Goal: Task Accomplishment & Management: Contribute content

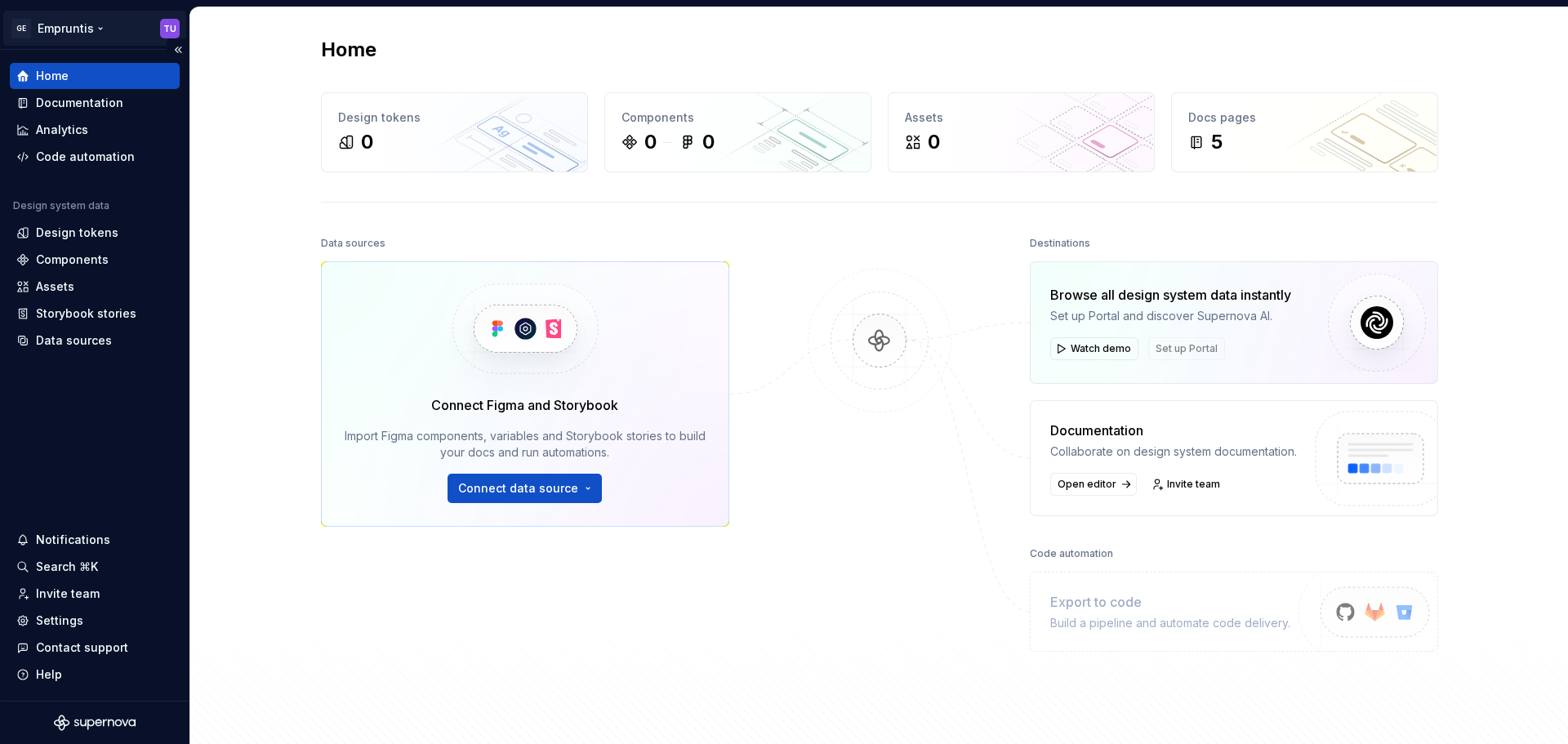
click at [80, 31] on html "GE Empruntis TU Home Documentation Analytics Code automation Design system data…" at bounding box center [784, 372] width 1568 height 744
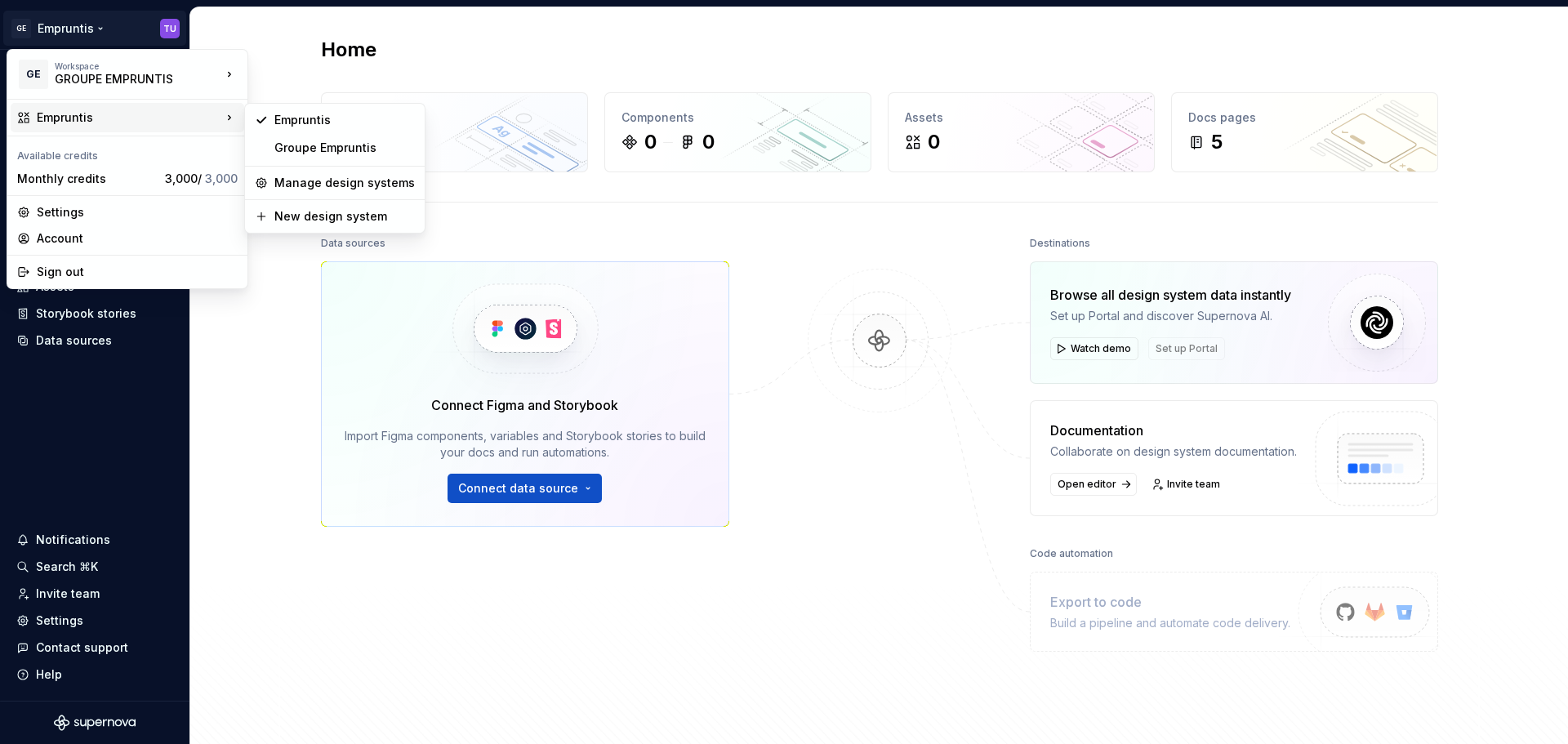
click at [262, 309] on html "GE Empruntis TU Home Documentation Analytics Code automation Design system data…" at bounding box center [784, 372] width 1568 height 744
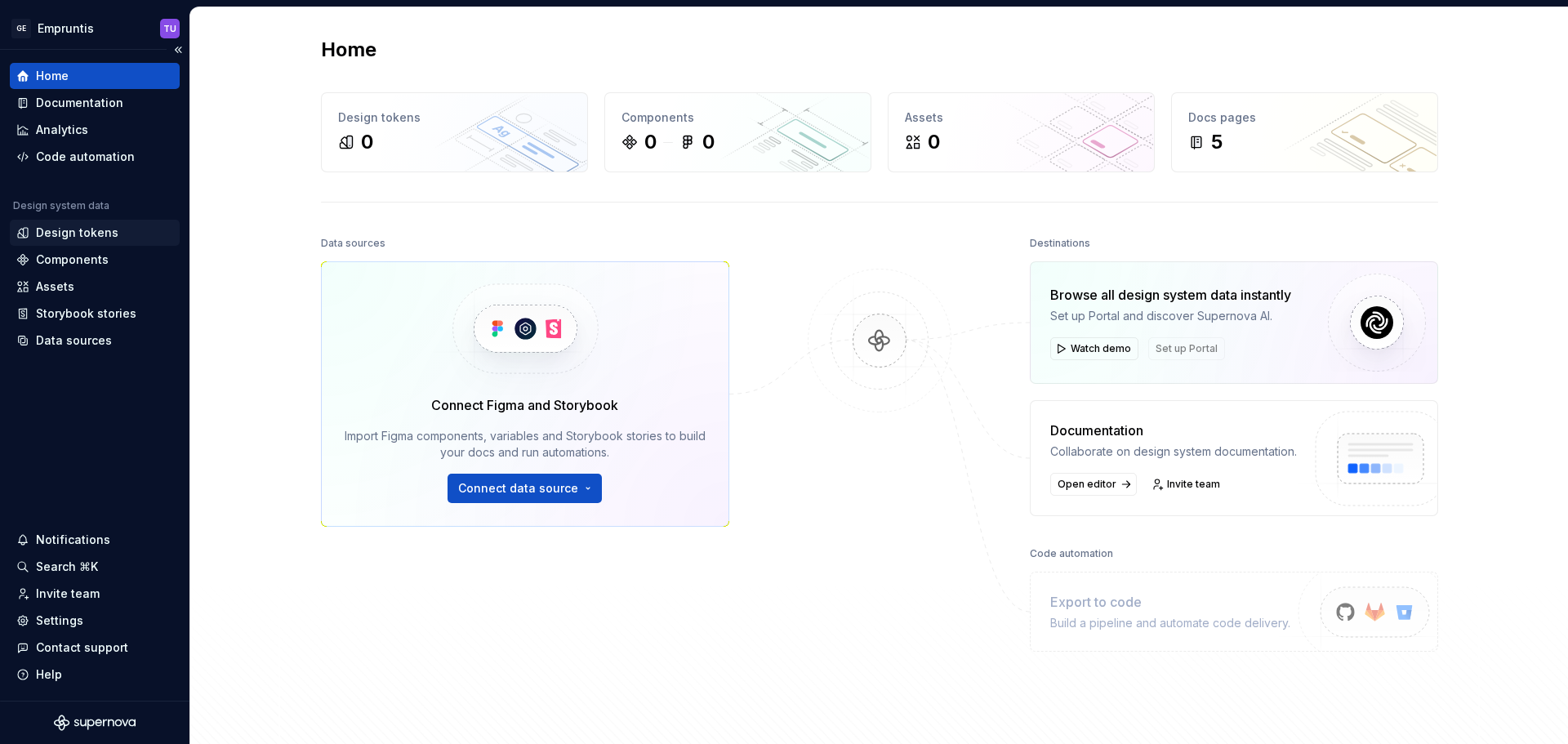
click at [73, 237] on div "Design tokens" at bounding box center [77, 233] width 83 height 16
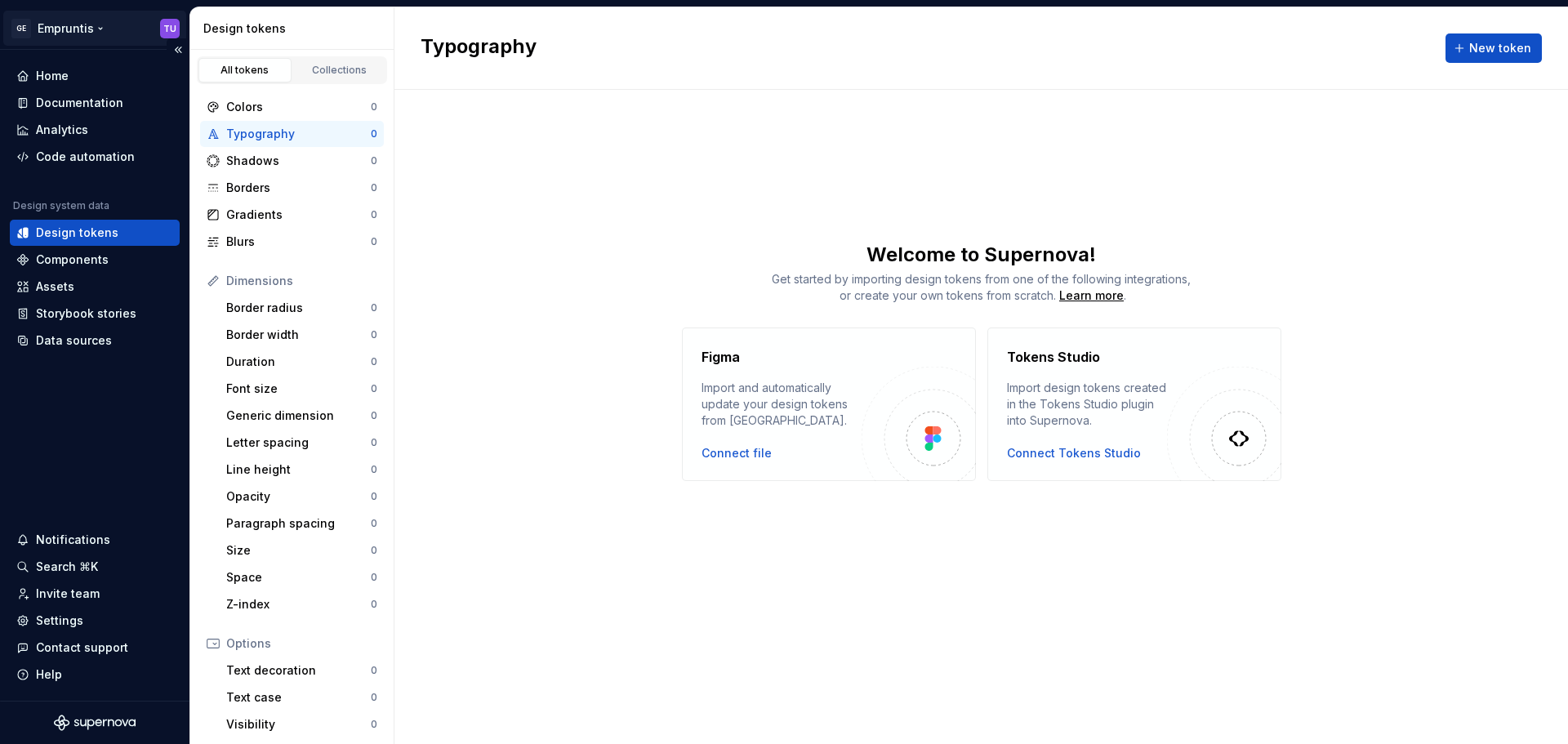
click at [86, 26] on html "GE Empruntis TU Home Documentation Analytics Code automation Design system data…" at bounding box center [784, 372] width 1568 height 744
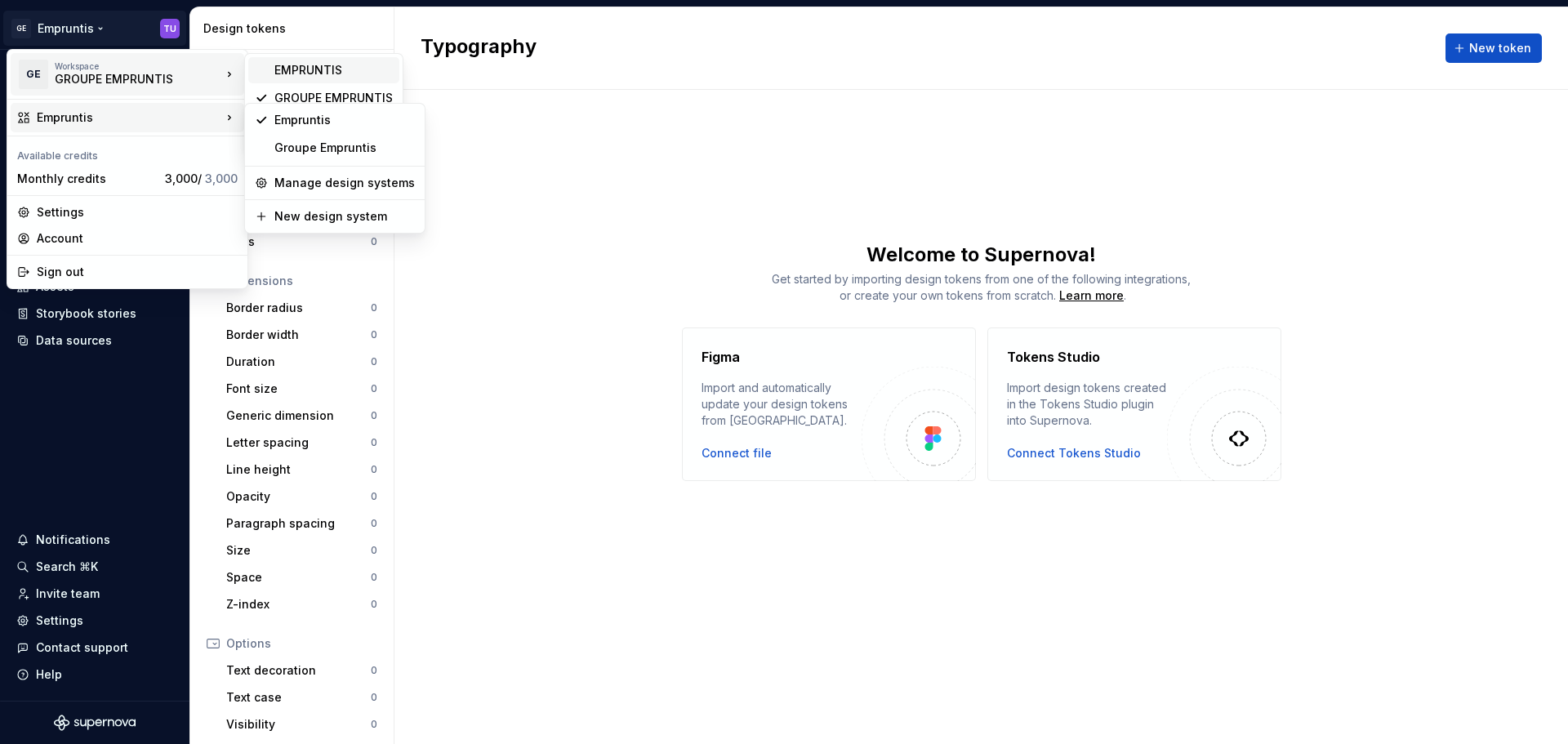
click at [303, 66] on div "EMPRUNTIS" at bounding box center [333, 70] width 118 height 16
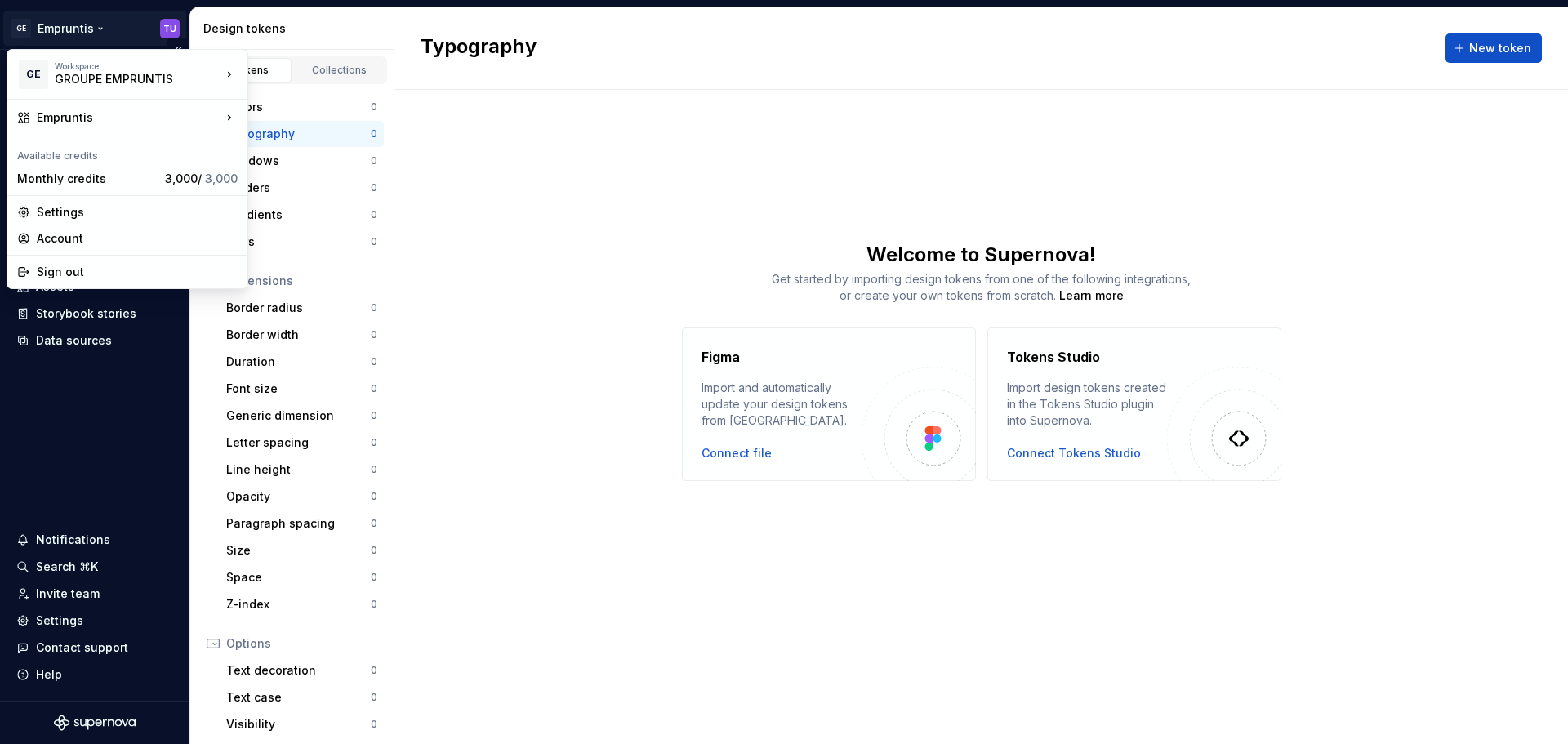
click at [84, 24] on html "GE Empruntis TU Home Documentation Analytics Code automation Design system data…" at bounding box center [784, 372] width 1568 height 744
click at [482, 110] on html "GE Empruntis TU Home Documentation Analytics Code automation Design system data…" at bounding box center [784, 372] width 1568 height 744
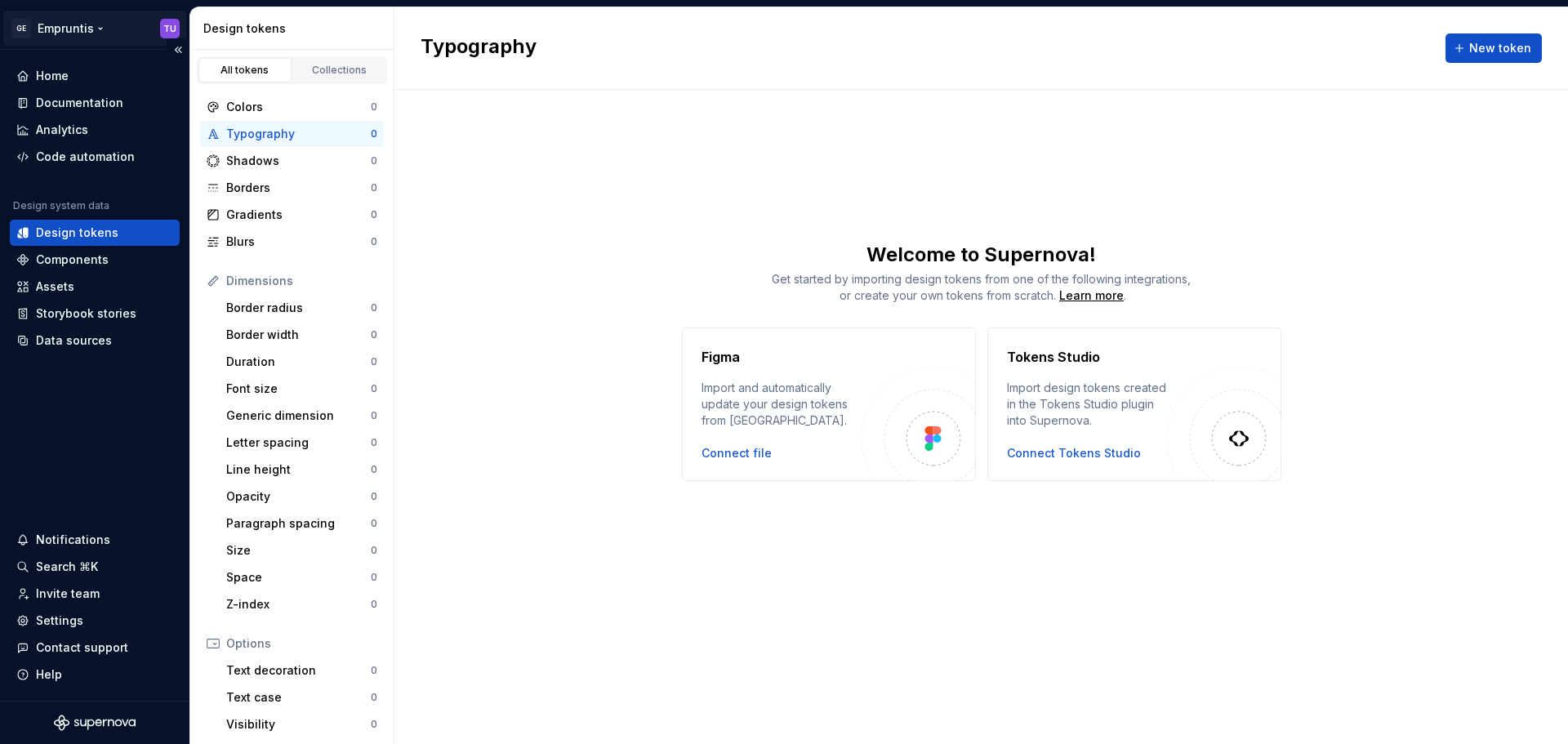
click at [83, 32] on html "GE Empruntis TU Home Documentation Analytics Code automation Design system data…" at bounding box center [784, 372] width 1568 height 744
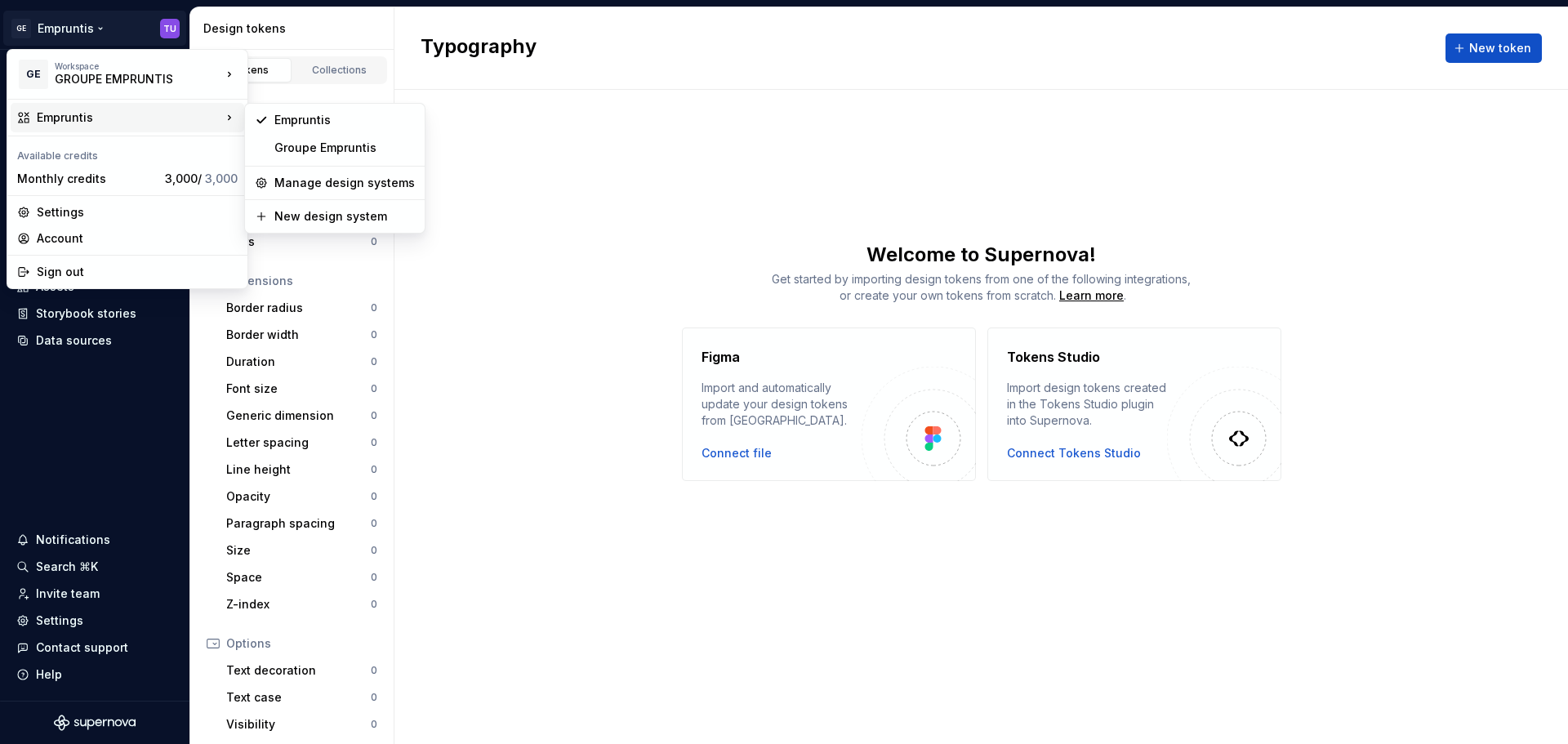
click at [99, 115] on div "Empruntis" at bounding box center [128, 117] width 184 height 16
click at [310, 158] on div "Groupe Empruntis" at bounding box center [334, 147] width 174 height 26
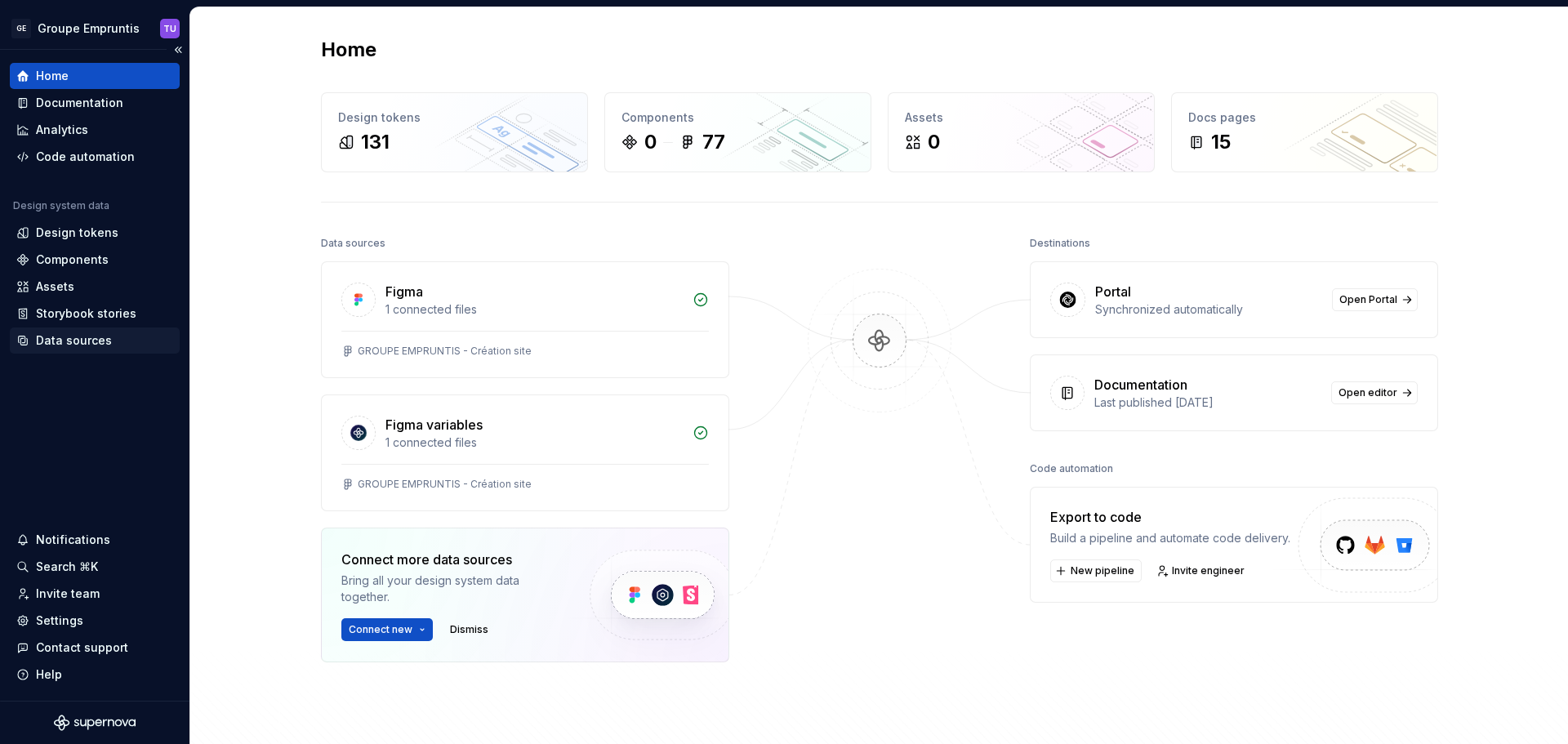
click at [71, 336] on div "Data sources" at bounding box center [74, 341] width 76 height 16
click at [78, 228] on div "Design tokens" at bounding box center [77, 233] width 83 height 16
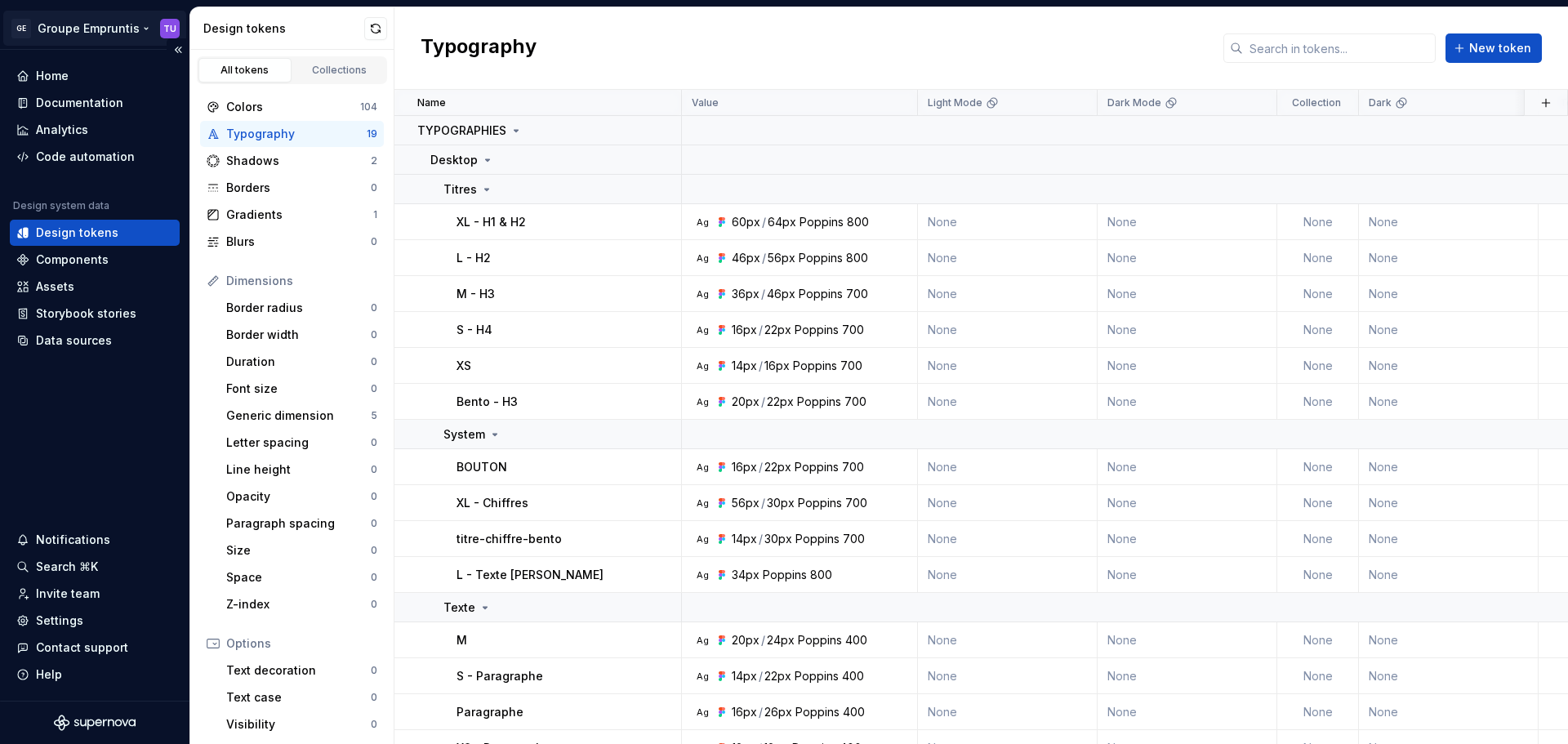
click at [97, 36] on html "GE Groupe Empruntis TU Home Documentation Analytics Code automation Design syst…" at bounding box center [784, 372] width 1568 height 744
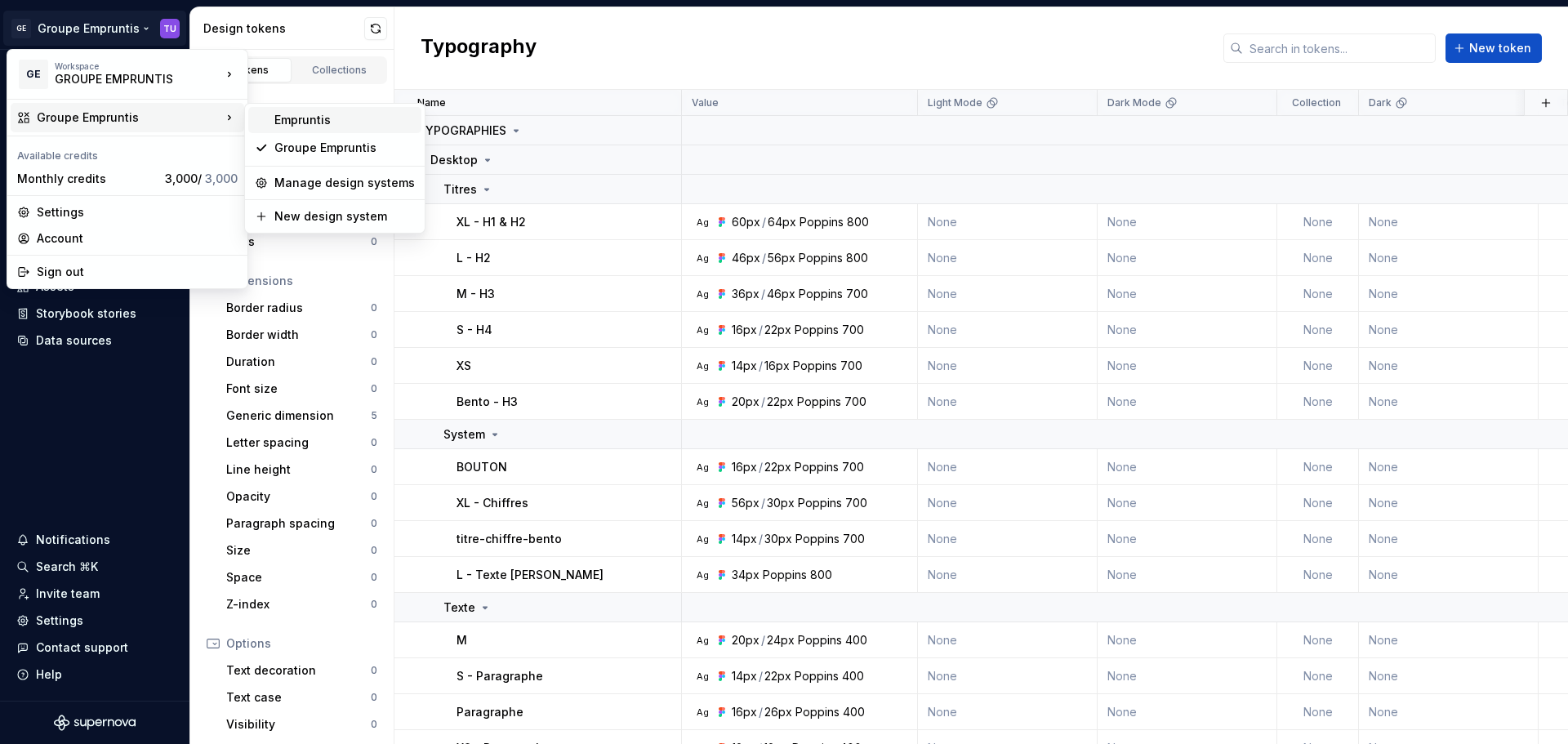
click at [291, 117] on div "Empruntis" at bounding box center [344, 120] width 141 height 16
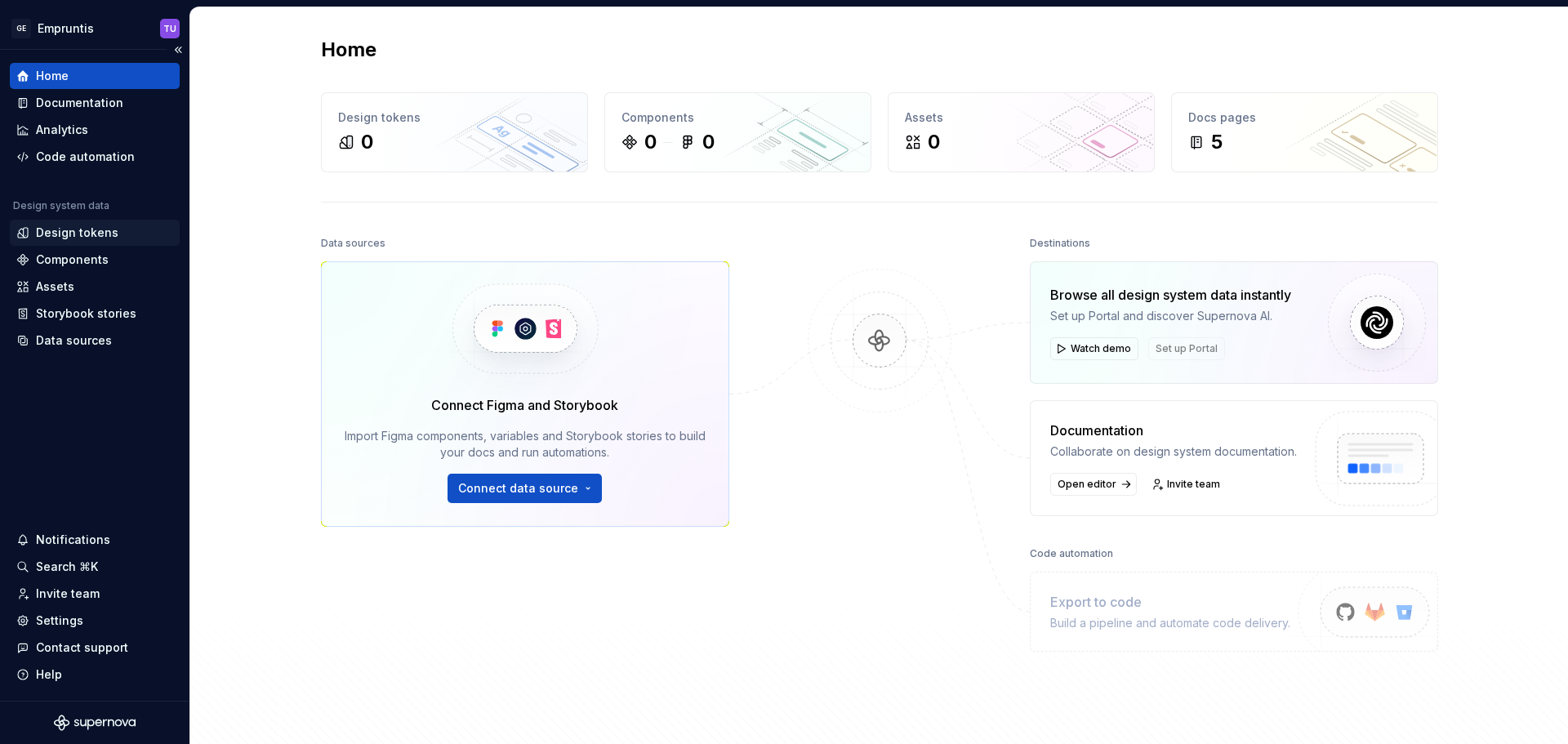
click at [74, 233] on div "Design tokens" at bounding box center [77, 233] width 83 height 16
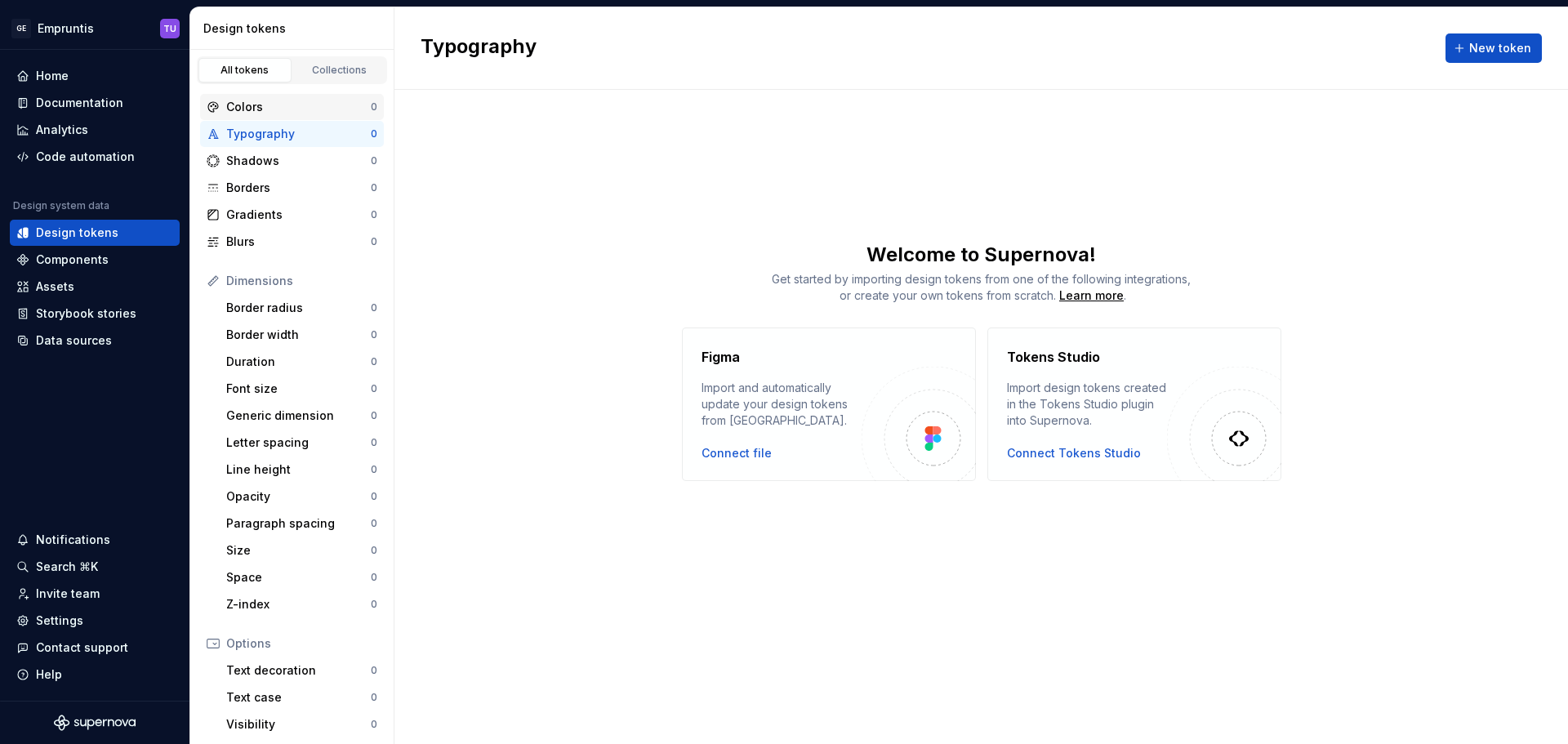
click at [254, 114] on div "Colors" at bounding box center [298, 107] width 144 height 16
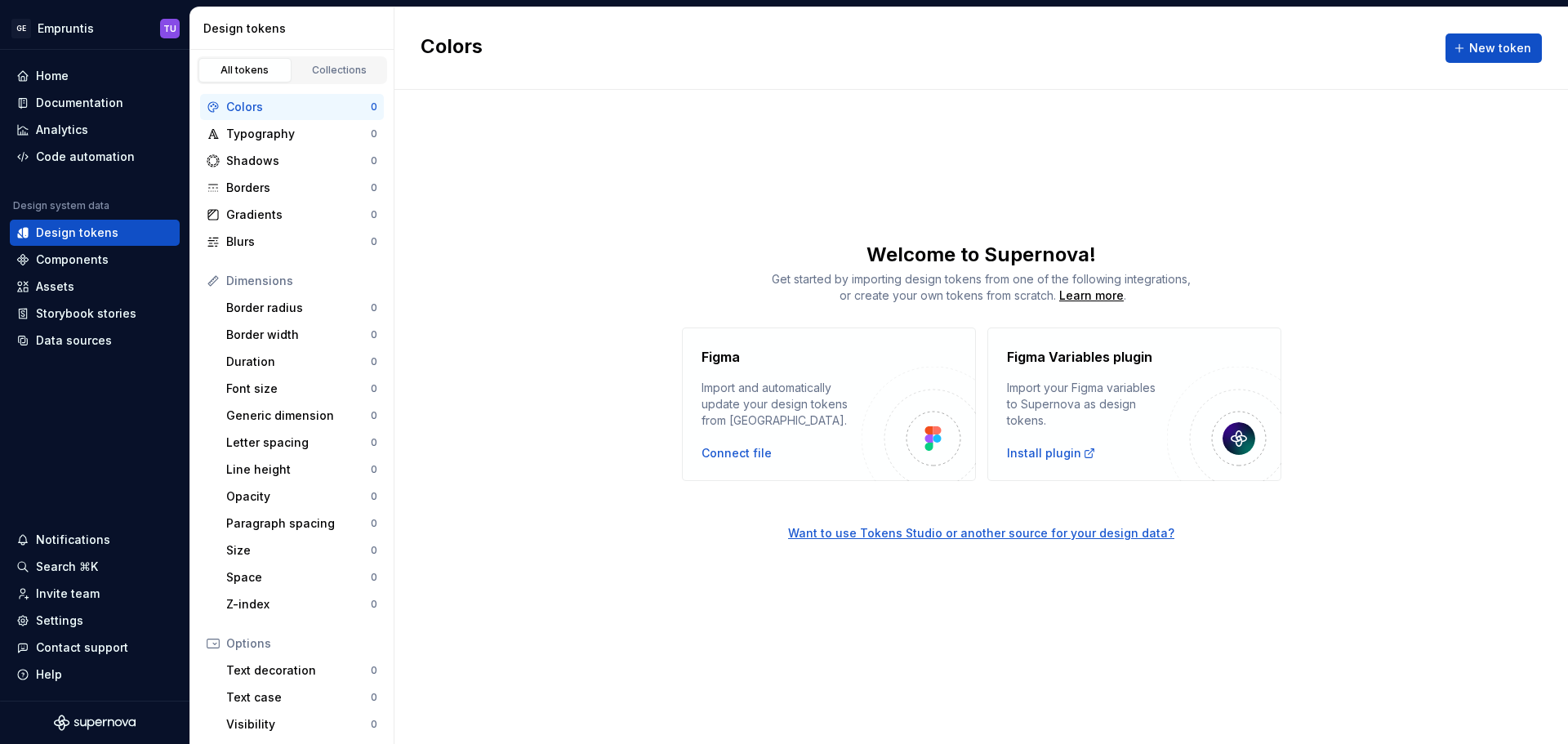
click at [914, 432] on img at bounding box center [918, 424] width 114 height 114
click at [740, 451] on div "Connect file" at bounding box center [736, 453] width 70 height 16
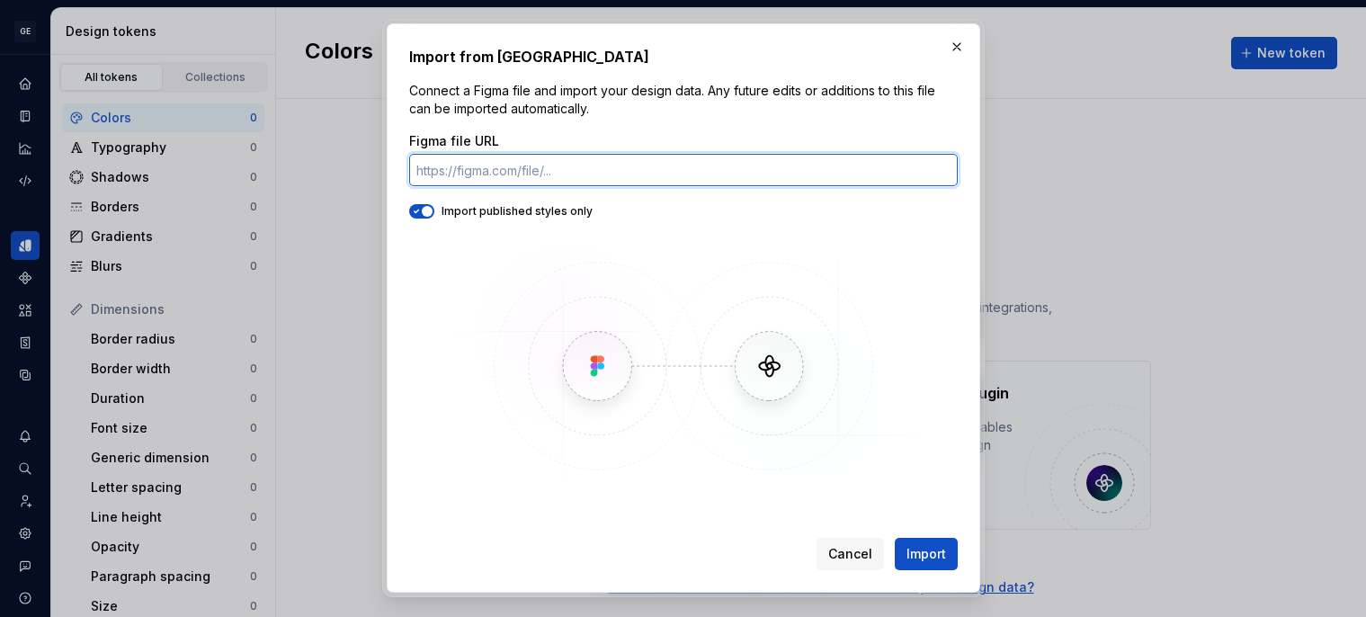
click at [481, 173] on input "Figma file URL" at bounding box center [683, 170] width 548 height 32
paste input "[URL][DOMAIN_NAME]"
type input "[URL][DOMAIN_NAME]"
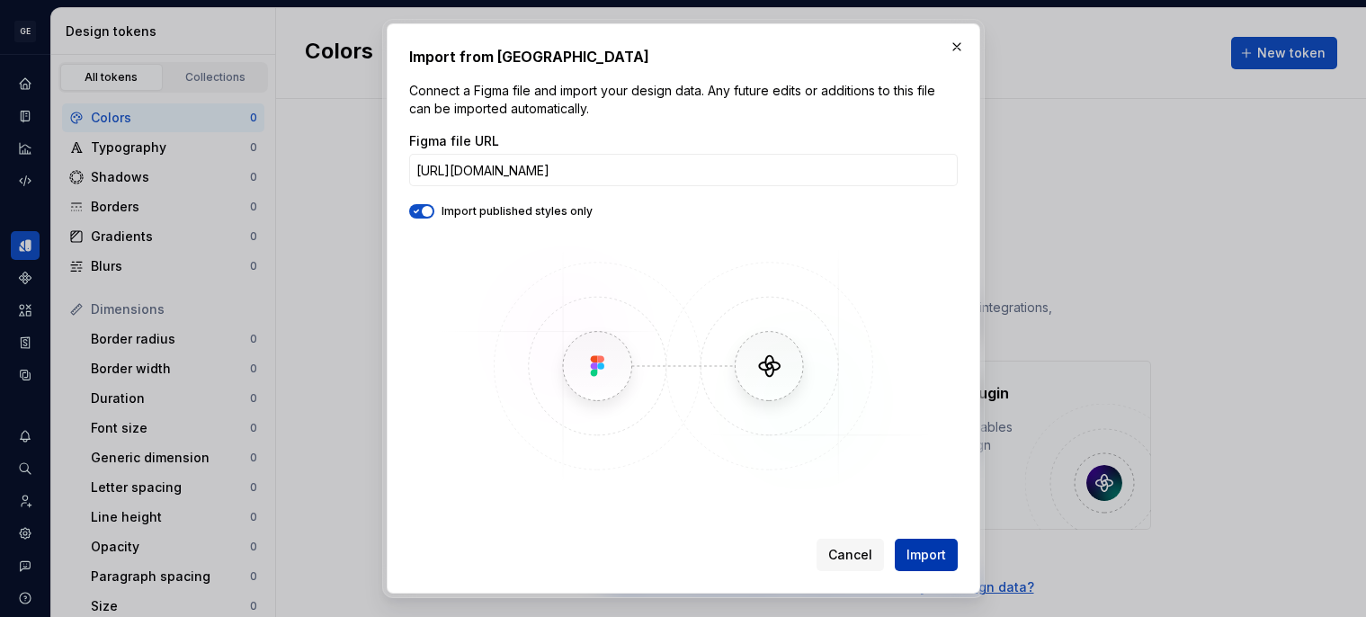
click at [930, 558] on span "Import" at bounding box center [926, 555] width 40 height 18
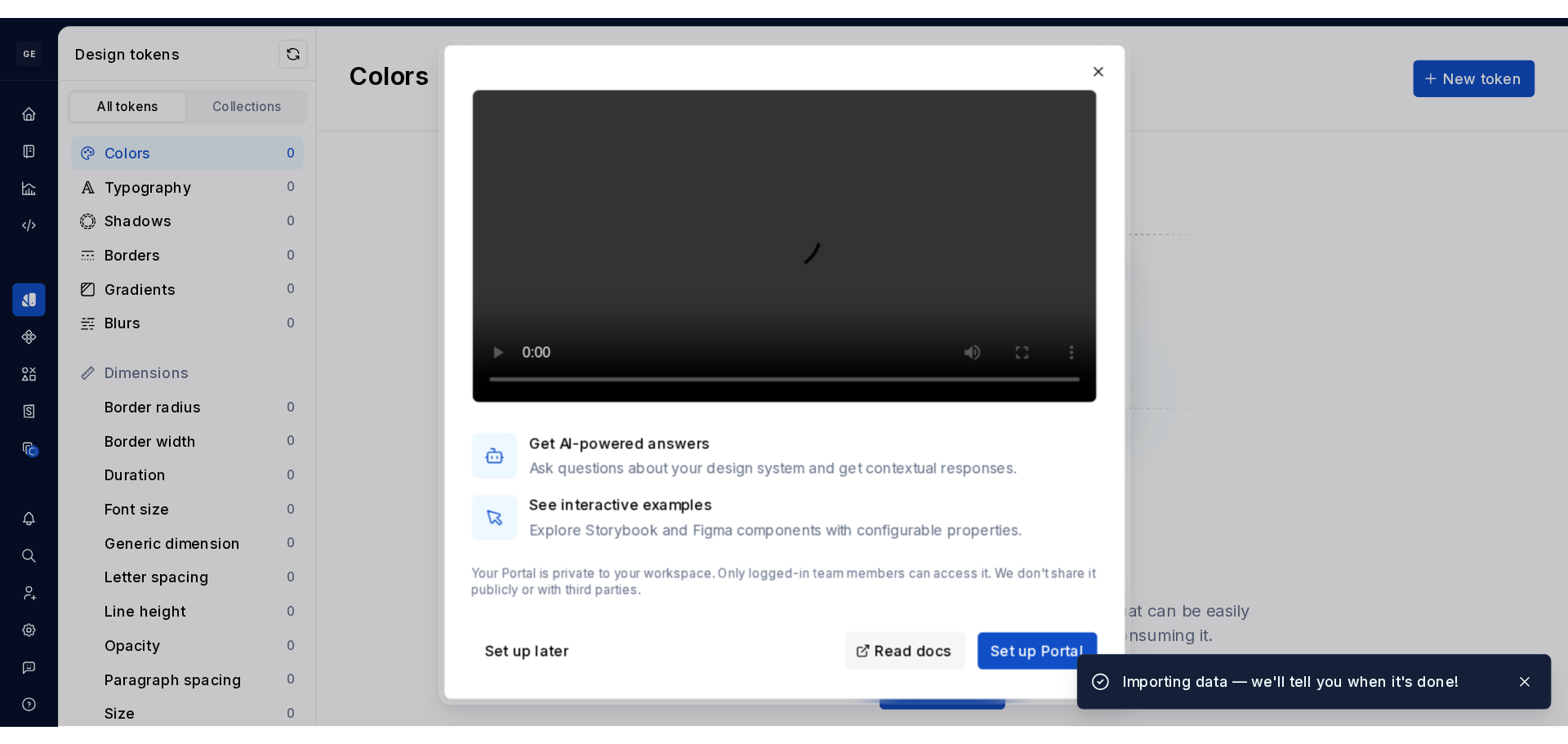
scroll to position [160, 0]
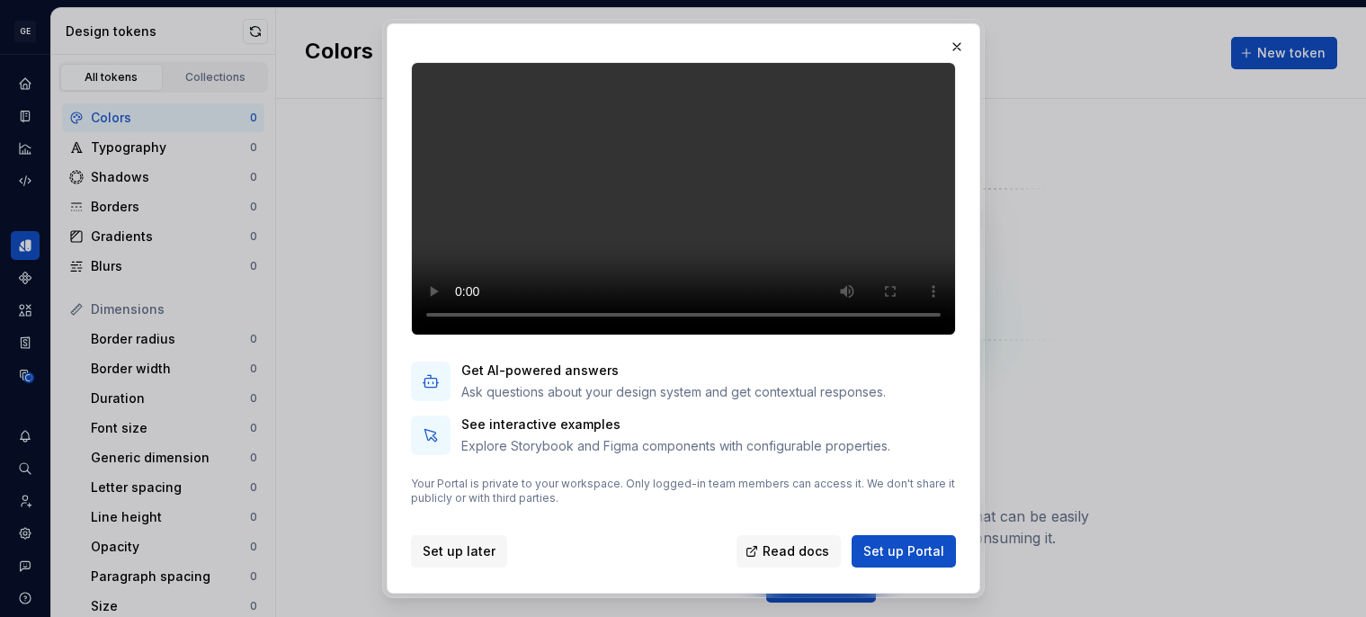
click at [445, 547] on span "Set up later" at bounding box center [459, 551] width 73 height 18
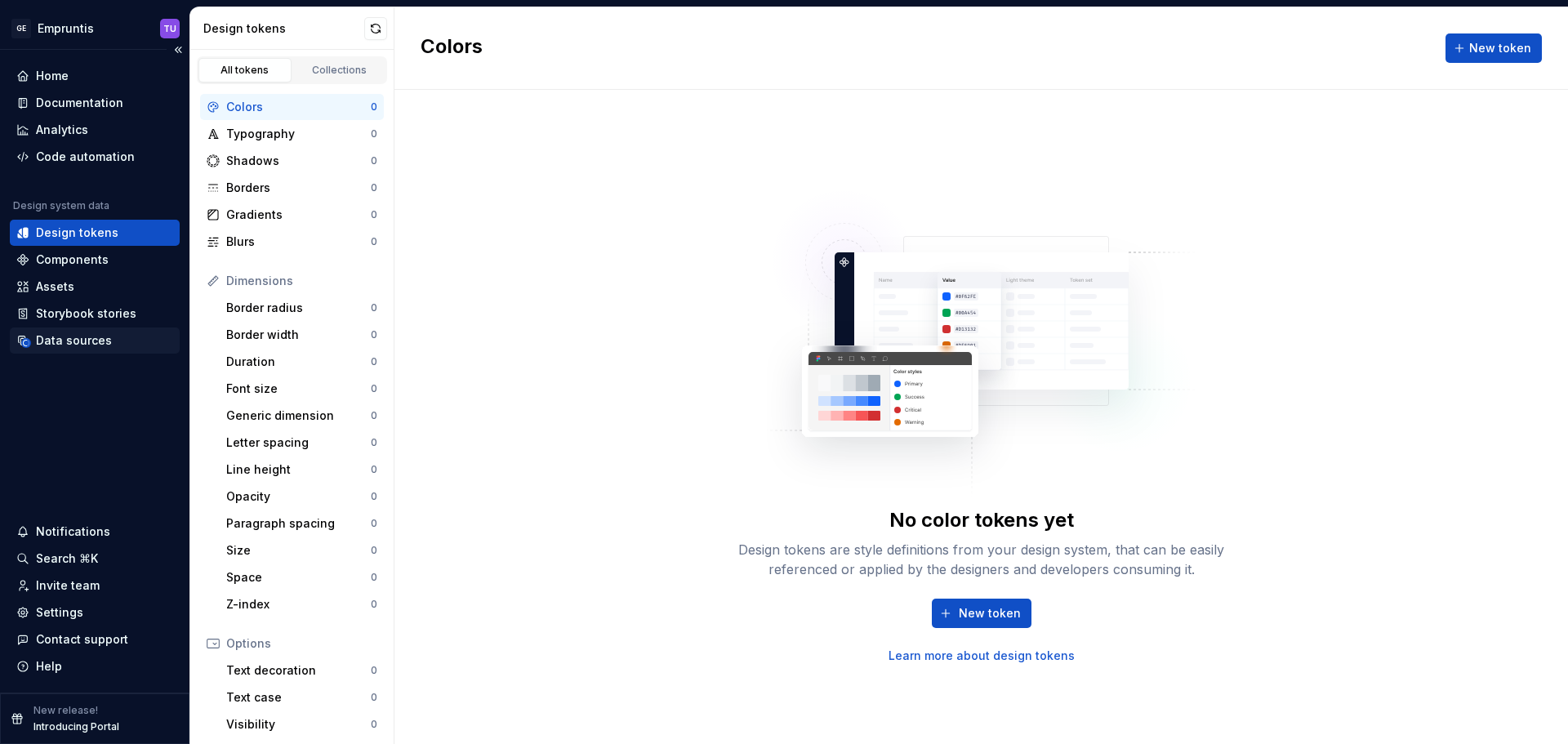
click at [84, 342] on div "Data sources" at bounding box center [74, 341] width 76 height 16
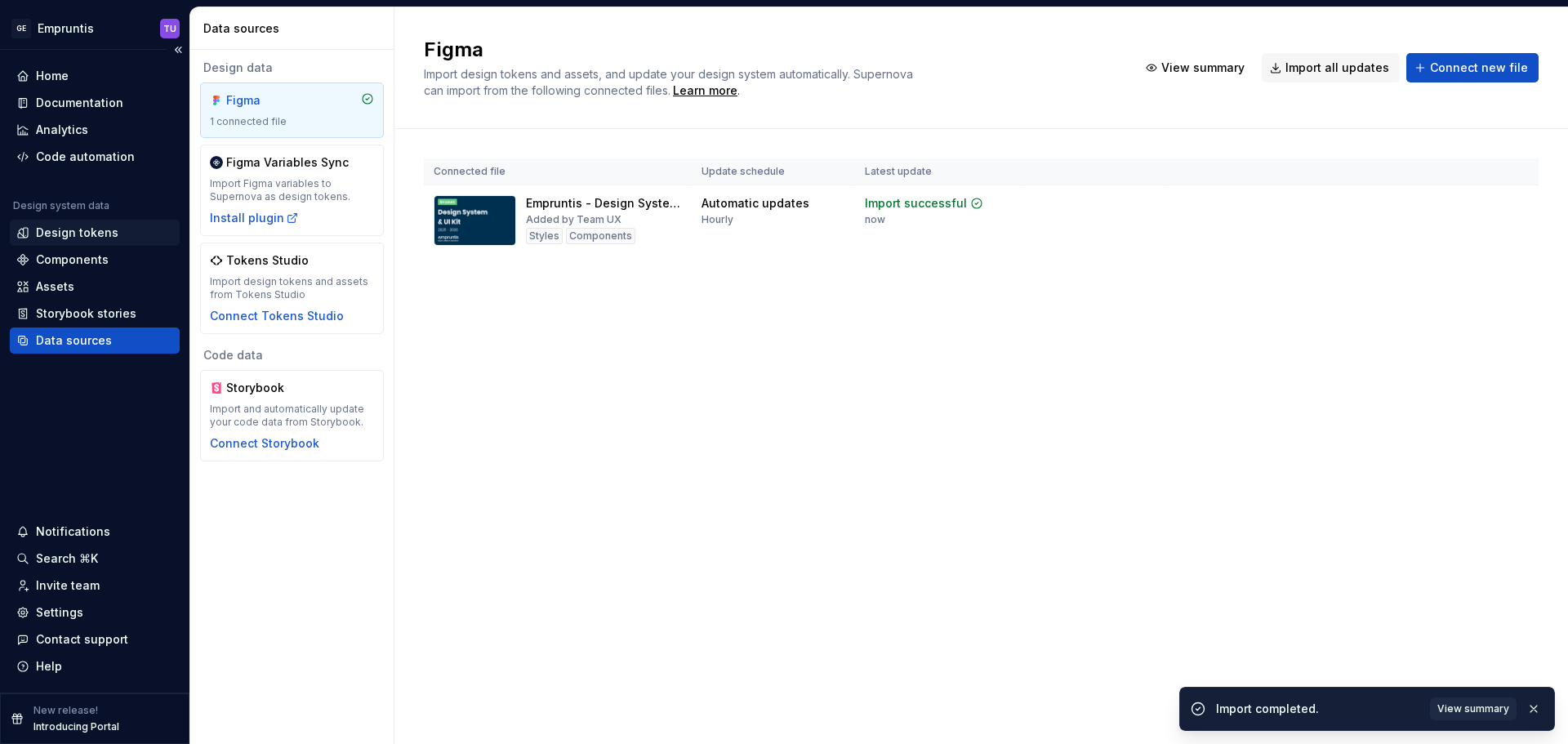
click at [65, 225] on div "Design tokens" at bounding box center [77, 233] width 83 height 16
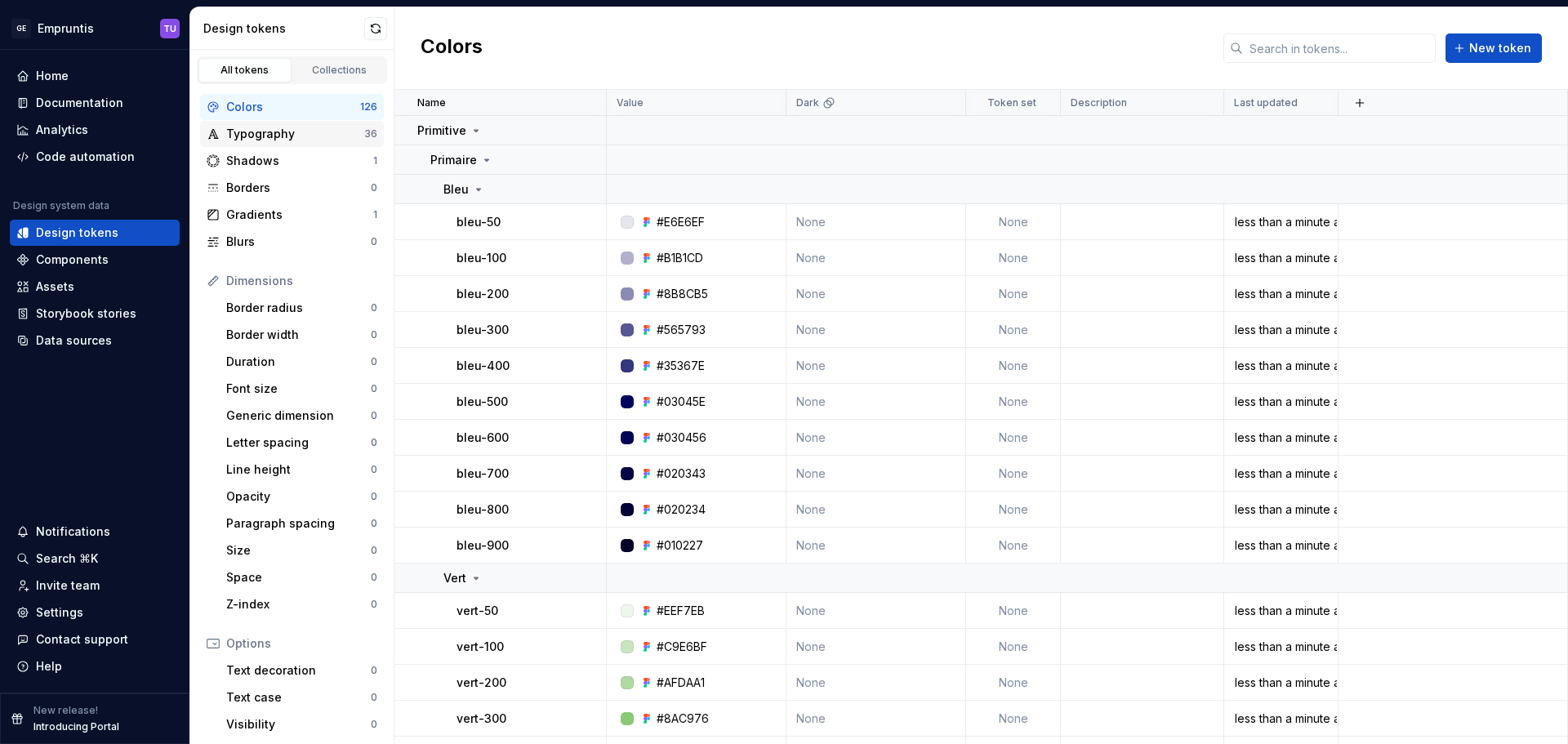
click at [303, 136] on div "Typography" at bounding box center [295, 134] width 138 height 16
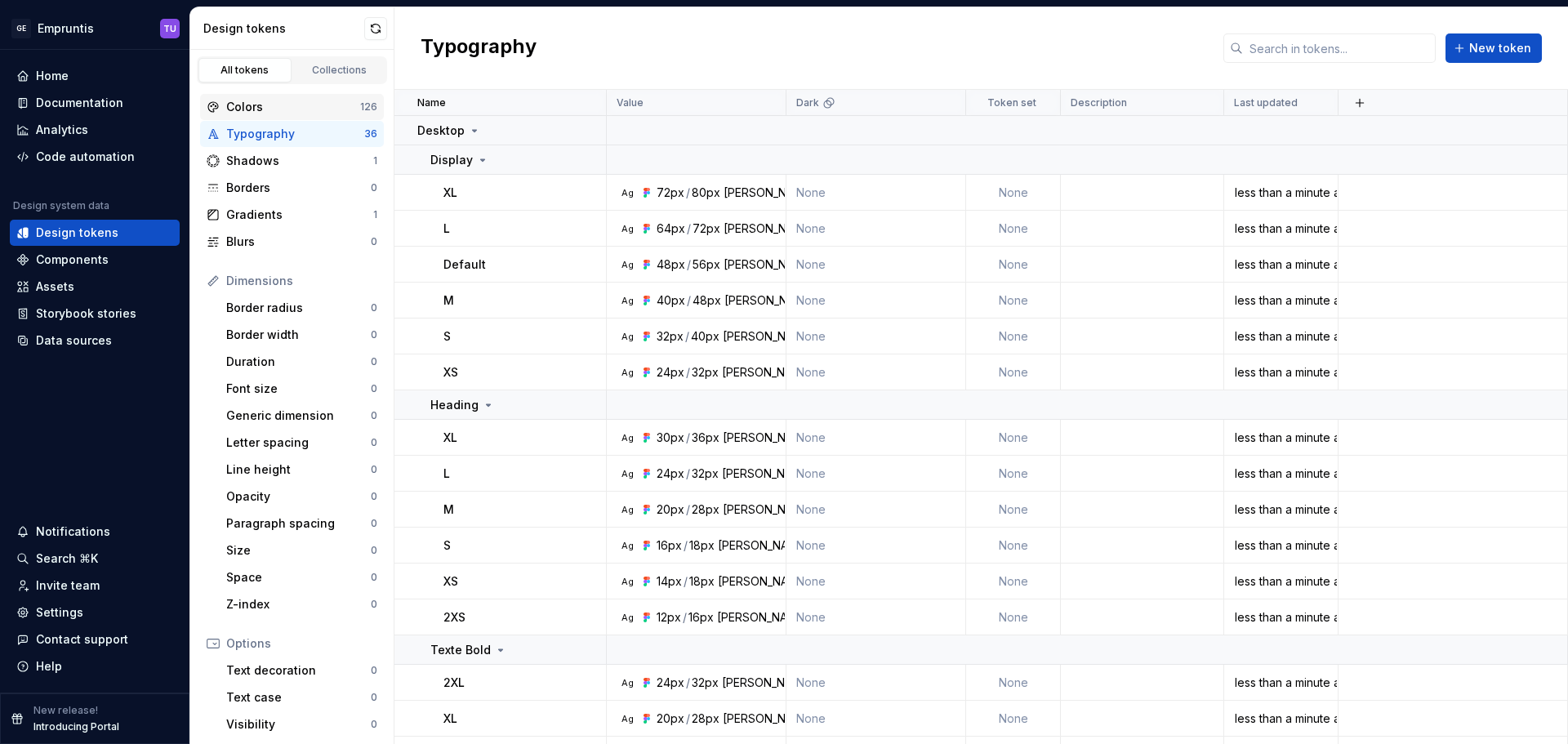
click at [350, 103] on div "Colors" at bounding box center [293, 107] width 134 height 16
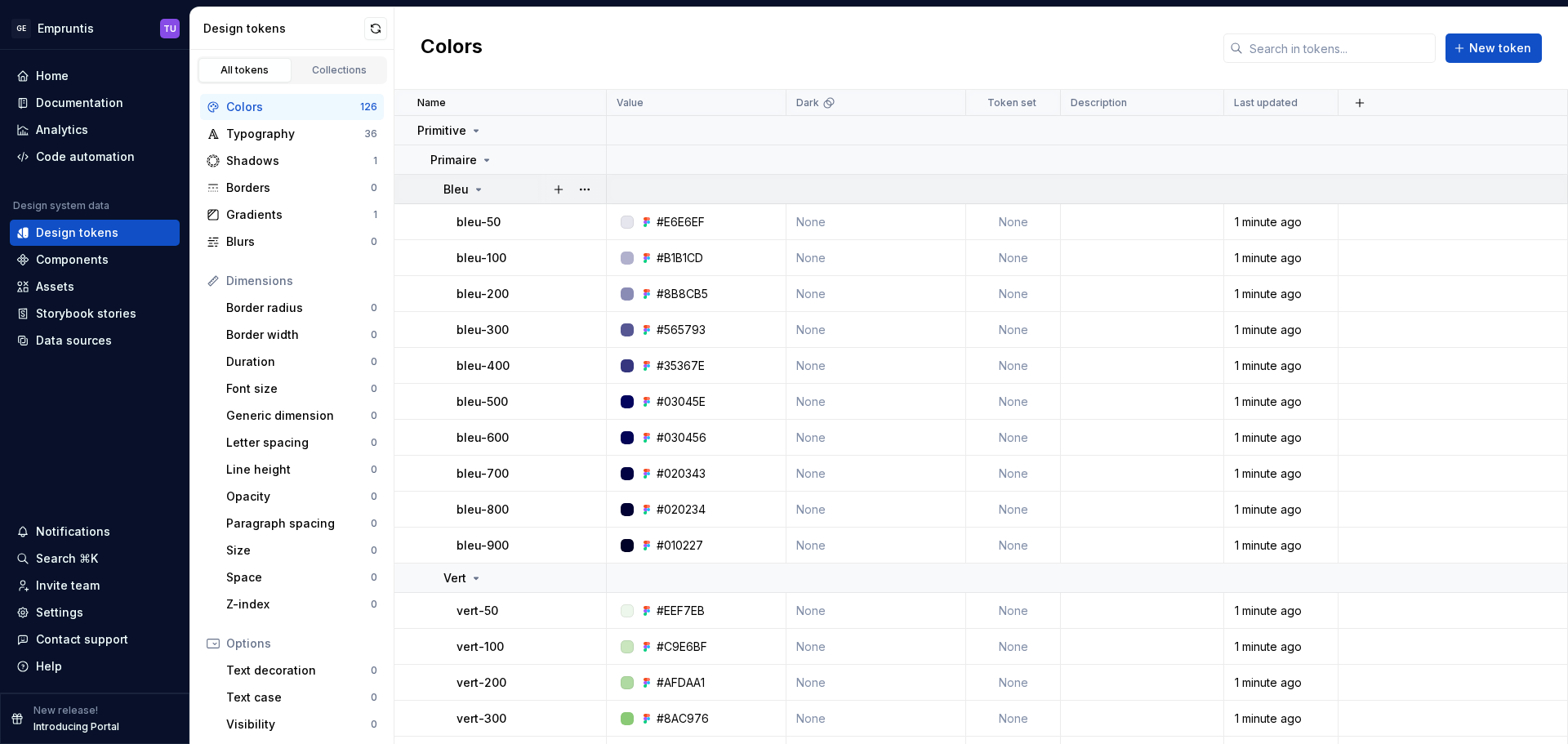
click at [481, 189] on icon at bounding box center [479, 189] width 13 height 13
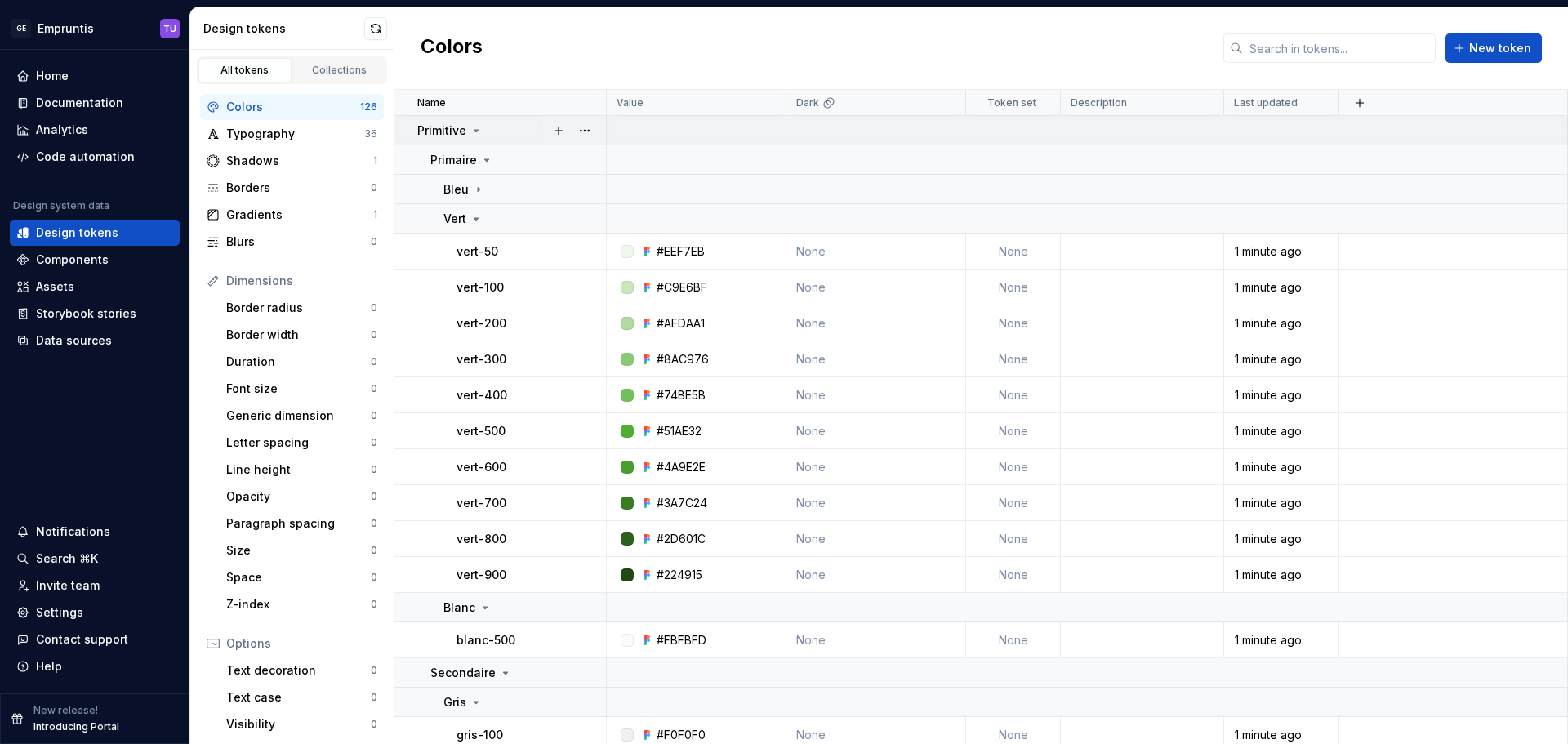
click at [474, 132] on icon at bounding box center [476, 131] width 4 height 2
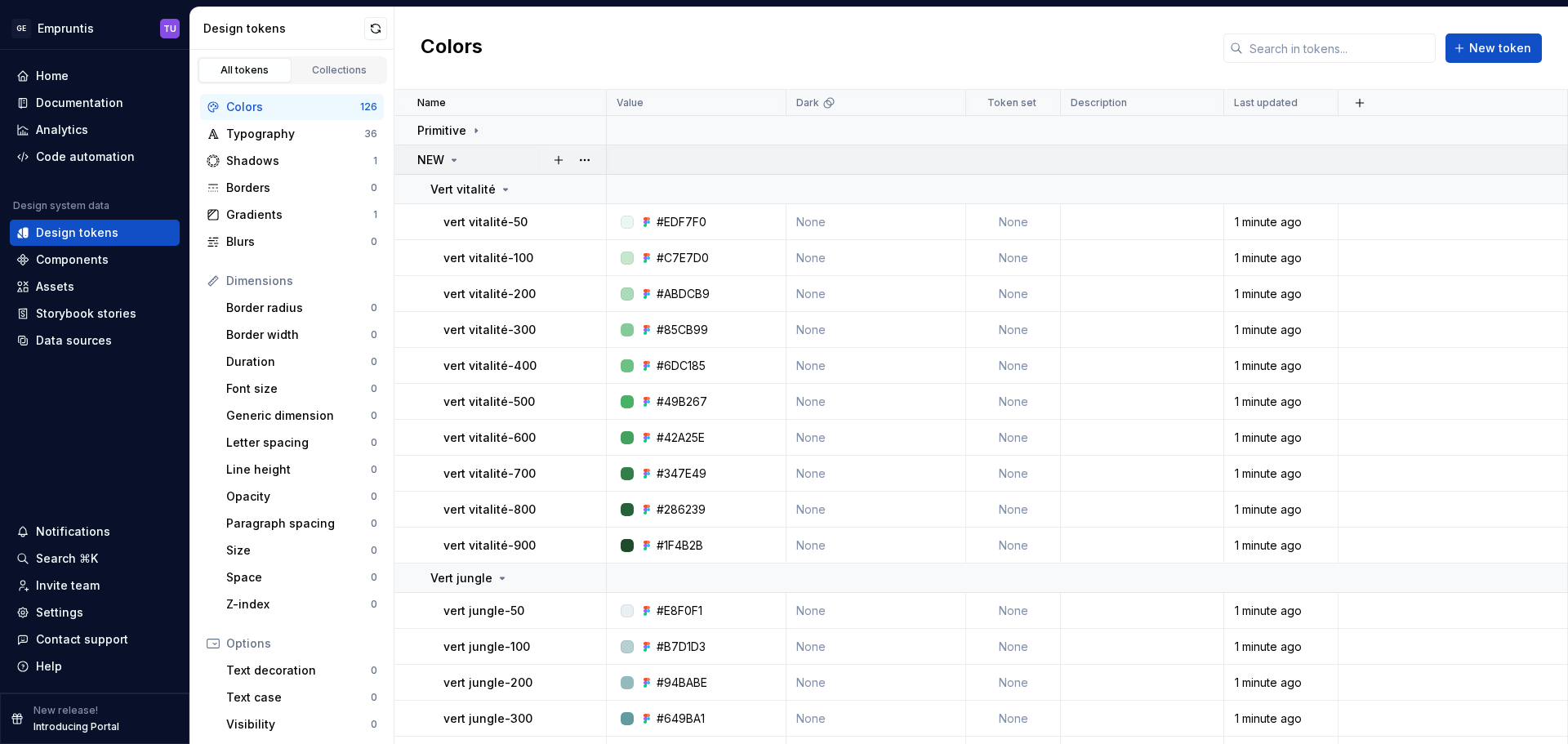
click at [457, 165] on icon at bounding box center [454, 160] width 13 height 13
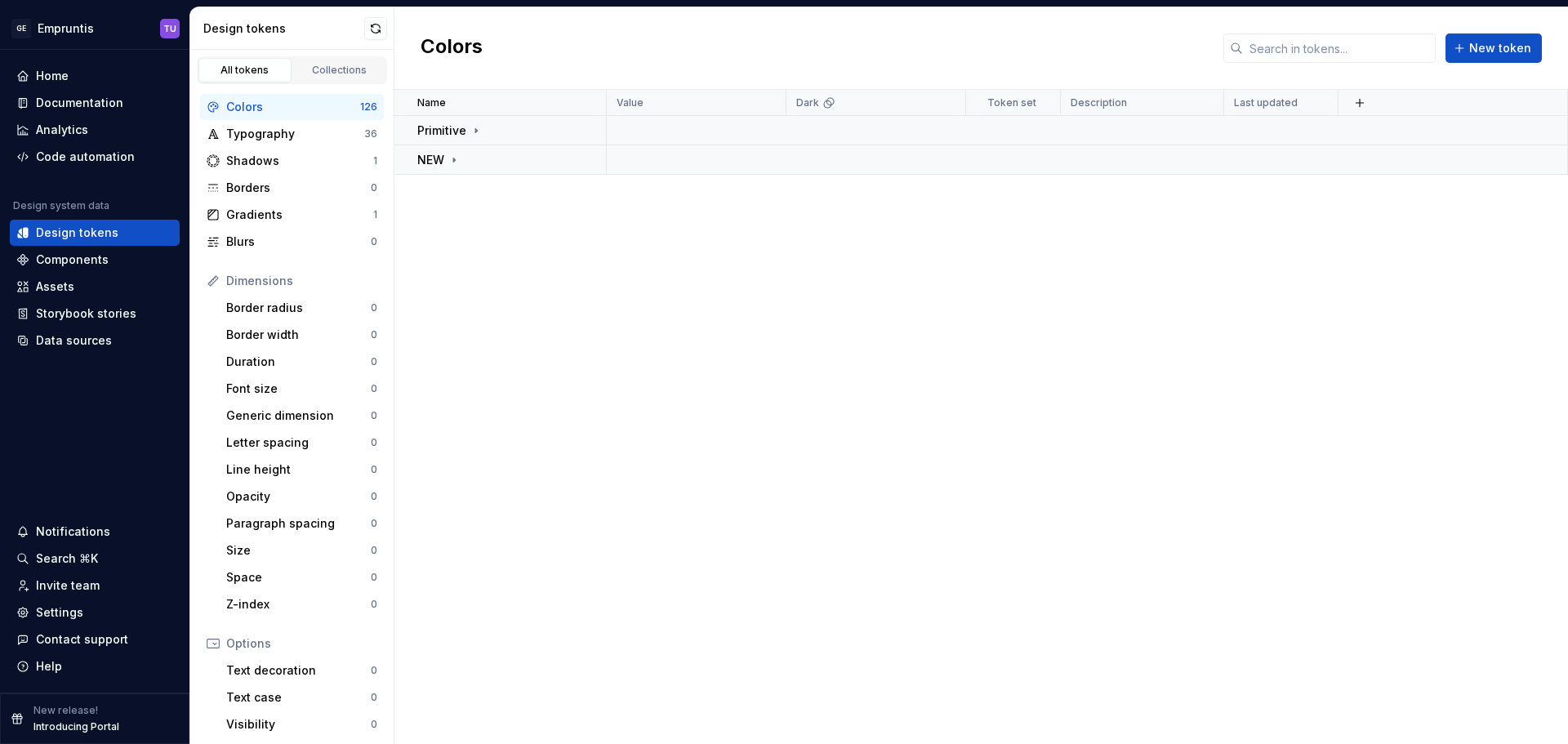
click at [496, 255] on div "Name Value Dark Token set Description Last updated Primitive NEW" at bounding box center [981, 417] width 1174 height 654
click at [291, 133] on div "Typography" at bounding box center [295, 134] width 138 height 16
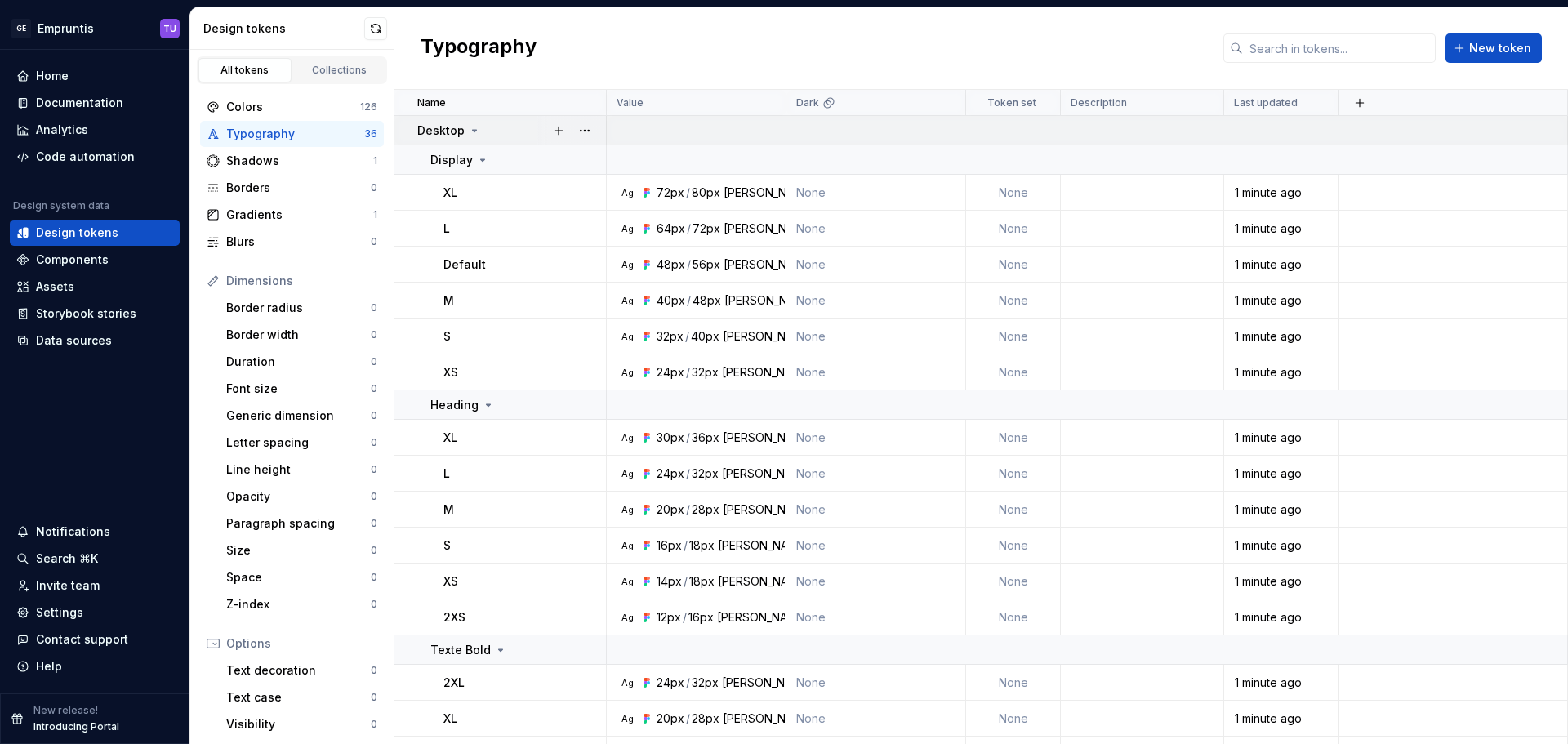
click at [474, 135] on icon at bounding box center [474, 131] width 13 height 13
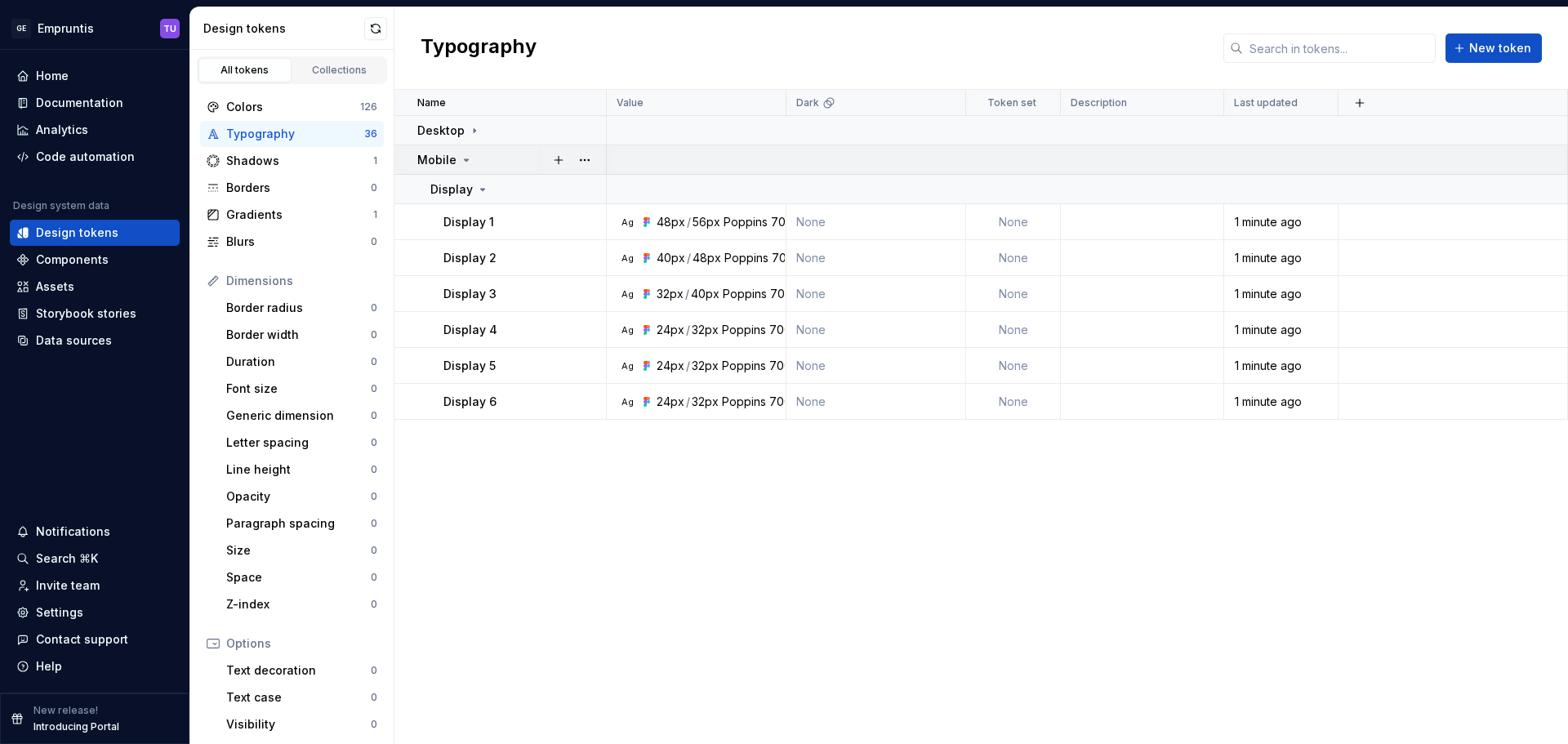
click at [465, 159] on icon at bounding box center [467, 160] width 4 height 2
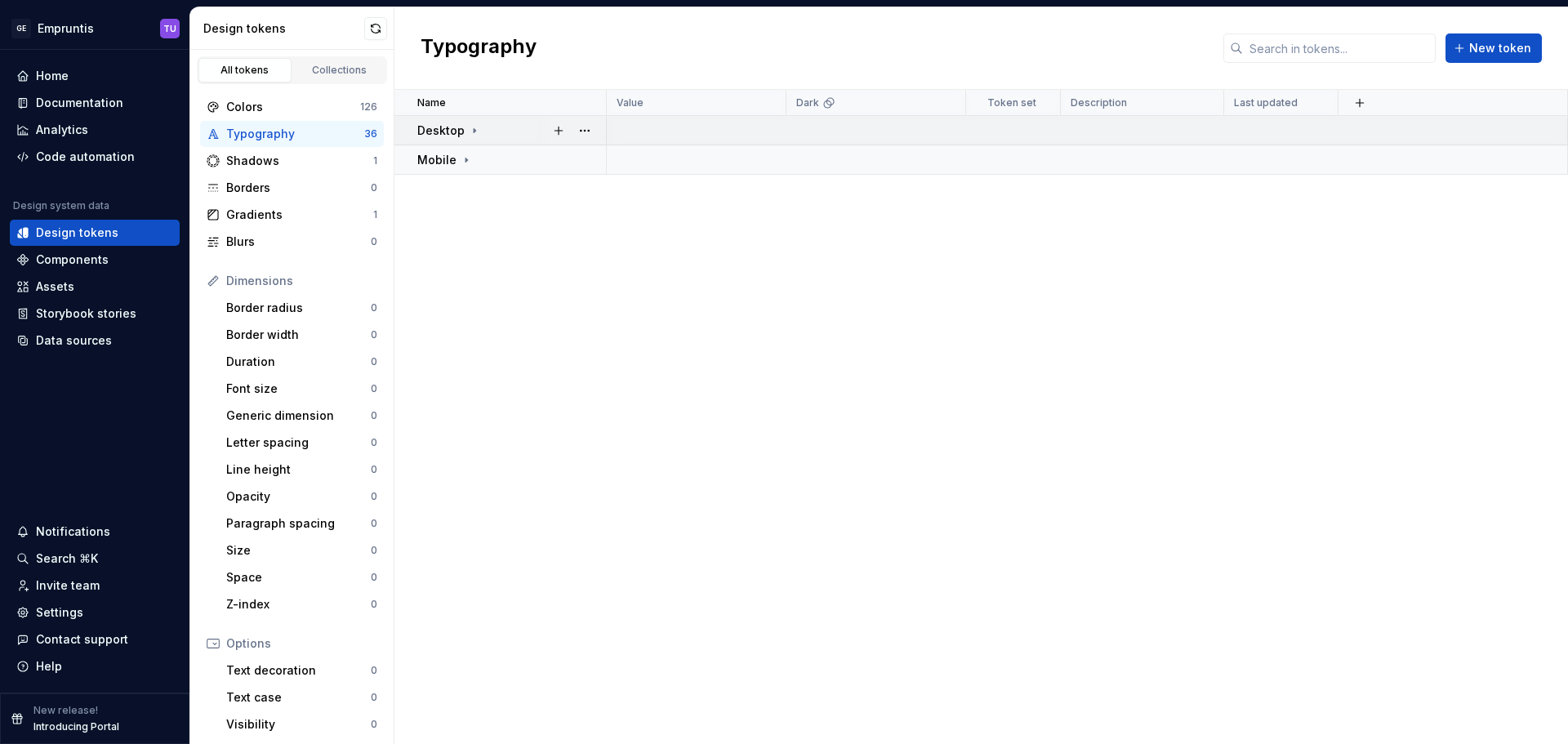
click at [475, 130] on icon at bounding box center [474, 131] width 13 height 13
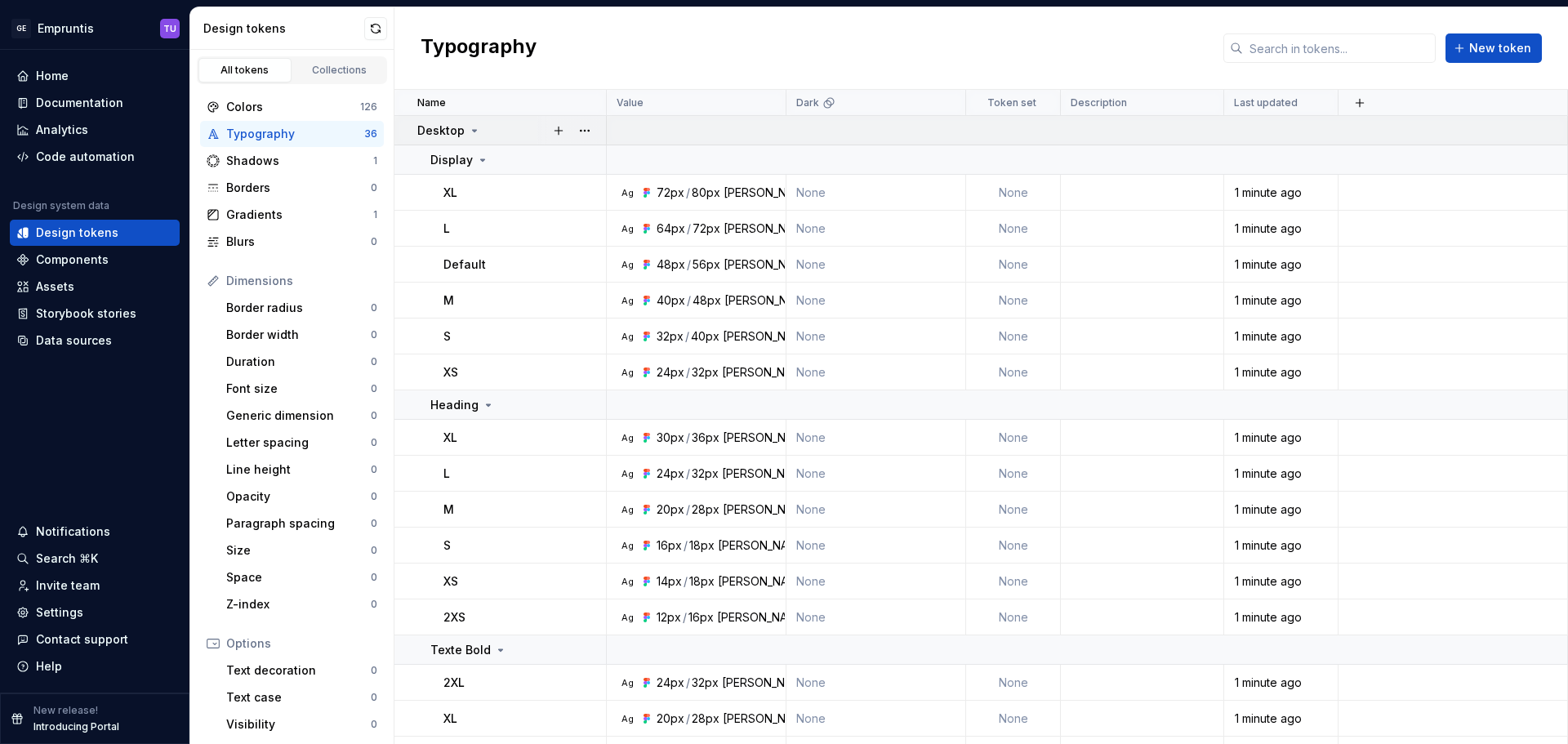
click at [475, 130] on icon at bounding box center [474, 131] width 13 height 13
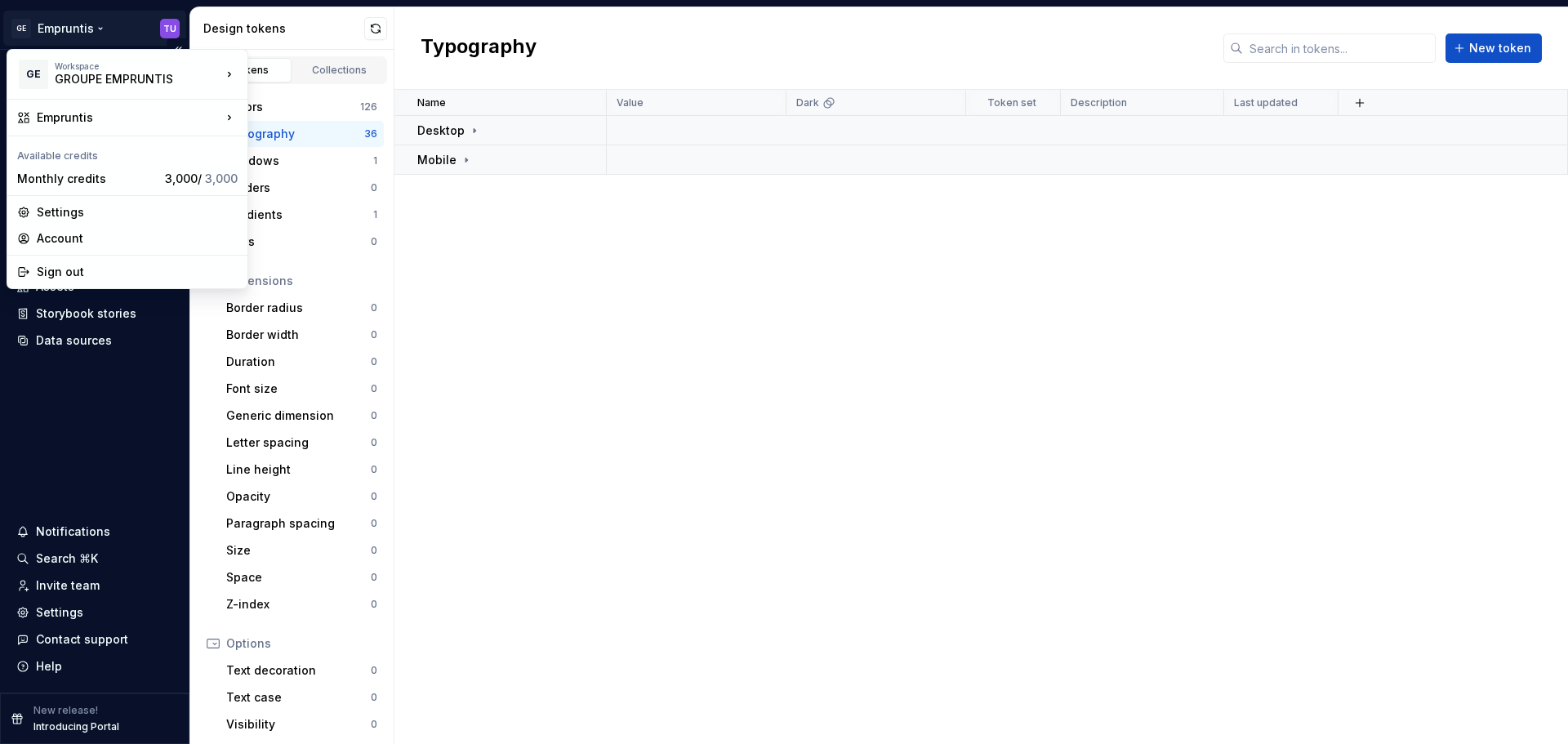
click at [67, 28] on html "GE Empruntis TU Home Documentation Analytics Code automation Design system data…" at bounding box center [784, 372] width 1568 height 744
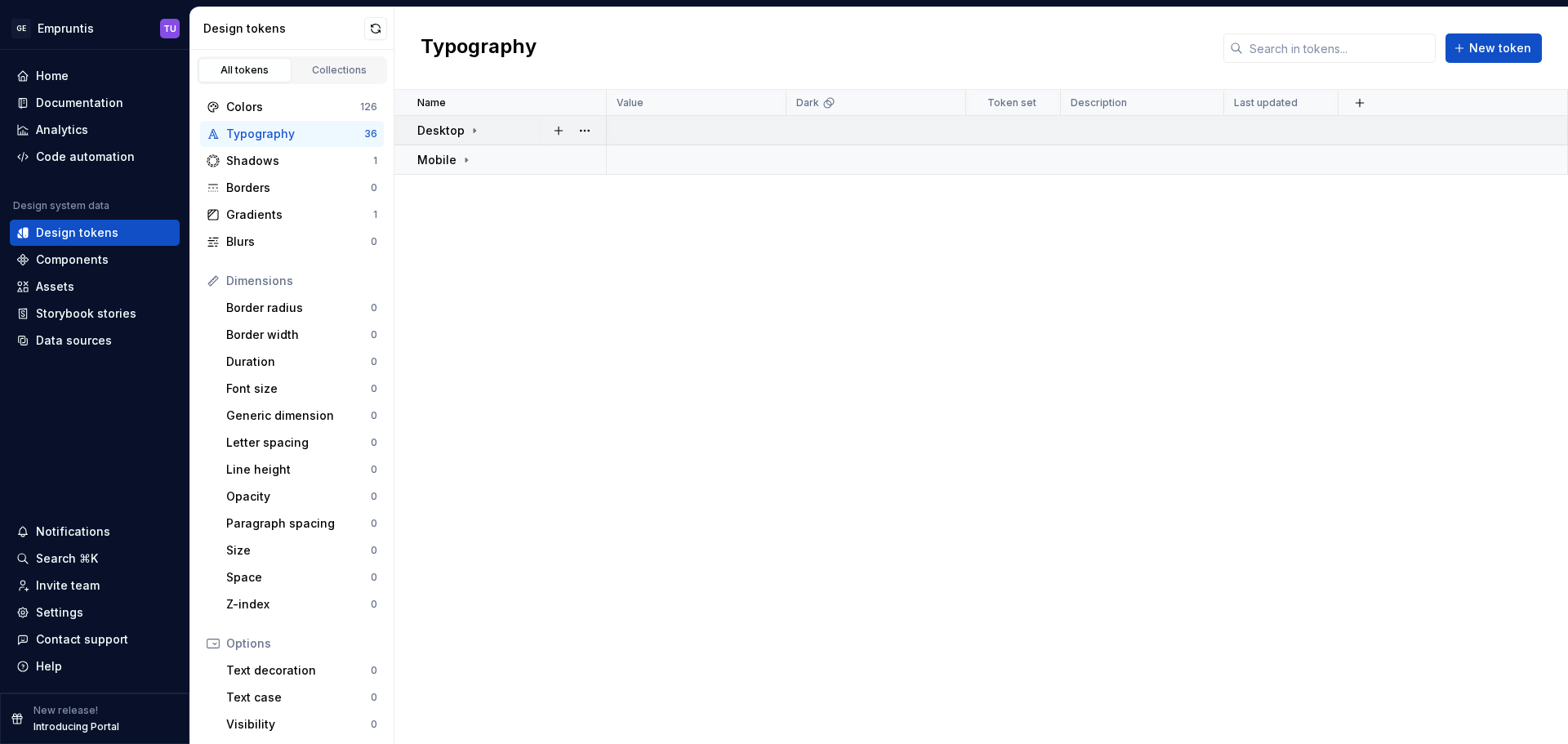
click at [477, 134] on icon at bounding box center [474, 131] width 13 height 13
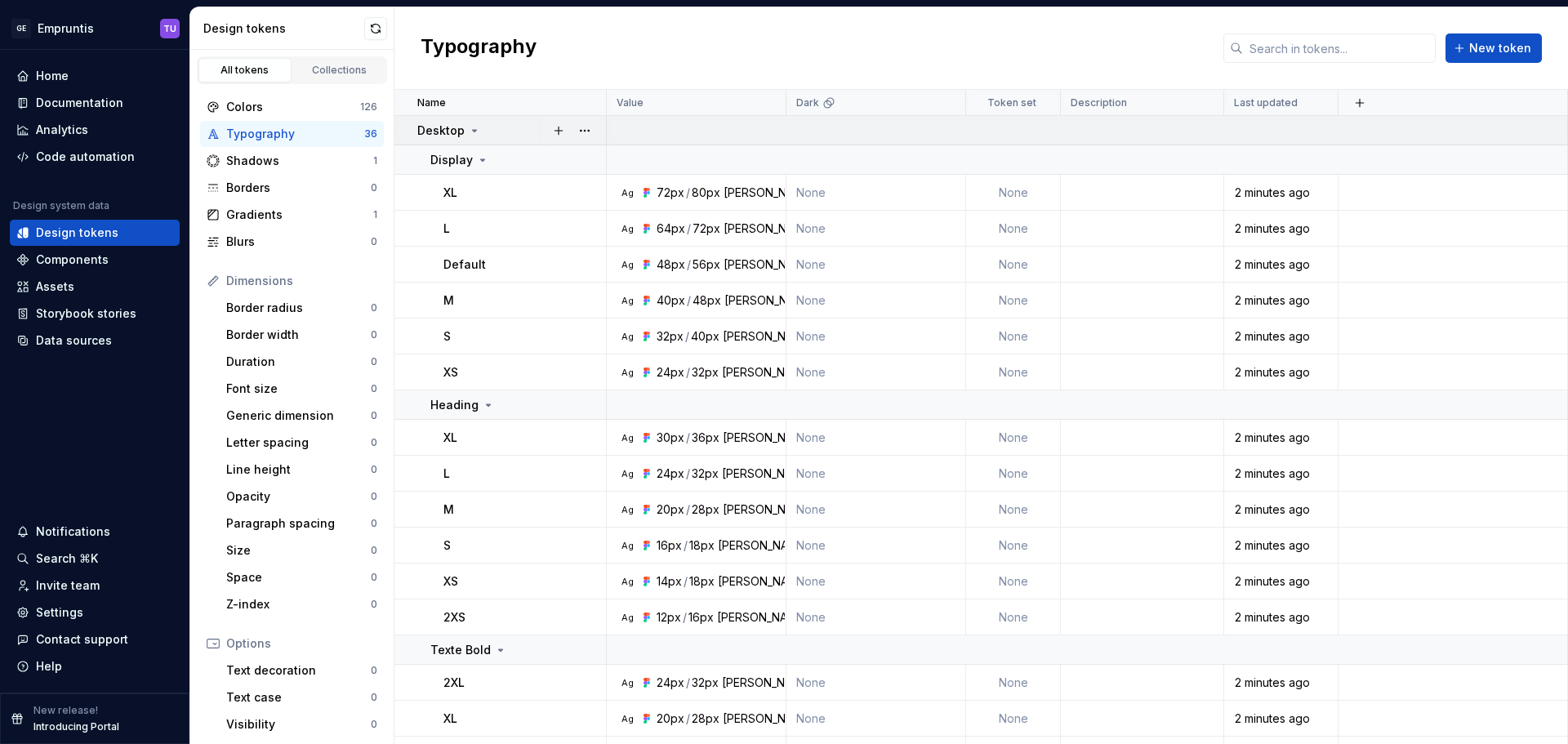
click at [469, 123] on div "Desktop" at bounding box center [449, 131] width 64 height 16
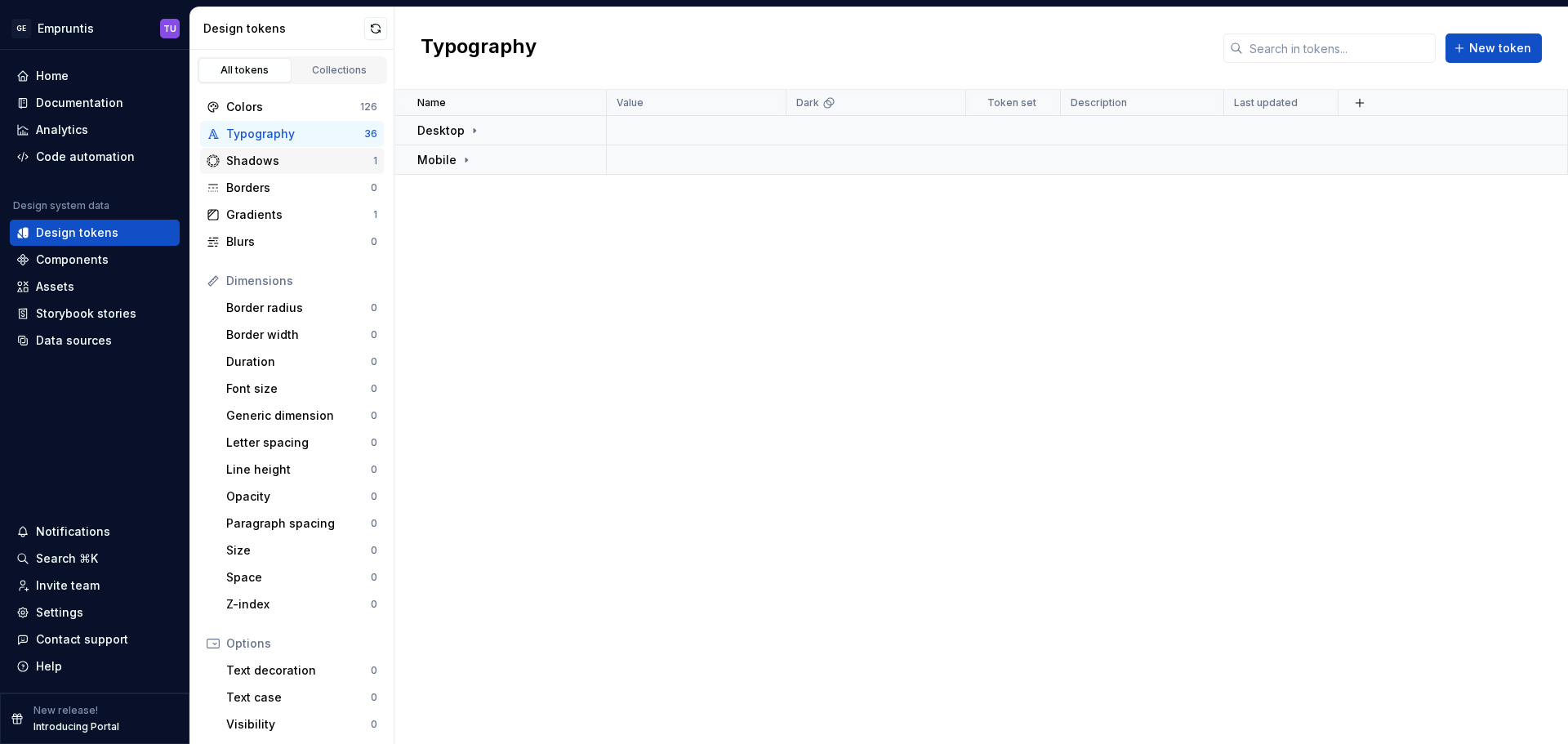
click at [286, 159] on div "Shadows" at bounding box center [300, 161] width 147 height 16
click at [303, 109] on div "Colors" at bounding box center [293, 107] width 134 height 16
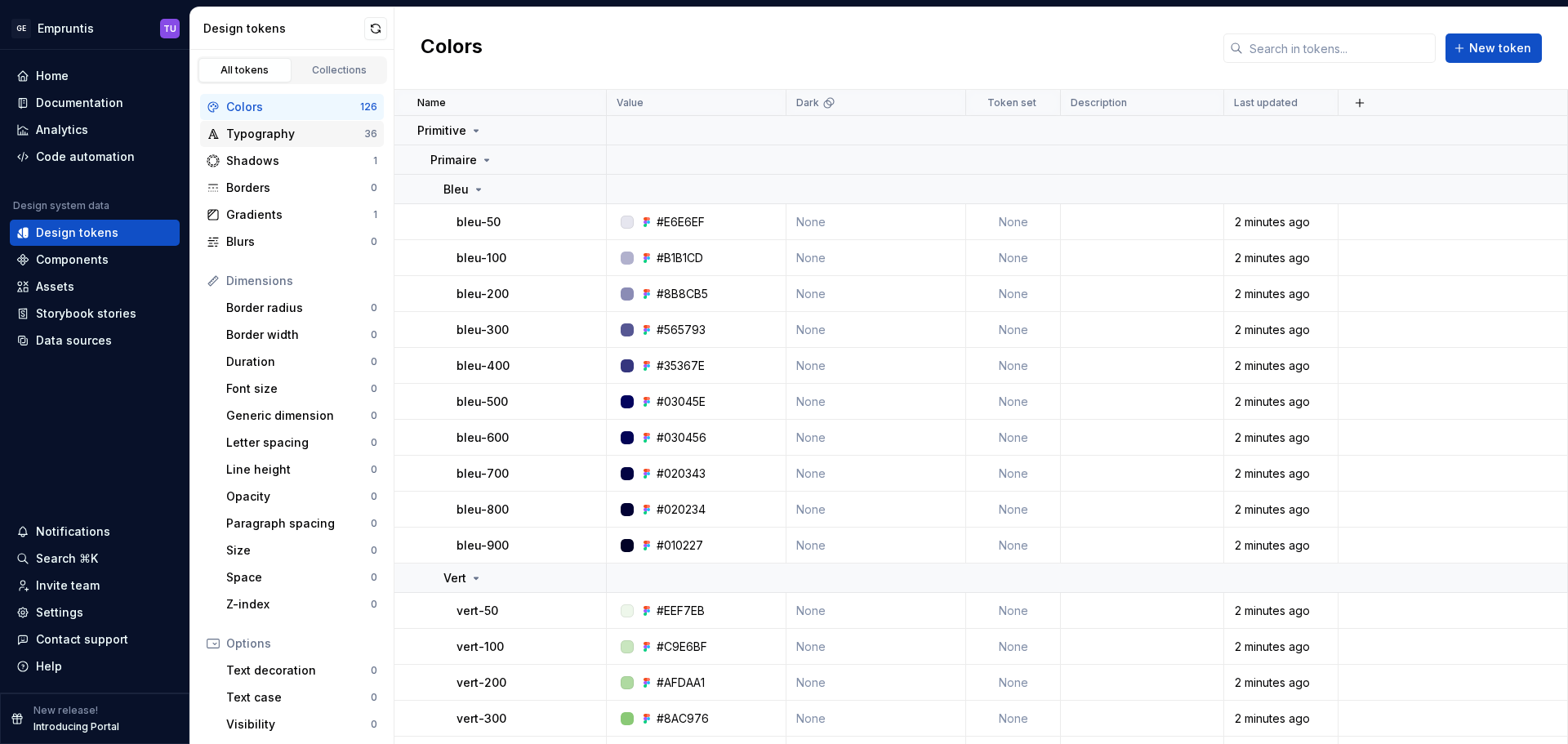
click at [303, 125] on div "Typography" at bounding box center [295, 134] width 138 height 16
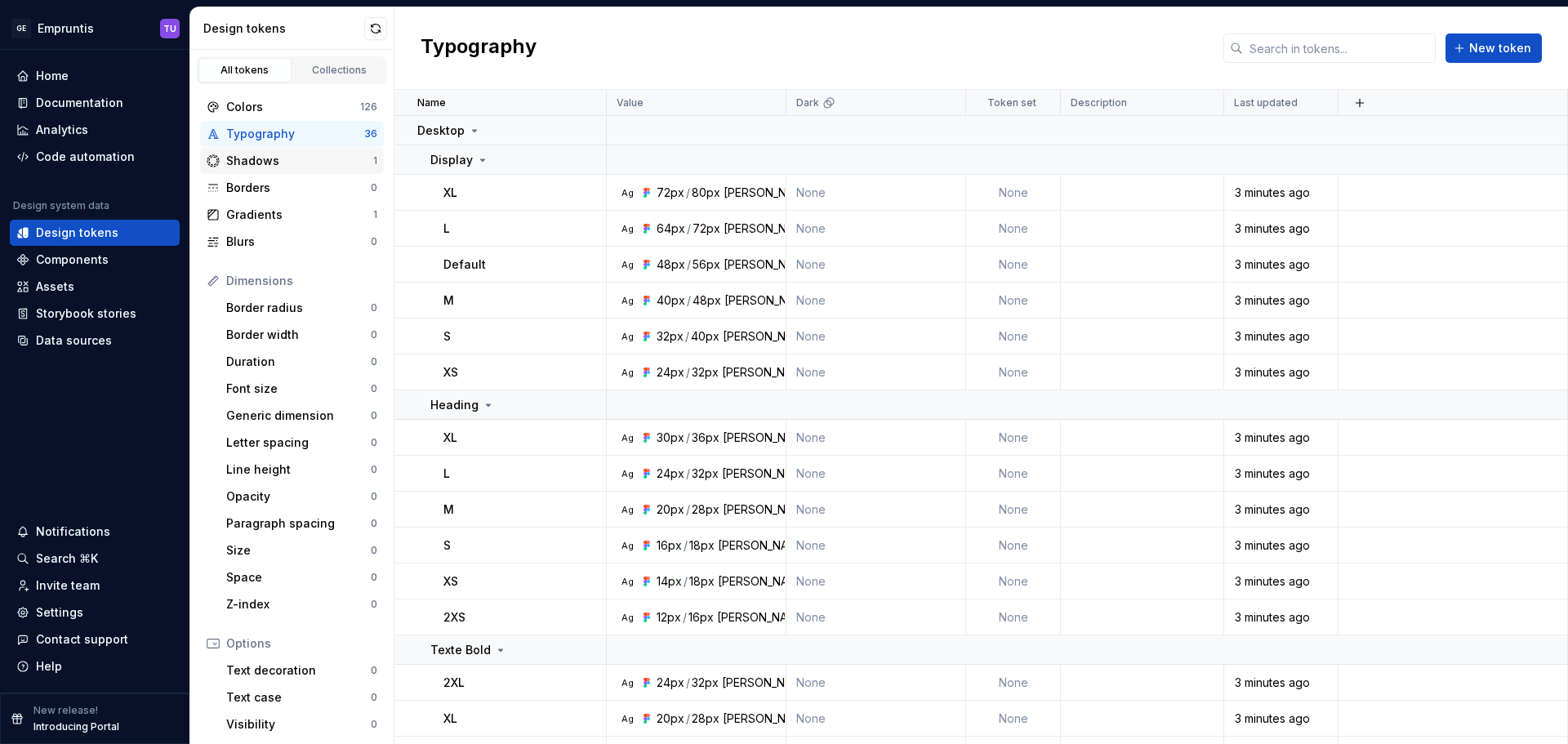
click at [305, 162] on div "Shadows" at bounding box center [300, 161] width 147 height 16
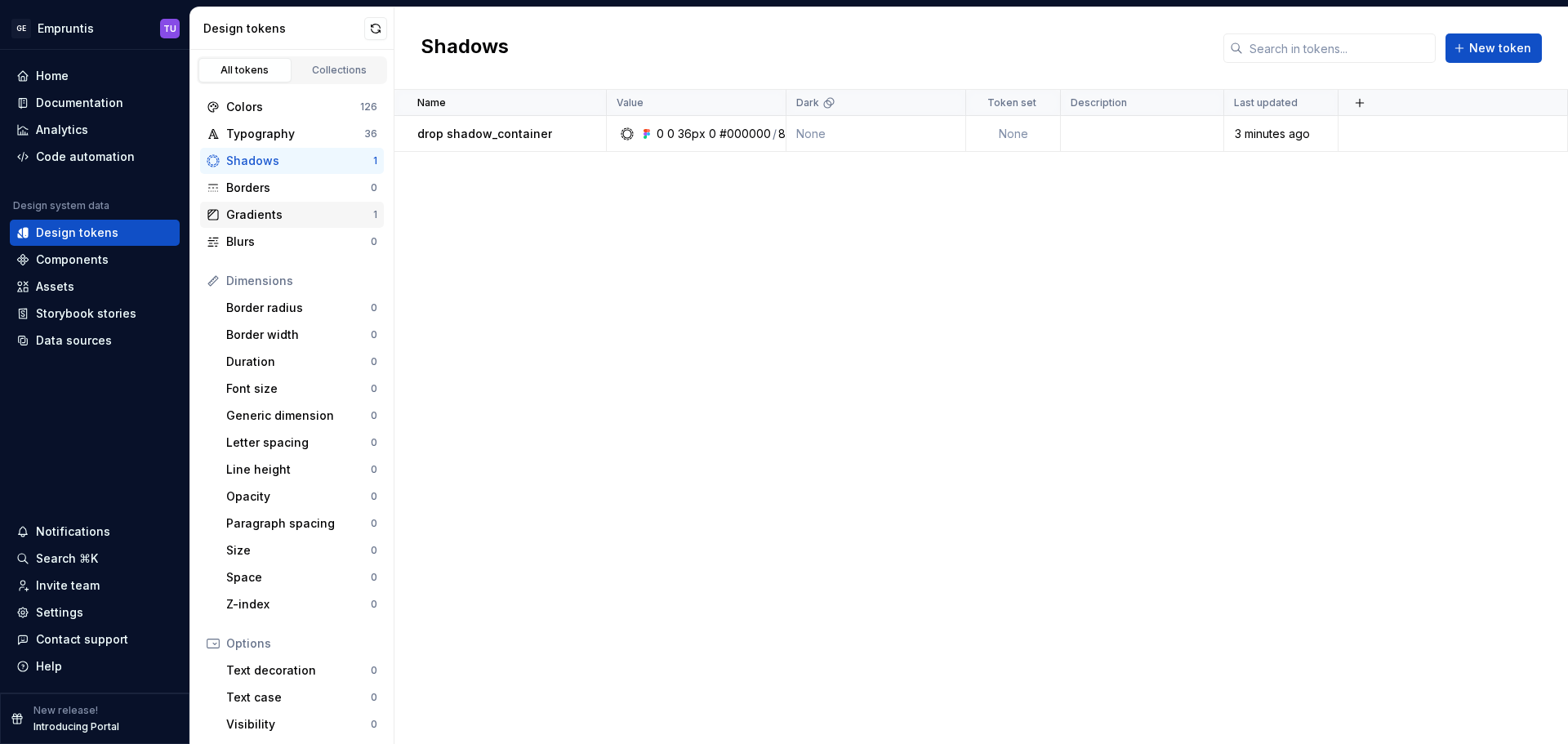
click at [293, 208] on div "Gradients" at bounding box center [300, 214] width 147 height 16
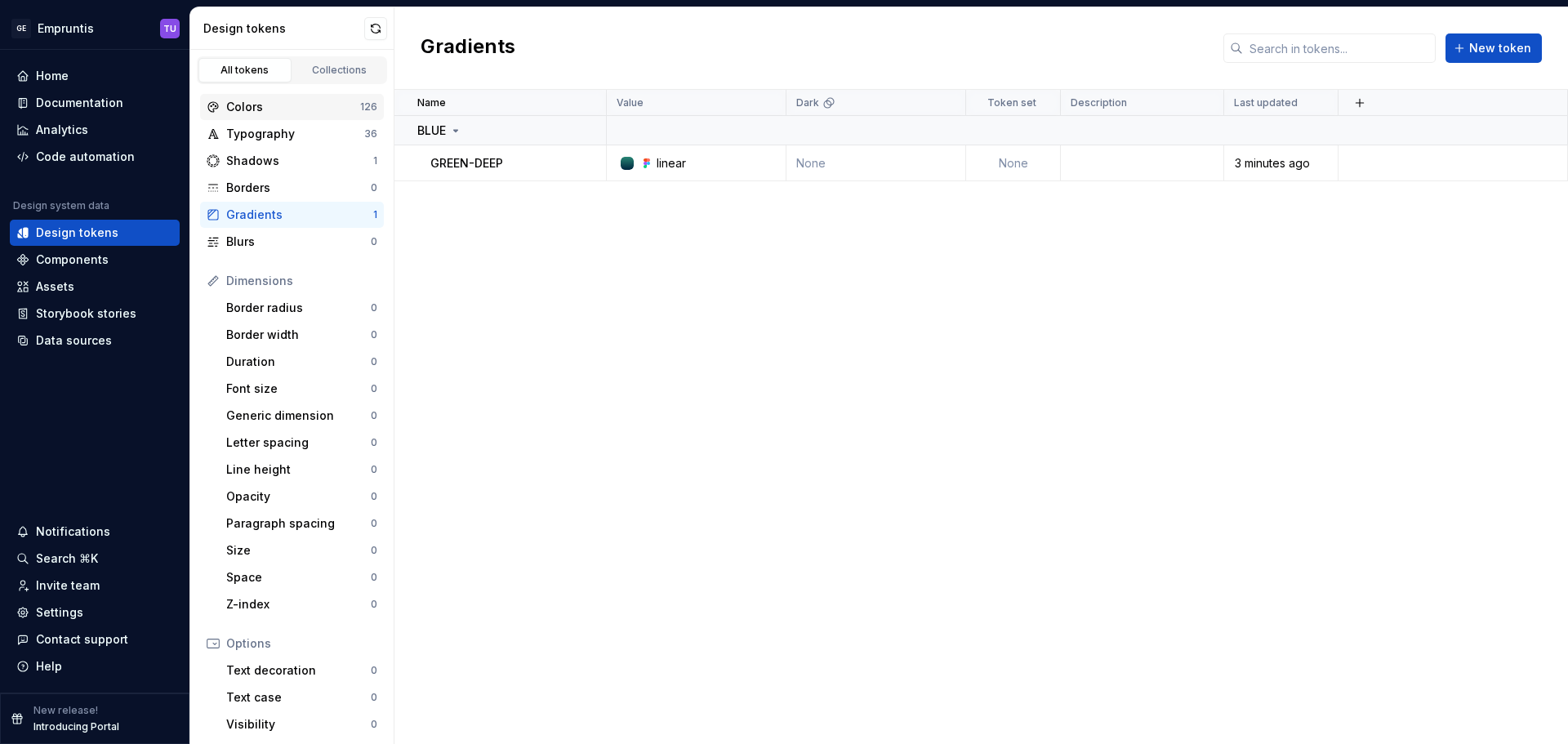
click at [302, 109] on div "Colors" at bounding box center [293, 107] width 134 height 16
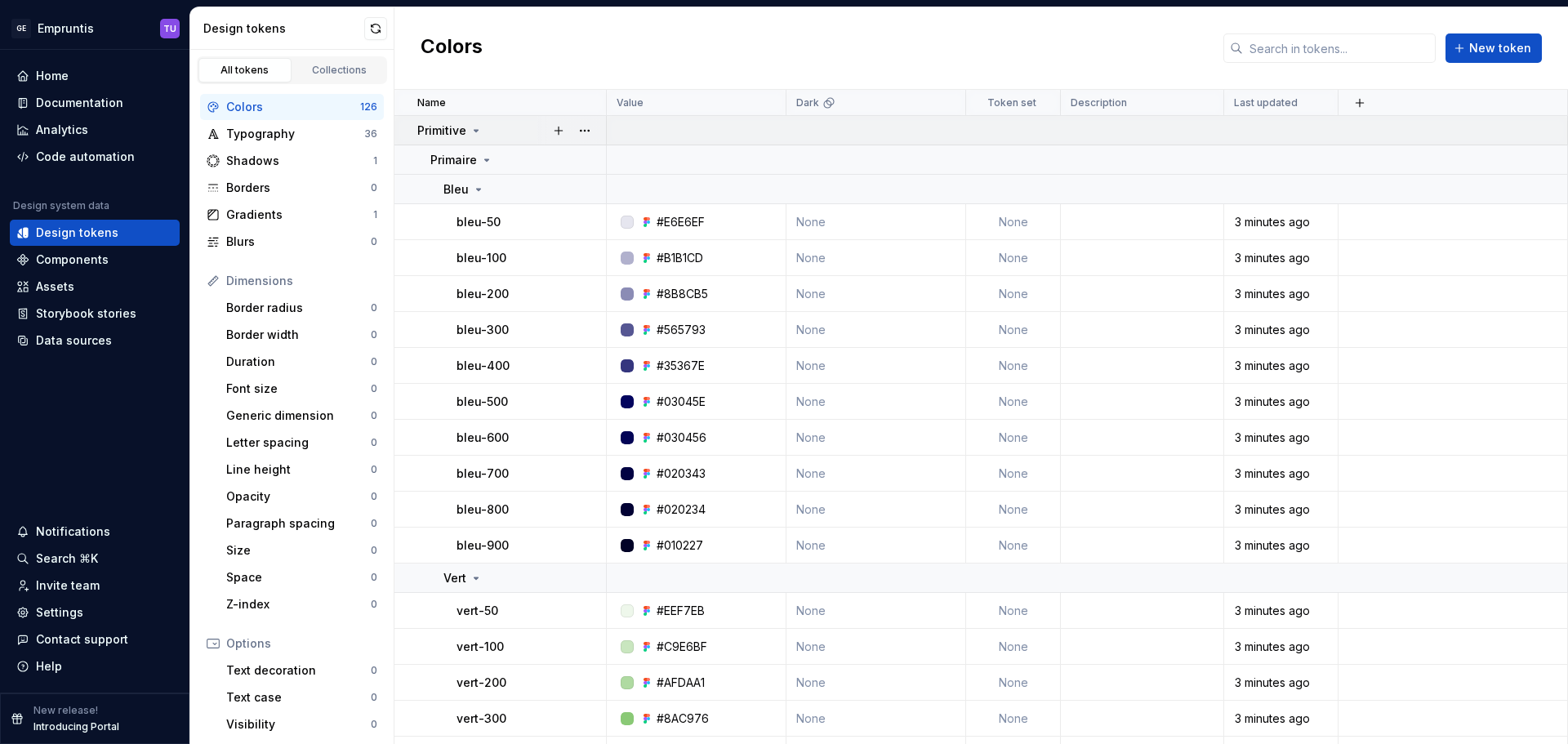
click at [471, 136] on div "Primitive" at bounding box center [450, 131] width 65 height 16
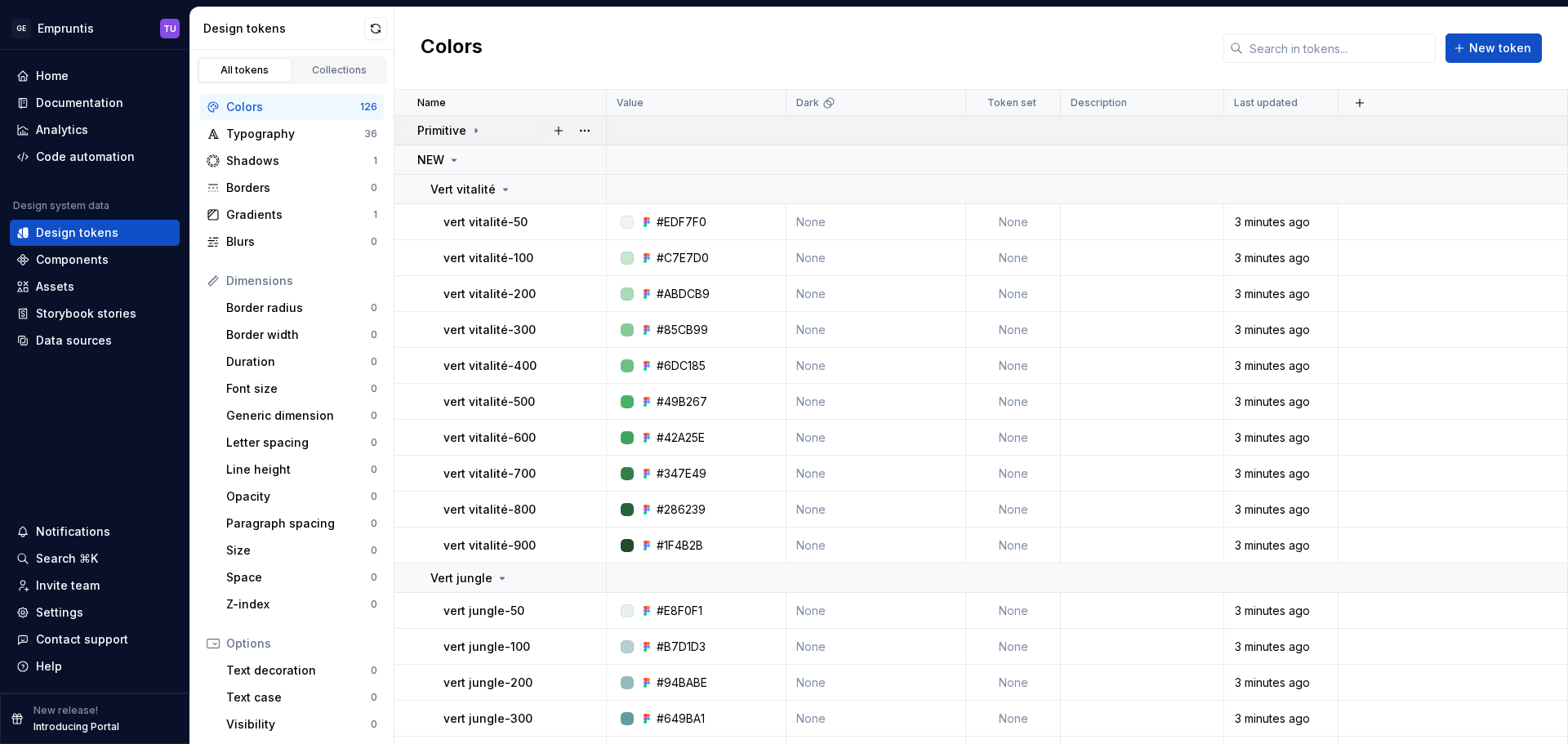
click at [475, 134] on icon at bounding box center [476, 131] width 13 height 13
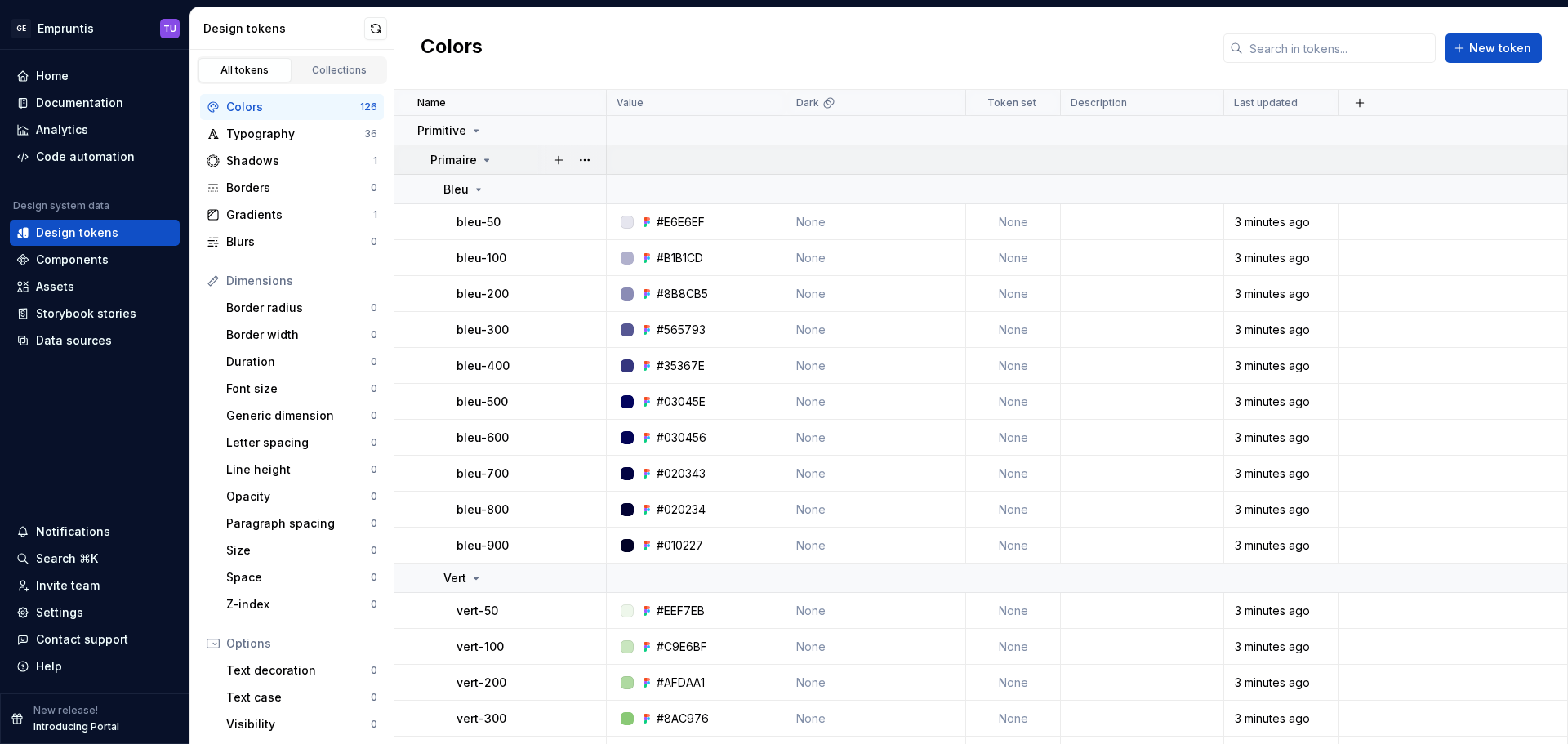
click at [482, 165] on icon at bounding box center [487, 160] width 13 height 13
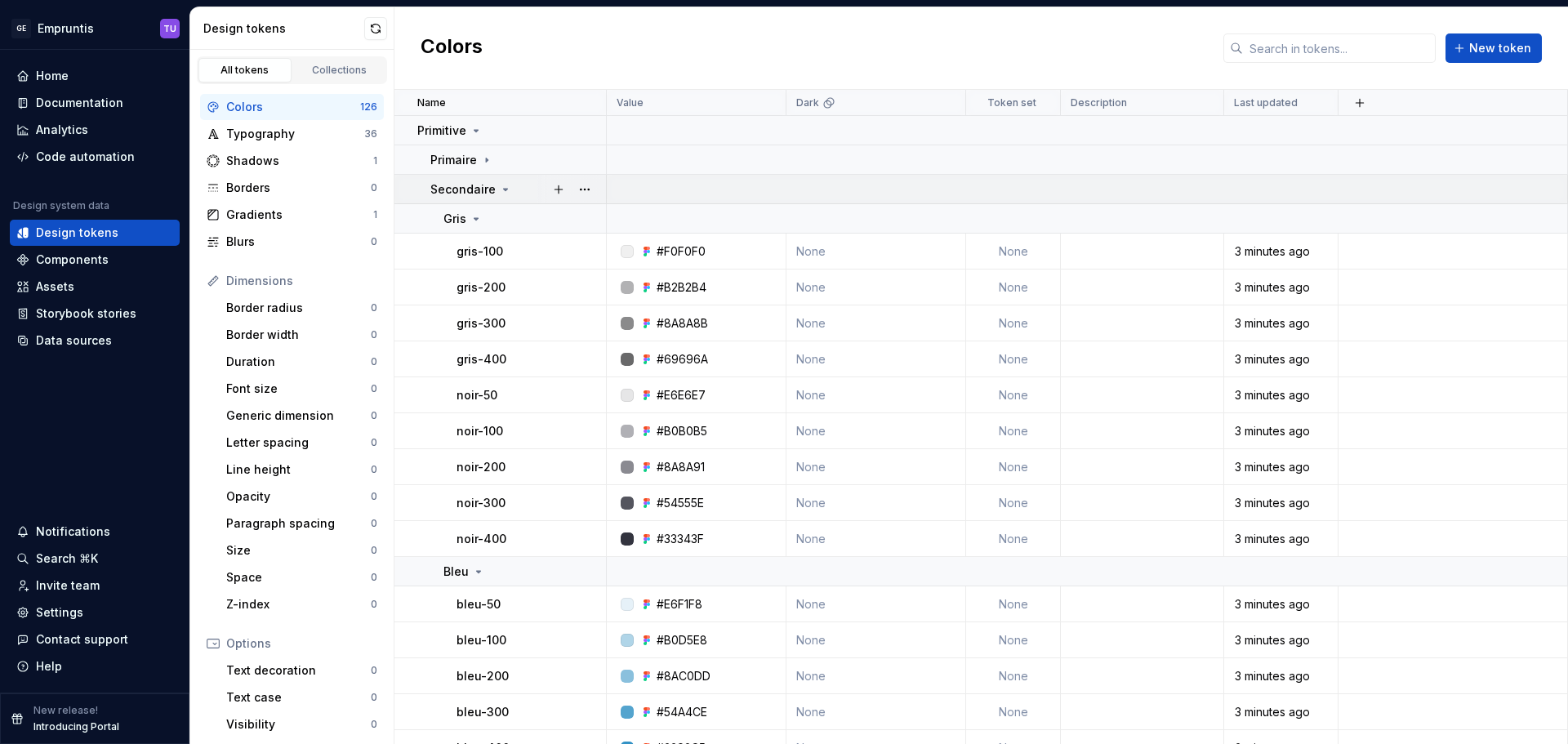
click at [486, 191] on p "Secondaire" at bounding box center [463, 190] width 65 height 16
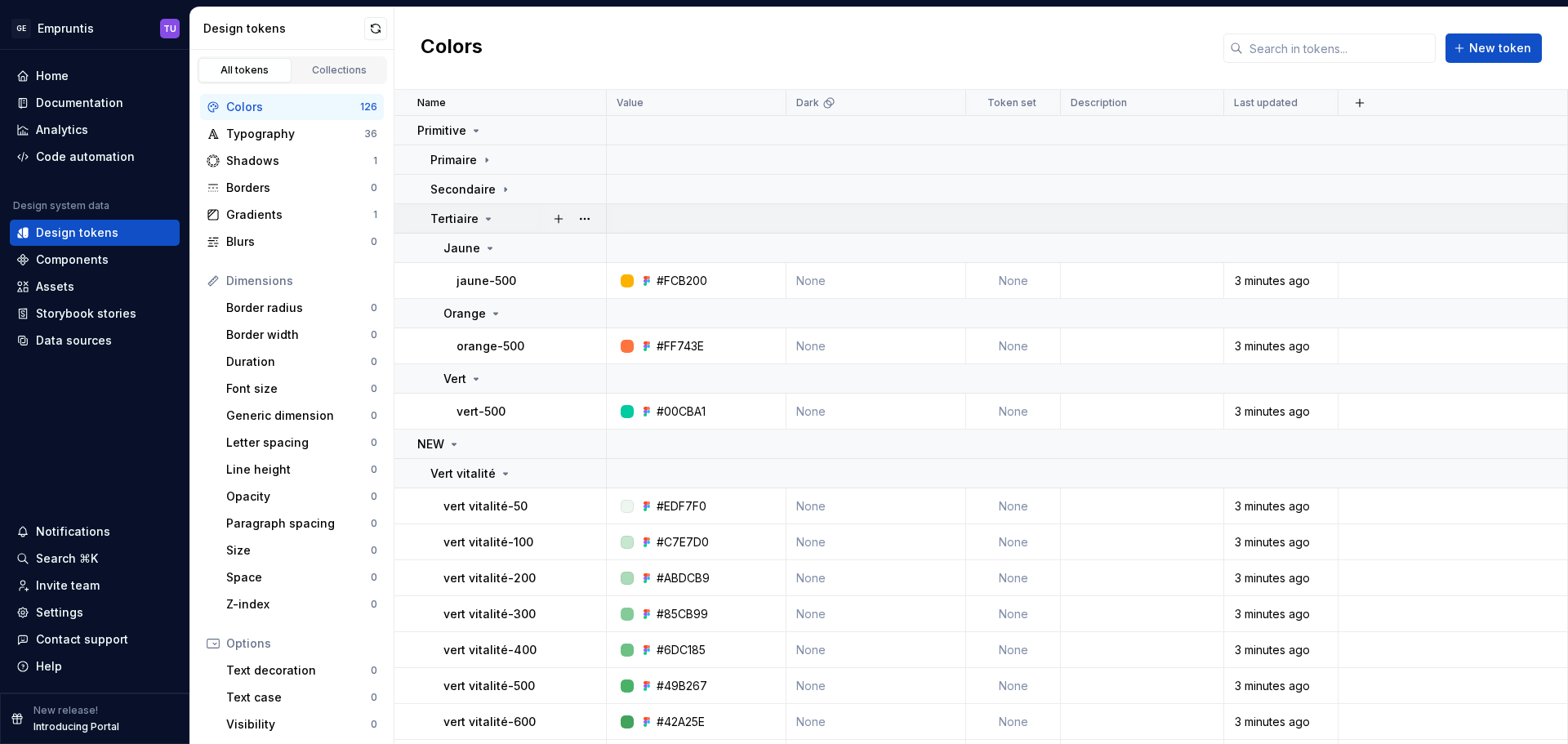
click at [482, 221] on icon at bounding box center [488, 219] width 13 height 13
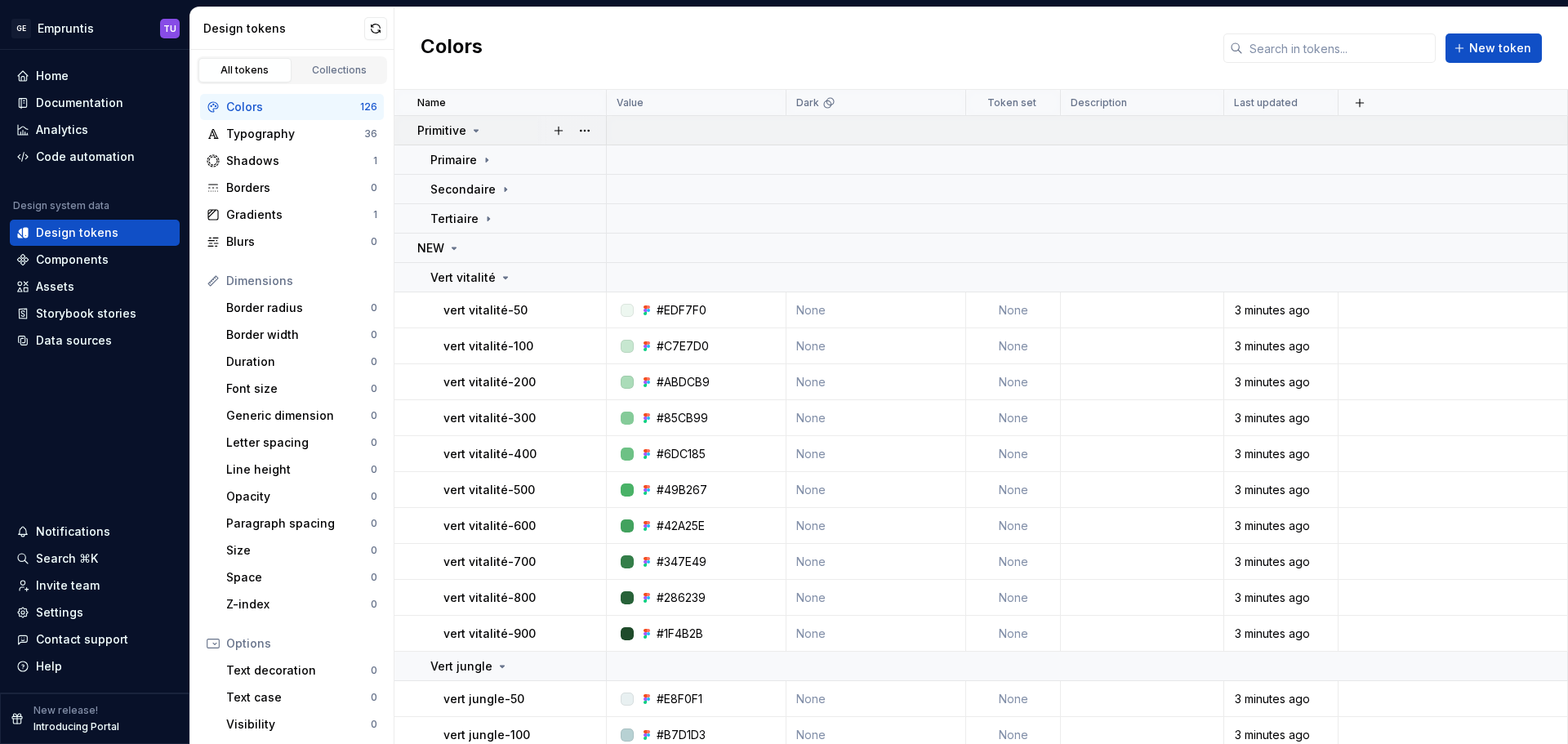
click at [470, 128] on icon at bounding box center [476, 131] width 13 height 13
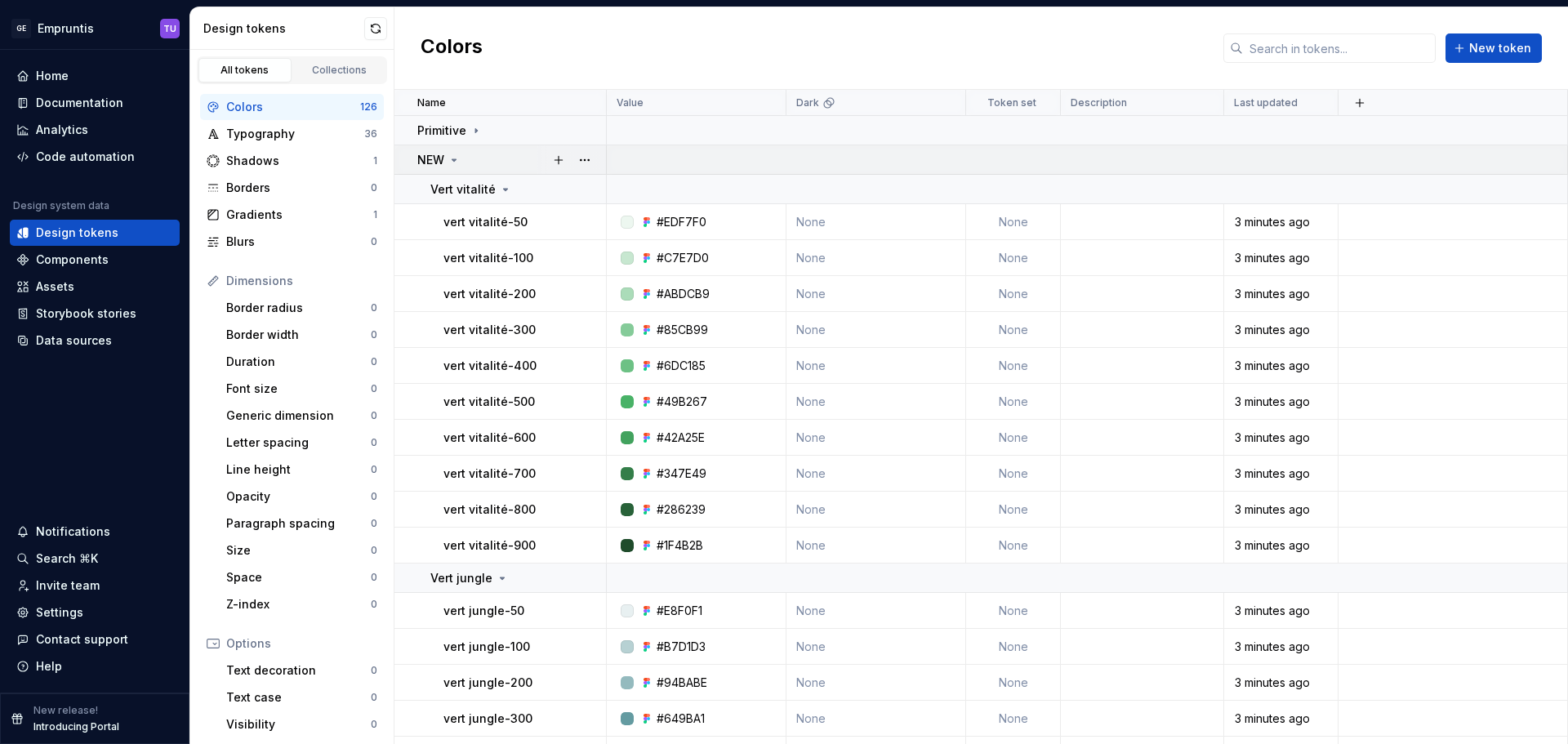
click at [453, 159] on icon at bounding box center [454, 160] width 4 height 2
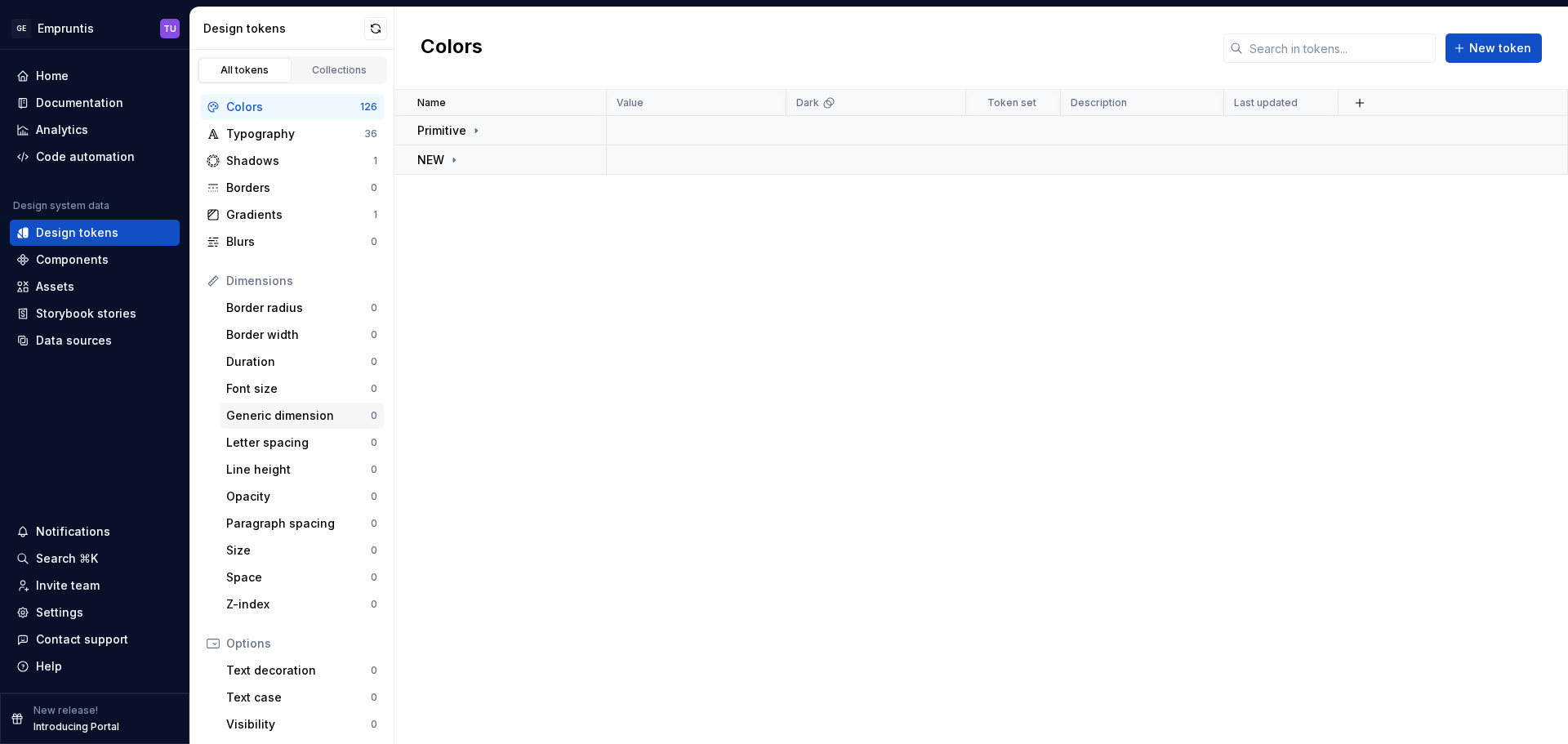
click at [293, 420] on div "Generic dimension" at bounding box center [298, 416] width 144 height 16
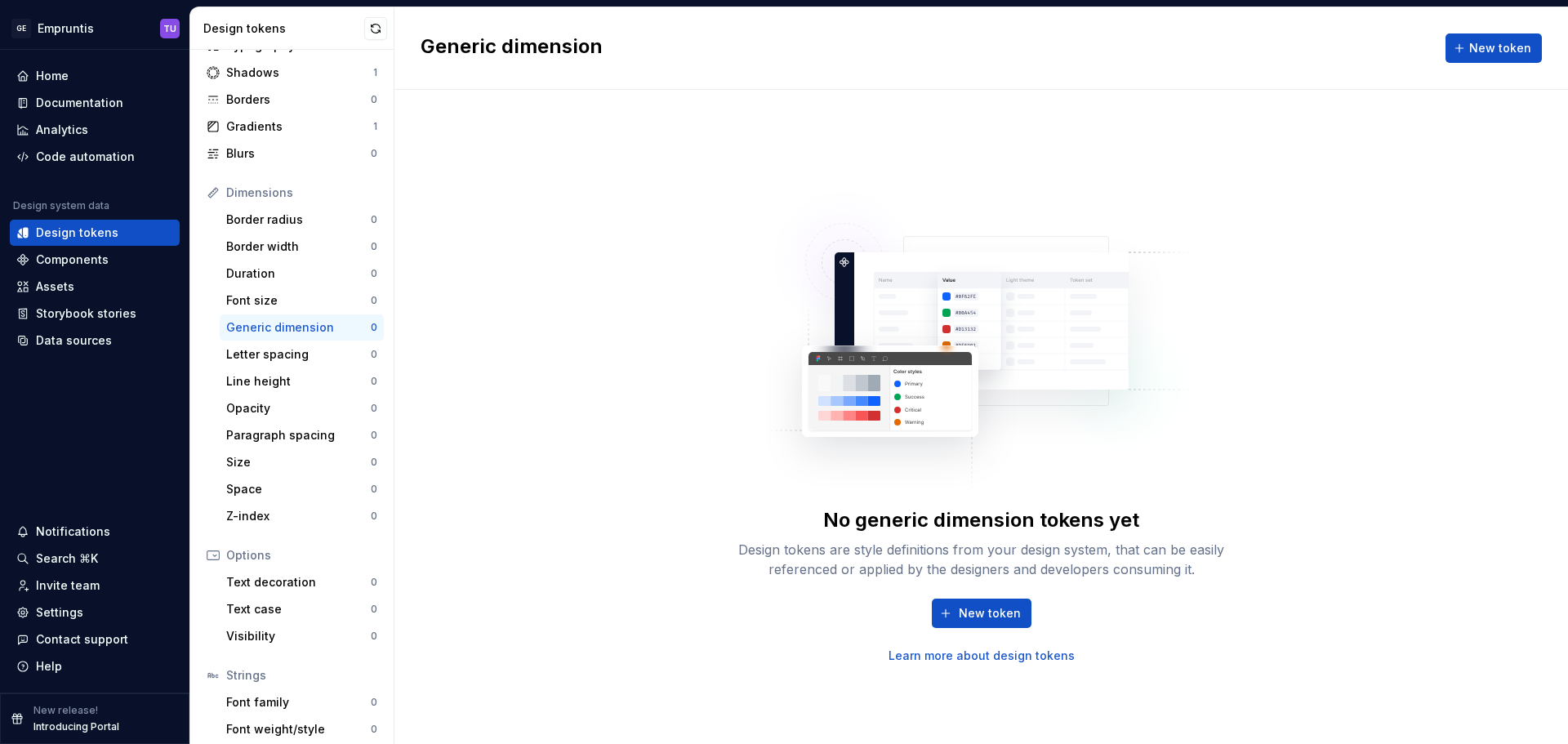
scroll to position [150, 0]
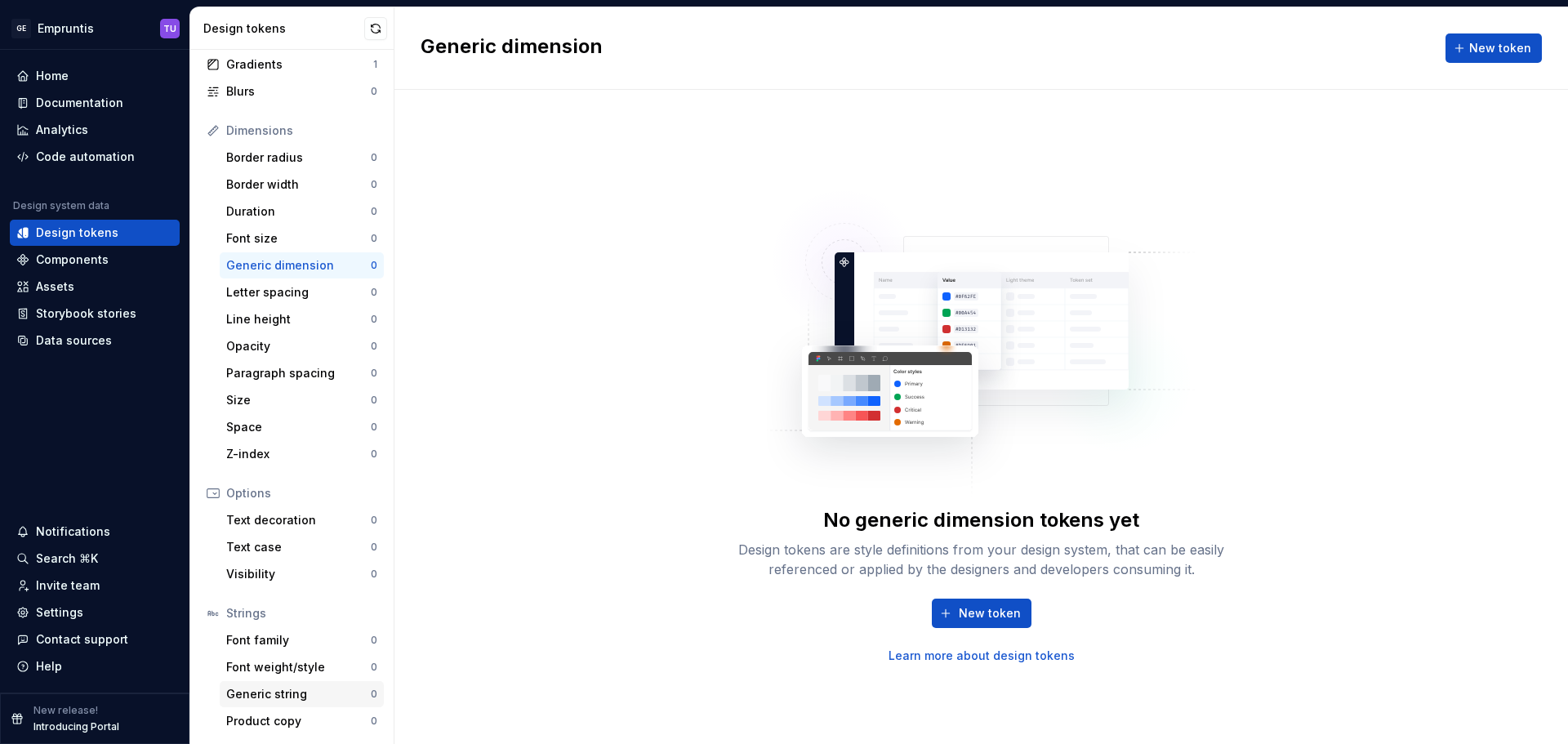
click at [306, 691] on div "Generic string" at bounding box center [298, 694] width 144 height 16
click at [89, 21] on html "GE Empruntis TU Home Documentation Analytics Code automation Design system data…" at bounding box center [784, 372] width 1568 height 744
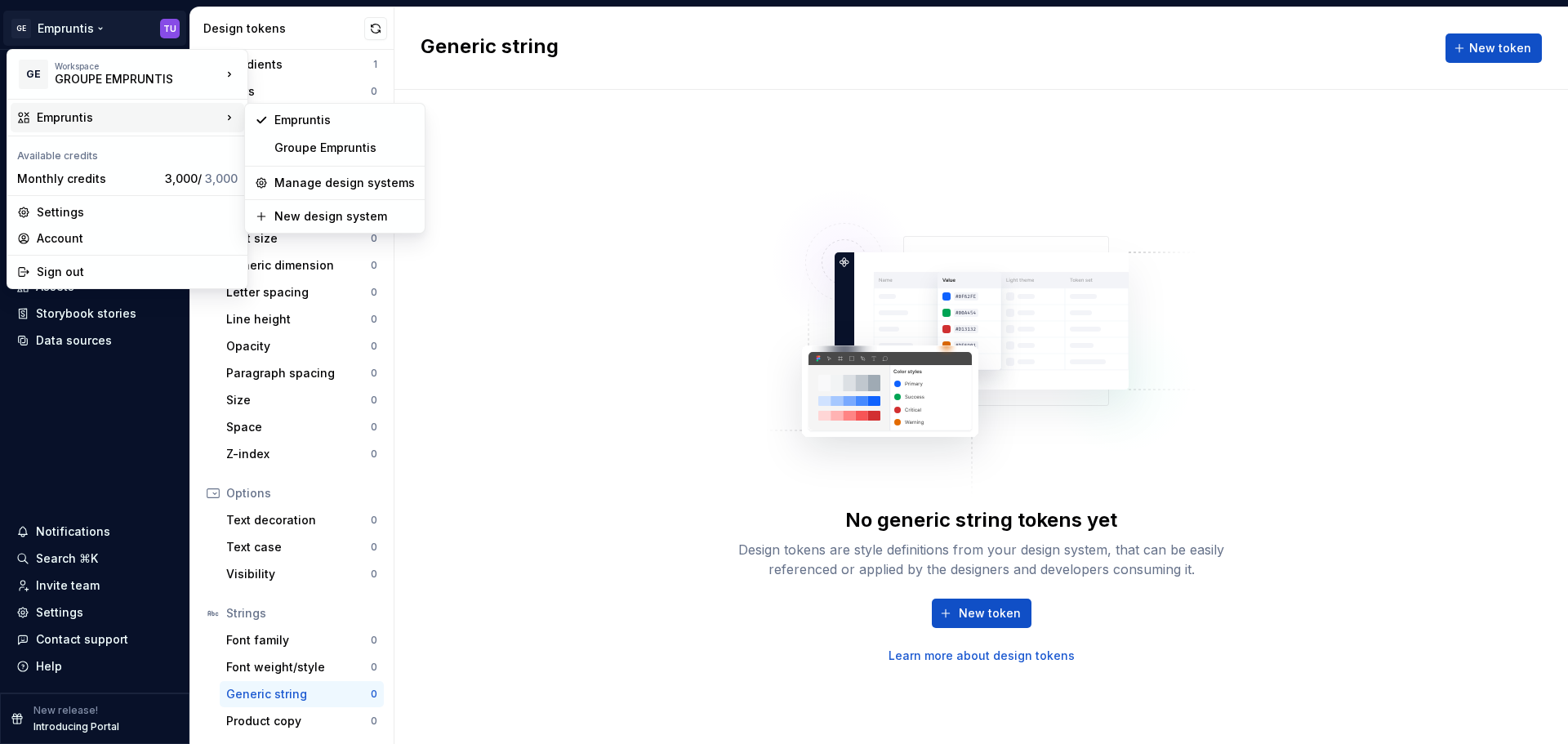
click at [596, 213] on html "GE Empruntis TU Home Documentation Analytics Code automation Design system data…" at bounding box center [784, 372] width 1568 height 744
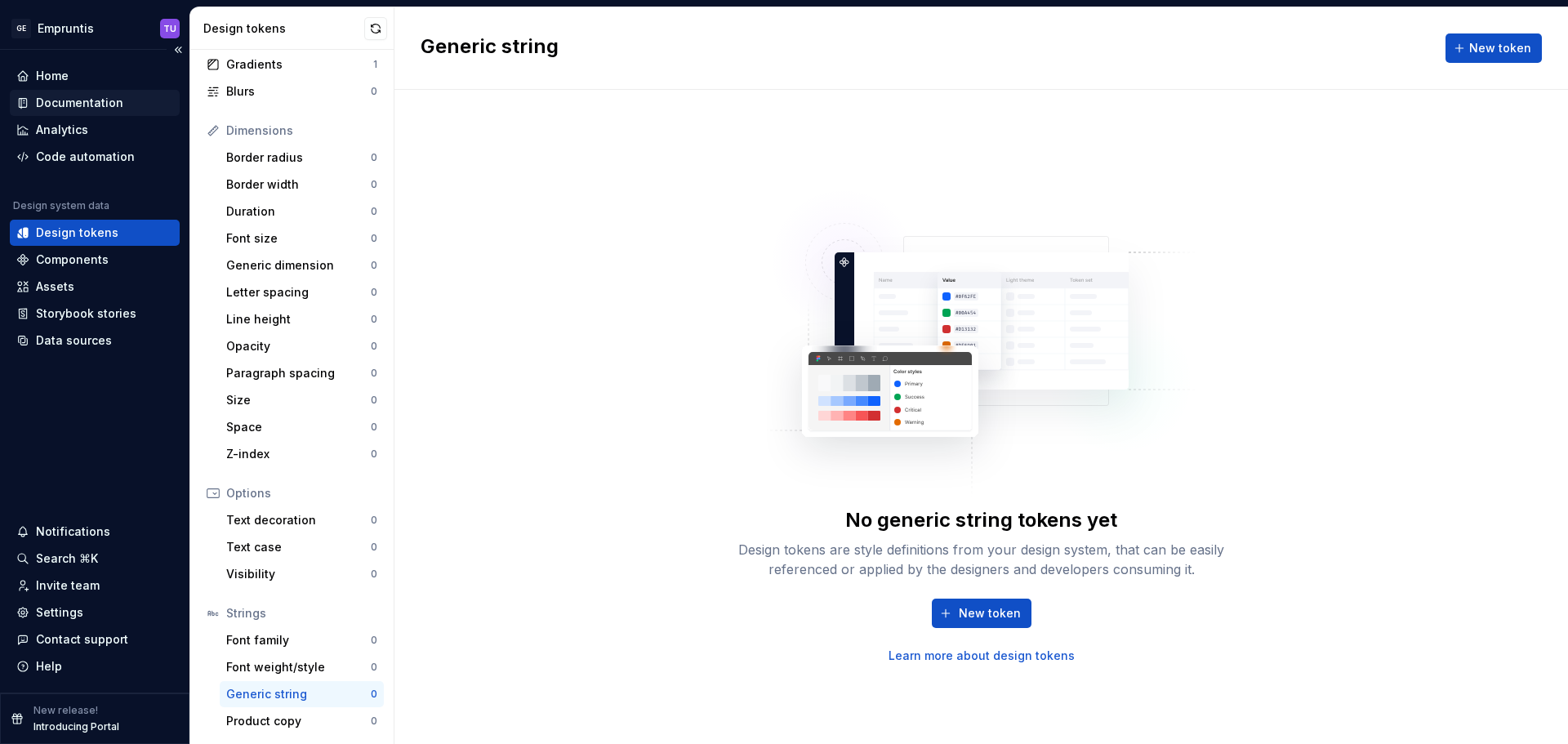
click at [77, 103] on div "Documentation" at bounding box center [80, 103] width 87 height 16
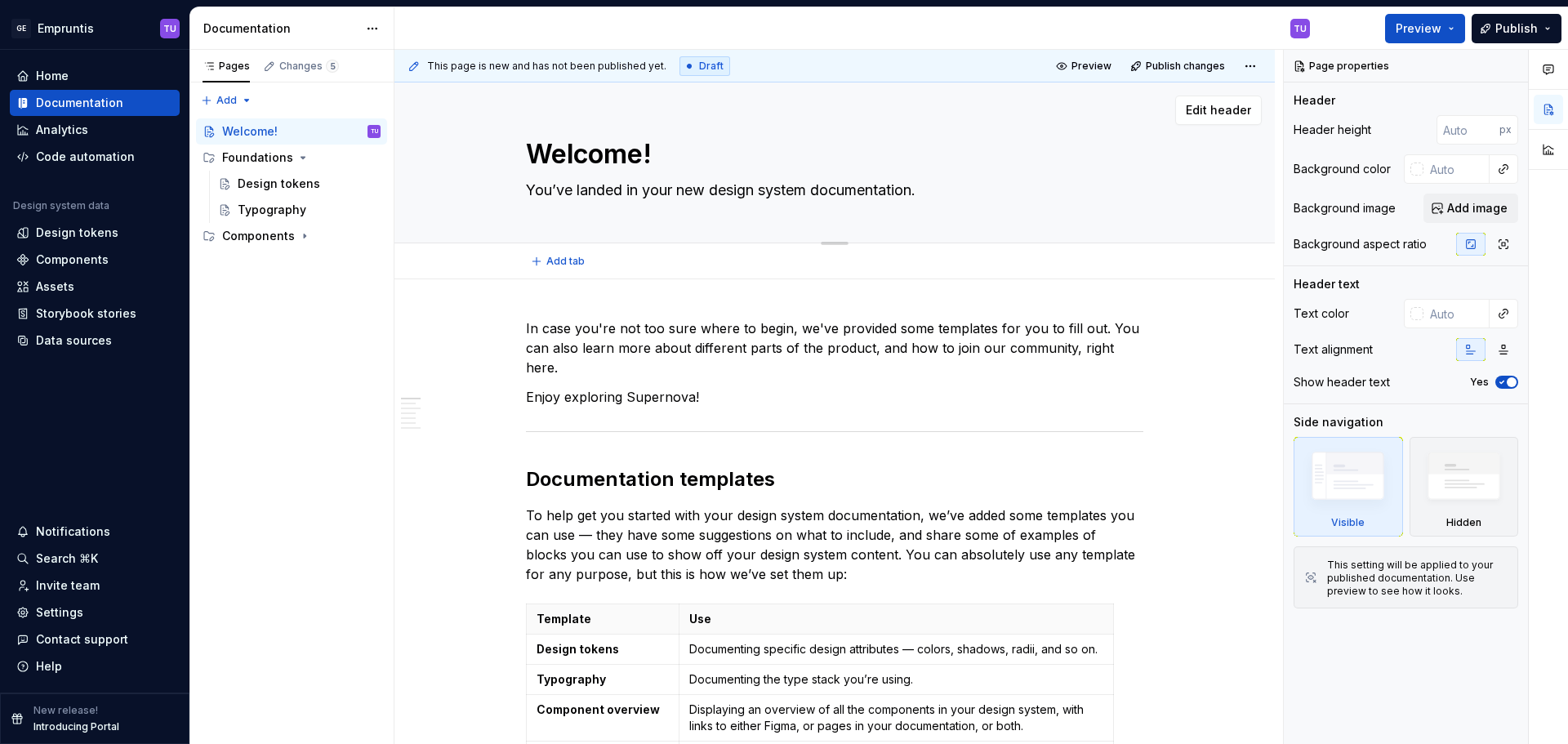
click at [621, 159] on textarea "Welcome!" at bounding box center [831, 154] width 618 height 39
paste textarea "! Système de conception - Empruntis"
type textarea "*"
type textarea "Welcome ! Système de conception - Empruntis"
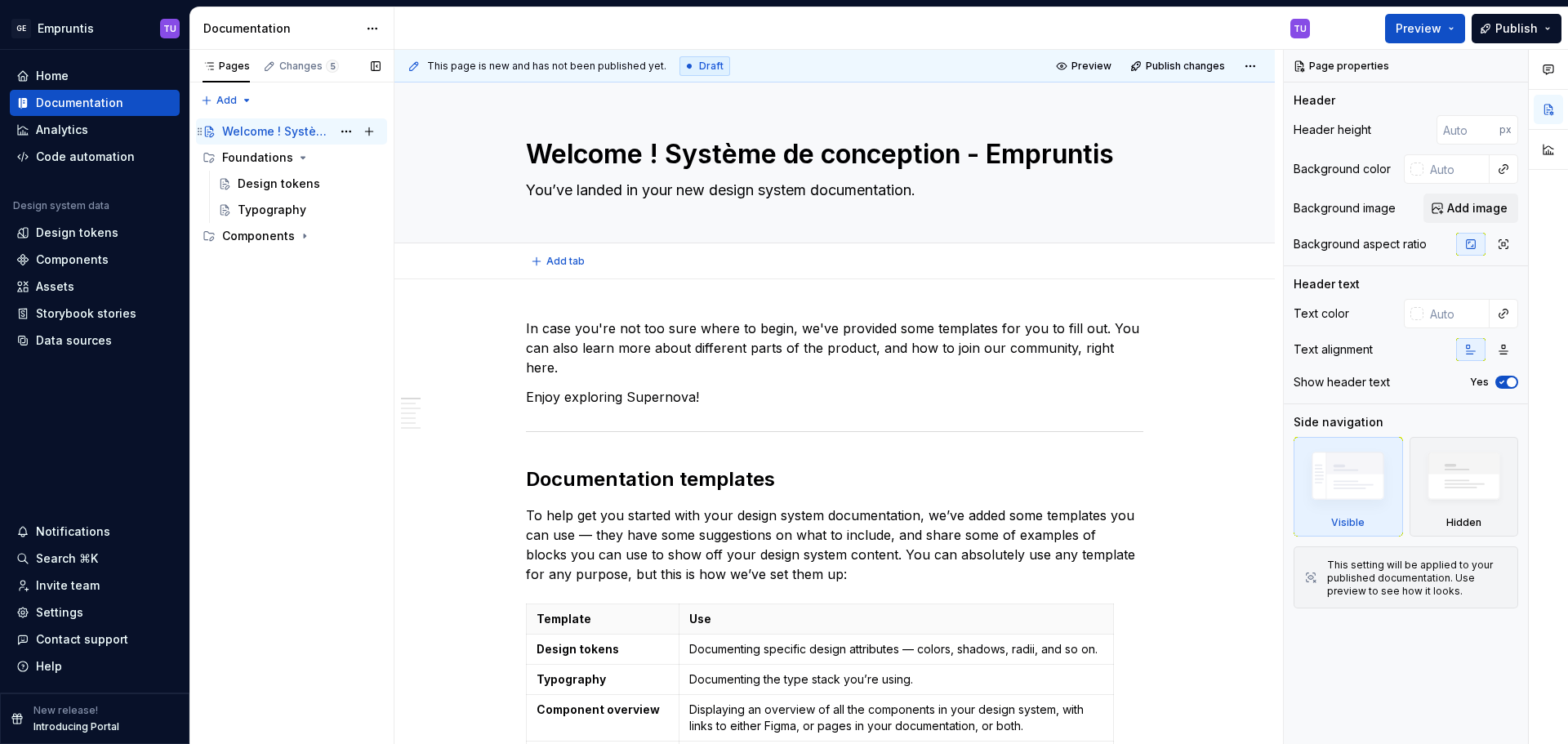
type textarea "*"
type textarea "Welcome ! Système de conception - Empruntis"
click at [571, 187] on textarea "You’ve landed in your new design system documentation." at bounding box center [831, 190] width 618 height 26
paste textarea "Explorez les fondamentaux essentiels pour concevoir des projets de qualité"
type textarea "*"
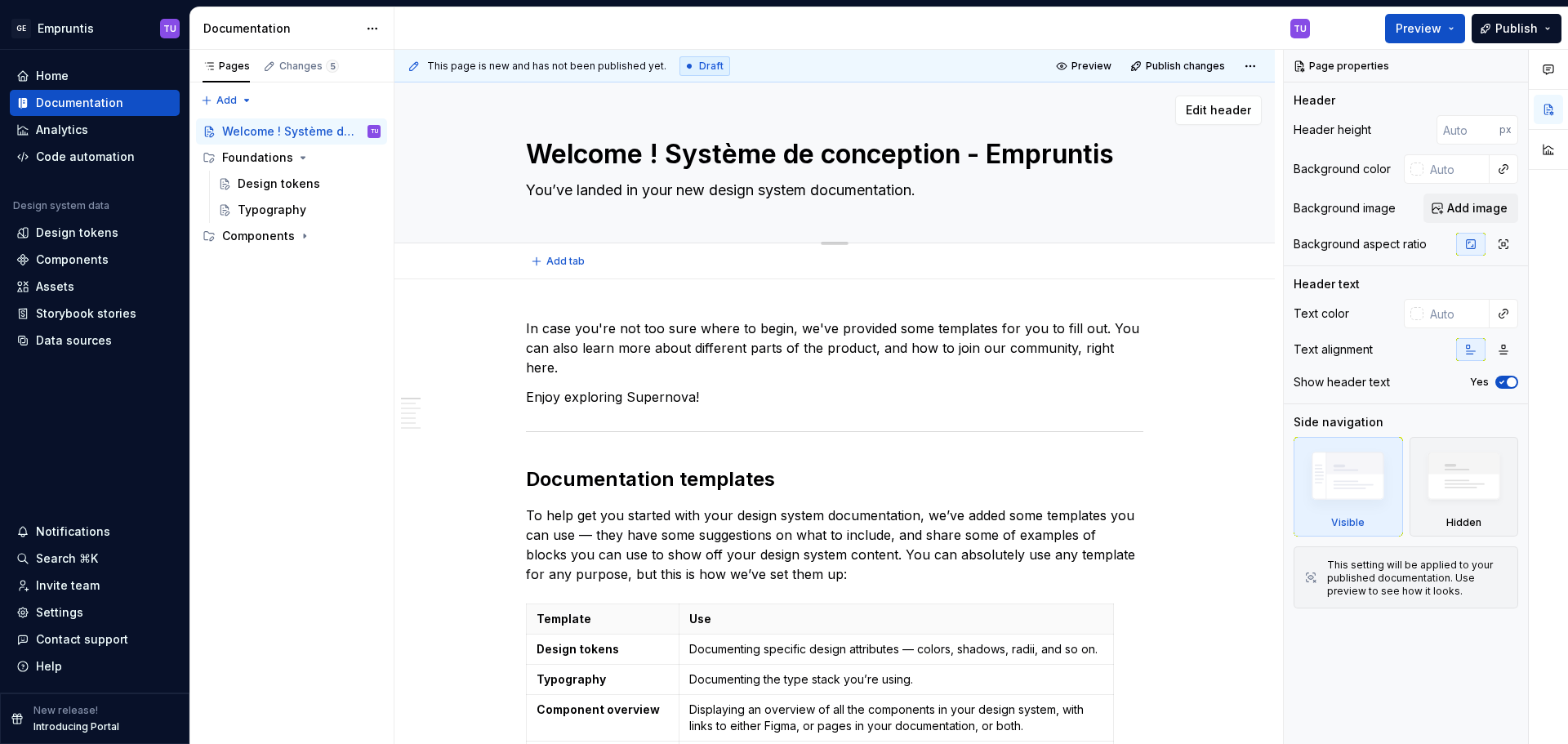
type textarea "Explorez les fondamentaux essentiels pour concevoir des projets de qualité"
type textarea "*"
type textarea "Explorez les fondamentaux essentiels pour concevoir des projets de qualité"
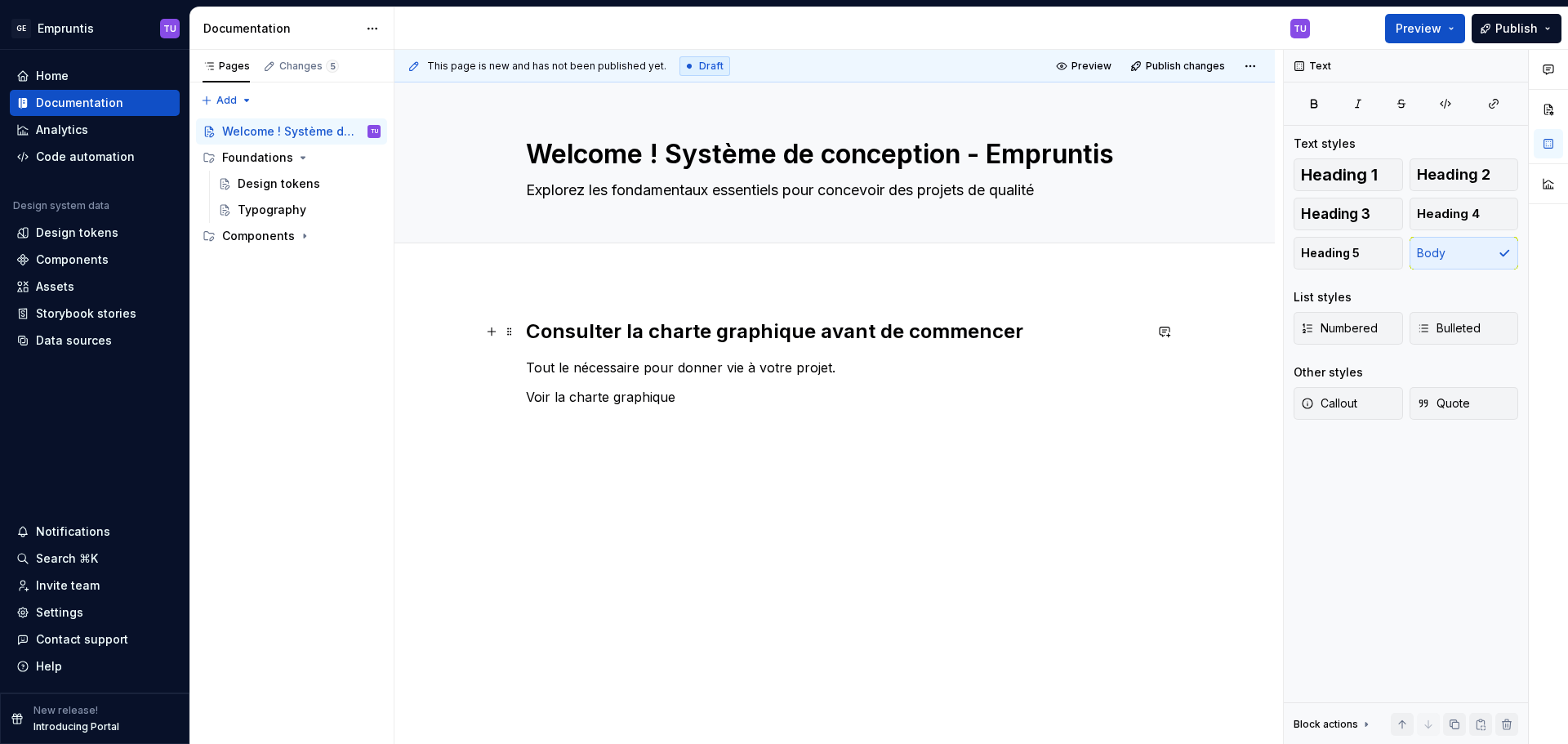
click at [530, 331] on strong "Consulter la charte graphique avant de commencer" at bounding box center [774, 332] width 497 height 24
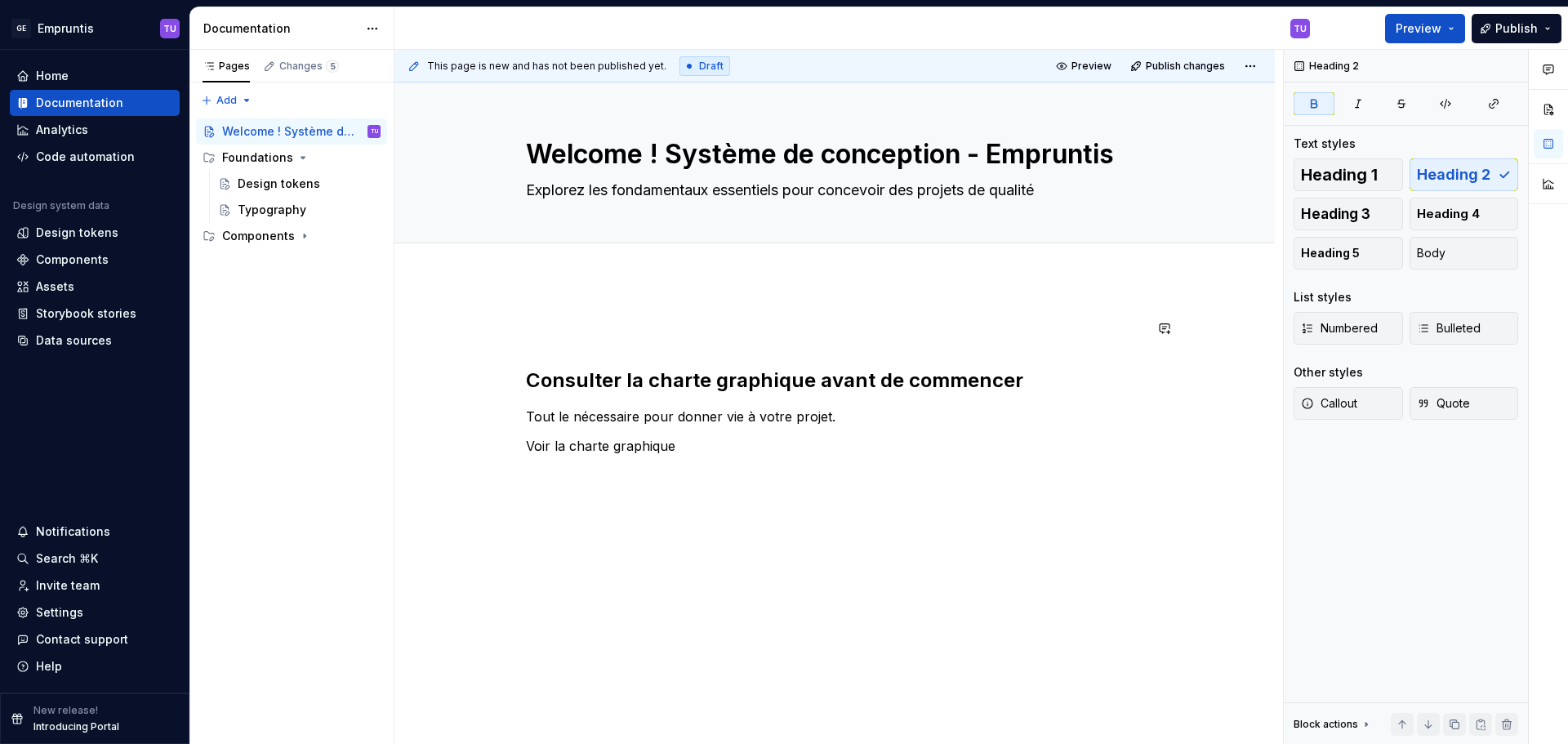
click at [534, 332] on p at bounding box center [835, 329] width 618 height 20
click at [495, 322] on button "button" at bounding box center [491, 328] width 23 height 23
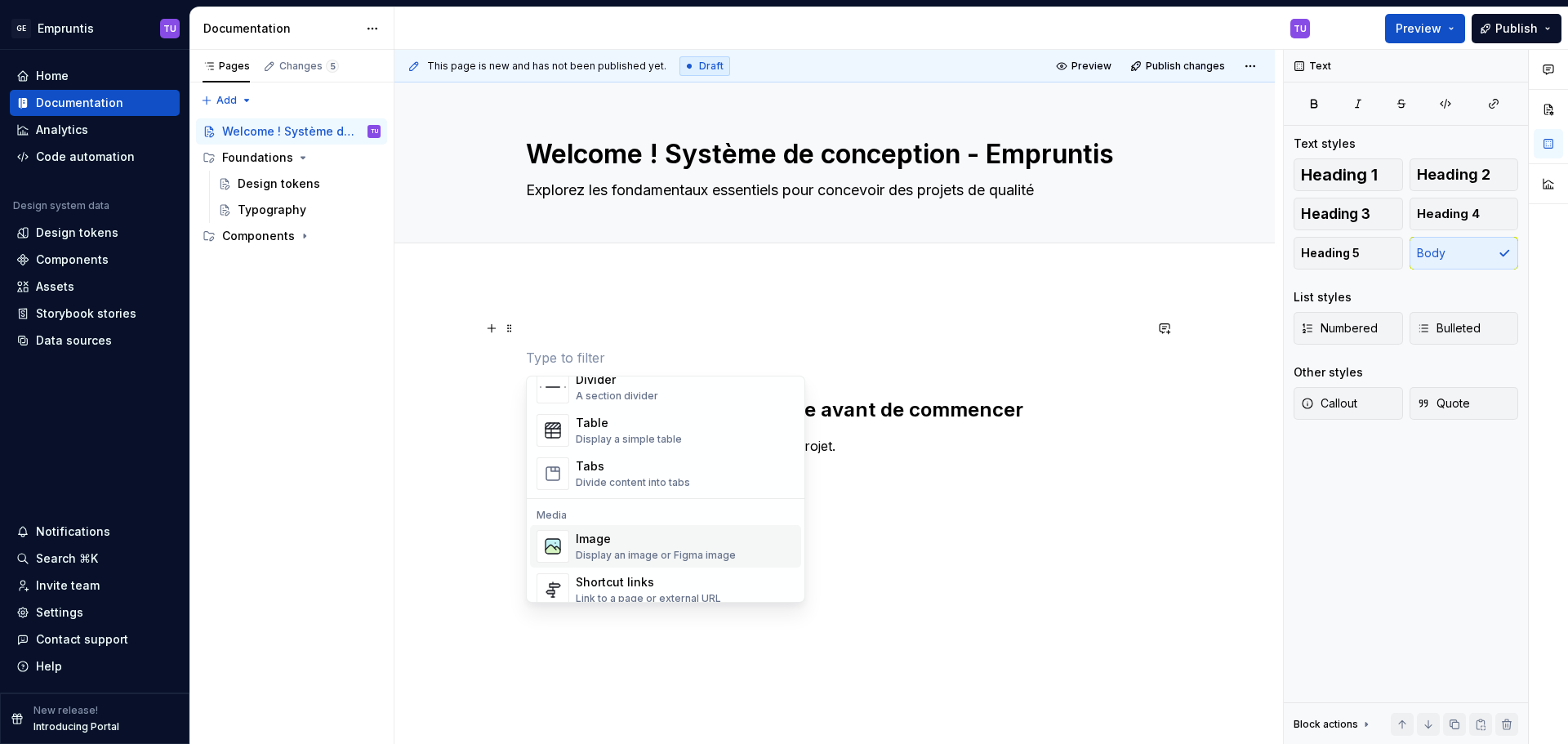
scroll to position [490, 0]
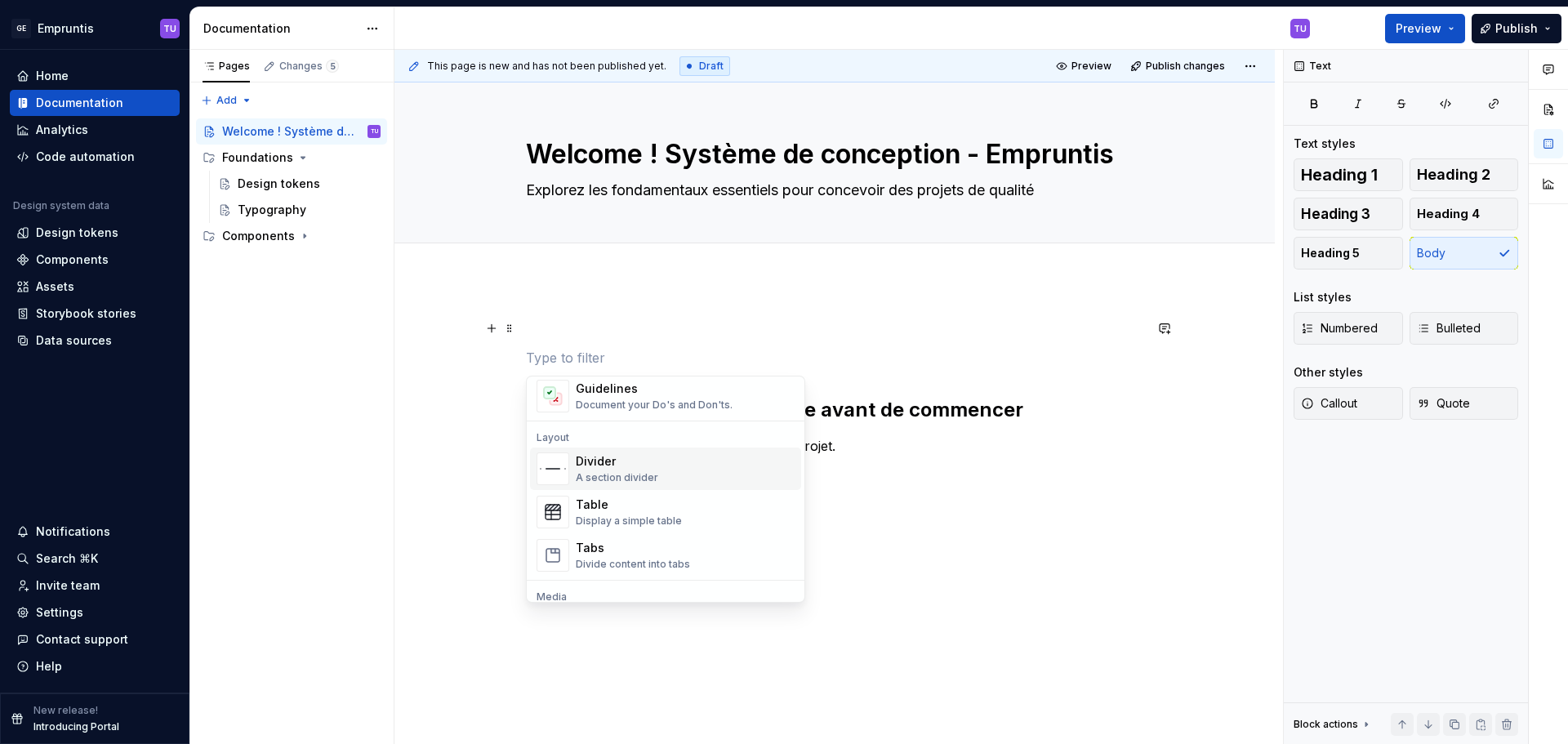
click at [616, 473] on div "A section divider" at bounding box center [617, 478] width 83 height 13
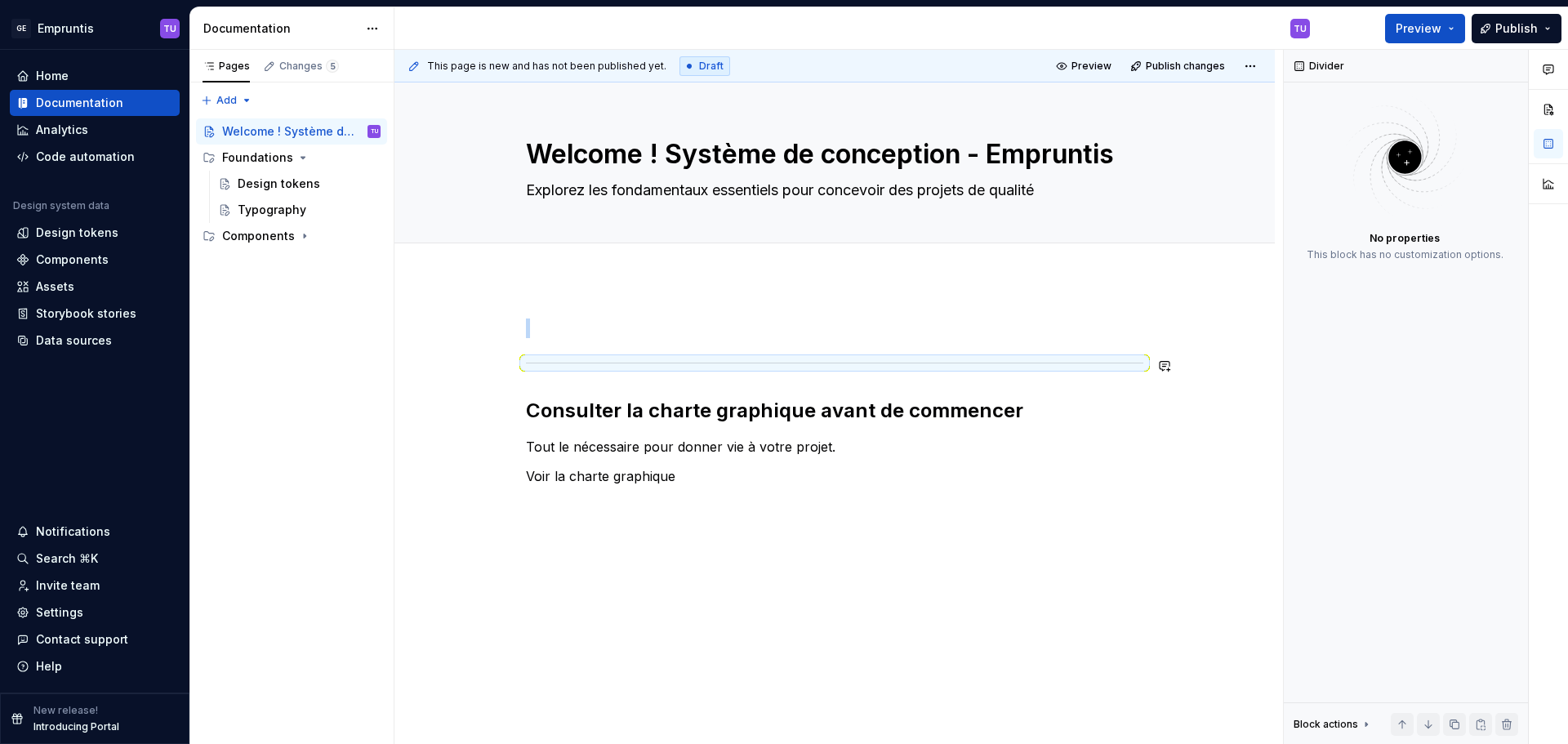
click at [558, 324] on p at bounding box center [835, 329] width 618 height 20
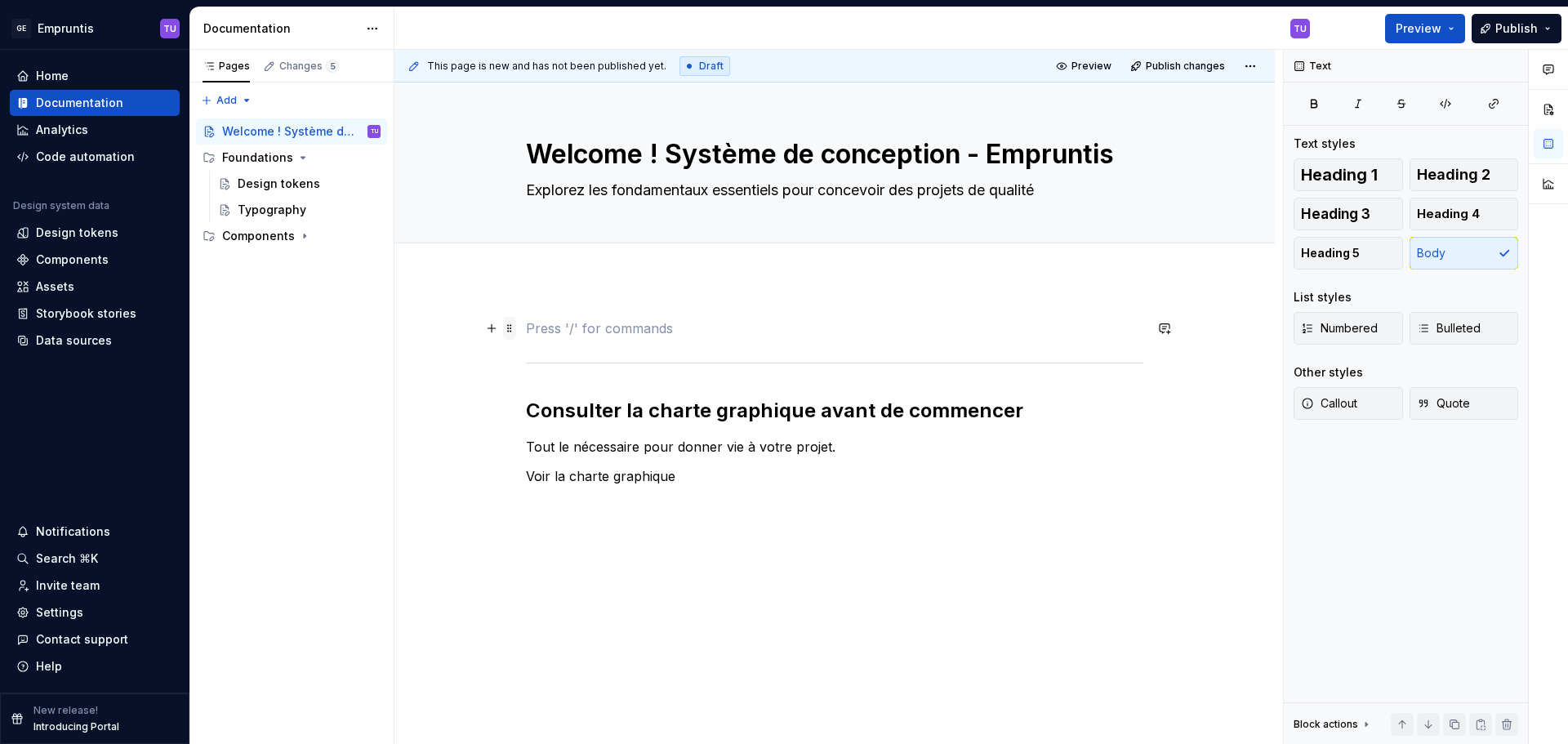
click at [513, 326] on span at bounding box center [510, 328] width 13 height 23
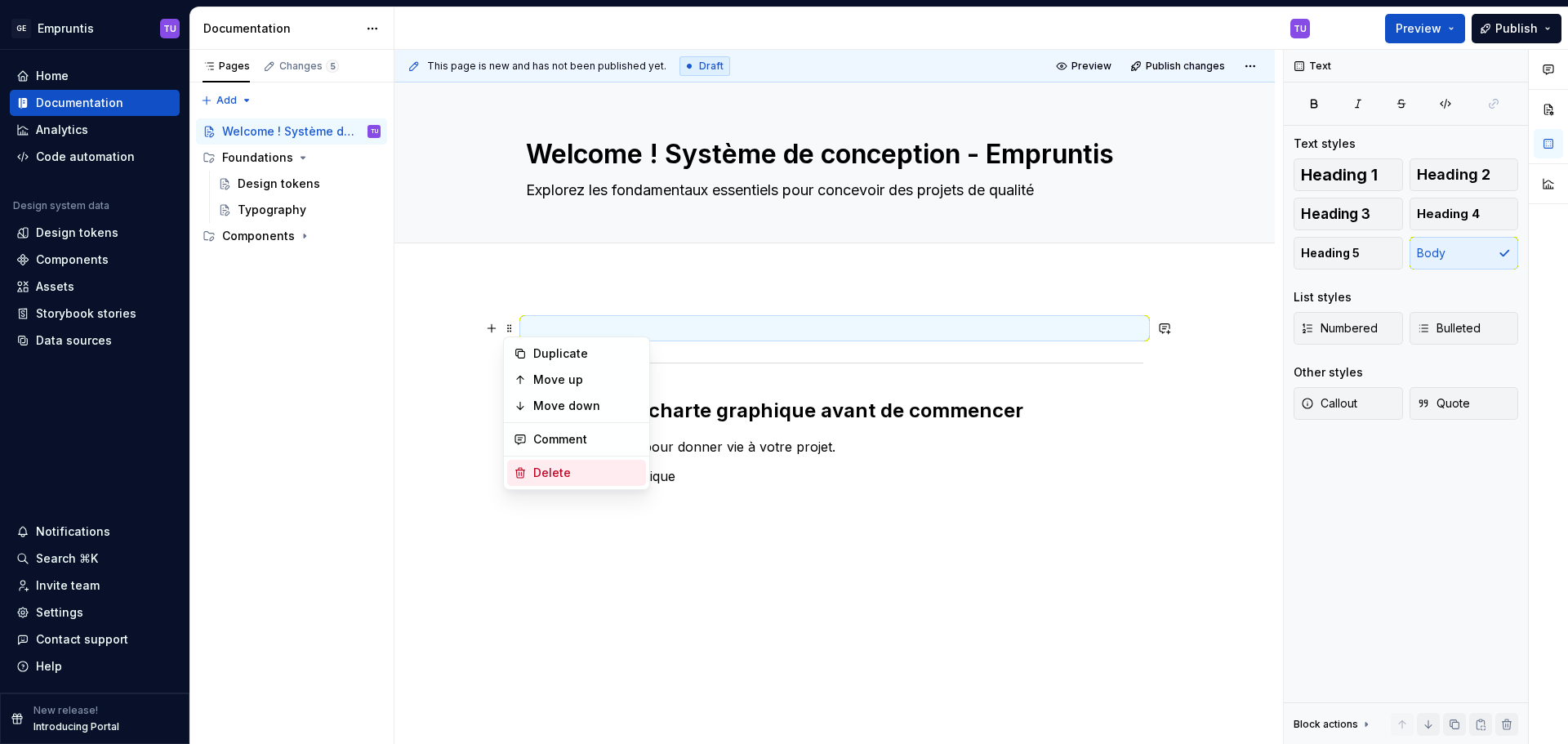
click at [545, 465] on div "Delete" at bounding box center [586, 473] width 106 height 16
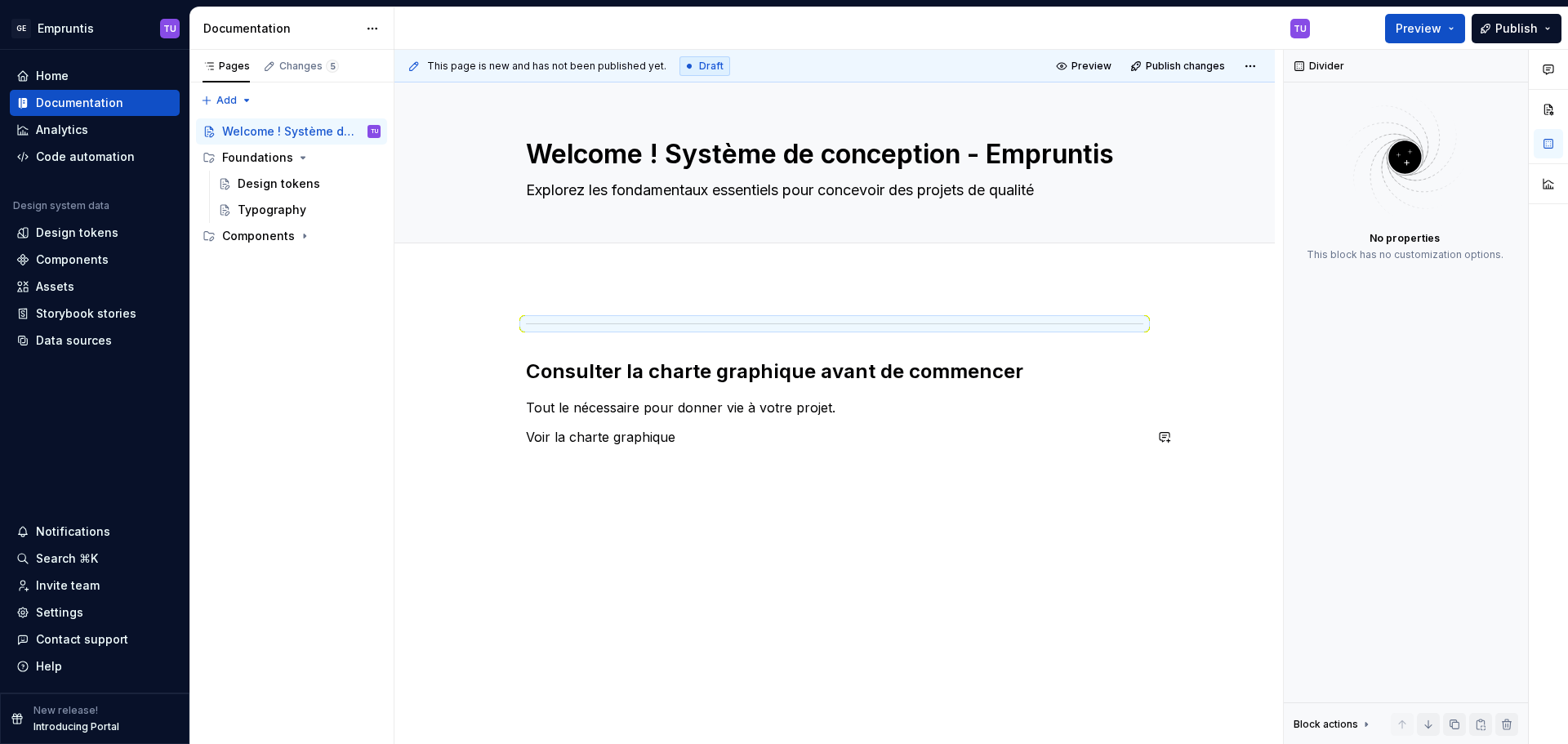
click at [580, 511] on div "Consulter la charte graphique avant de commencer Tout le nécessaire pour [PERSO…" at bounding box center [834, 483] width 880 height 410
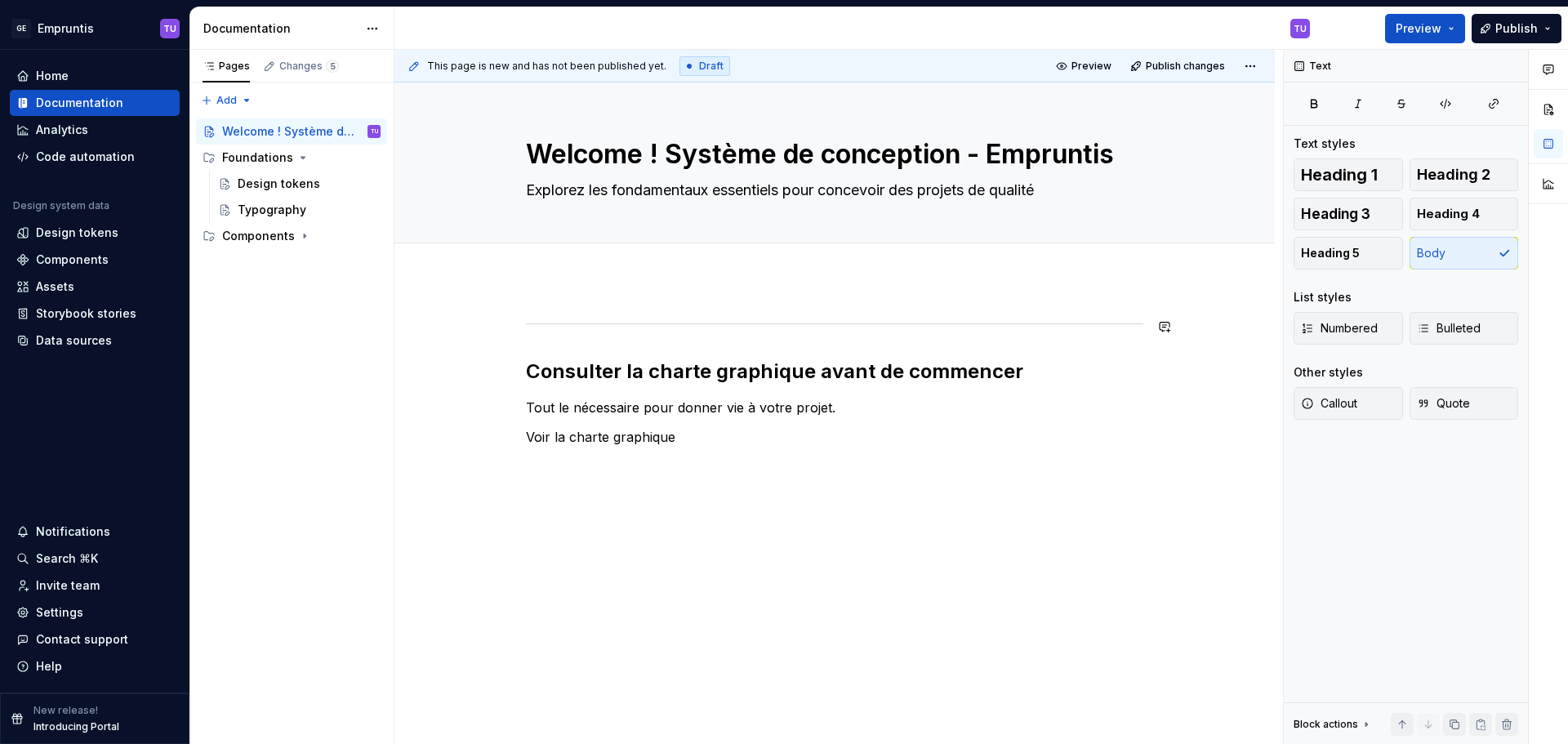
click at [554, 302] on div "Consulter la charte graphique avant de commencer Tout le nécessaire pour [PERSO…" at bounding box center [834, 499] width 880 height 440
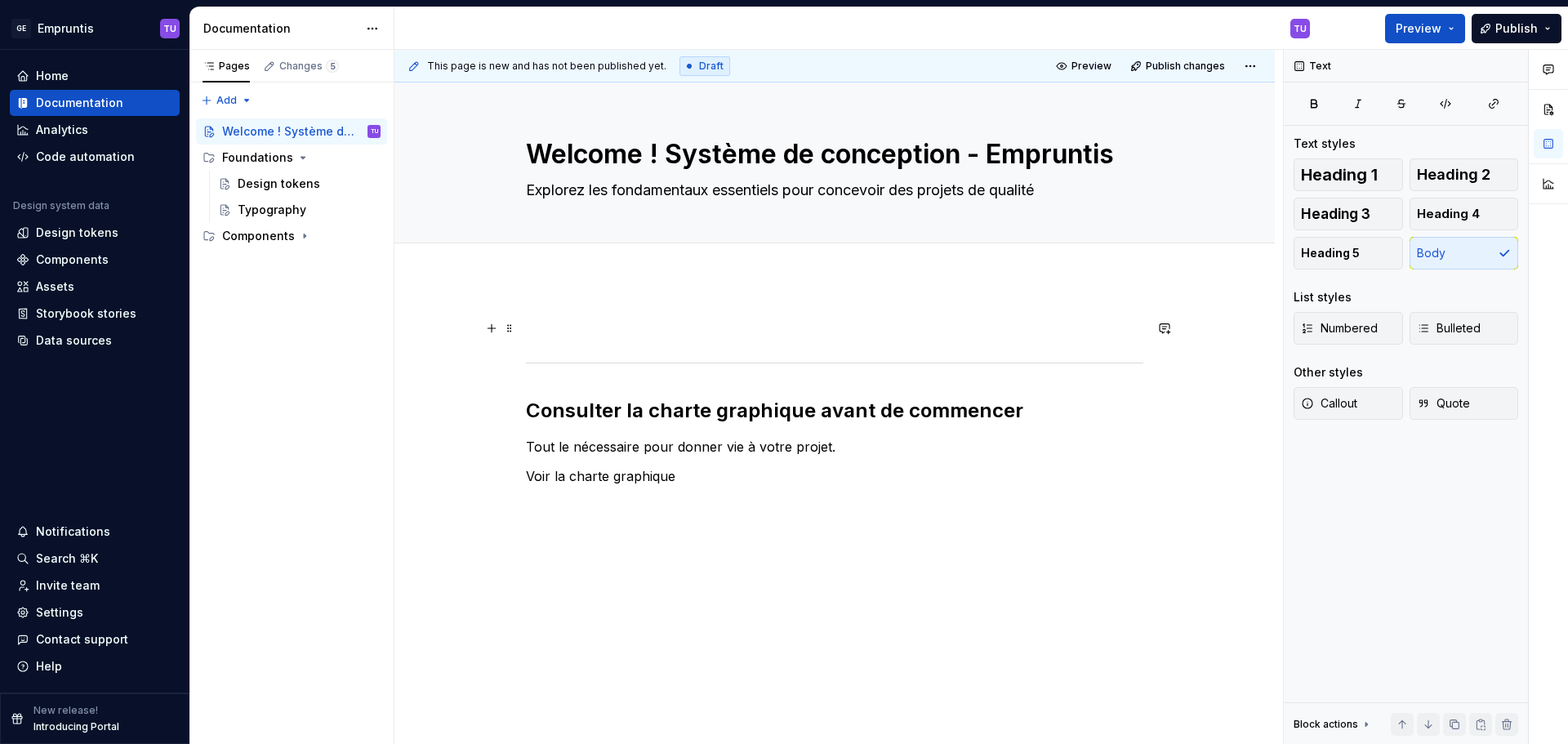
click at [562, 335] on p at bounding box center [835, 329] width 618 height 20
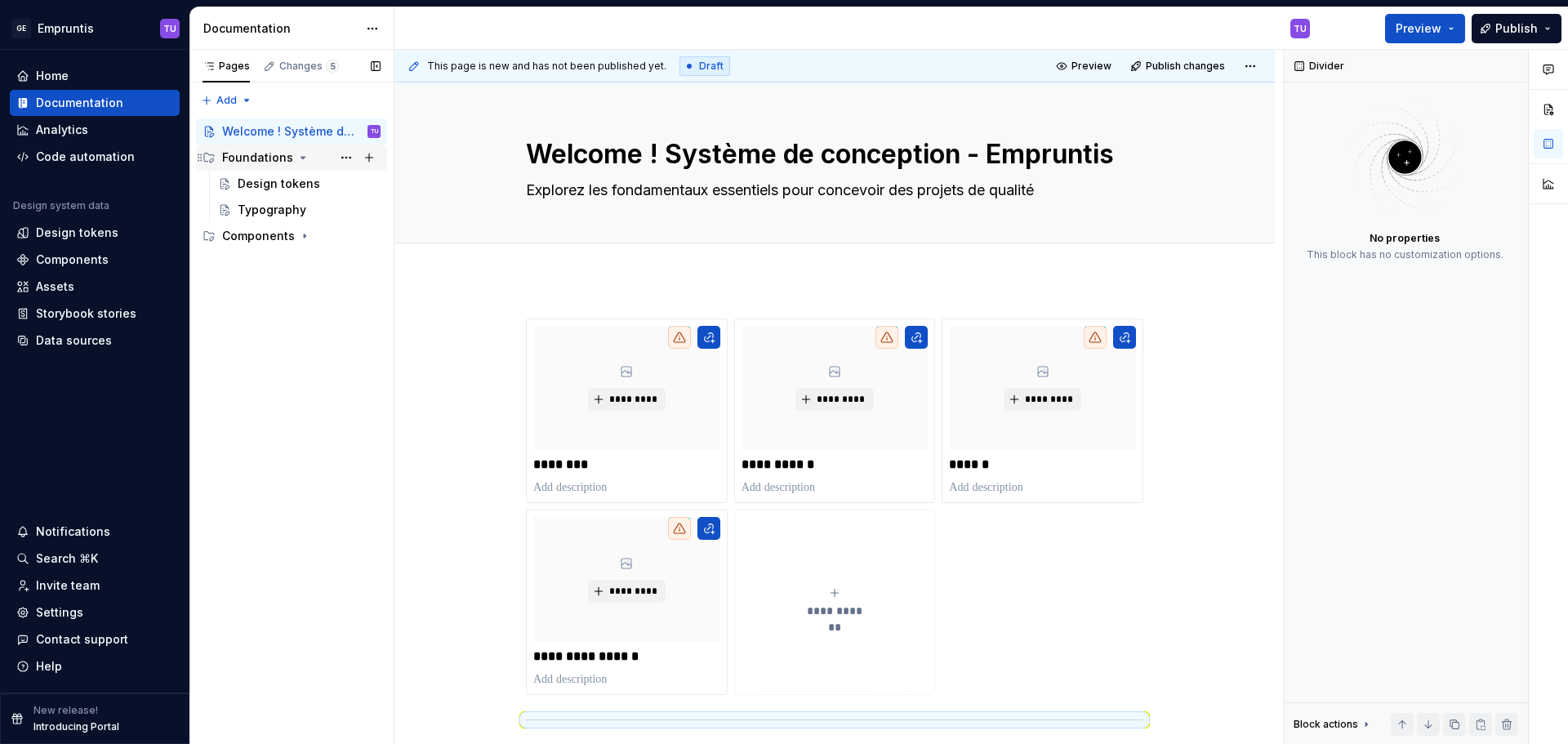
click at [250, 158] on div "Foundations" at bounding box center [258, 158] width 71 height 16
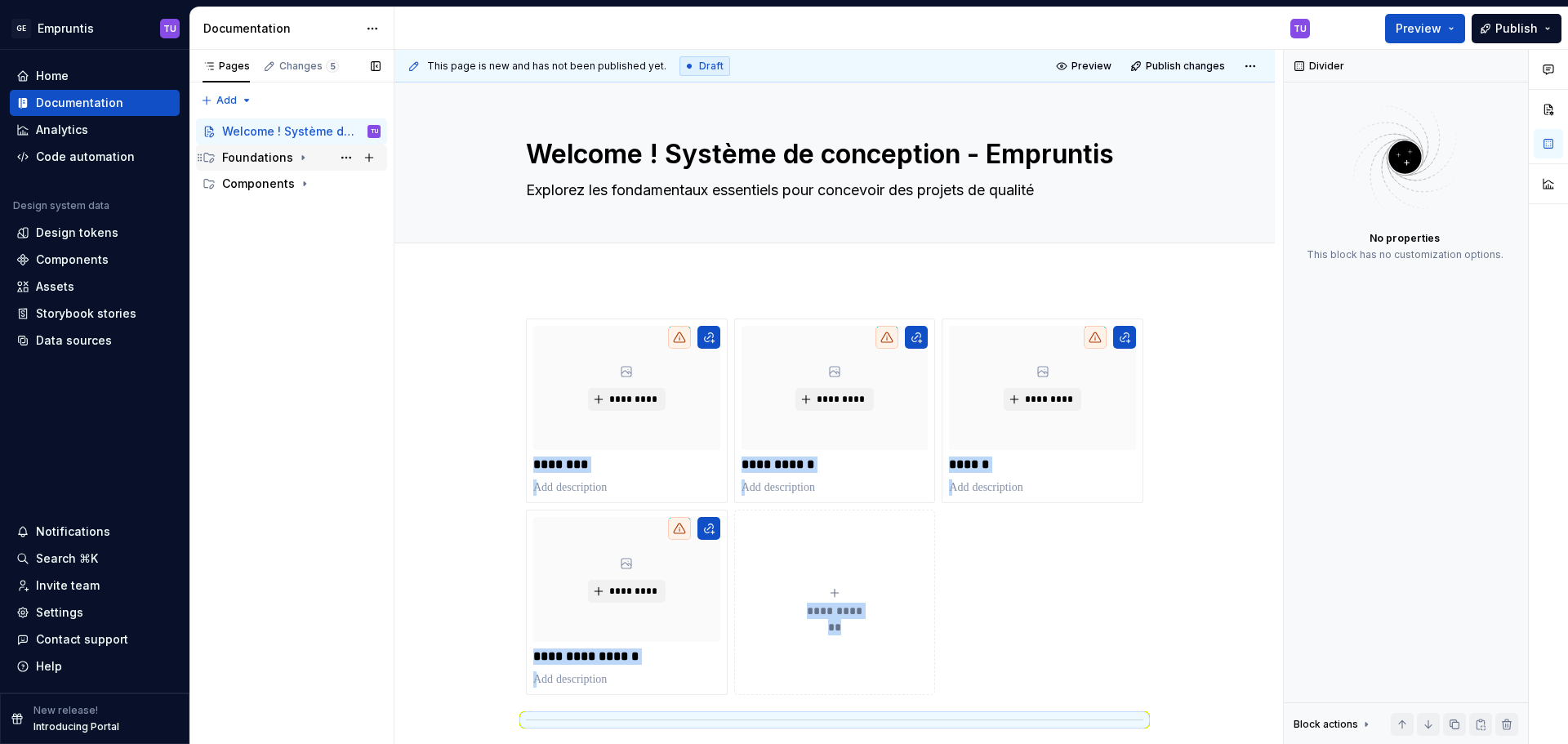
click at [250, 158] on div "Foundations" at bounding box center [258, 158] width 71 height 16
click at [254, 155] on div "Foundations" at bounding box center [258, 158] width 71 height 16
click at [344, 157] on button "Page tree" at bounding box center [346, 157] width 23 height 23
click at [278, 320] on div "Pages Changes 5 Add Accessibility guide for tree Page tree. Navigate the tree w…" at bounding box center [292, 397] width 204 height 695
click at [259, 281] on div "Pages Changes 5 Add Accessibility guide for tree Page tree. Navigate the tree w…" at bounding box center [292, 397] width 204 height 695
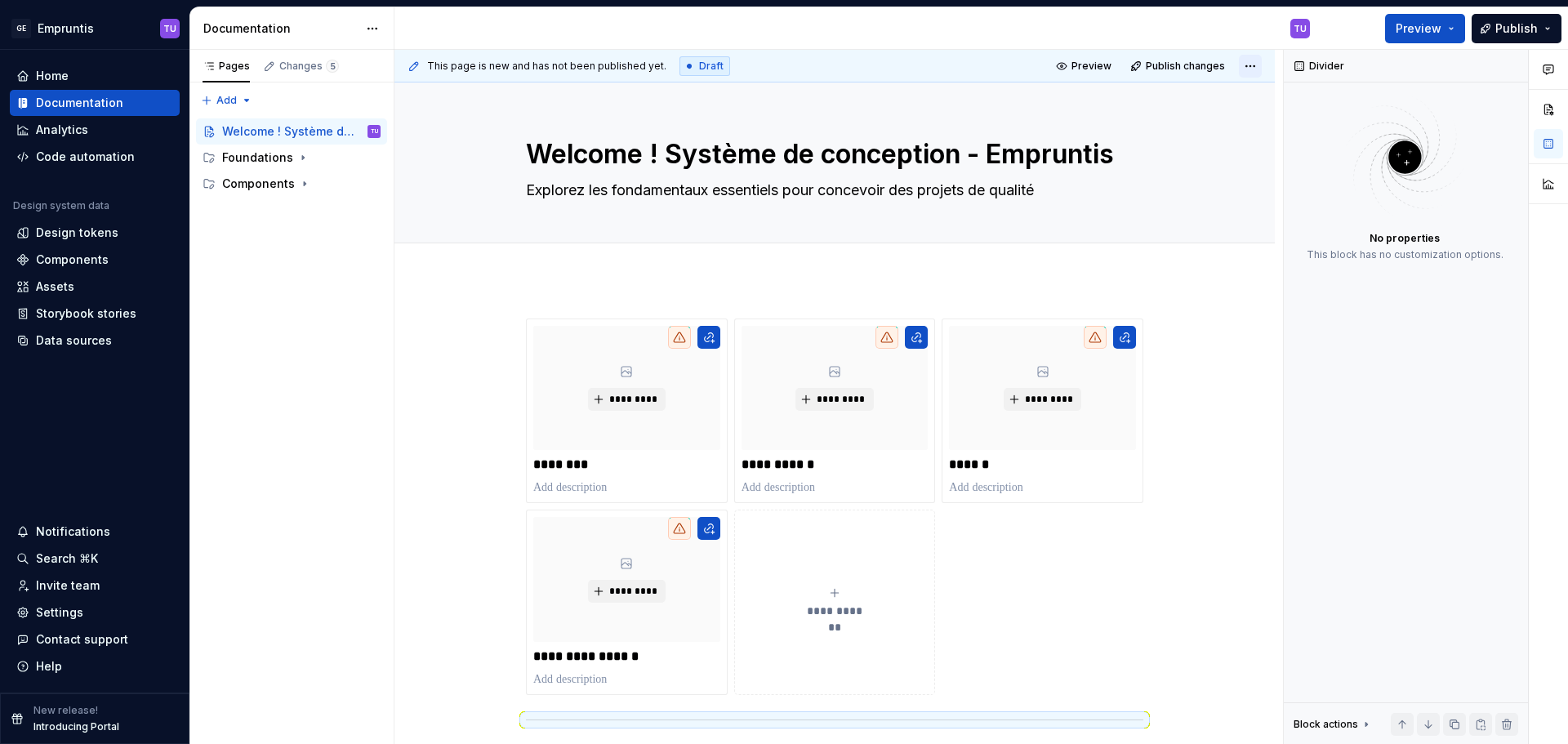
click at [1250, 64] on html "GE Empruntis TU Home Documentation Analytics Code automation Design system data…" at bounding box center [784, 372] width 1568 height 744
click at [304, 210] on div "Pages Changes 5 Add Accessibility guide for tree Page tree. Navigate the tree w…" at bounding box center [292, 397] width 204 height 695
click at [376, 131] on button "Page tree" at bounding box center [369, 131] width 23 height 23
type textarea "*"
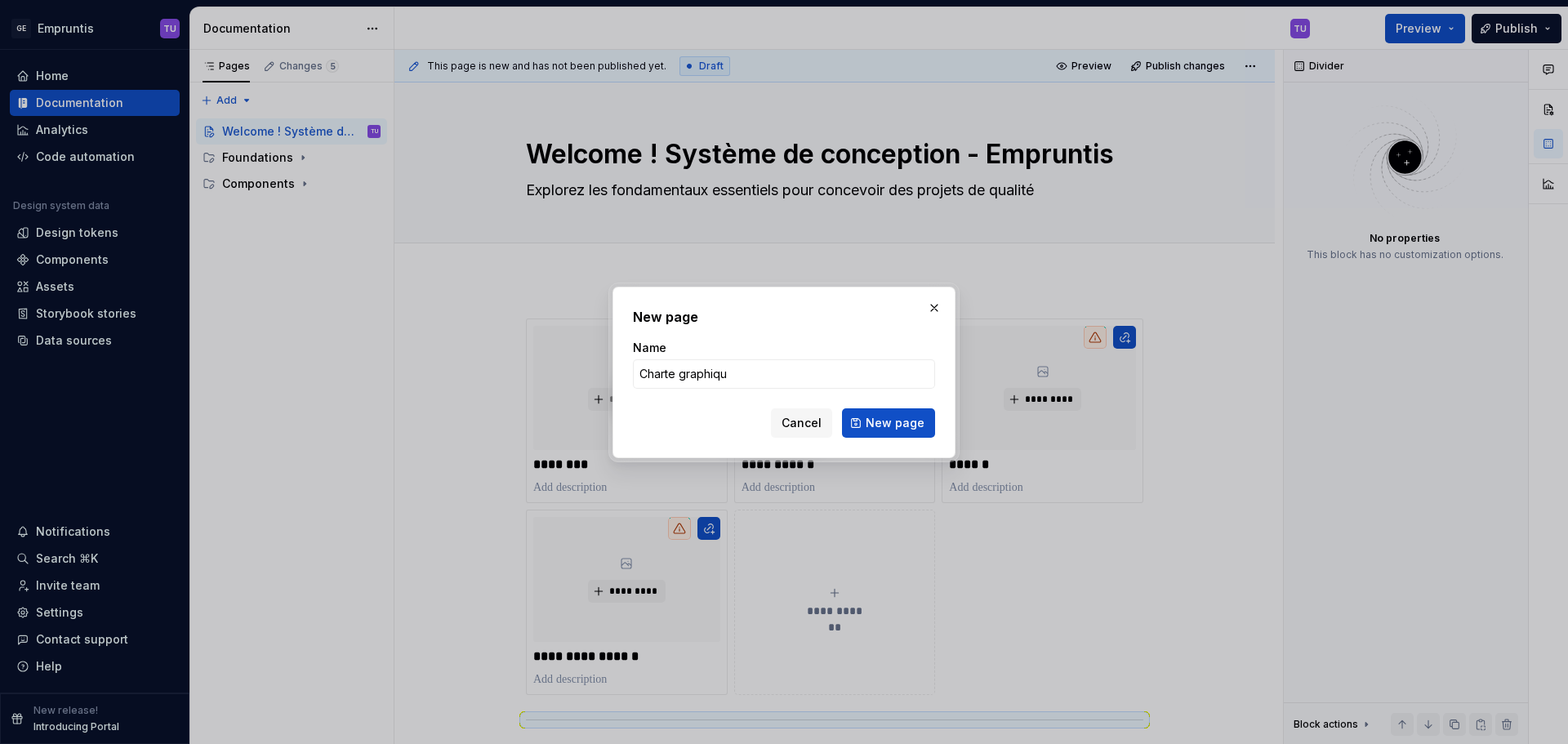
type input "Charte graphique"
click button "New page" at bounding box center [888, 422] width 93 height 29
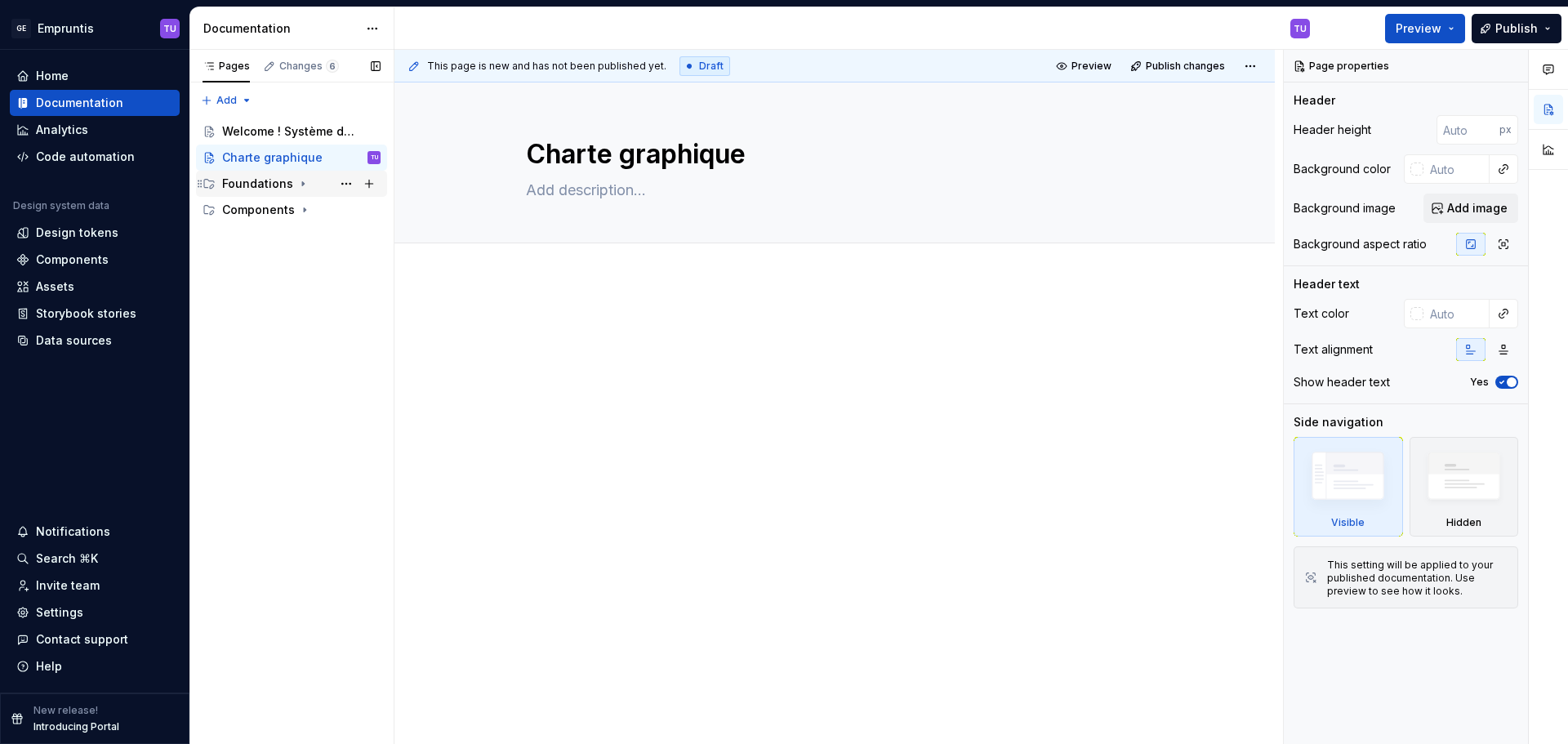
click at [248, 182] on div "Foundations" at bounding box center [258, 184] width 71 height 16
click at [343, 154] on button "Page tree" at bounding box center [346, 157] width 23 height 23
type textarea "*"
click at [277, 300] on div "Pages Changes 6 Add Accessibility guide for tree Page tree. Navigate the tree w…" at bounding box center [292, 397] width 204 height 695
click at [242, 99] on div "Pages Changes 6 Add Accessibility guide for tree Page tree. Navigate the tree w…" at bounding box center [292, 397] width 204 height 695
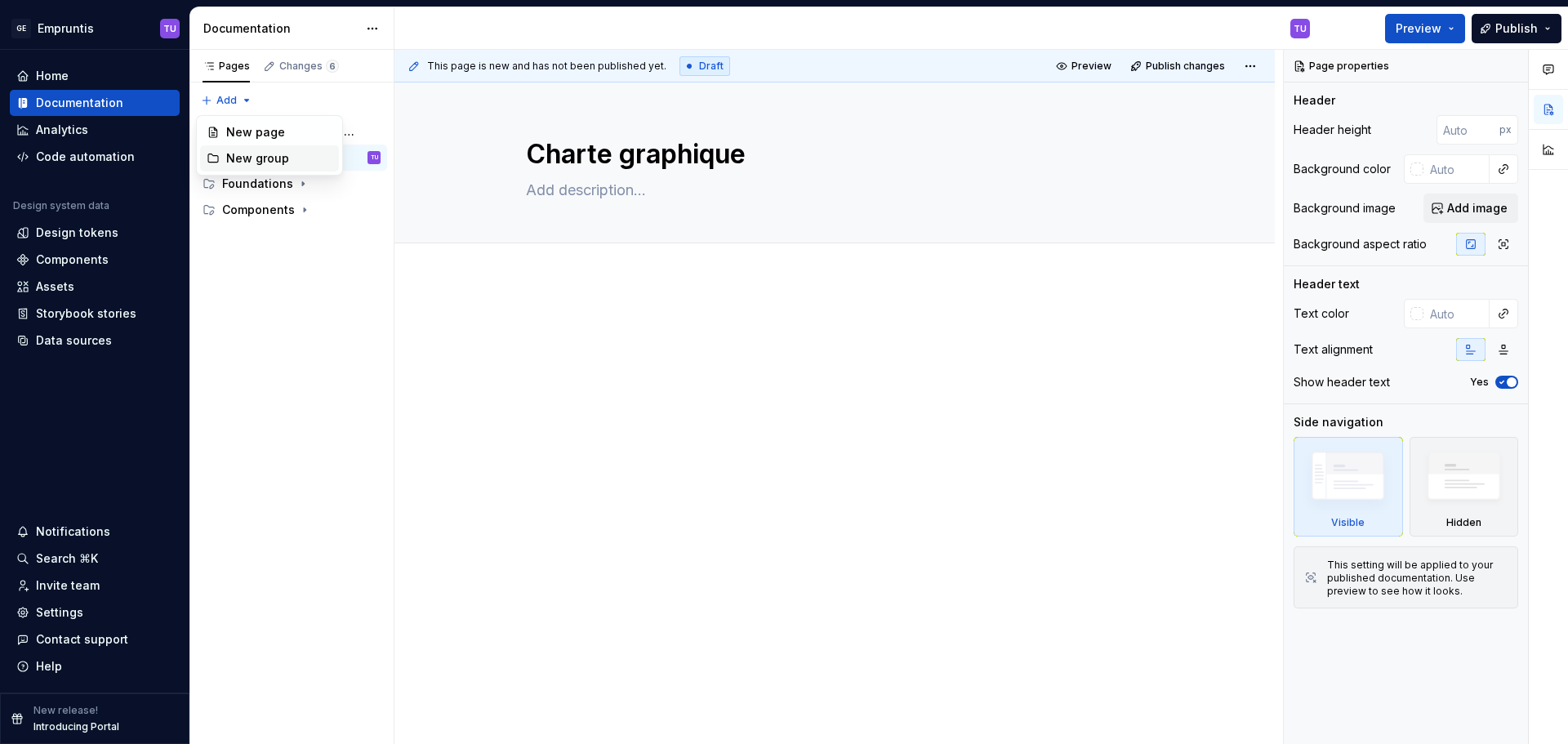
click at [249, 161] on div "New group" at bounding box center [279, 158] width 106 height 16
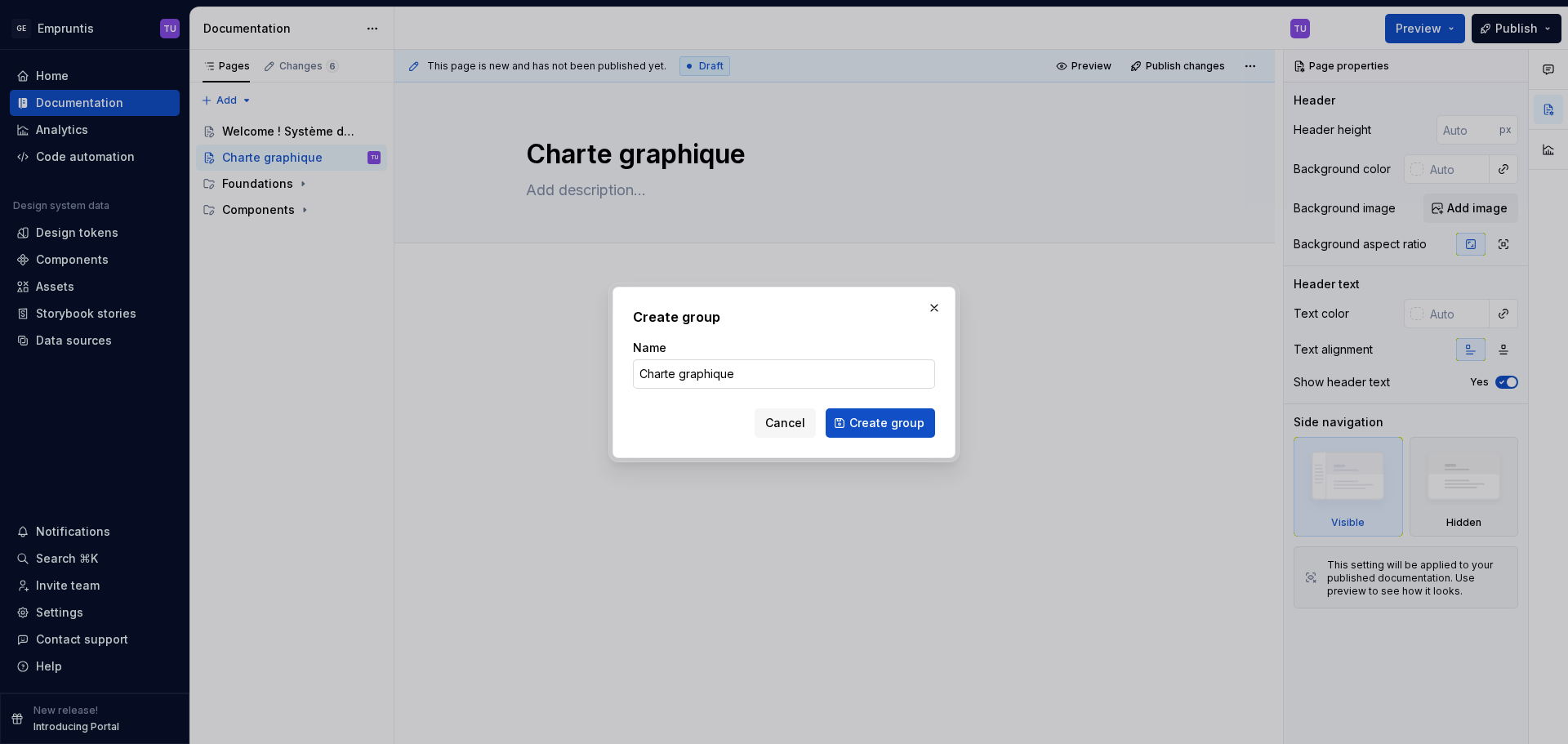
type input "Charte Graphique Web 2024"
click at [909, 438] on div "Create group Name Charte Graphique Web 2024 Cancel Create group" at bounding box center [784, 372] width 343 height 172
click at [905, 426] on span "Create group" at bounding box center [887, 423] width 75 height 16
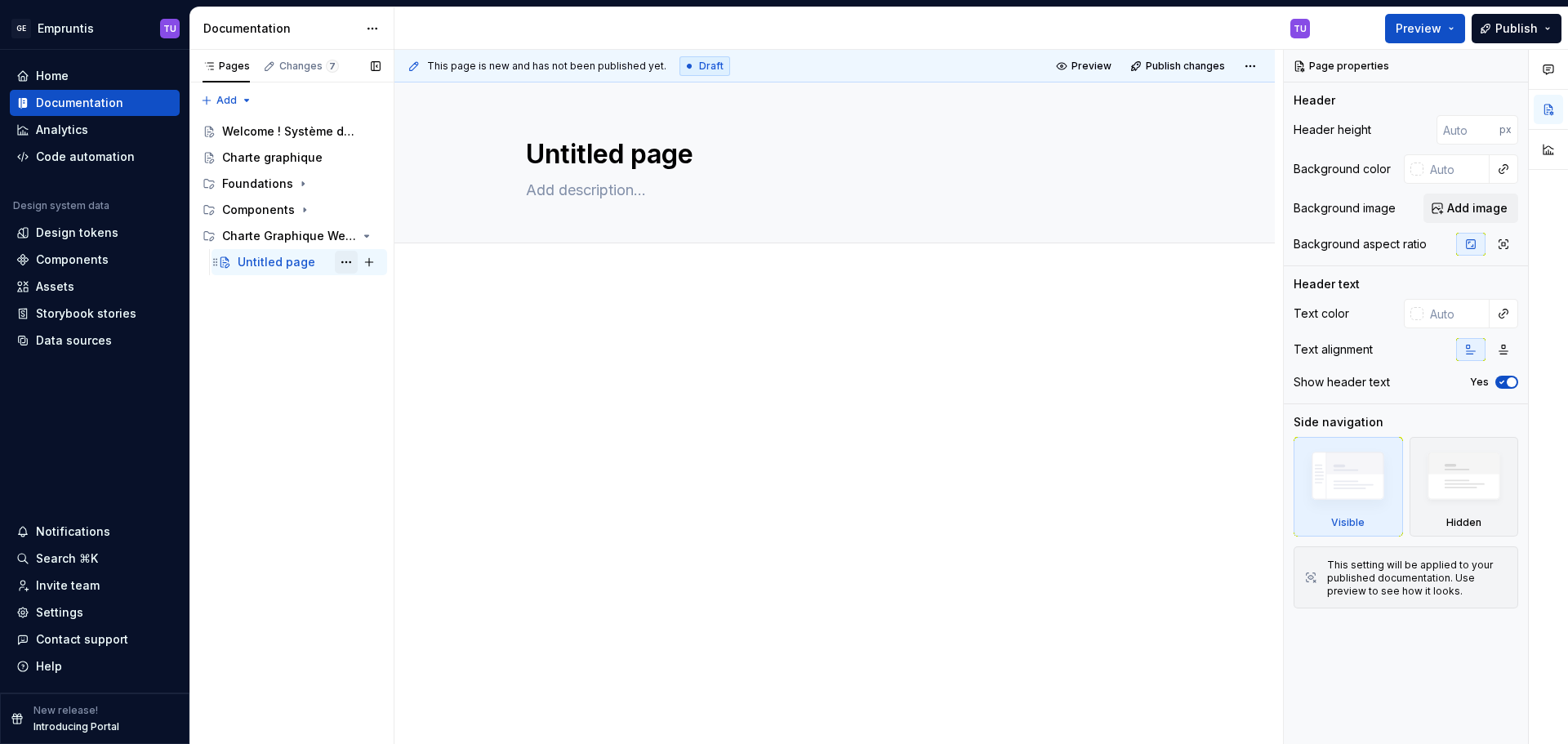
click at [345, 262] on button "Page tree" at bounding box center [346, 262] width 23 height 23
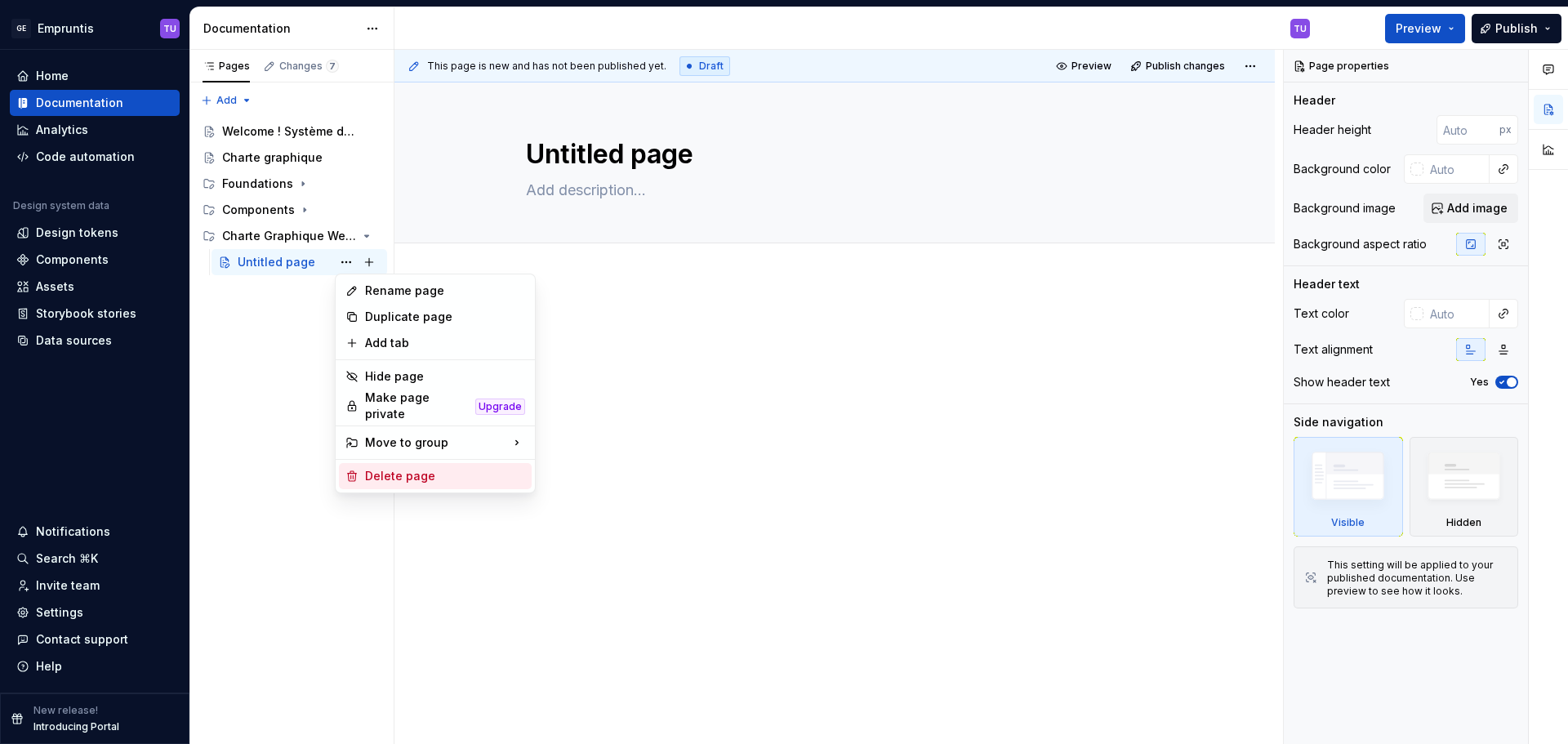
click at [378, 468] on div "Delete page" at bounding box center [445, 476] width 160 height 16
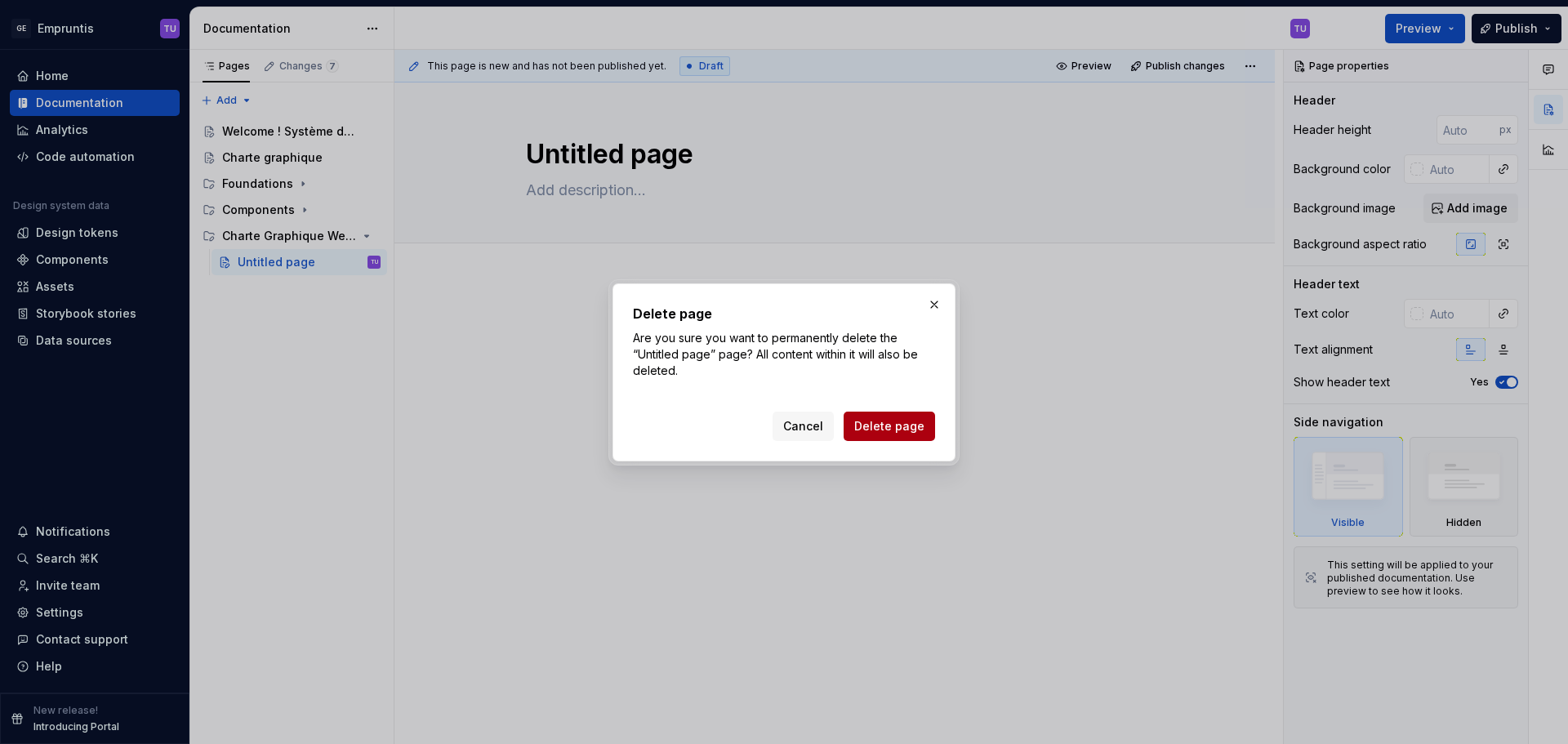
click at [871, 424] on span "Delete page" at bounding box center [888, 426] width 70 height 16
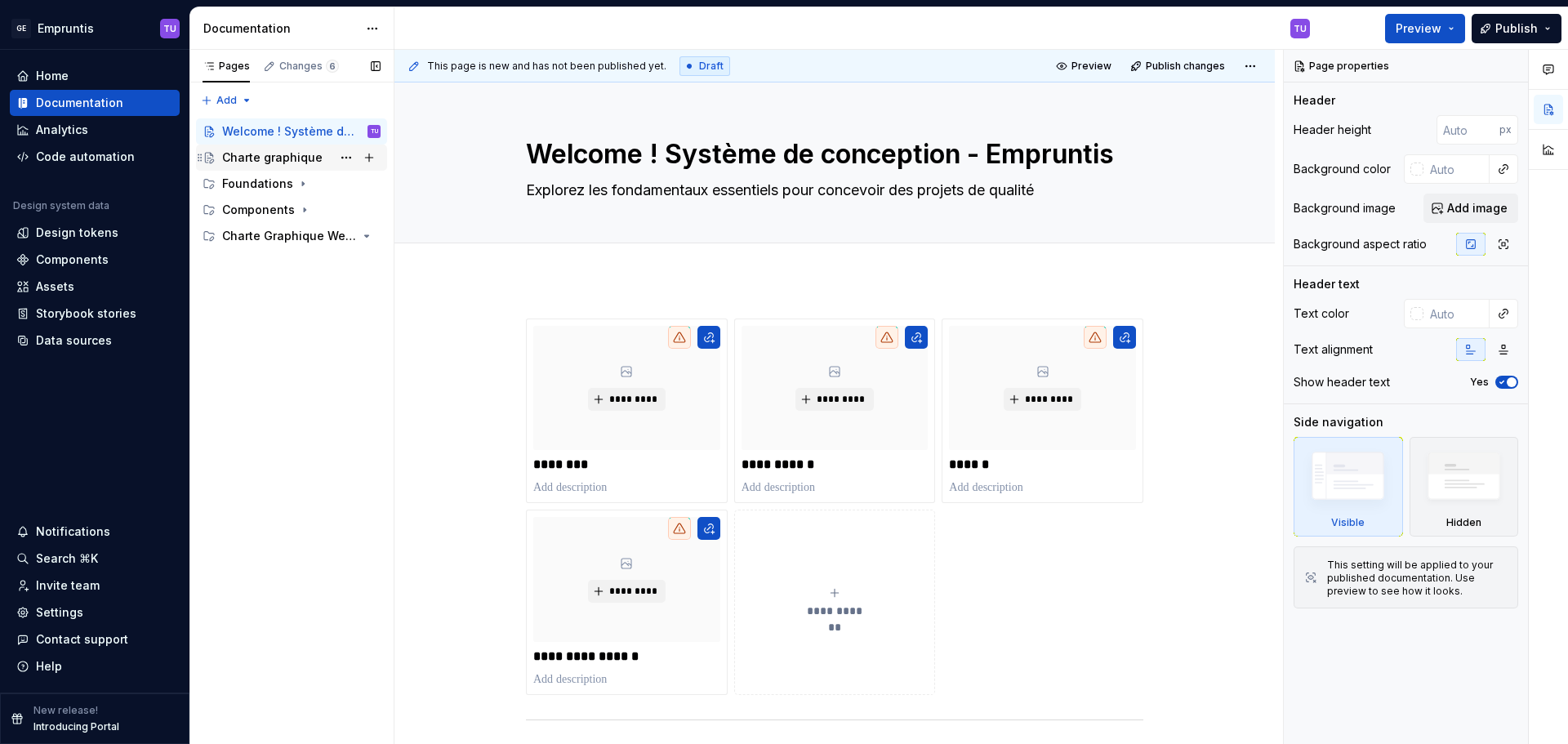
click at [287, 156] on div "Charte graphique" at bounding box center [273, 158] width 101 height 16
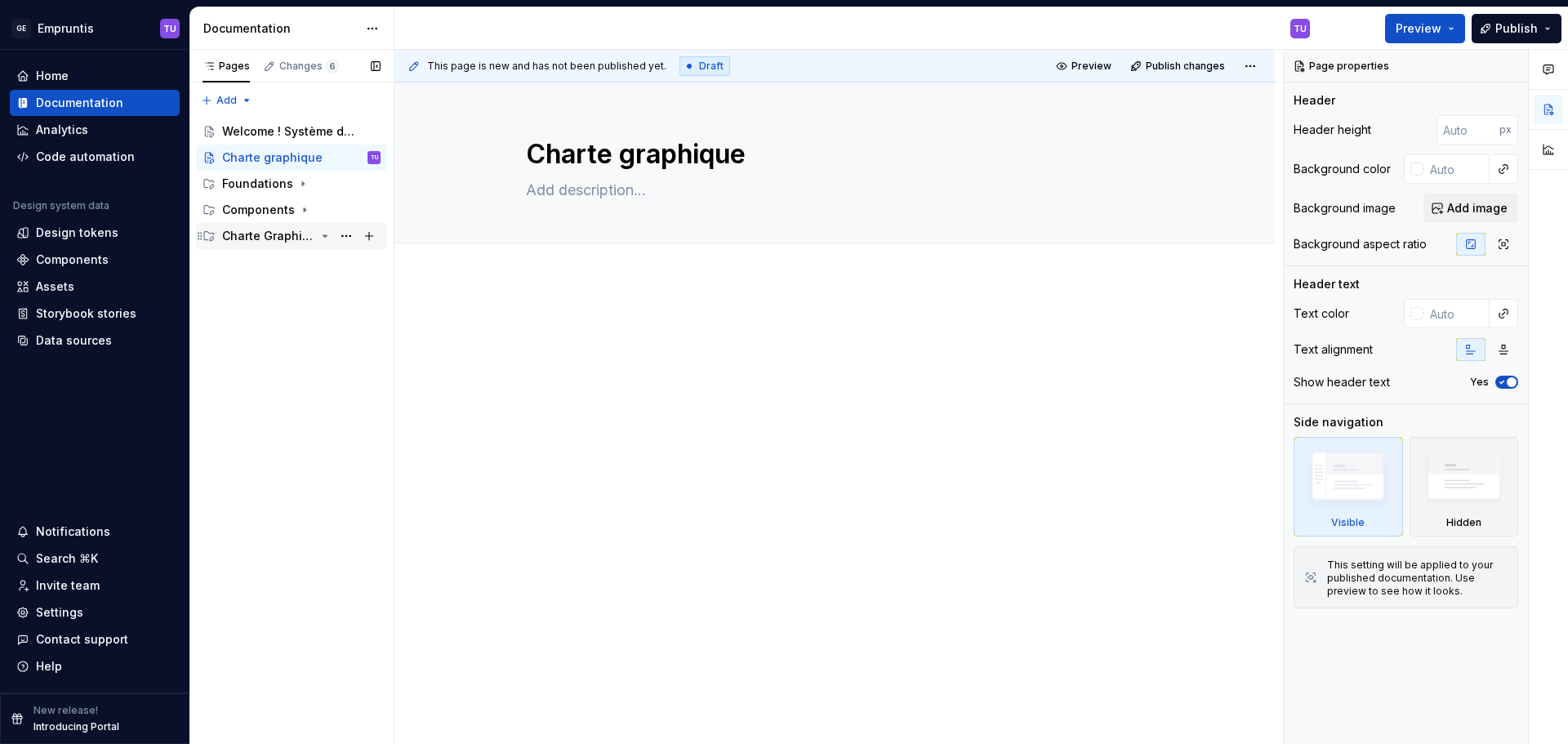
click at [291, 240] on div "Charte Graphique Web 2024" at bounding box center [269, 236] width 93 height 16
click at [342, 157] on button "Page tree" at bounding box center [346, 157] width 23 height 23
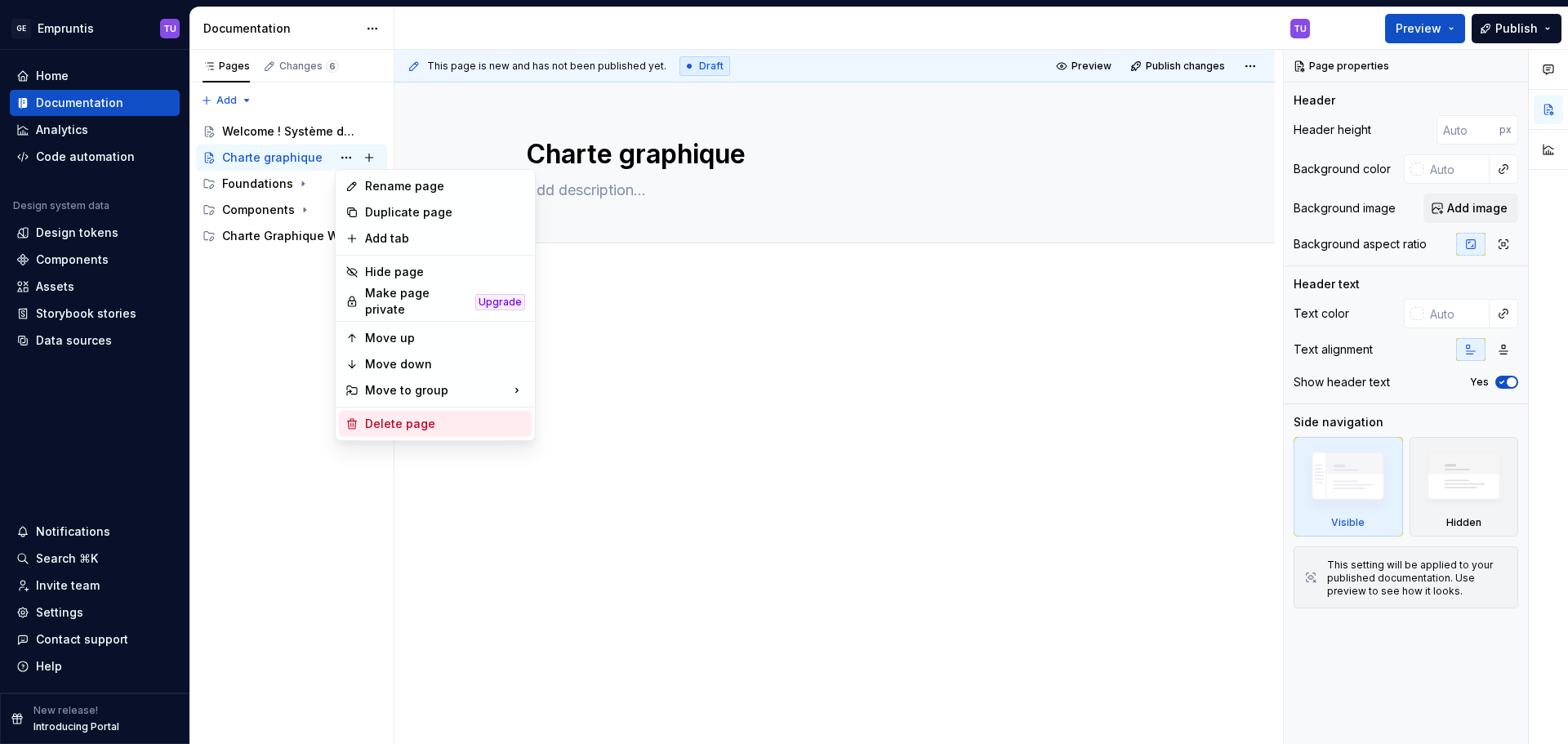
click at [393, 421] on div "Delete page" at bounding box center [445, 424] width 160 height 16
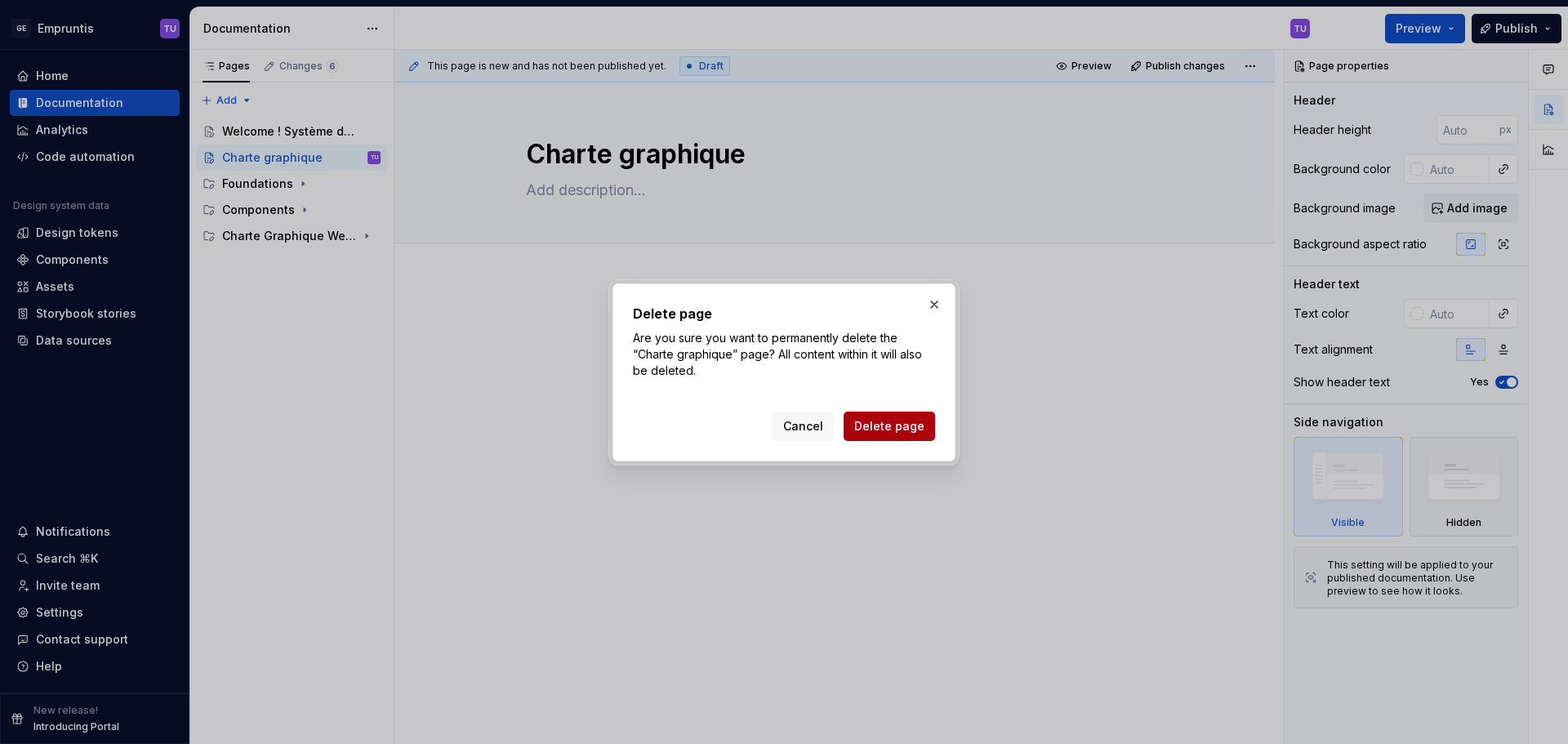
click at [868, 416] on button "Delete page" at bounding box center [889, 426] width 92 height 29
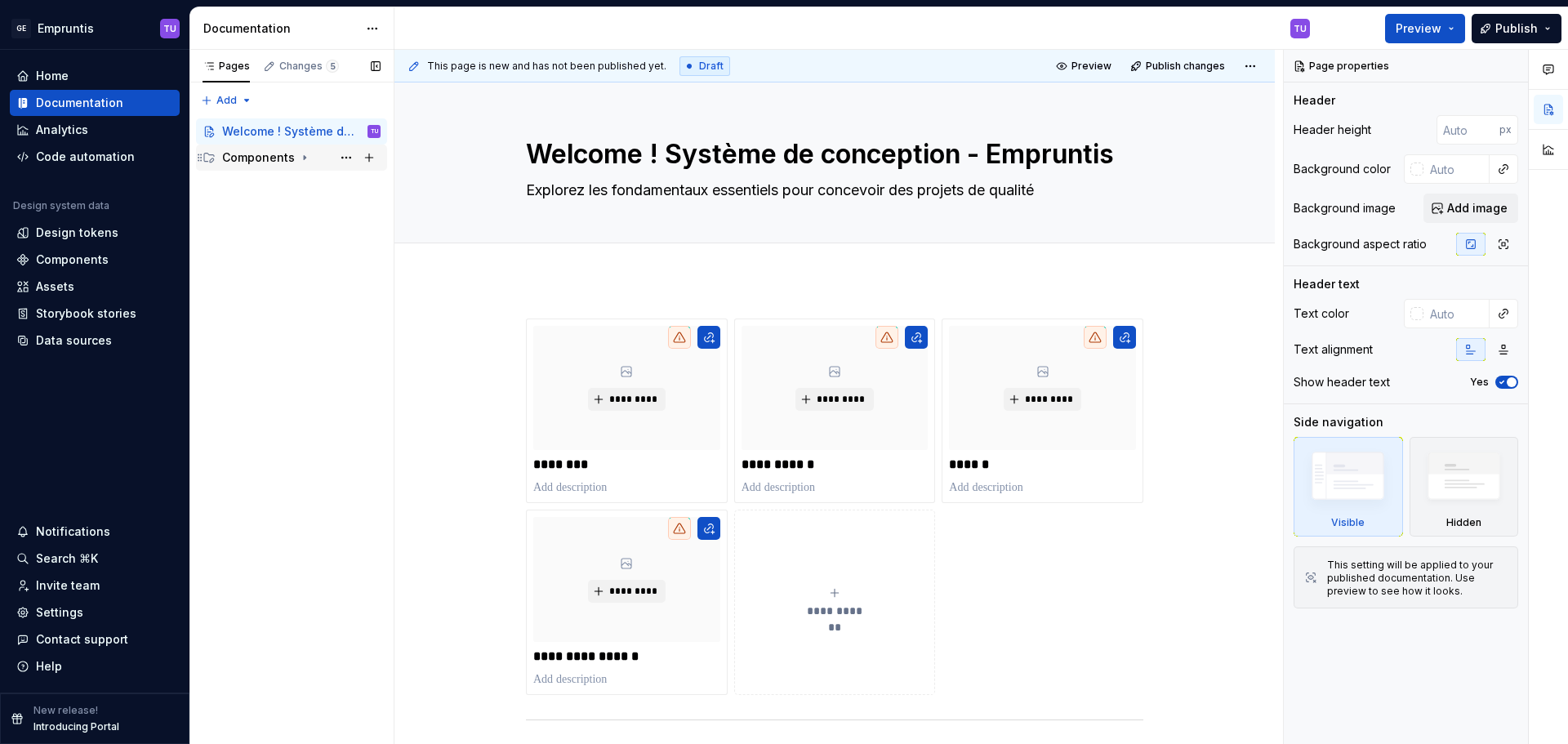
click at [298, 151] on icon "Page tree" at bounding box center [304, 157] width 13 height 13
click at [243, 188] on div "Components" at bounding box center [259, 184] width 73 height 16
click at [349, 184] on button "Page tree" at bounding box center [346, 184] width 23 height 23
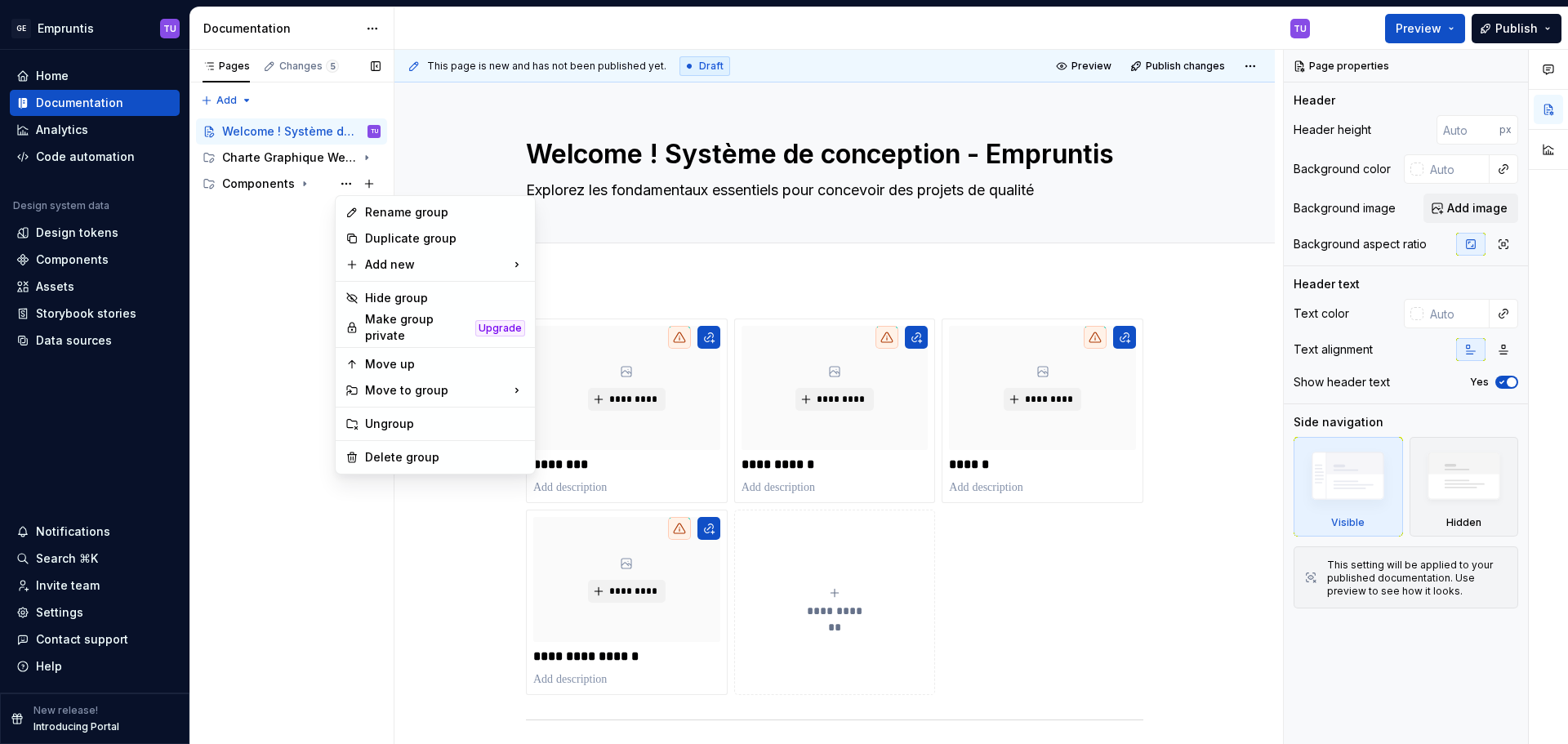
click at [290, 224] on div "Pages Changes 5 Add Accessibility guide for tree Page tree. Navigate the tree w…" at bounding box center [292, 397] width 204 height 695
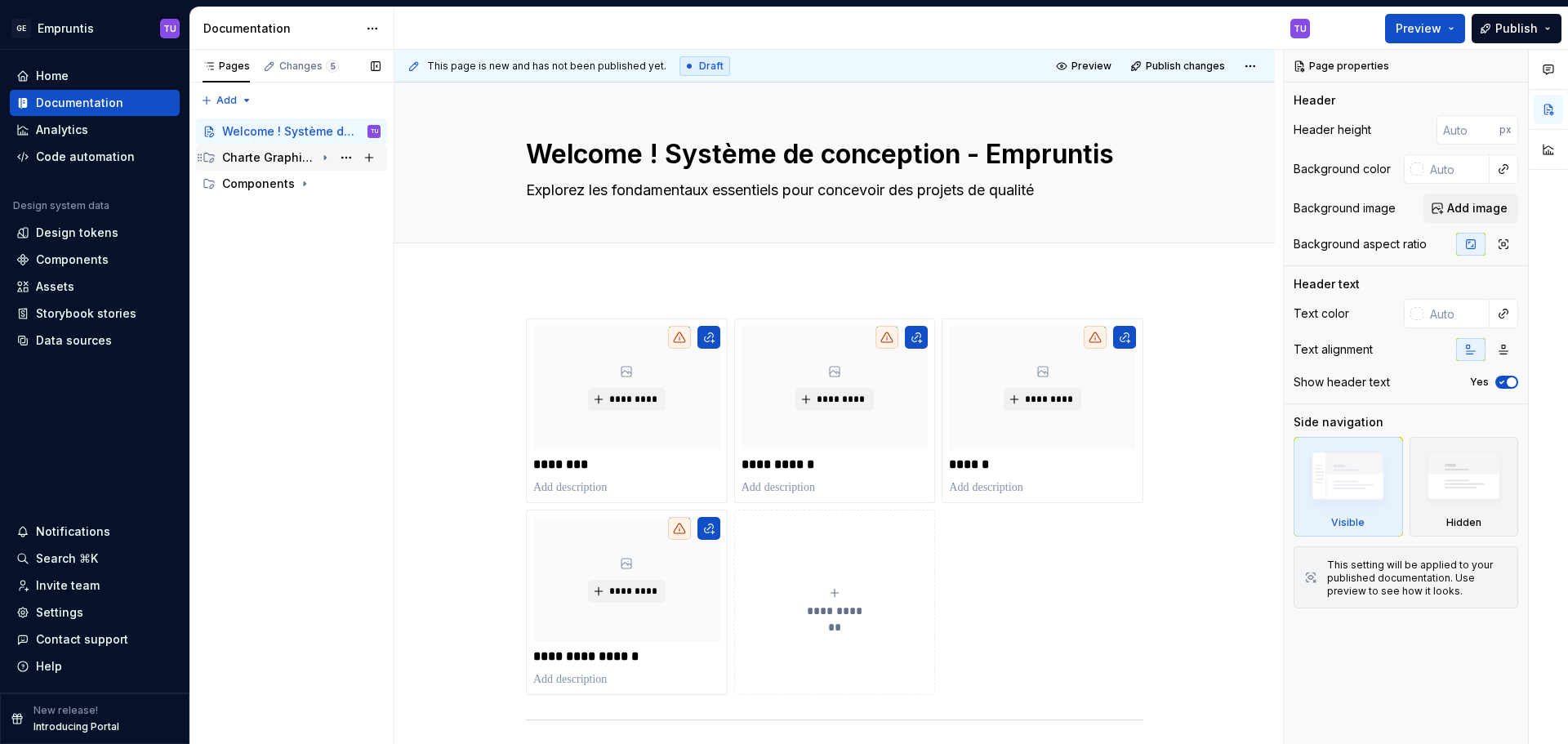
click at [268, 159] on div "Charte Graphique Web 2024" at bounding box center [269, 158] width 93 height 16
click at [292, 184] on div "Foundations" at bounding box center [273, 184] width 71 height 16
click at [369, 182] on button "Page tree" at bounding box center [369, 184] width 23 height 23
type textarea "*"
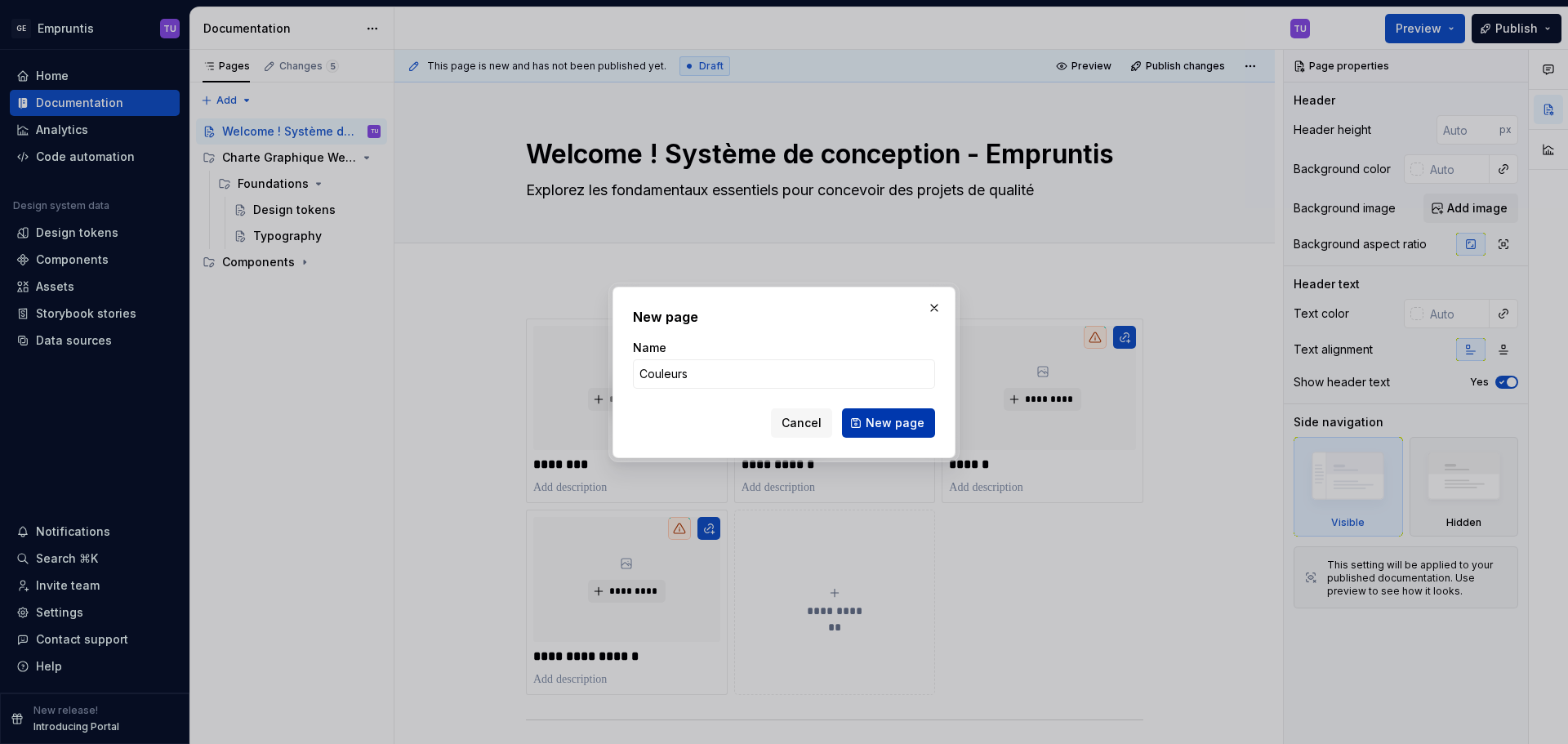
type input "Couleurs"
click at [890, 424] on span "New page" at bounding box center [895, 423] width 59 height 16
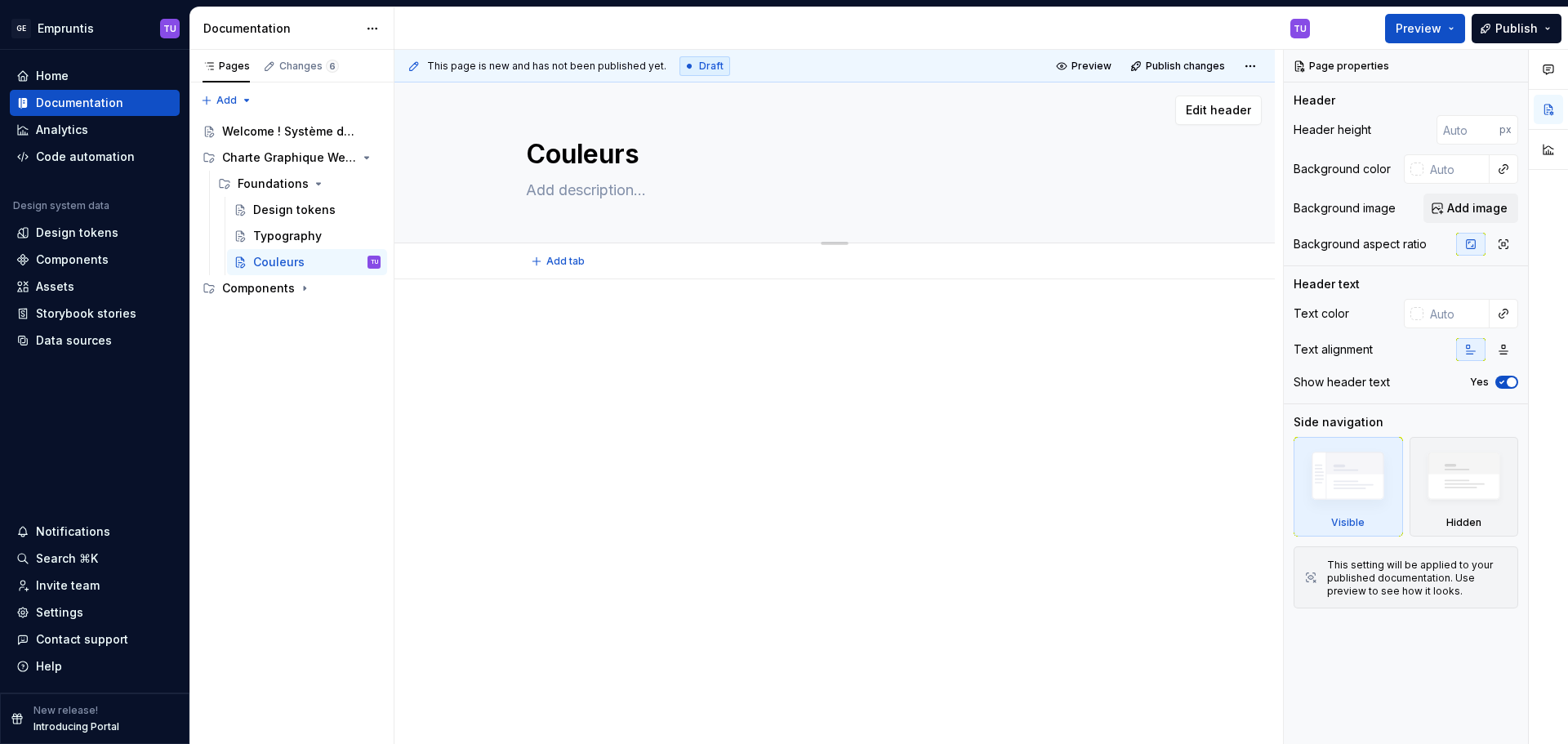
click at [597, 182] on textarea at bounding box center [831, 190] width 618 height 26
paste textarea "Les couleurs jouent un rôle clé dans l'identité visuelle et l'expérience utilis…"
type textarea "*"
type textarea "Les couleurs jouent un rôle clé dans l'identité visuelle et l'expérience utilis…"
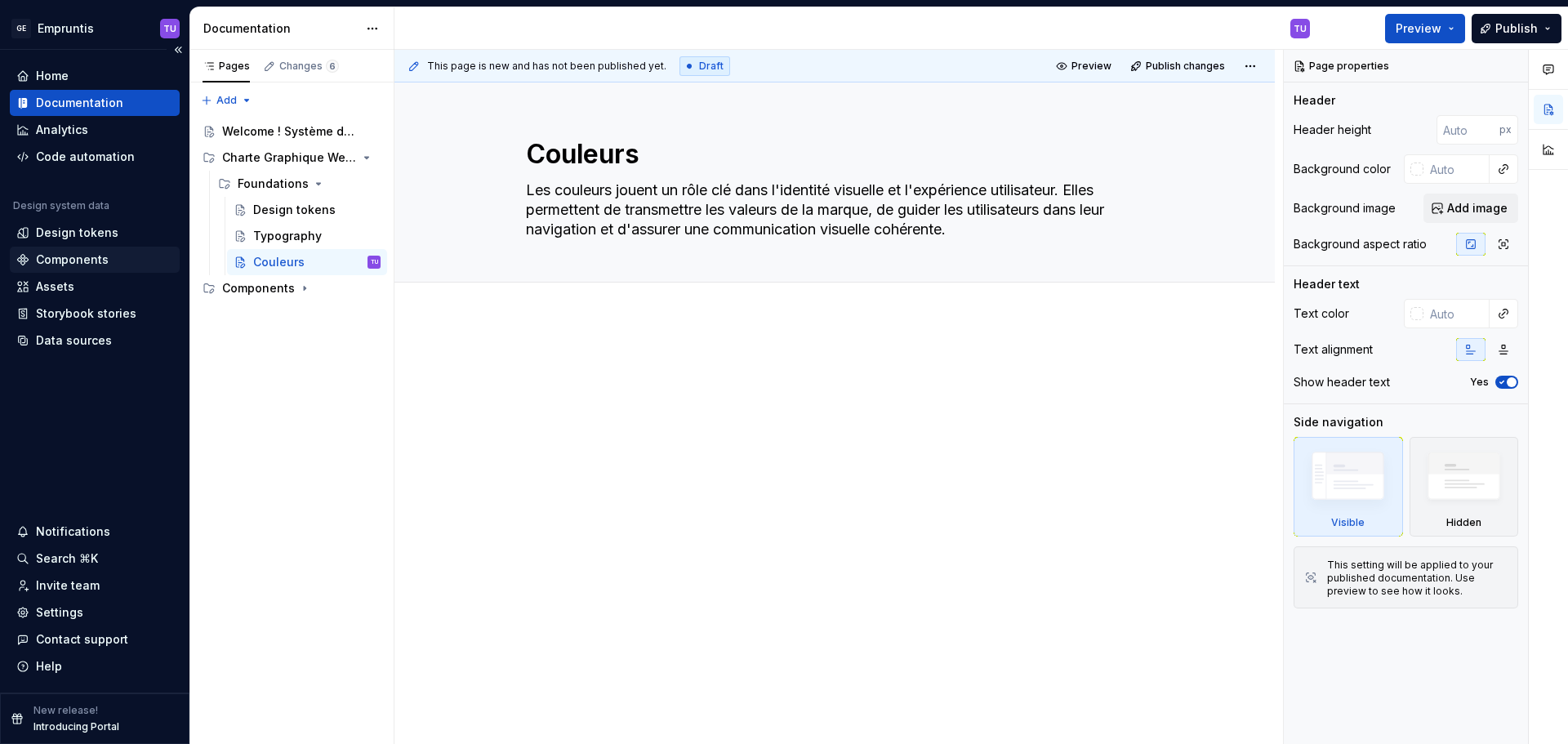
type textarea "*"
type textarea "Les couleurs jouent un rôle clé dans l'identité visuelle et l'expérience utilis…"
click at [556, 344] on div at bounding box center [834, 491] width 880 height 343
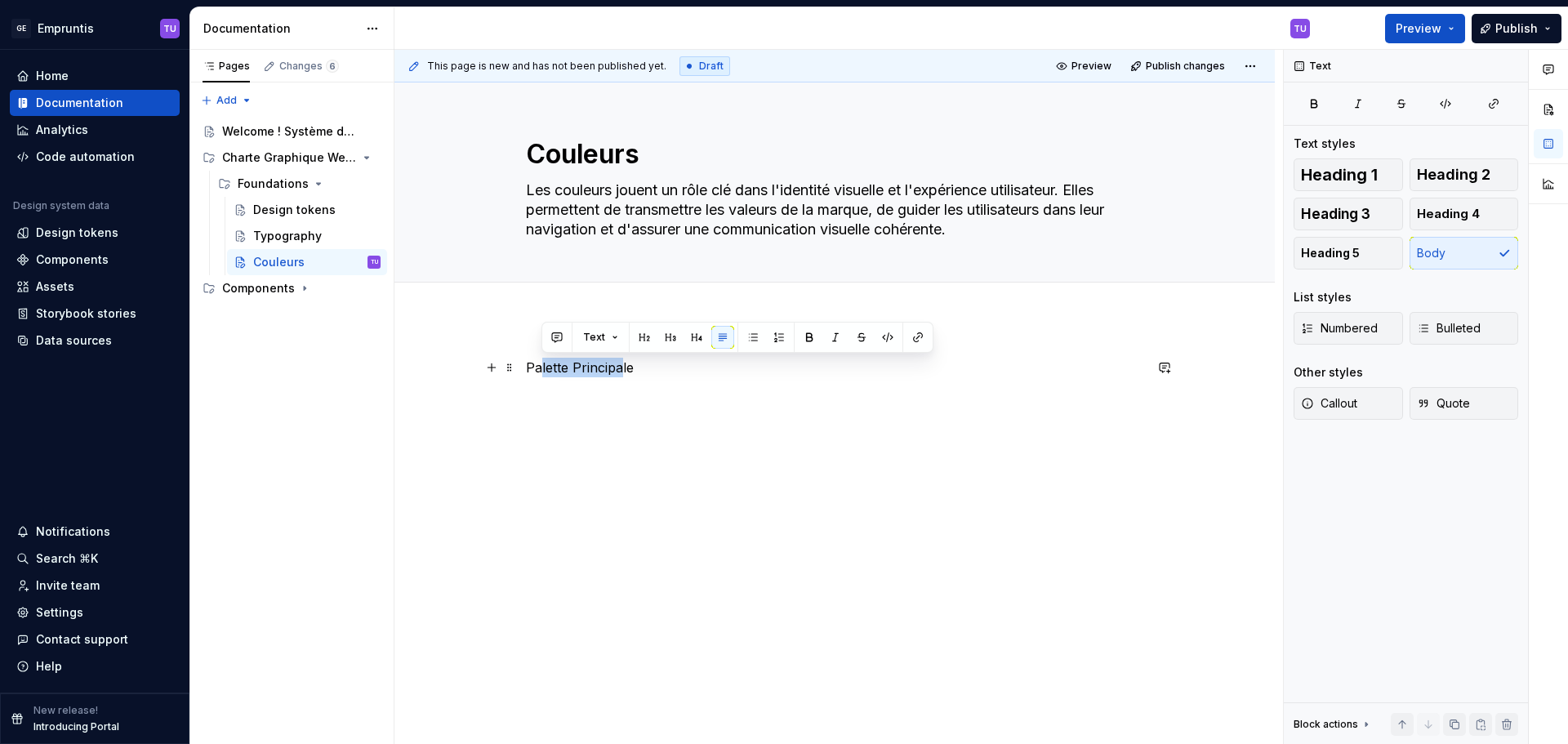
drag, startPoint x: 538, startPoint y: 370, endPoint x: 622, endPoint y: 375, distance: 84.1
click at [622, 375] on p "Palette Principale" at bounding box center [835, 368] width 618 height 20
click at [551, 371] on p "Palette Principale" at bounding box center [835, 368] width 618 height 20
drag, startPoint x: 551, startPoint y: 371, endPoint x: 660, endPoint y: 371, distance: 109.0
click at [660, 371] on p "Palette Principale" at bounding box center [835, 368] width 618 height 20
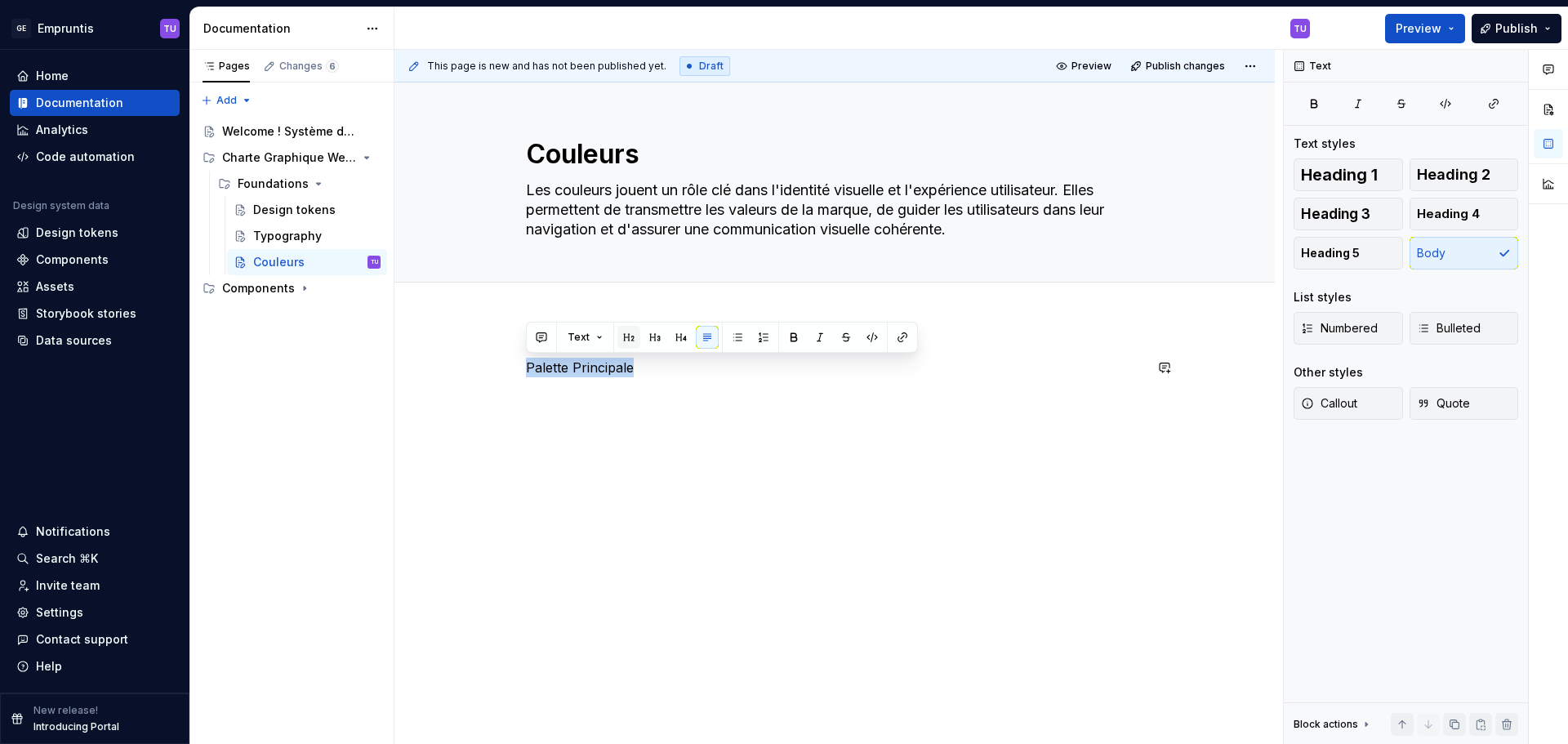
click at [633, 340] on button "button" at bounding box center [629, 337] width 23 height 23
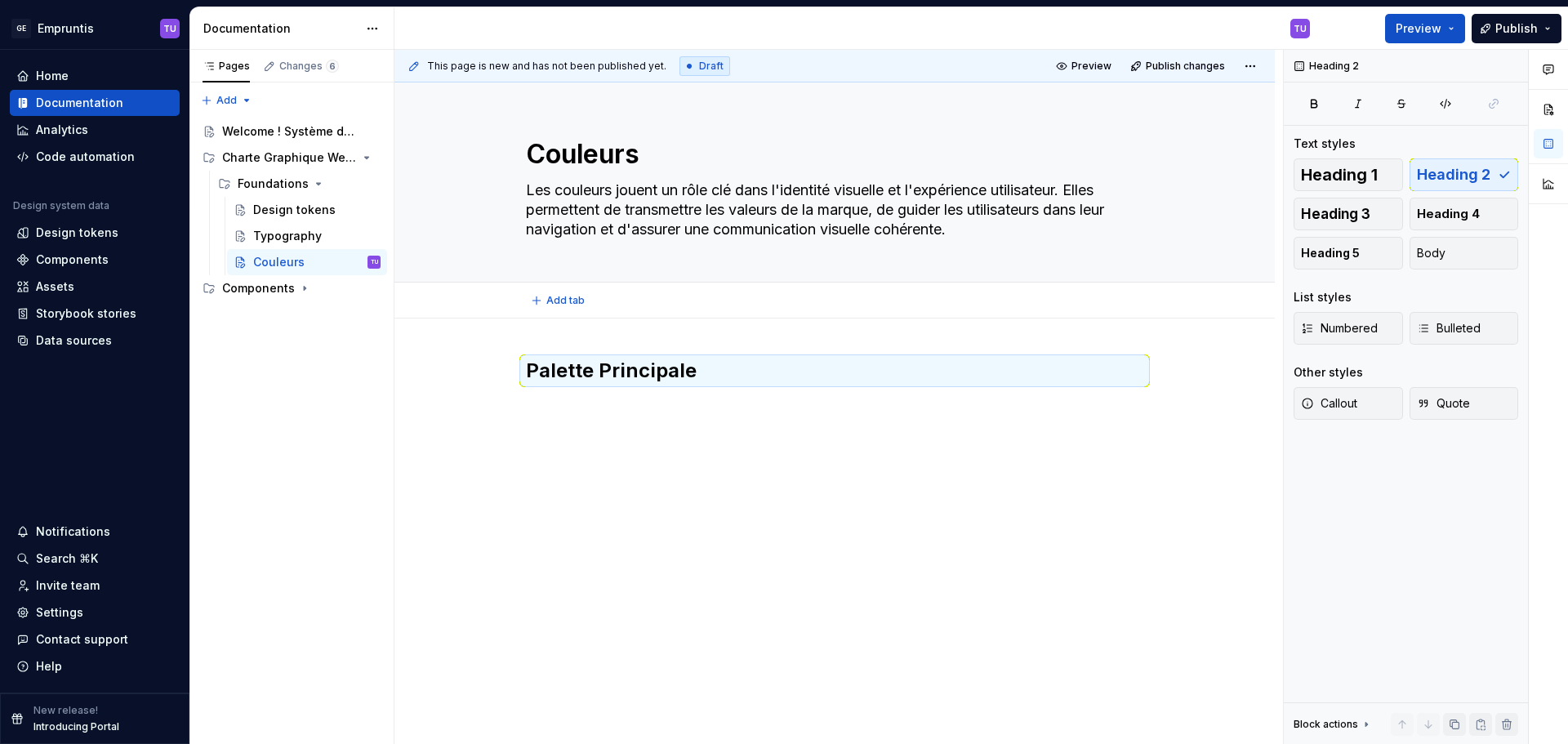
type textarea "*"
click at [562, 419] on div "Palette Principale" at bounding box center [835, 389] width 618 height 62
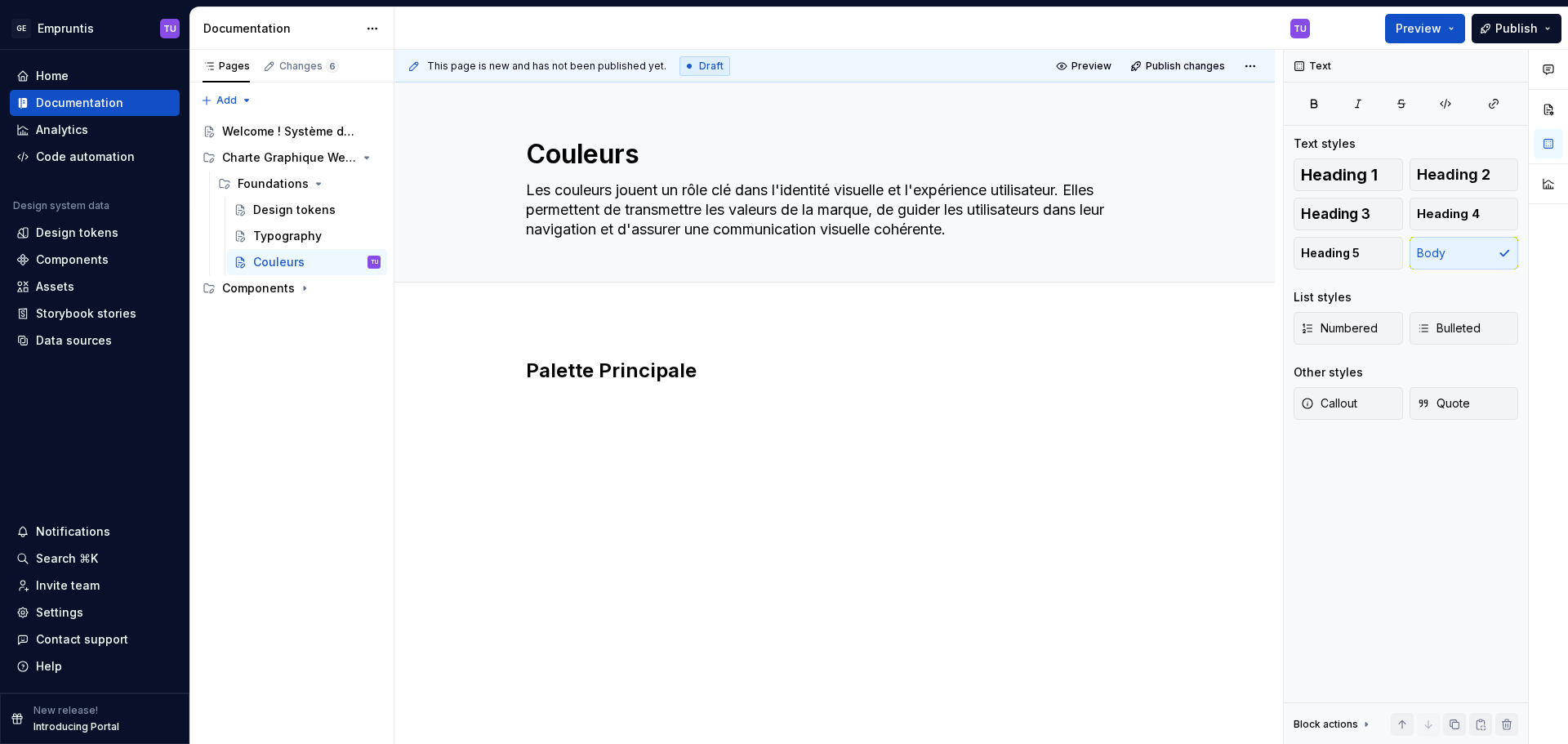
click at [567, 419] on div "Palette Principale" at bounding box center [835, 389] width 618 height 62
click at [1342, 400] on span "Callout" at bounding box center [1329, 403] width 56 height 16
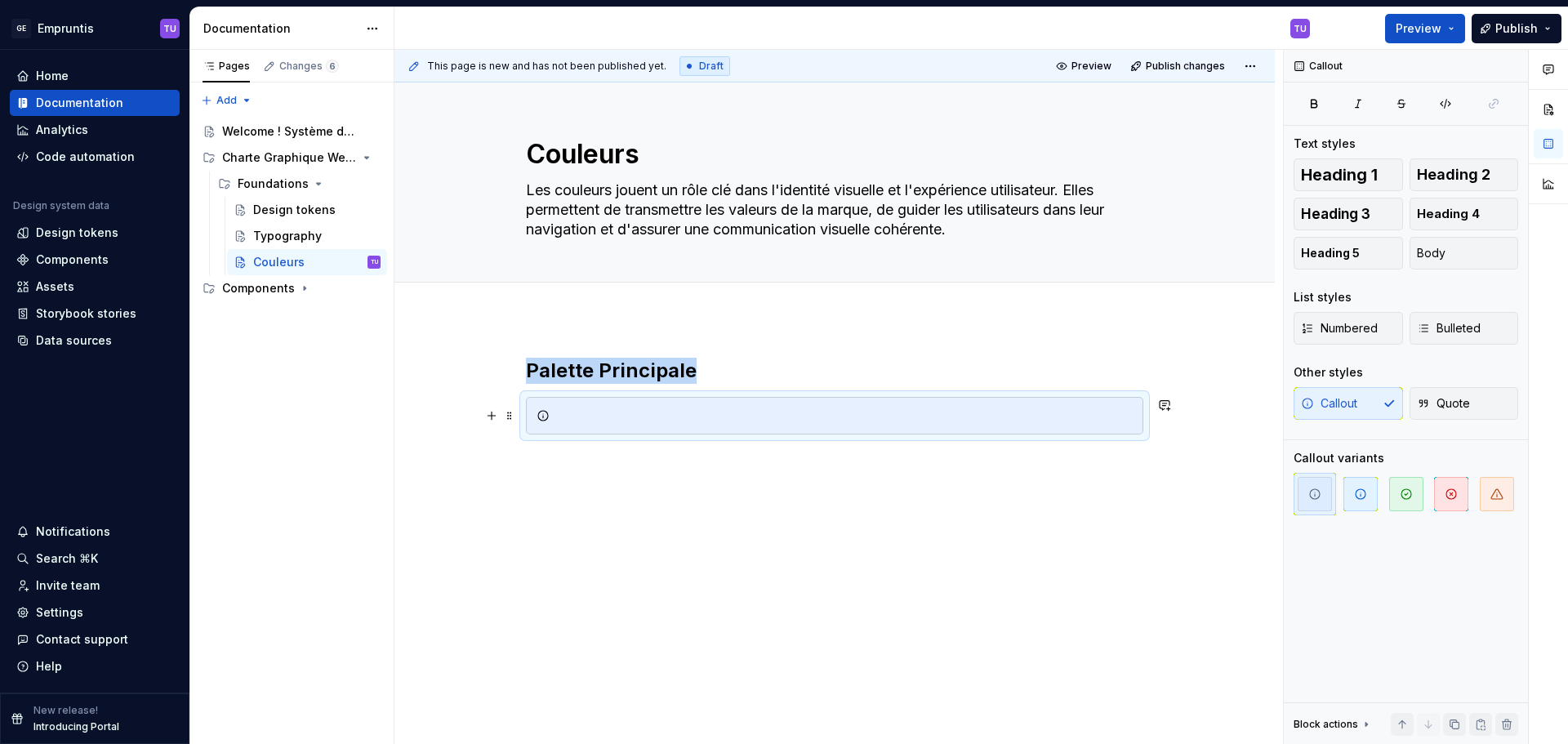
click at [604, 416] on div at bounding box center [844, 416] width 577 height 16
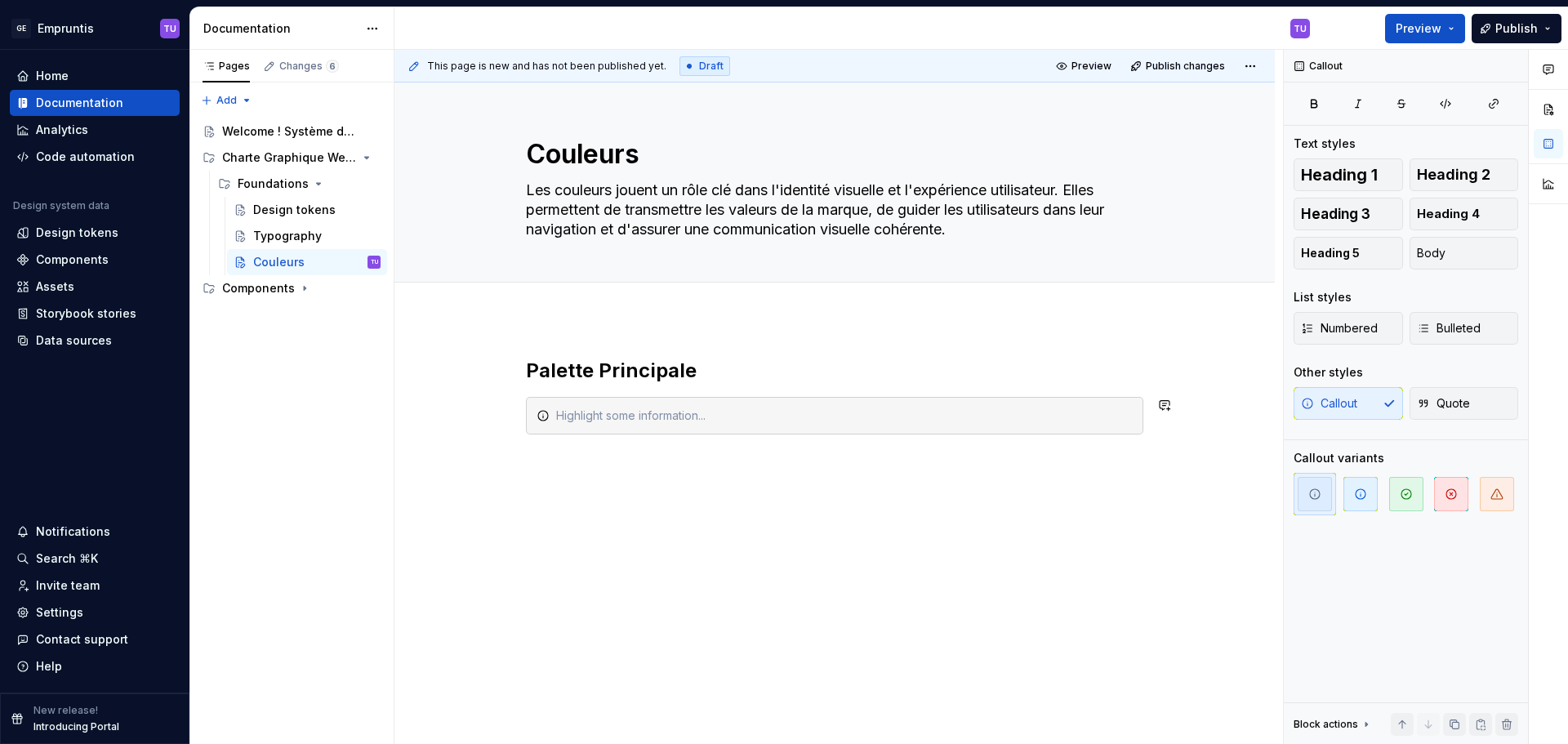
paste div
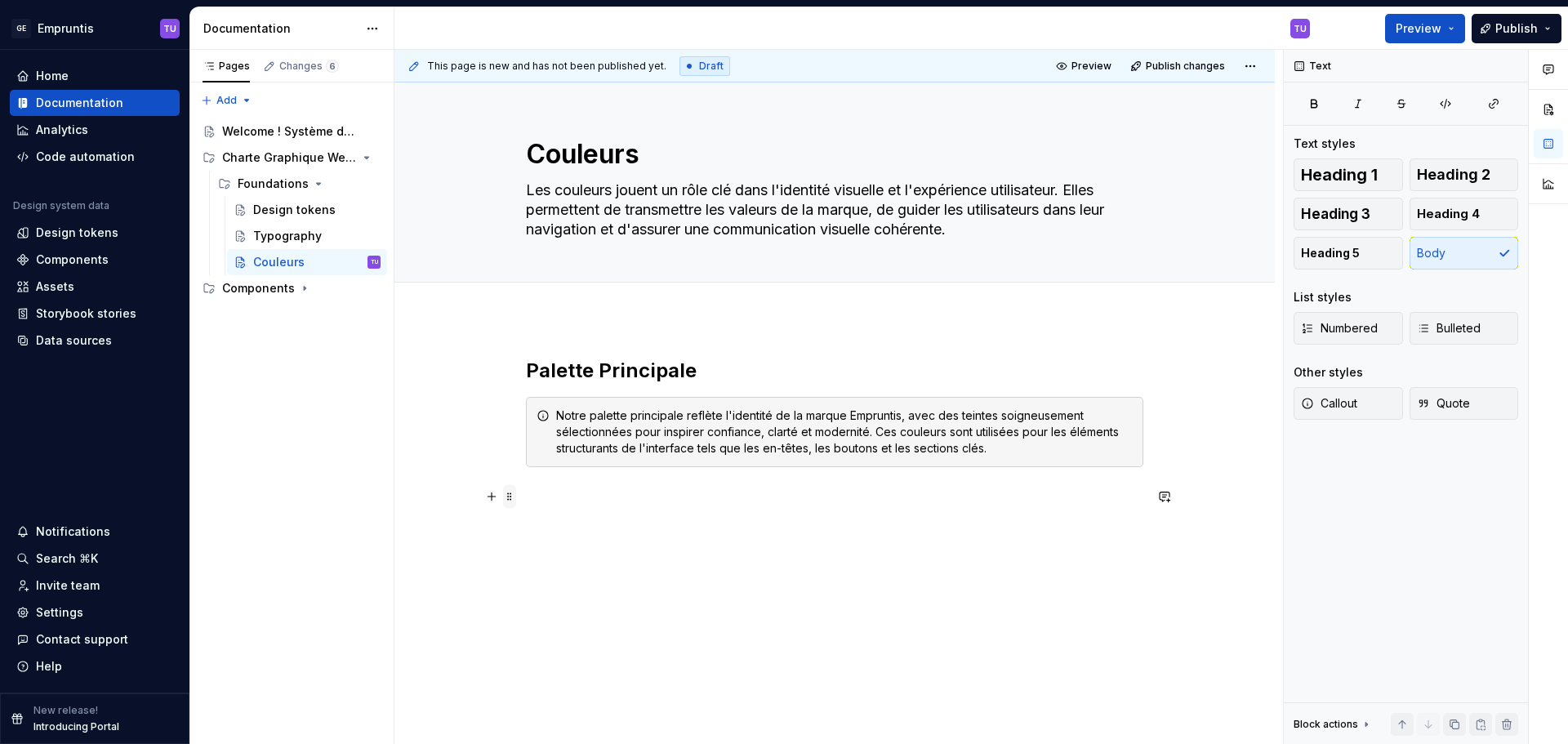
click at [507, 490] on span at bounding box center [510, 496] width 13 height 23
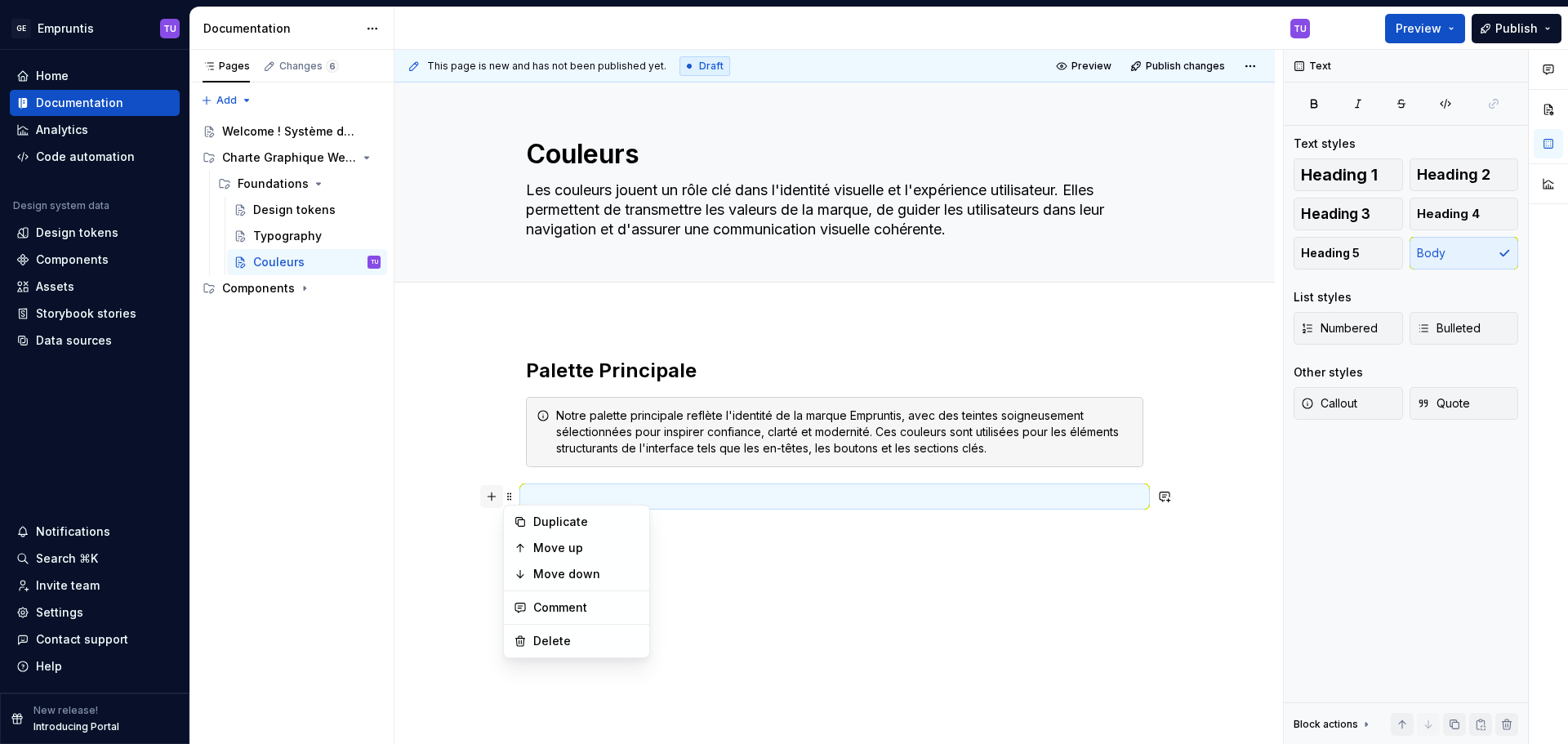
click at [490, 494] on button "button" at bounding box center [491, 496] width 23 height 23
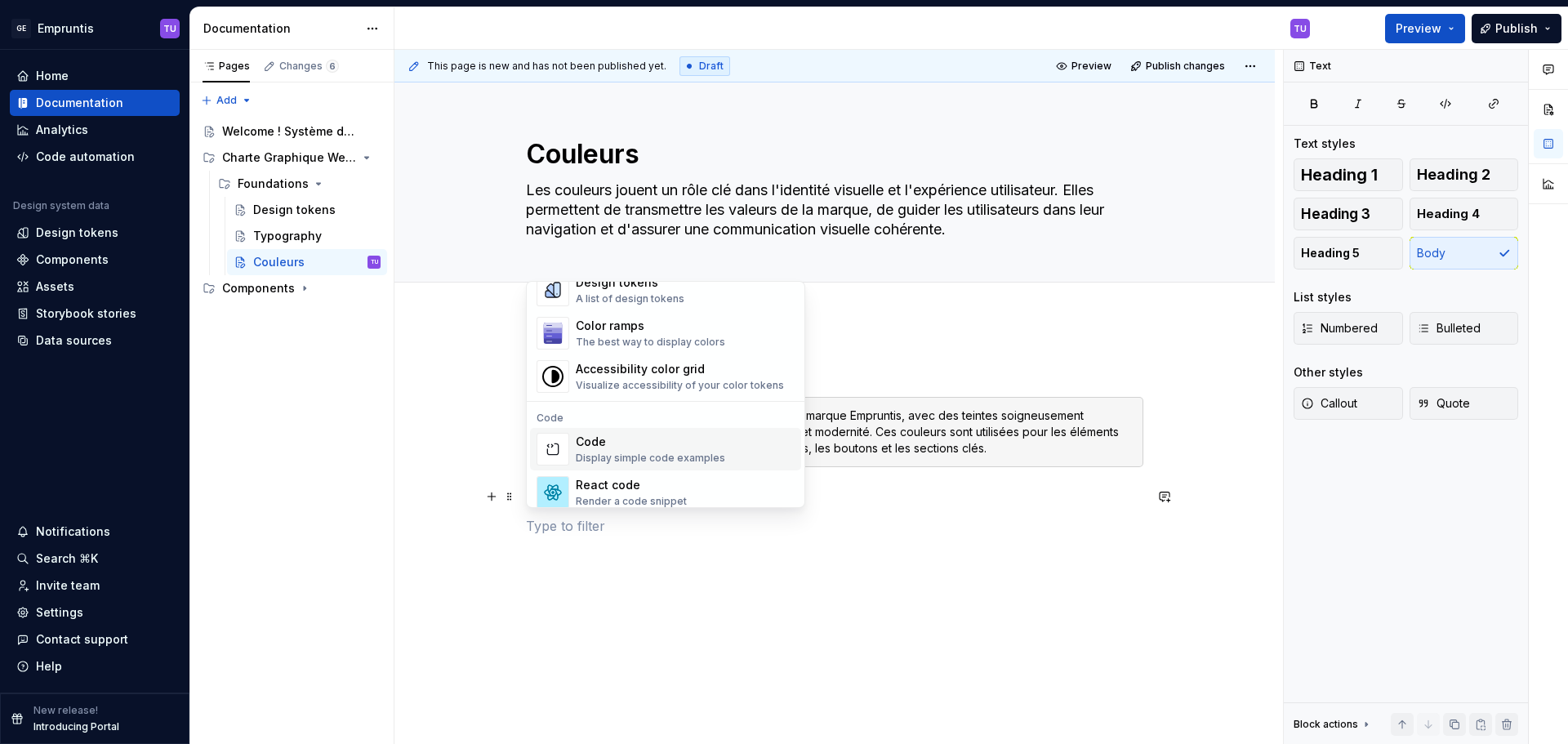
scroll to position [1144, 0]
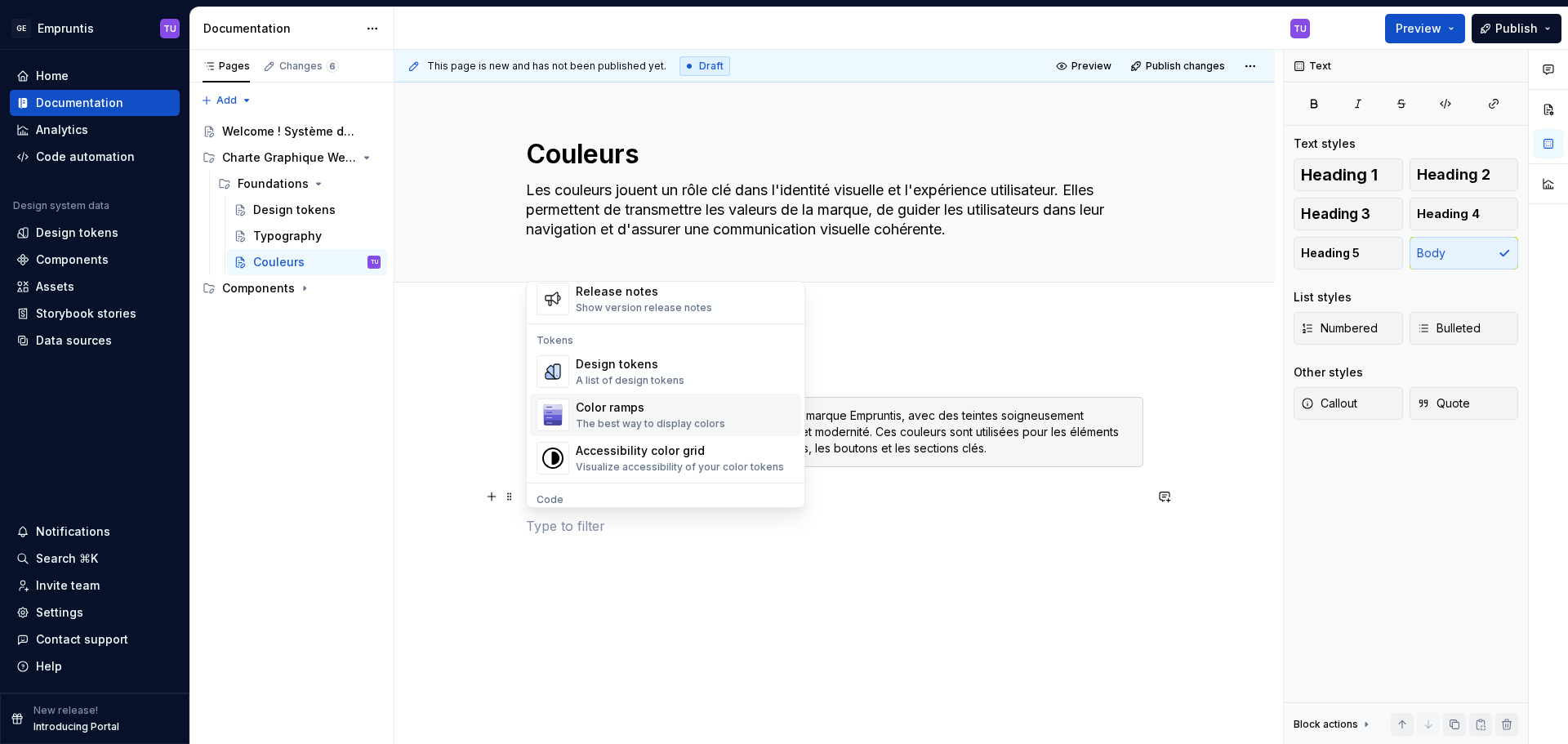
type textarea "*"
click at [611, 363] on div "Design tokens" at bounding box center [630, 364] width 109 height 16
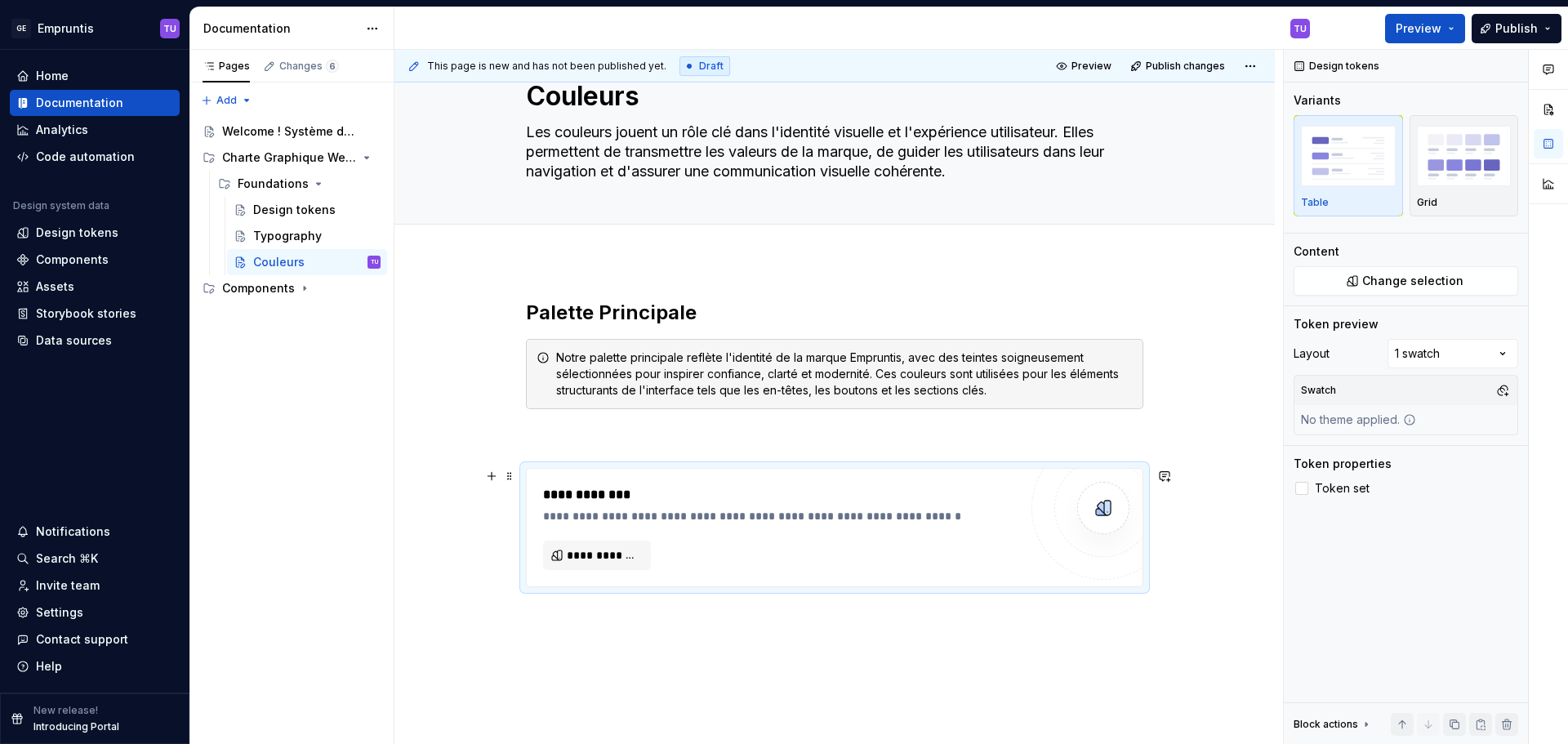
scroll to position [82, 0]
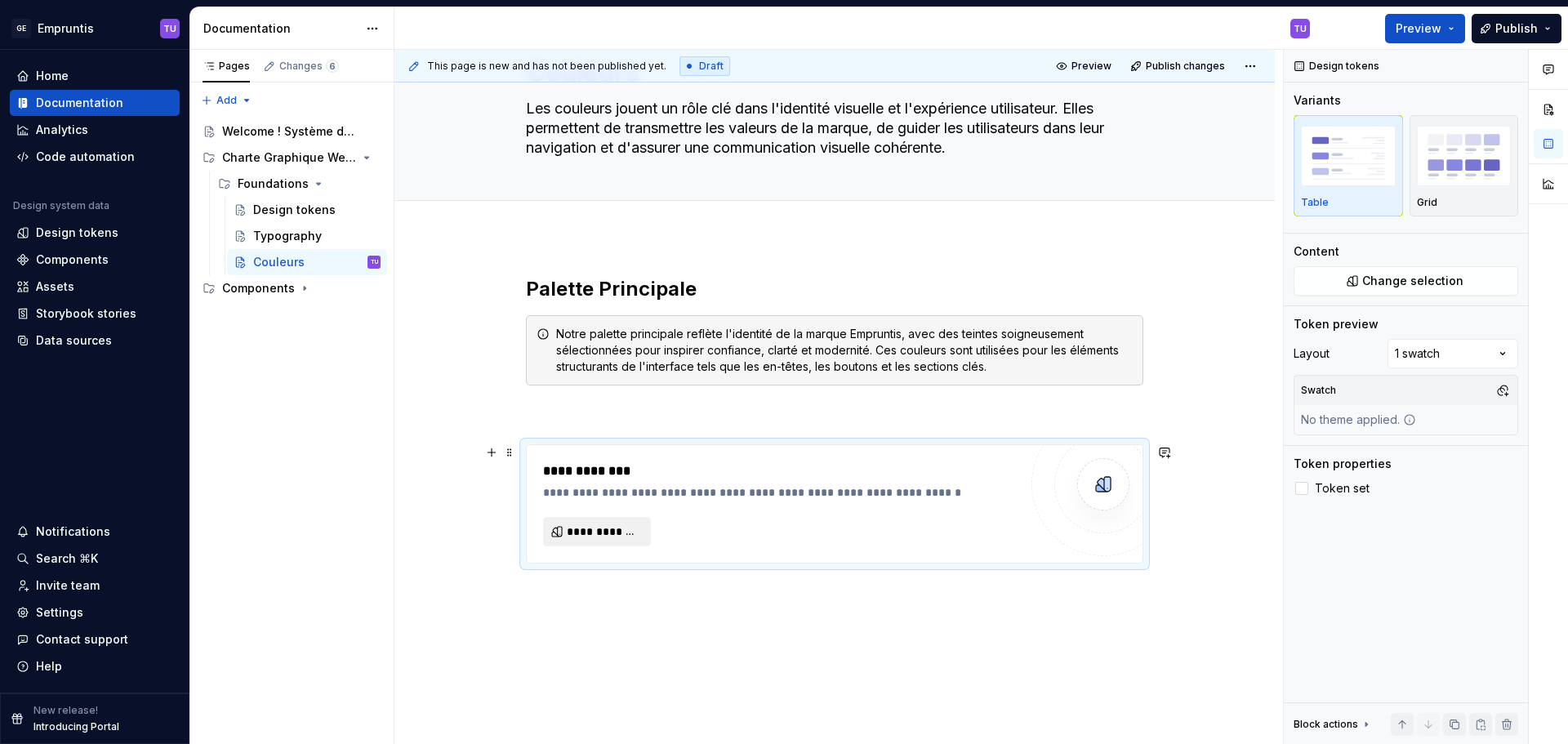
click at [610, 538] on span "**********" at bounding box center [603, 531] width 74 height 16
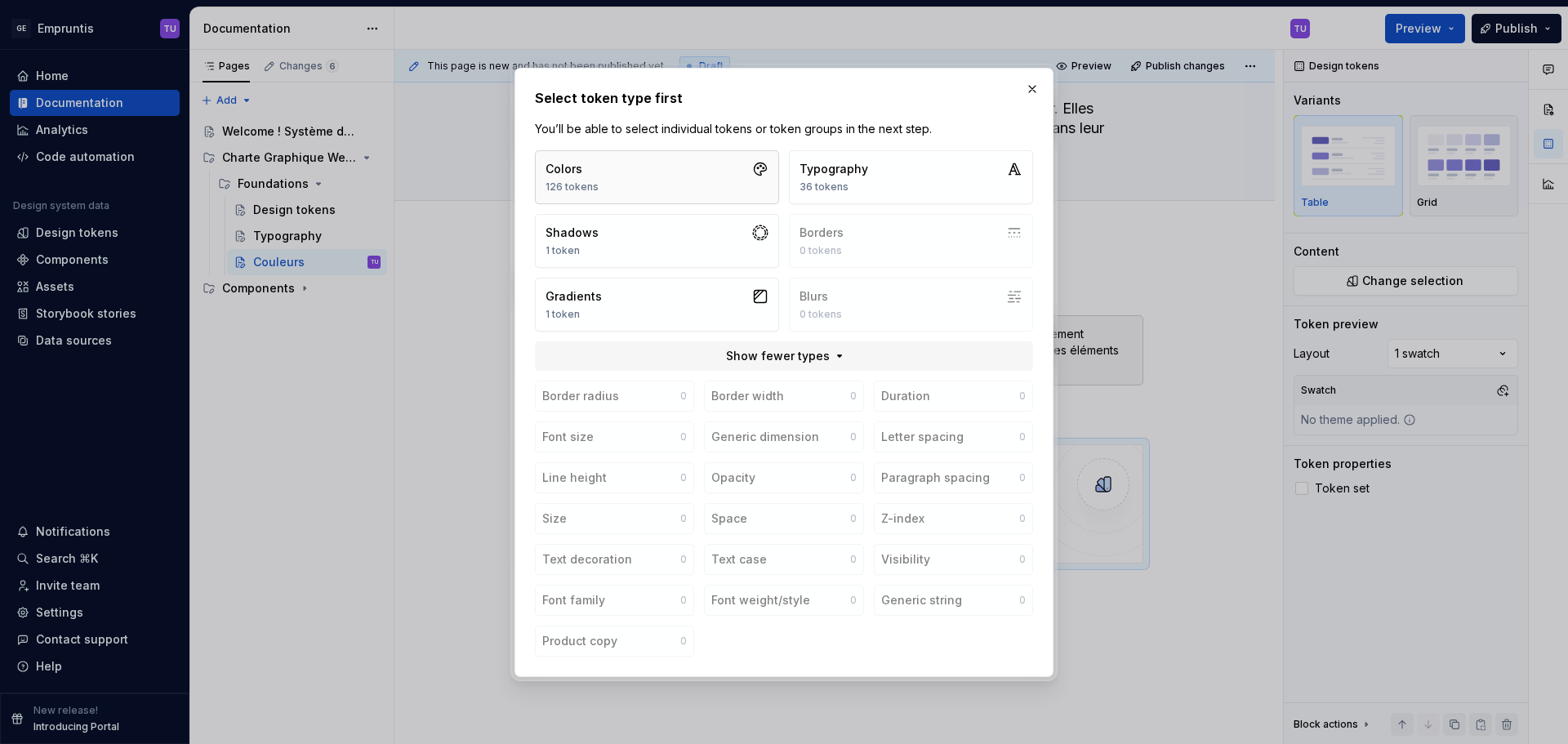
click at [669, 178] on button "Colors 126 tokens" at bounding box center [657, 176] width 244 height 54
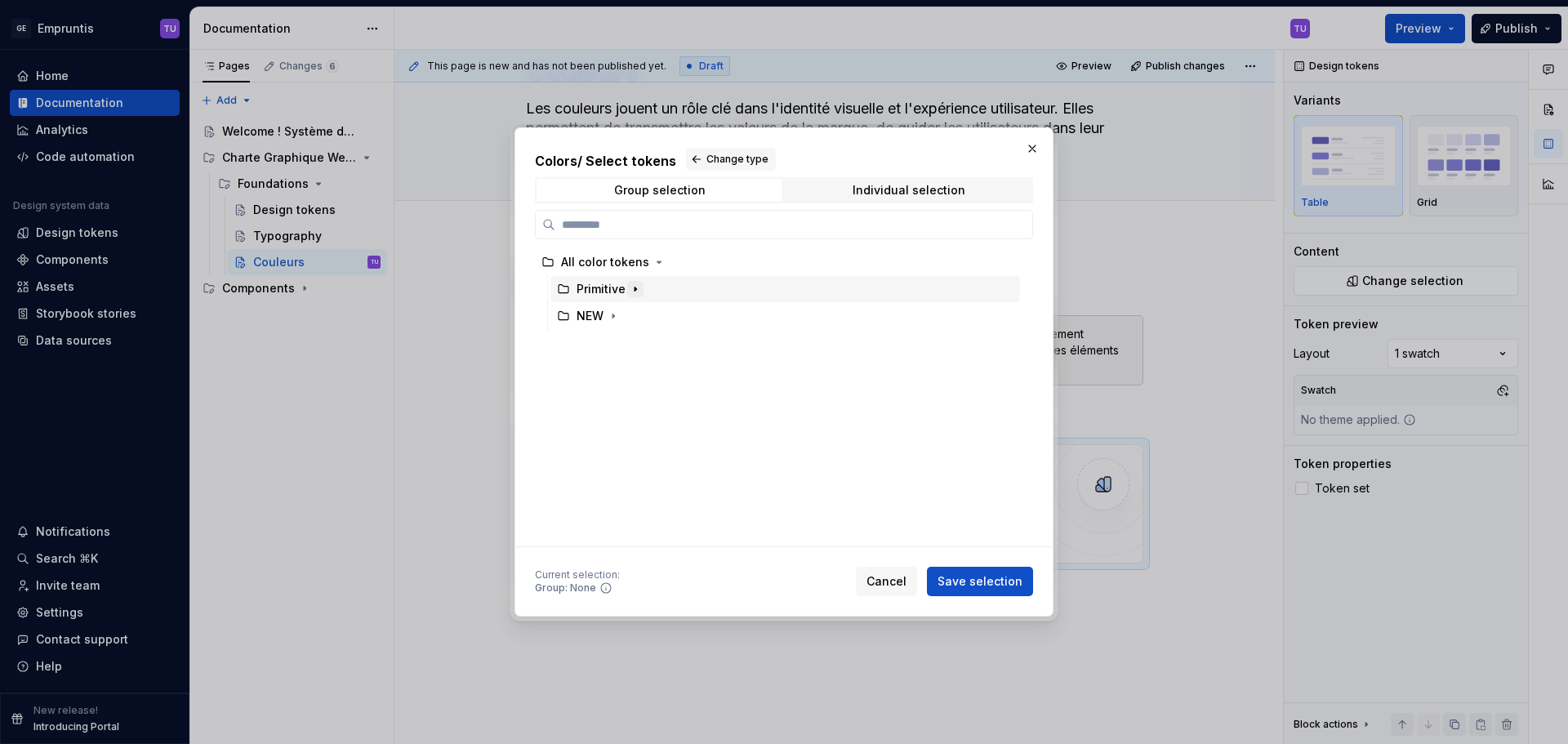
click at [630, 290] on icon "button" at bounding box center [635, 289] width 13 height 13
click at [642, 311] on icon "button" at bounding box center [649, 316] width 13 height 13
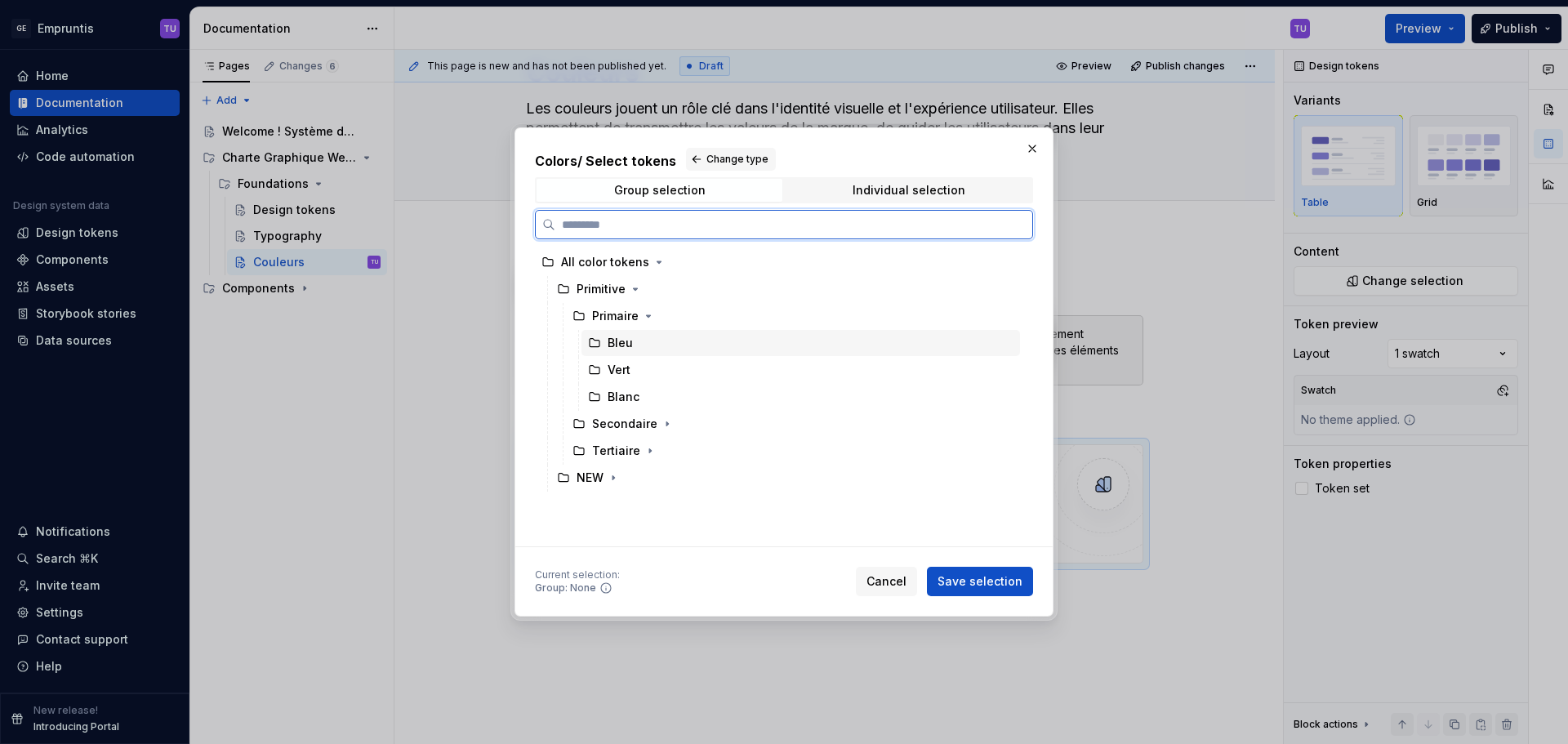
click at [625, 347] on div "Bleu" at bounding box center [620, 343] width 25 height 16
click at [664, 396] on div "Blanc" at bounding box center [800, 397] width 439 height 26
click at [669, 316] on div "Primaire" at bounding box center [793, 316] width 454 height 26
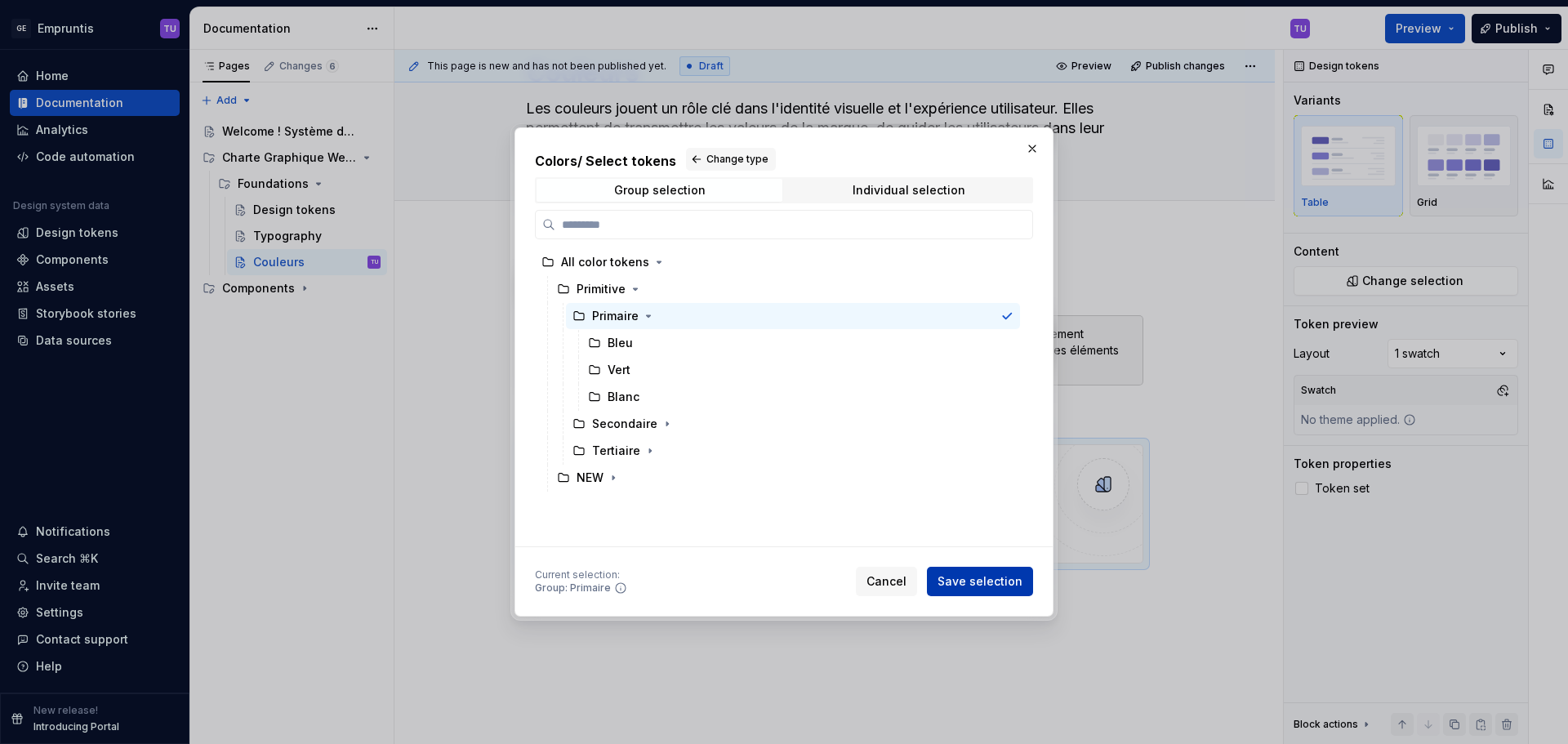
click at [967, 577] on span "Save selection" at bounding box center [979, 581] width 84 height 16
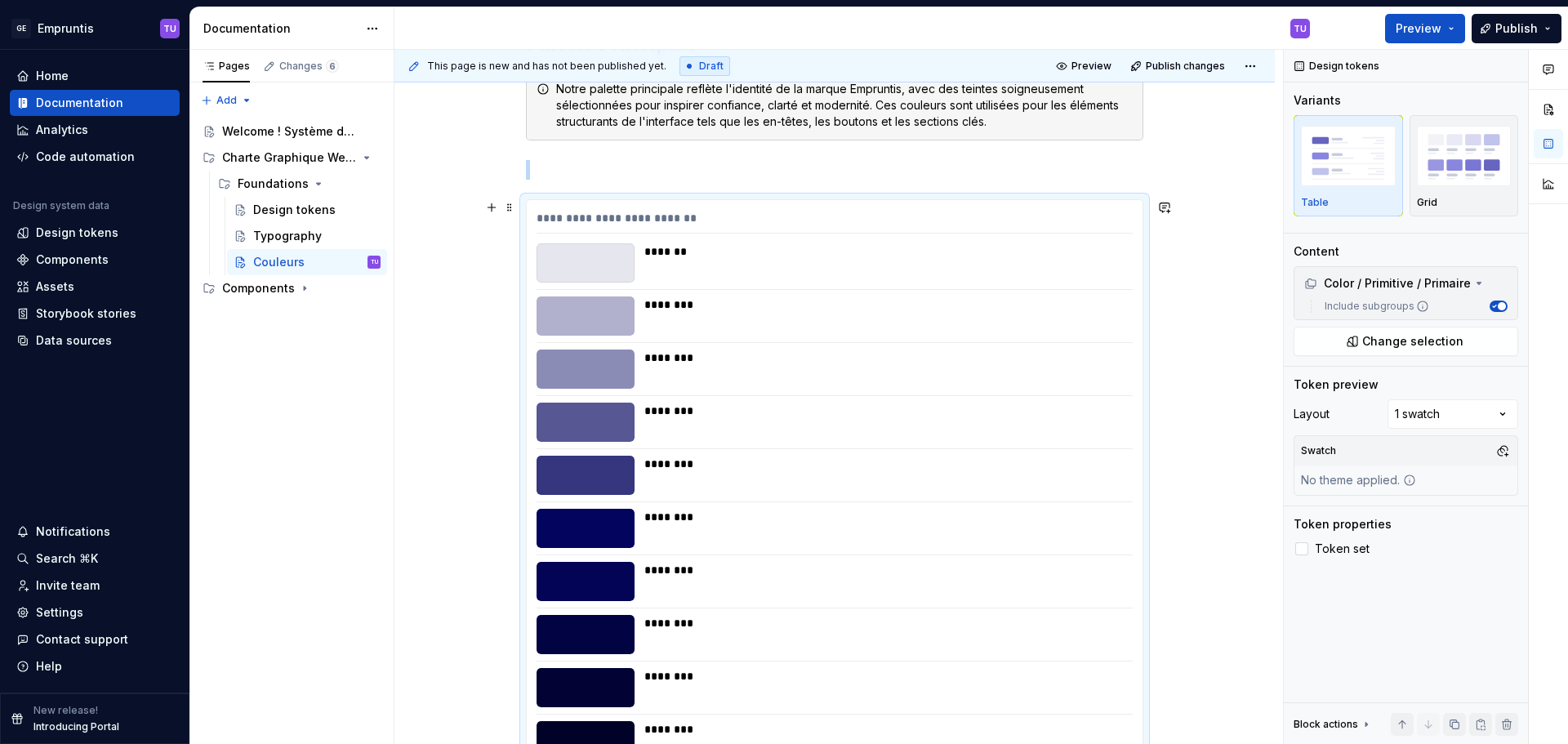
scroll to position [245, 0]
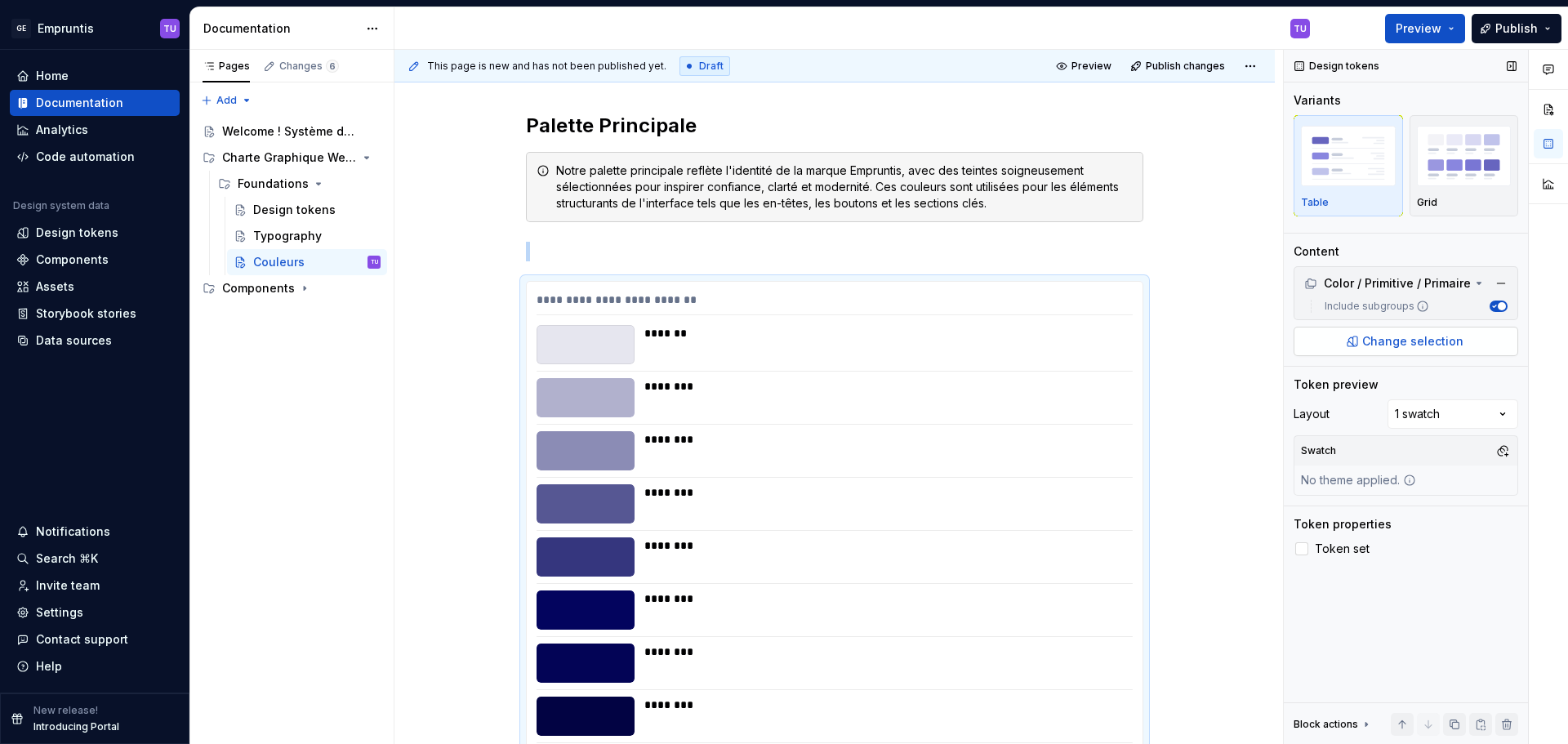
click at [1400, 335] on span "Change selection" at bounding box center [1413, 342] width 101 height 16
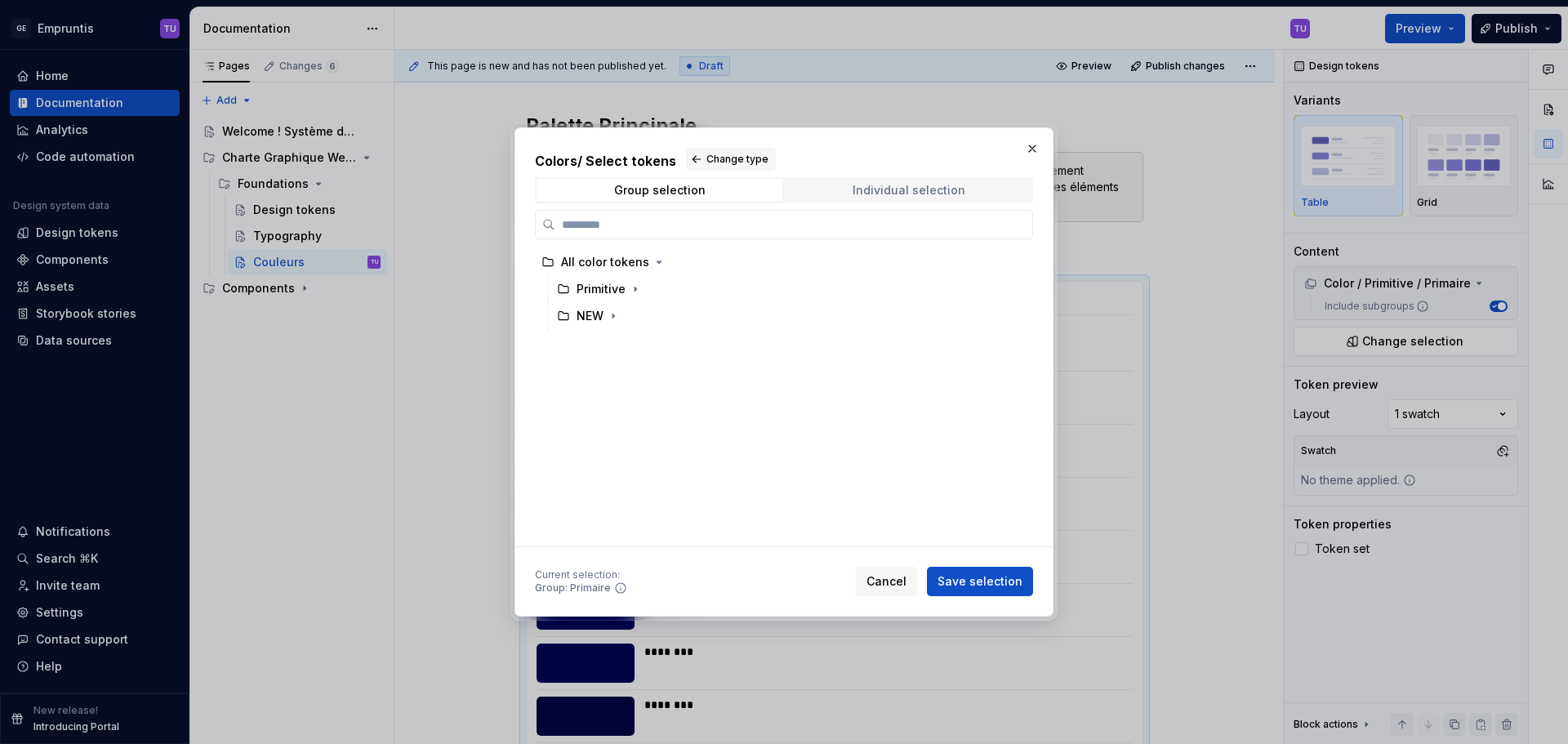
click at [869, 191] on div "Individual selection" at bounding box center [909, 190] width 113 height 13
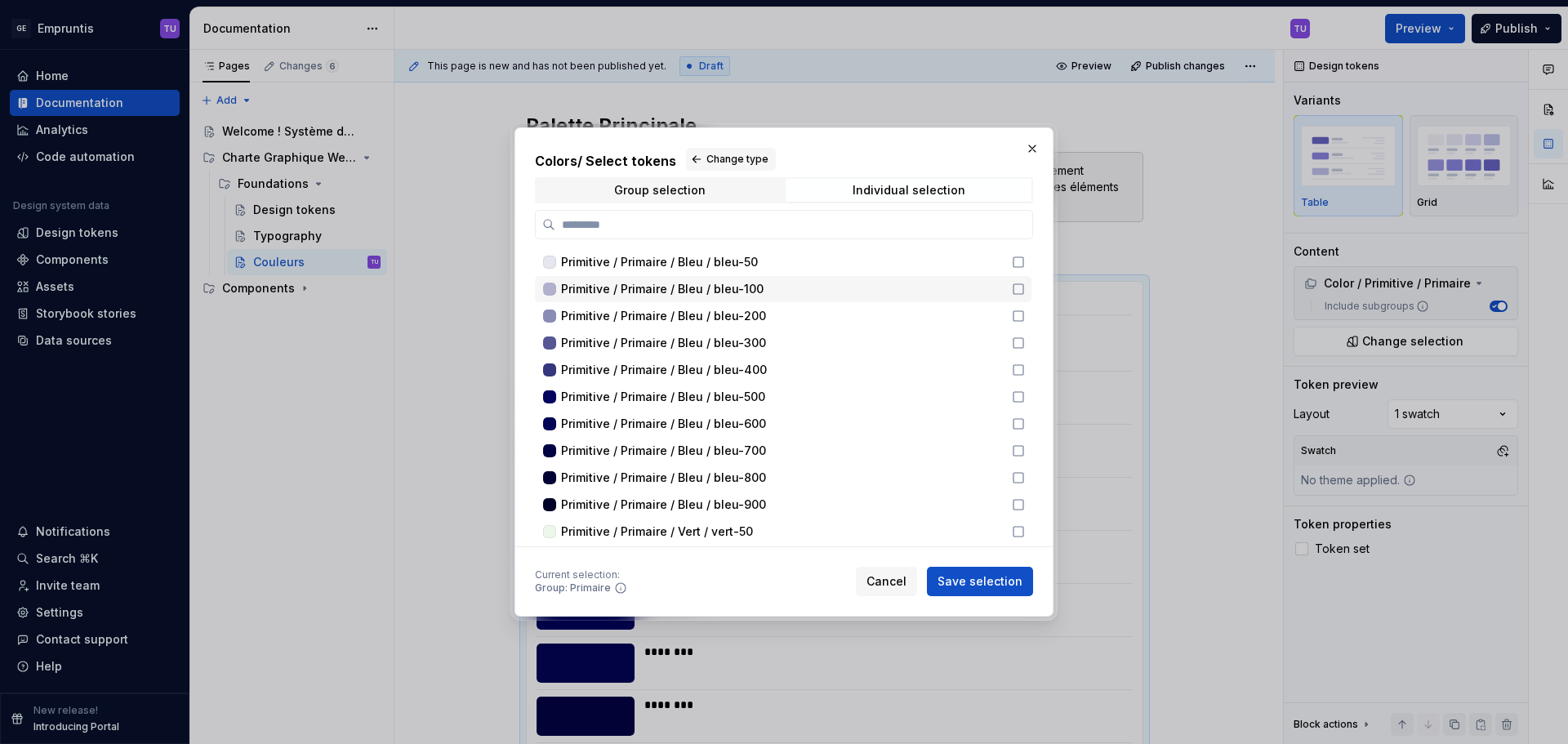
scroll to position [82, 0]
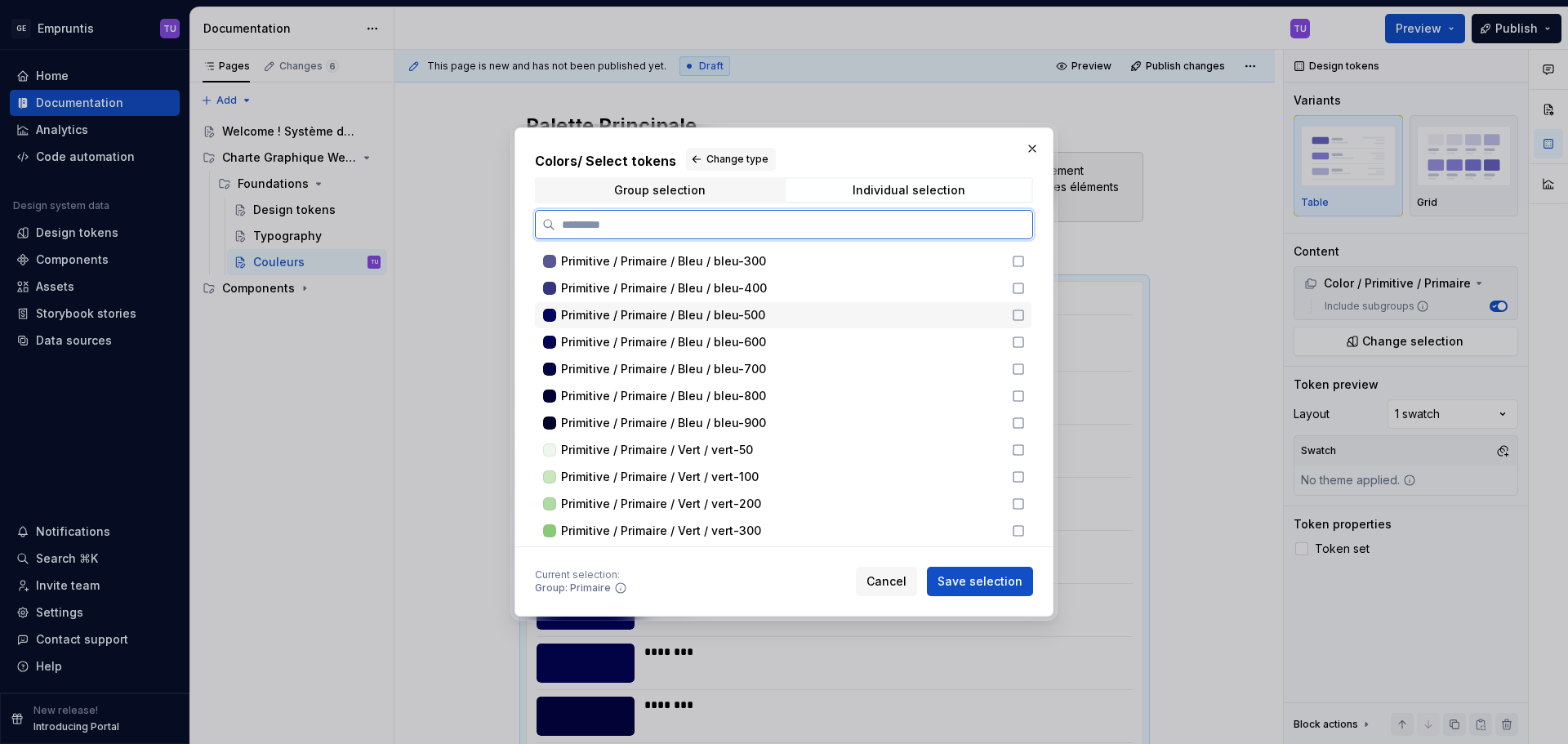
click at [731, 316] on span "Primitive / Primaire / Bleu / bleu-500" at bounding box center [663, 315] width 204 height 16
click at [789, 423] on div "Primitive / Primaire / Vert / vert-500" at bounding box center [781, 422] width 441 height 16
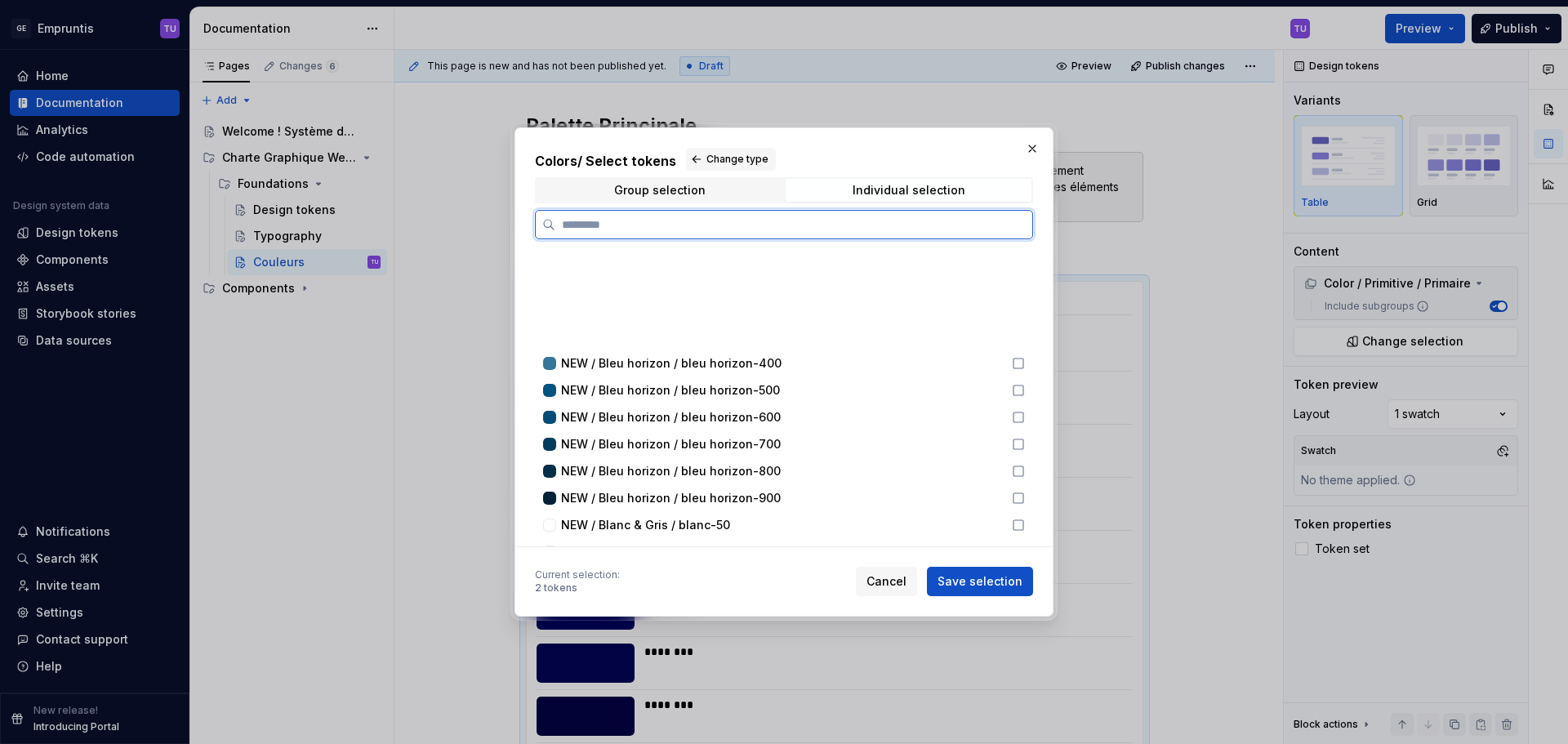
scroll to position [2614, 0]
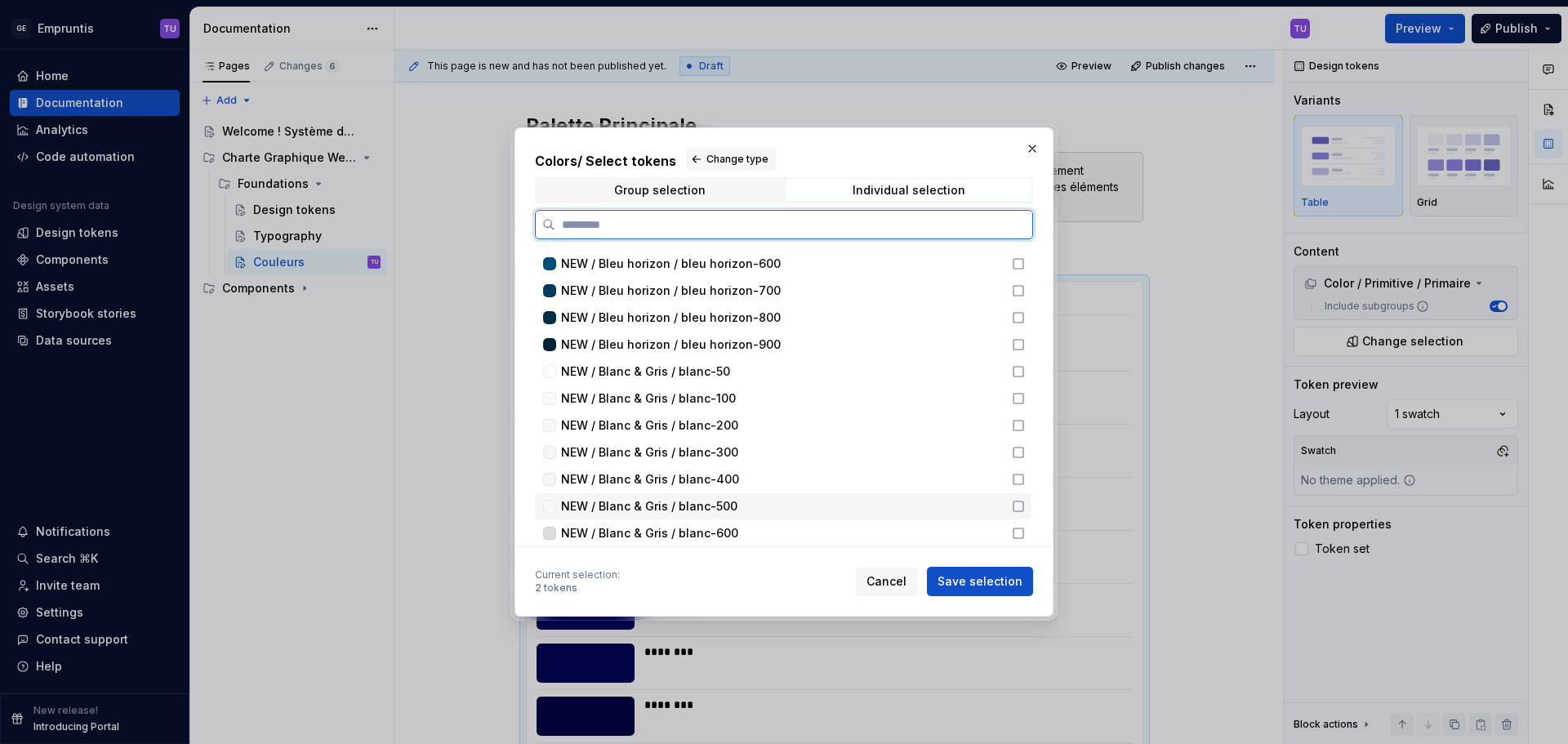
click at [711, 505] on span "NEW / Blanc & Gris / blanc-500" at bounding box center [650, 506] width 176 height 16
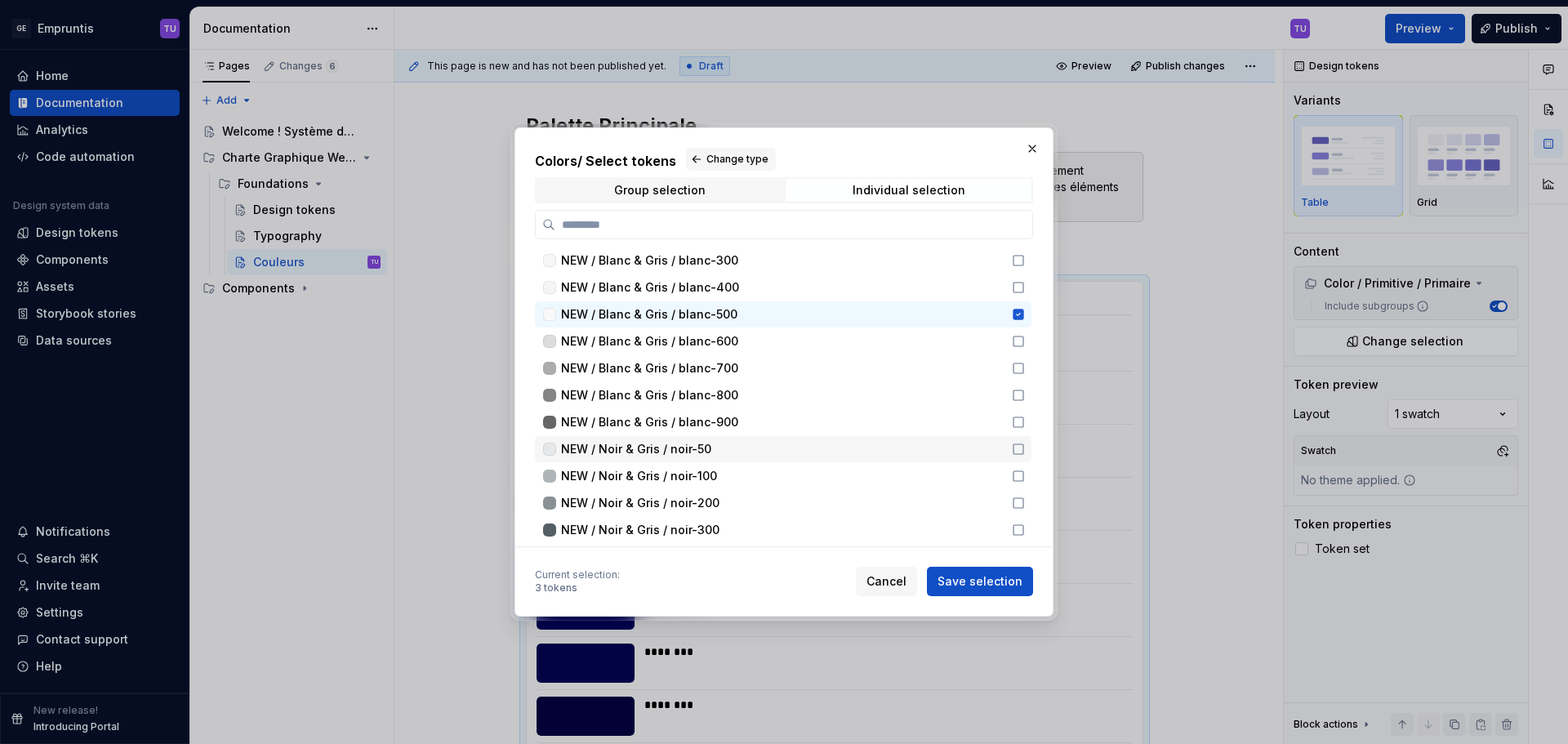
scroll to position [2777, 0]
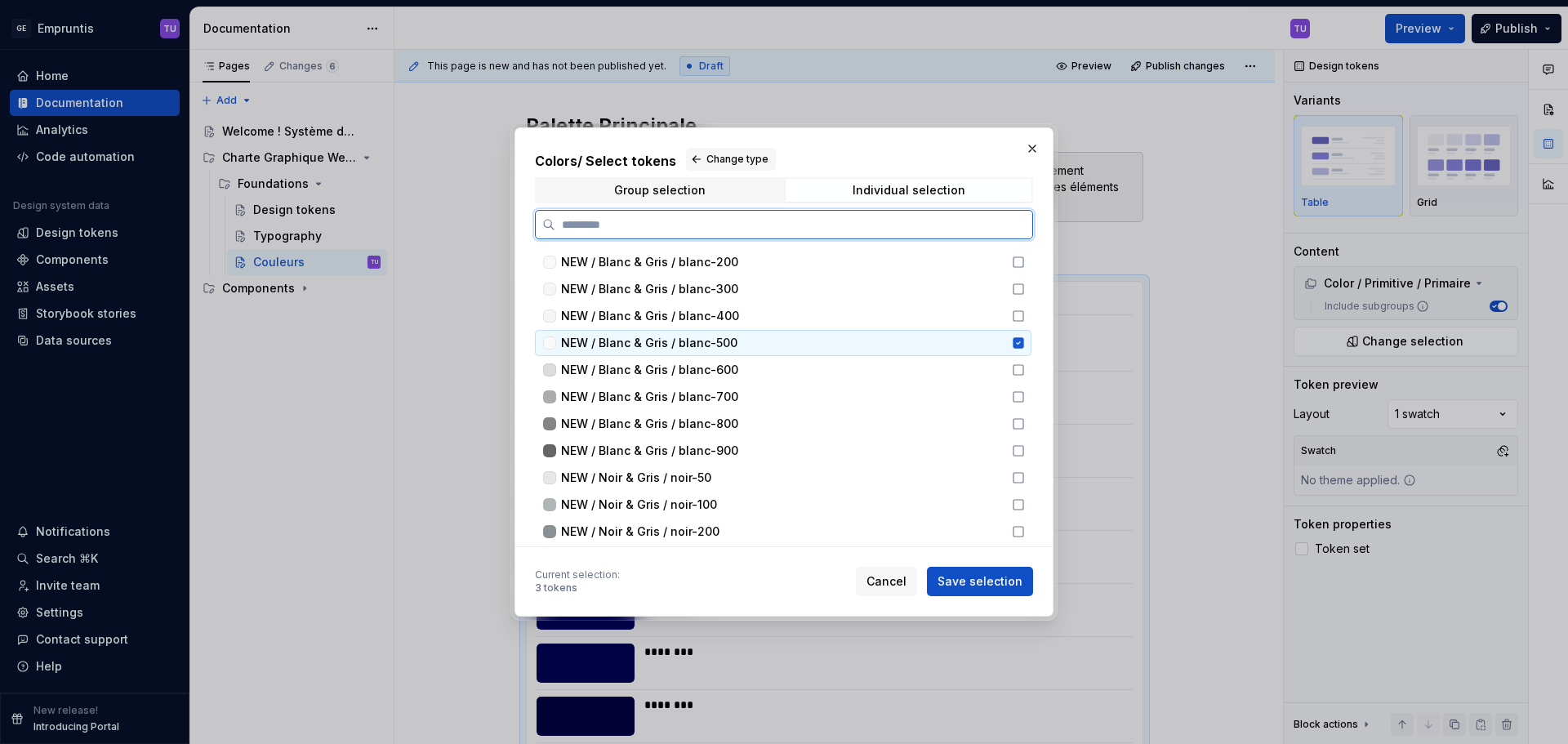
click at [1012, 342] on icon at bounding box center [1018, 342] width 13 height 13
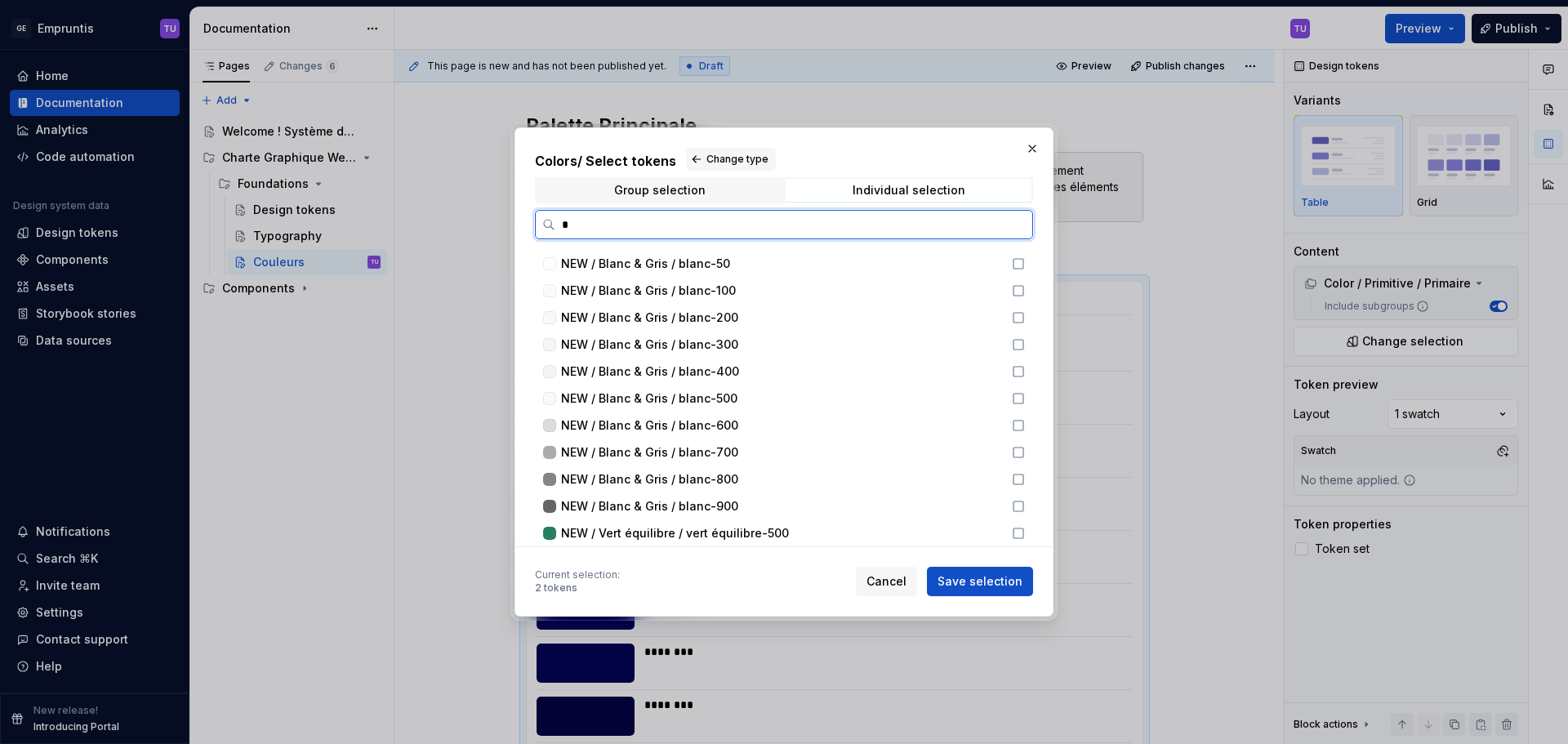
scroll to position [0, 0]
type input "*****"
click at [749, 263] on span "Primitive / Primaire / Blanc / blanc-500" at bounding box center [670, 263] width 218 height 16
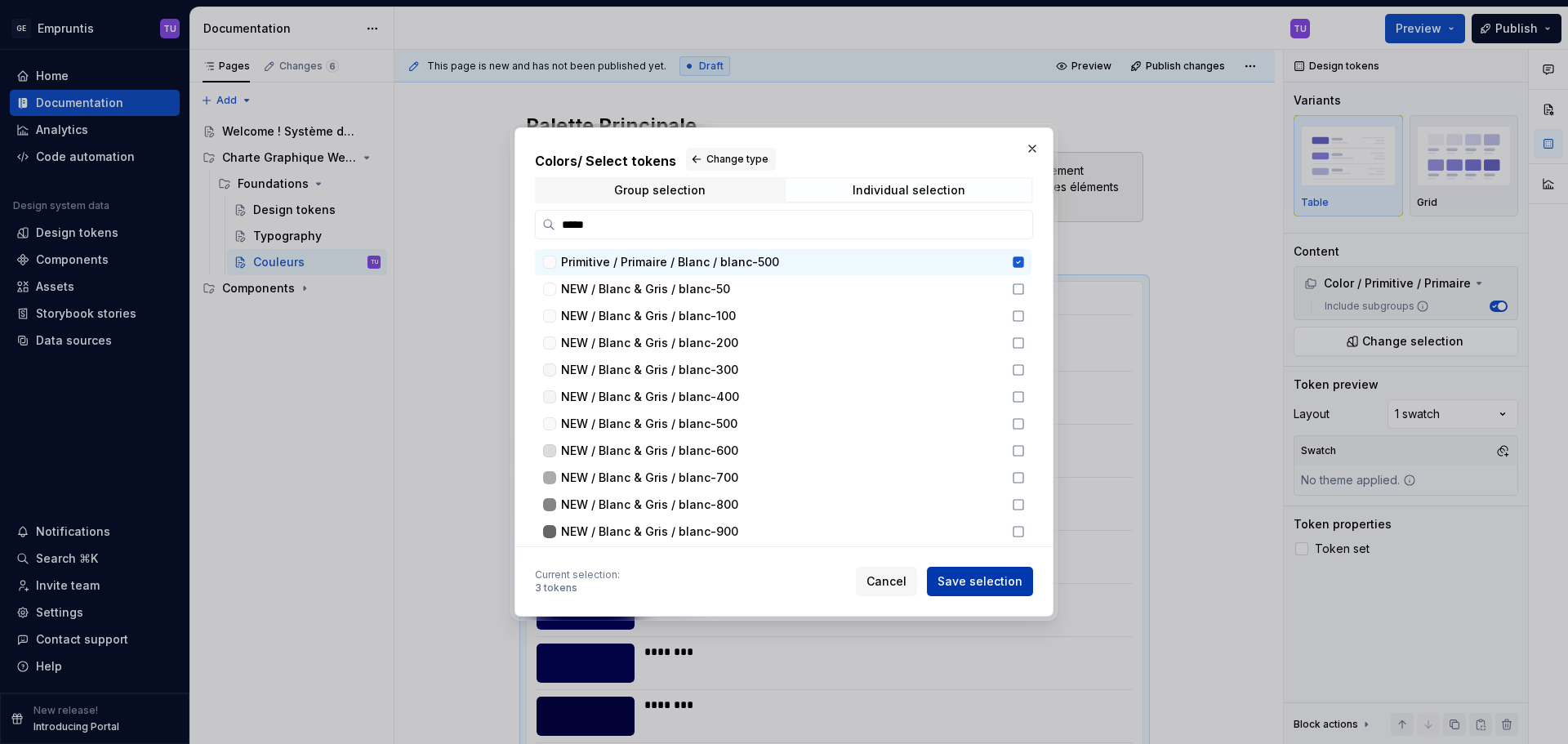
click at [985, 584] on span "Save selection" at bounding box center [979, 581] width 84 height 16
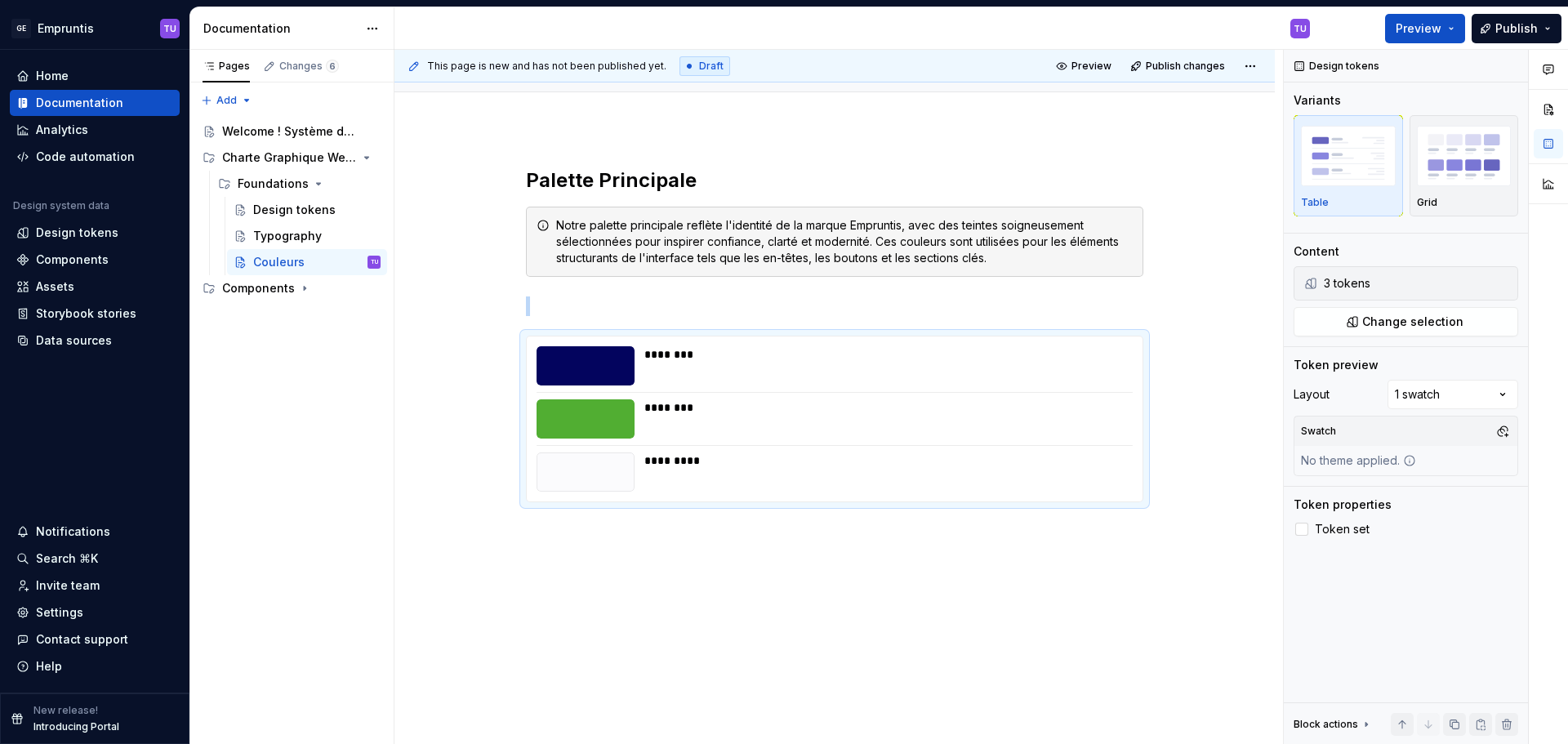
scroll to position [190, 0]
click at [1303, 529] on div at bounding box center [1302, 529] width 13 height 13
click at [537, 297] on p at bounding box center [835, 306] width 618 height 20
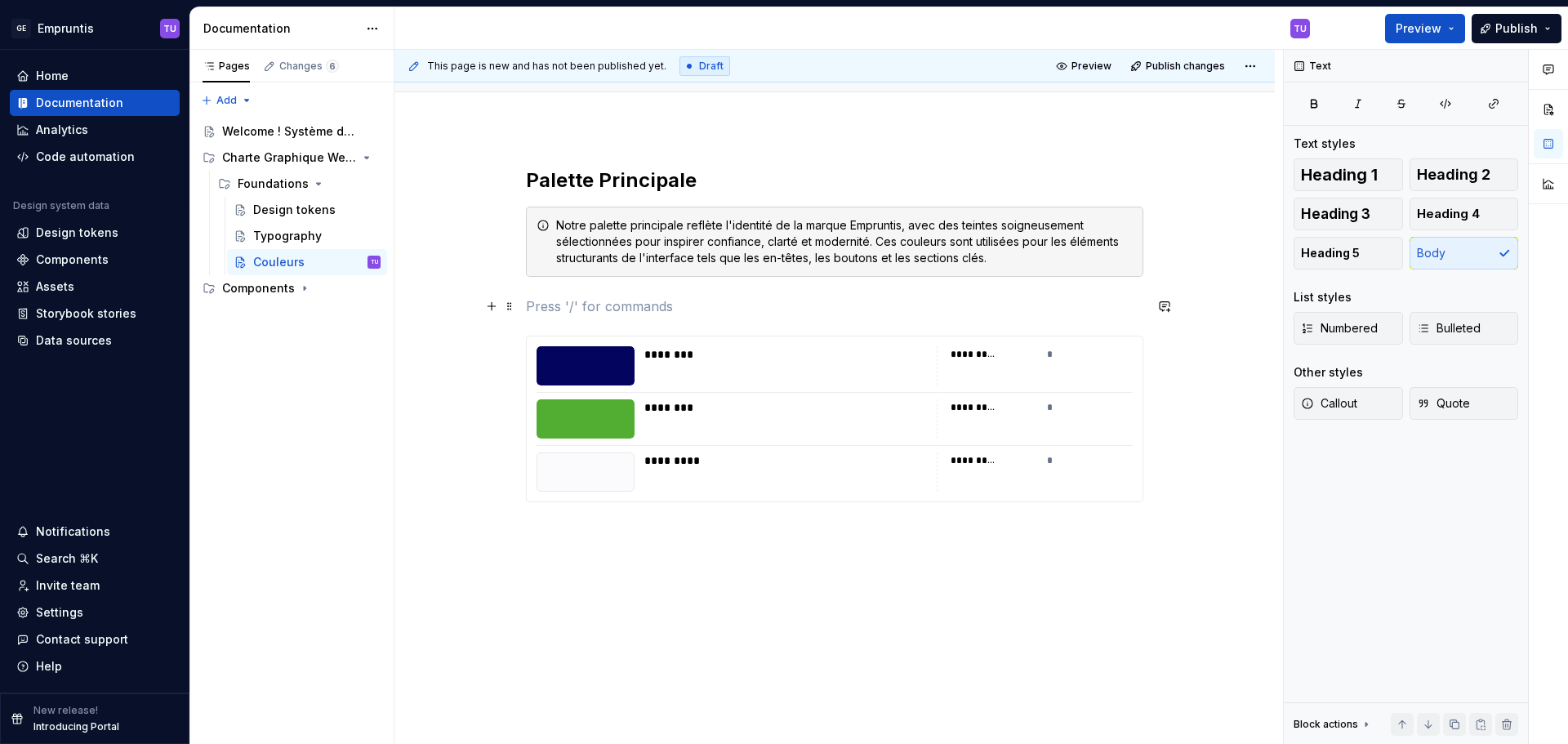
scroll to position [151, 0]
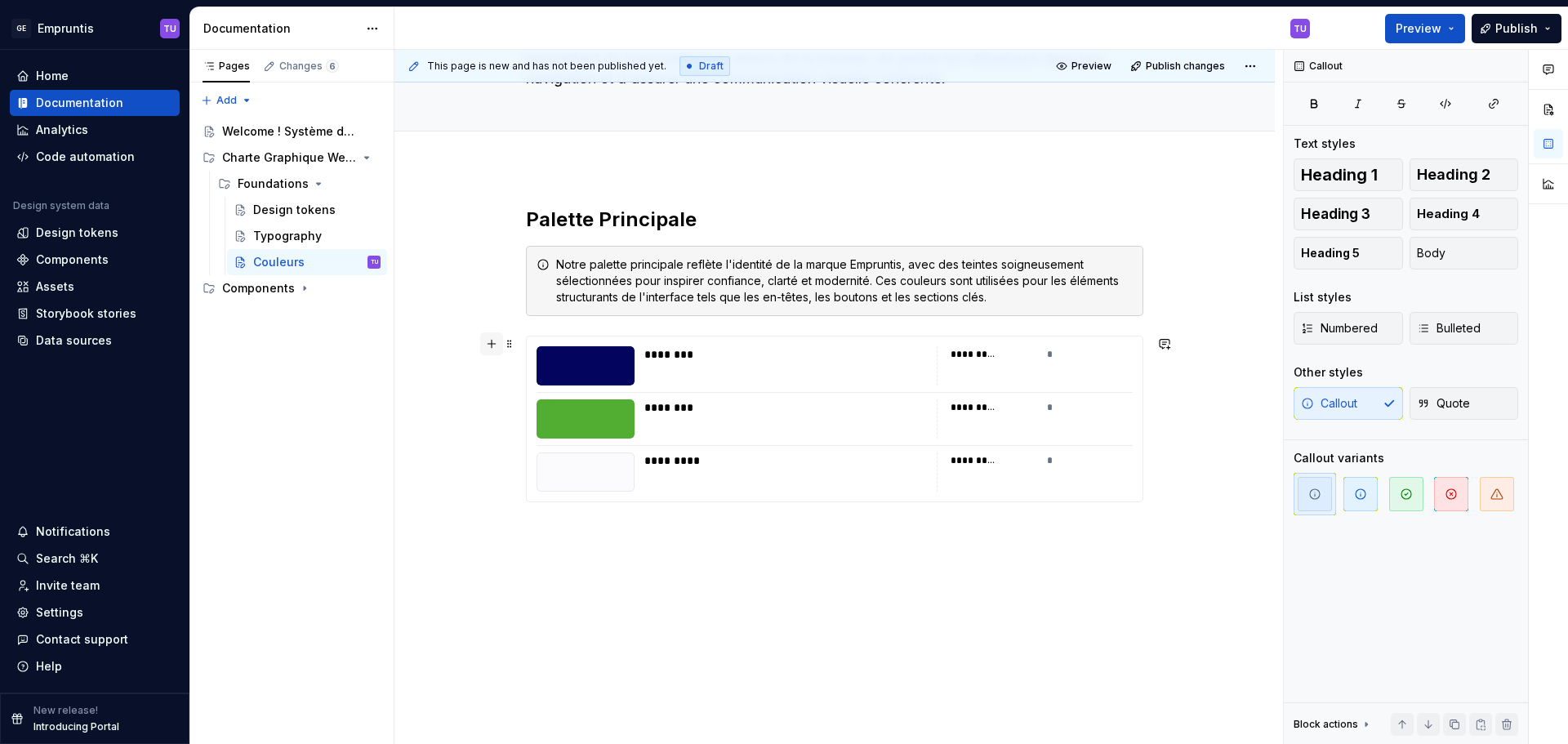
click at [495, 344] on button "button" at bounding box center [491, 343] width 23 height 23
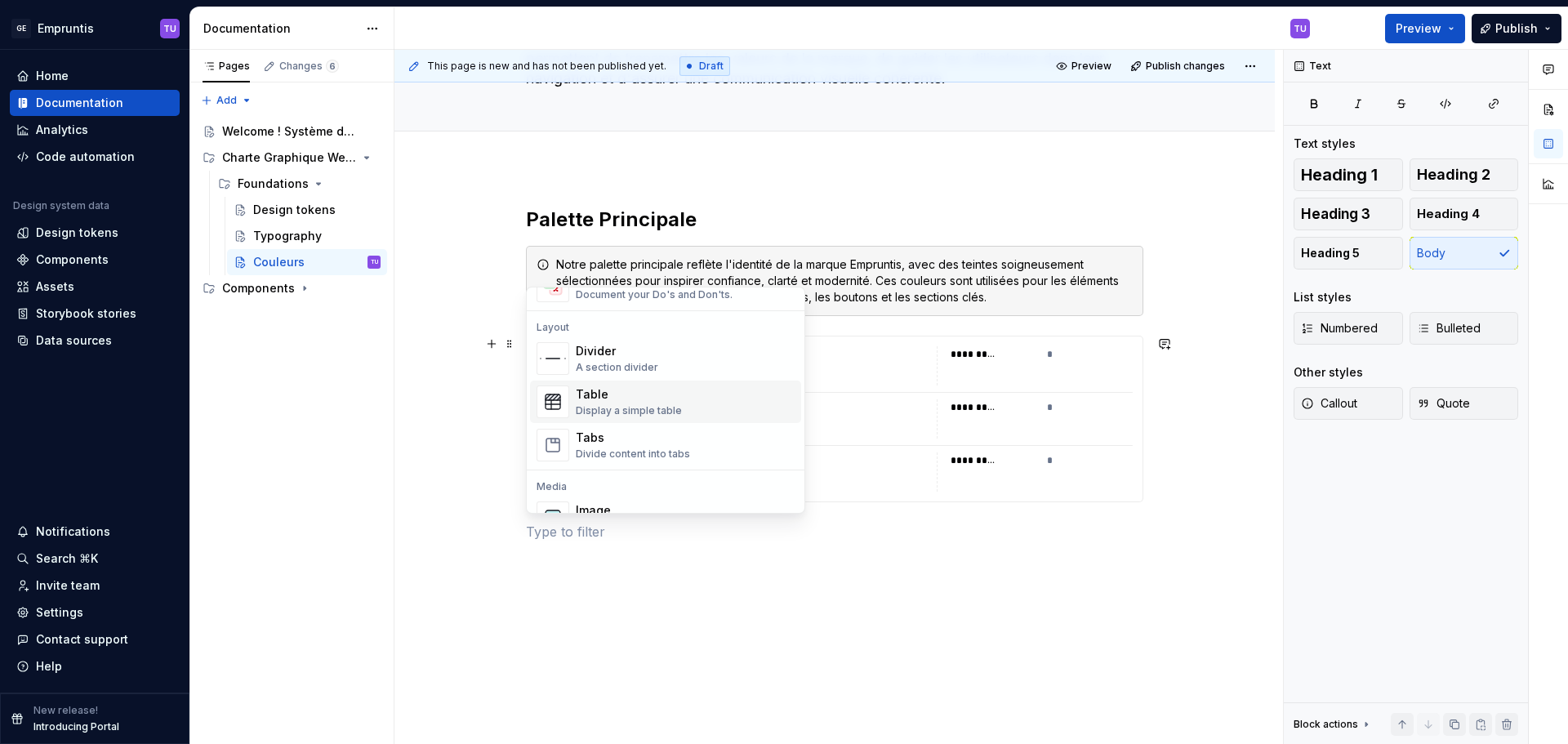
scroll to position [490, 0]
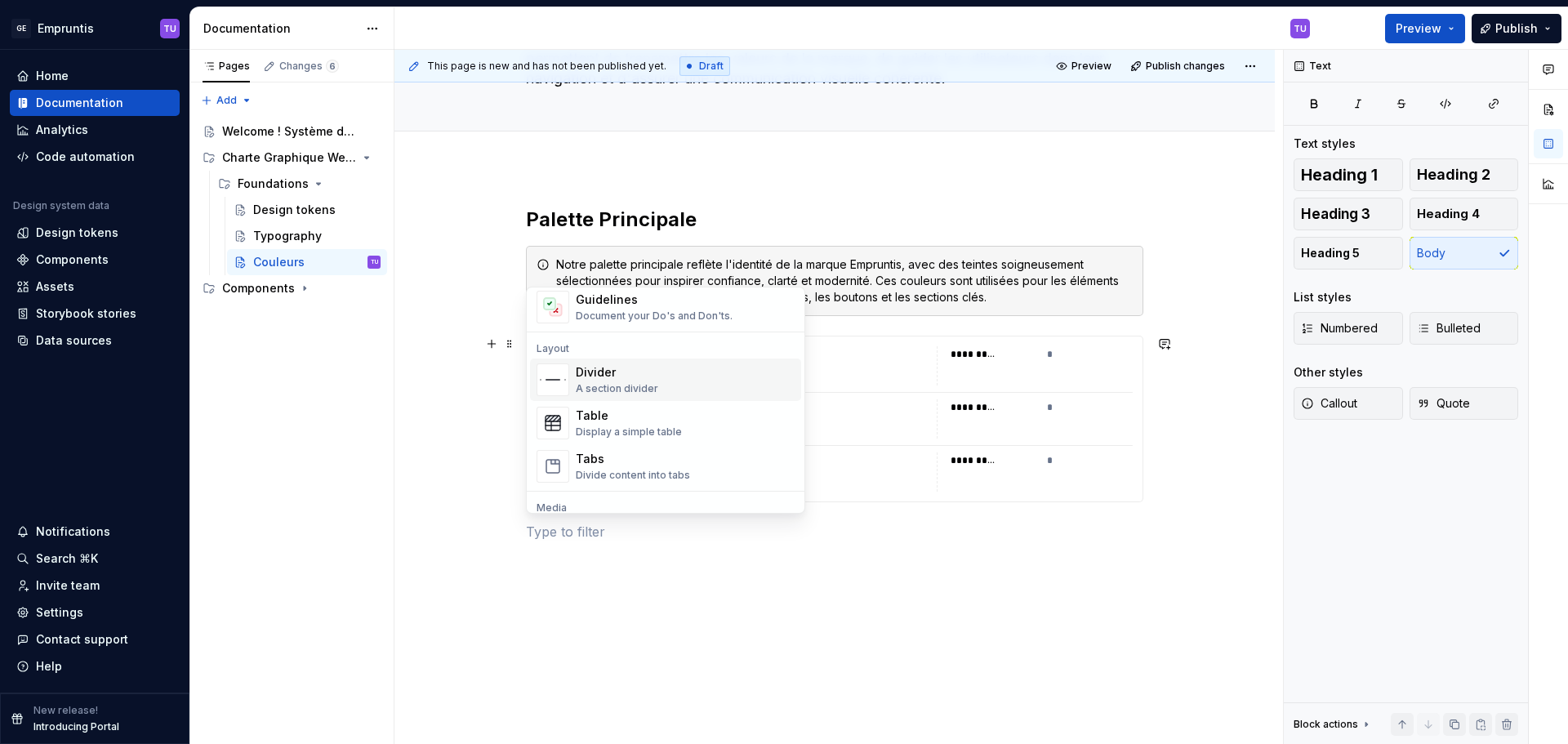
click at [610, 392] on div "A section divider" at bounding box center [617, 389] width 83 height 13
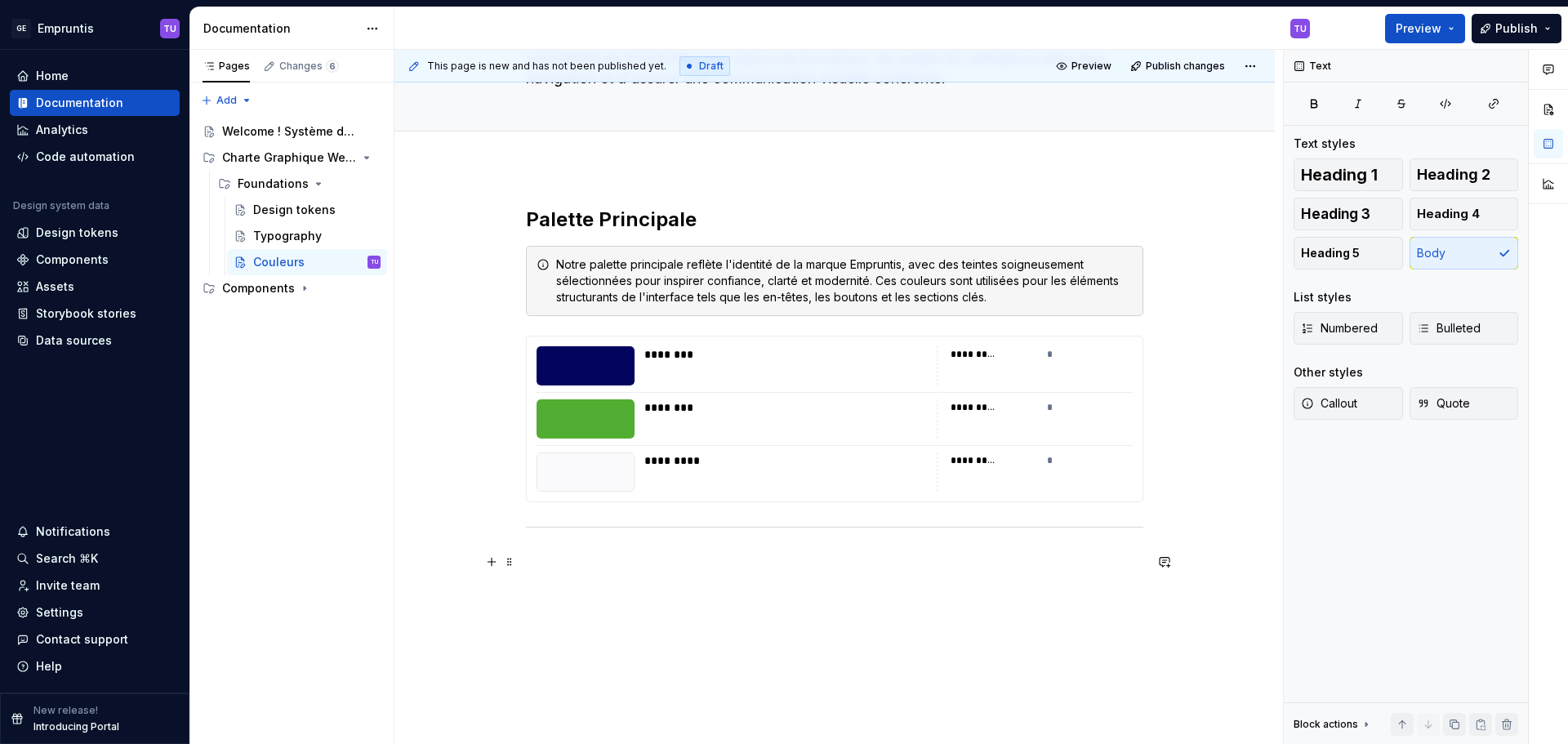
click at [542, 558] on p at bounding box center [835, 562] width 618 height 20
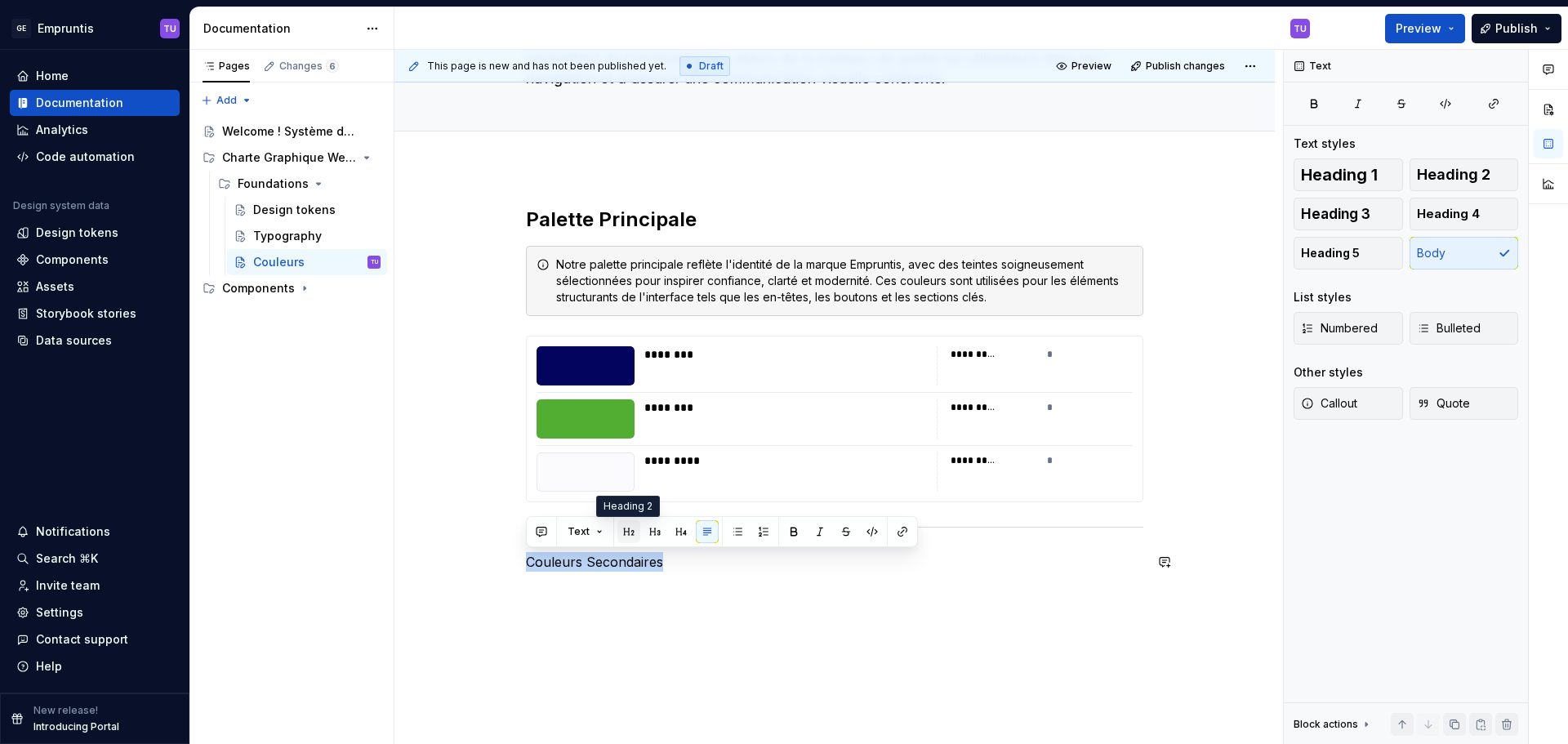
click at [627, 530] on button "button" at bounding box center [629, 531] width 23 height 23
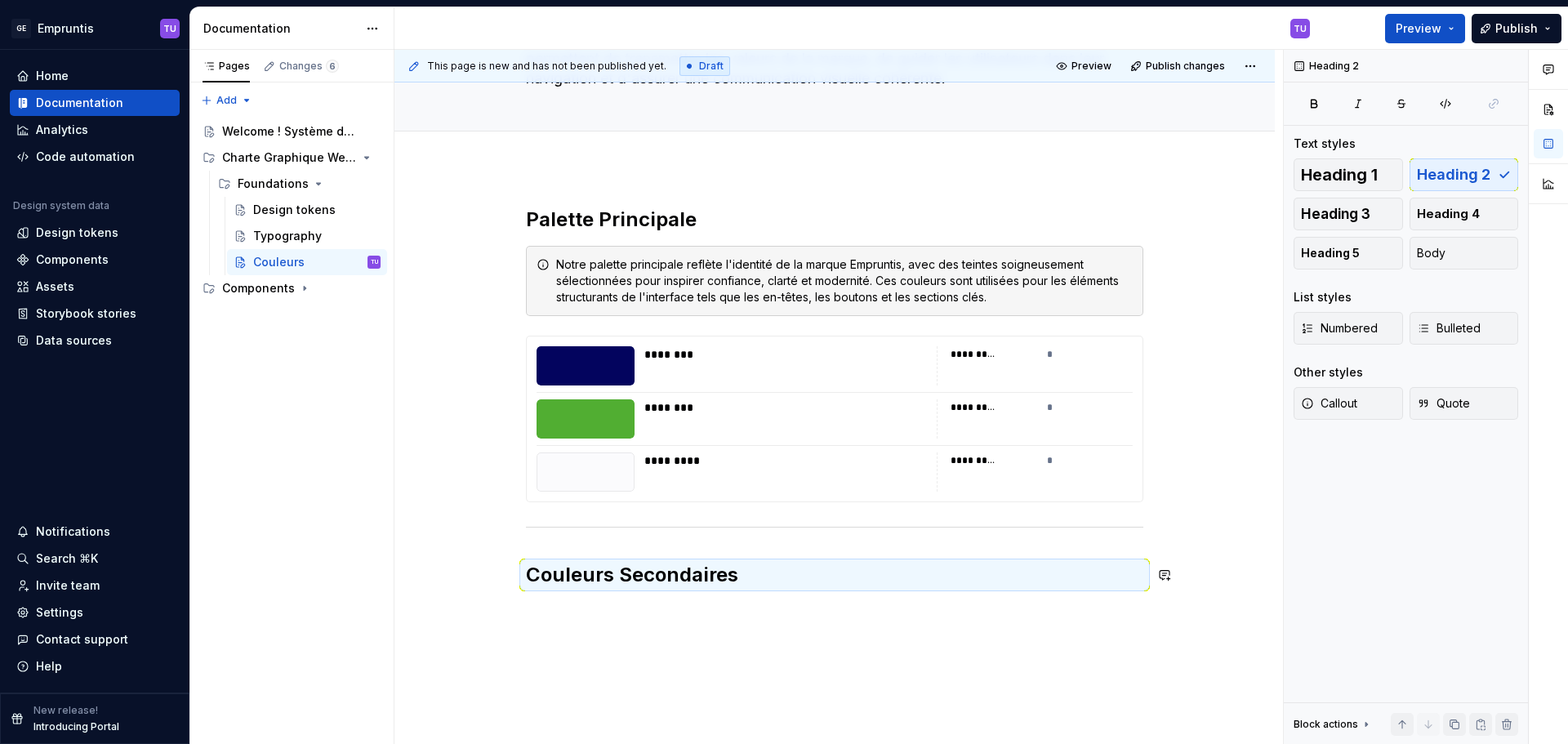
click at [538, 620] on div "Palette Principale Notre palette principale reflète l'identité de la marque Emp…" at bounding box center [834, 499] width 880 height 663
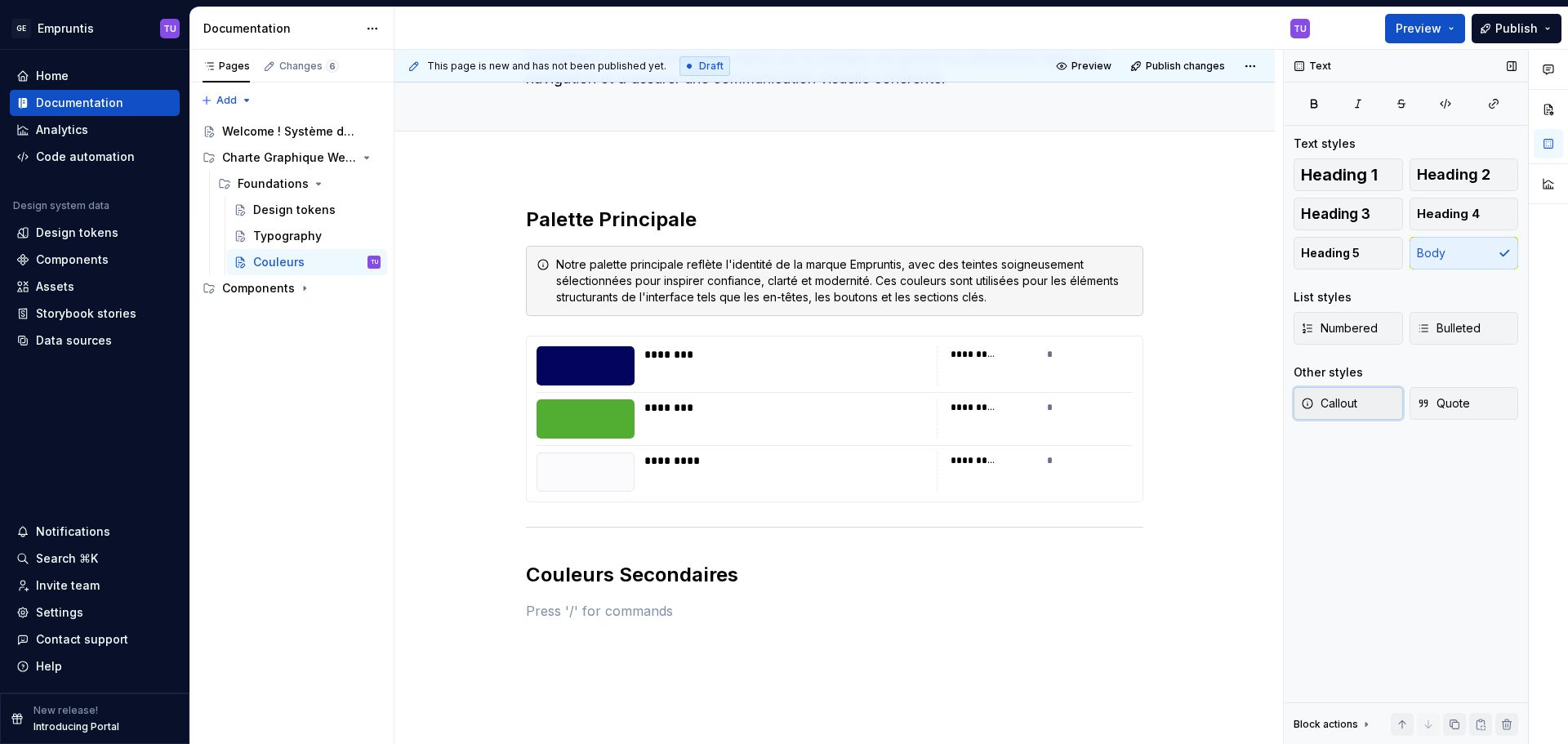
click at [1355, 408] on span "Callout" at bounding box center [1329, 403] width 56 height 16
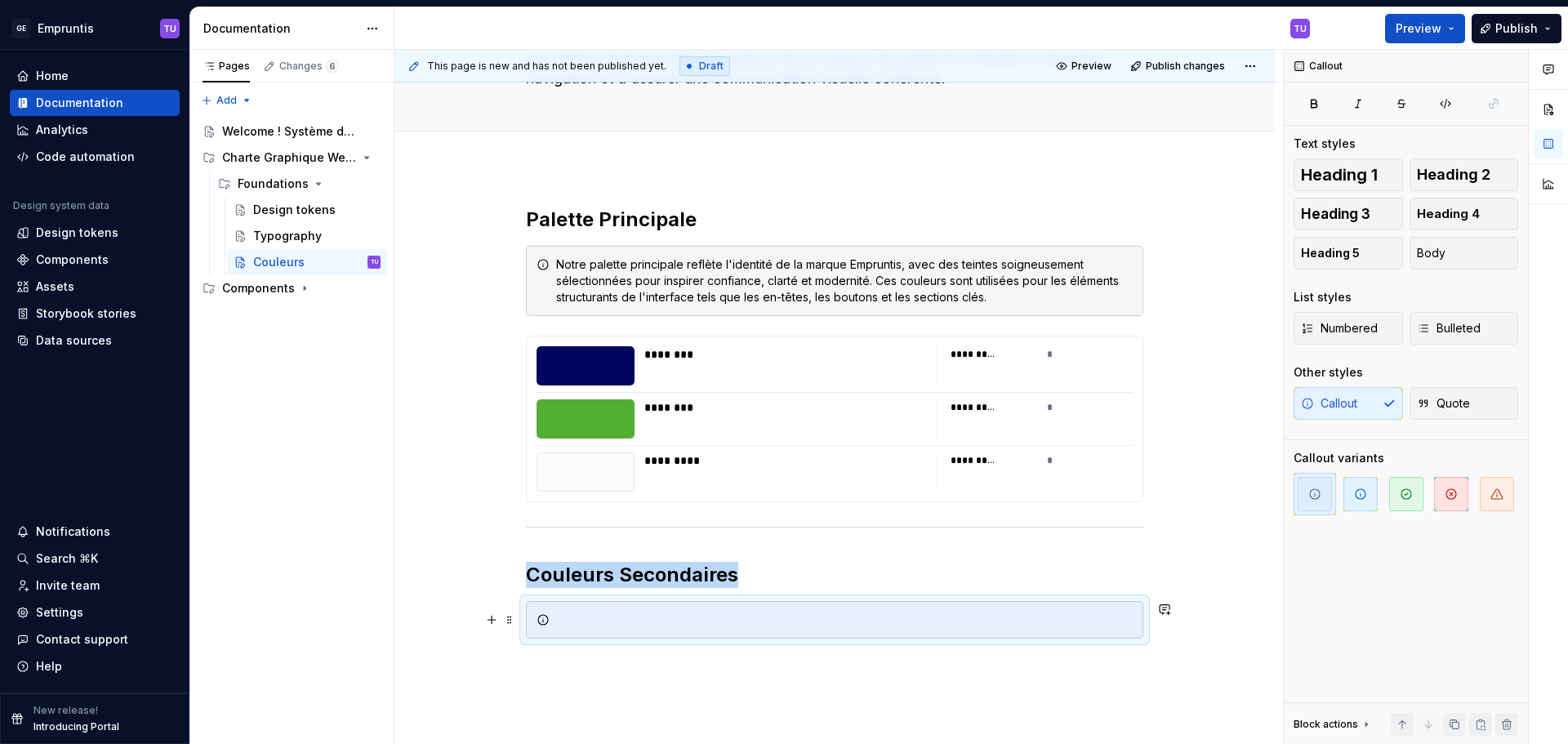
click at [596, 619] on div at bounding box center [844, 620] width 577 height 16
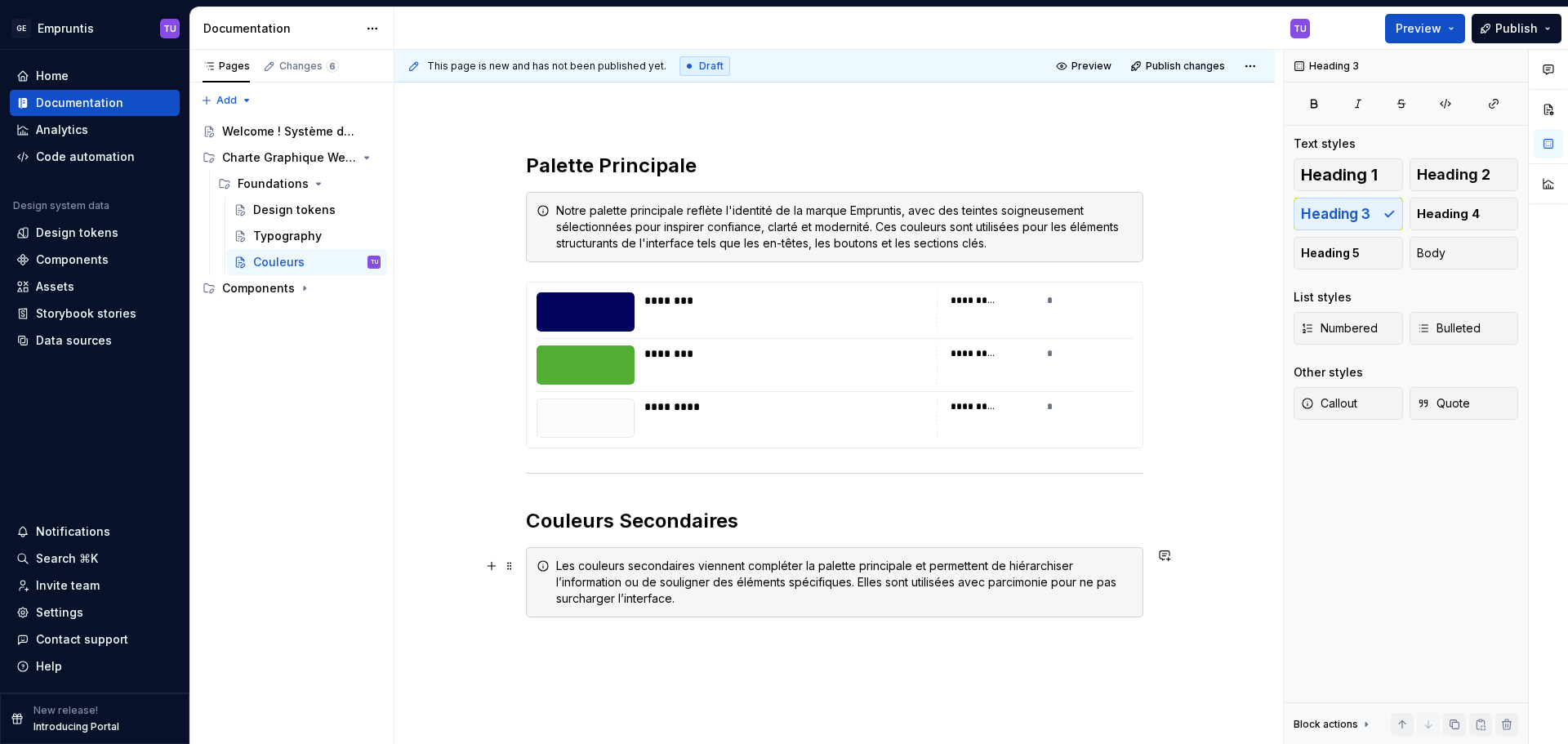
scroll to position [233, 0]
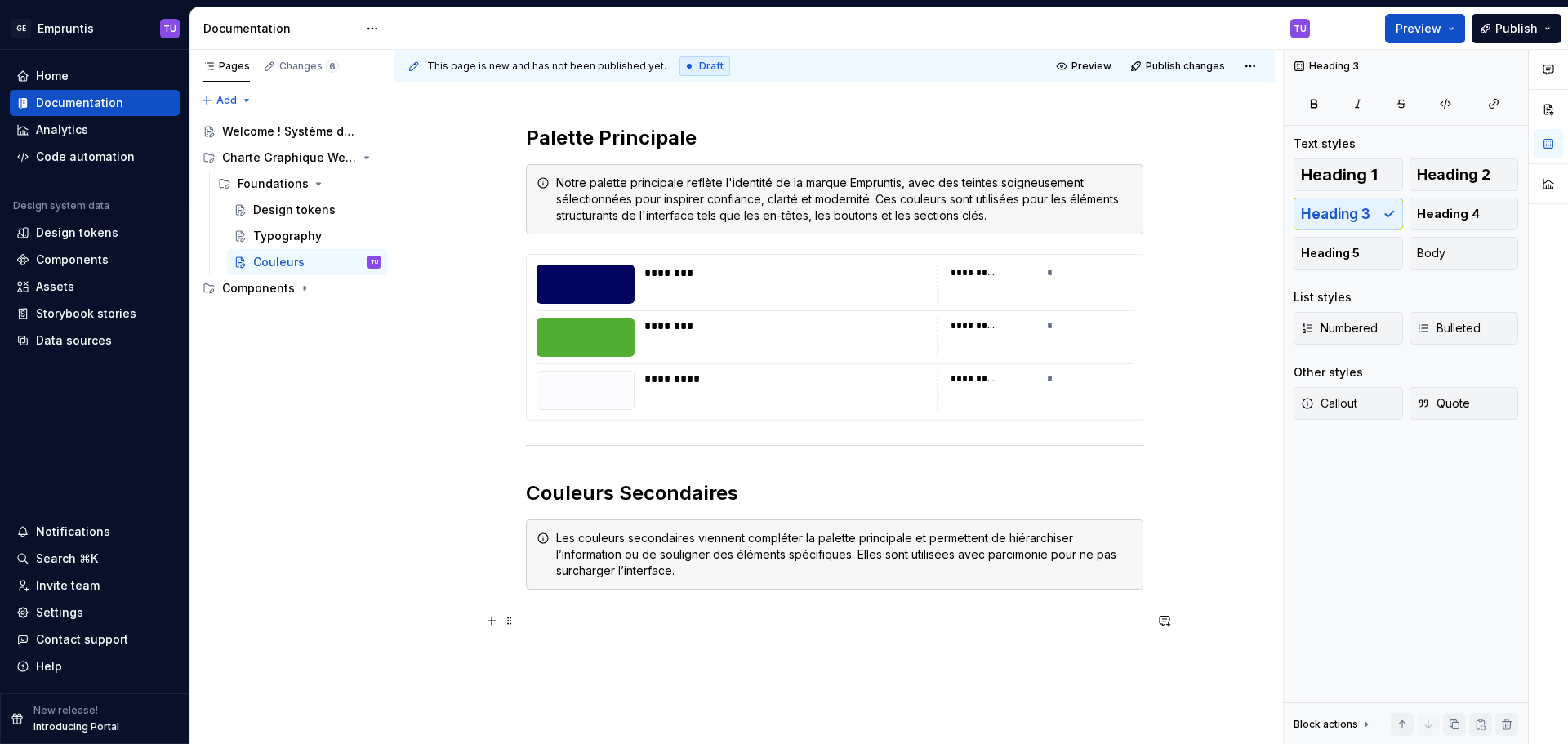
click at [581, 618] on h3 at bounding box center [835, 620] width 618 height 23
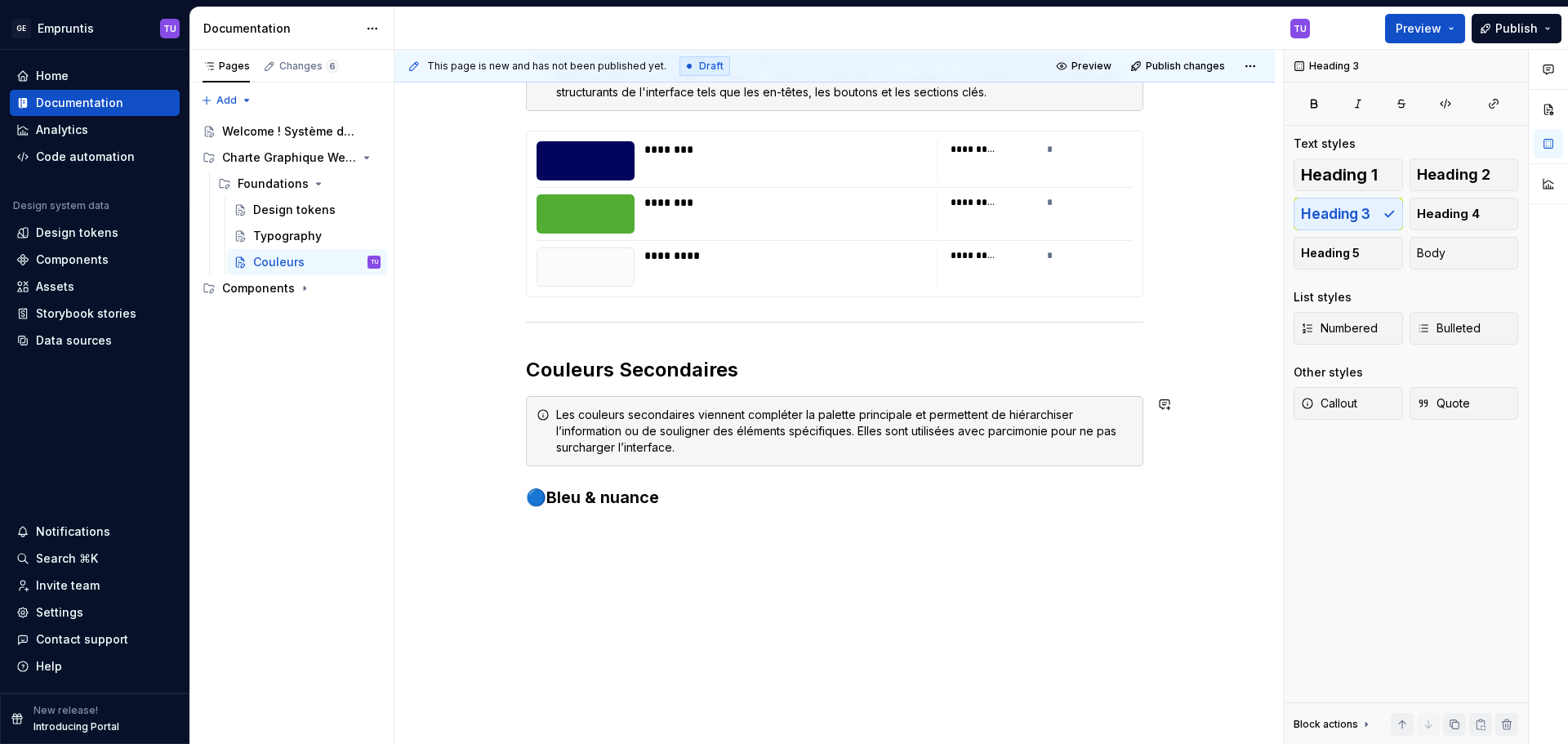
scroll to position [362, 0]
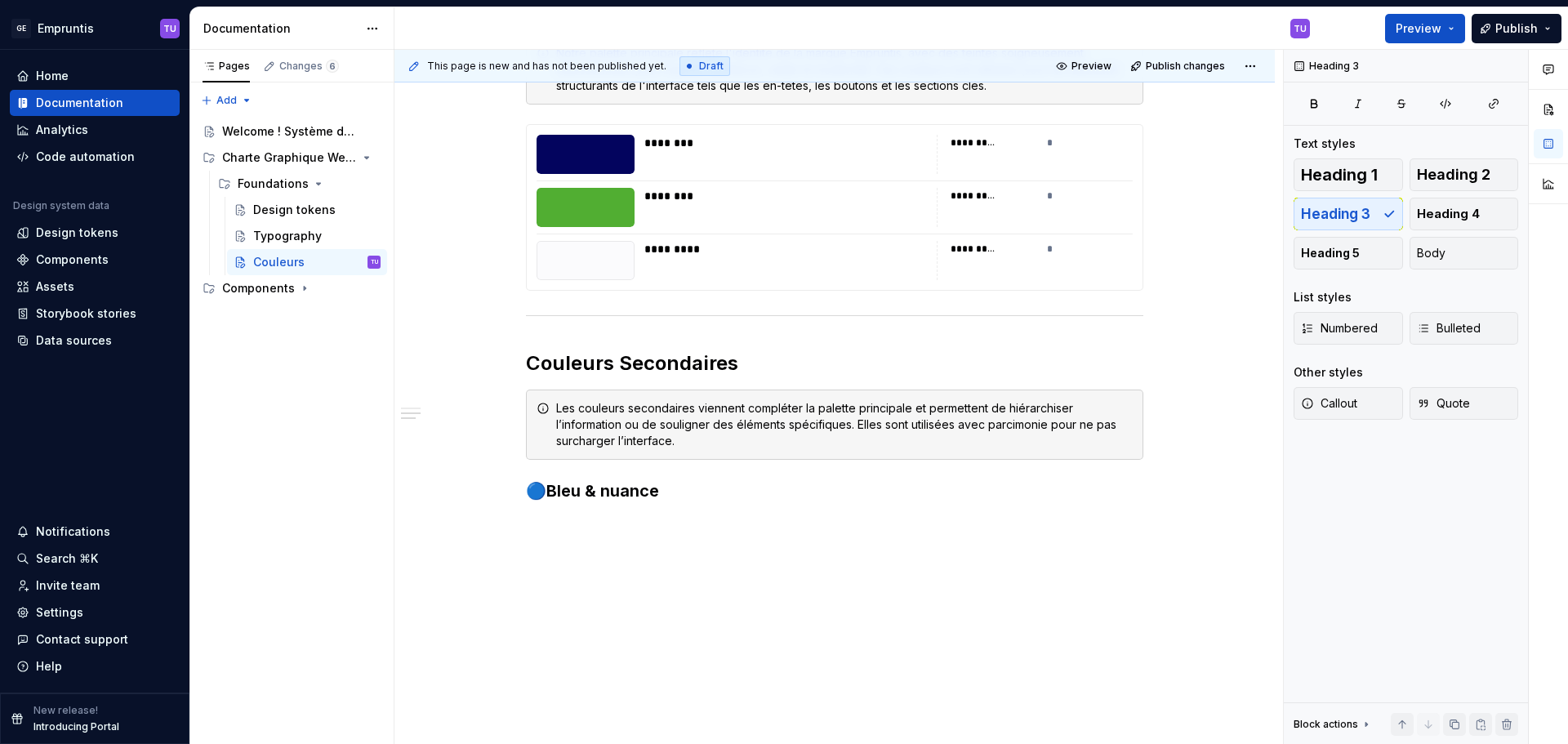
click at [603, 522] on div "Palette Principale Notre palette principale reflète l'identité de la marque Emp…" at bounding box center [834, 350] width 880 height 789
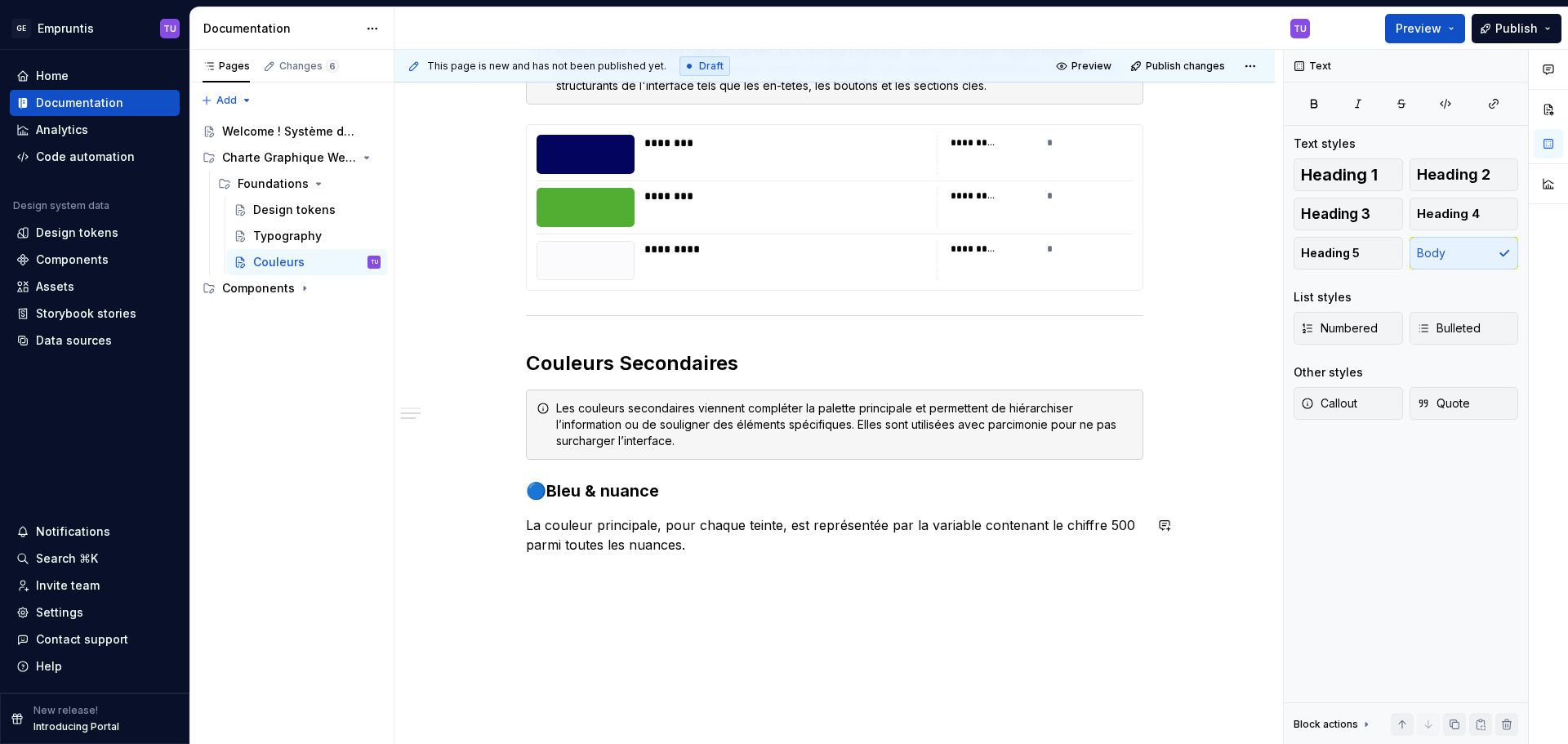
click at [557, 573] on div "Palette Principale Notre palette principale reflète l'identité de la marque Emp…" at bounding box center [835, 284] width 618 height 579
click at [501, 526] on button "button" at bounding box center [491, 524] width 23 height 23
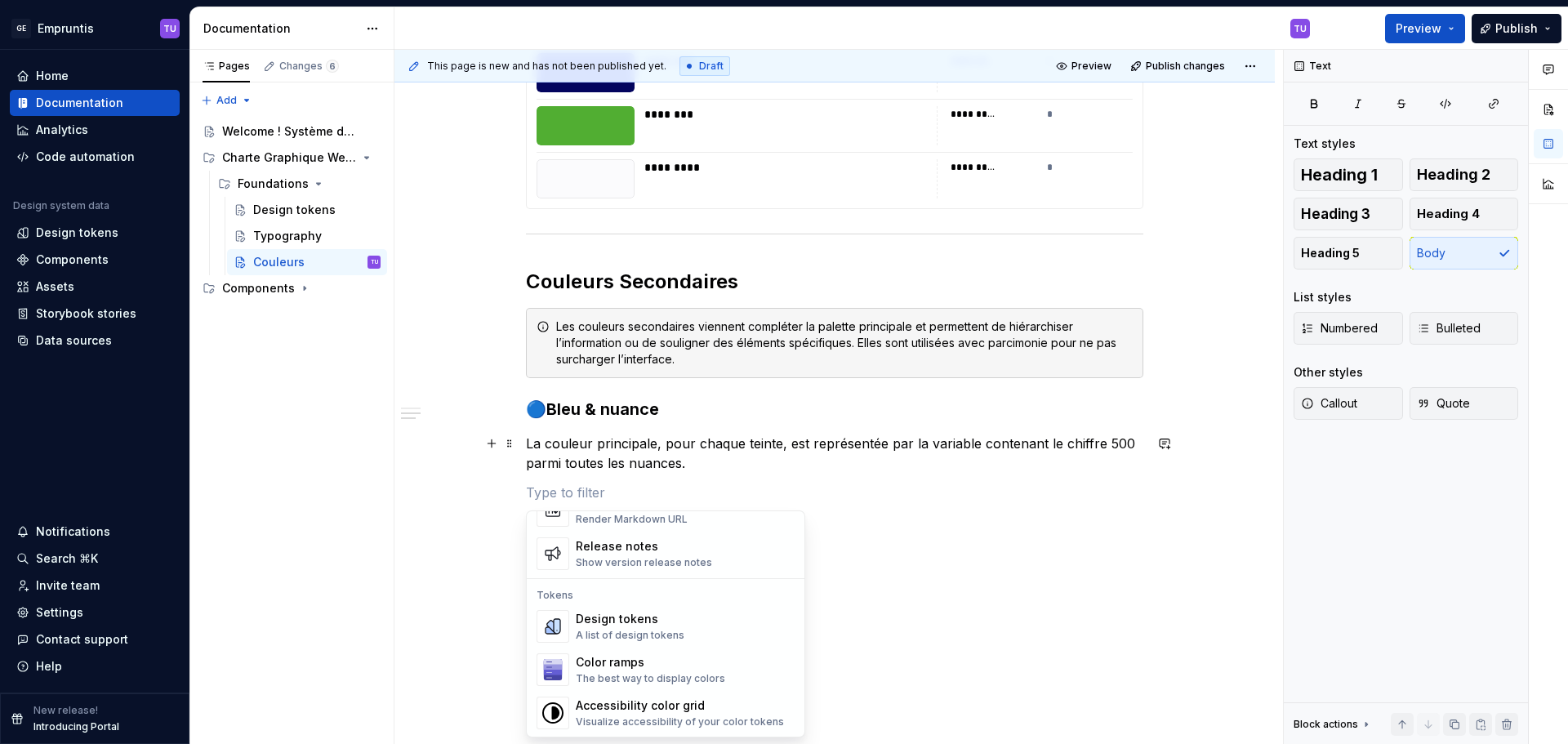
scroll to position [1144, 0]
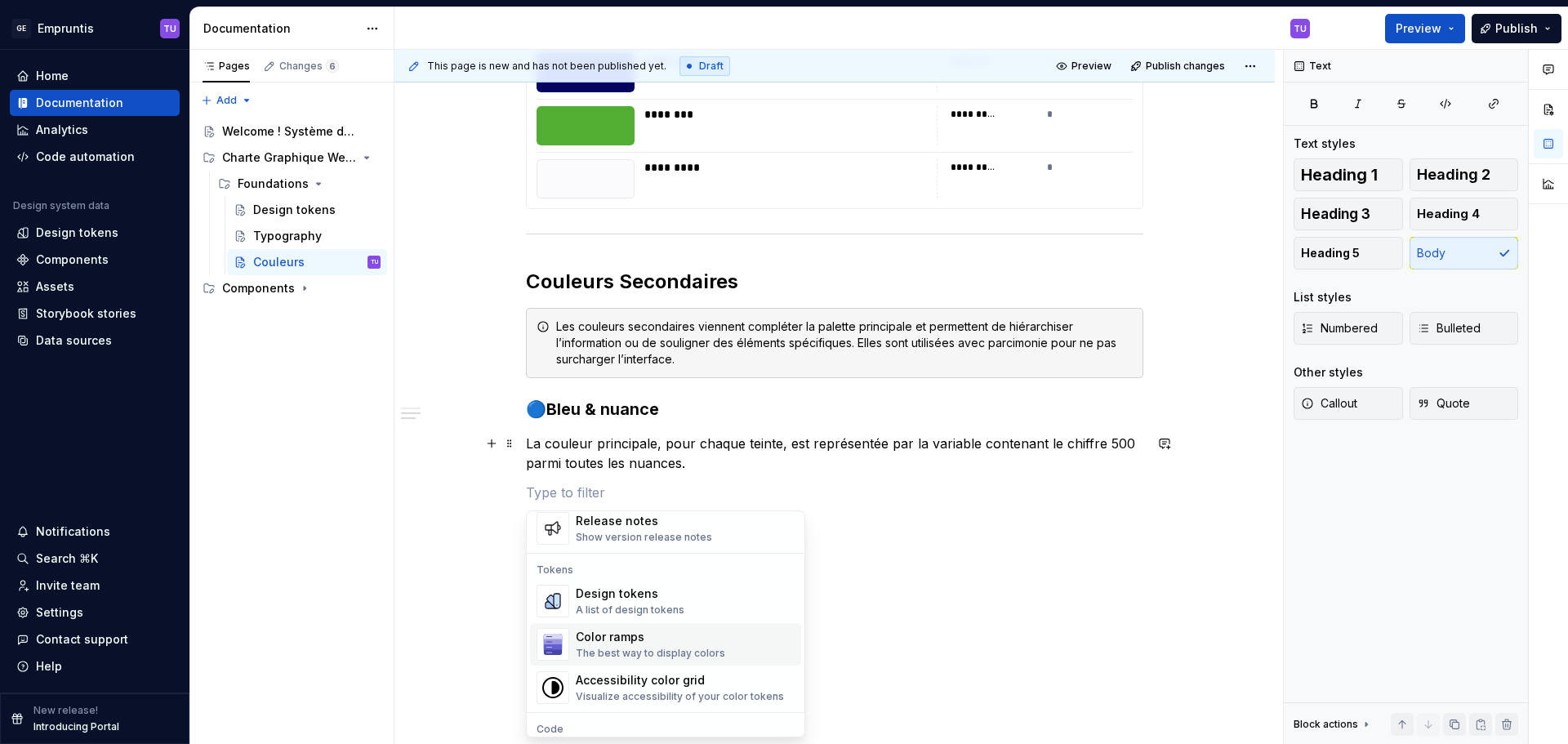
click at [605, 642] on div "Color ramps" at bounding box center [650, 637] width 150 height 16
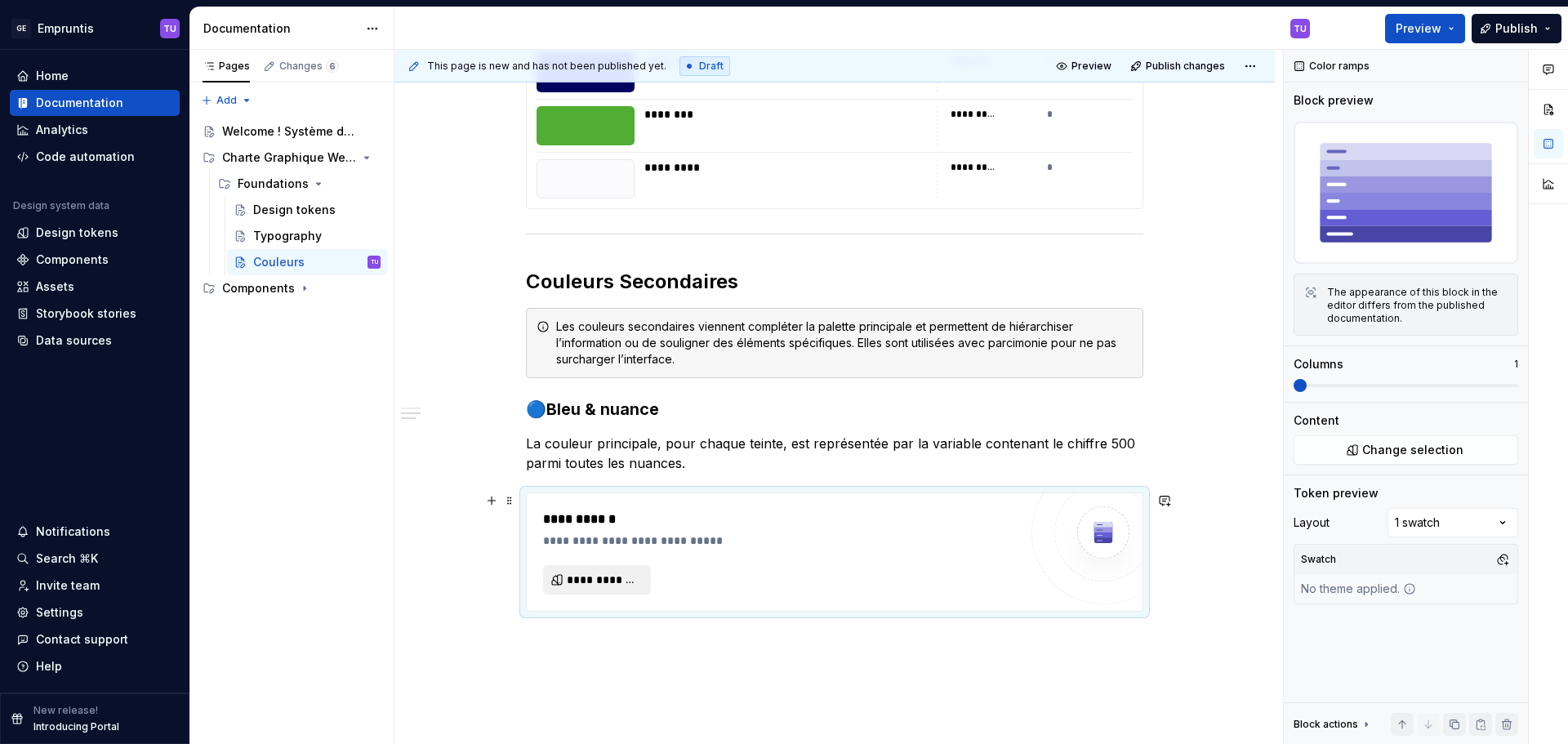
click at [598, 578] on span "**********" at bounding box center [603, 580] width 74 height 16
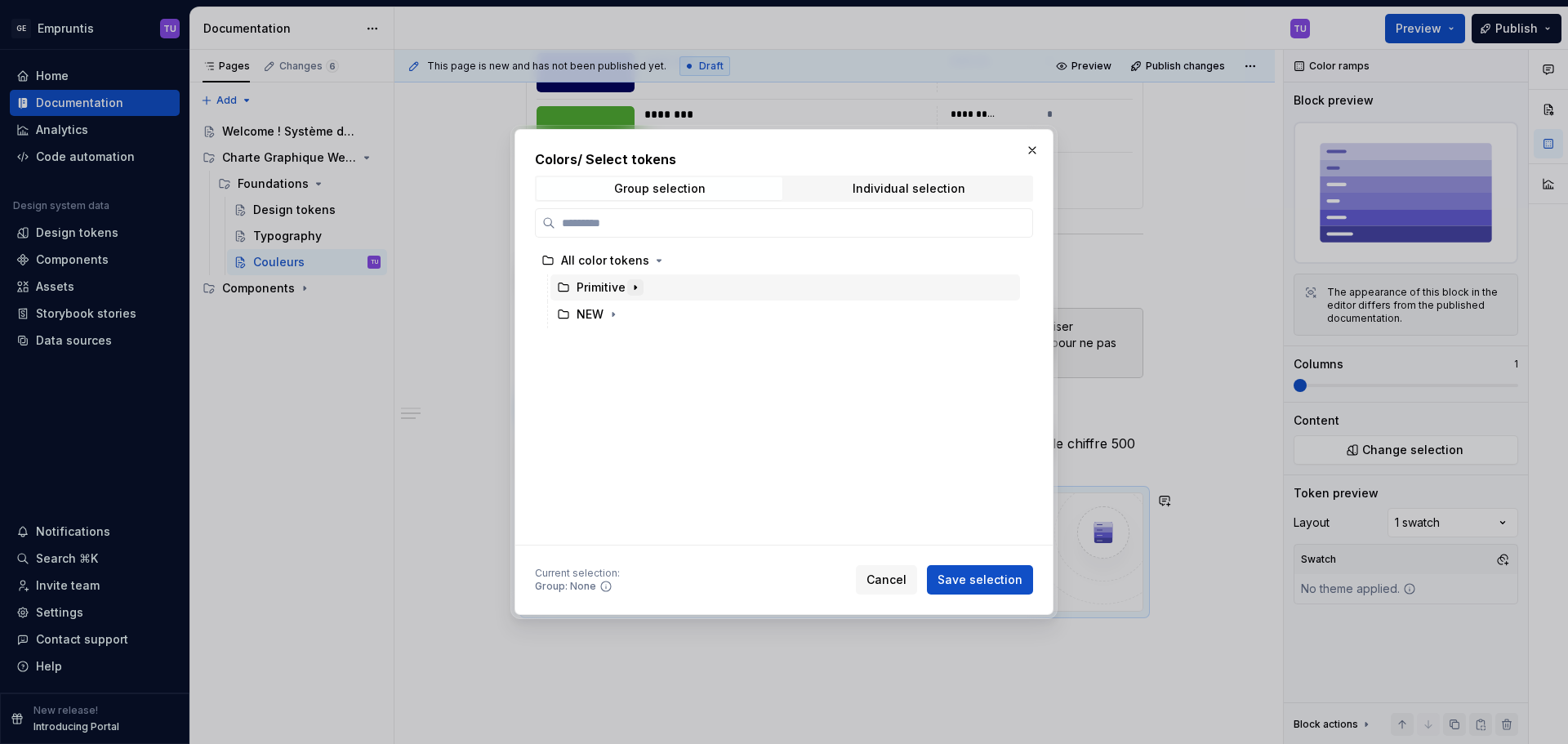
click at [630, 284] on icon "button" at bounding box center [635, 287] width 13 height 13
click at [644, 312] on icon "button" at bounding box center [649, 314] width 13 height 13
click at [668, 420] on icon "button" at bounding box center [667, 422] width 13 height 13
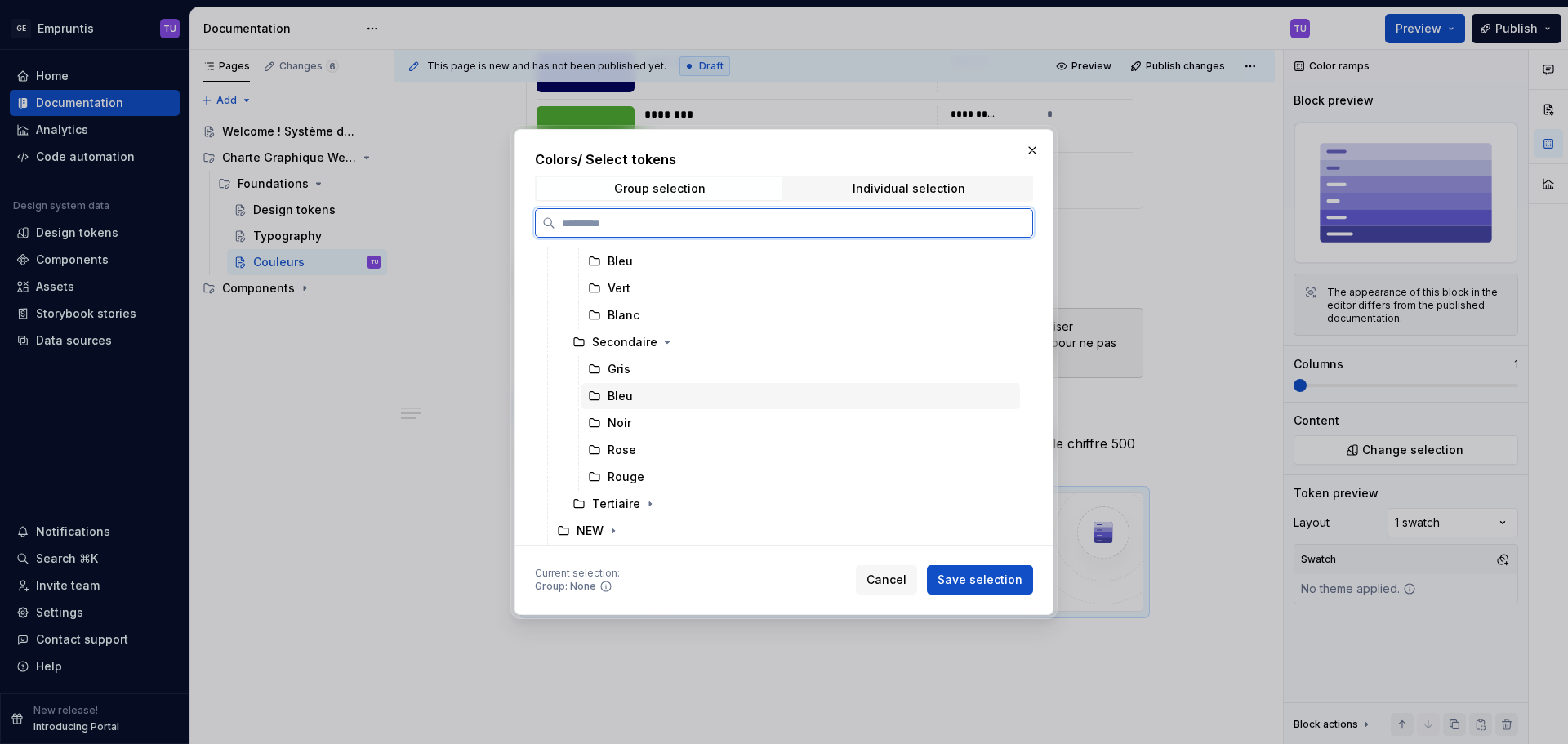
click at [638, 401] on div "Bleu" at bounding box center [800, 396] width 439 height 26
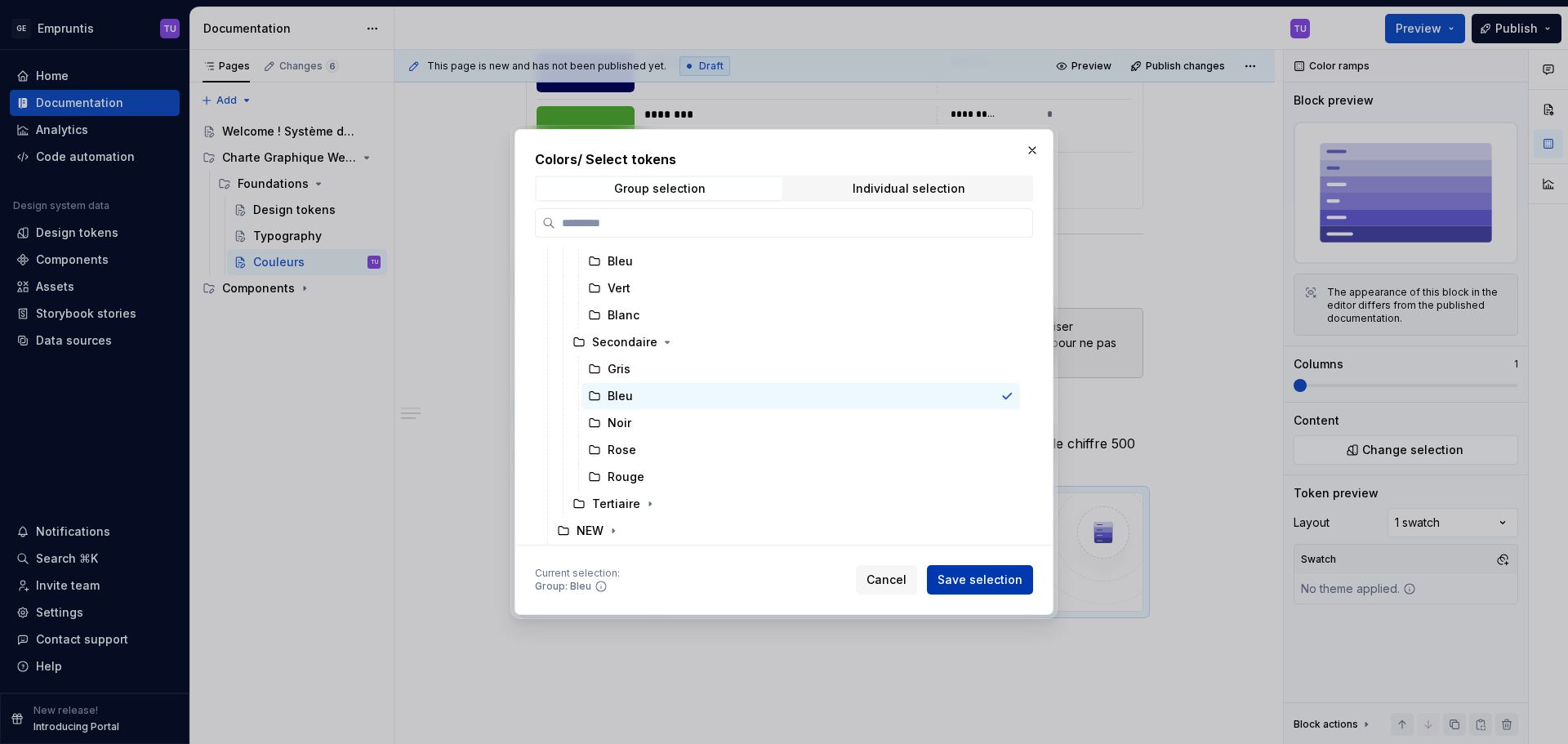
click at [966, 578] on span "Save selection" at bounding box center [979, 580] width 84 height 16
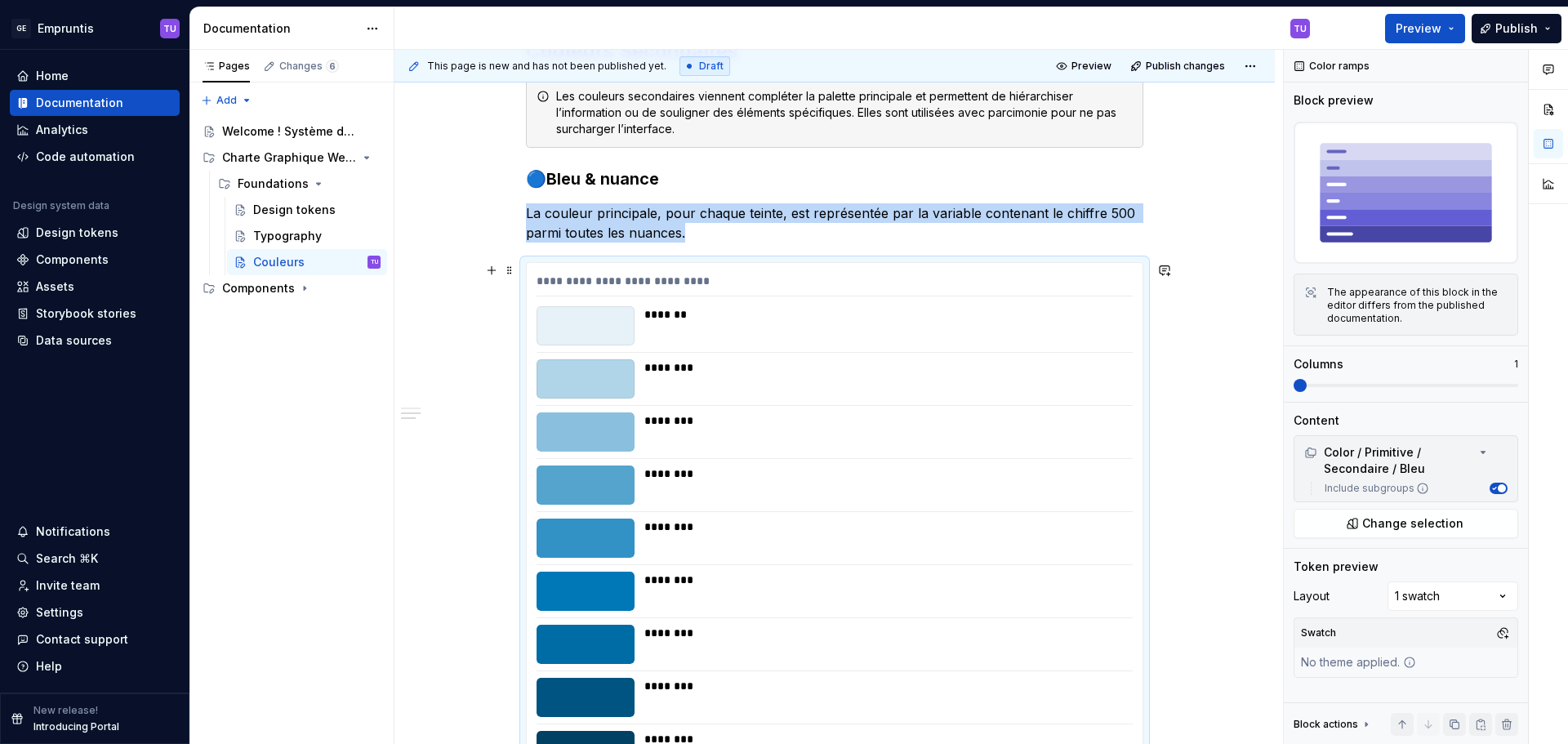
scroll to position [682, 0]
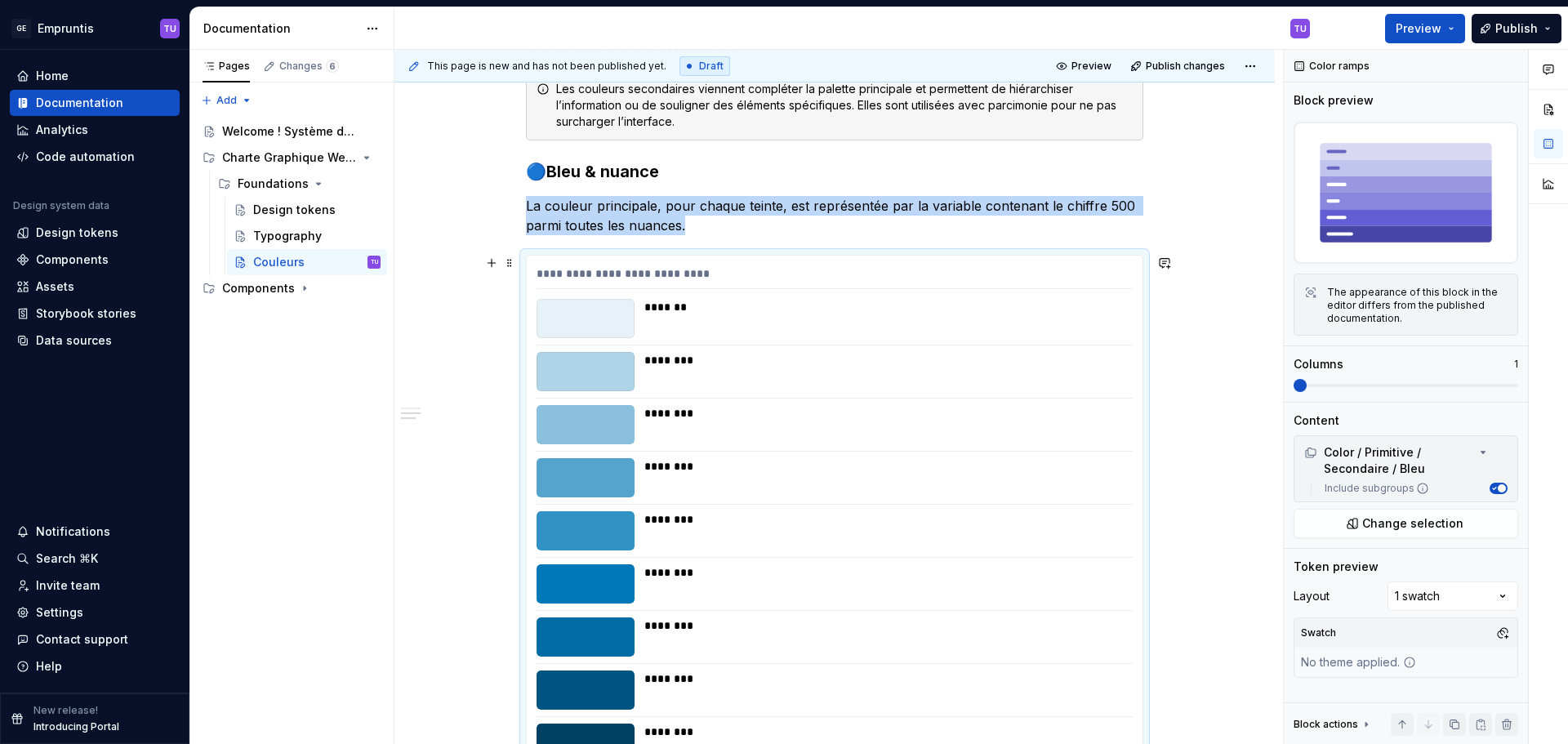
click at [634, 481] on div at bounding box center [586, 477] width 98 height 39
click at [1408, 598] on div "Comments Open comments No comments yet Select ‘Comment’ from the block context …" at bounding box center [1425, 397] width 284 height 695
click at [1360, 594] on div "Comments Open comments No comments yet Select ‘Comment’ from the block context …" at bounding box center [1425, 397] width 284 height 695
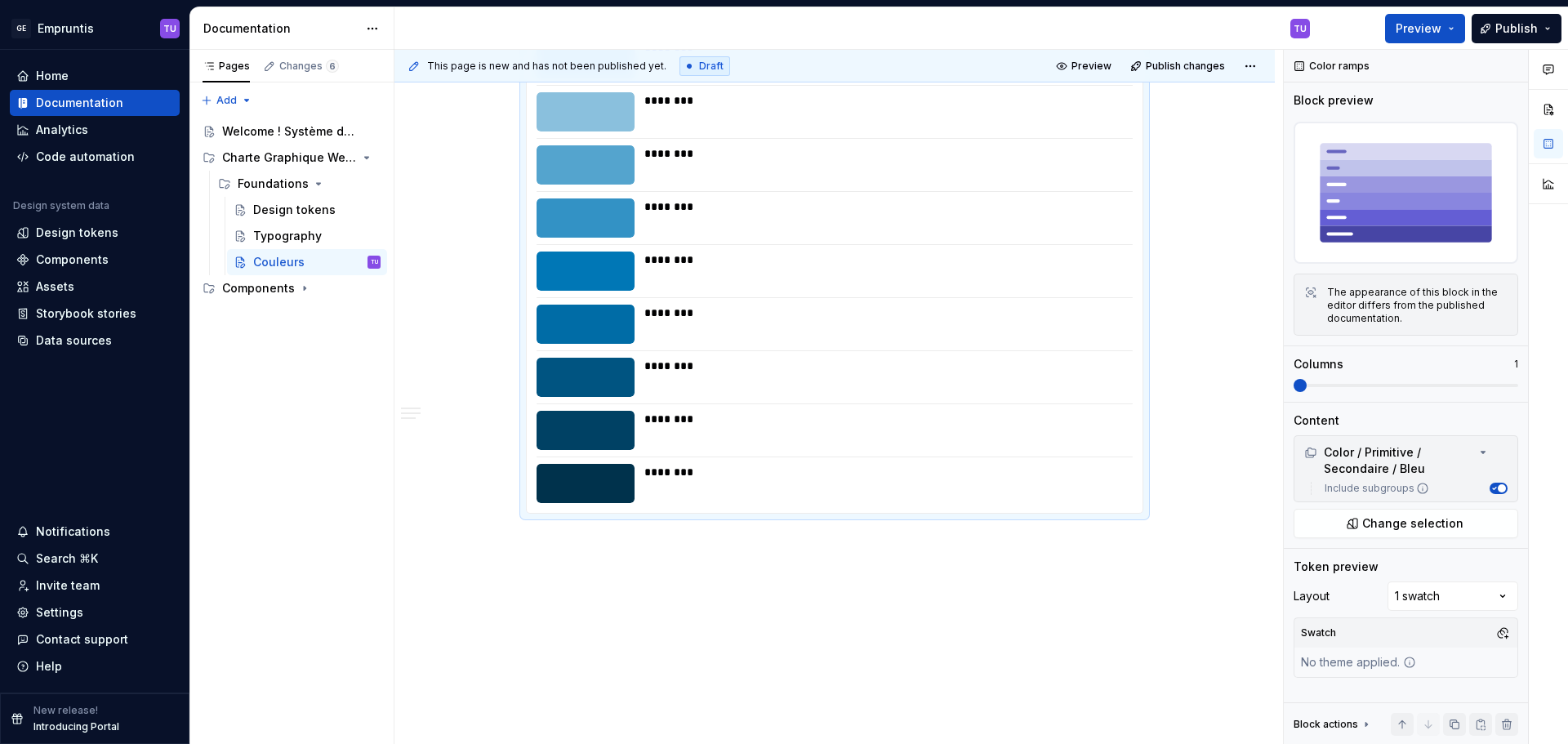
scroll to position [1007, 0]
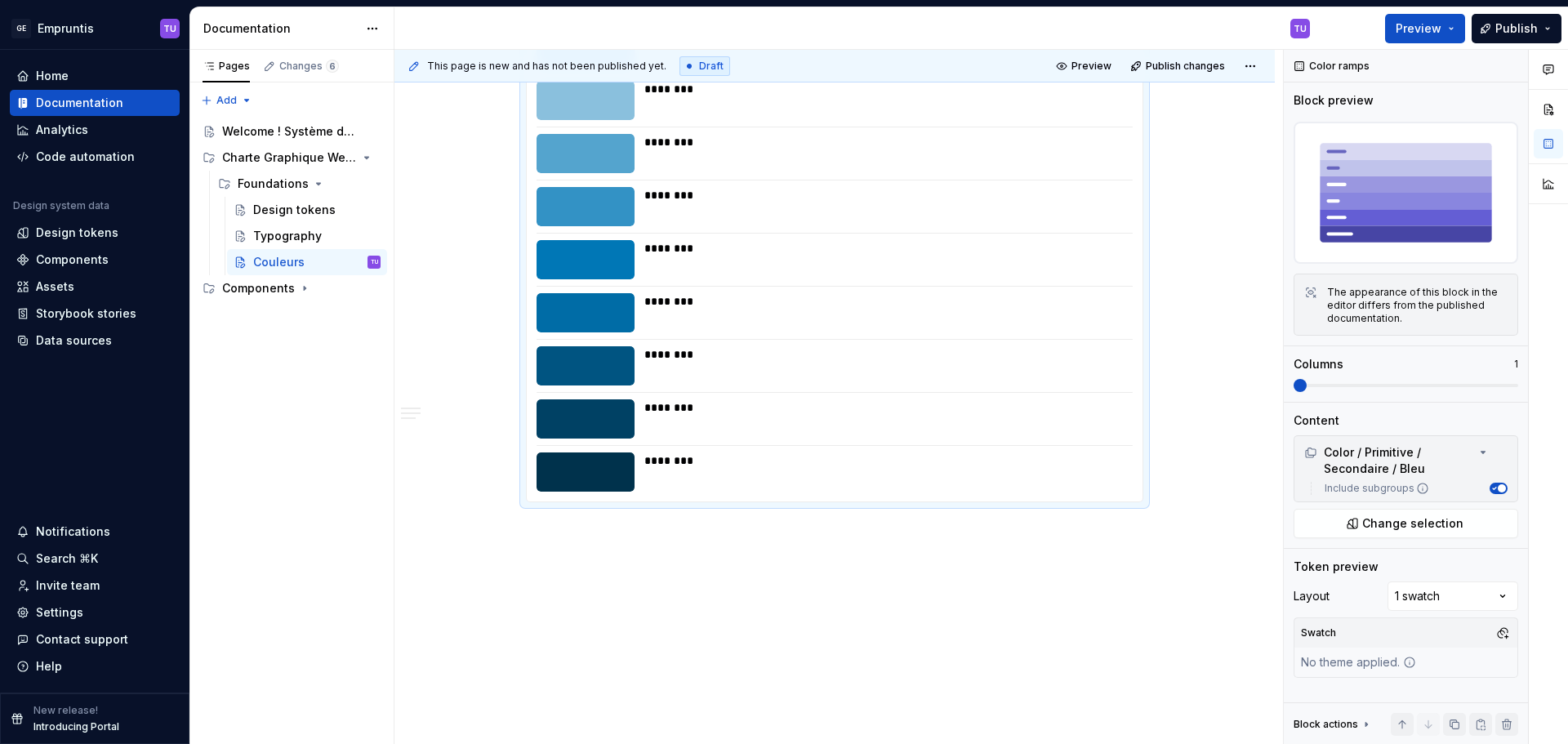
click at [706, 362] on div "********" at bounding box center [883, 354] width 479 height 16
click at [531, 530] on div "**********" at bounding box center [834, 28] width 880 height 1433
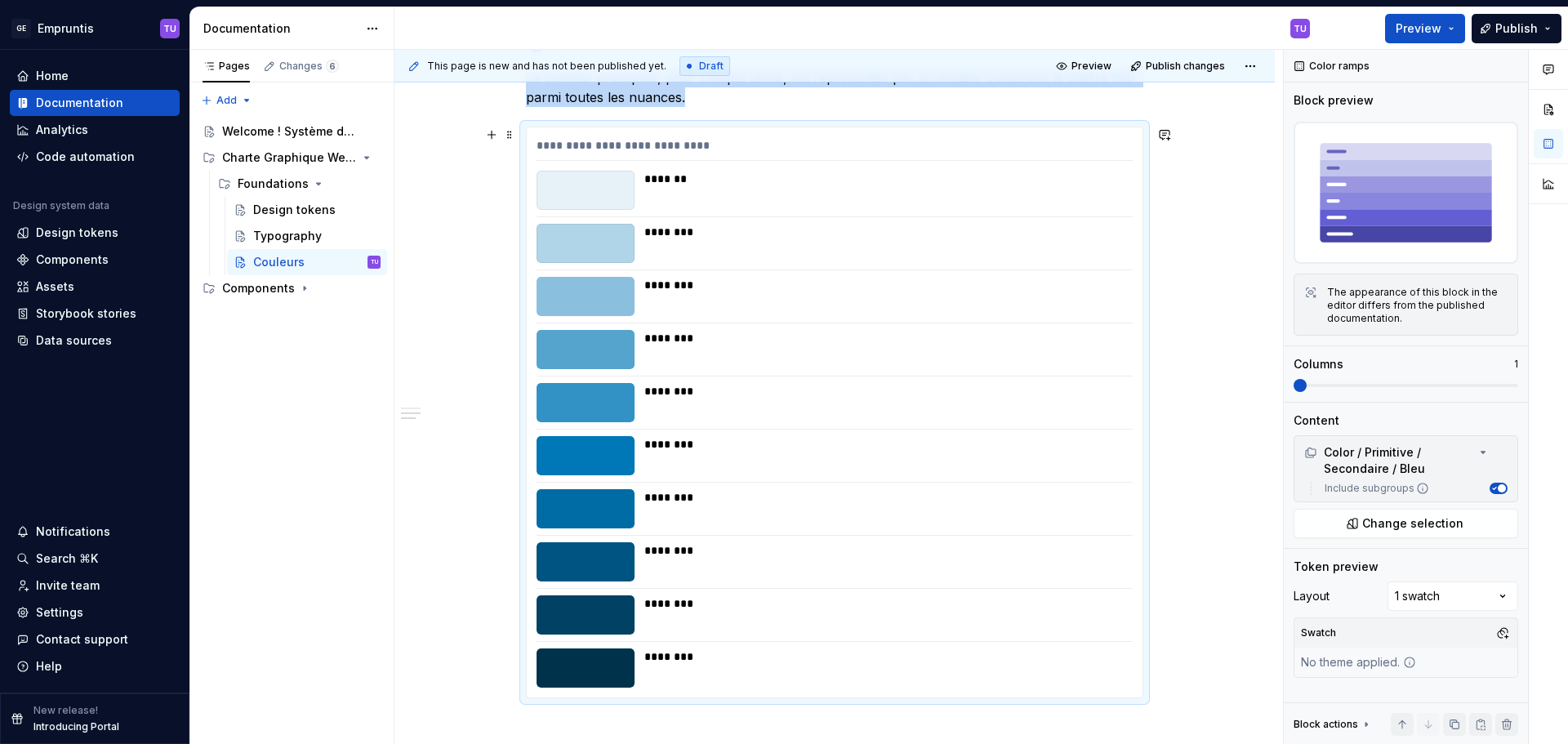
scroll to position [680, 0]
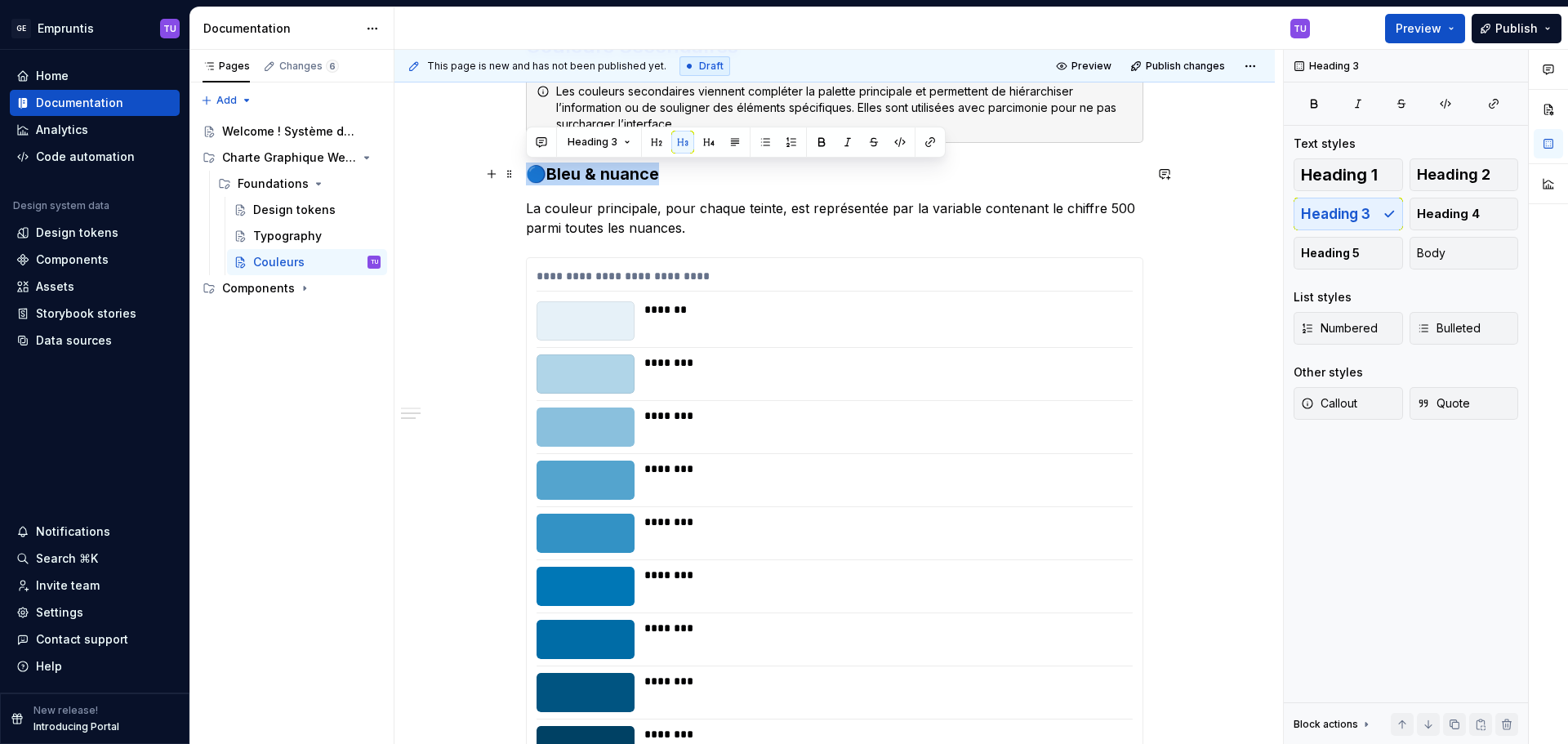
drag, startPoint x: 532, startPoint y: 171, endPoint x: 672, endPoint y: 169, distance: 140.0
click at [672, 169] on h3 "🔵Bleu & nuance" at bounding box center [835, 174] width 618 height 23
copy h3 "🔵Bleu & nuance"
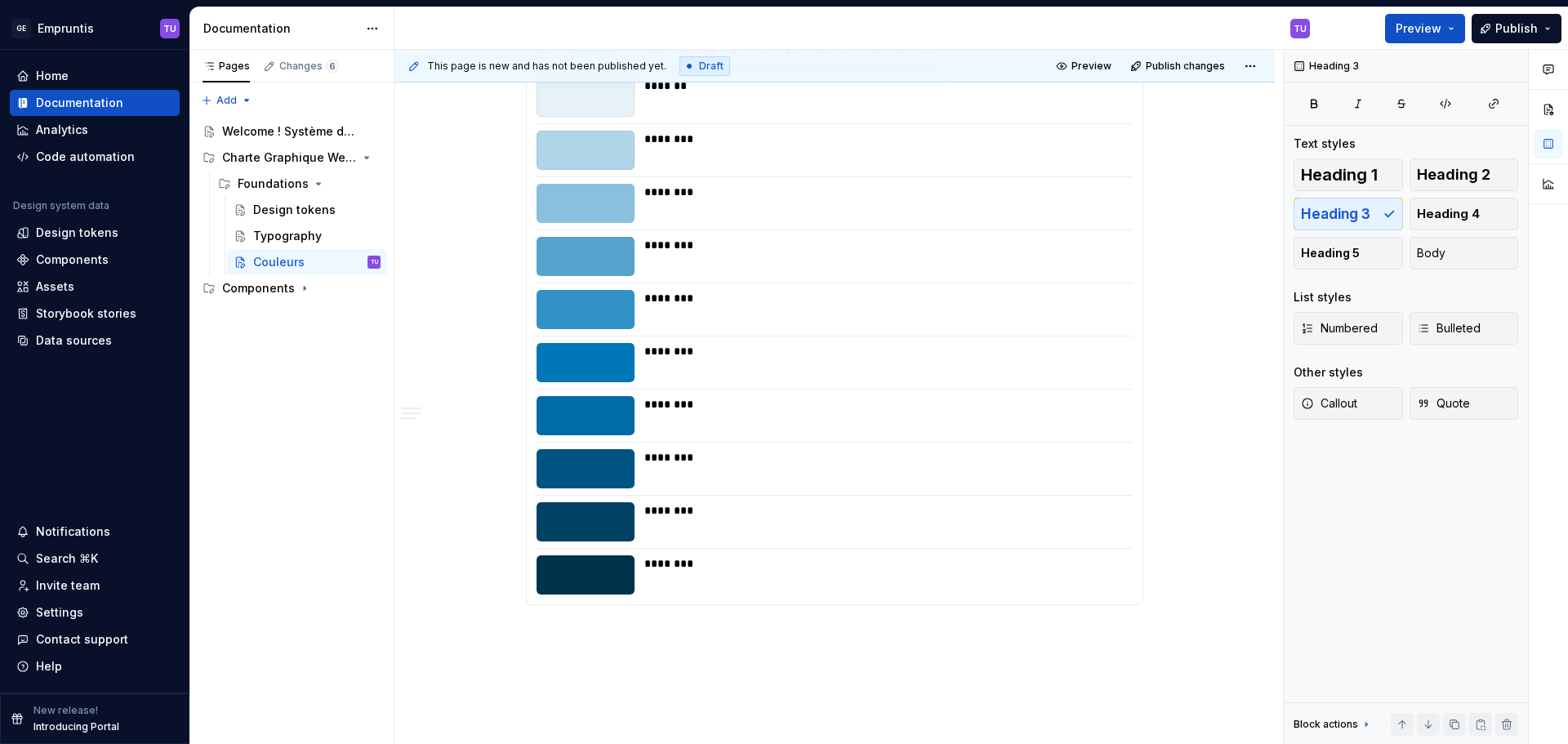
scroll to position [1007, 0]
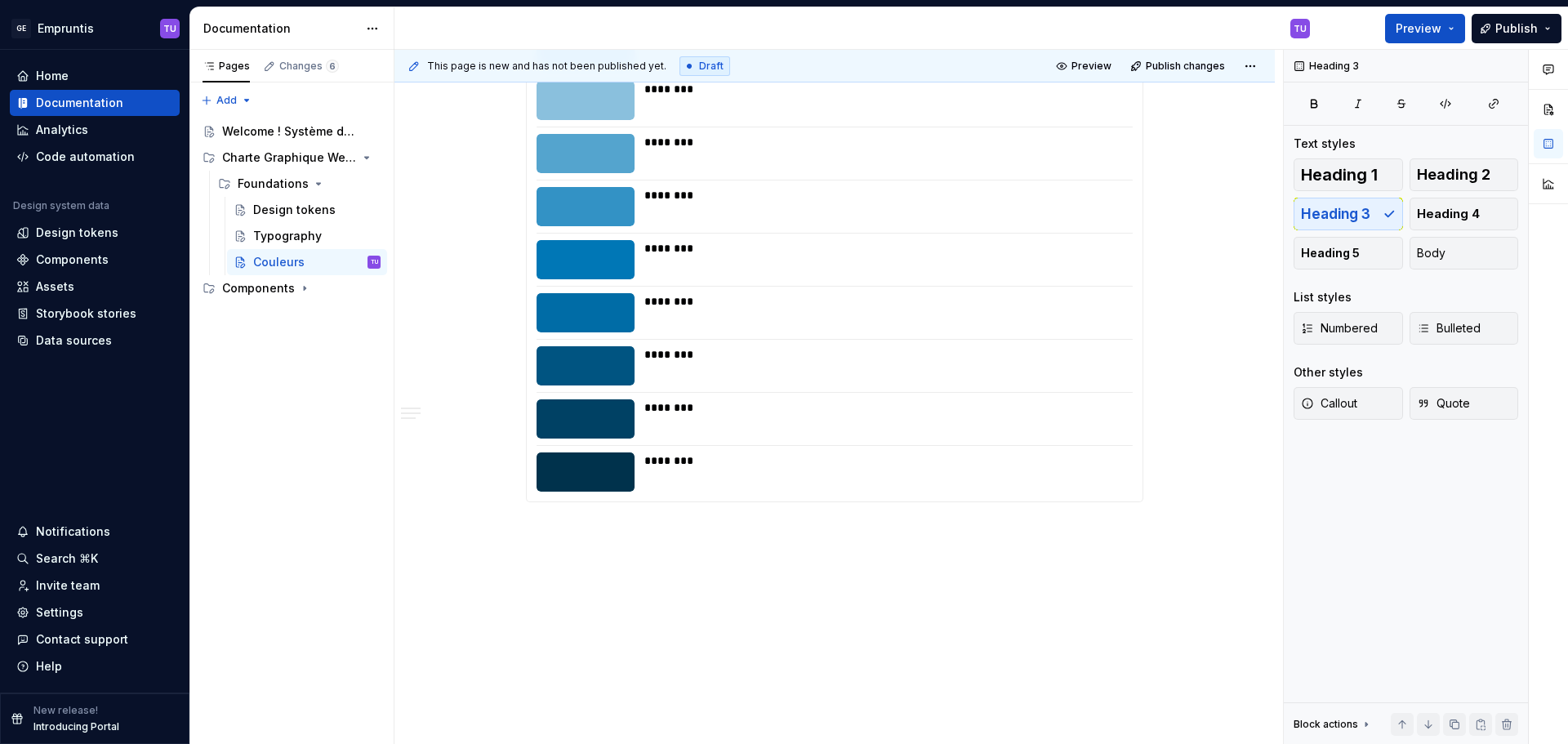
click at [543, 535] on div "**********" at bounding box center [834, 28] width 880 height 1433
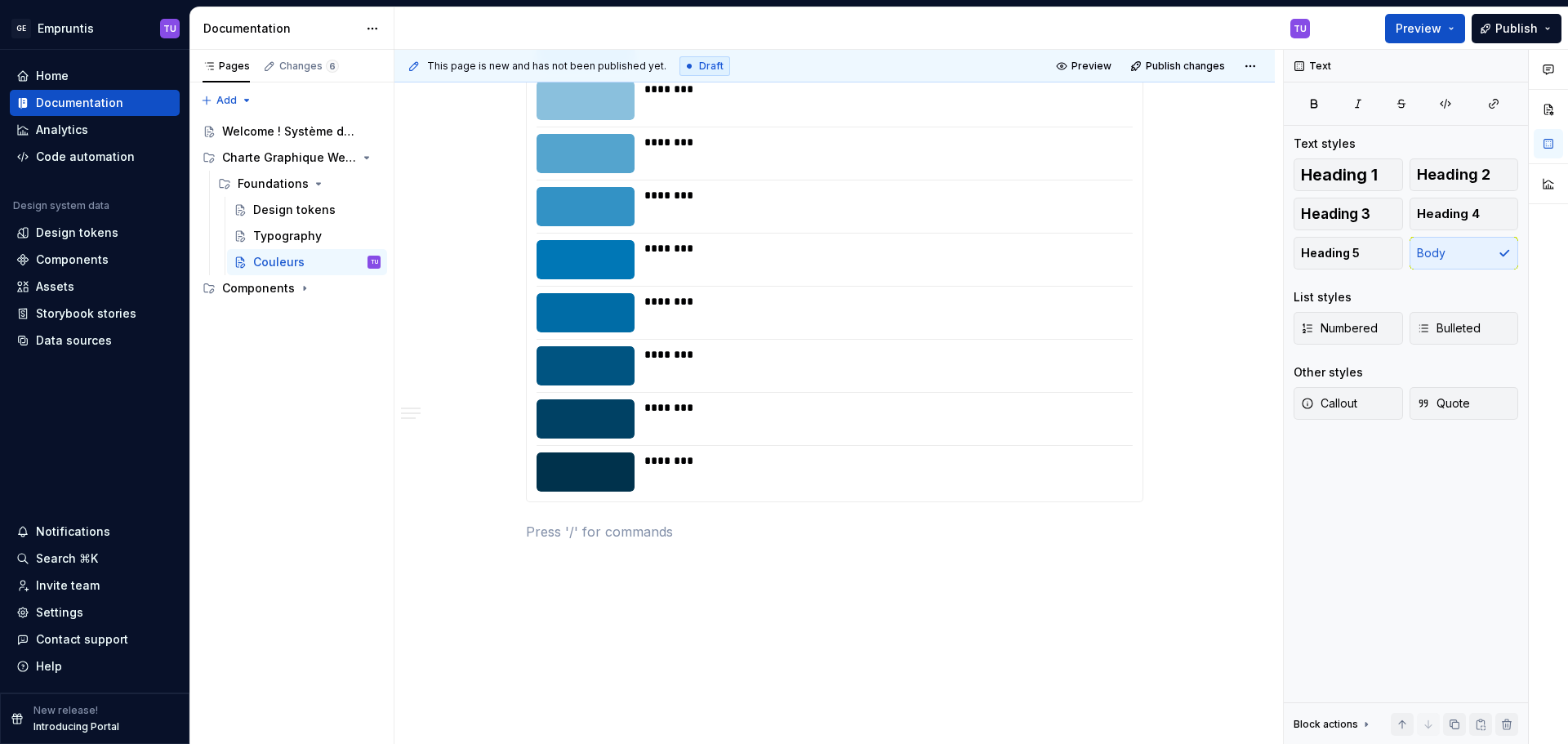
click at [543, 535] on p at bounding box center [835, 531] width 618 height 20
click at [558, 531] on p "🔵Bleu & nuance" at bounding box center [835, 531] width 618 height 20
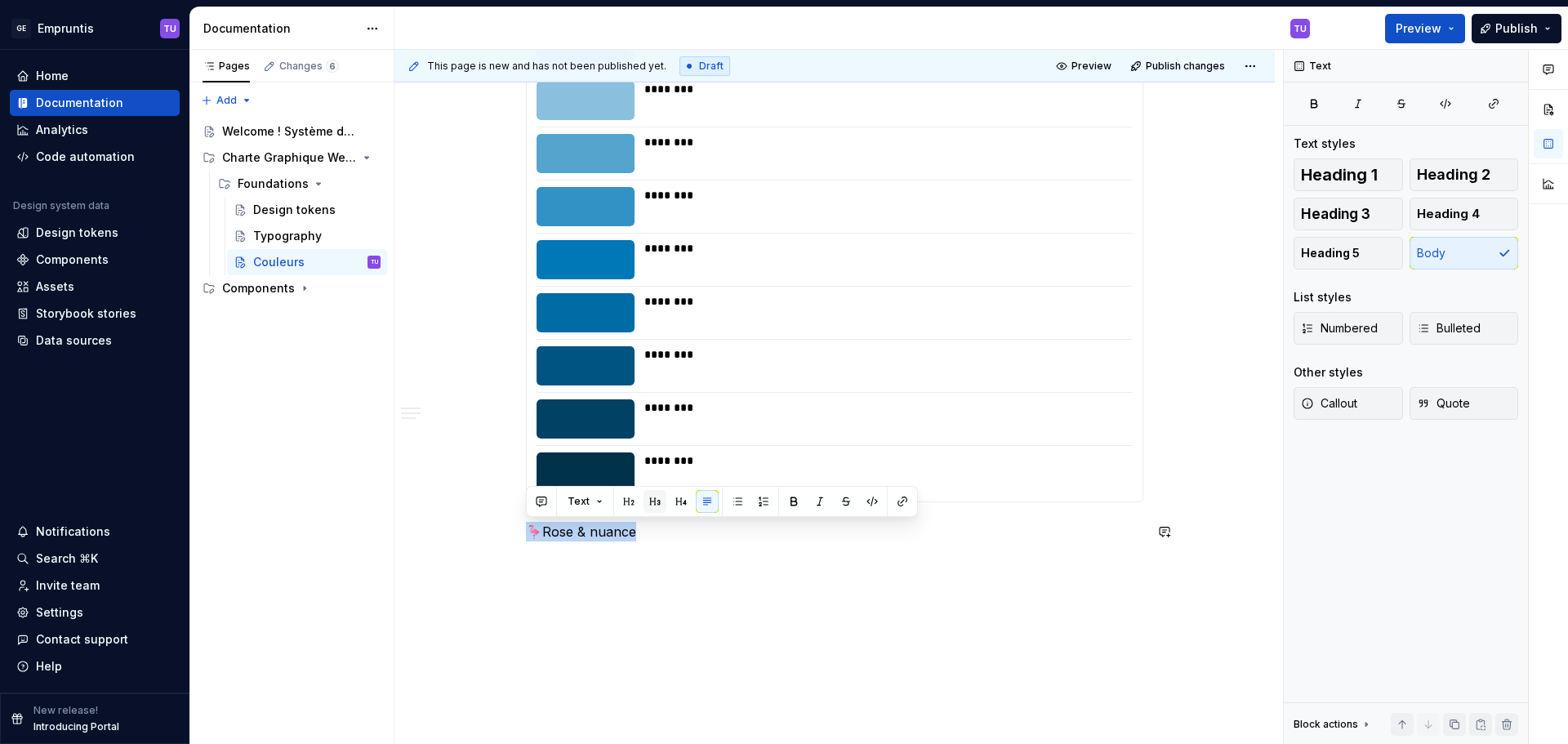
click at [652, 504] on button "button" at bounding box center [654, 501] width 23 height 23
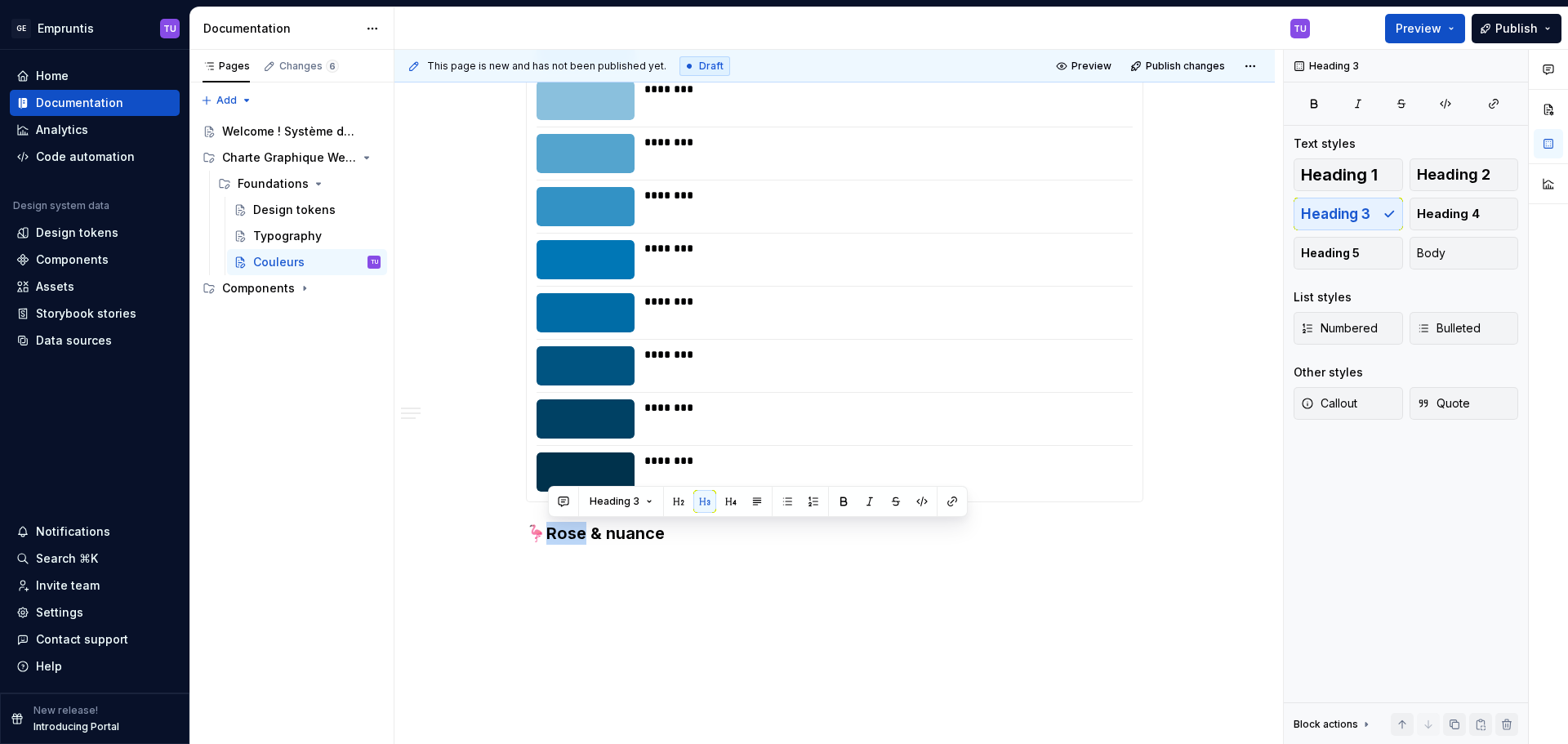
click at [551, 570] on div "**********" at bounding box center [834, 50] width 880 height 1475
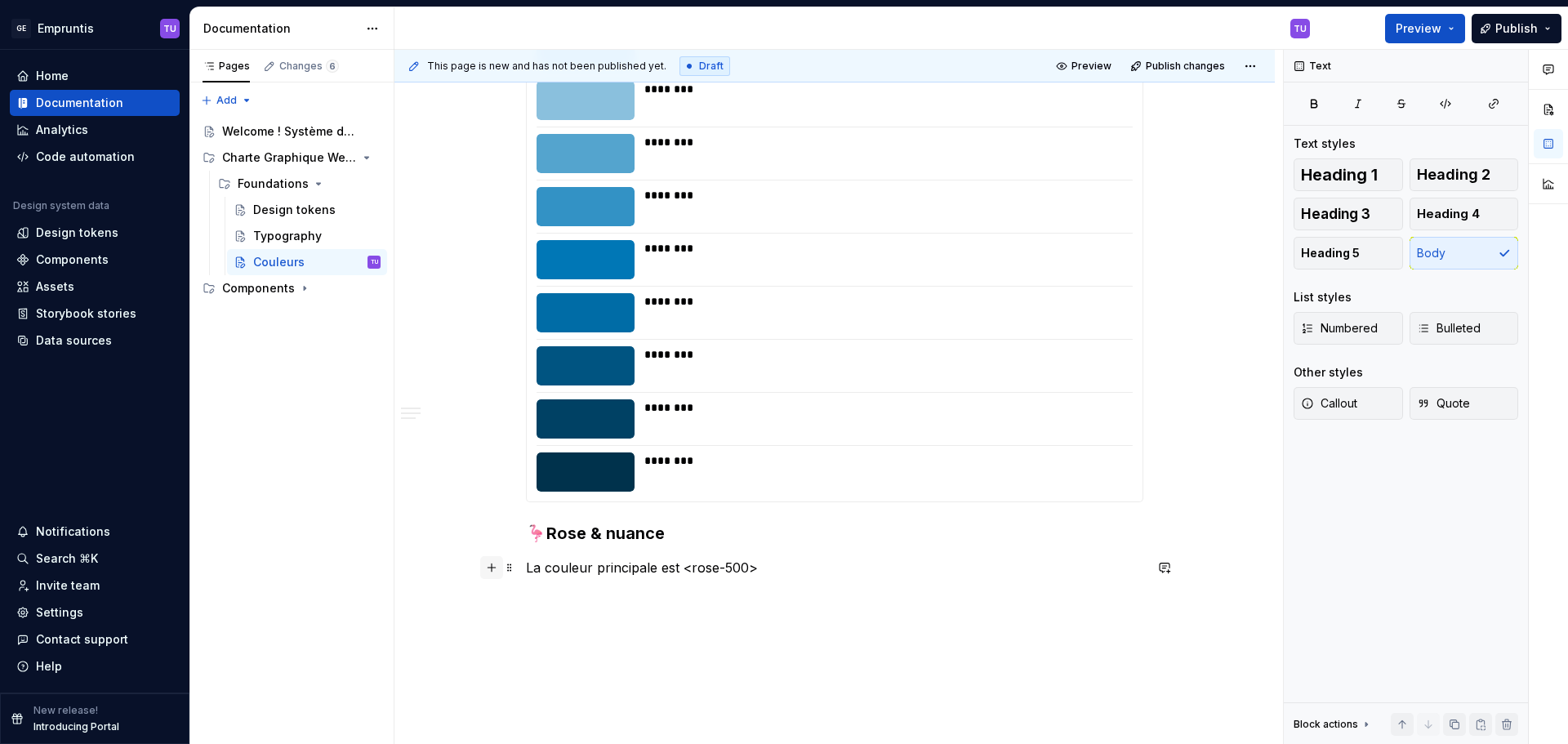
click at [491, 568] on button "button" at bounding box center [491, 567] width 23 height 23
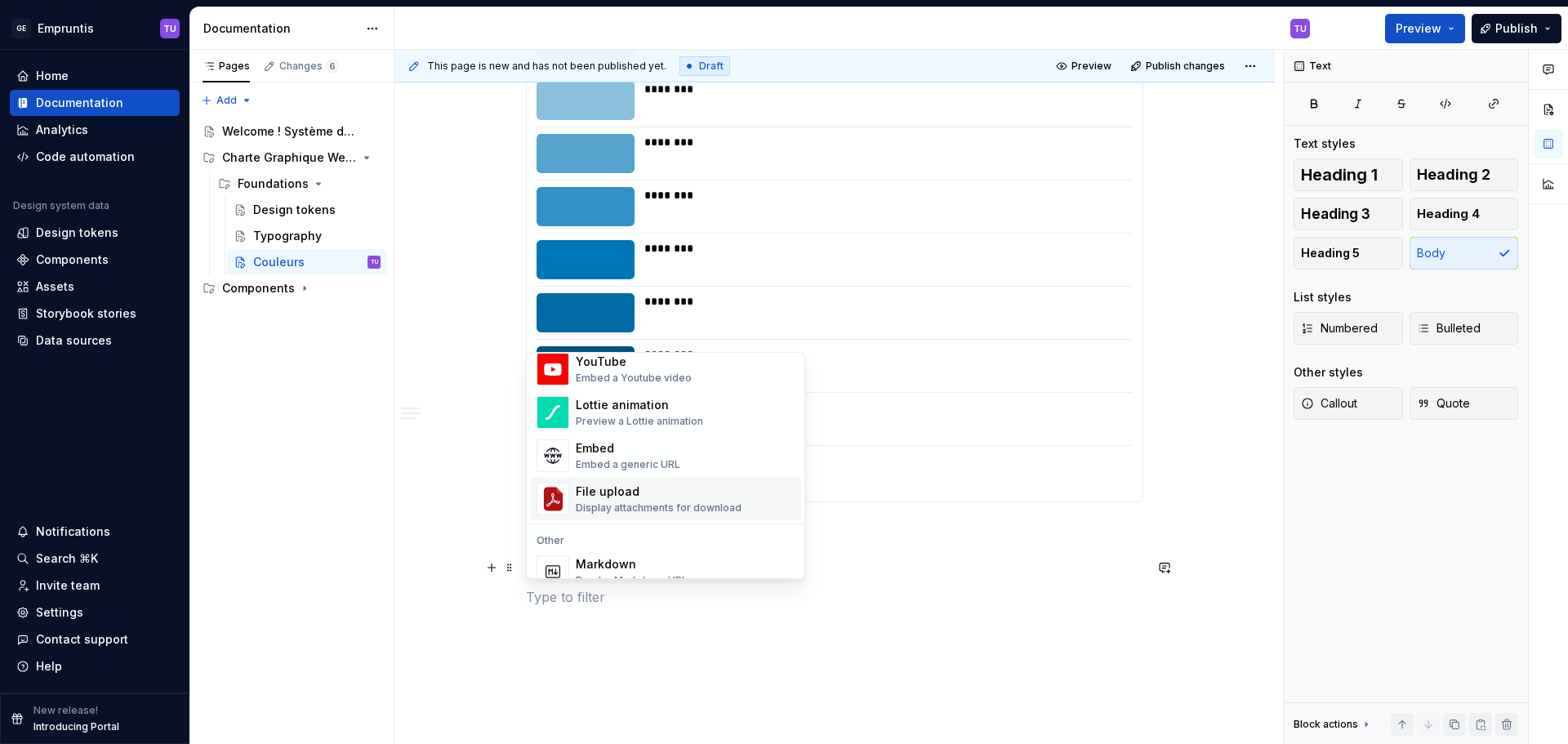
scroll to position [1062, 0]
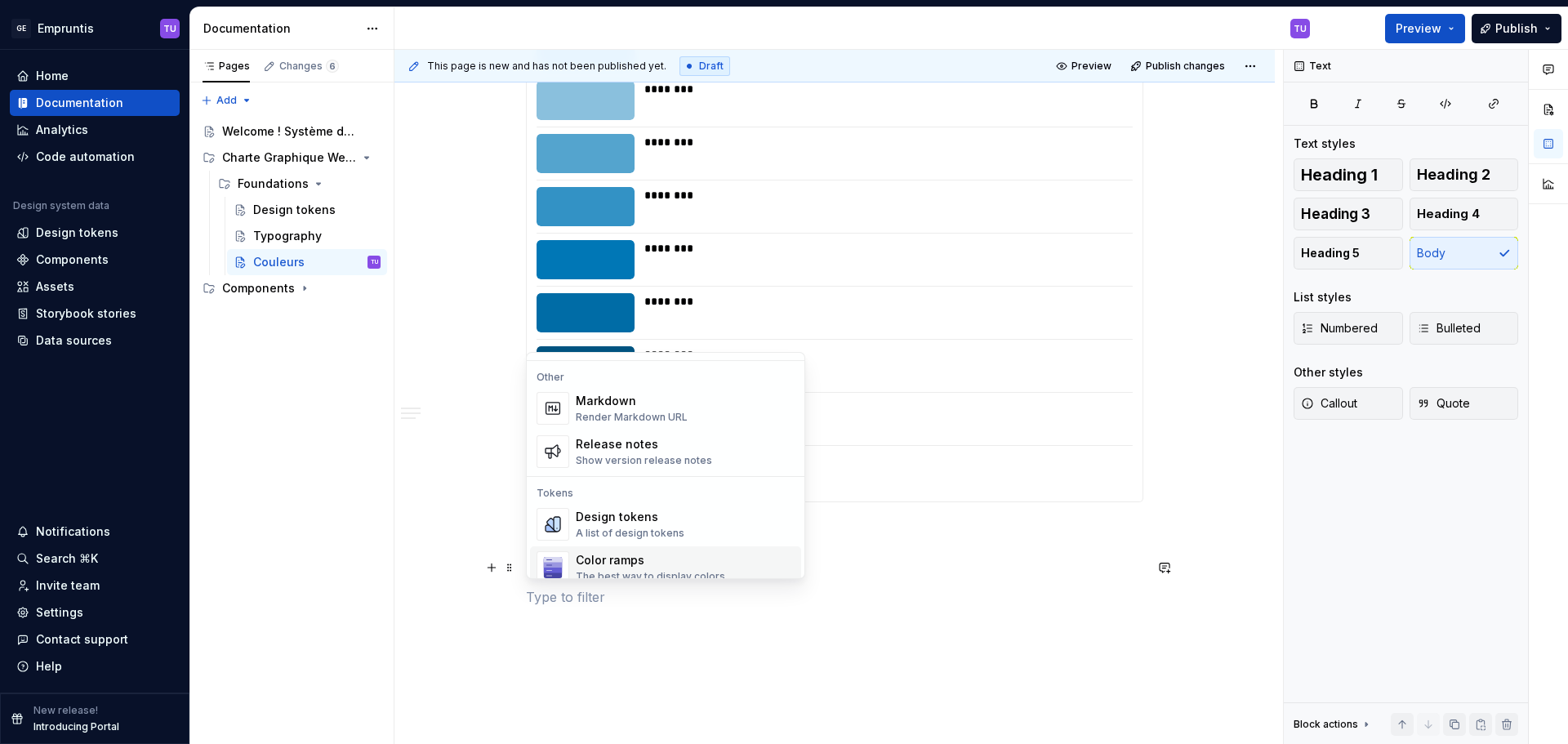
click at [607, 561] on div "Color ramps" at bounding box center [650, 560] width 150 height 16
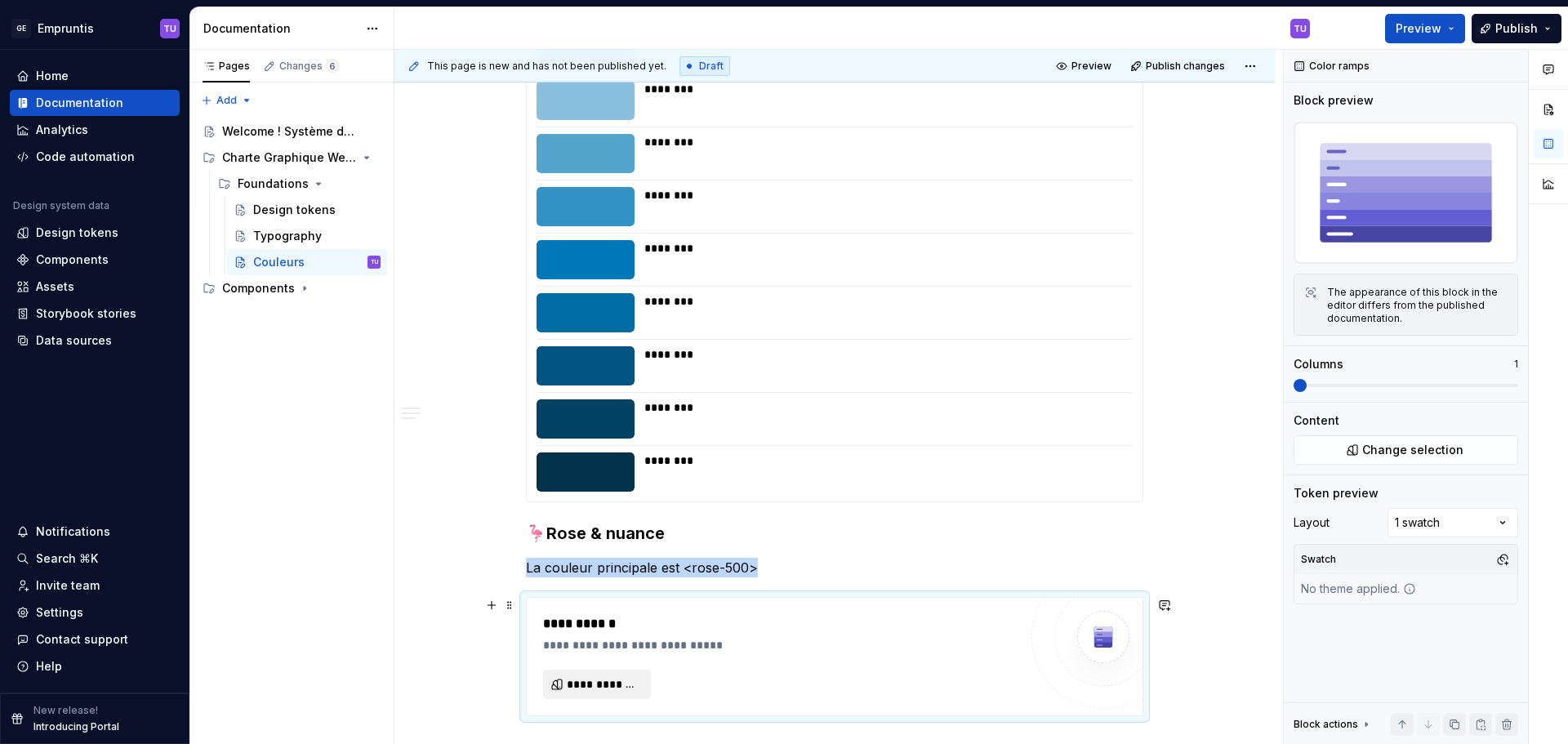
click at [588, 680] on span "**********" at bounding box center [603, 684] width 74 height 16
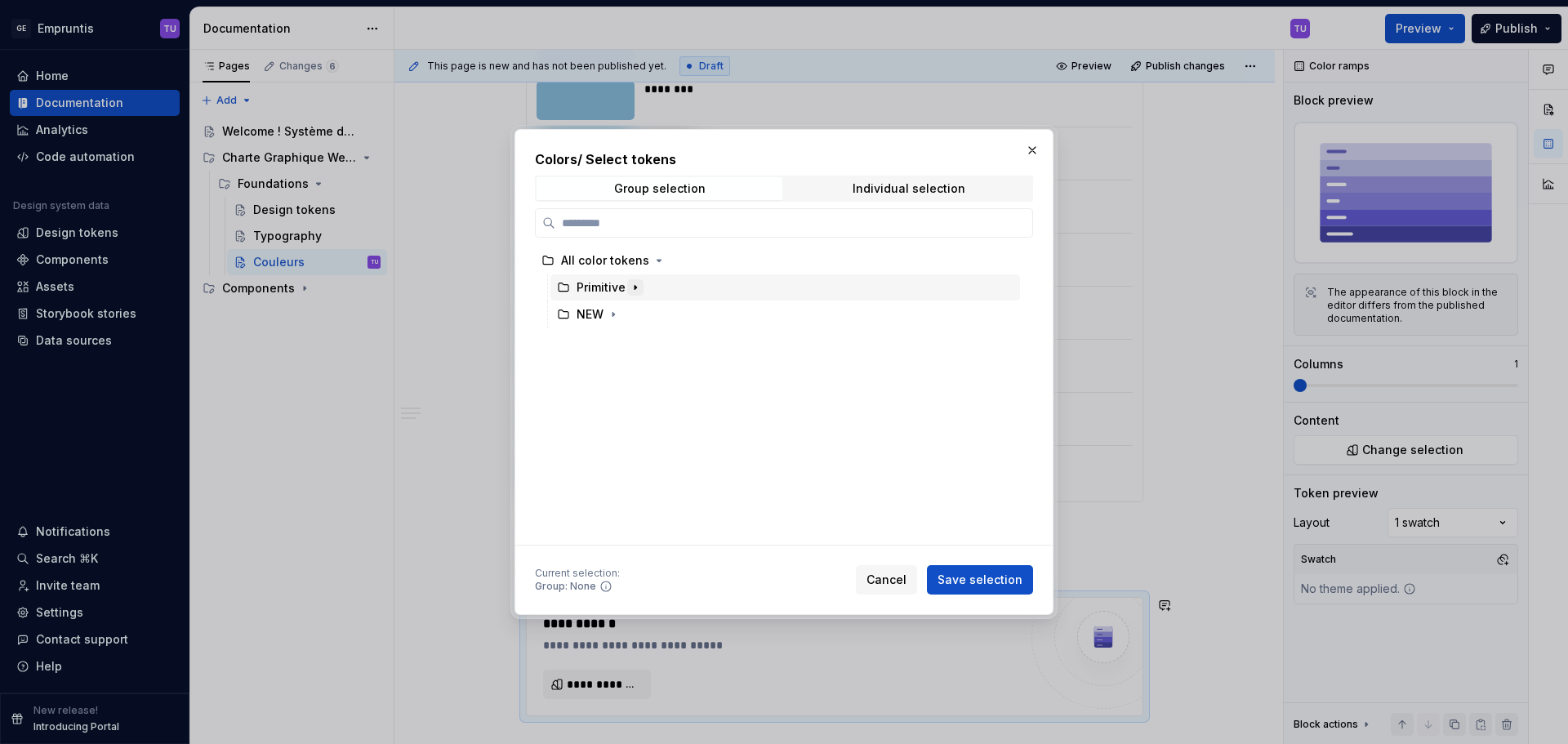
click at [635, 287] on icon "button" at bounding box center [636, 287] width 2 height 4
click at [667, 340] on icon "button" at bounding box center [667, 342] width 13 height 13
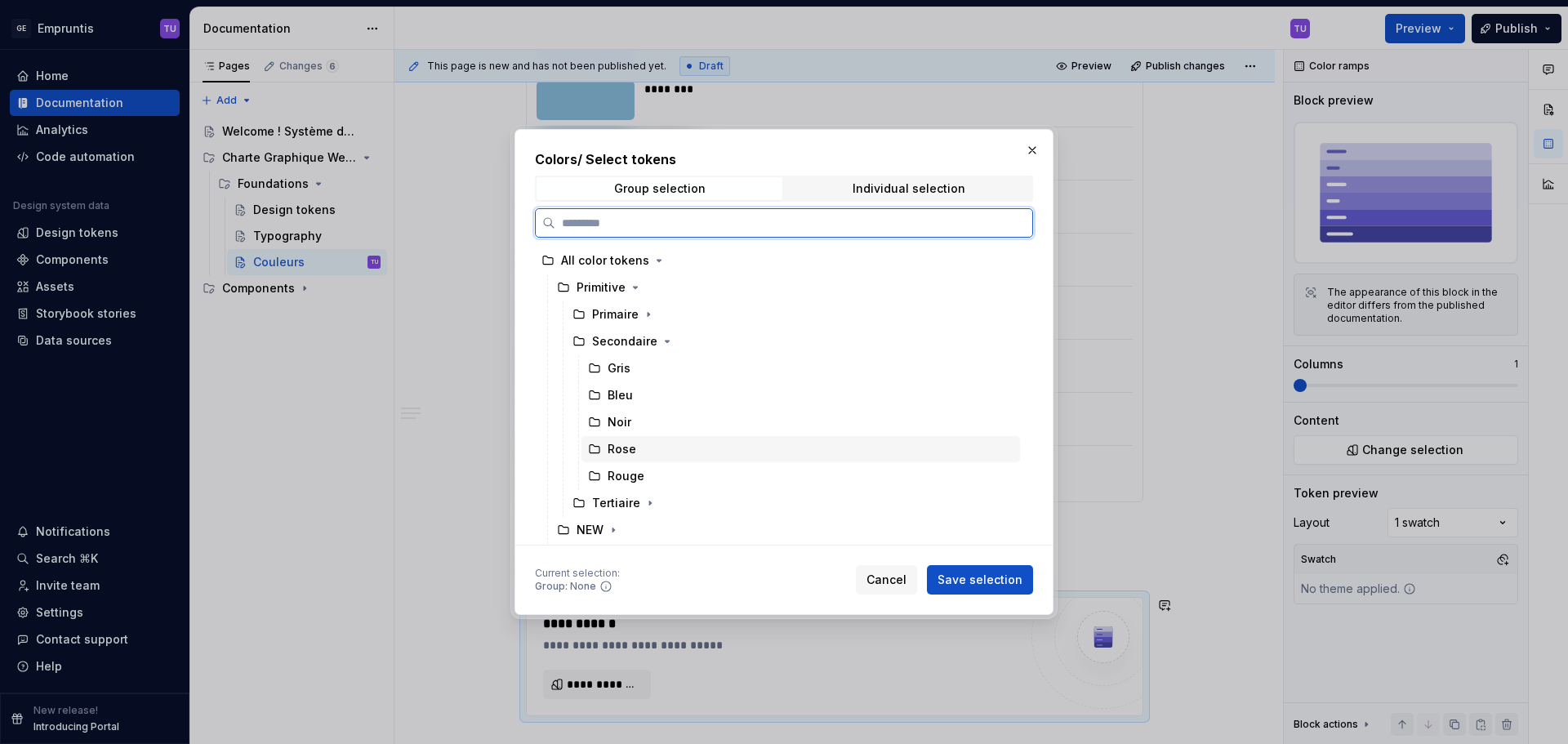
click at [632, 450] on div "Rose" at bounding box center [621, 449] width 28 height 16
click at [959, 573] on span "Save selection" at bounding box center [979, 580] width 84 height 16
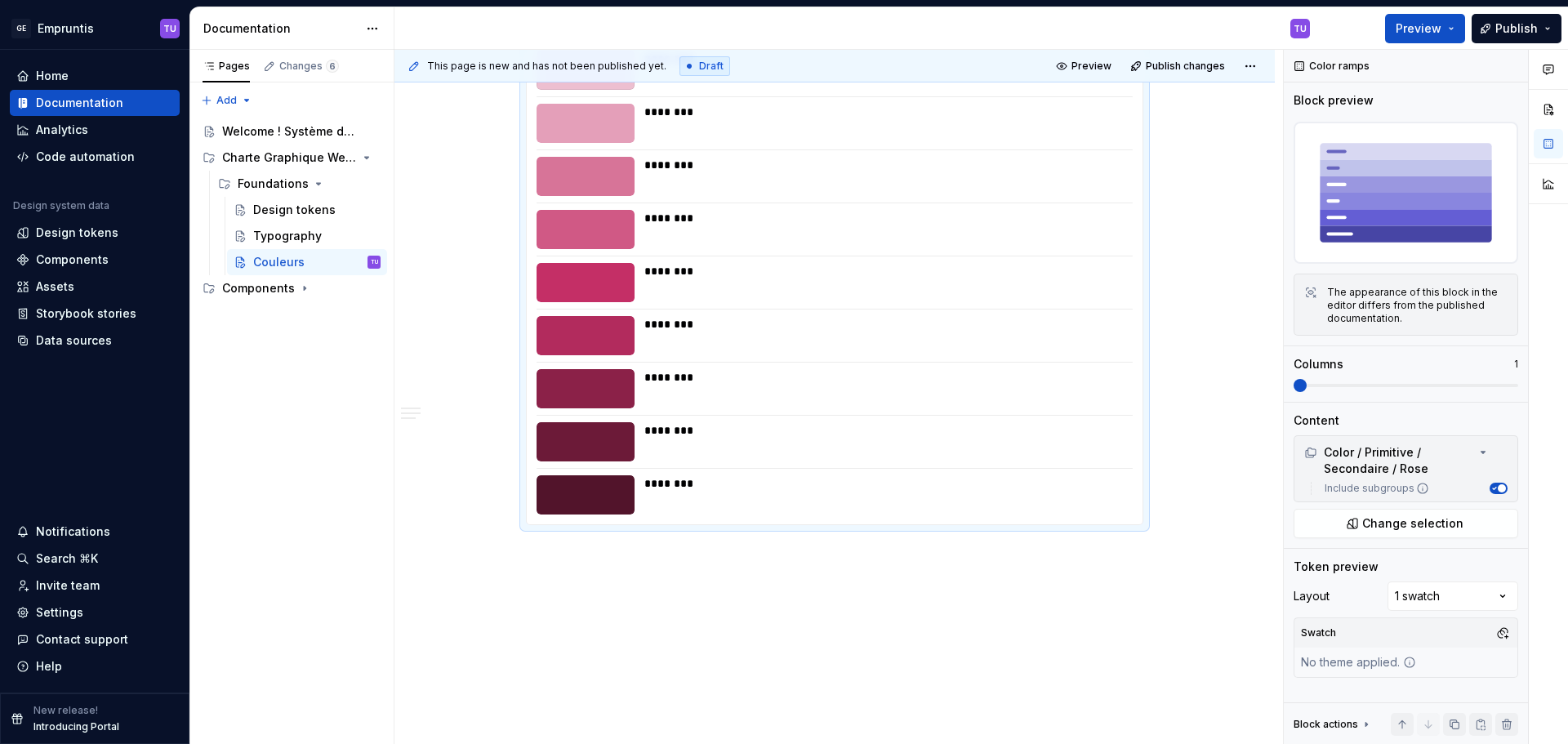
scroll to position [1672, 0]
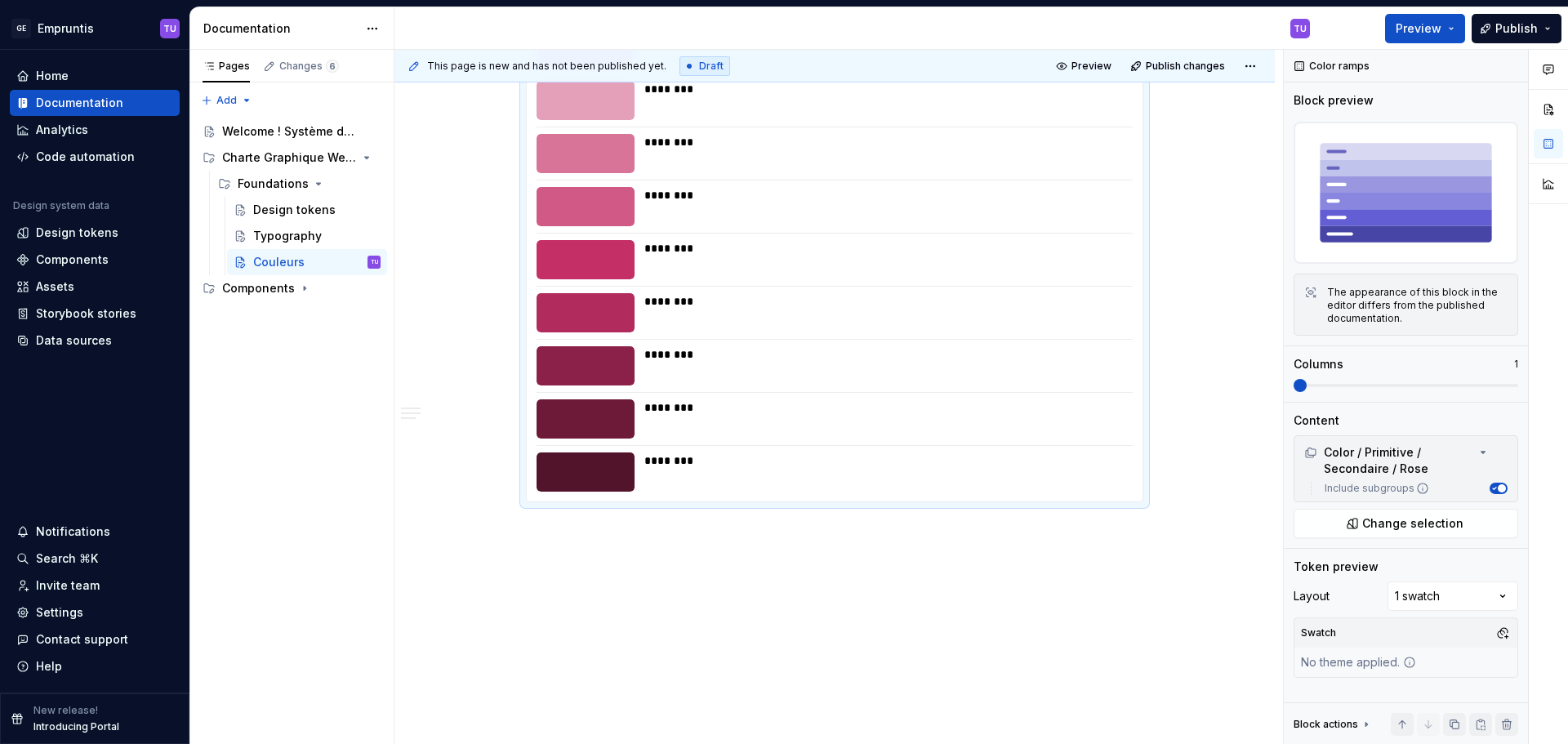
click at [547, 529] on div "**********" at bounding box center [839, 397] width 888 height 695
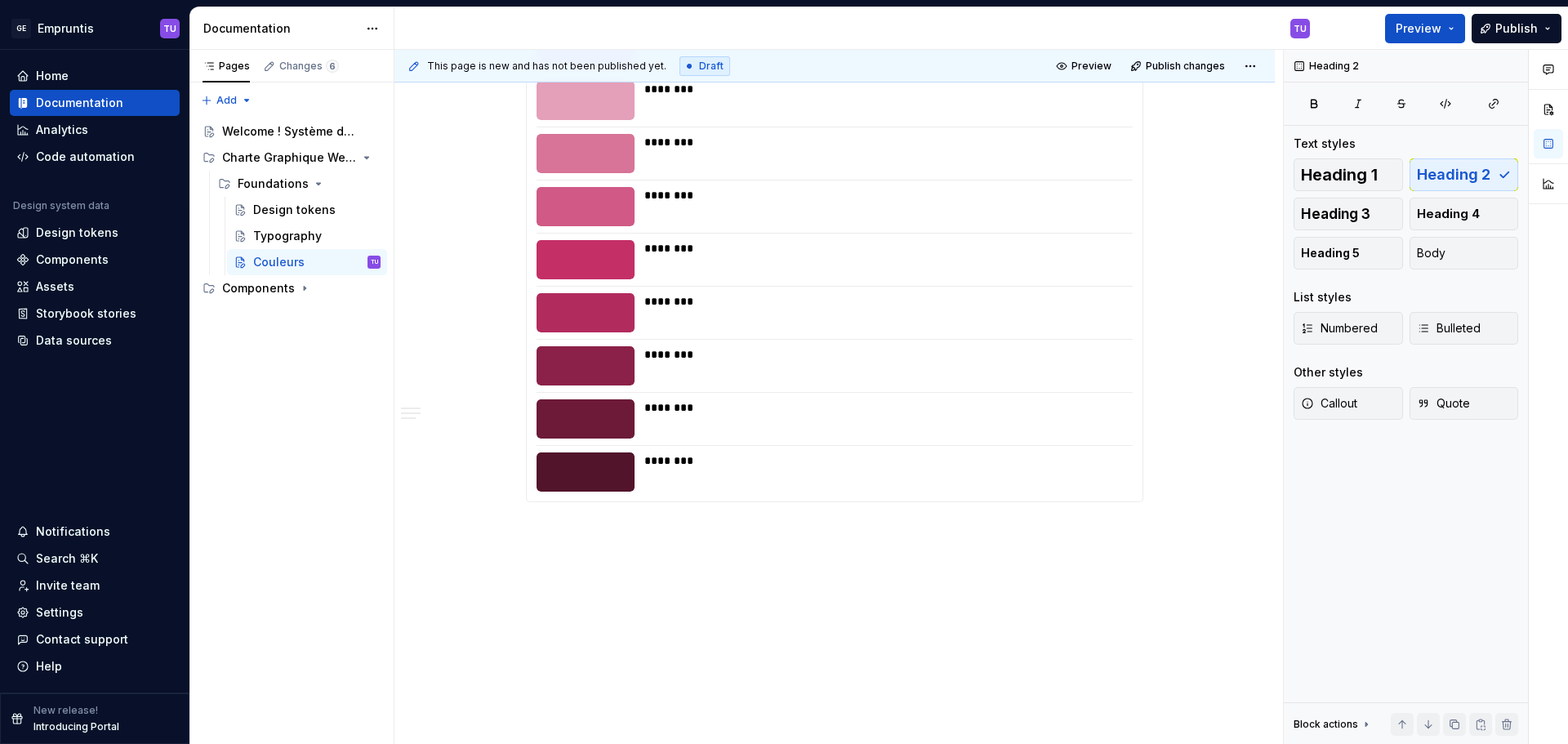
click at [557, 529] on p at bounding box center [835, 531] width 618 height 20
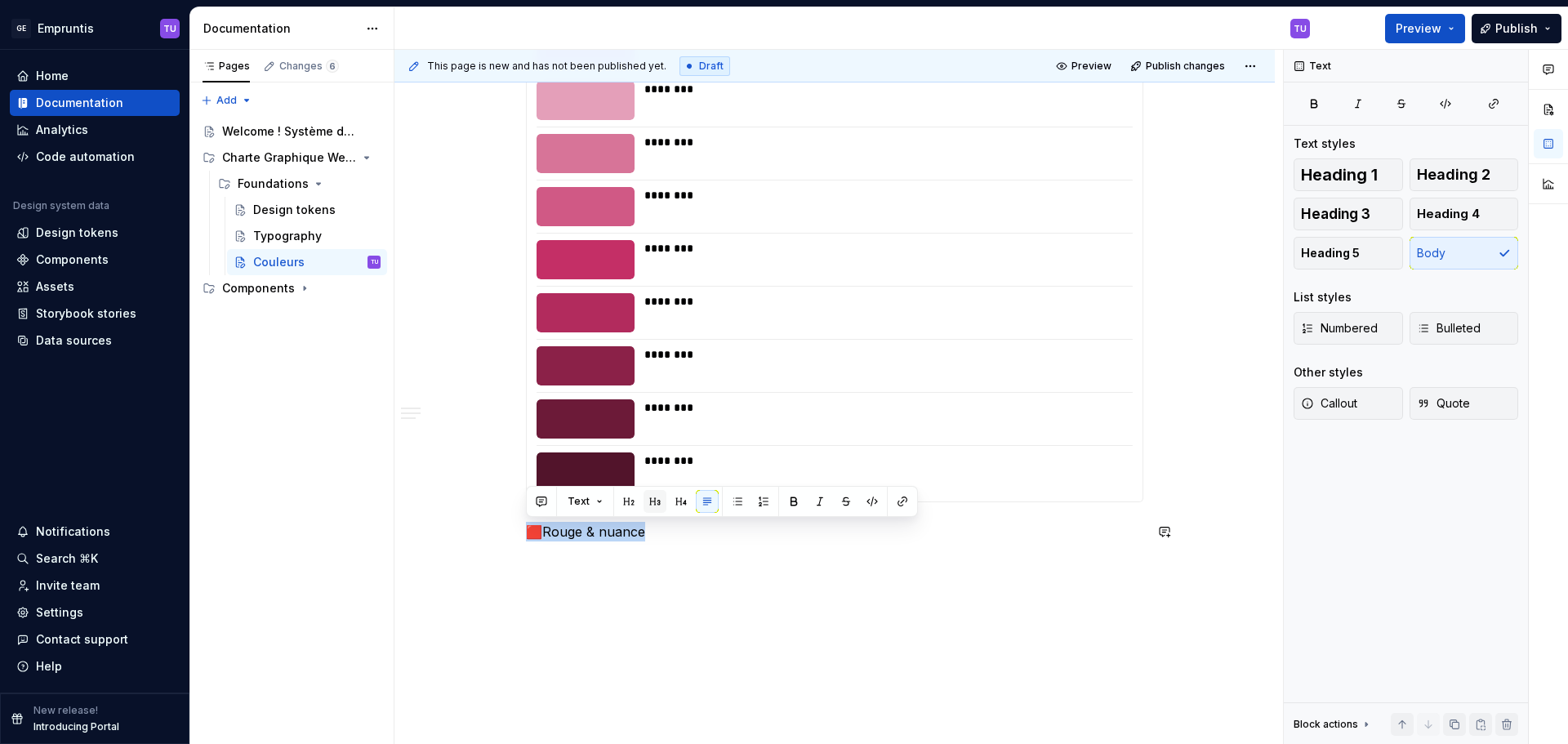
click at [655, 497] on button "button" at bounding box center [654, 501] width 23 height 23
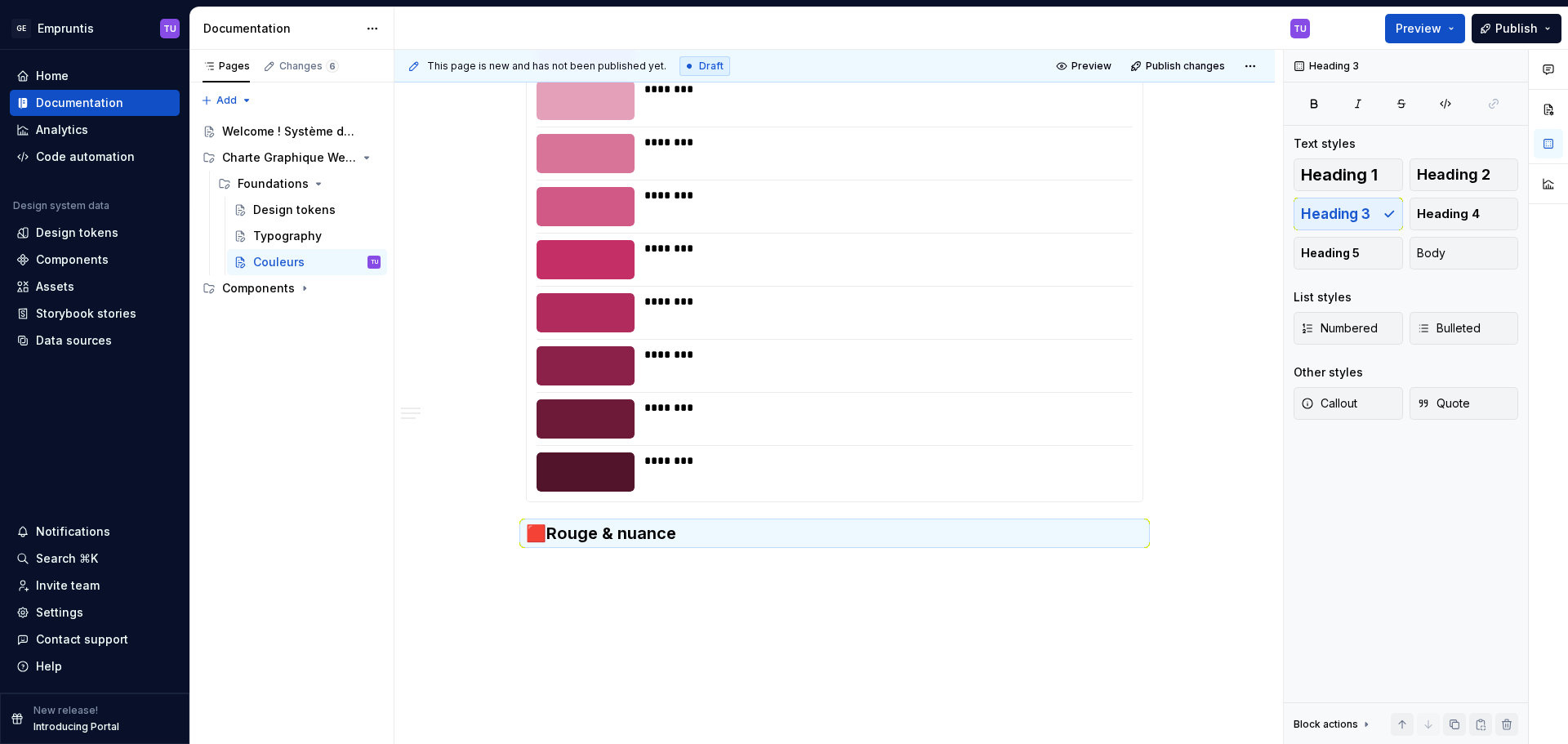
click at [556, 569] on div "**********" at bounding box center [839, 397] width 888 height 695
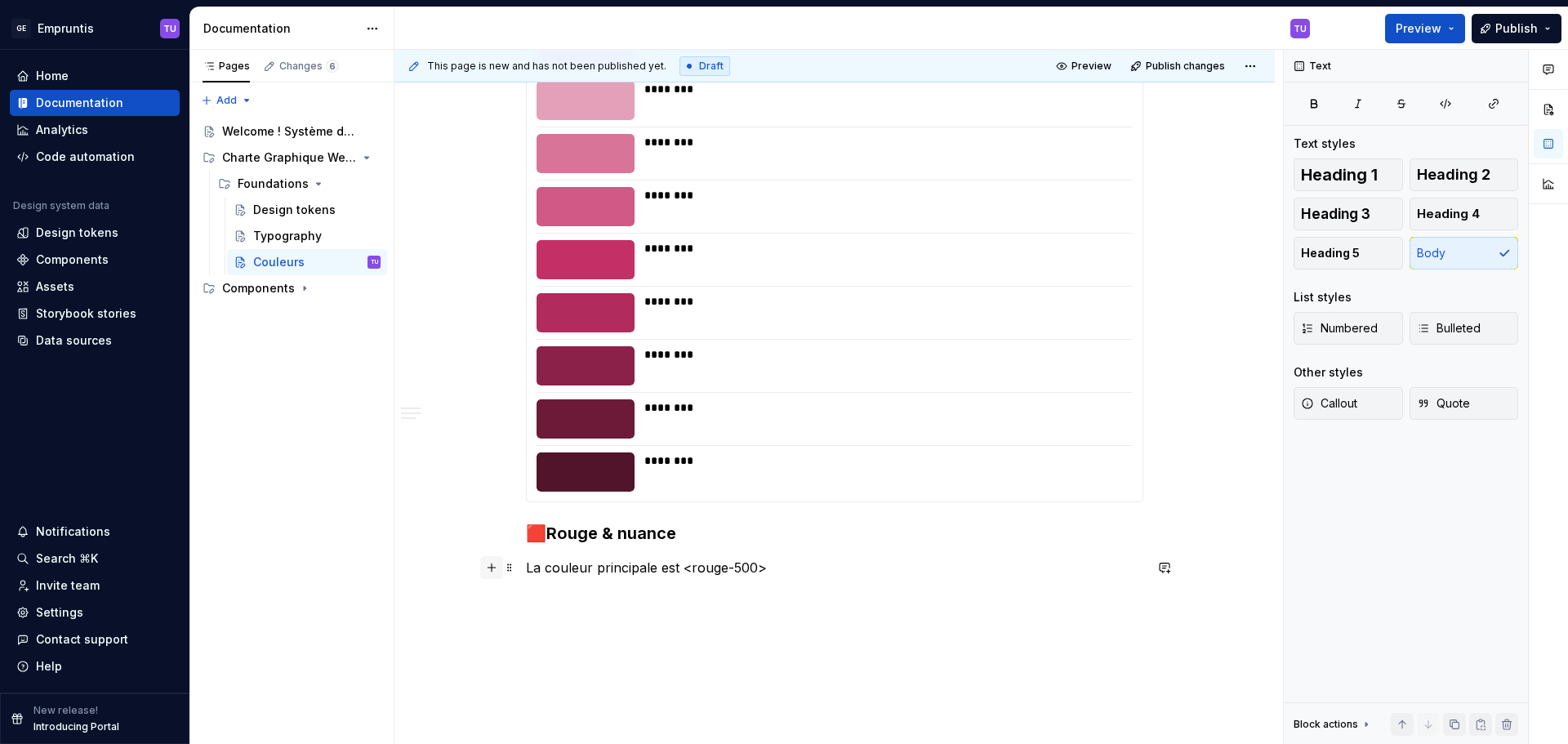
click at [490, 570] on button "button" at bounding box center [491, 567] width 23 height 23
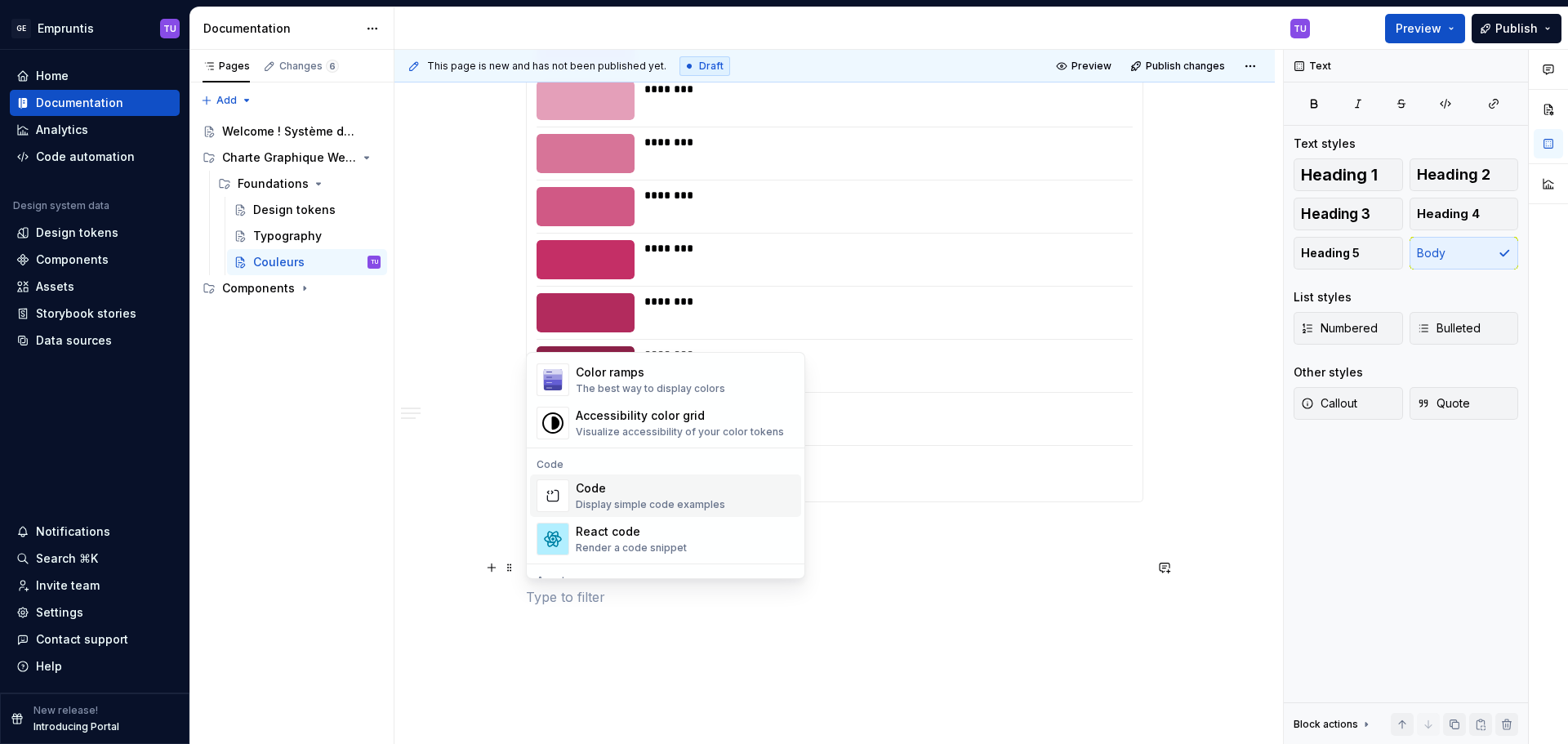
scroll to position [1225, 0]
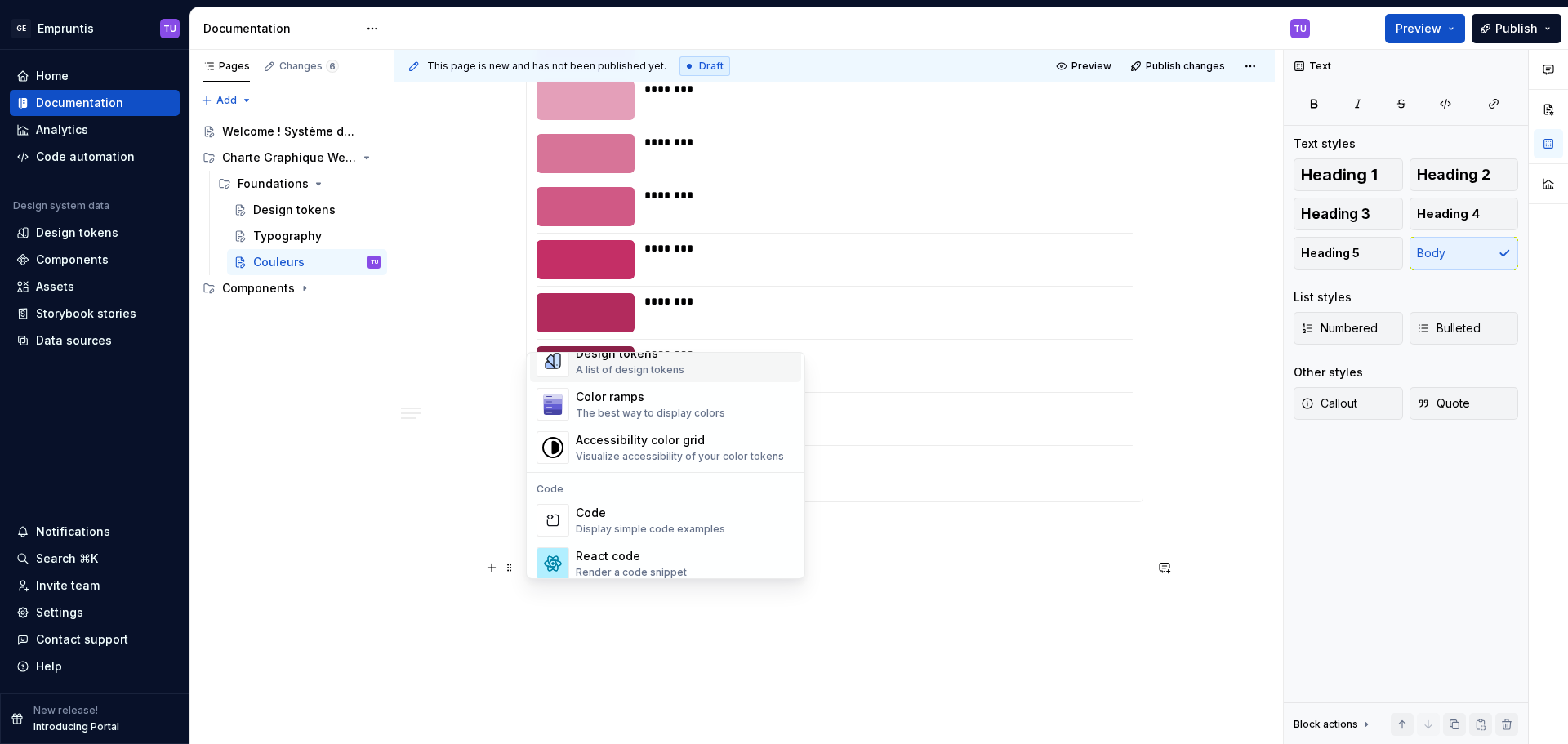
click at [646, 374] on div "A list of design tokens" at bounding box center [630, 370] width 109 height 13
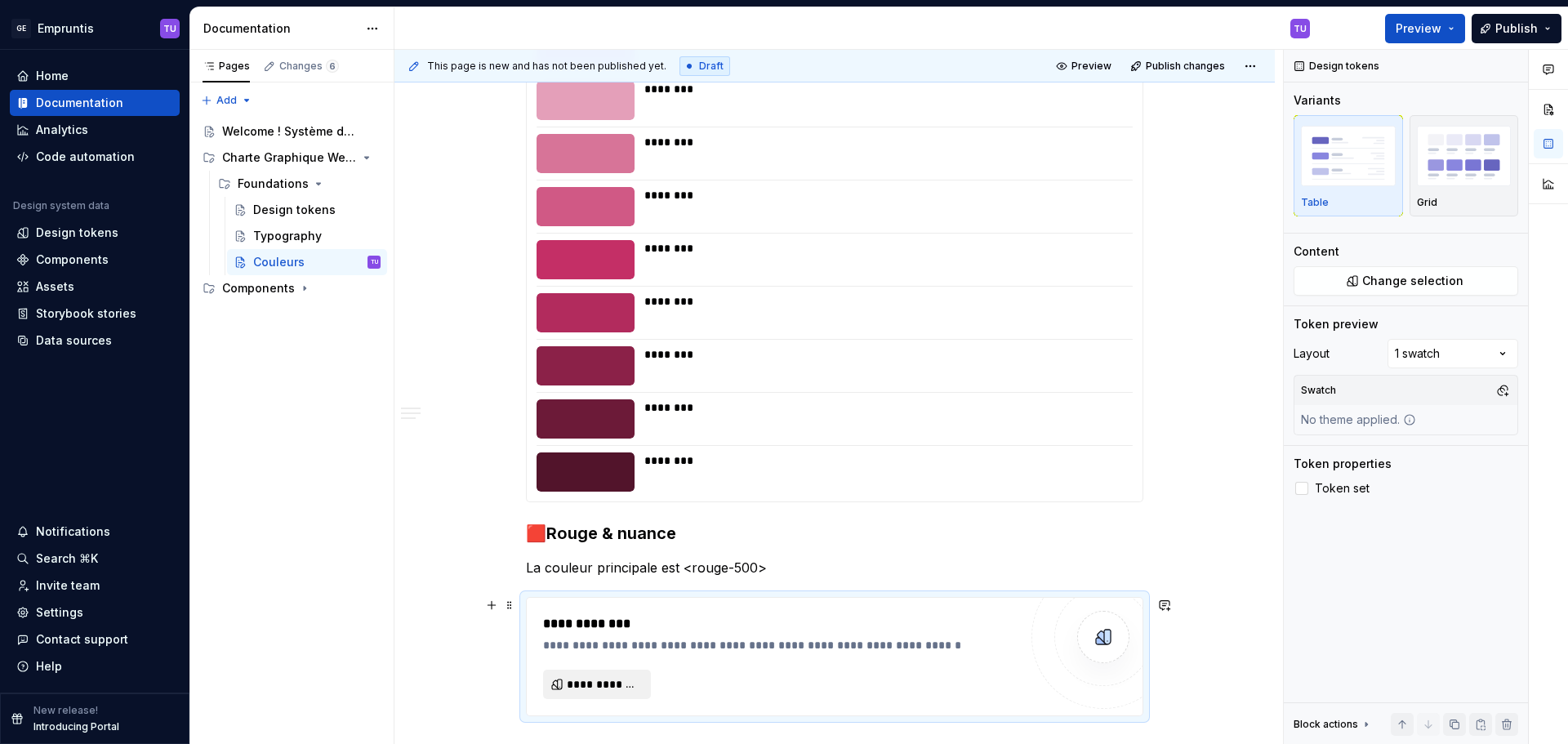
click at [602, 680] on span "**********" at bounding box center [603, 684] width 74 height 16
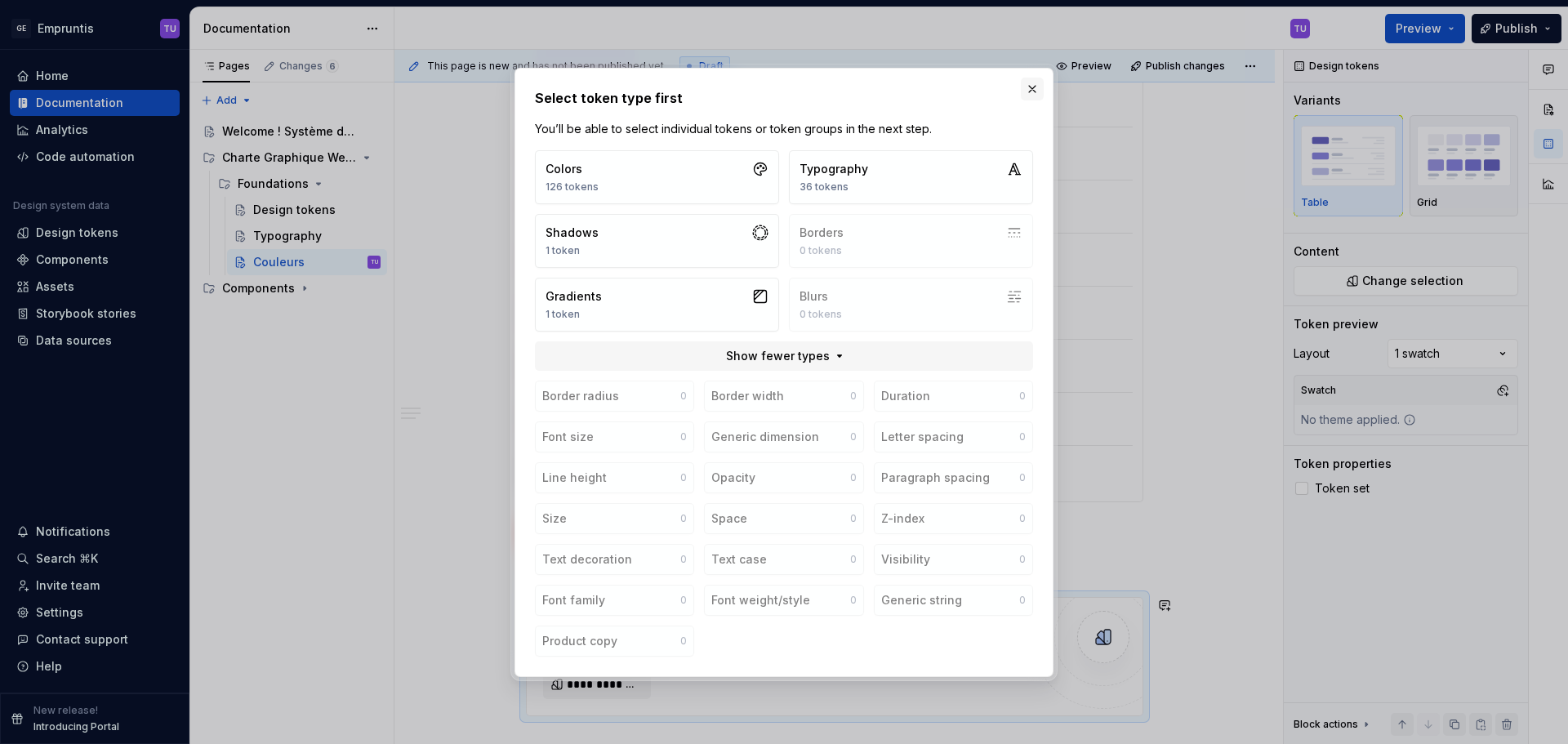
click at [1028, 92] on button "button" at bounding box center [1032, 88] width 23 height 23
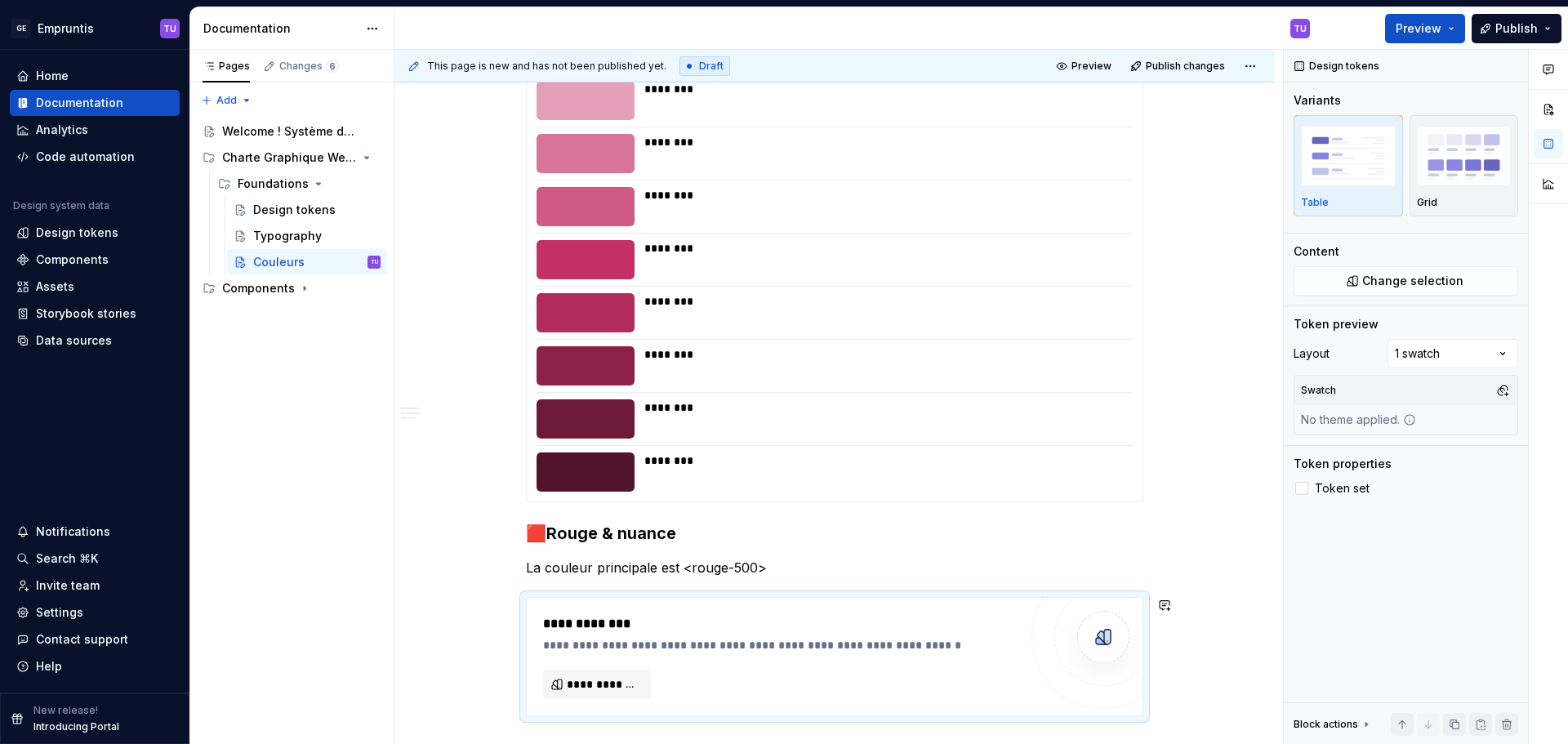
scroll to position [1887, 0]
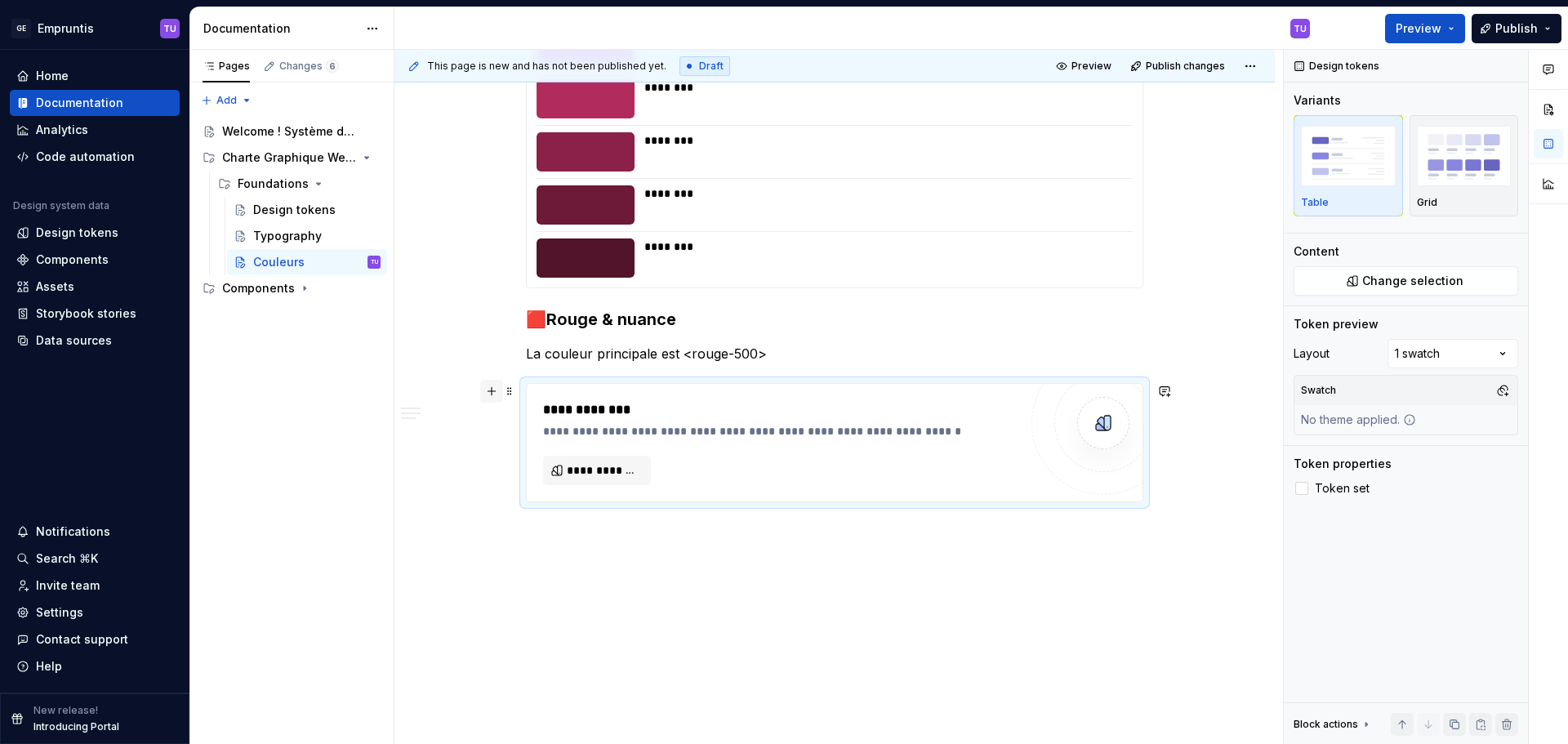
click at [492, 392] on button "button" at bounding box center [491, 391] width 23 height 23
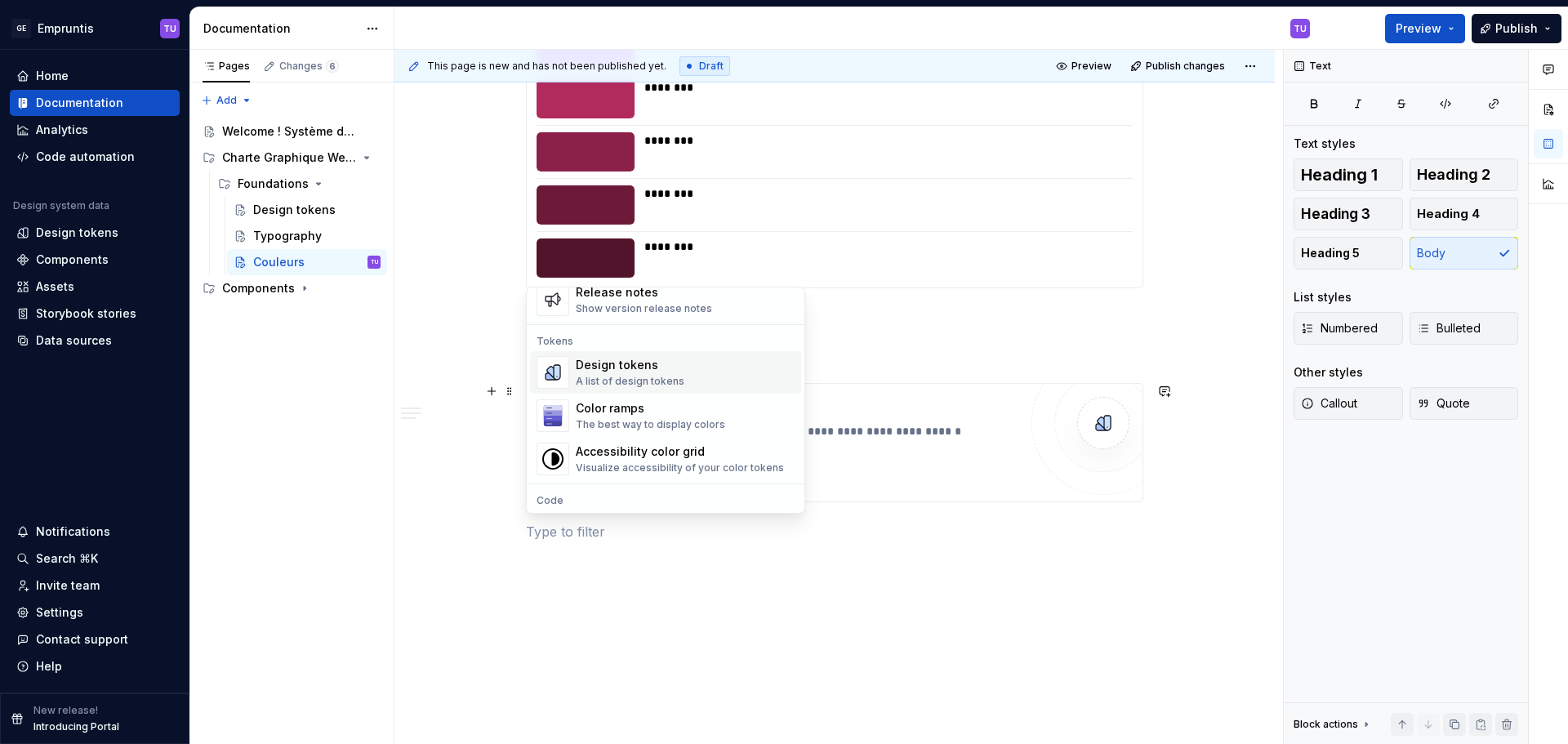
scroll to position [1144, 0]
click at [628, 412] on div "Color ramps" at bounding box center [650, 413] width 150 height 16
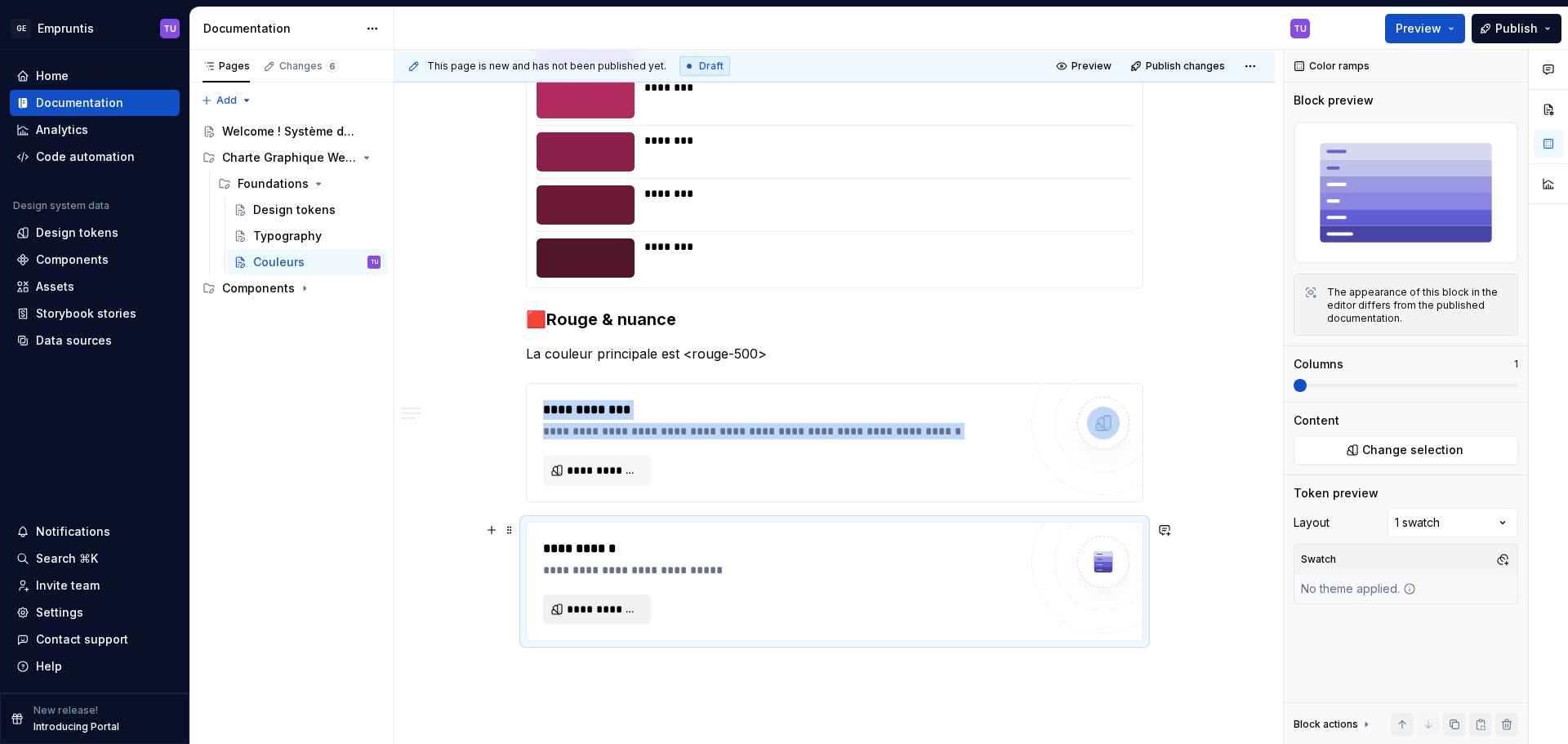
click at [598, 610] on span "**********" at bounding box center [603, 610] width 74 height 16
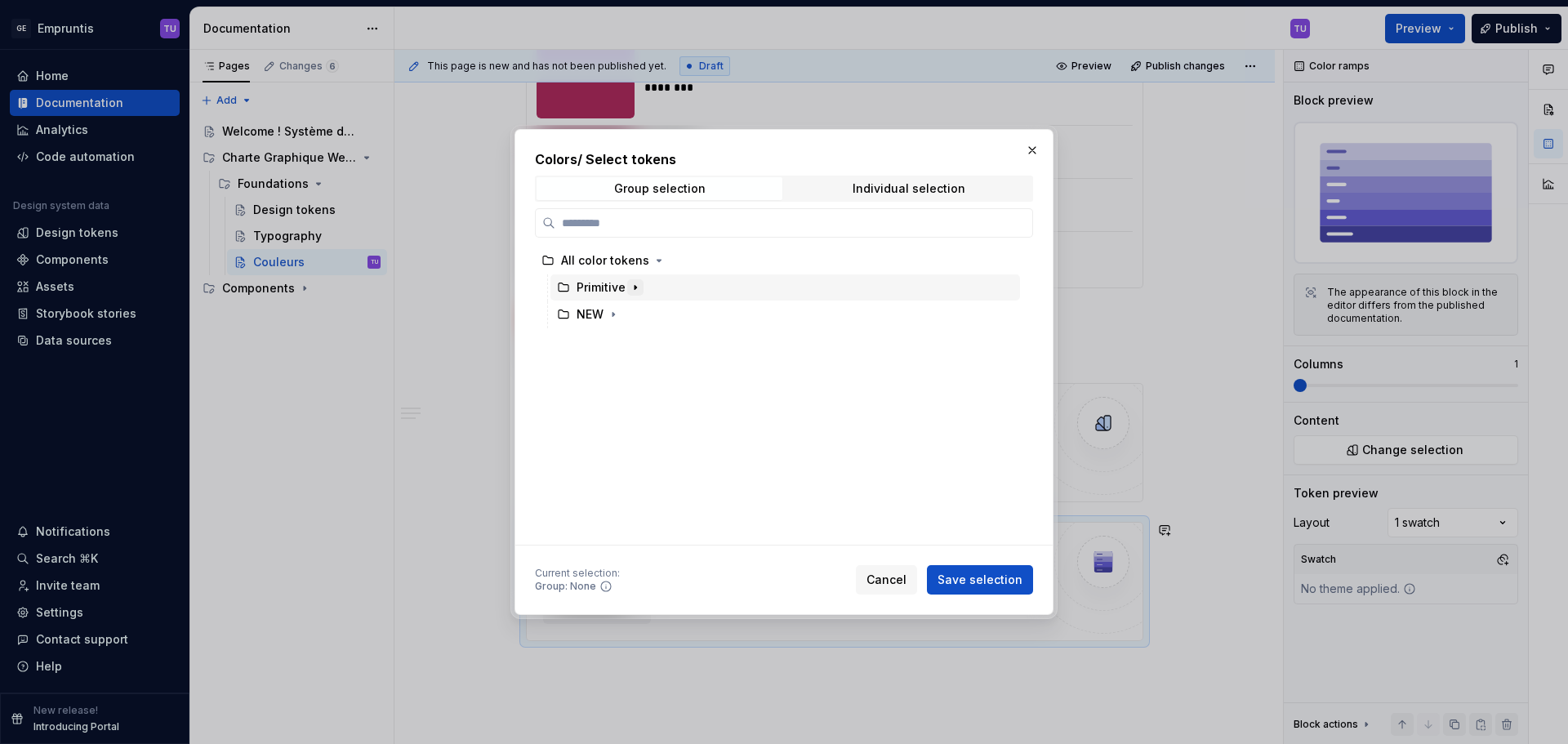
click at [635, 287] on icon "button" at bounding box center [636, 287] width 2 height 4
click at [660, 341] on icon "button" at bounding box center [667, 342] width 13 height 13
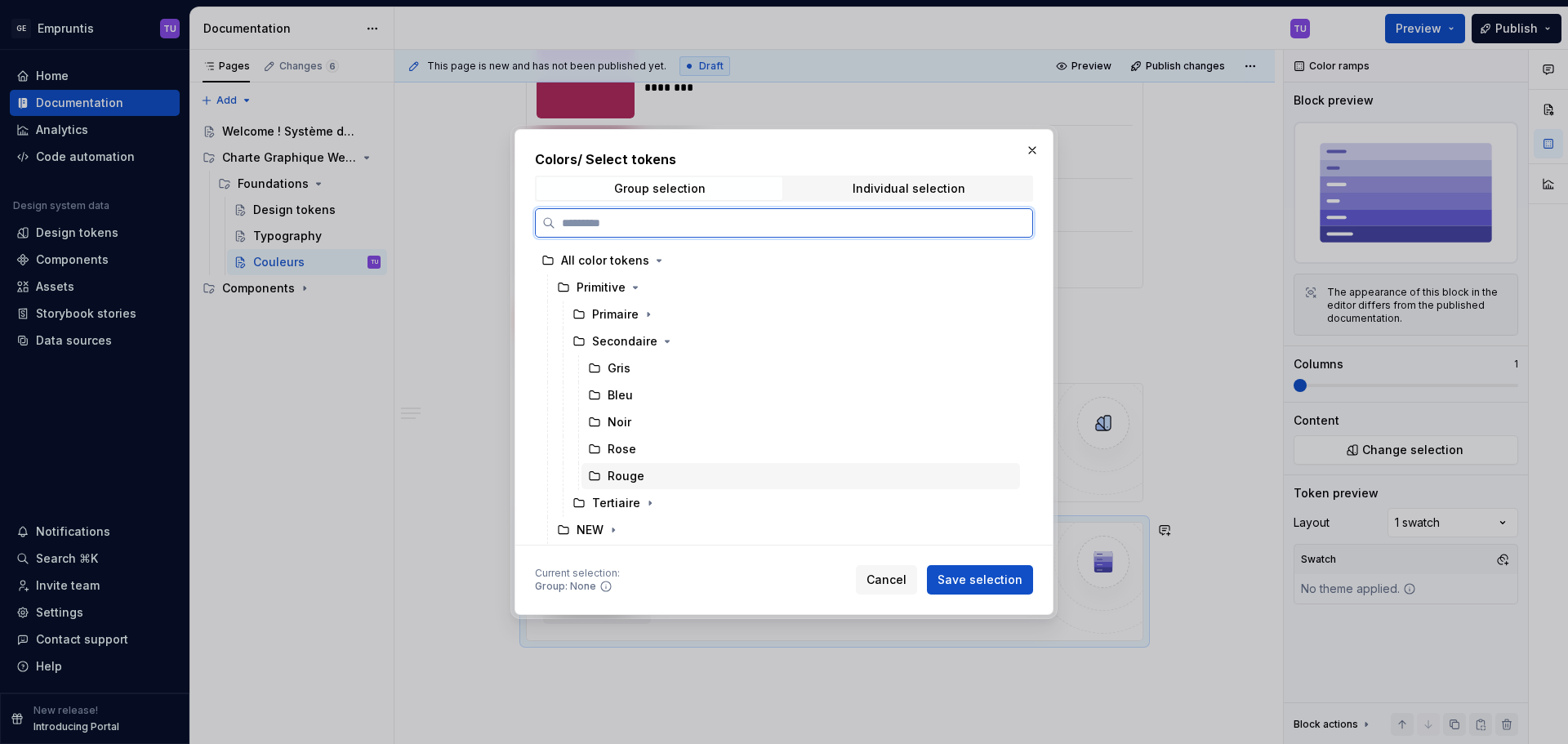
click at [627, 471] on div "Rouge" at bounding box center [626, 476] width 36 height 16
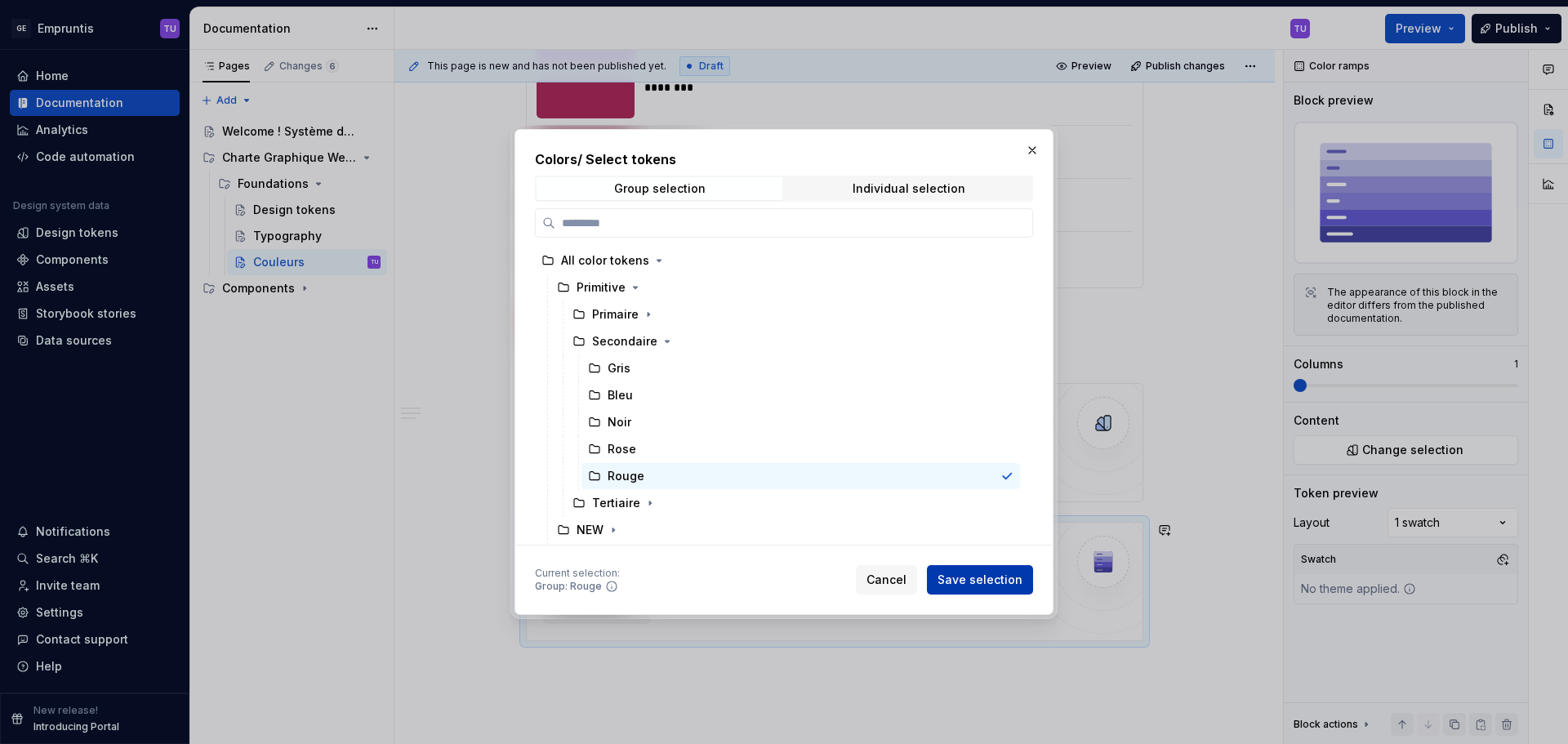
click at [982, 576] on span "Save selection" at bounding box center [979, 580] width 84 height 16
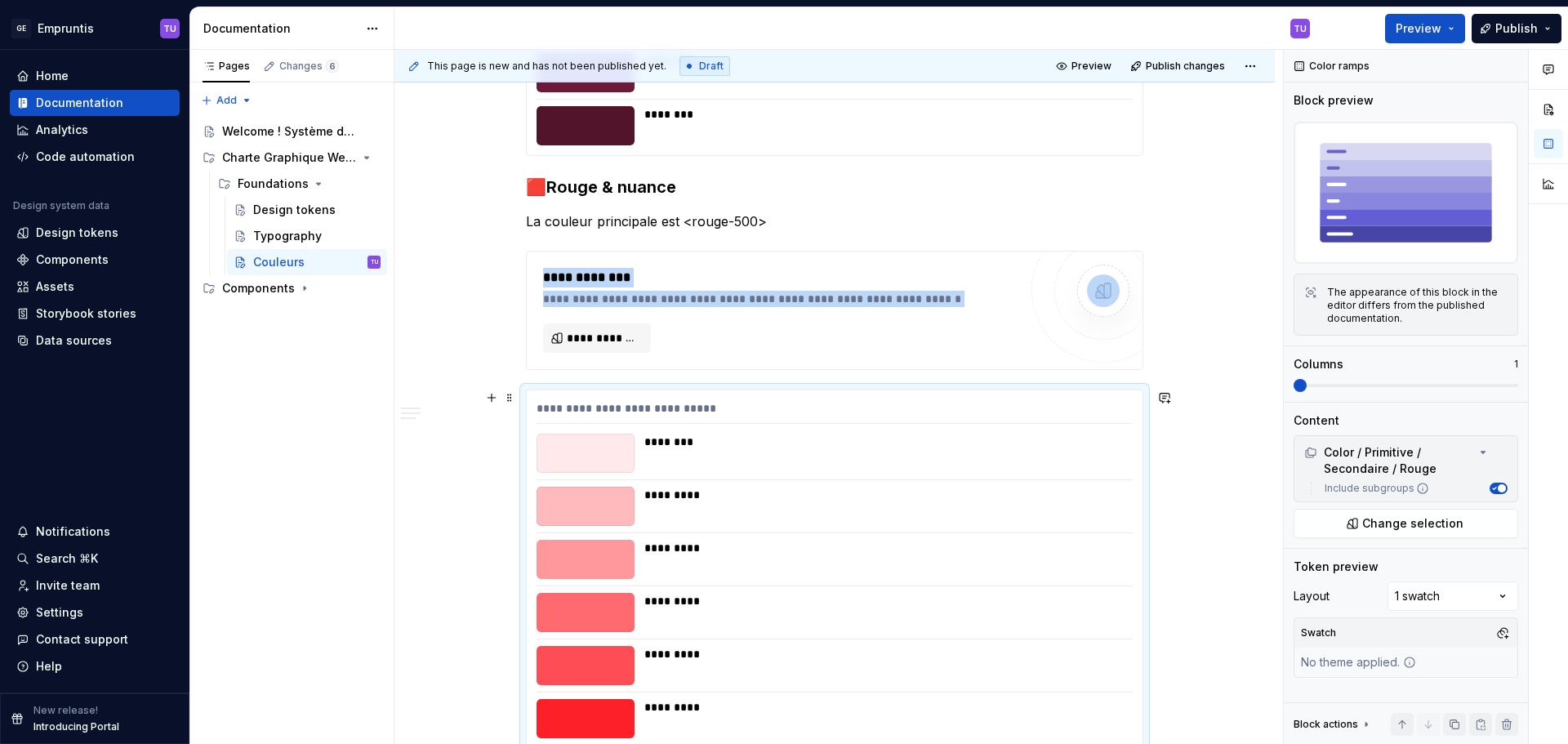
scroll to position [1990, 0]
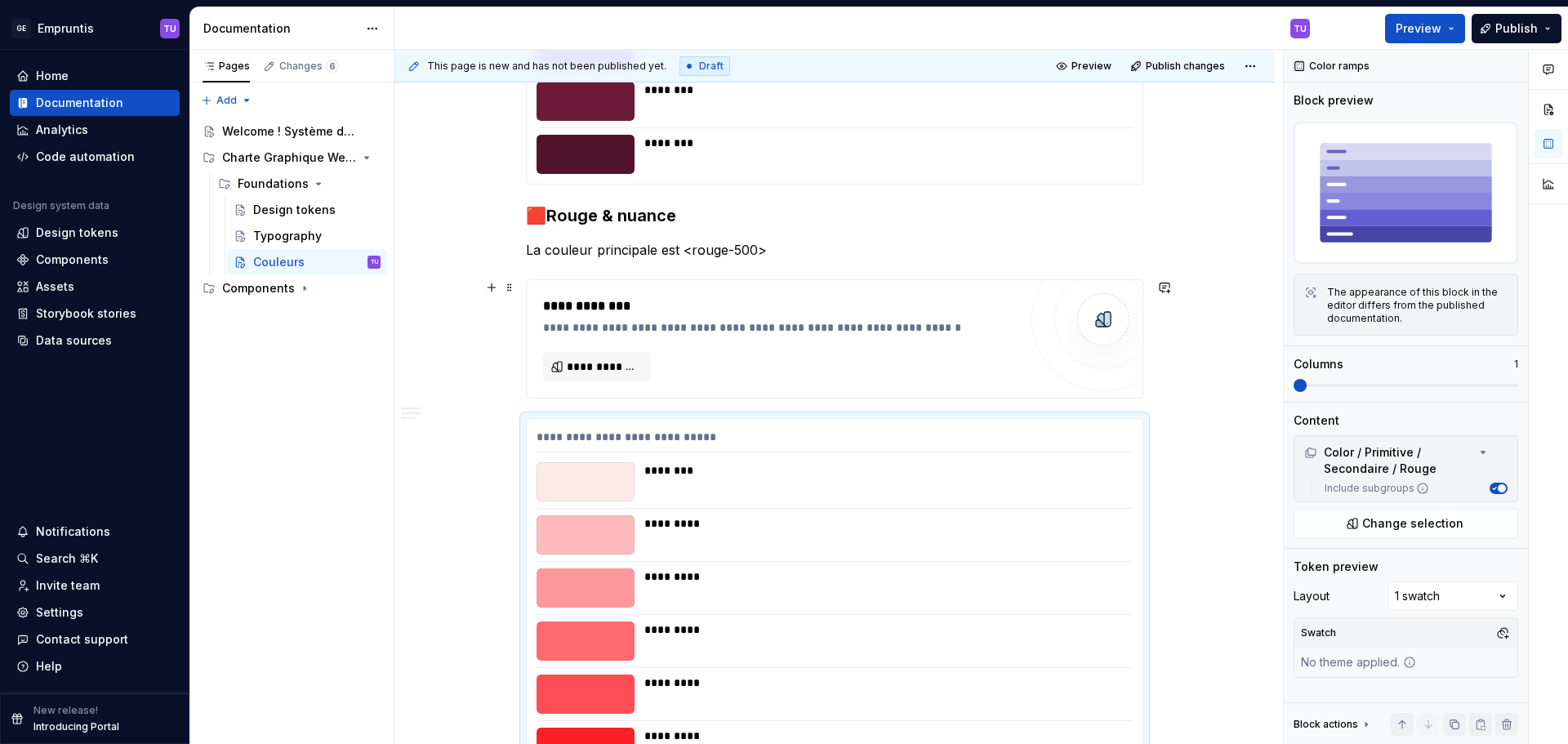
click at [576, 322] on div "**********" at bounding box center [780, 328] width 475 height 16
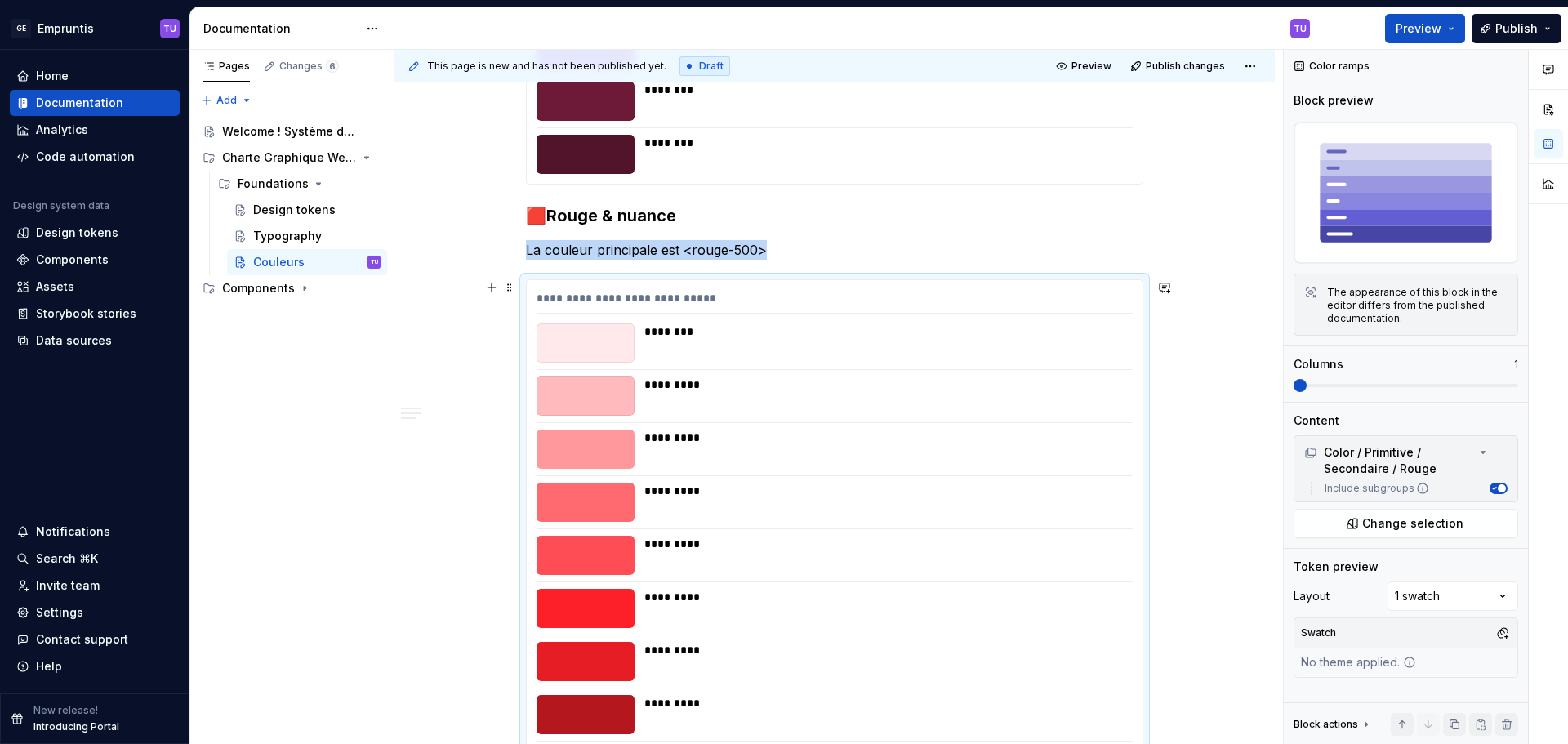
scroll to position [2339, 0]
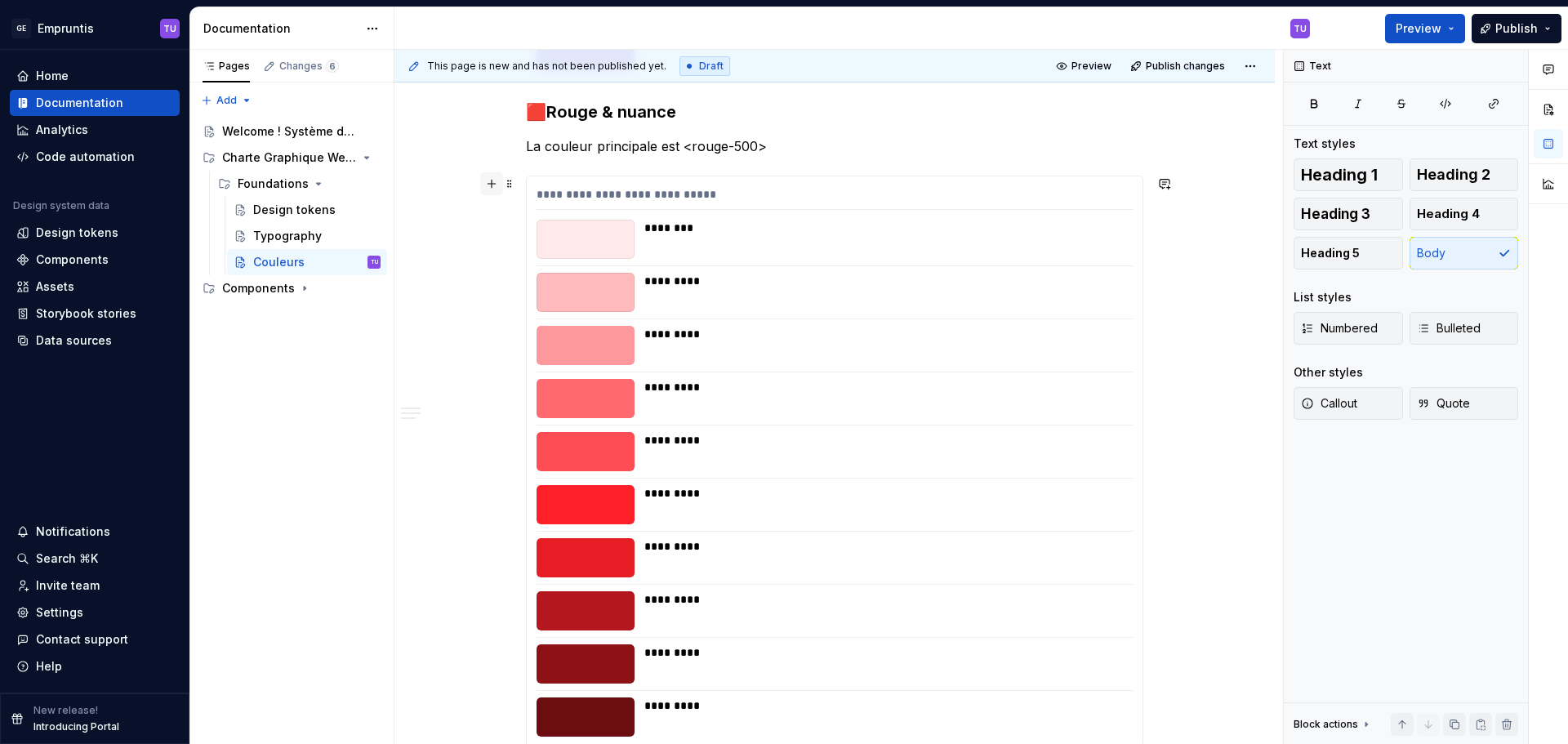
click at [494, 186] on button "button" at bounding box center [491, 184] width 23 height 23
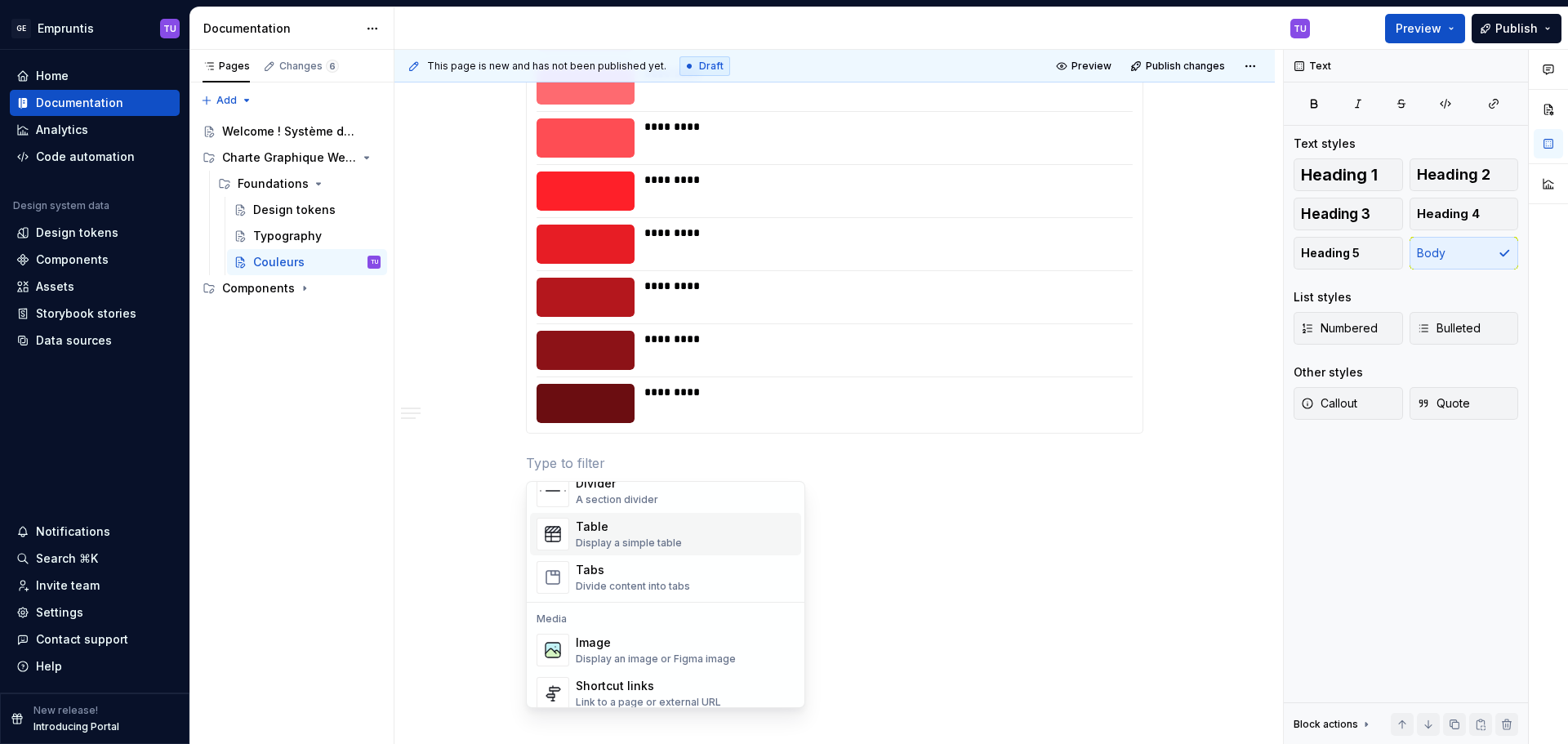
scroll to position [571, 0]
click at [627, 505] on div "A section divider" at bounding box center [617, 501] width 83 height 13
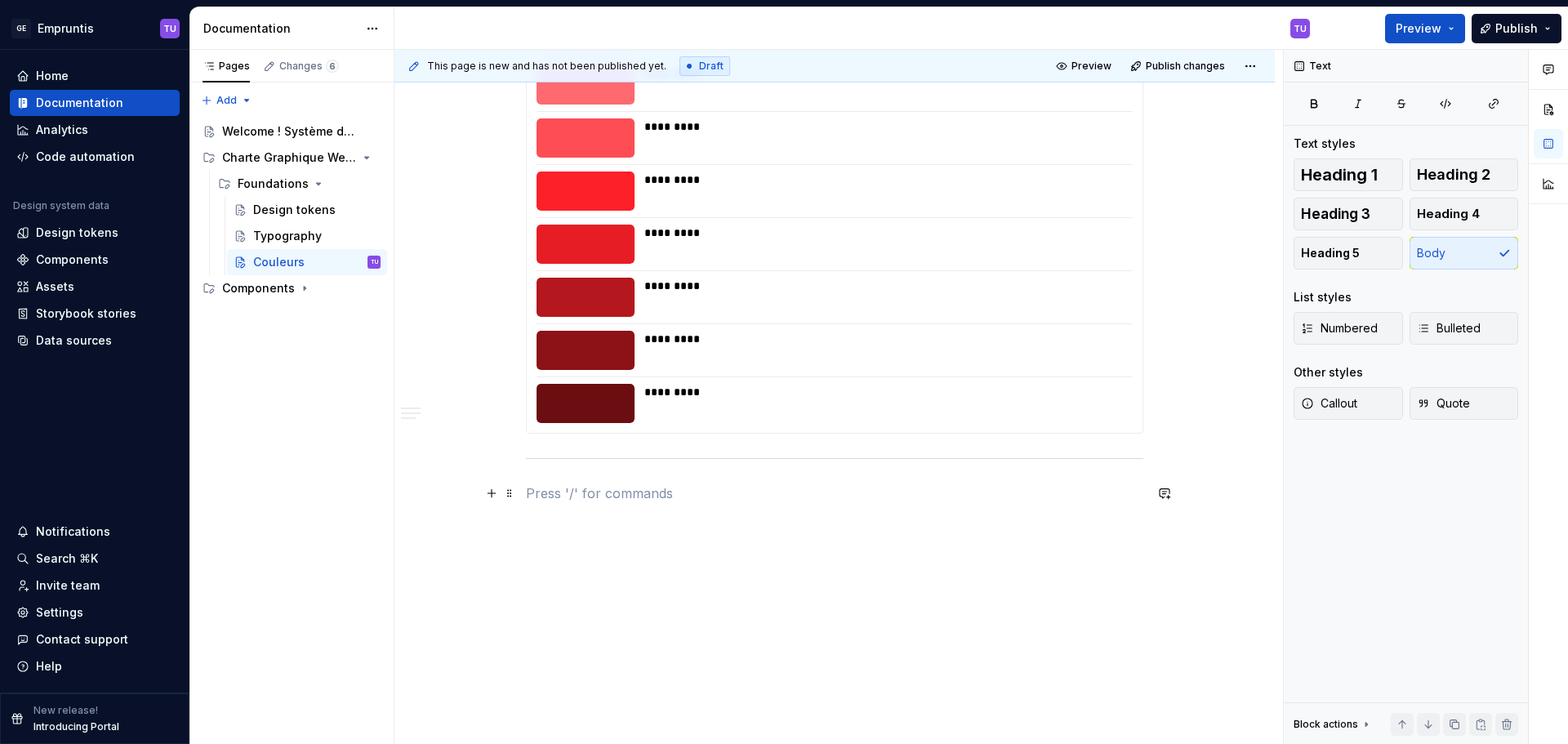
click at [584, 499] on p at bounding box center [835, 493] width 618 height 20
click at [590, 486] on p "La couleur principale est <rouge-500>" at bounding box center [835, 493] width 618 height 20
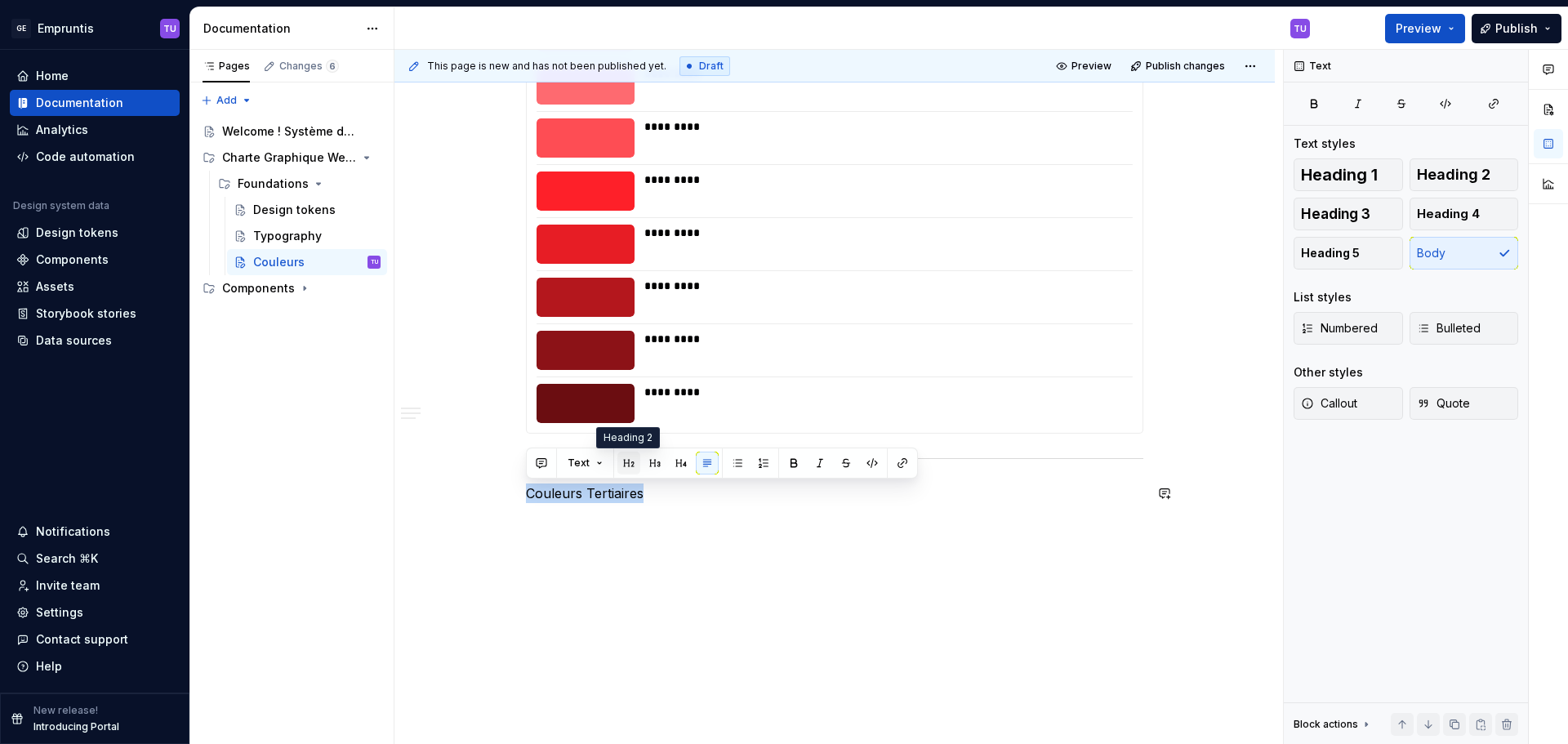
click at [630, 464] on button "button" at bounding box center [629, 462] width 23 height 23
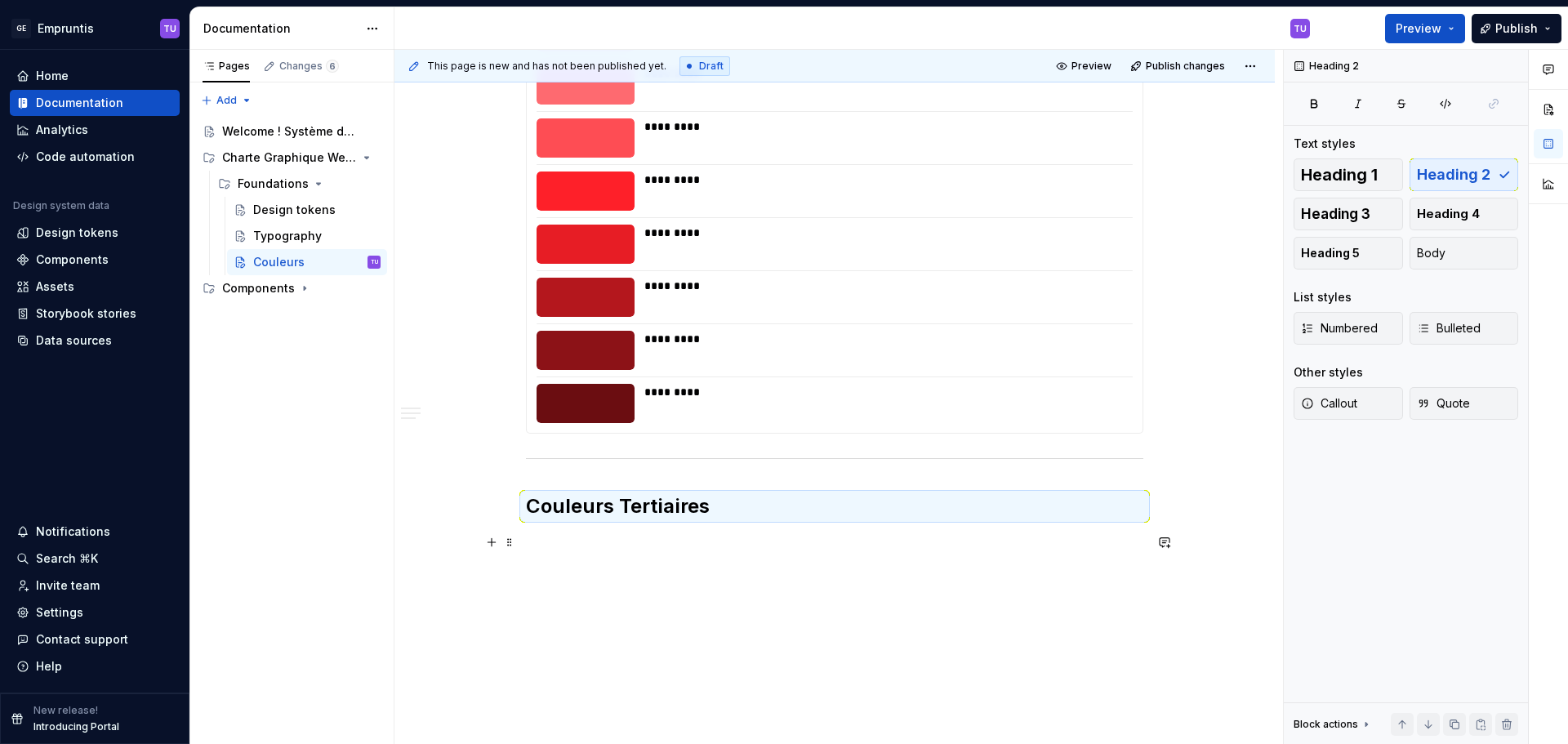
click at [542, 544] on p at bounding box center [835, 542] width 618 height 20
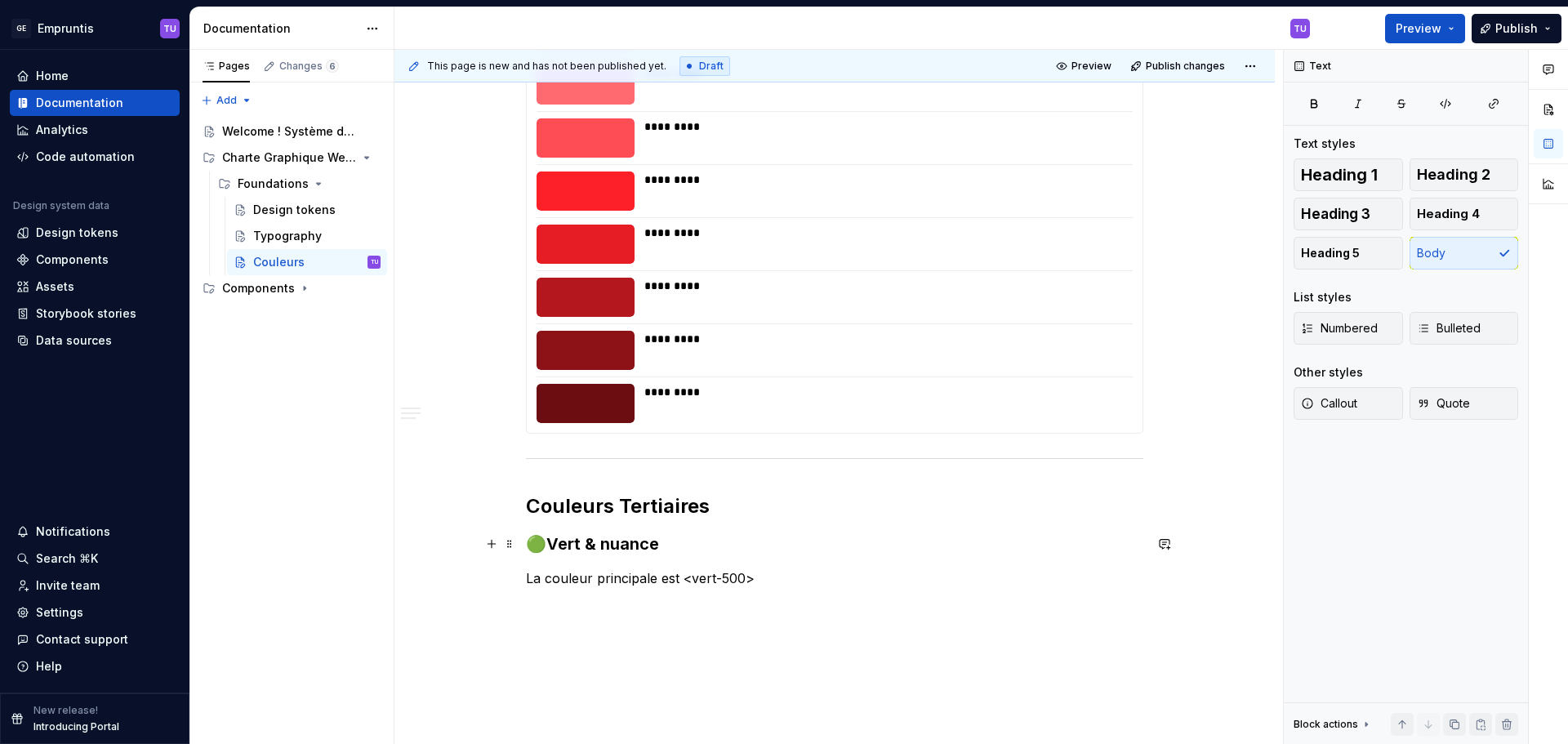
click at [539, 544] on h3 "🟢Vert & nuance" at bounding box center [835, 543] width 618 height 23
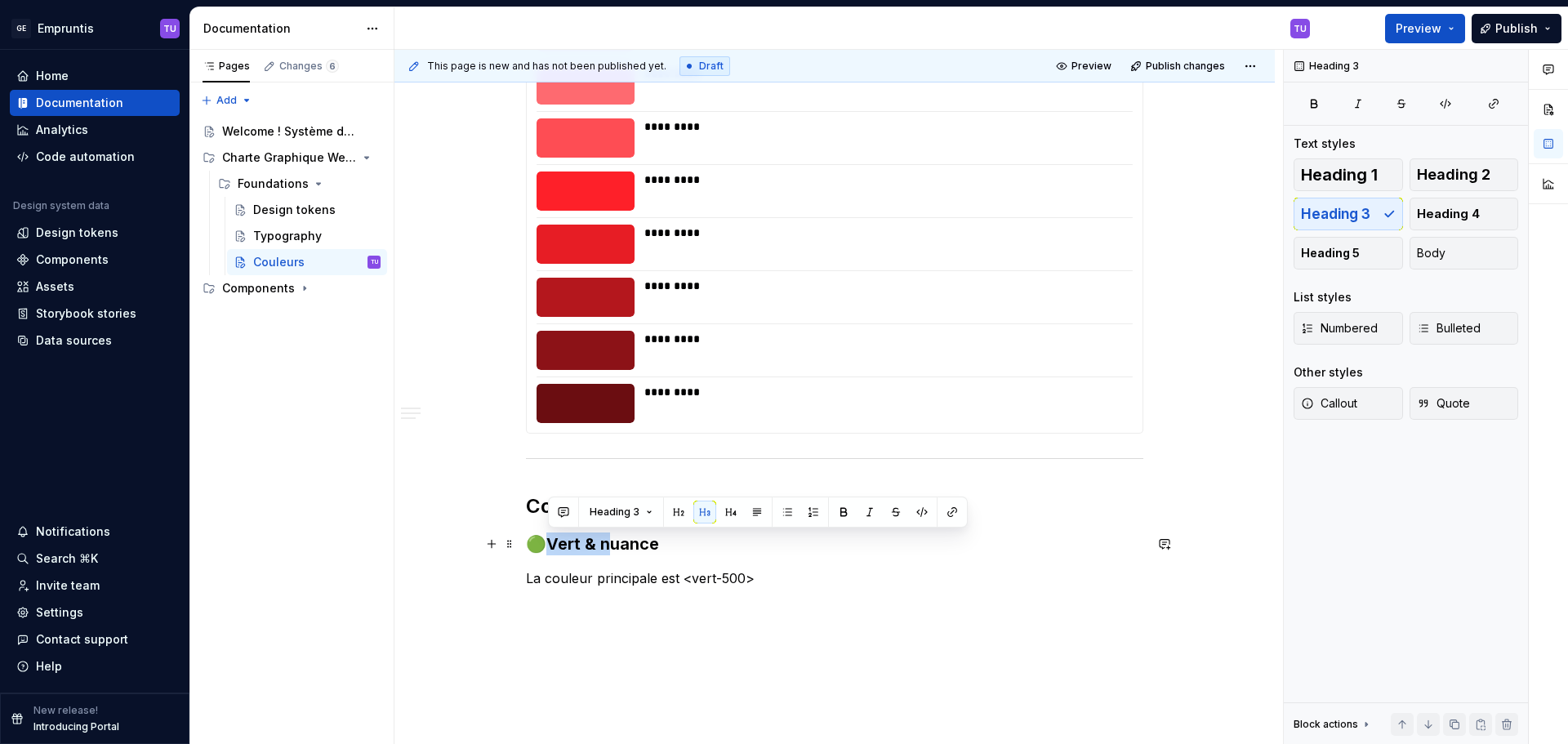
drag, startPoint x: 541, startPoint y: 544, endPoint x: 619, endPoint y: 539, distance: 78.2
click at [619, 539] on h3 "🟢Vert & nuance" at bounding box center [835, 543] width 618 height 23
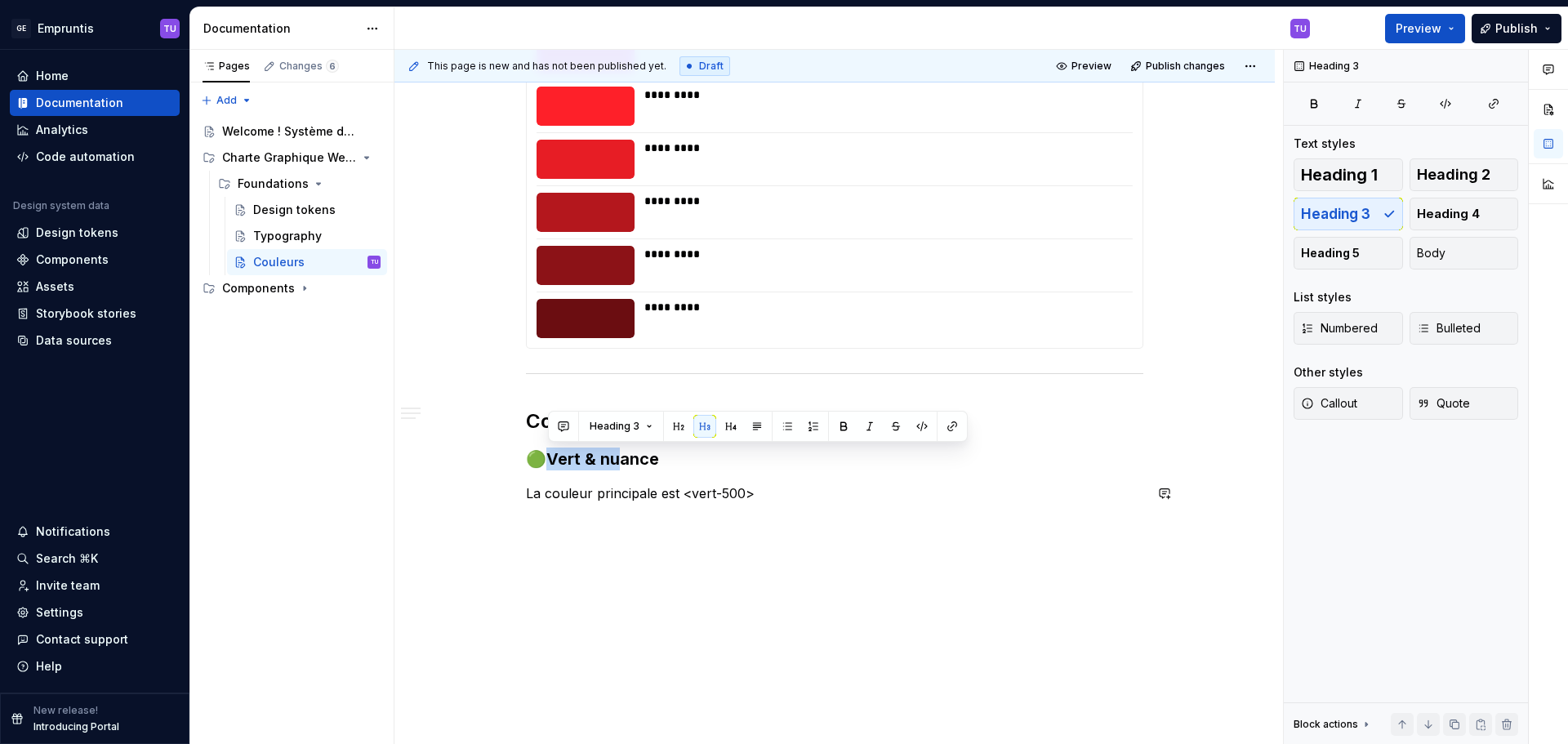
scroll to position [2494, 0]
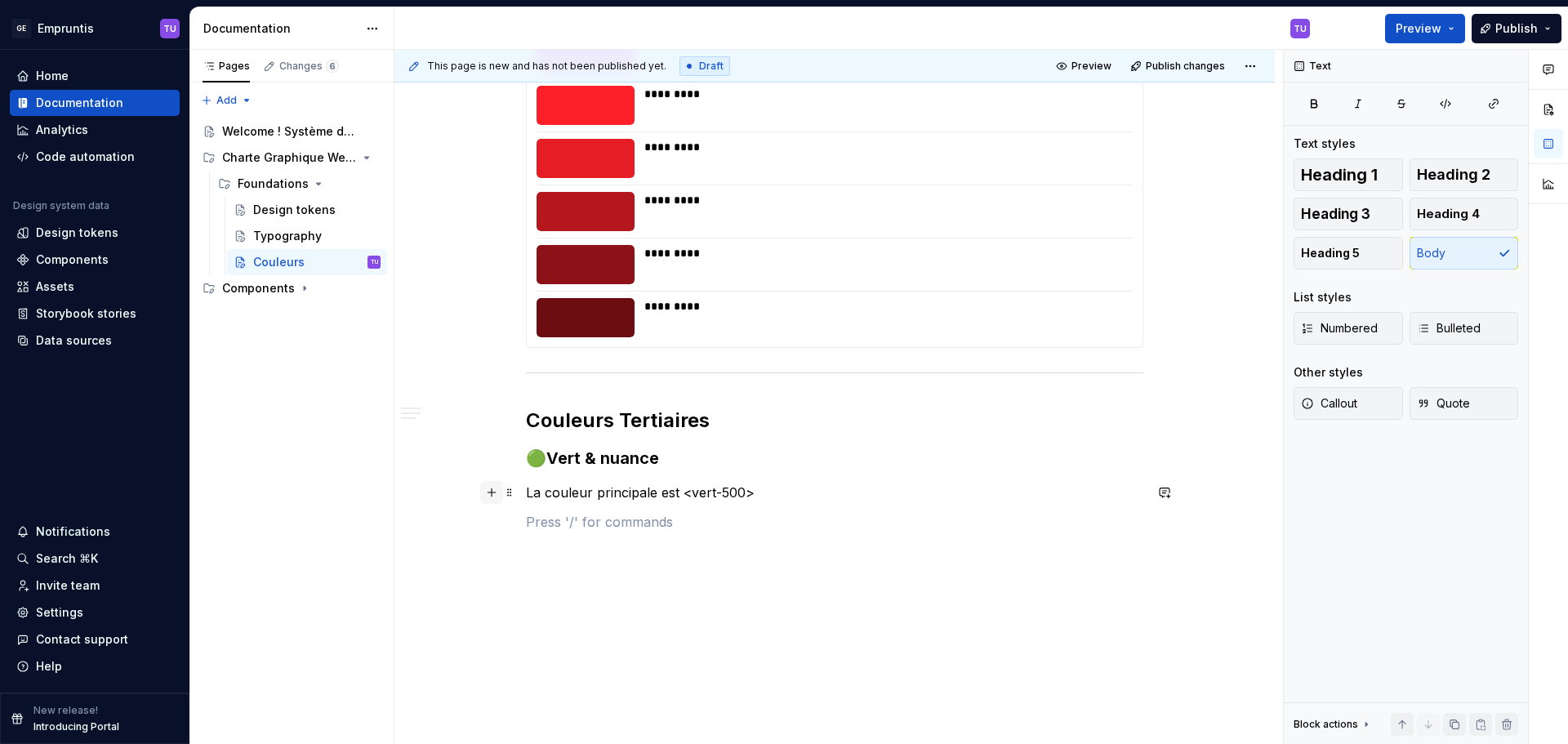
click at [496, 489] on button "button" at bounding box center [491, 492] width 23 height 23
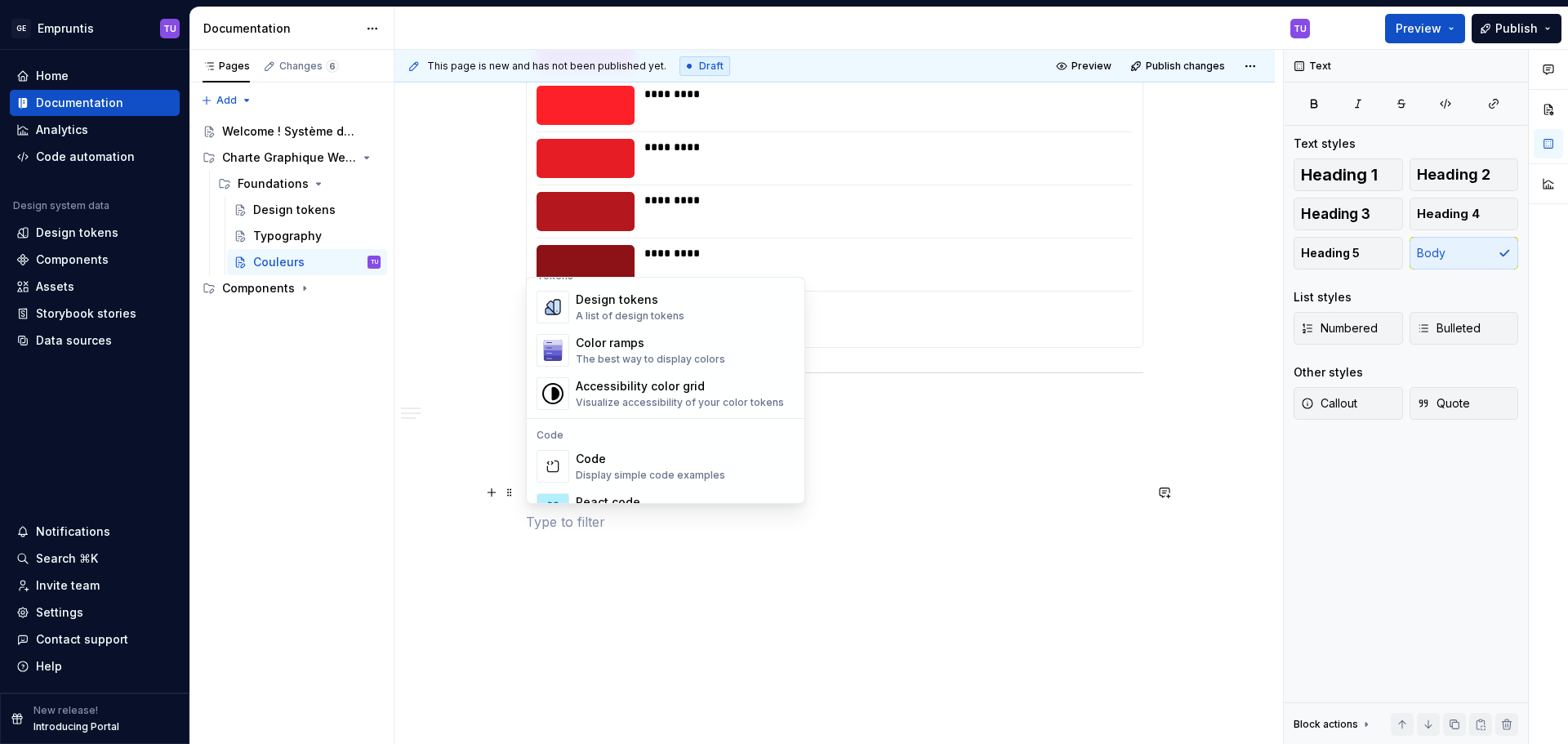
scroll to position [1225, 0]
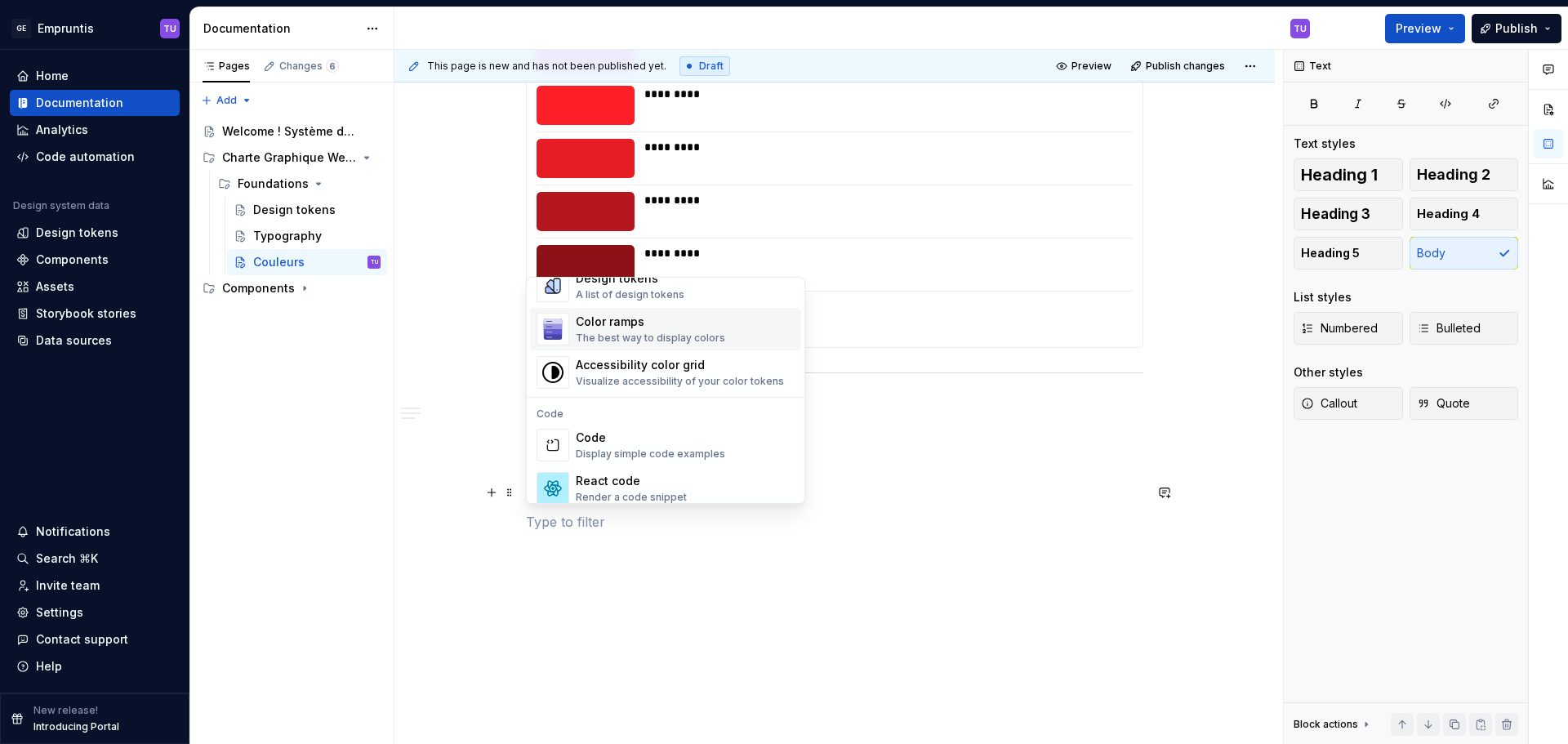
click at [618, 332] on div "The best way to display colors" at bounding box center [650, 338] width 150 height 13
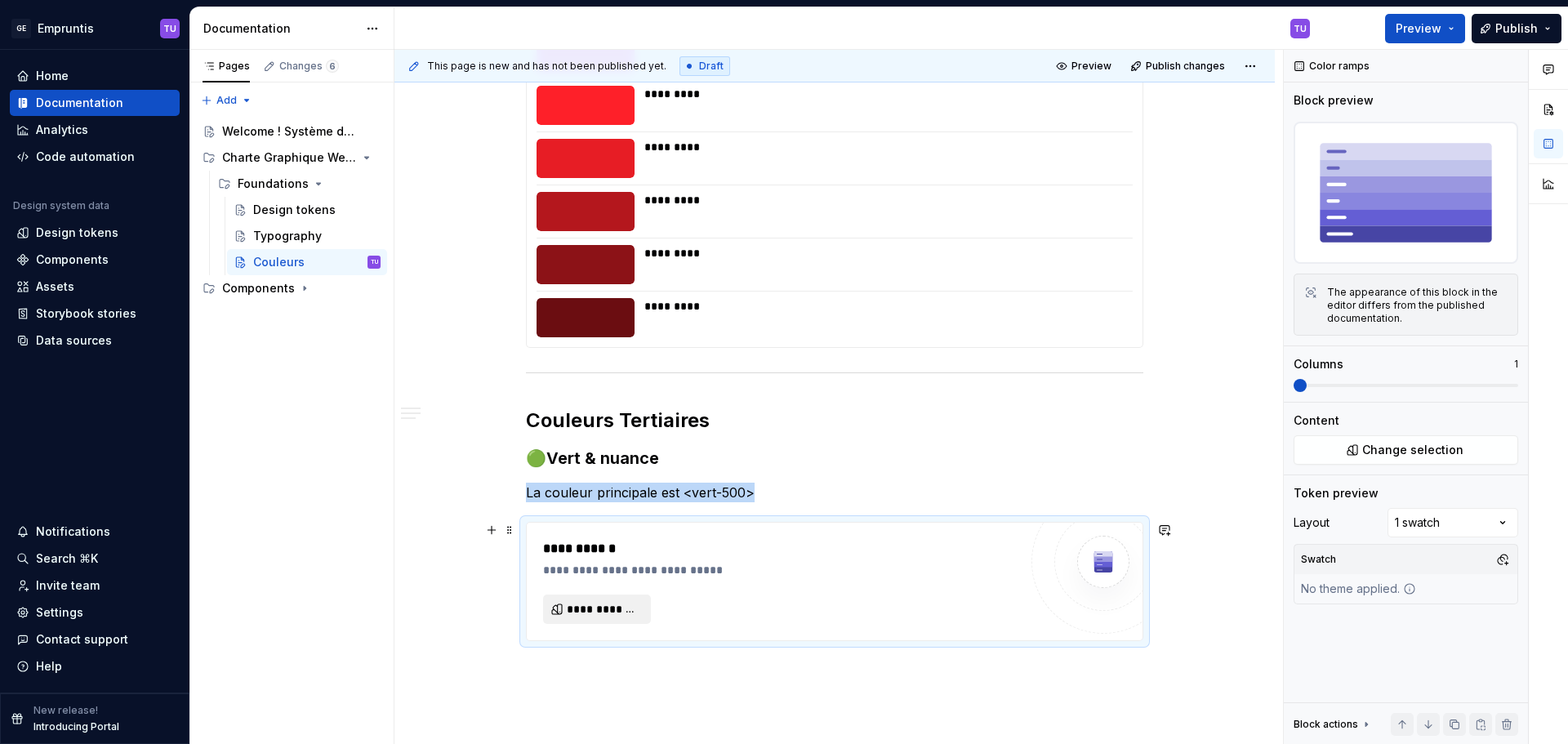
click at [581, 606] on span "**********" at bounding box center [603, 610] width 74 height 16
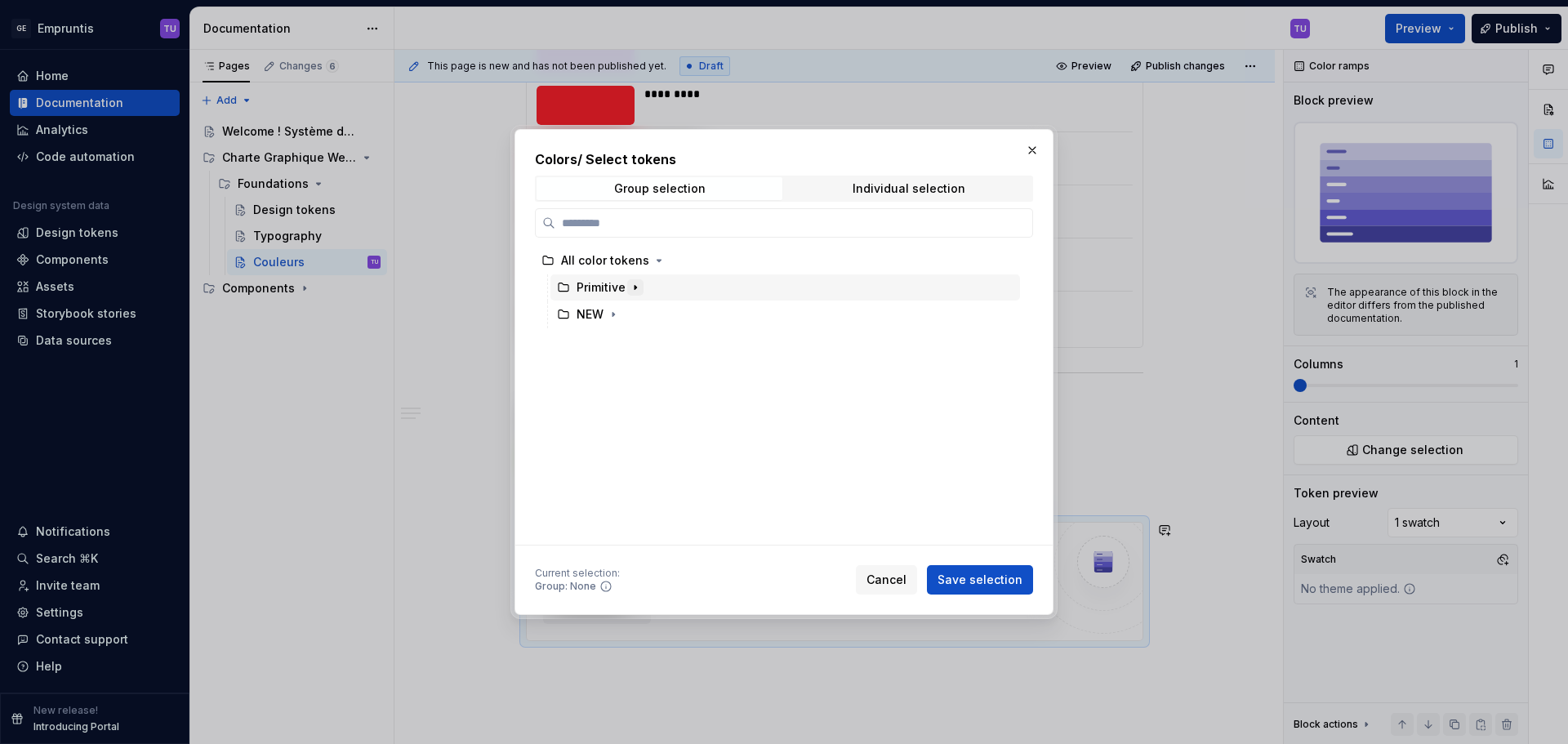
click at [639, 284] on icon "button" at bounding box center [635, 287] width 13 height 13
click at [667, 343] on icon "button" at bounding box center [668, 341] width 2 height 4
click at [667, 338] on icon "button" at bounding box center [667, 342] width 13 height 13
click at [650, 366] on icon "button" at bounding box center [650, 368] width 13 height 13
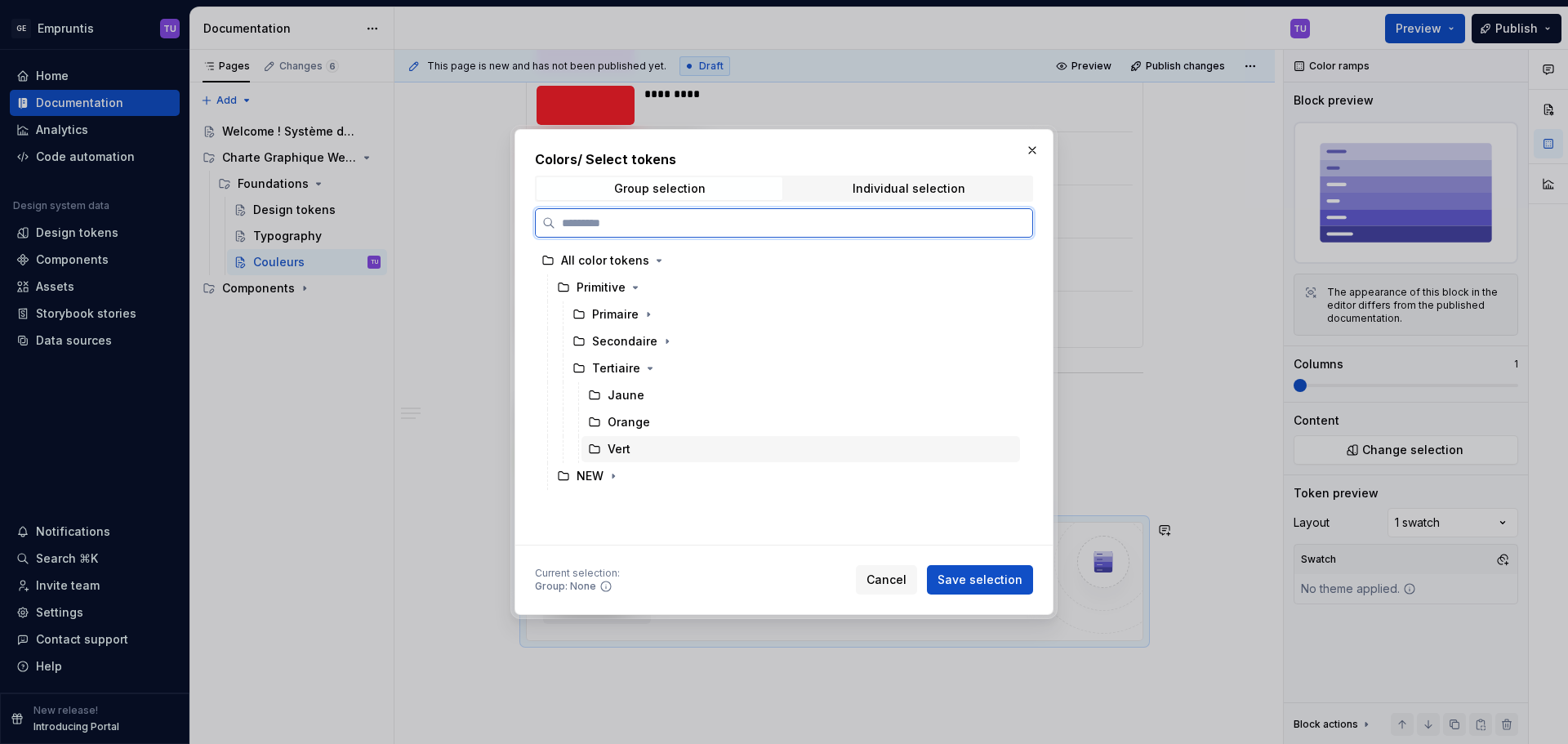
click at [627, 448] on div "Vert" at bounding box center [619, 449] width 23 height 16
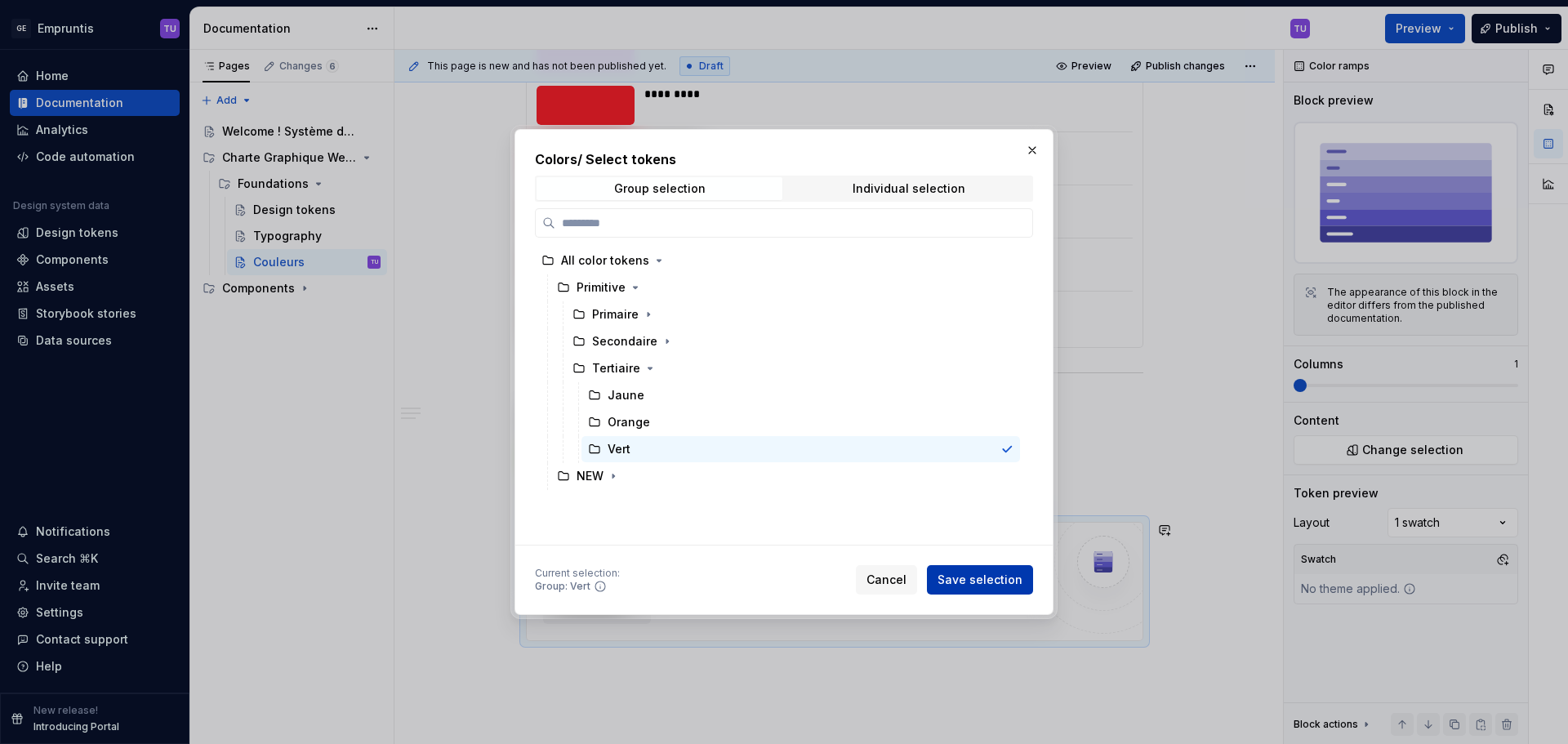
click at [974, 582] on span "Save selection" at bounding box center [979, 580] width 84 height 16
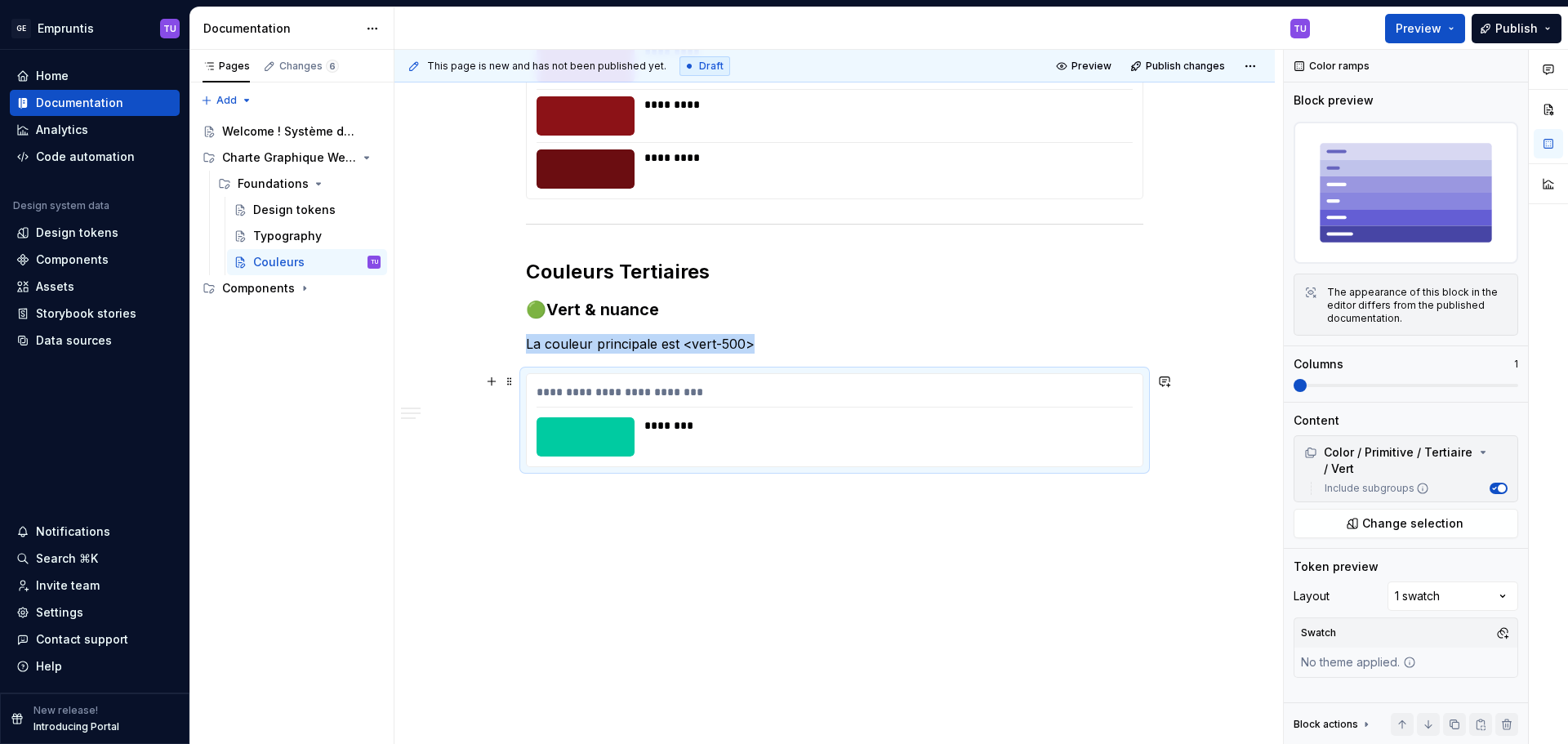
scroll to position [2646, 0]
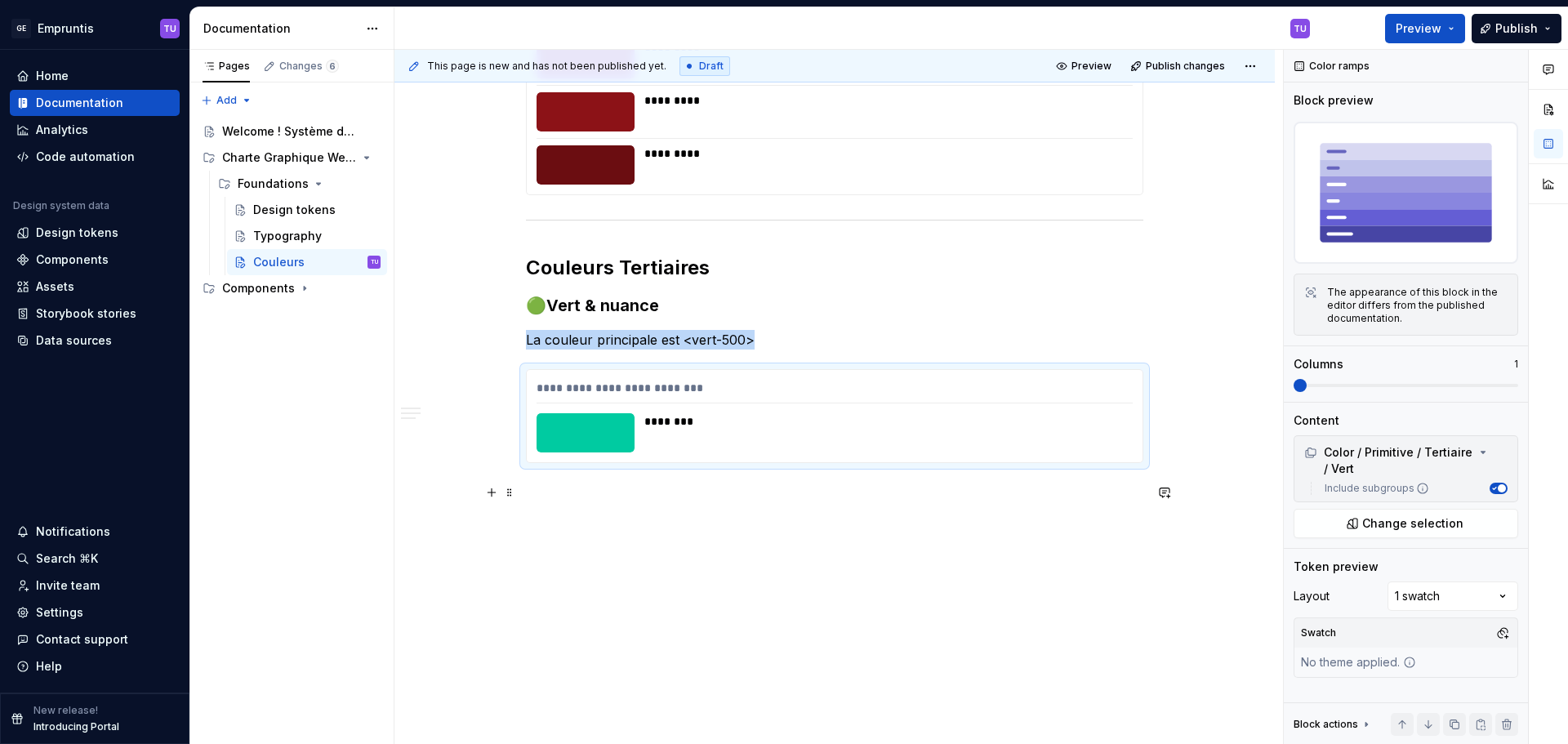
click at [559, 484] on p at bounding box center [835, 492] width 618 height 20
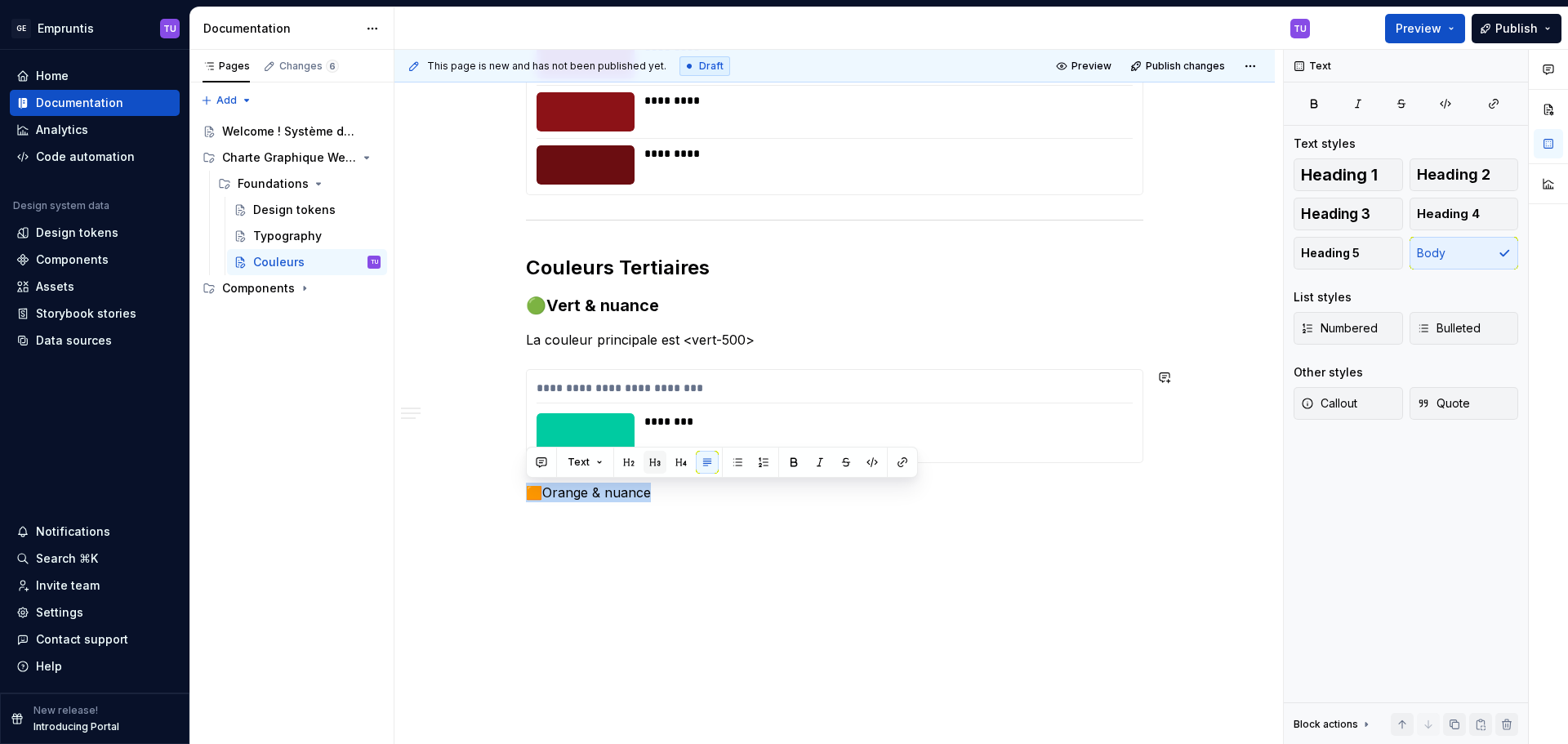
click at [650, 458] on button "button" at bounding box center [654, 461] width 23 height 23
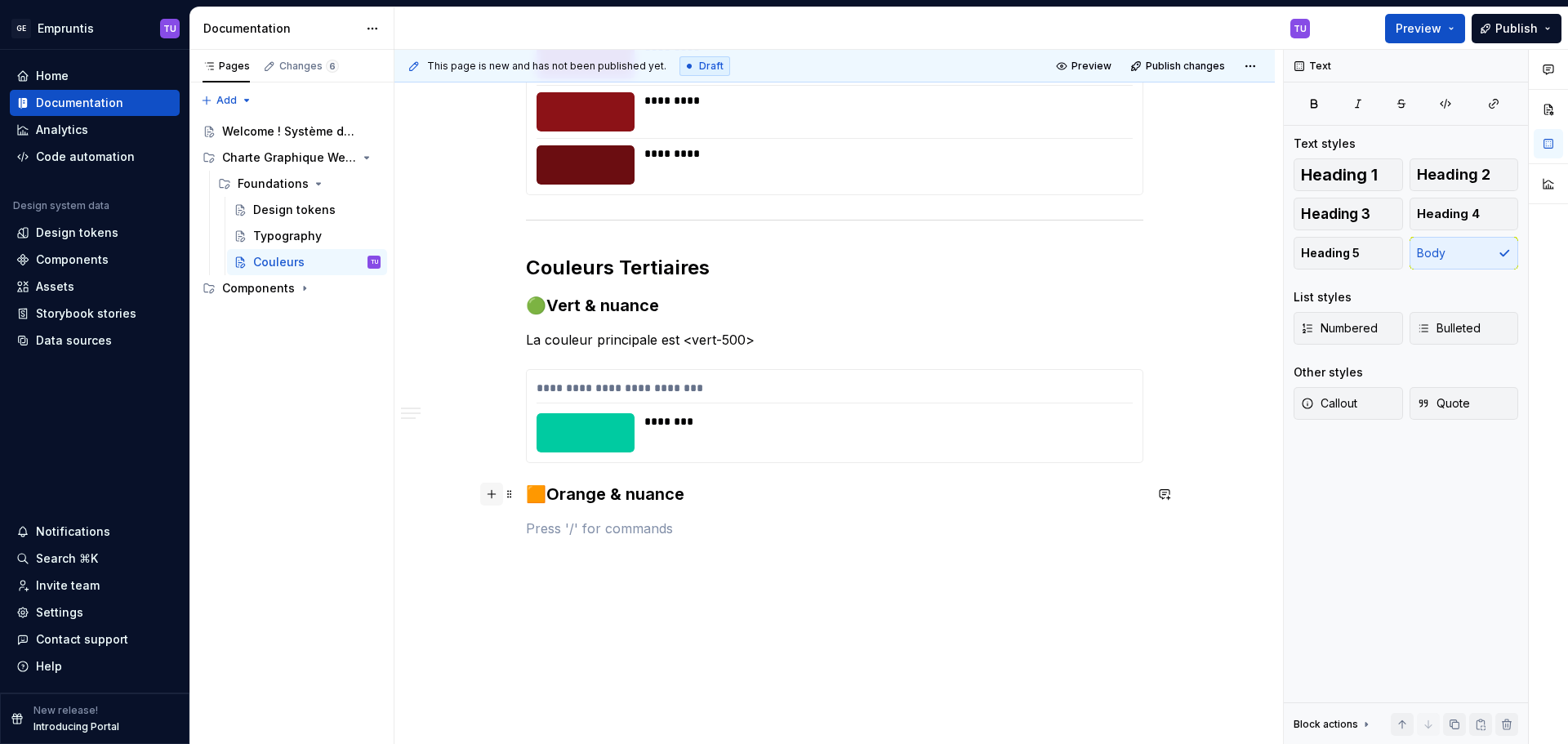
click at [493, 499] on button "button" at bounding box center [491, 493] width 23 height 23
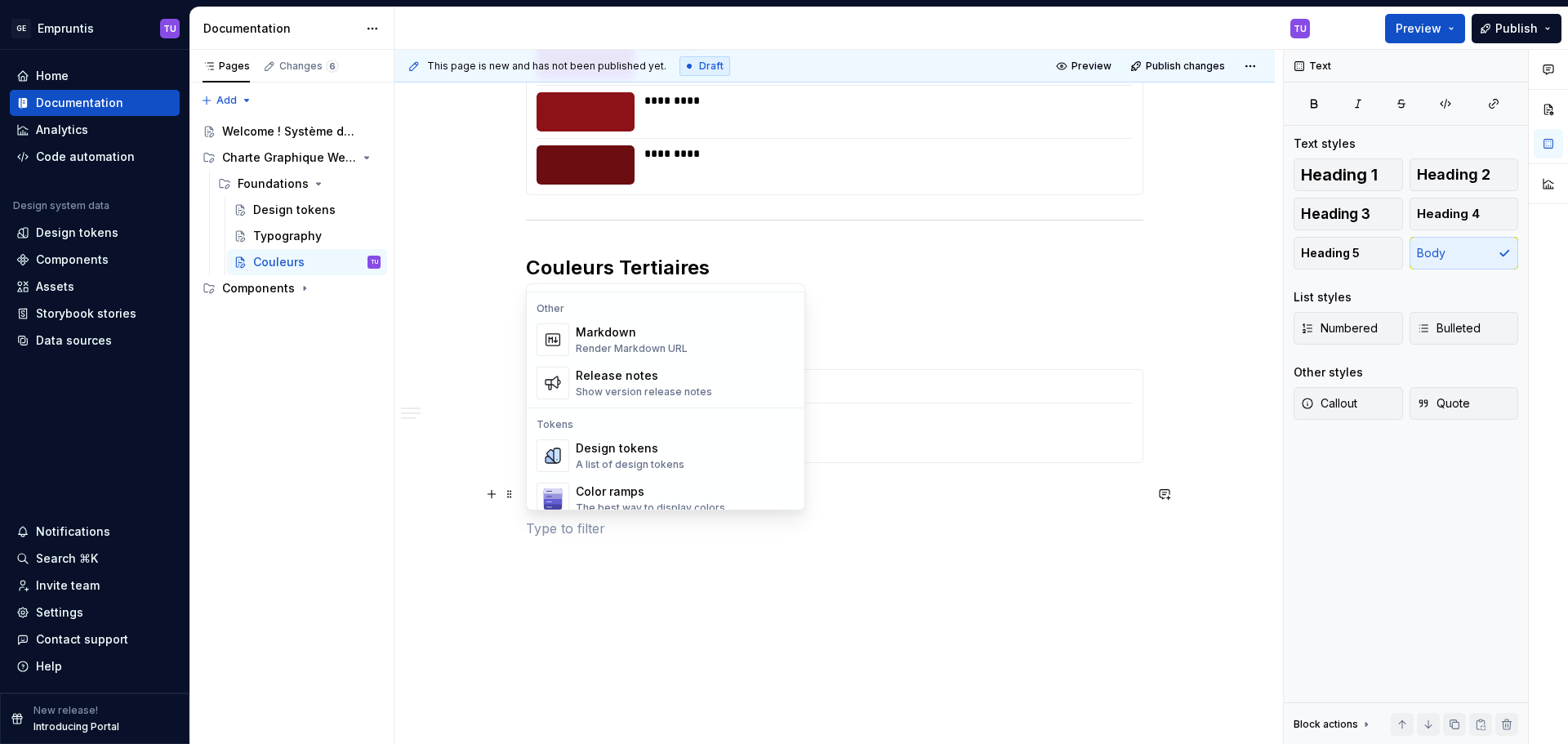
scroll to position [1144, 0]
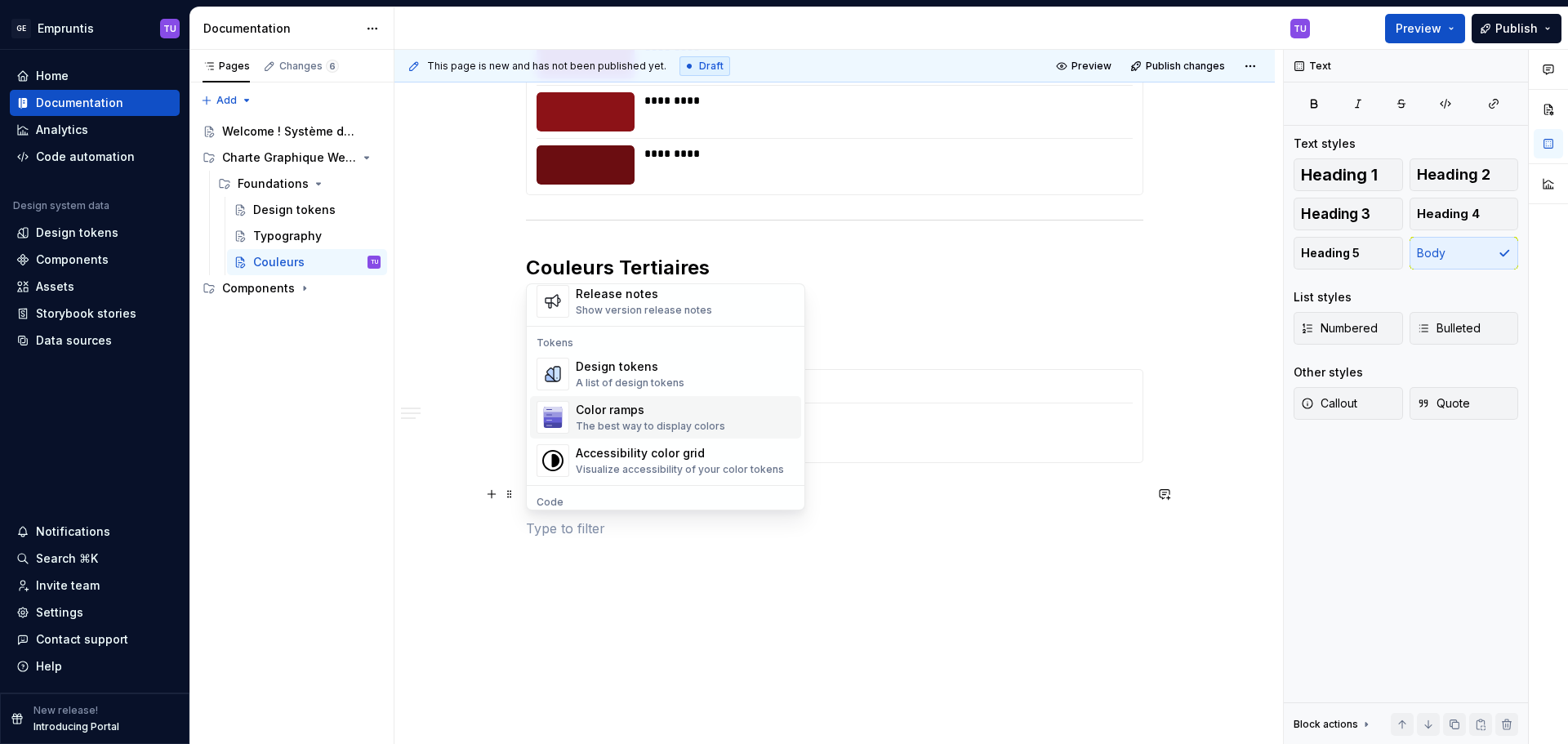
click at [618, 416] on div "Color ramps" at bounding box center [650, 410] width 150 height 16
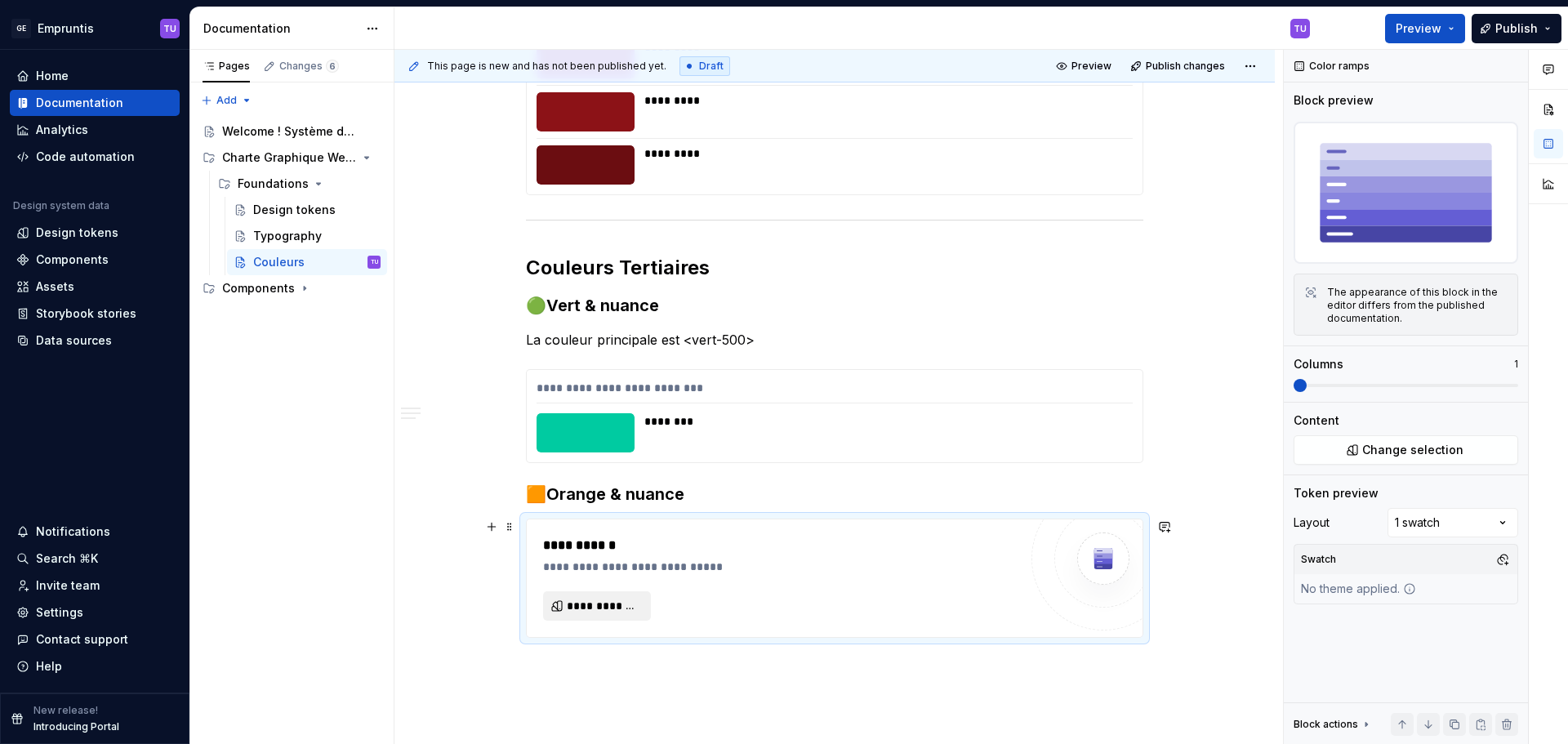
click at [592, 602] on span "**********" at bounding box center [603, 606] width 74 height 16
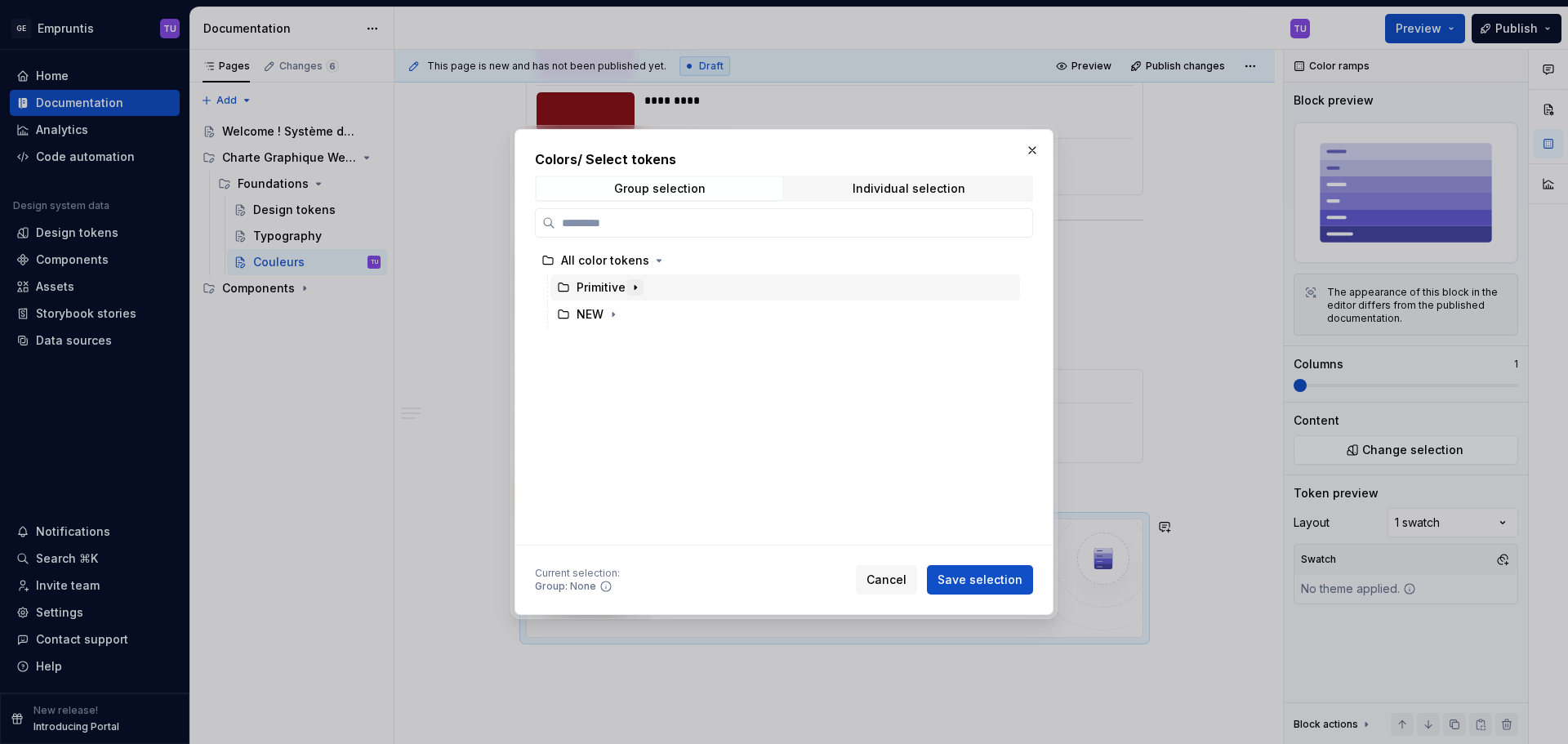
click at [635, 289] on icon "button" at bounding box center [635, 287] width 13 height 13
click at [650, 367] on icon "button" at bounding box center [650, 368] width 2 height 4
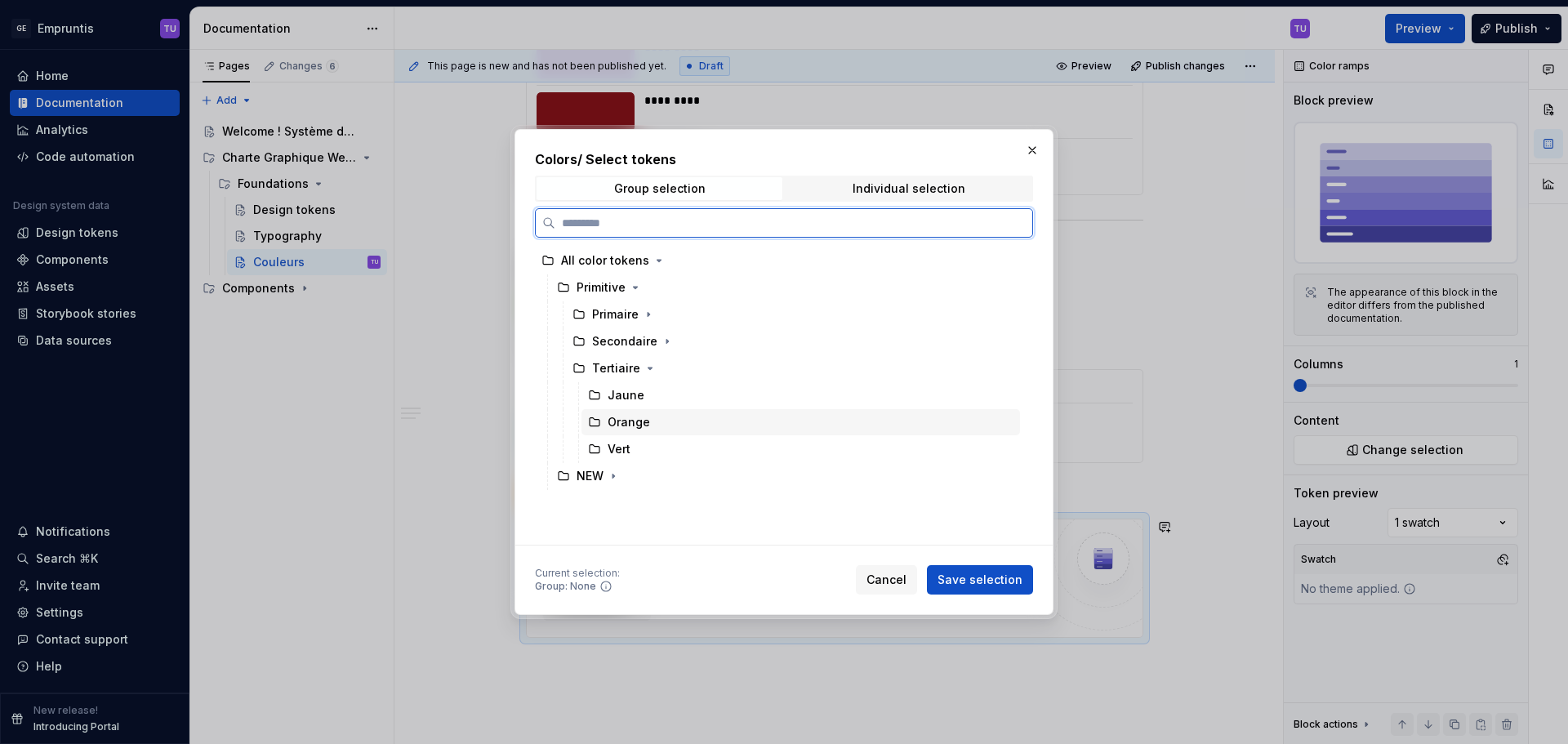
click at [628, 419] on div "Orange" at bounding box center [629, 422] width 43 height 16
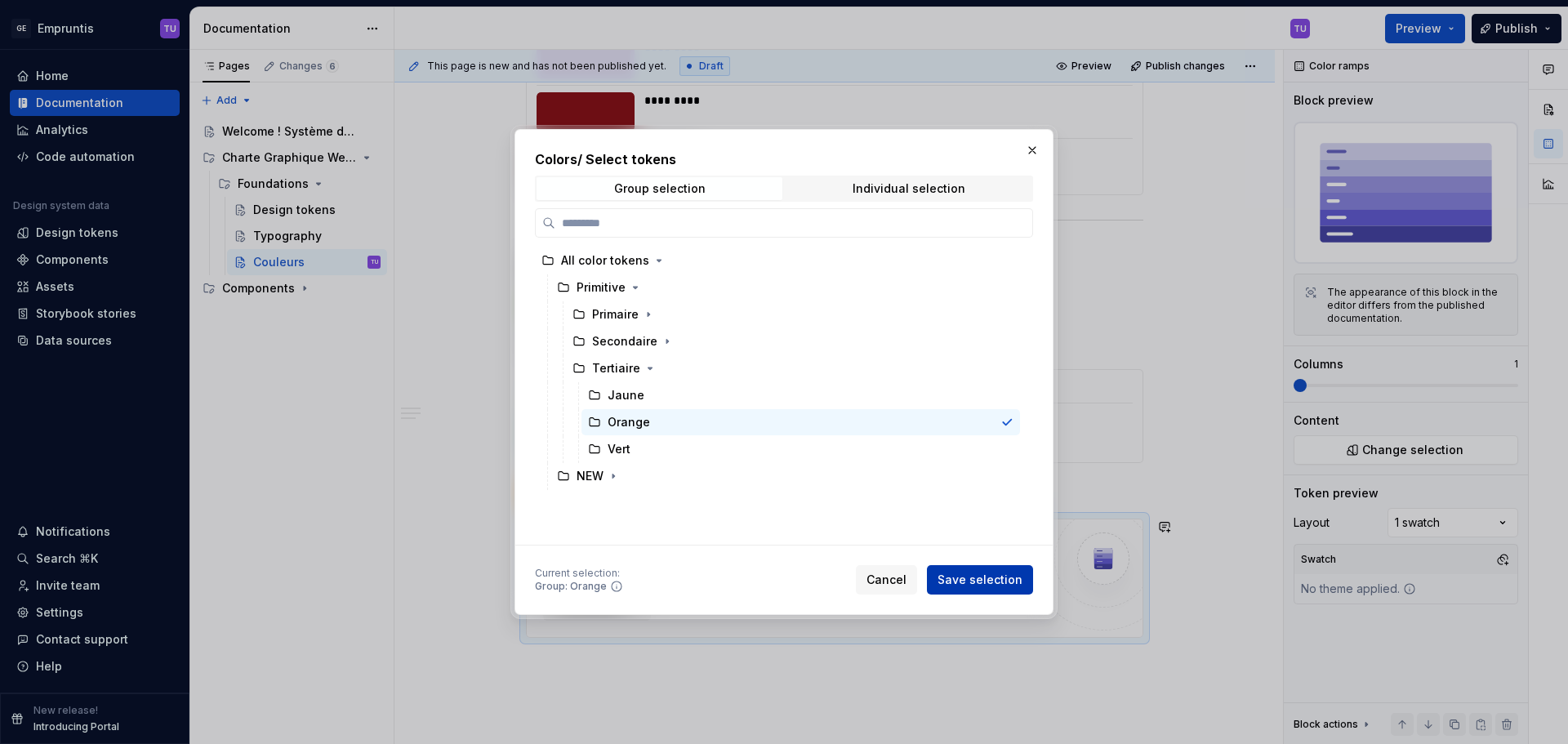
click at [962, 573] on span "Save selection" at bounding box center [979, 580] width 84 height 16
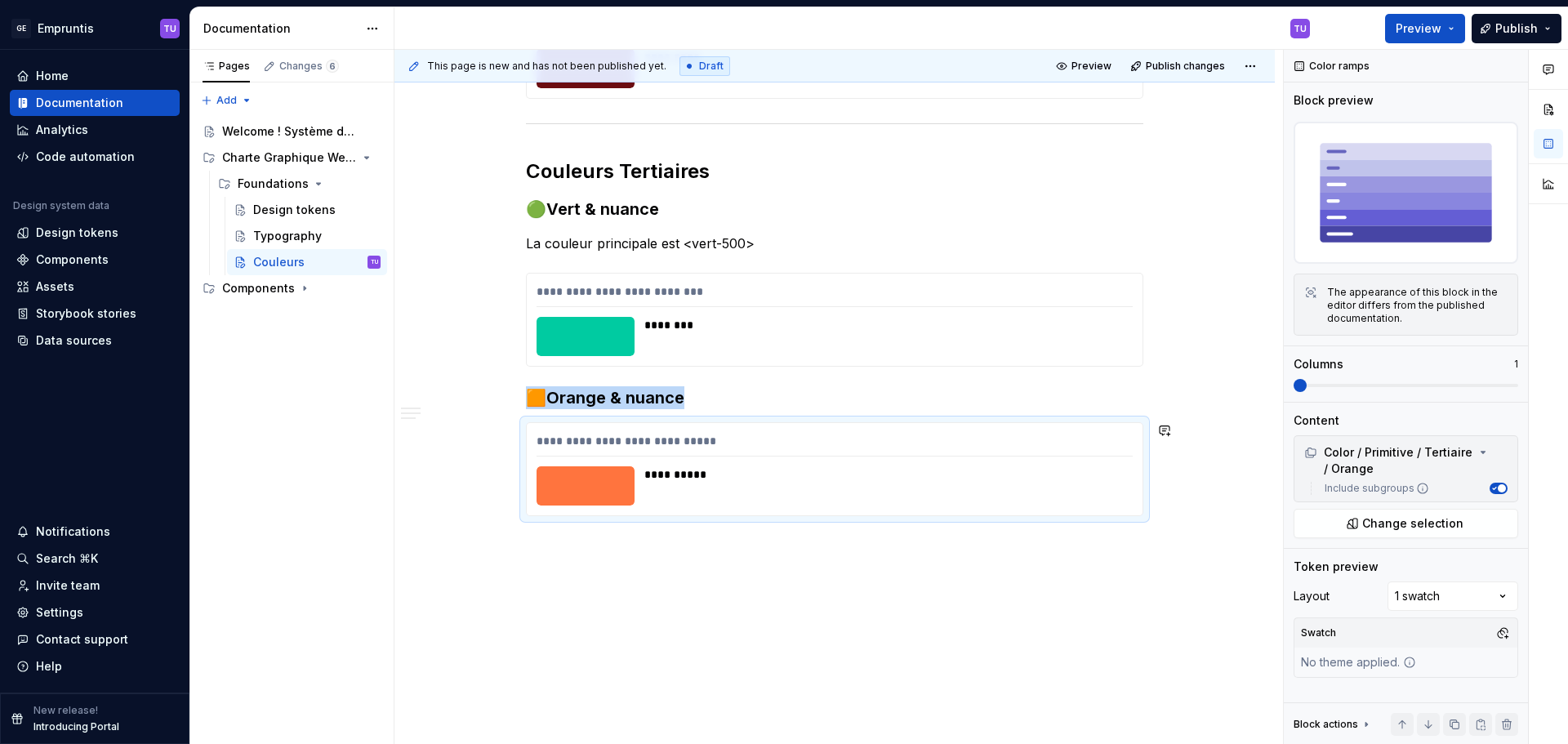
scroll to position [2795, 0]
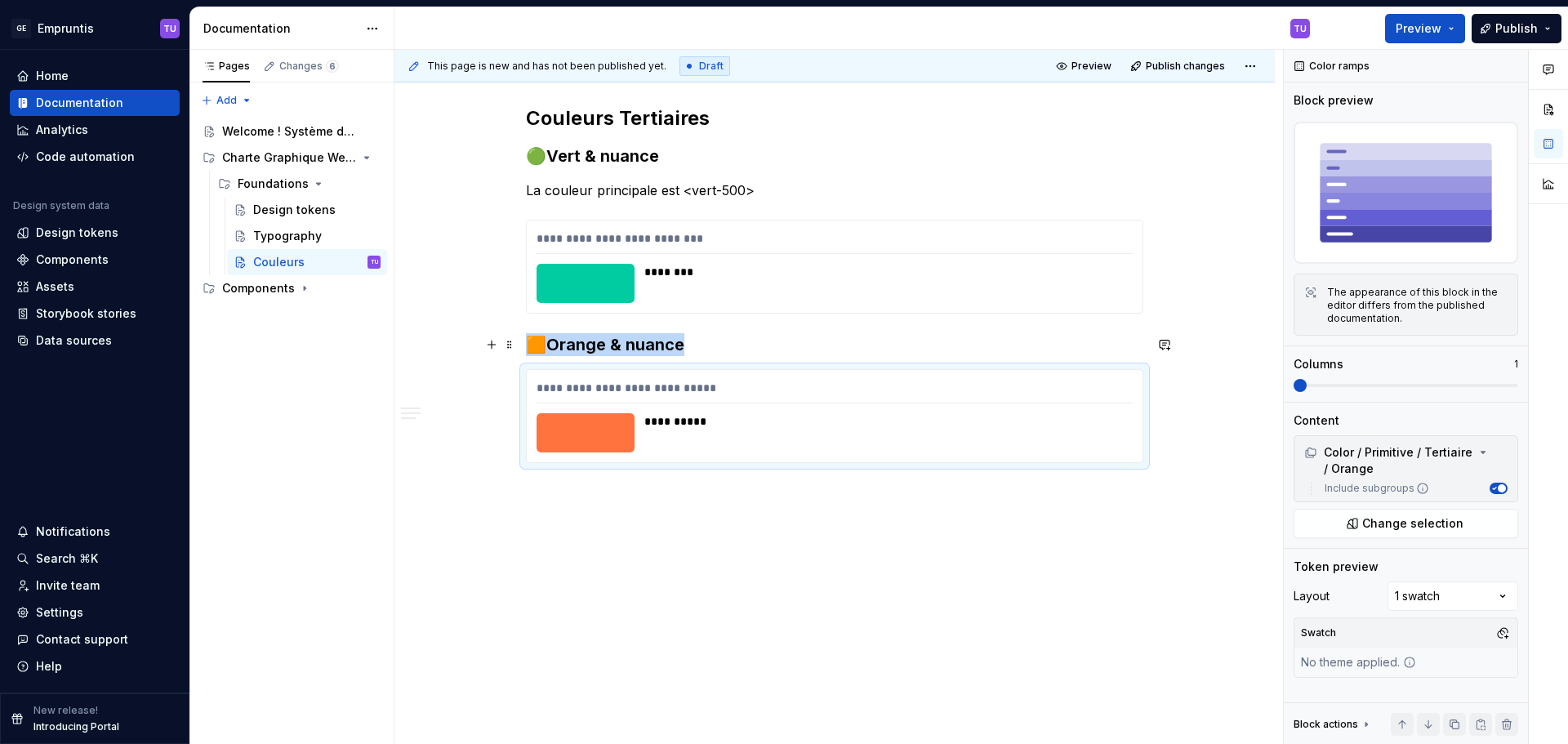
click at [730, 343] on h3 "🟧Orange & nuance" at bounding box center [835, 344] width 618 height 23
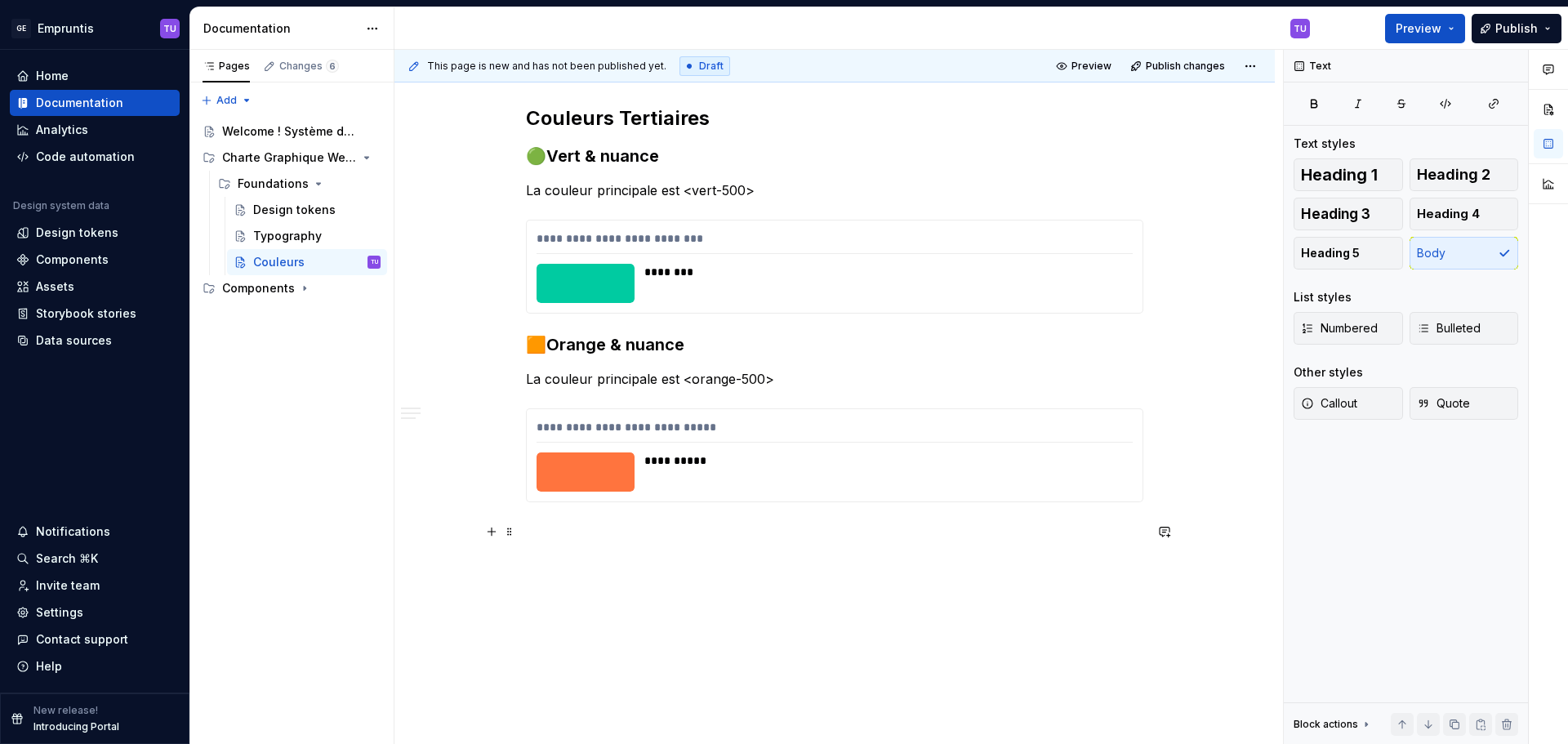
click at [491, 563] on button "button" at bounding box center [491, 567] width 23 height 23
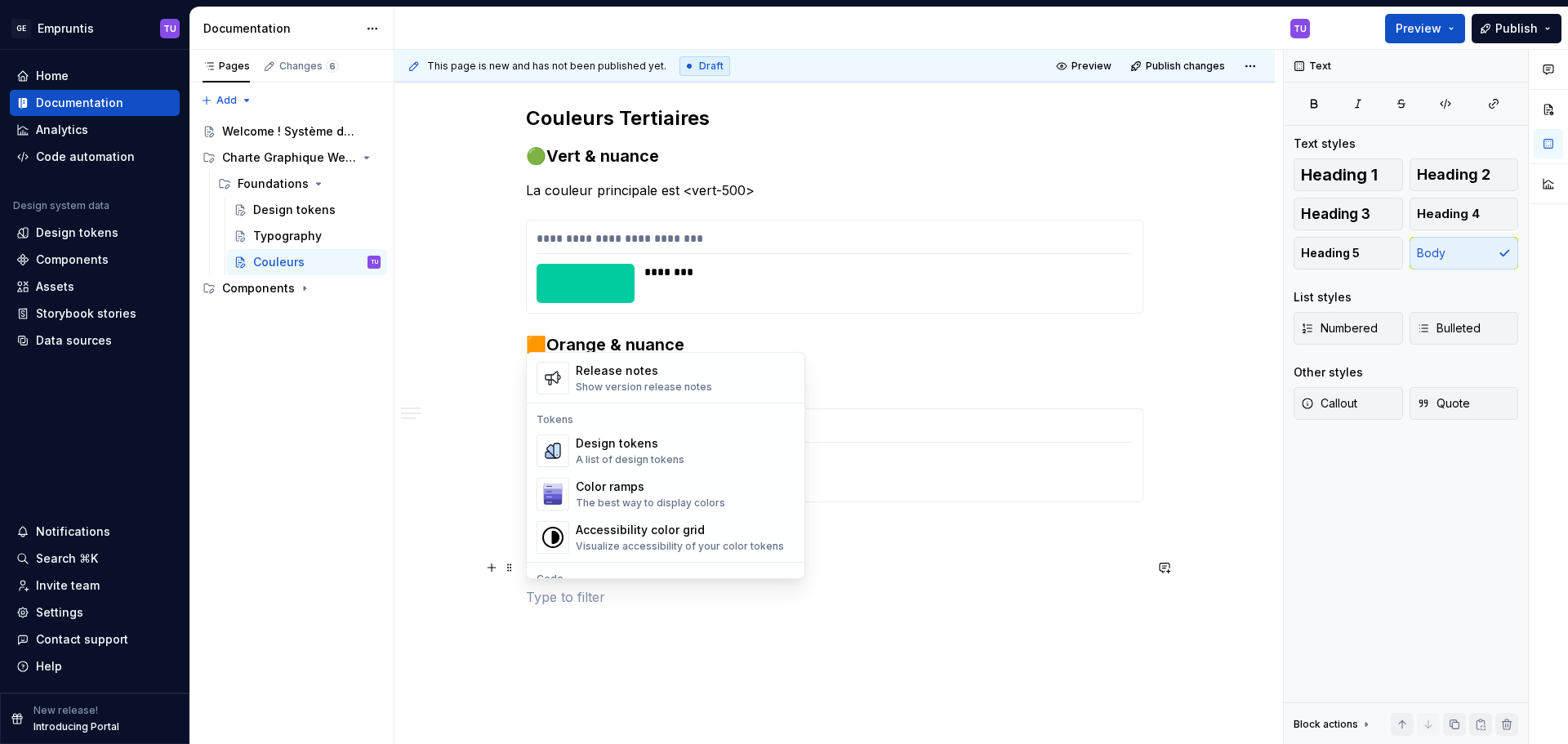
scroll to position [1144, 0]
click at [601, 478] on div "Color ramps" at bounding box center [650, 479] width 150 height 16
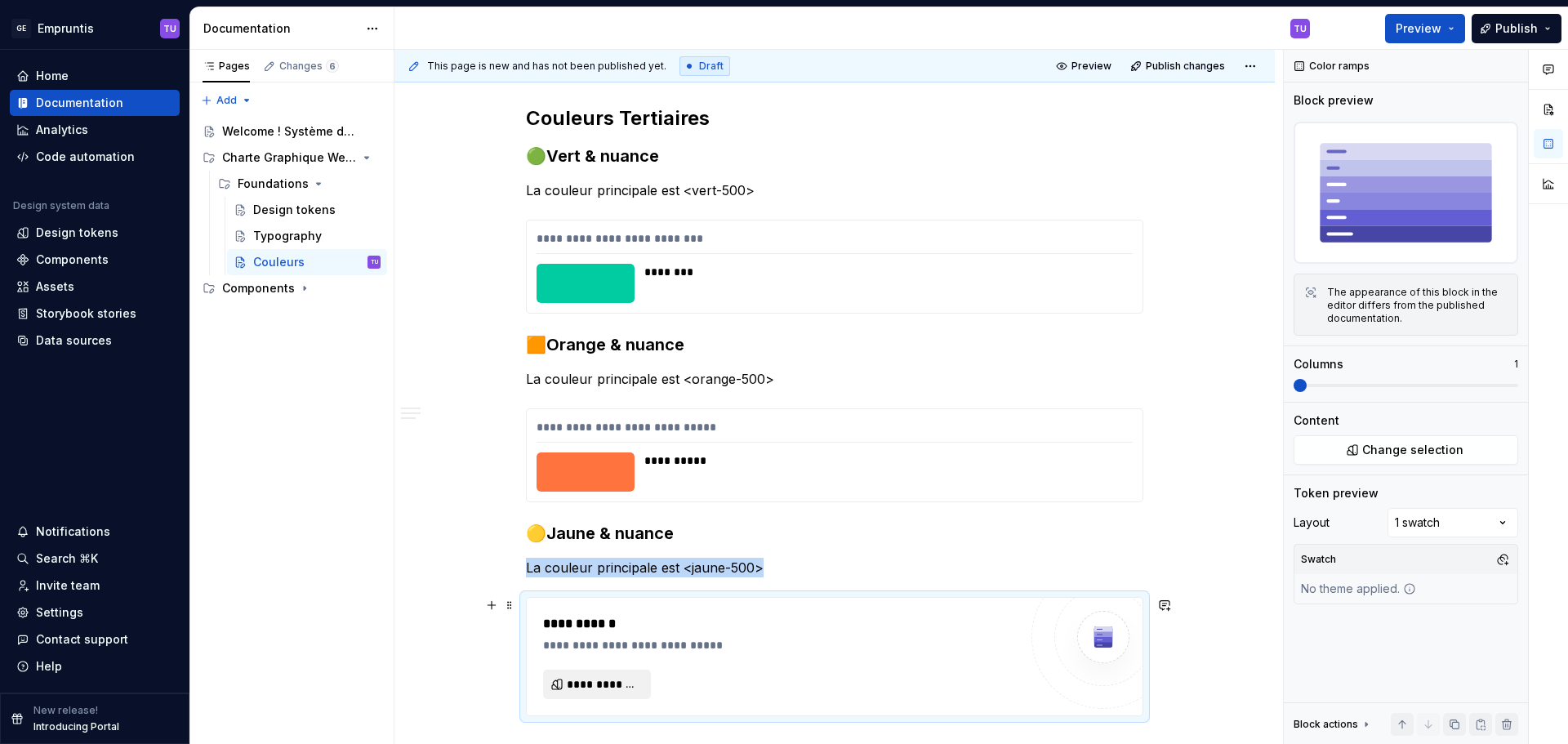
click at [615, 681] on span "**********" at bounding box center [603, 684] width 74 height 16
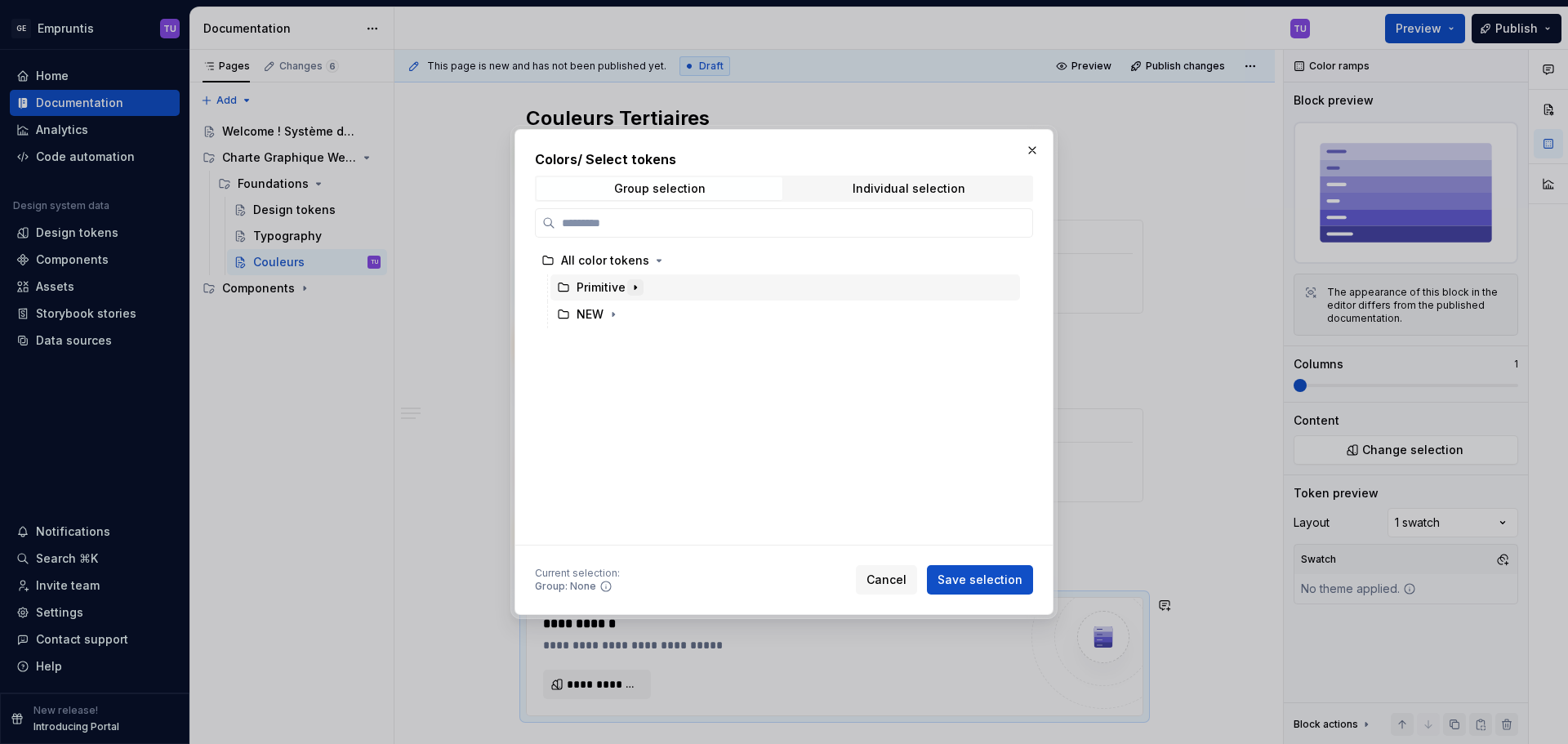
click at [637, 287] on icon "button" at bounding box center [635, 287] width 13 height 13
click at [643, 371] on icon "button" at bounding box center [650, 368] width 13 height 13
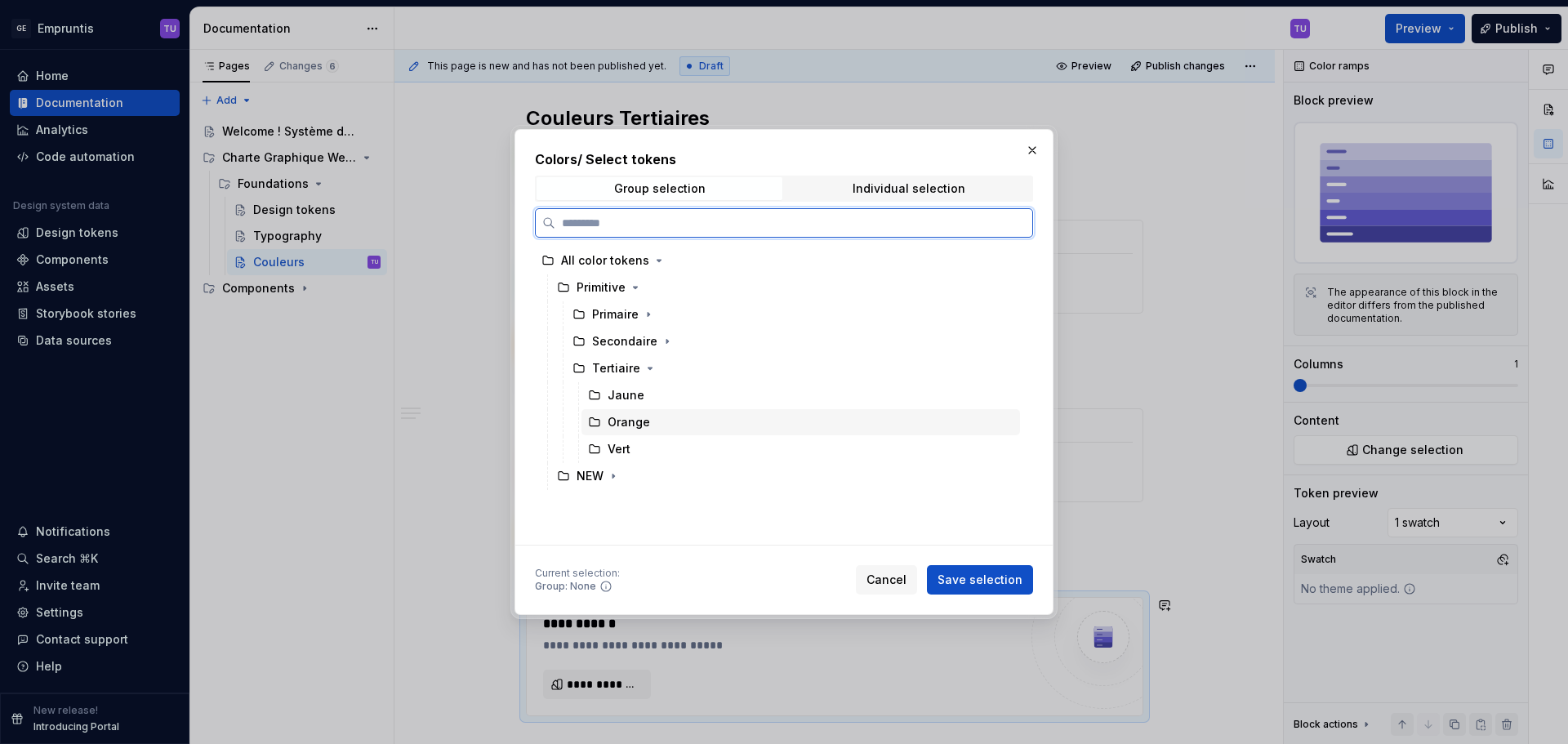
click at [648, 401] on div "Jaune" at bounding box center [800, 395] width 439 height 26
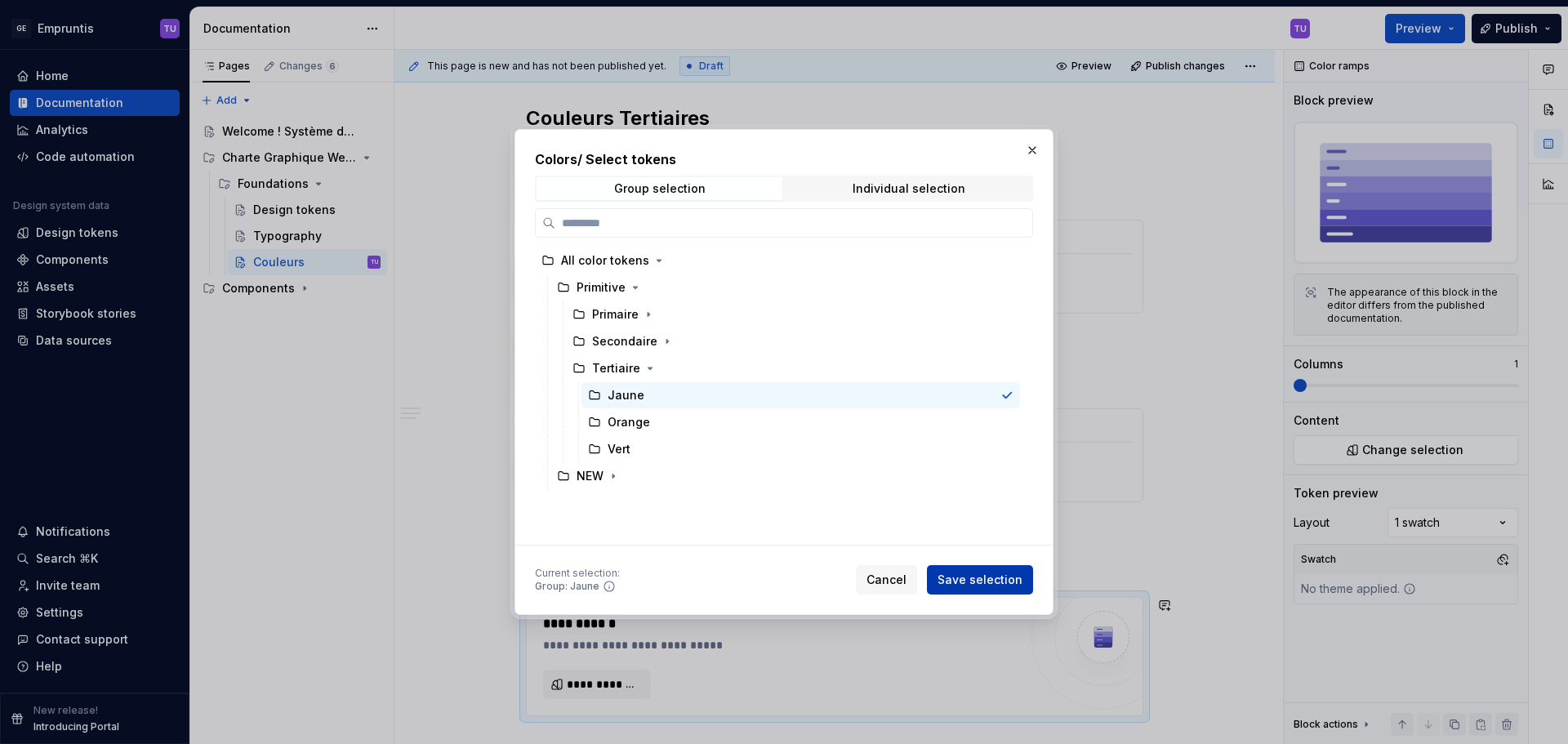
click at [959, 581] on span "Save selection" at bounding box center [979, 580] width 84 height 16
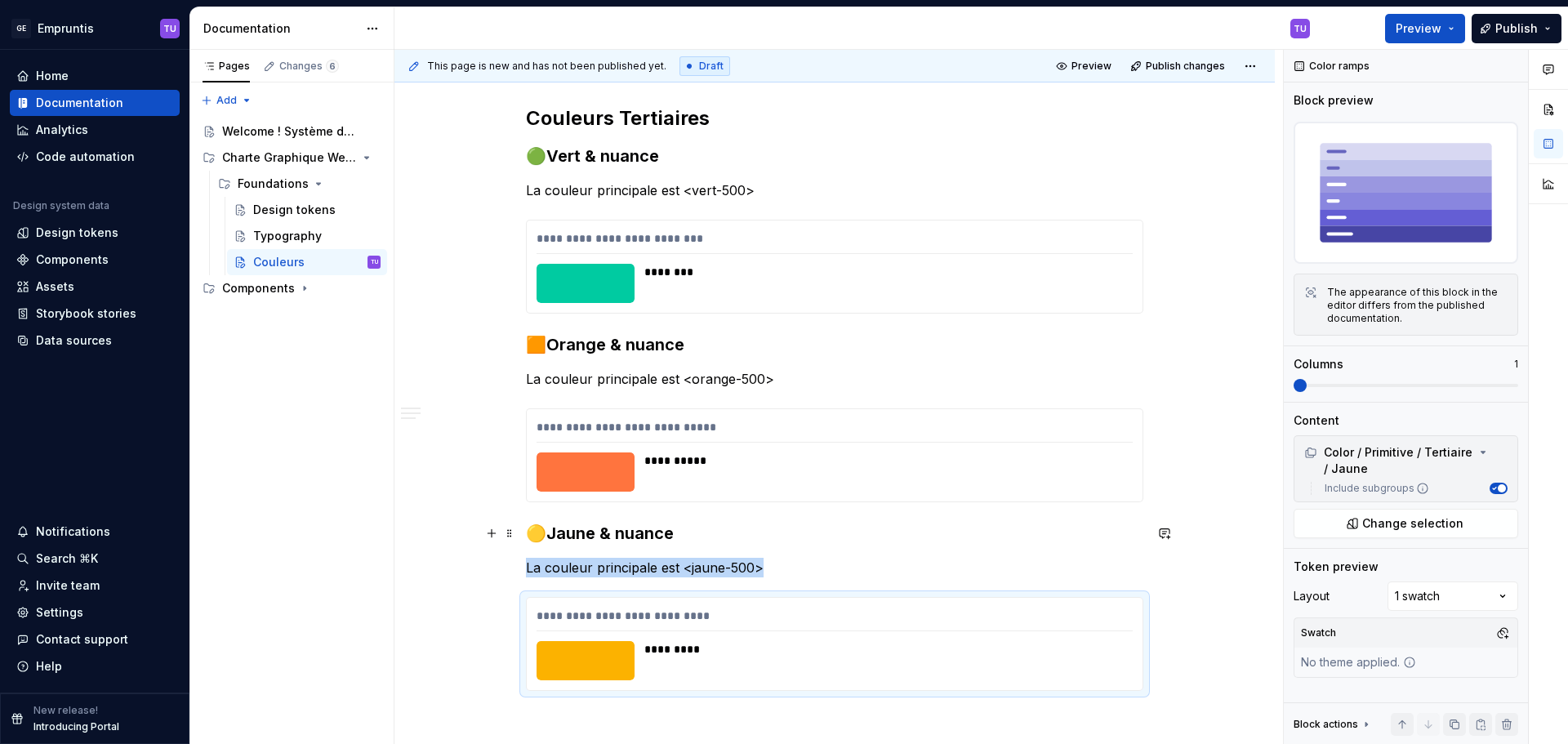
scroll to position [2984, 0]
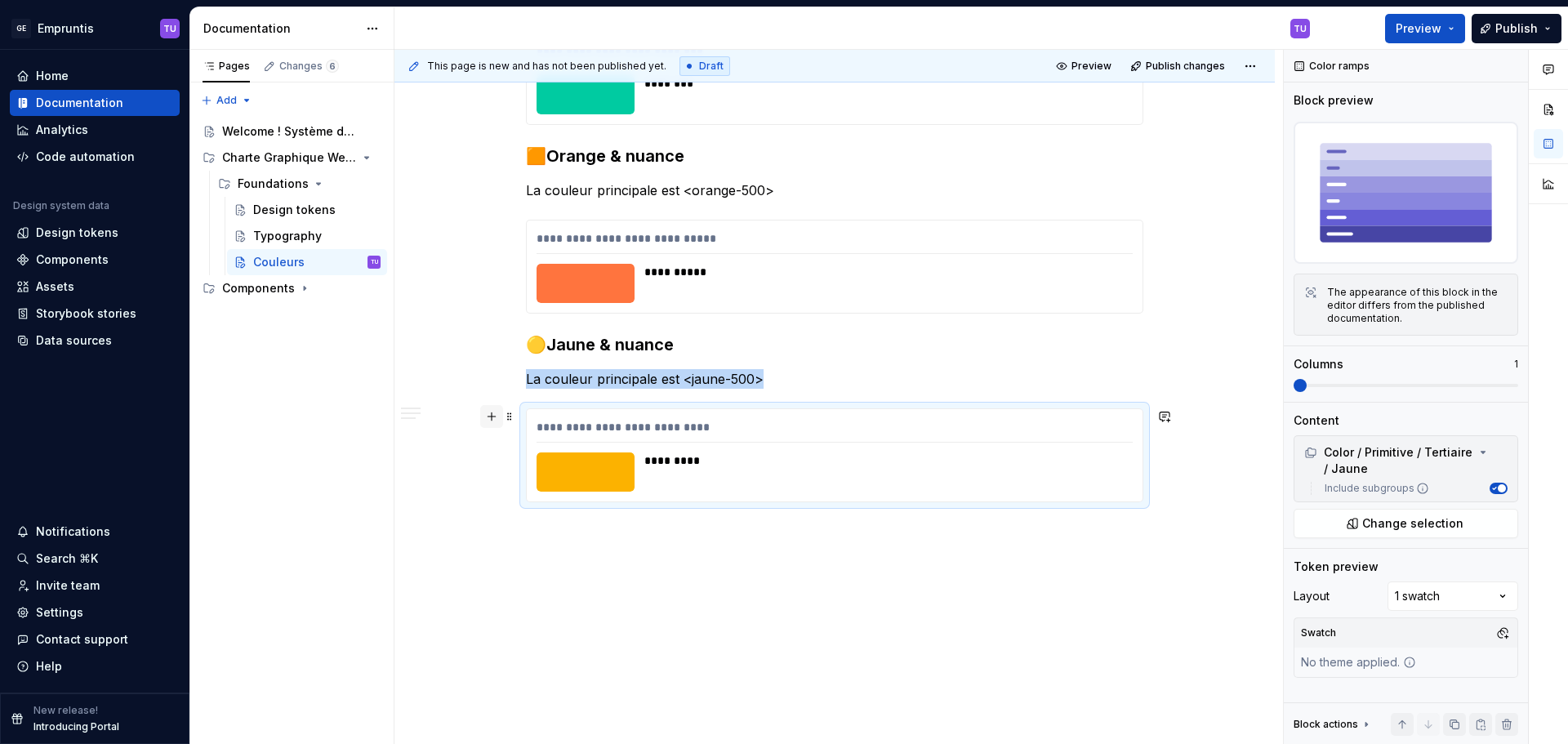
click at [494, 418] on button "button" at bounding box center [491, 416] width 23 height 23
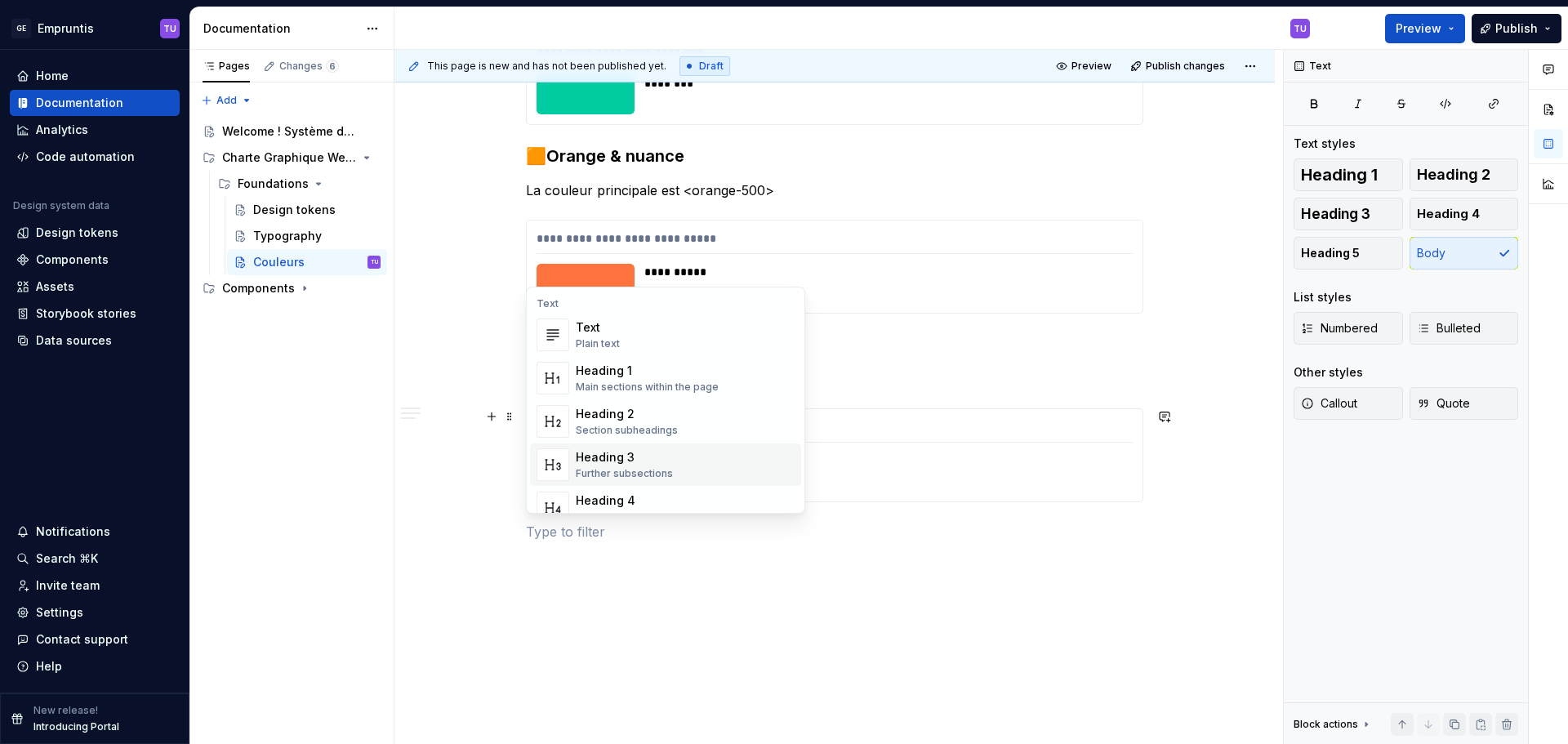
scroll to position [408, 0]
click at [632, 450] on div "Divider" at bounding box center [617, 454] width 83 height 16
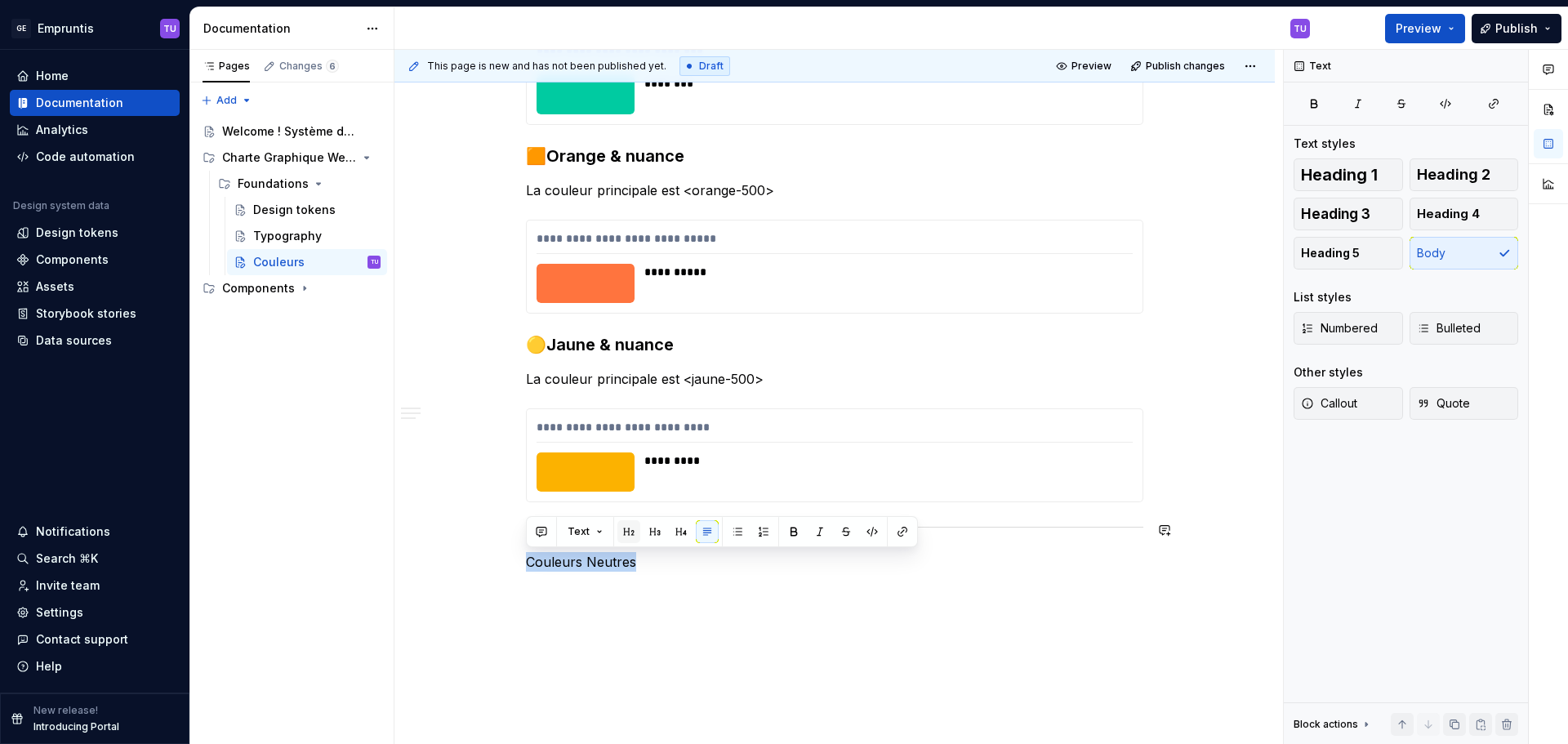
click at [635, 534] on button "button" at bounding box center [629, 531] width 23 height 23
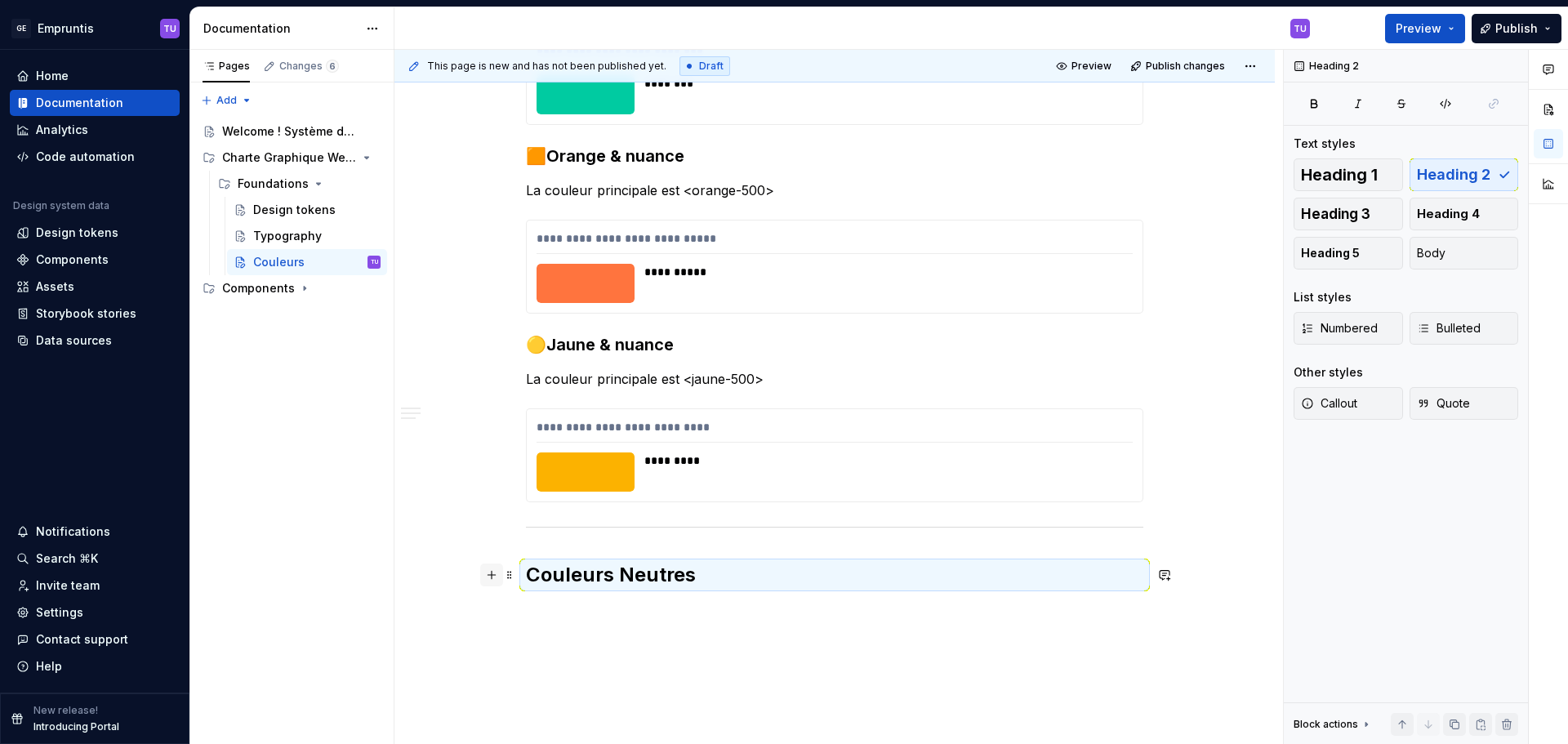
click at [495, 579] on button "button" at bounding box center [491, 574] width 23 height 23
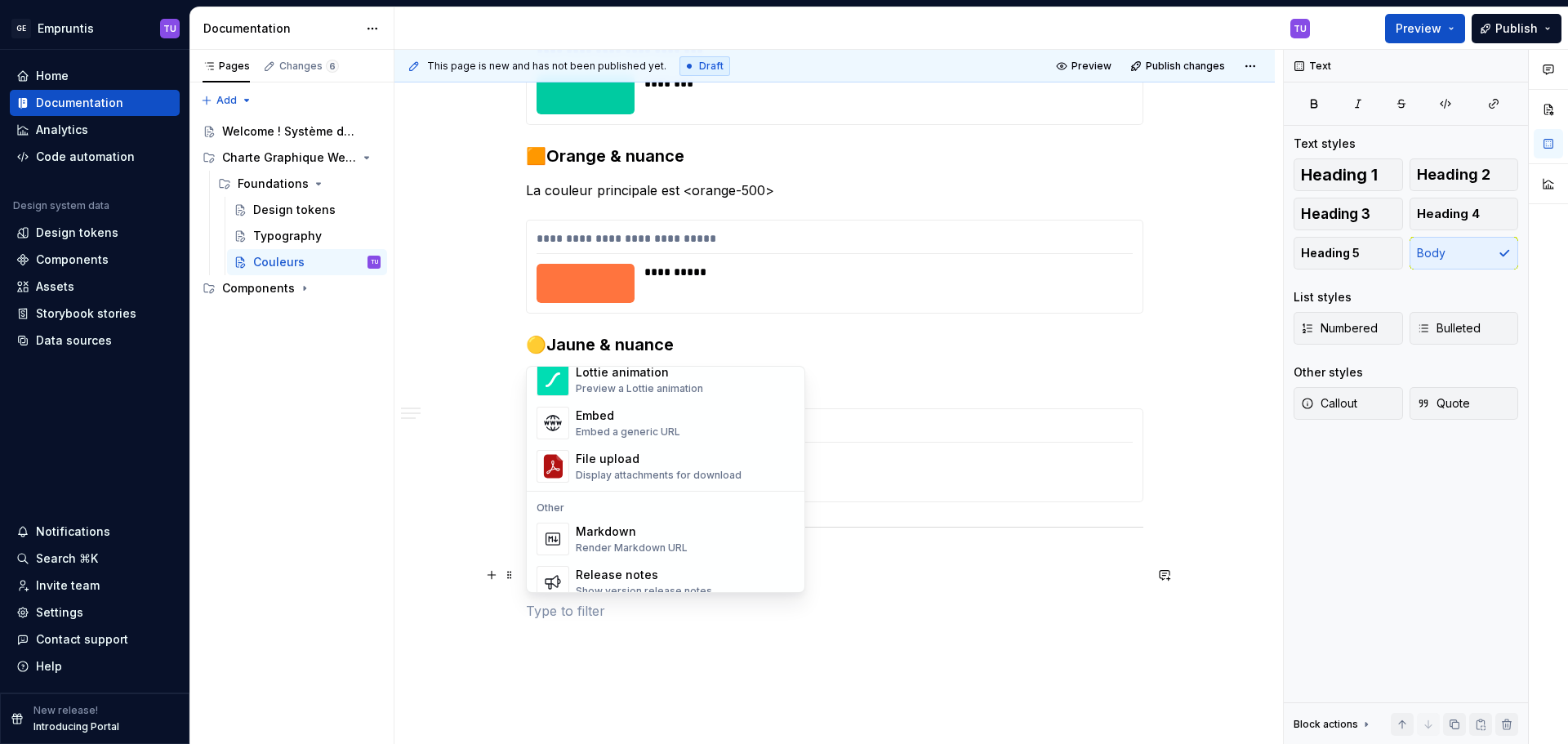
scroll to position [1062, 0]
click at [594, 576] on div "Color ramps" at bounding box center [650, 574] width 150 height 16
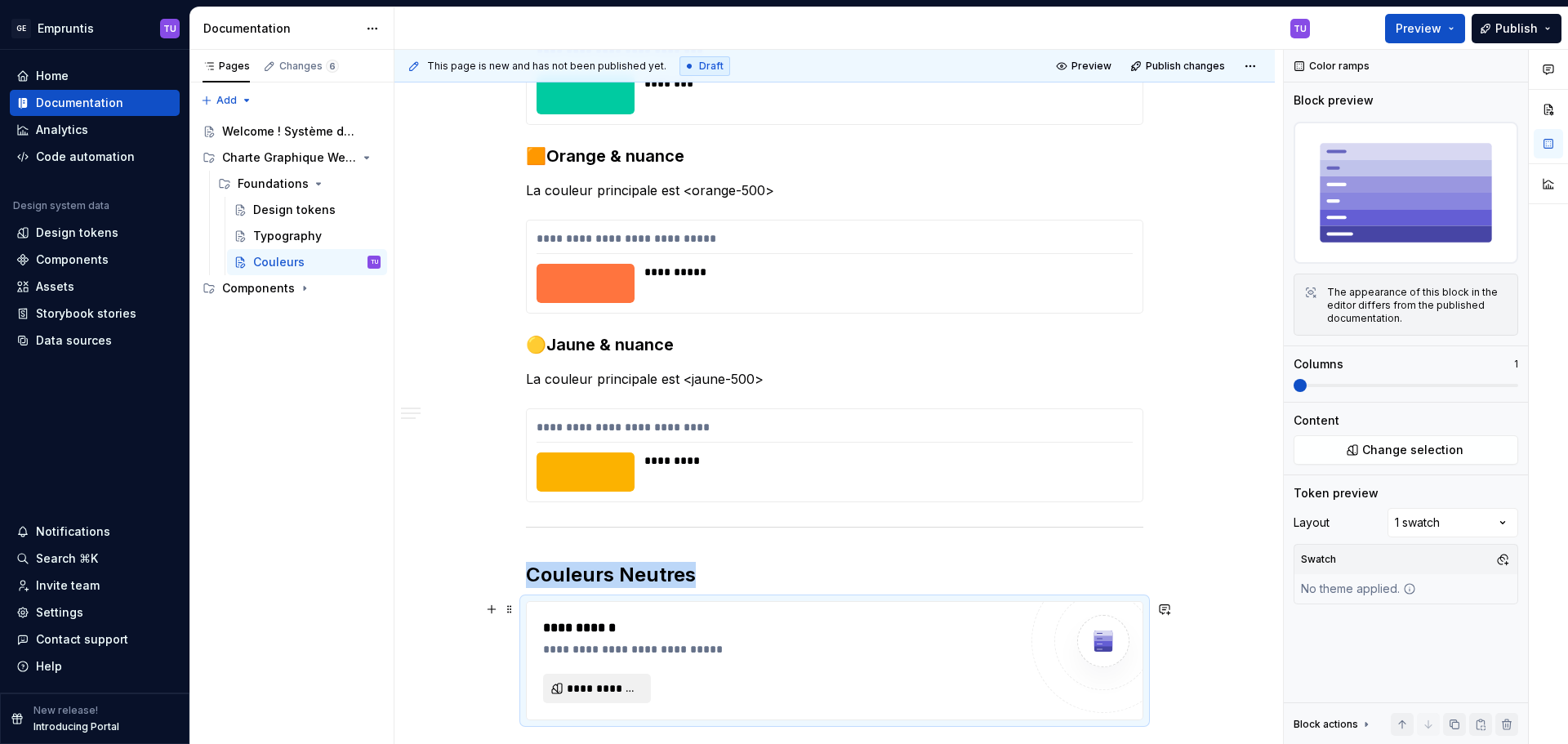
click at [596, 699] on button "**********" at bounding box center [597, 689] width 108 height 29
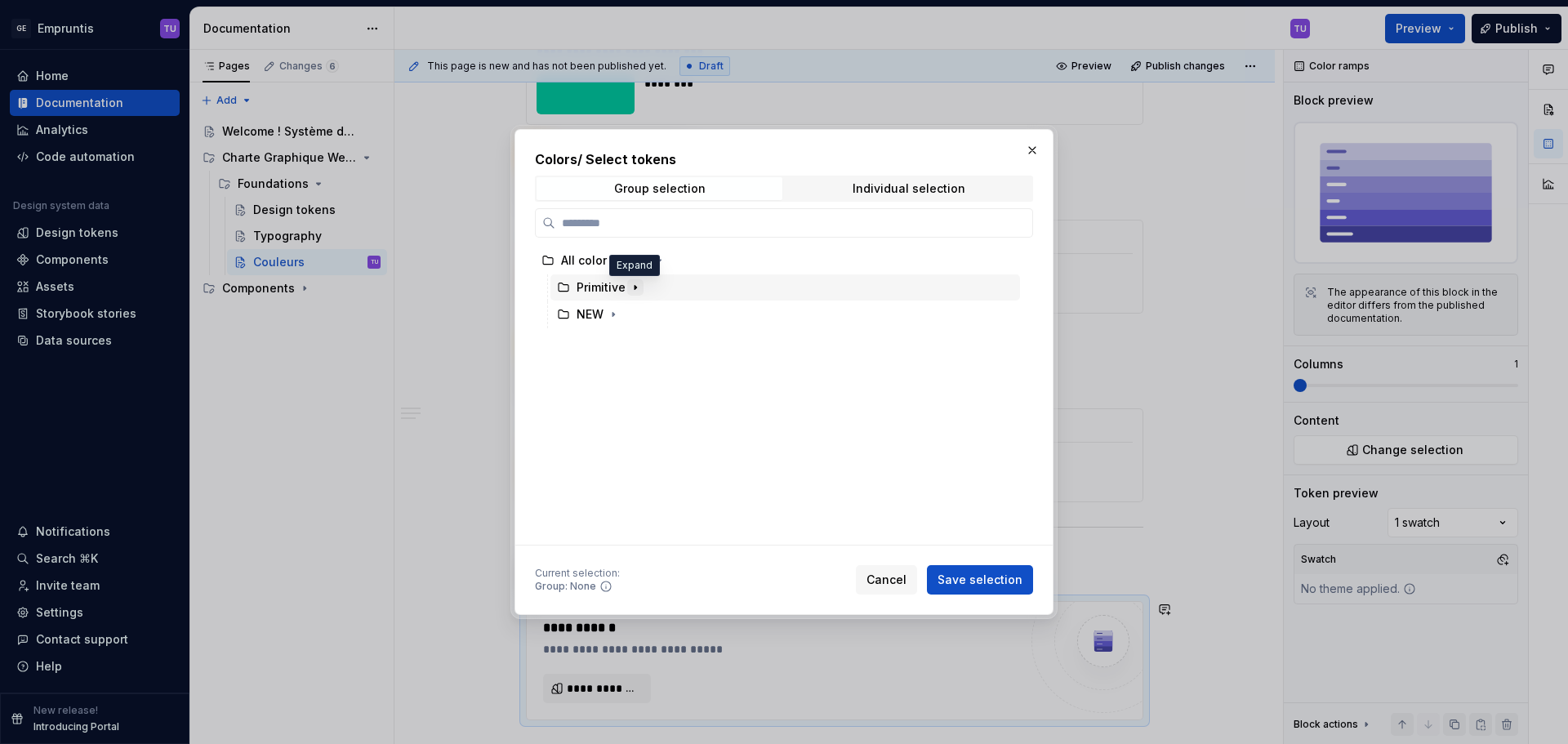
click at [635, 288] on icon "button" at bounding box center [635, 287] width 13 height 13
click at [643, 368] on icon "button" at bounding box center [650, 368] width 13 height 13
click at [660, 344] on icon "button" at bounding box center [667, 342] width 13 height 13
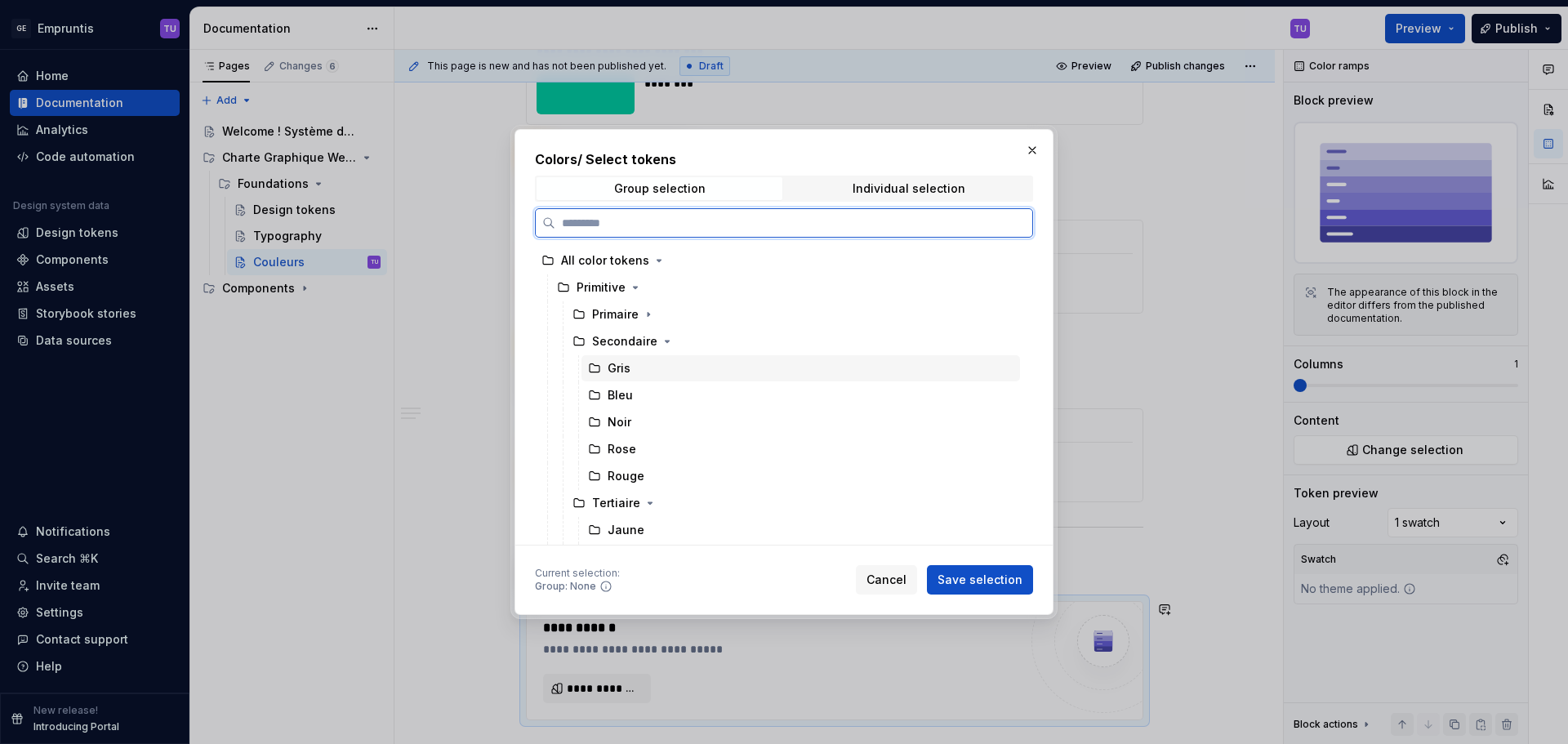
click at [638, 374] on div "Gris" at bounding box center [800, 368] width 439 height 26
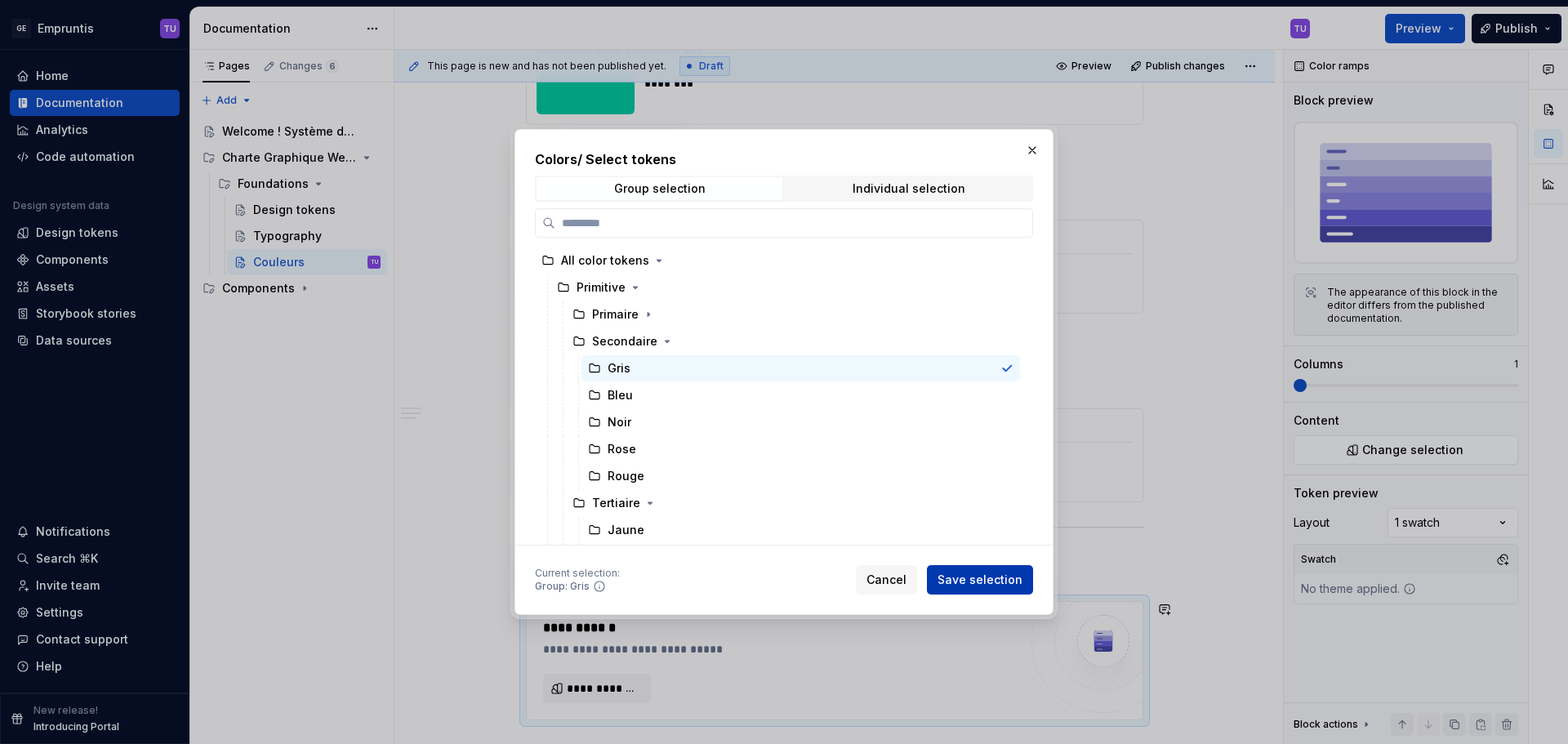
click at [977, 579] on span "Save selection" at bounding box center [979, 580] width 84 height 16
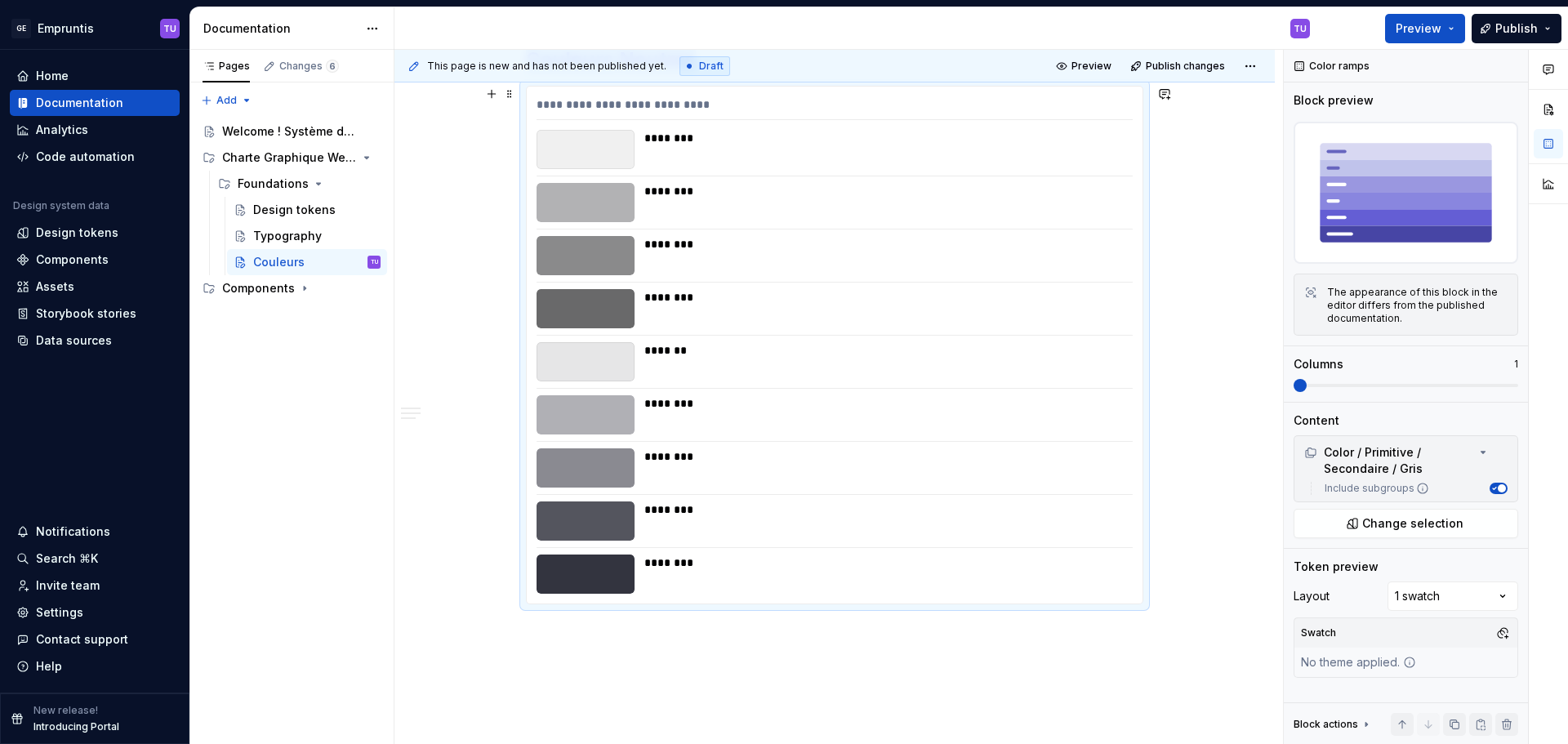
scroll to position [3357, 0]
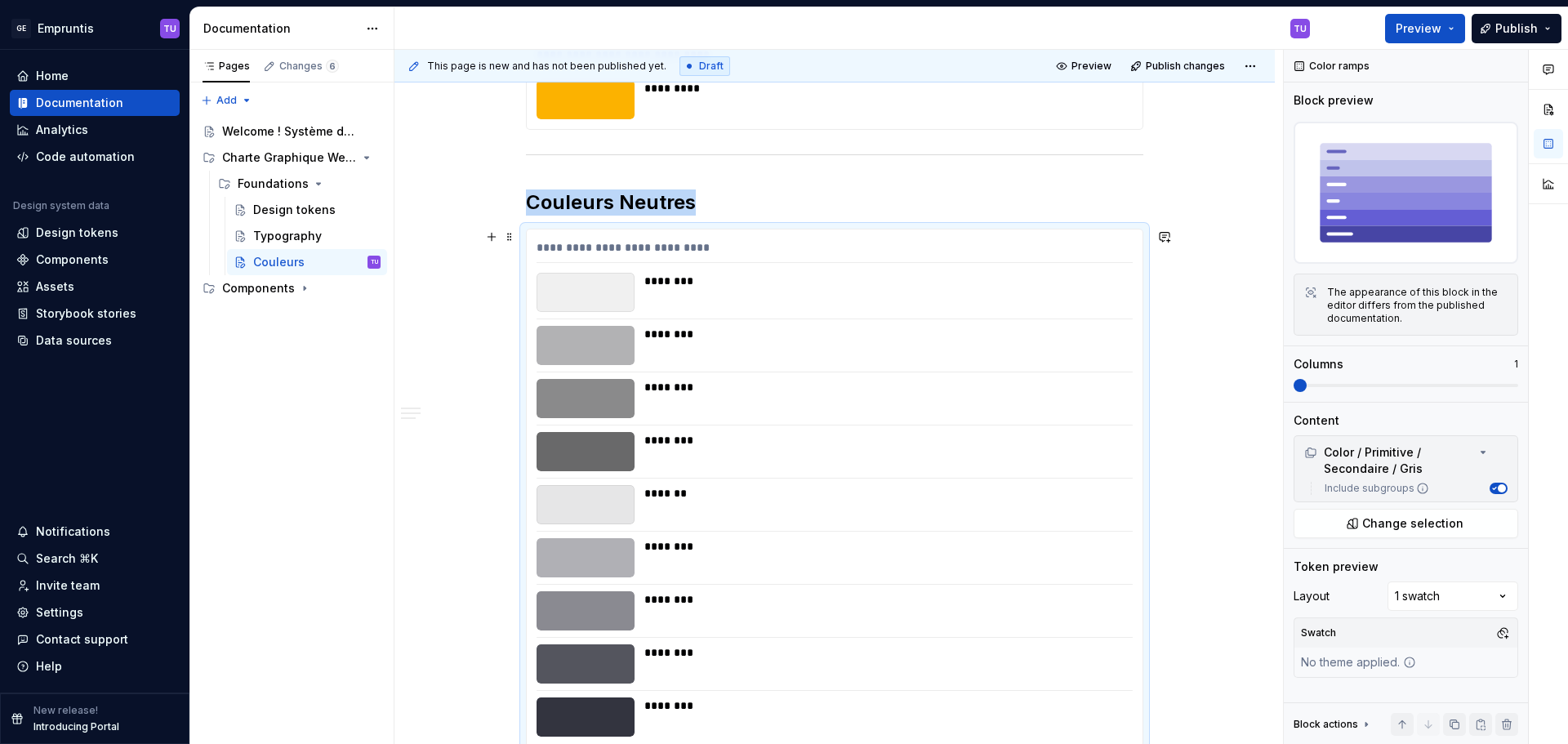
drag, startPoint x: 493, startPoint y: 231, endPoint x: 574, endPoint y: 278, distance: 93.6
click at [493, 231] on button "button" at bounding box center [491, 236] width 23 height 23
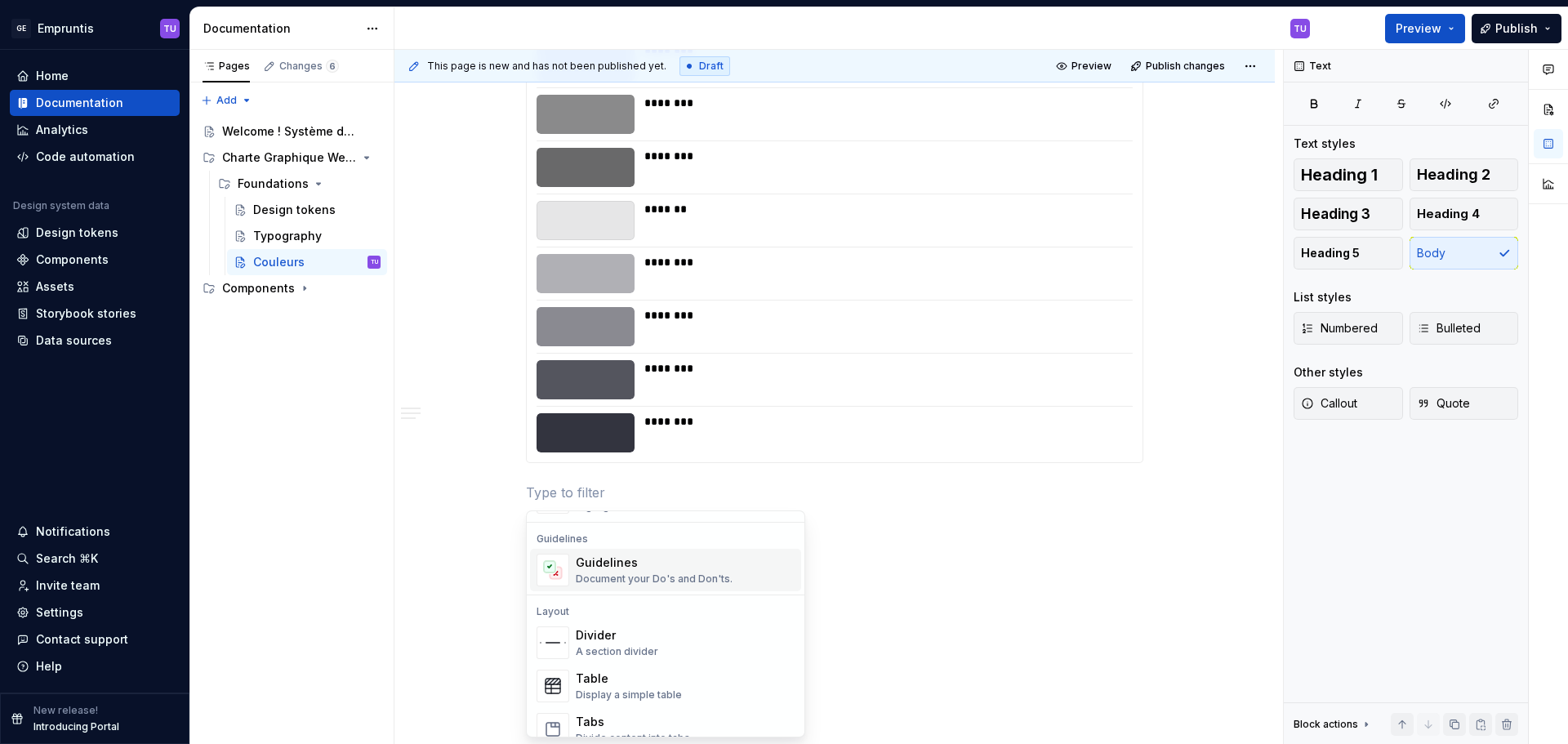
scroll to position [490, 0]
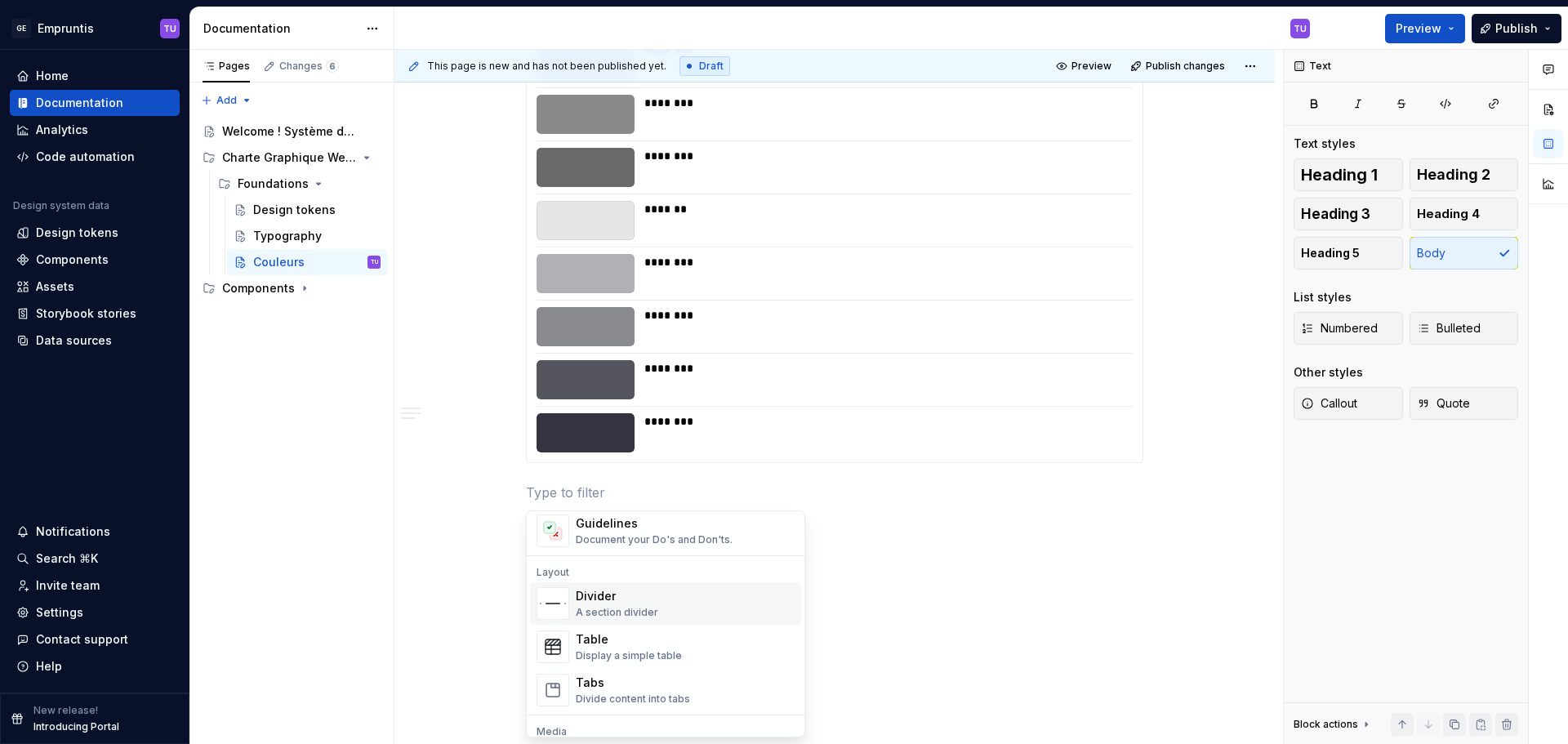
click at [610, 605] on div "Divider A section divider" at bounding box center [617, 603] width 83 height 31
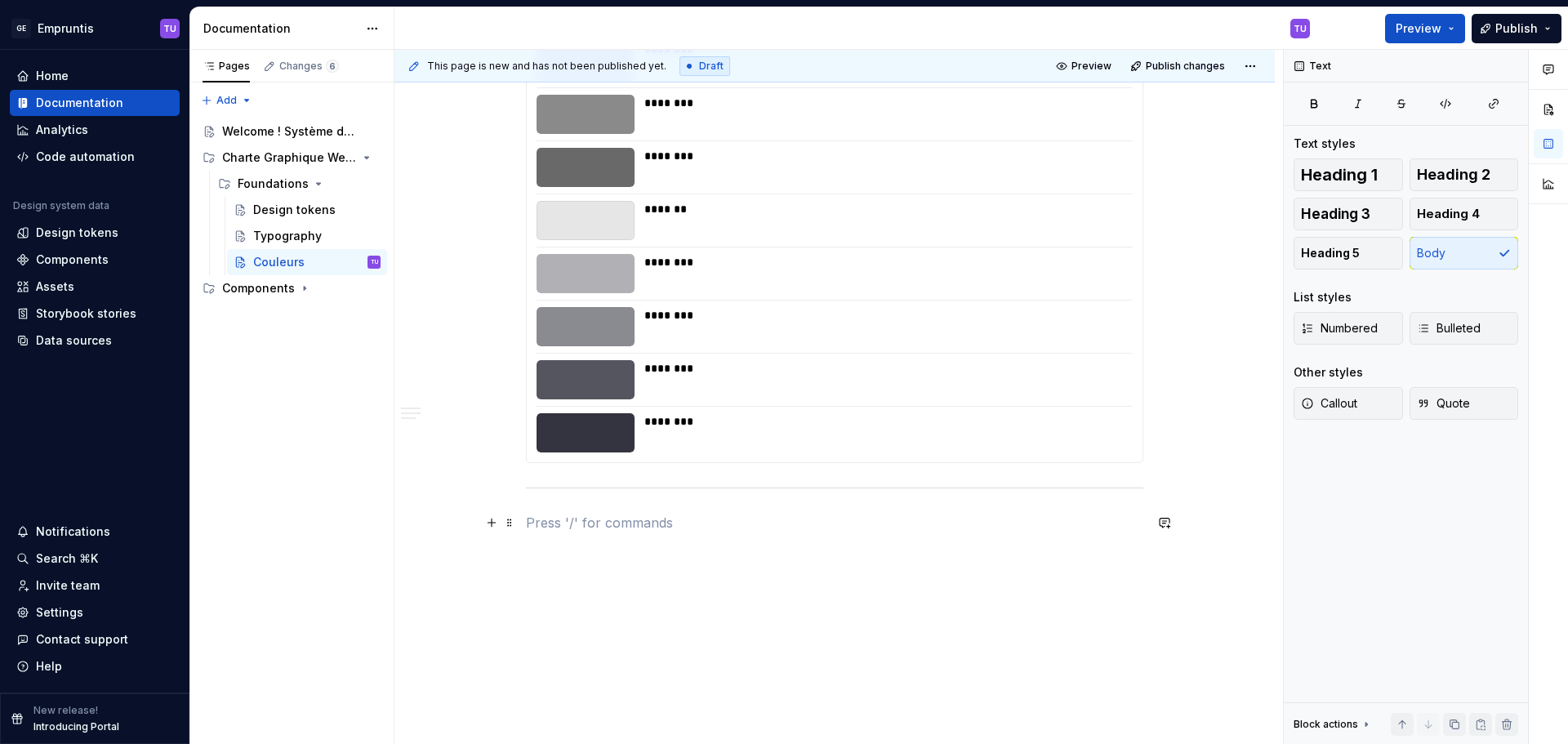
scroll to position [3671, 0]
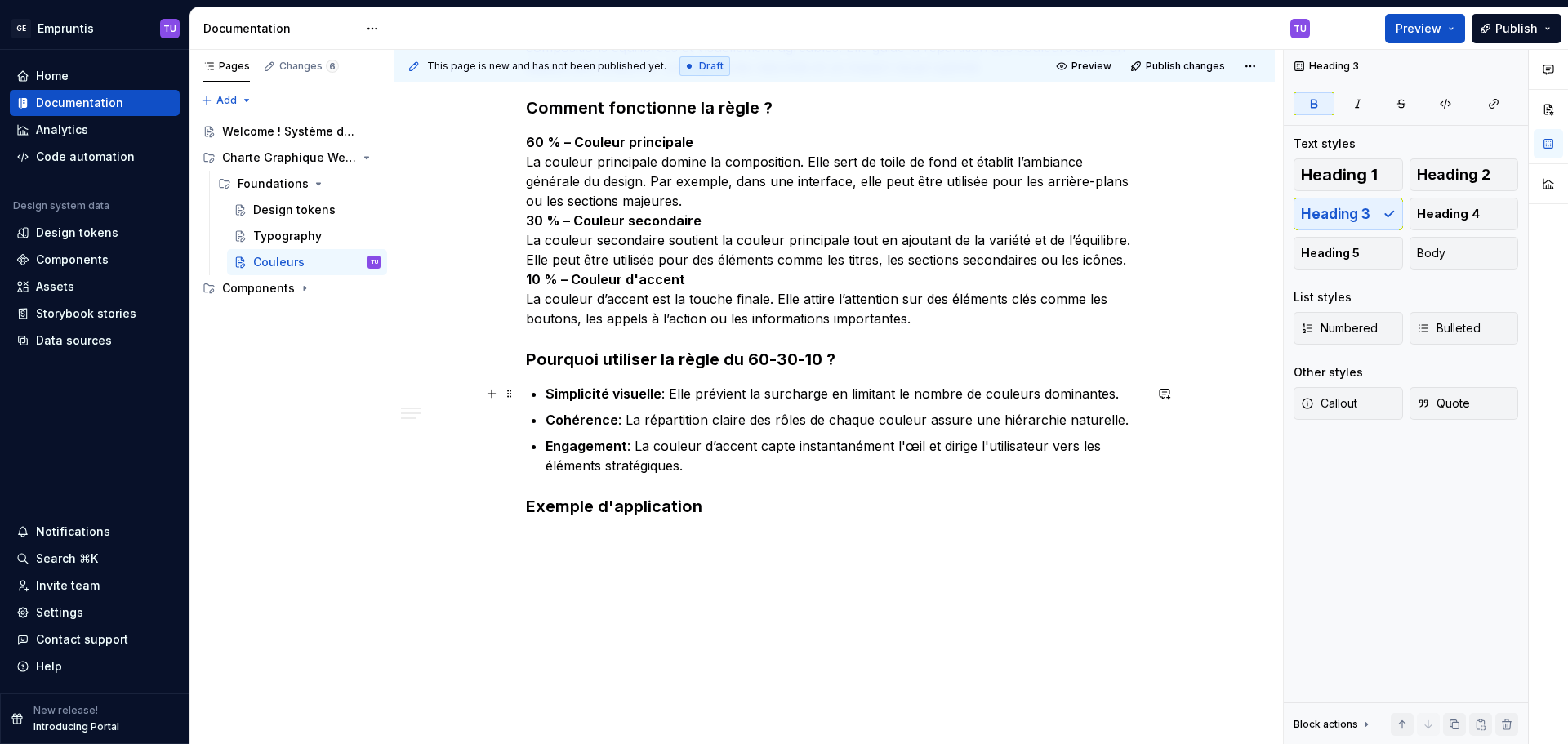
scroll to position [4201, 0]
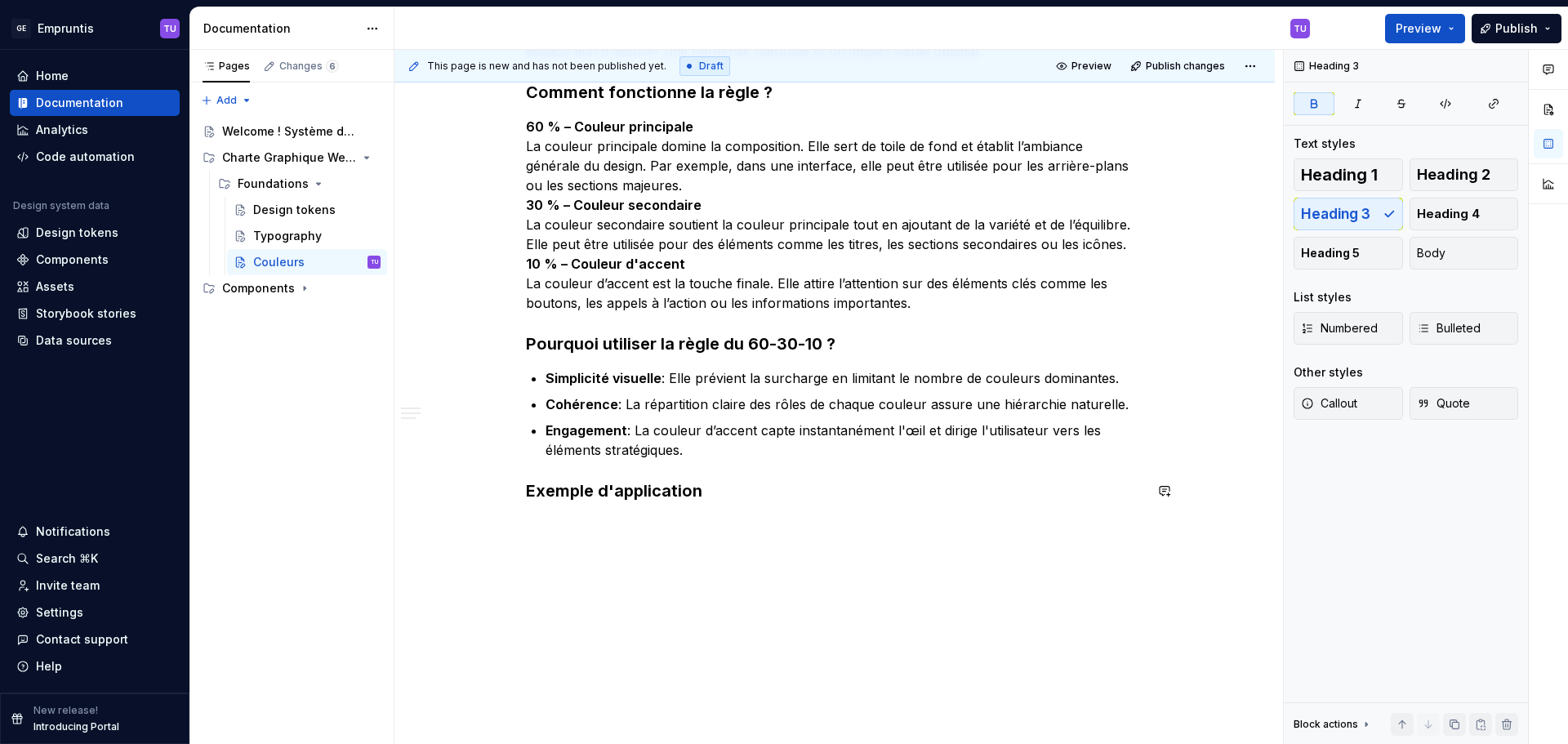
click at [724, 494] on h3 "Exemple d'application" at bounding box center [835, 491] width 618 height 23
click at [490, 491] on button "button" at bounding box center [491, 491] width 23 height 23
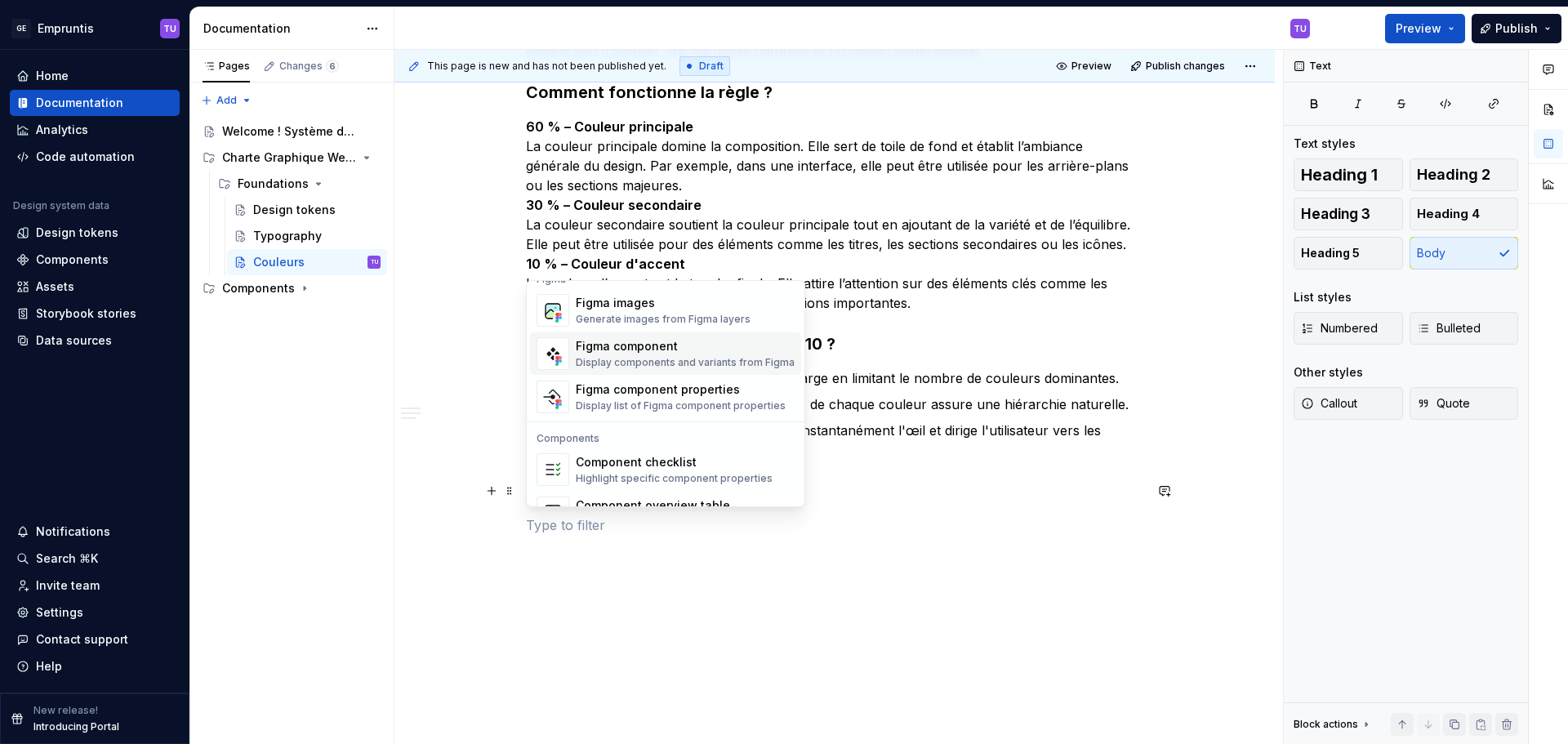
scroll to position [1470, 0]
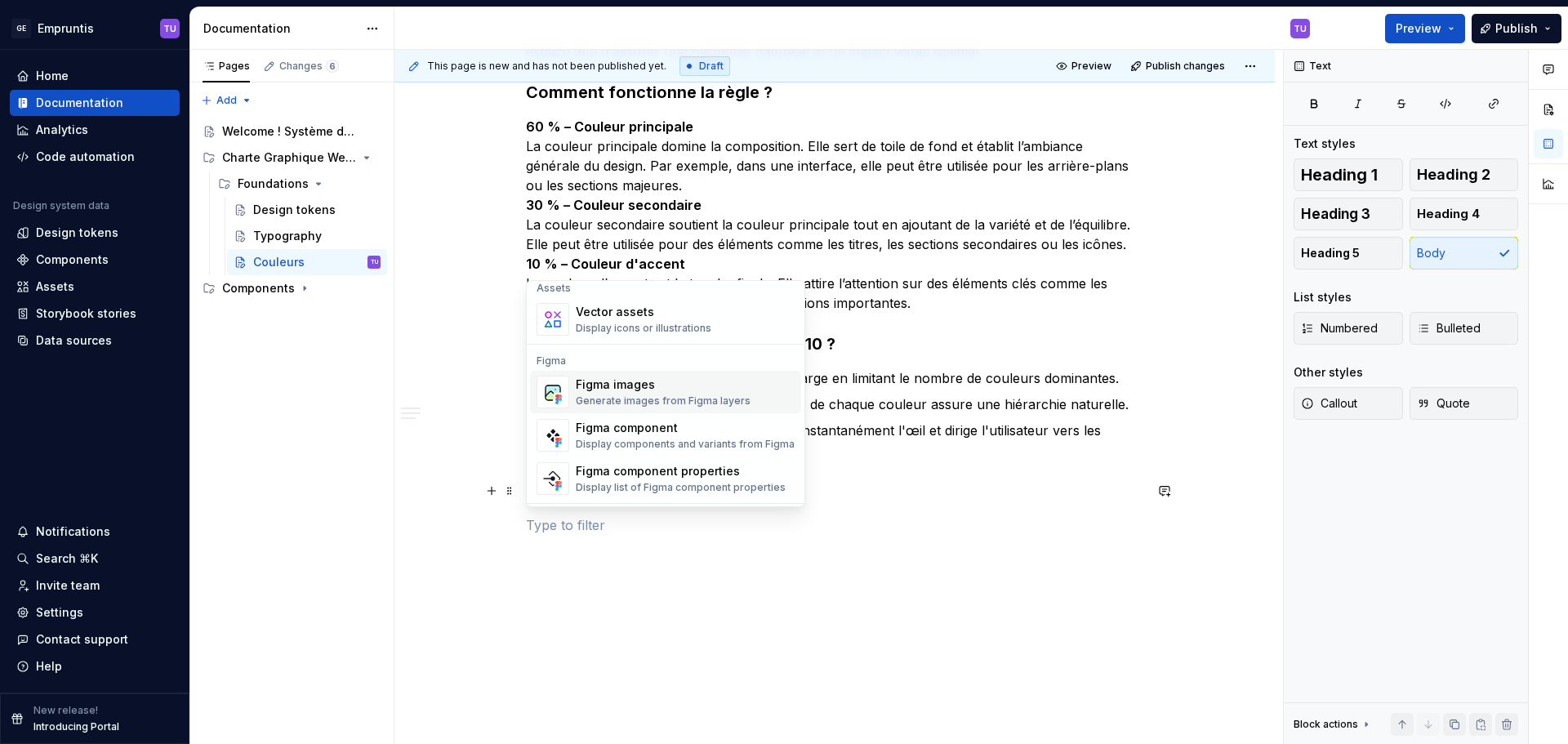
click at [624, 392] on div "Figma images" at bounding box center [663, 384] width 174 height 16
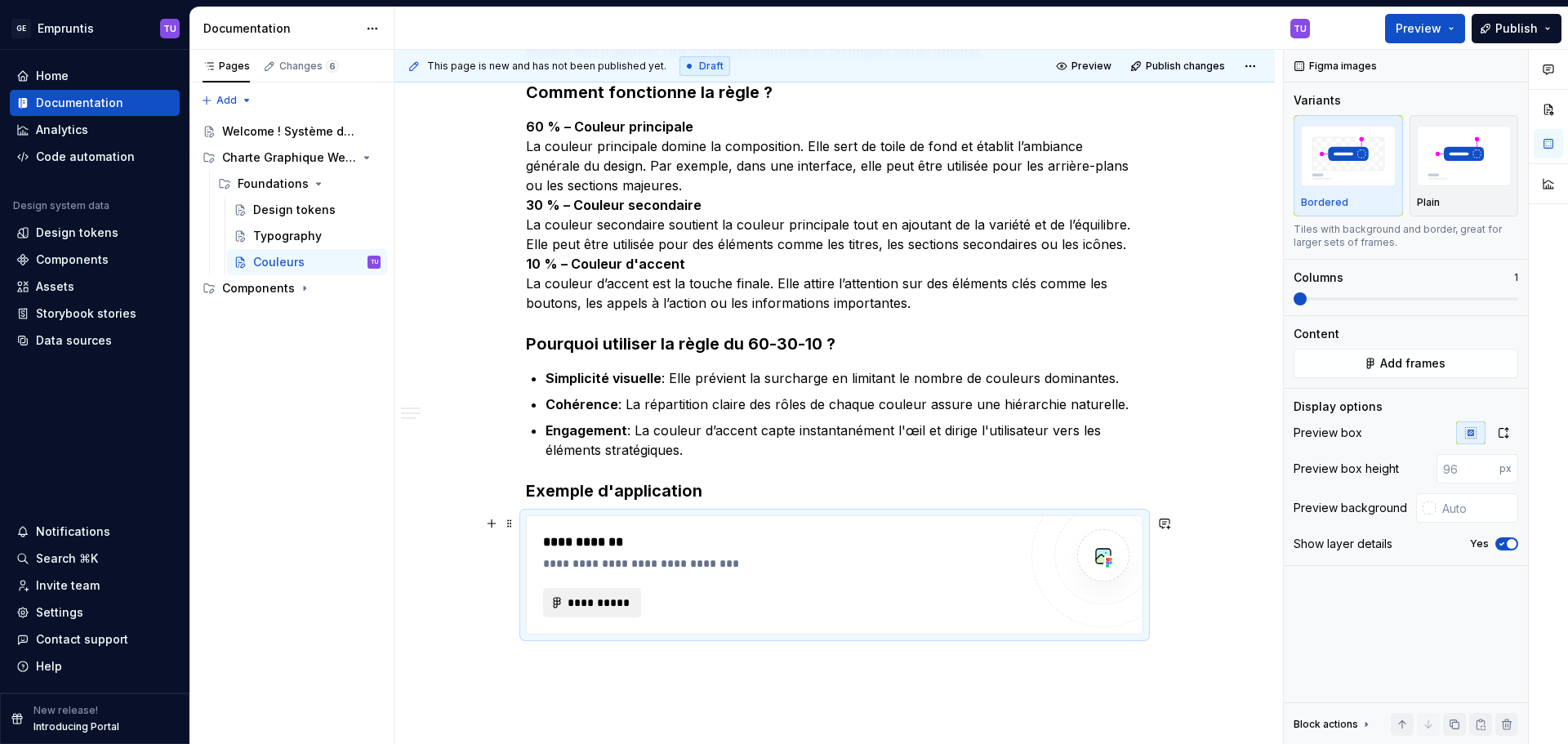
click at [594, 603] on span "**********" at bounding box center [599, 602] width 64 height 16
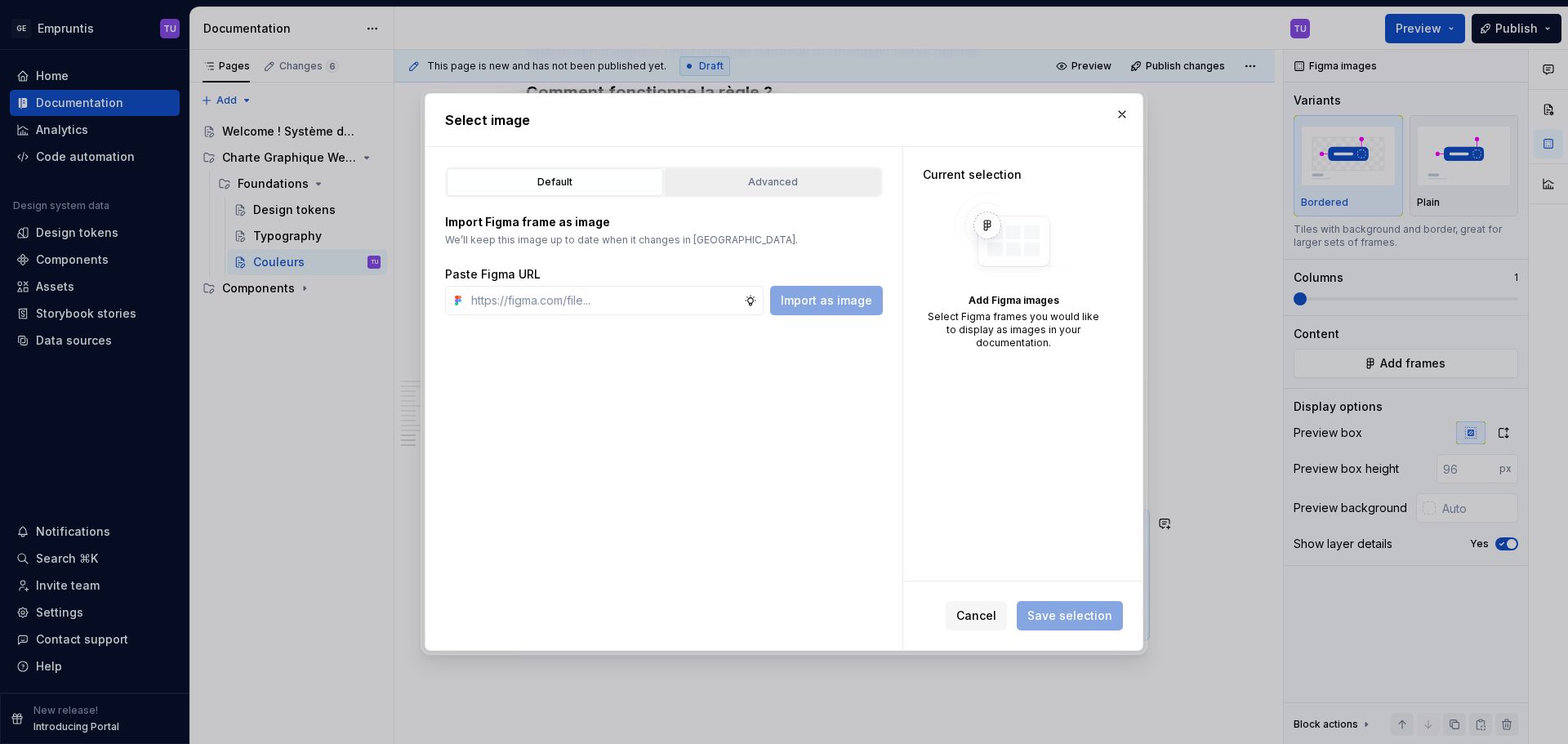
click at [781, 184] on div "Advanced" at bounding box center [773, 182] width 205 height 16
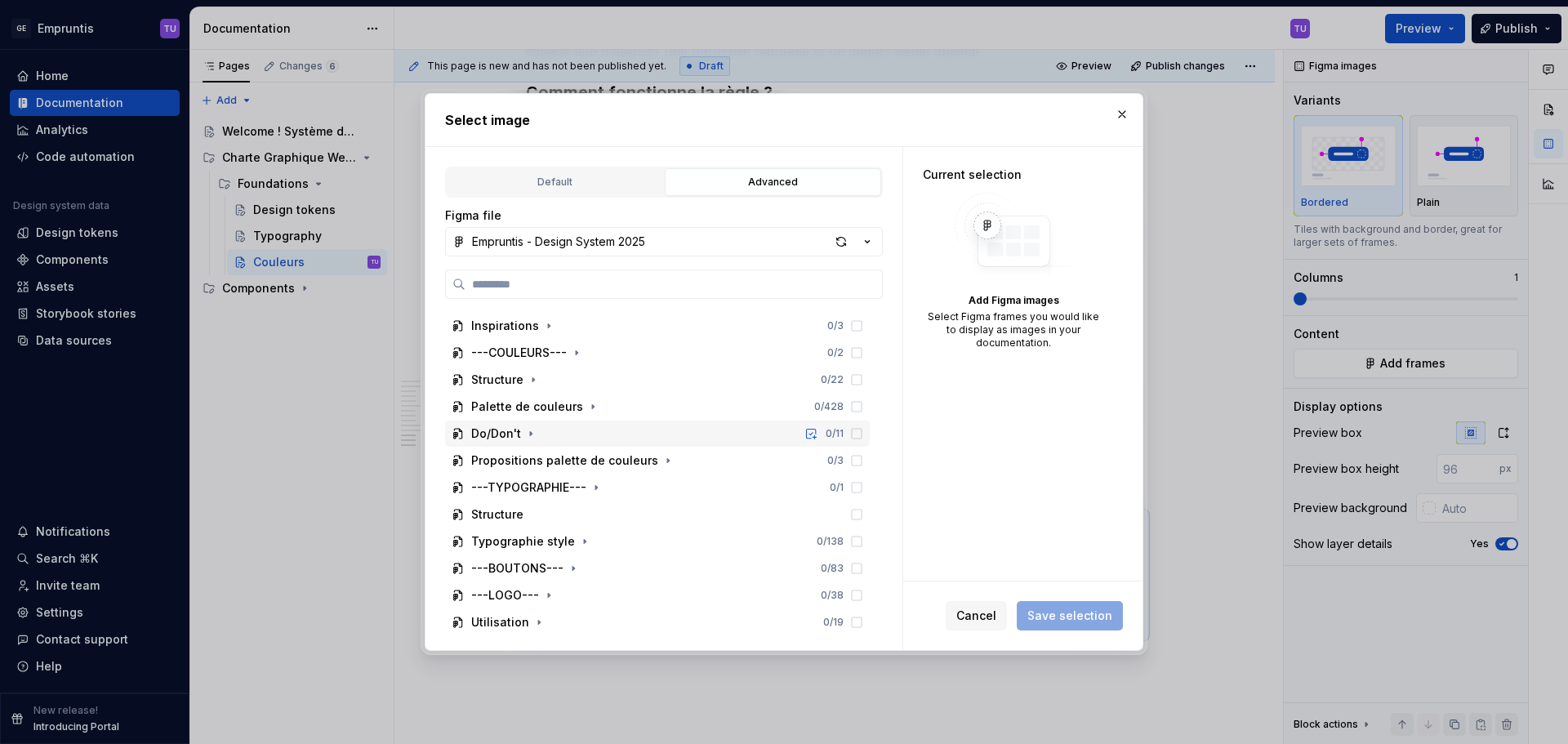
scroll to position [0, 0]
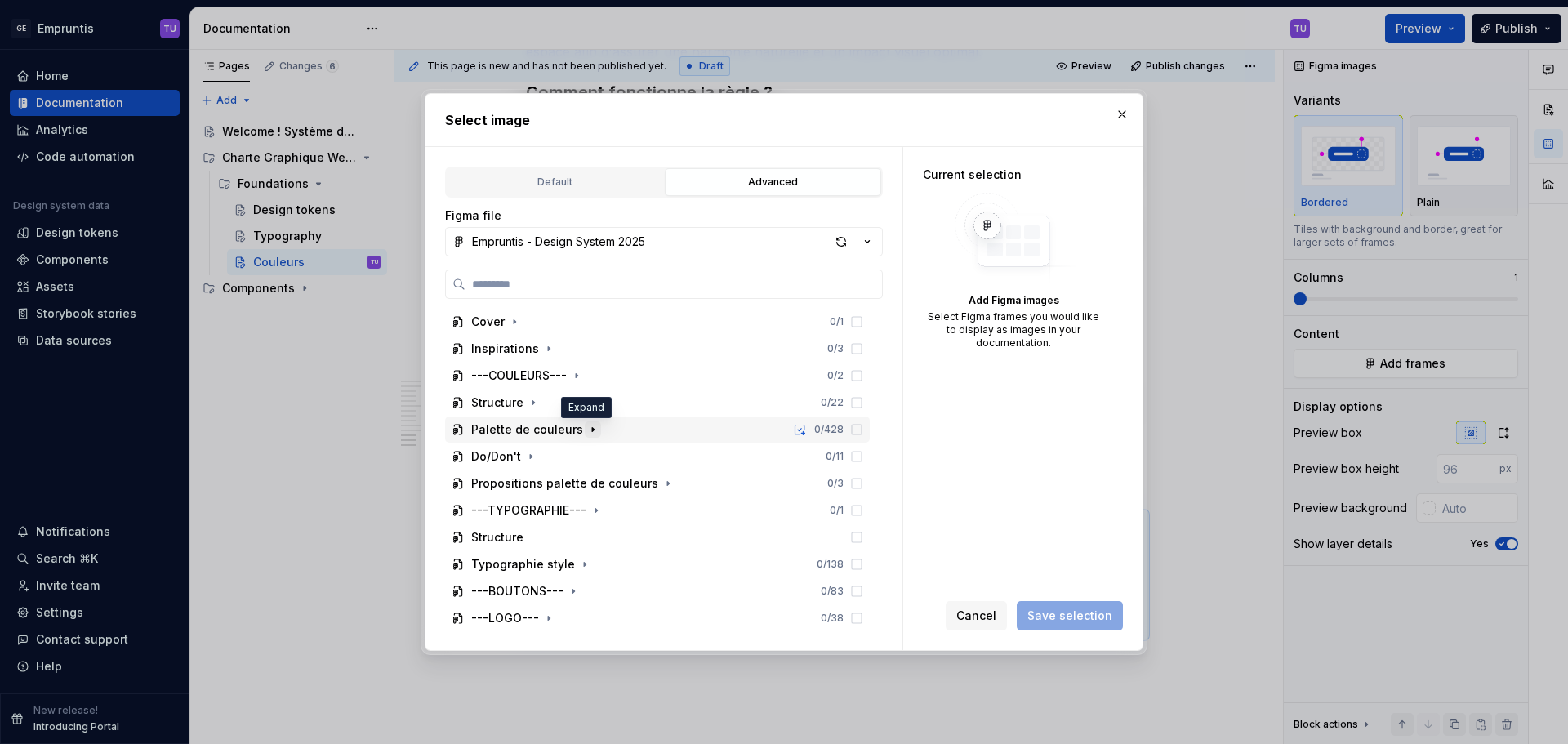
click at [590, 428] on icon "button" at bounding box center [592, 430] width 13 height 13
click at [586, 430] on icon "button" at bounding box center [592, 430] width 13 height 13
click at [532, 401] on icon "button" at bounding box center [533, 402] width 2 height 4
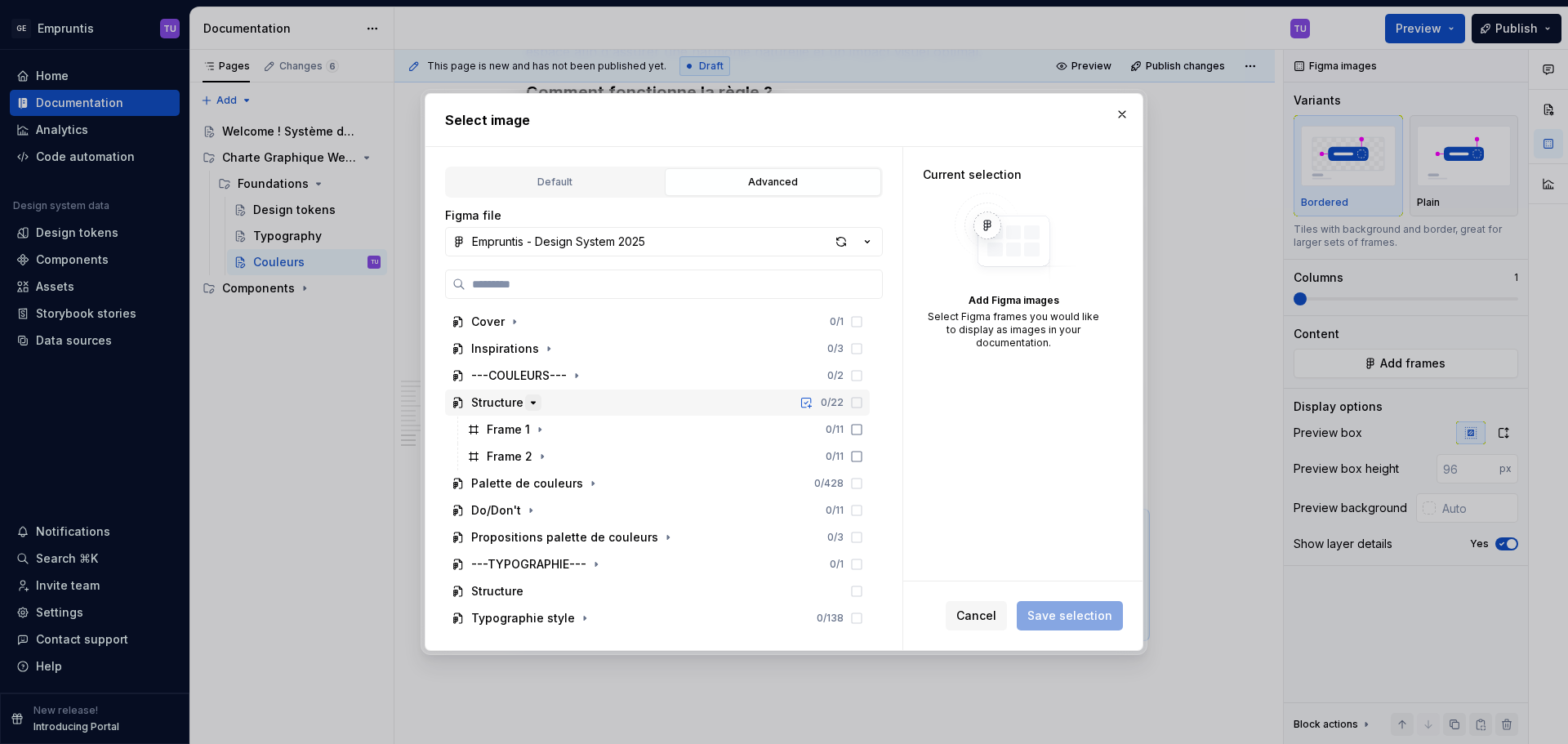
click at [531, 401] on icon "button" at bounding box center [533, 402] width 13 height 13
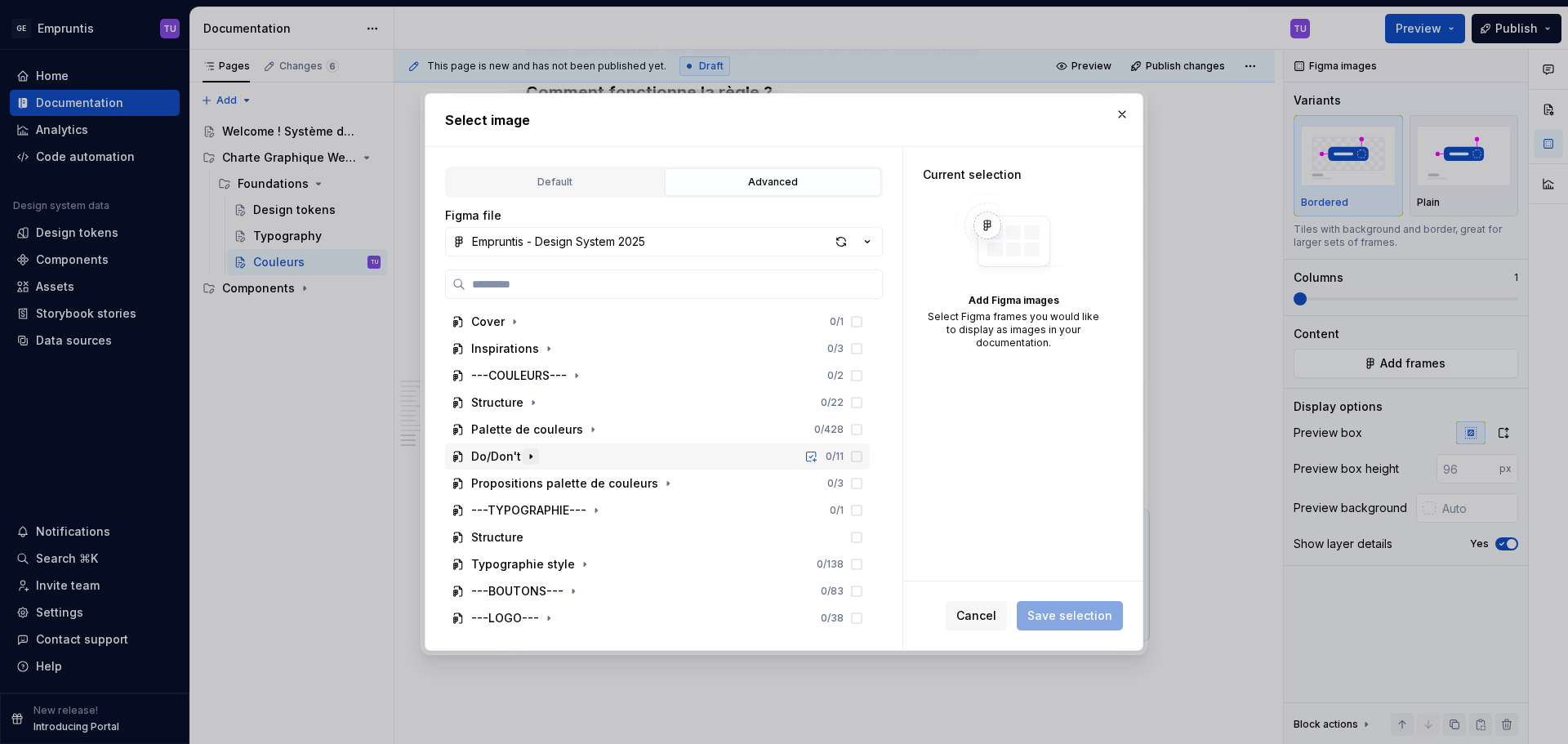
click at [531, 457] on icon "button" at bounding box center [531, 456] width 2 height 4
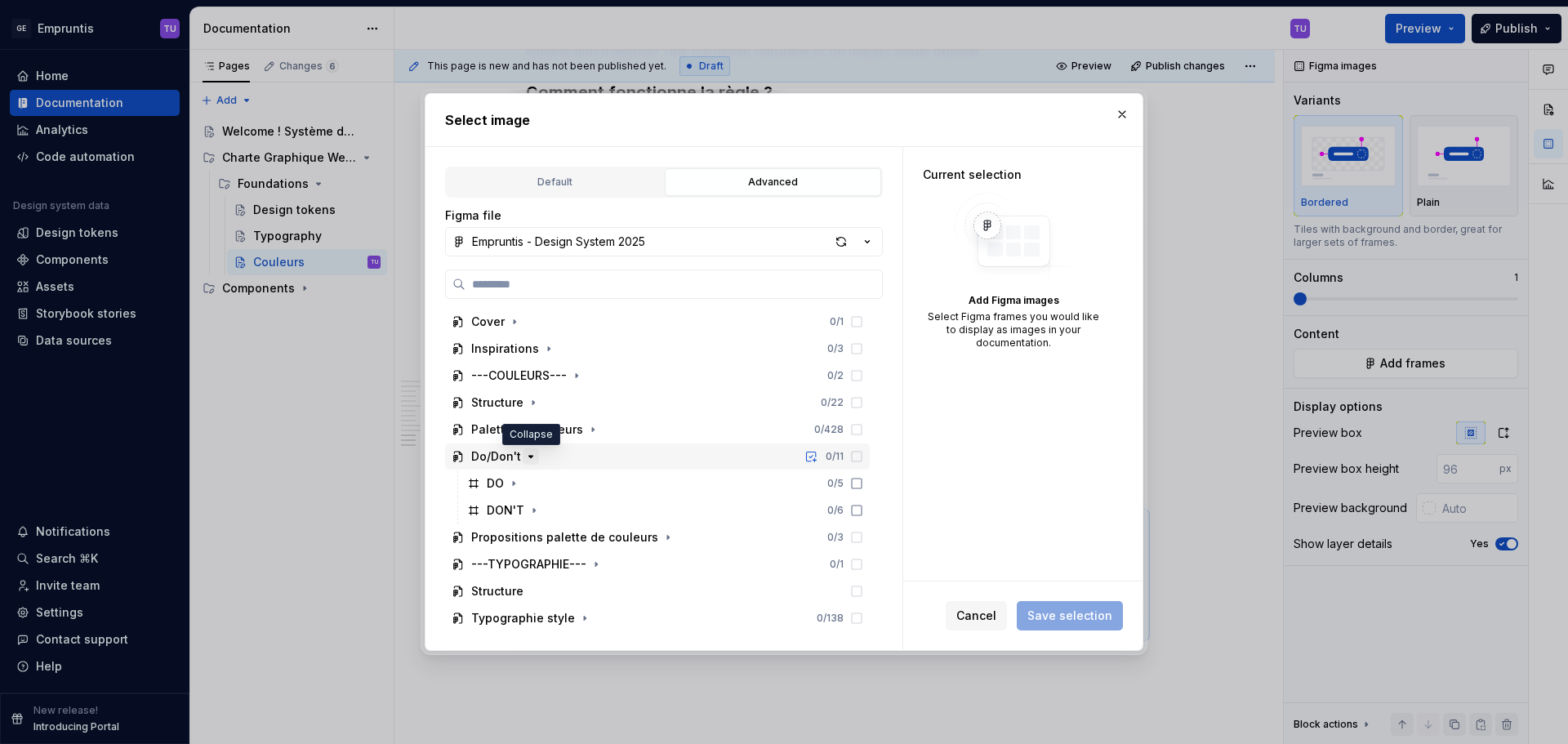
click at [531, 457] on icon "button" at bounding box center [531, 457] width 4 height 2
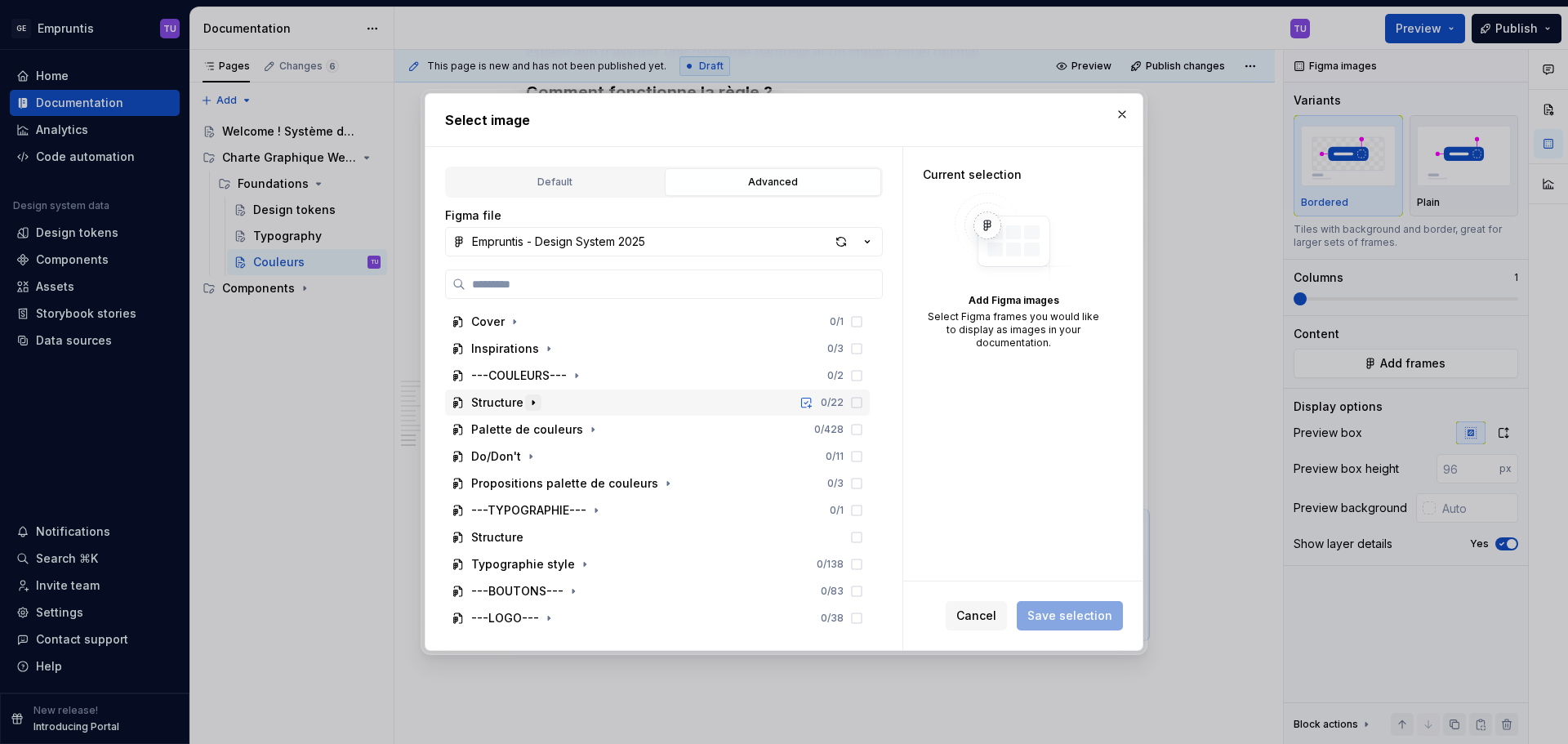
click at [531, 400] on icon "button" at bounding box center [533, 402] width 13 height 13
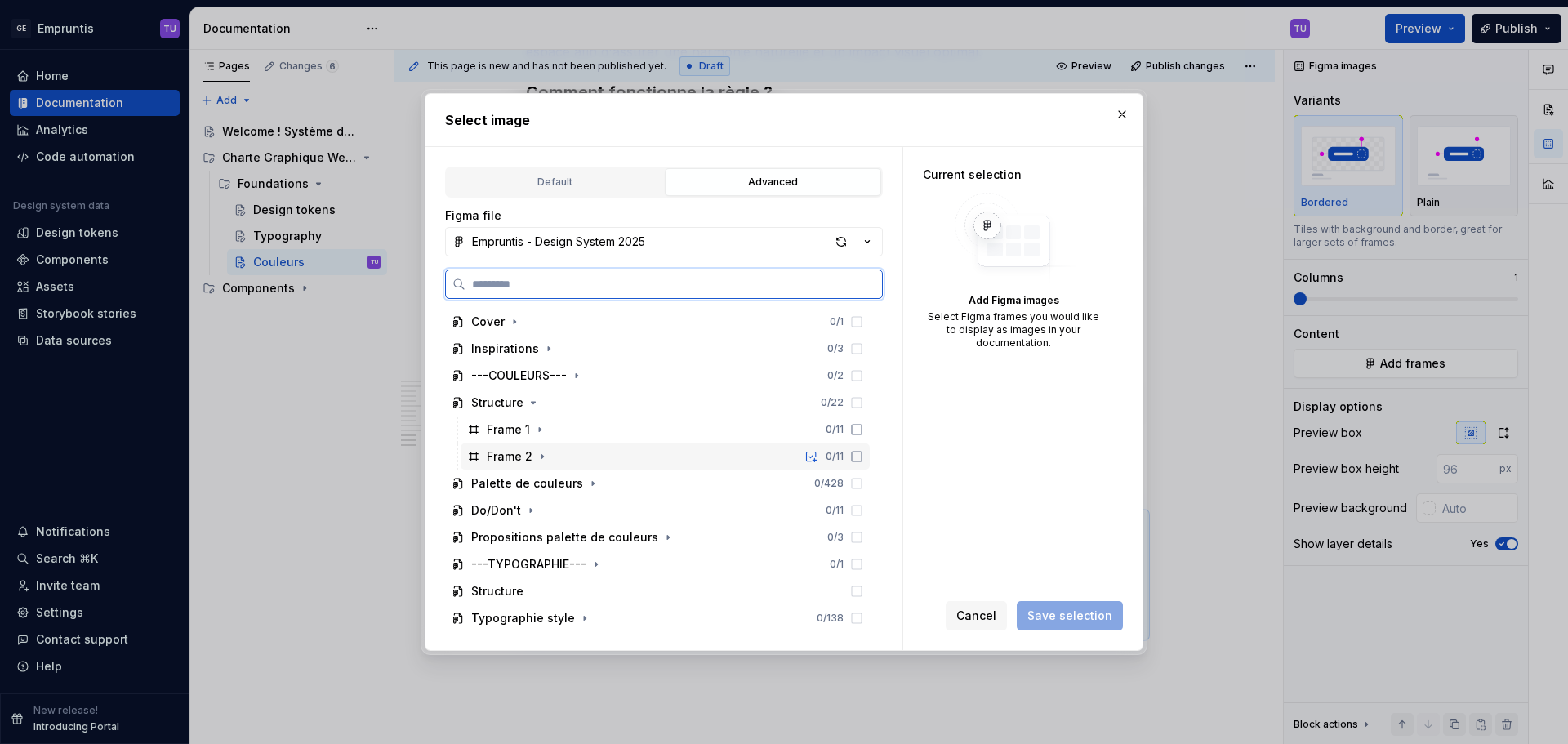
click at [560, 455] on div "Frame 2 0 / 11" at bounding box center [665, 456] width 409 height 26
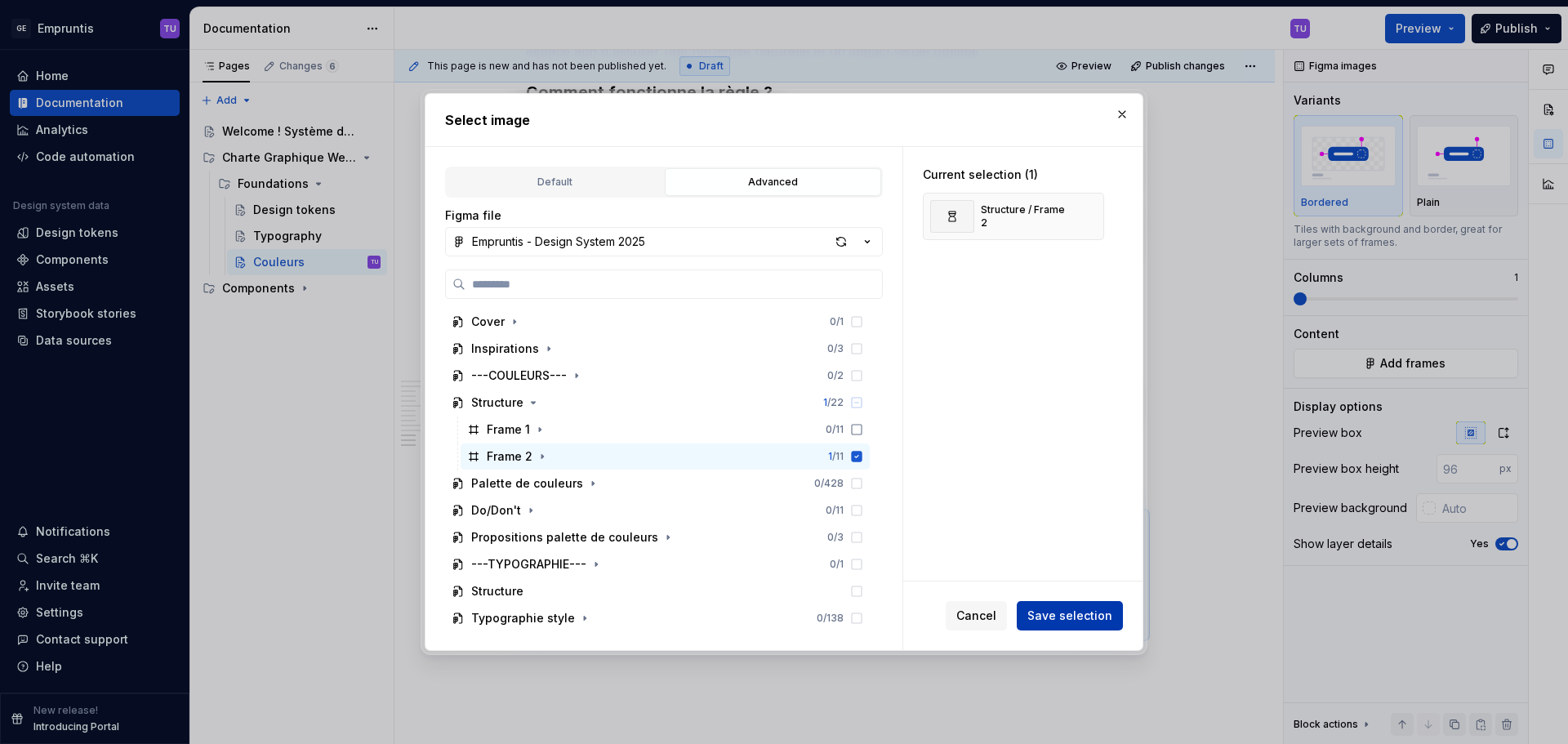
click at [1074, 619] on span "Save selection" at bounding box center [1069, 616] width 84 height 16
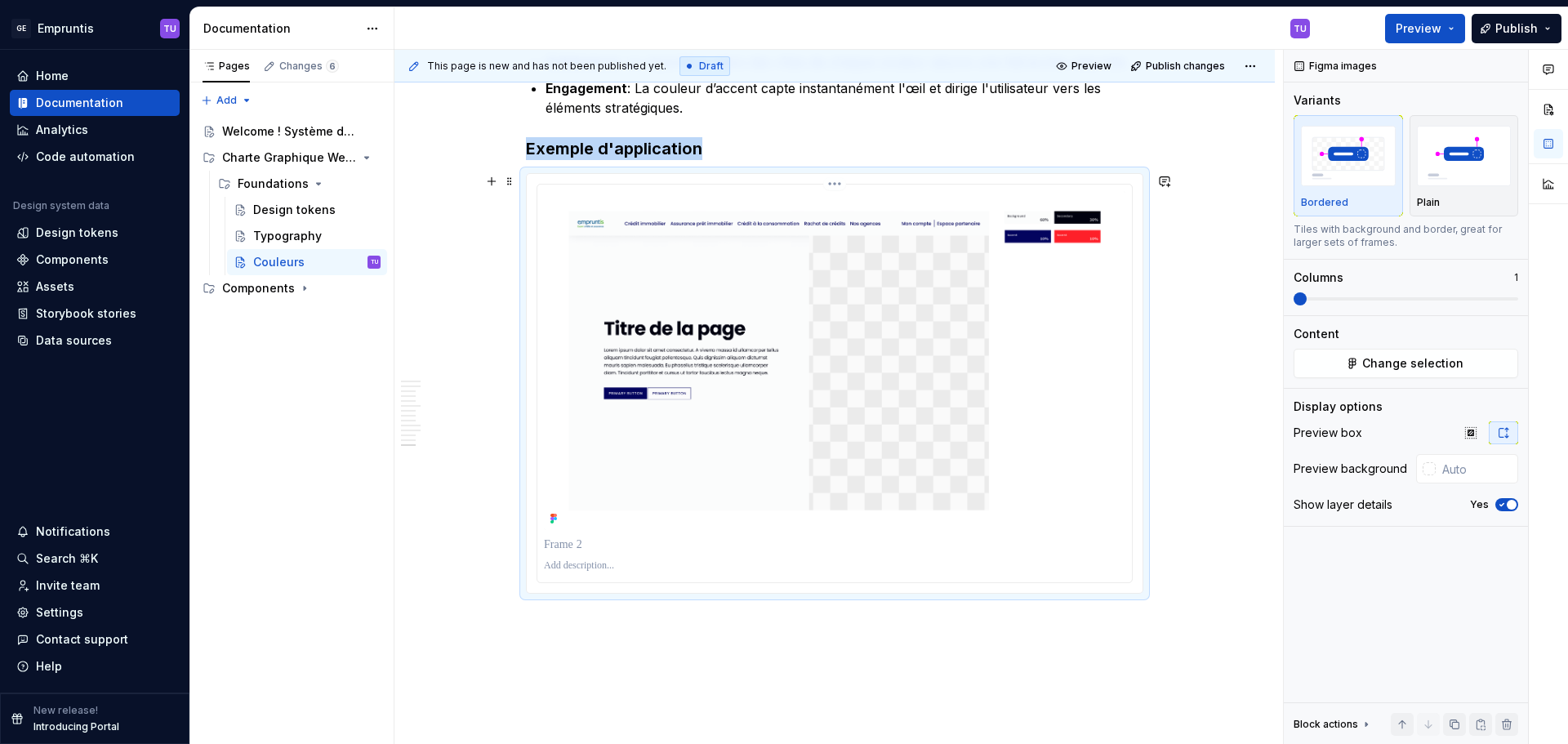
scroll to position [4624, 0]
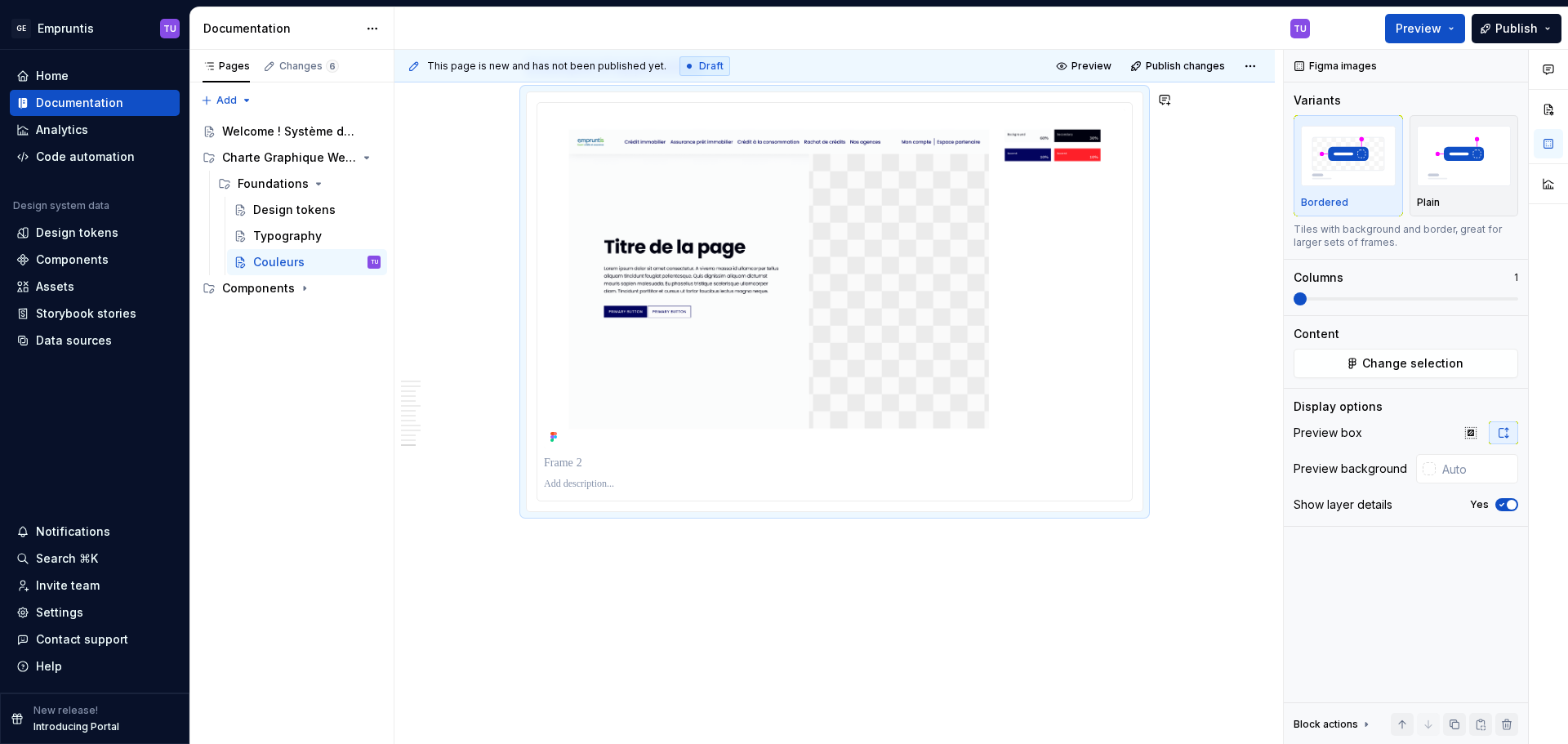
click at [557, 534] on div "This page is new and has not been published yet. Draft Preview Publish changes …" at bounding box center [839, 397] width 888 height 695
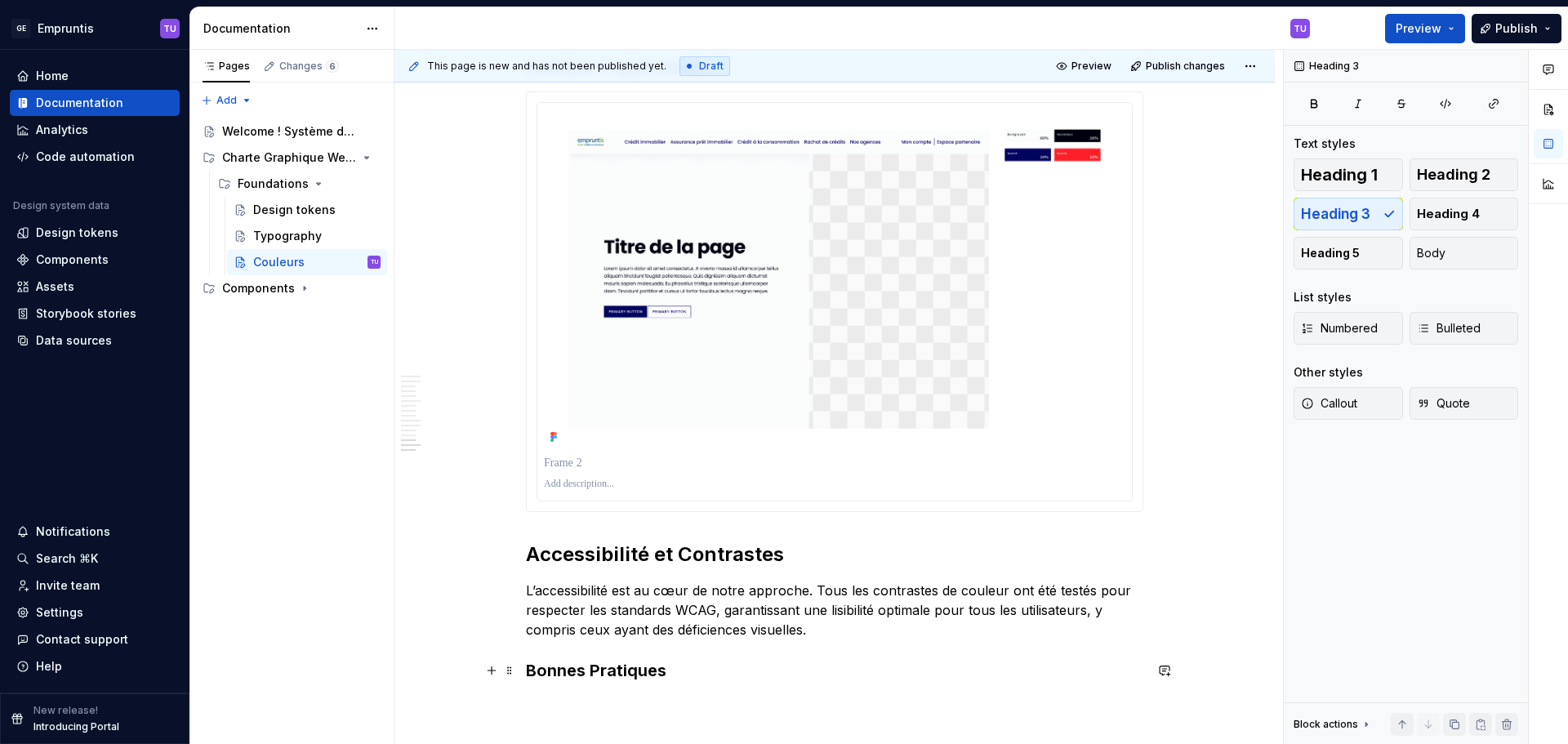
click at [668, 669] on h3 "Bonnes Pratiques" at bounding box center [835, 670] width 618 height 23
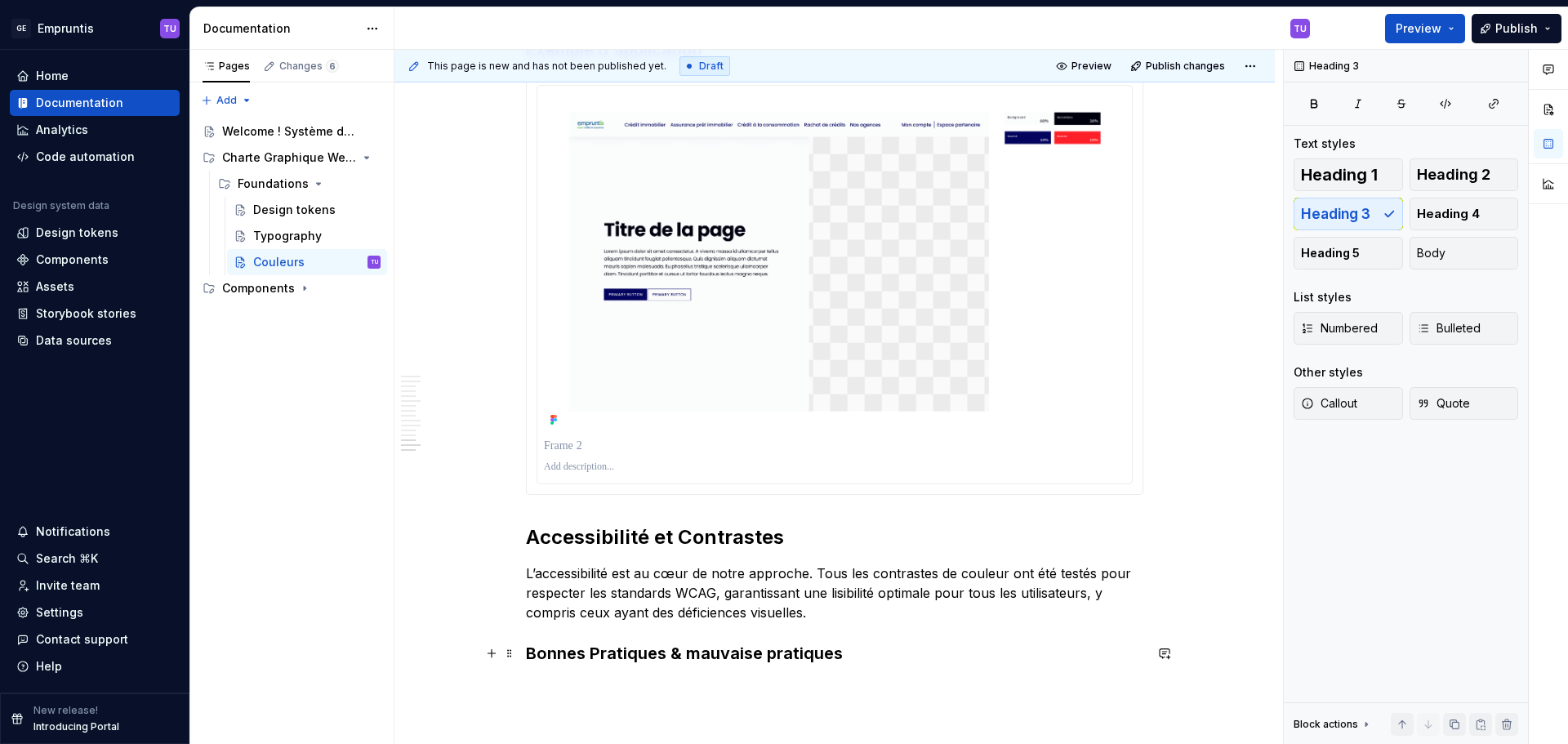
click at [598, 656] on h3 "Bonnes Pratiques & mauvaise pratiques" at bounding box center [835, 653] width 618 height 23
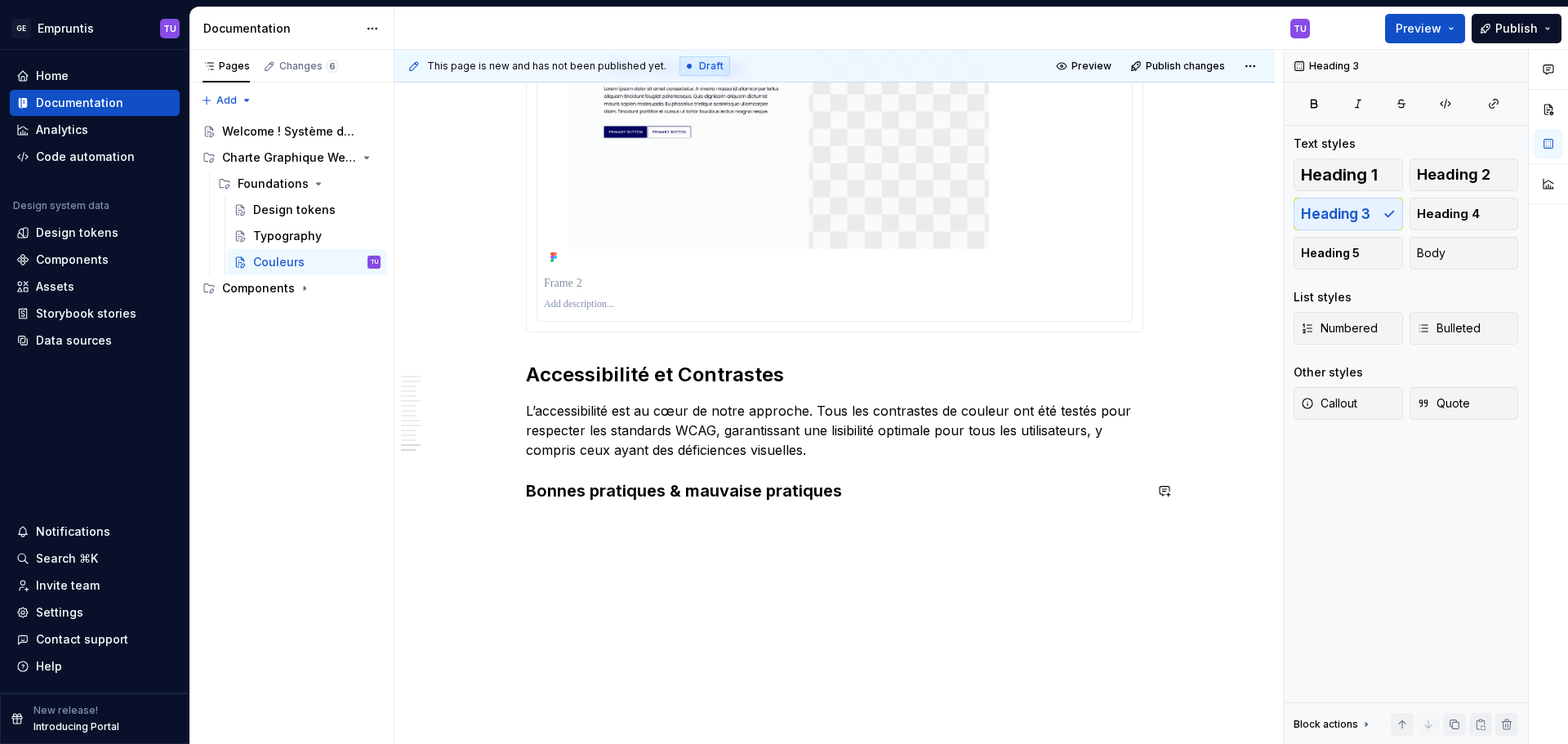
click at [562, 538] on div "**********" at bounding box center [839, 397] width 888 height 695
click at [903, 496] on h3 "Bonnes pratiques & mauvaise pratiques" at bounding box center [835, 491] width 618 height 23
click at [493, 493] on button "button" at bounding box center [491, 491] width 23 height 23
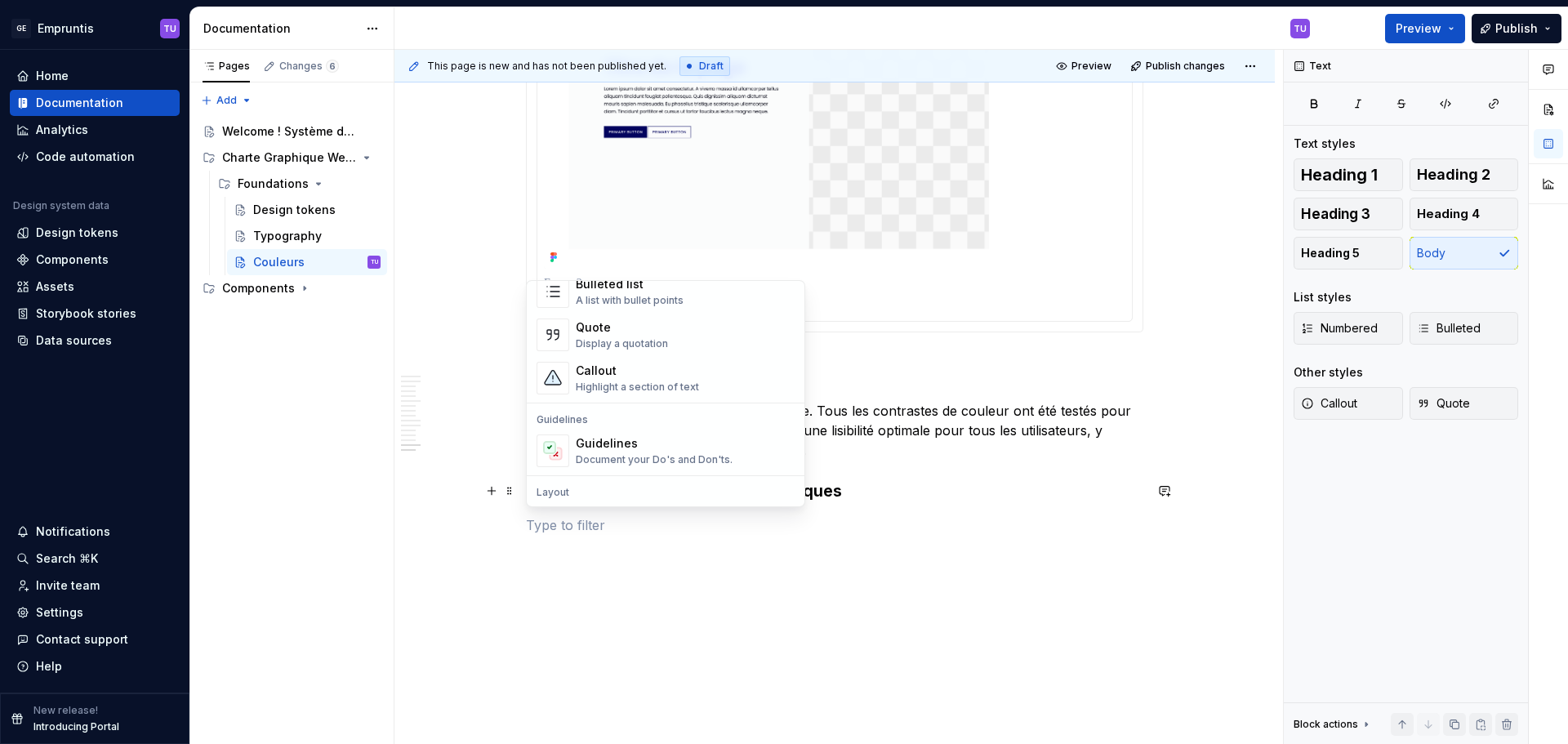
scroll to position [320, 0]
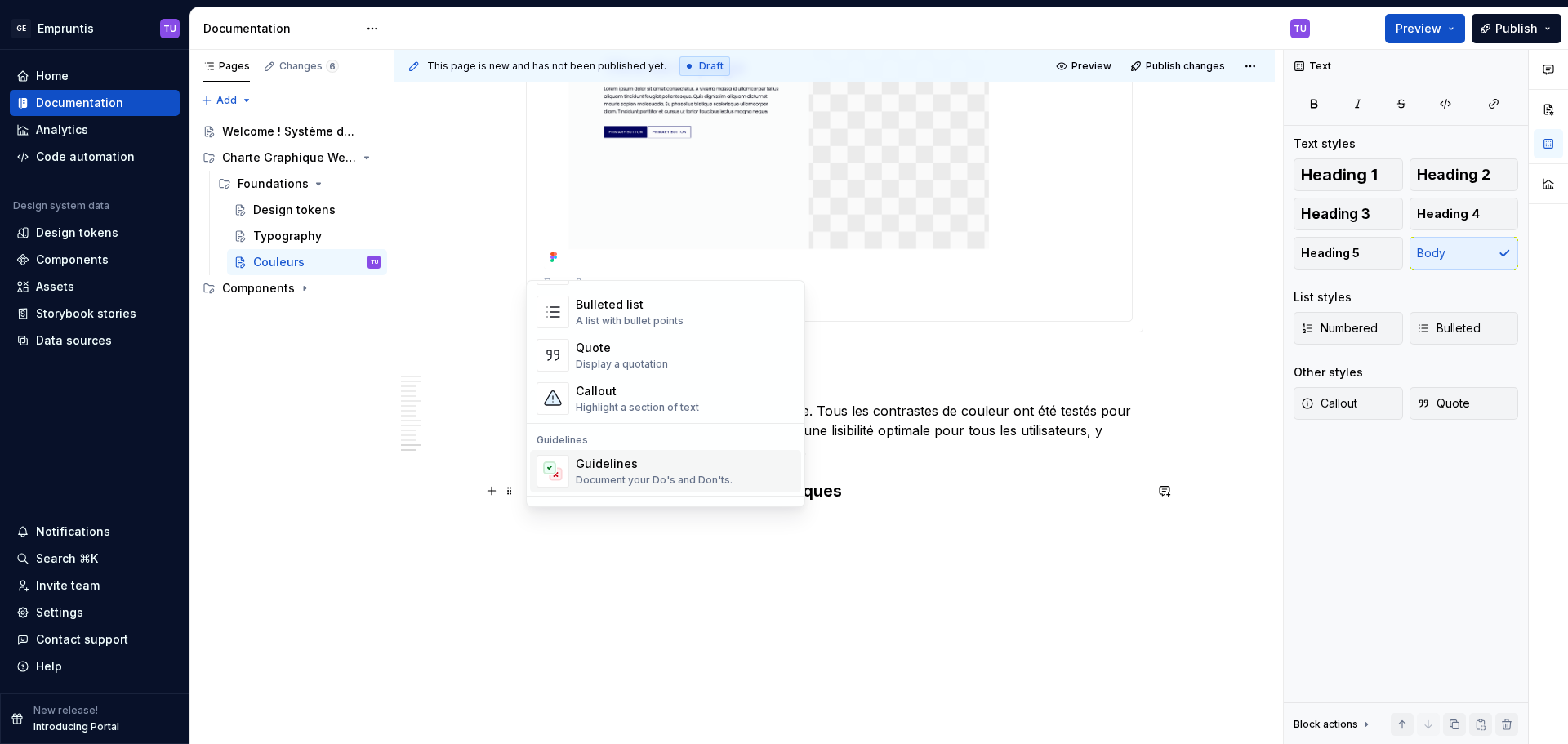
click at [609, 475] on div "Document your Do's and Don'ts." at bounding box center [654, 480] width 157 height 13
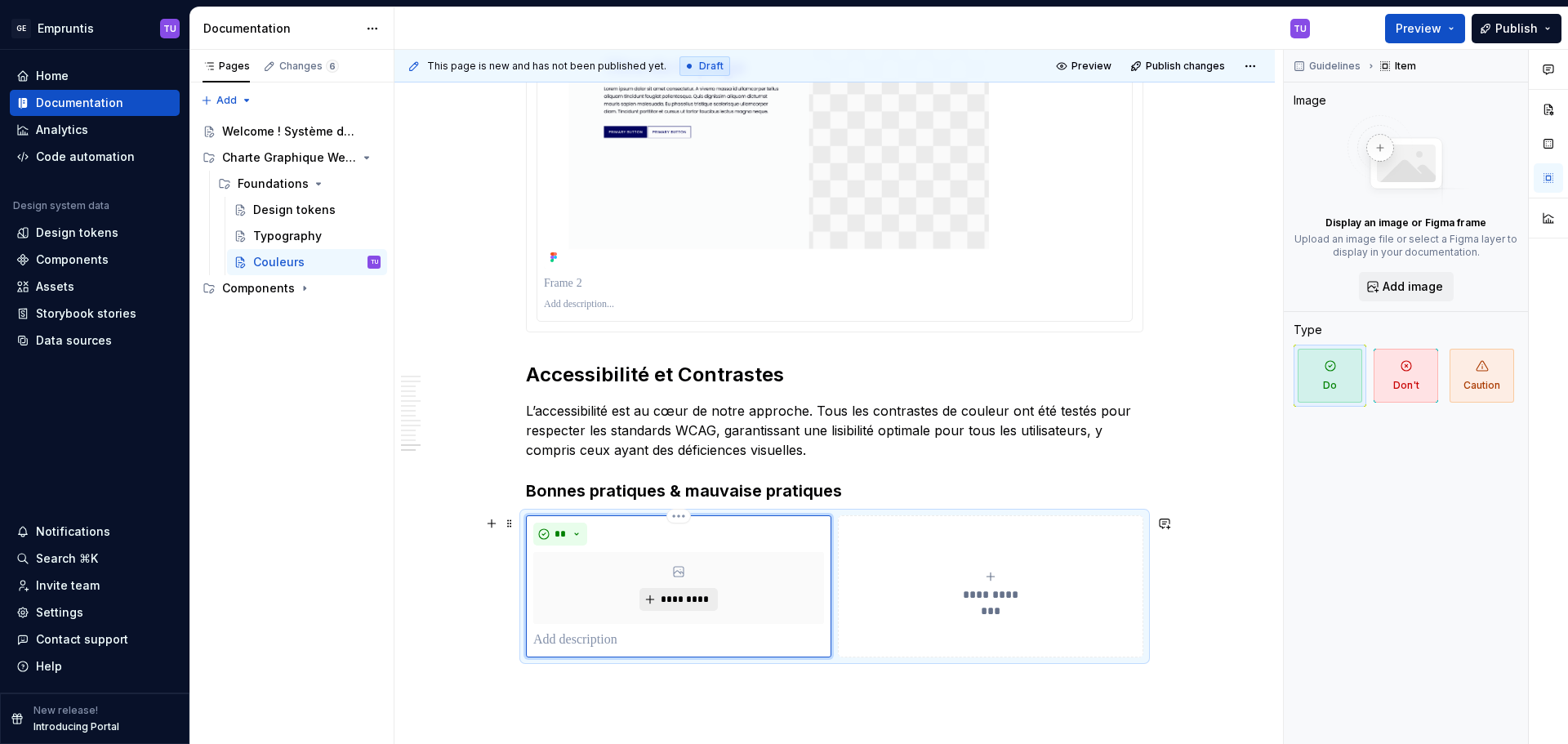
click at [685, 600] on span "*********" at bounding box center [684, 600] width 50 height 13
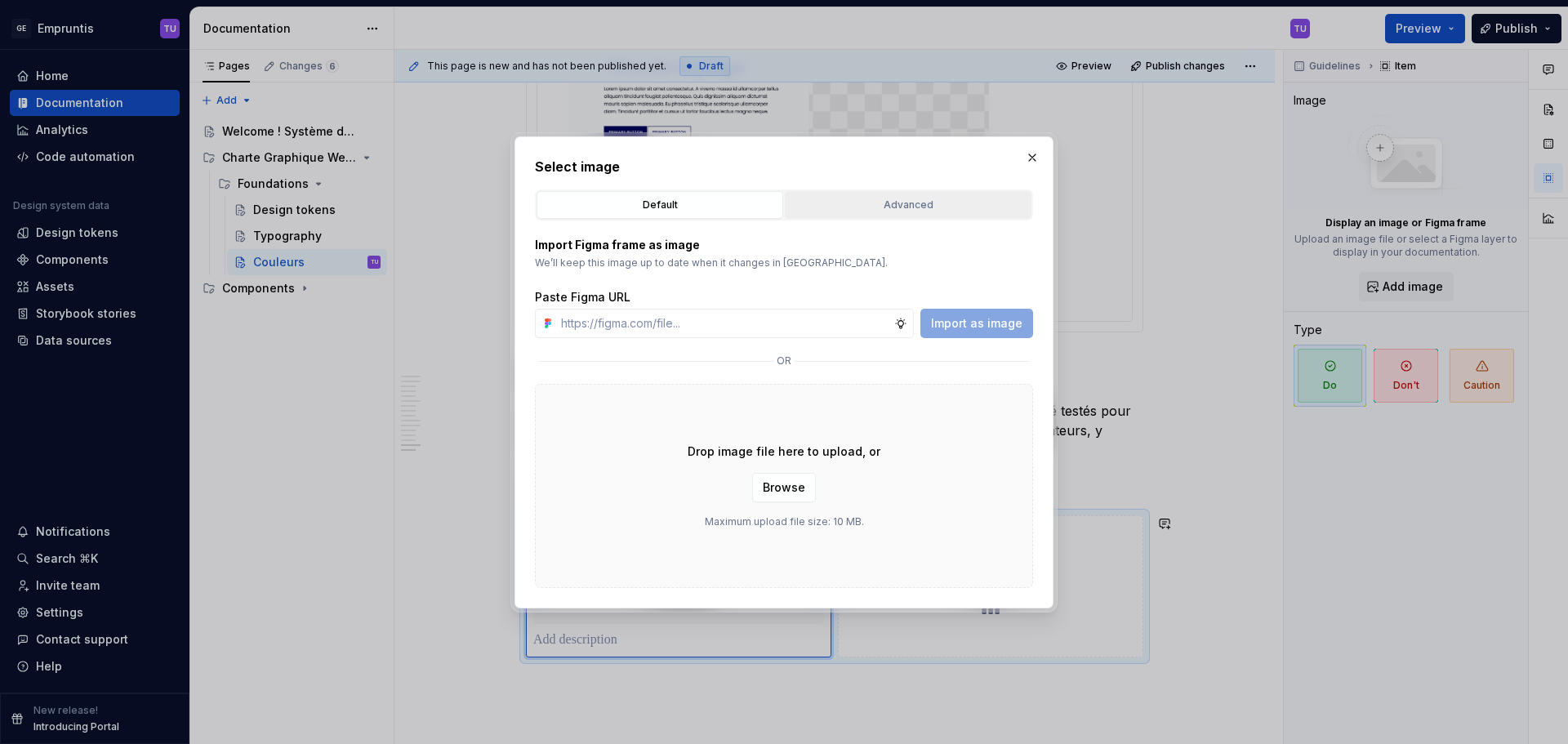
click at [854, 207] on div "Advanced" at bounding box center [908, 205] width 235 height 16
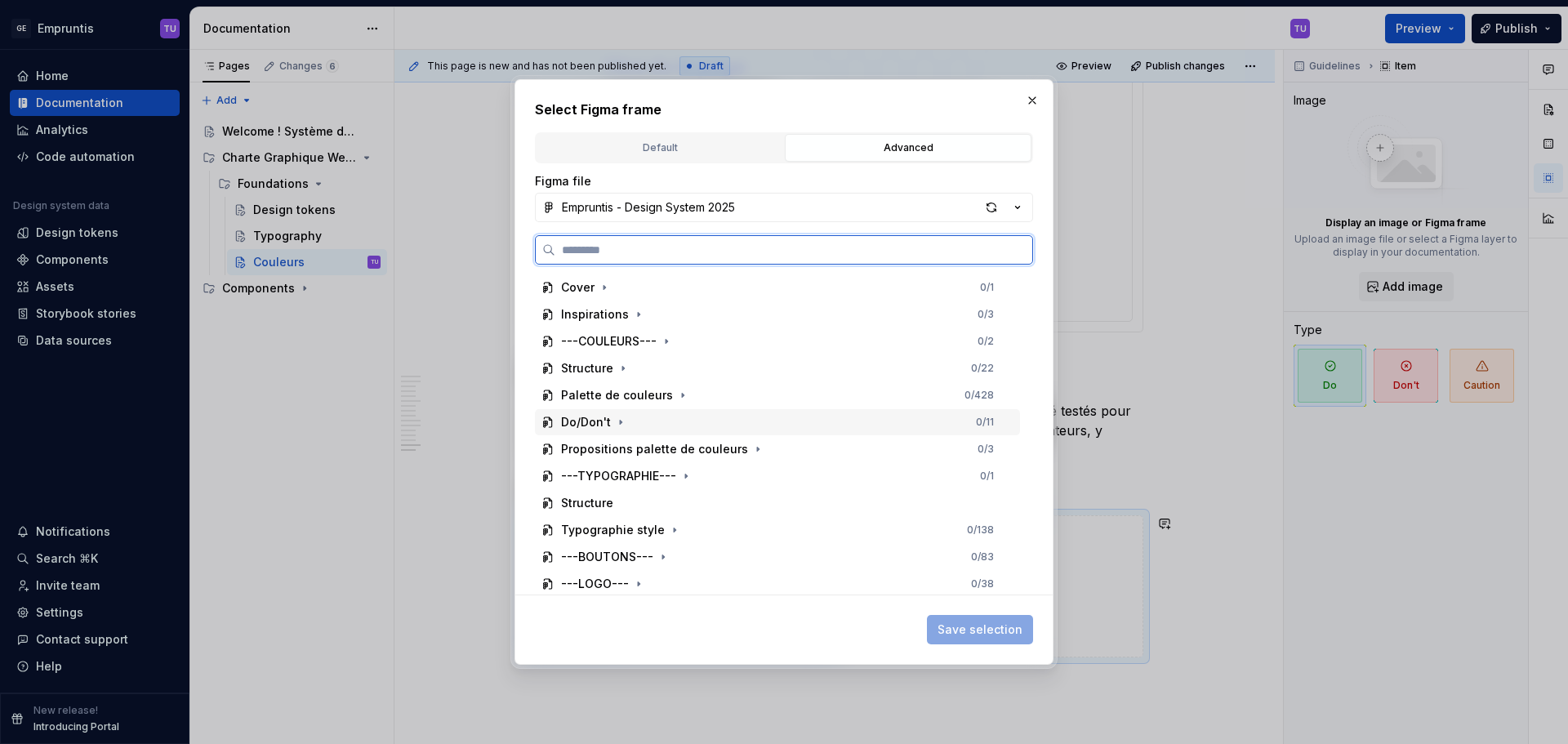
click at [609, 417] on div "Do/Don't" at bounding box center [586, 422] width 50 height 16
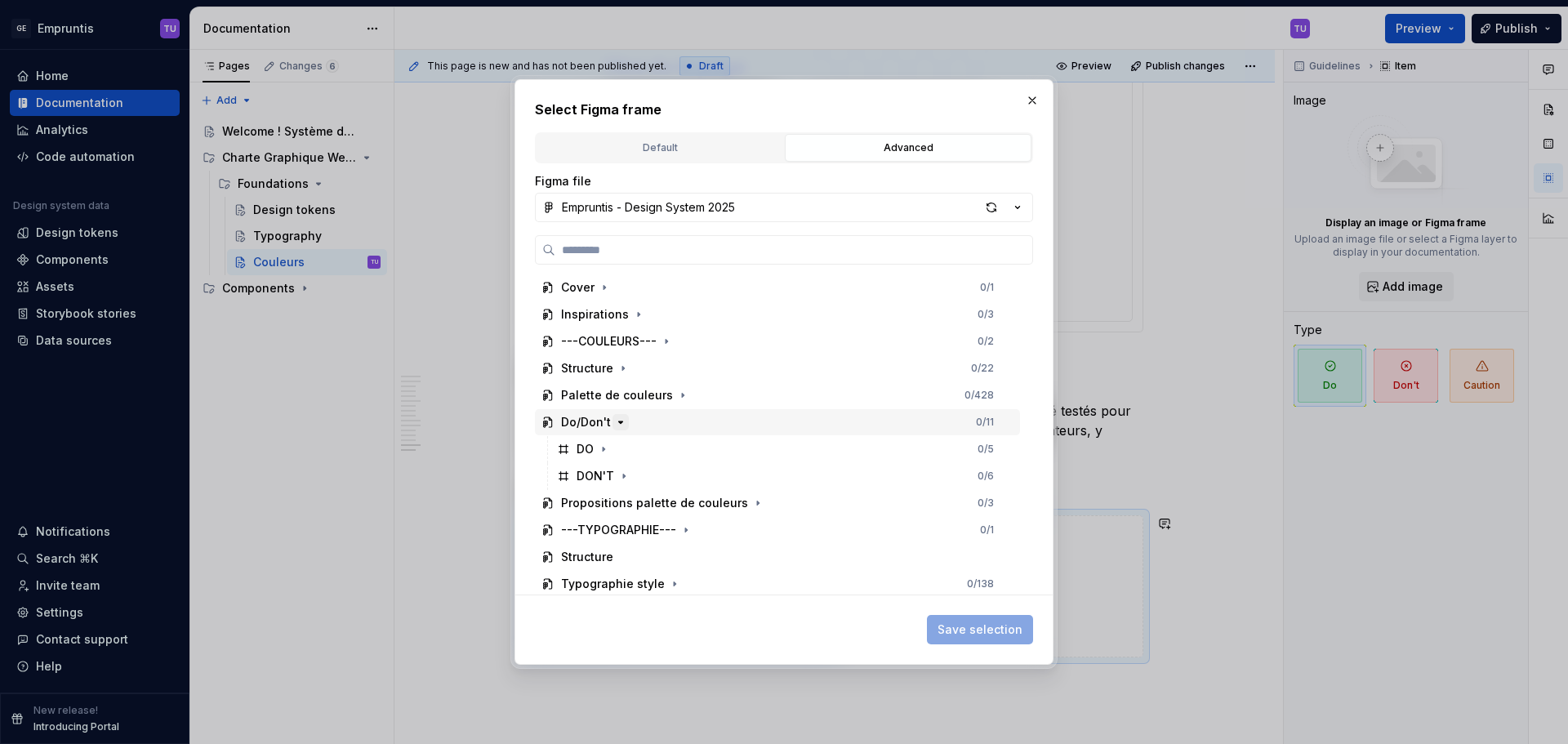
click at [615, 419] on icon "button" at bounding box center [620, 422] width 13 height 13
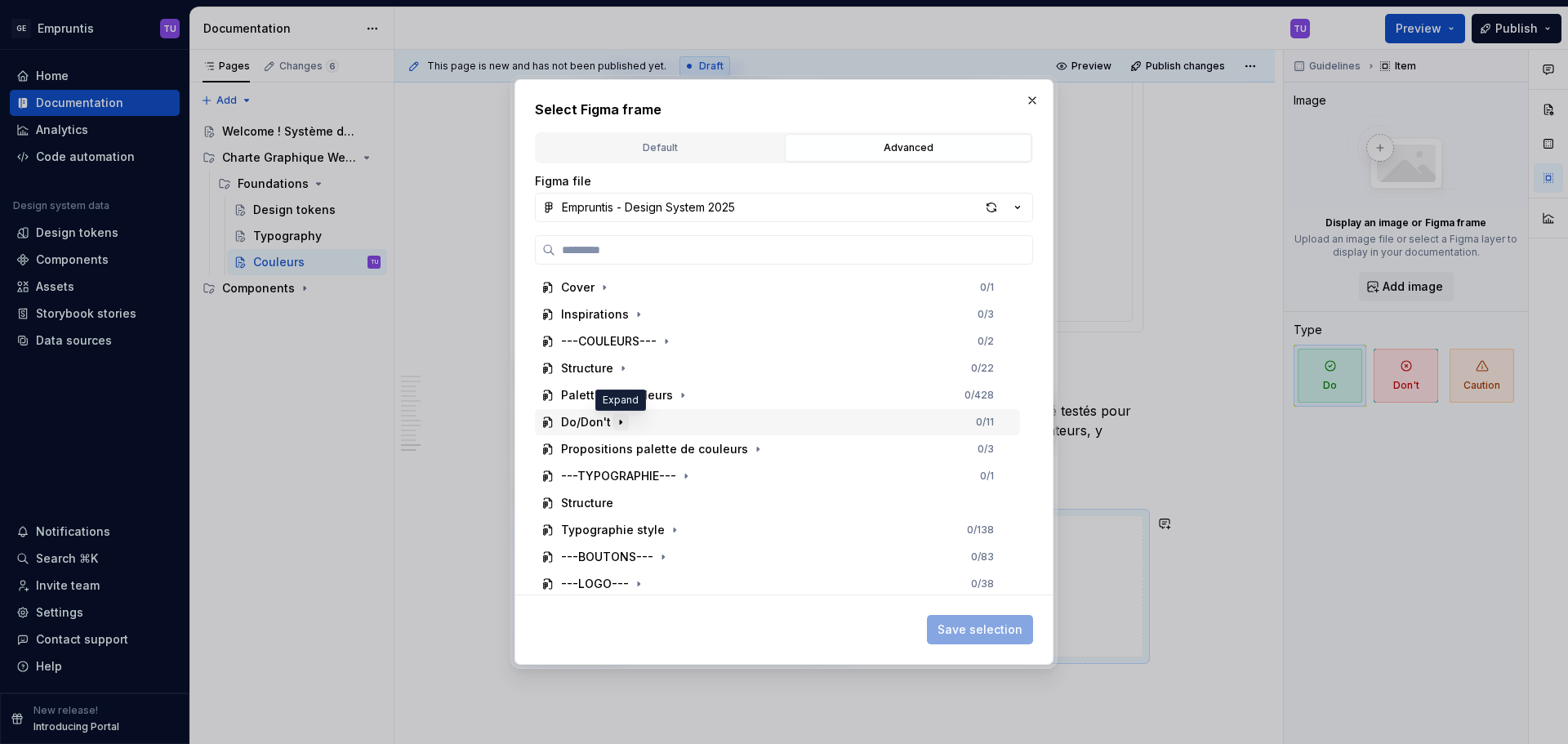
click at [618, 420] on icon "button" at bounding box center [620, 422] width 13 height 13
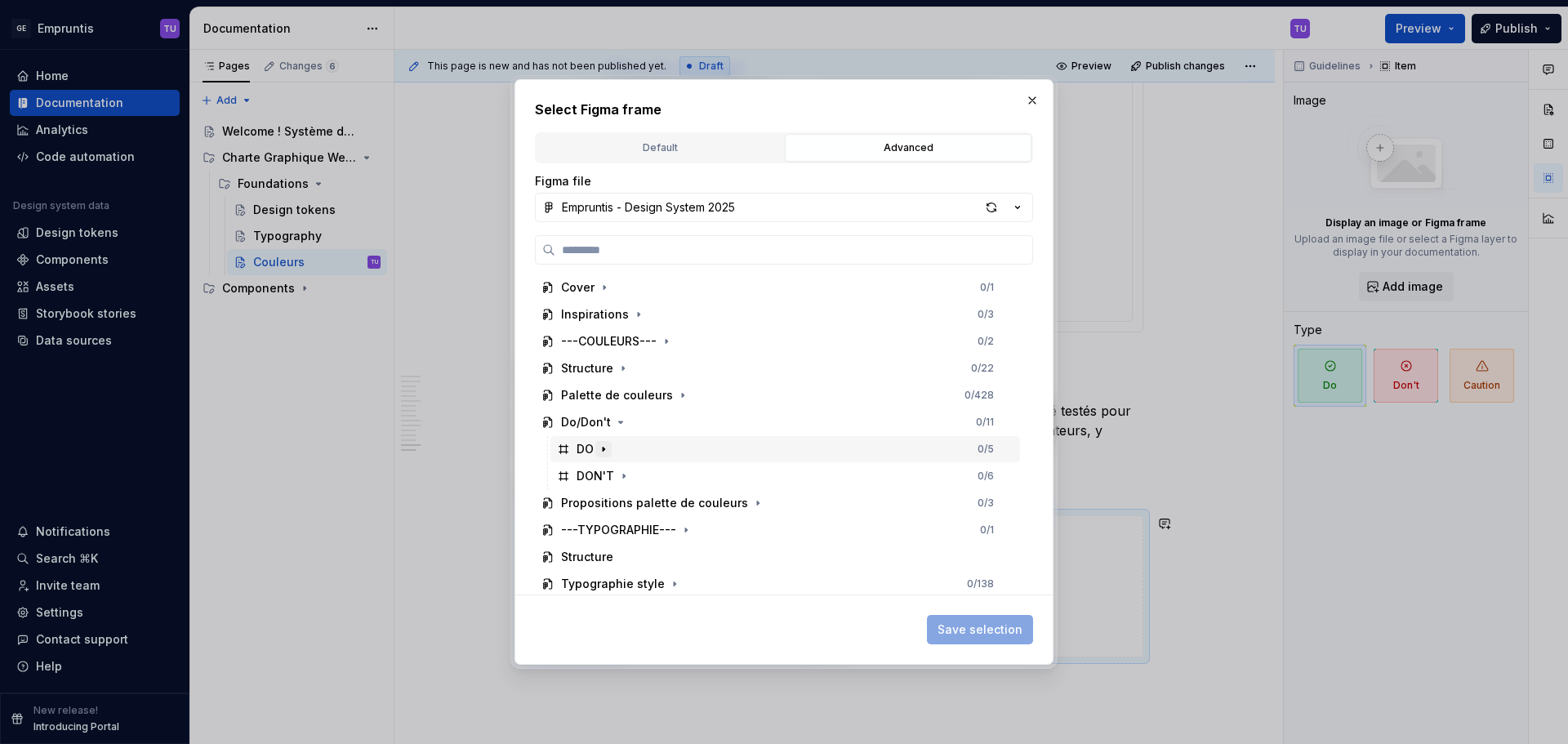
click at [606, 448] on icon "button" at bounding box center [603, 449] width 13 height 13
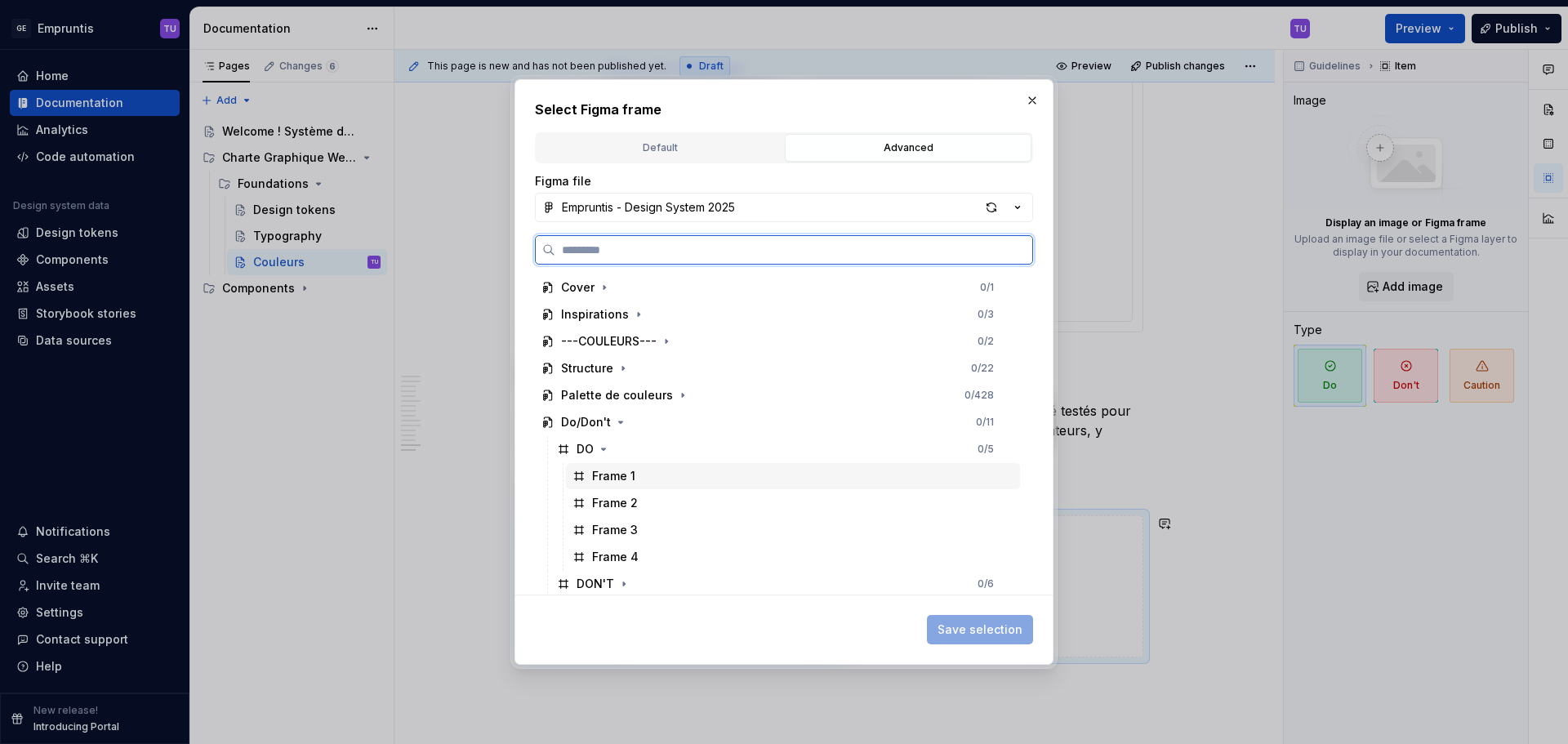
click at [614, 476] on div "Frame 1" at bounding box center [614, 476] width 44 height 16
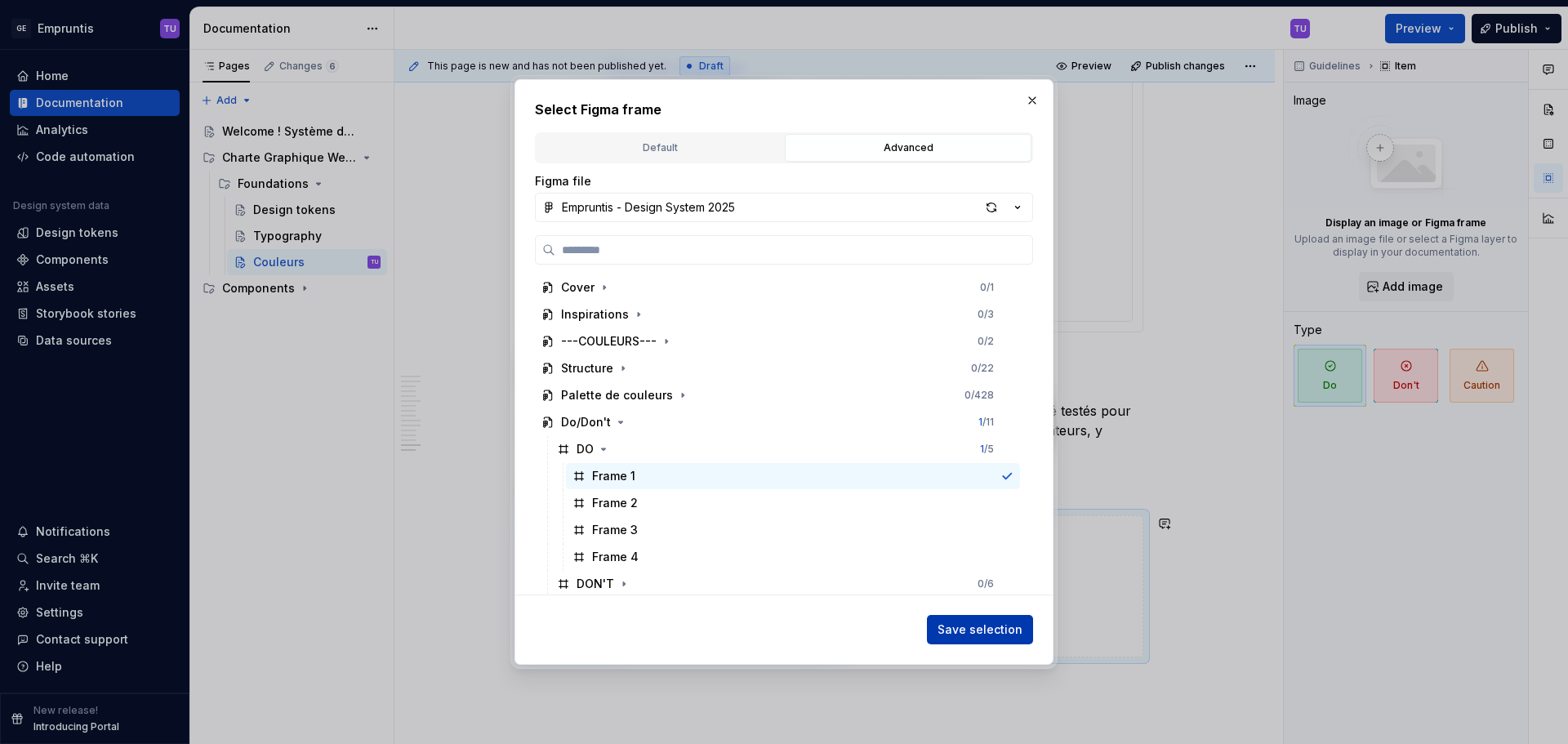
click at [960, 627] on span "Save selection" at bounding box center [979, 630] width 84 height 16
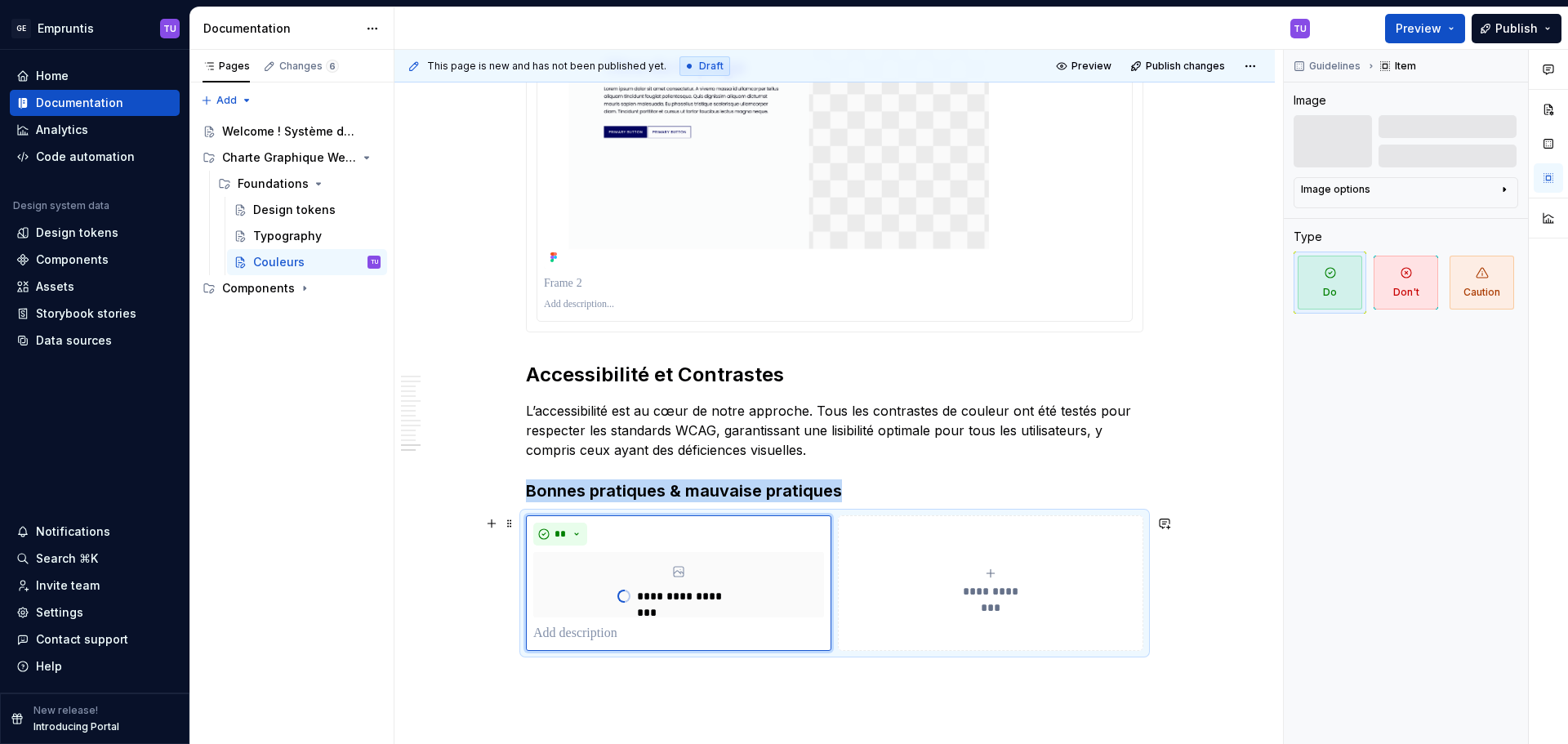
click at [981, 583] on span "**********" at bounding box center [990, 591] width 75 height 16
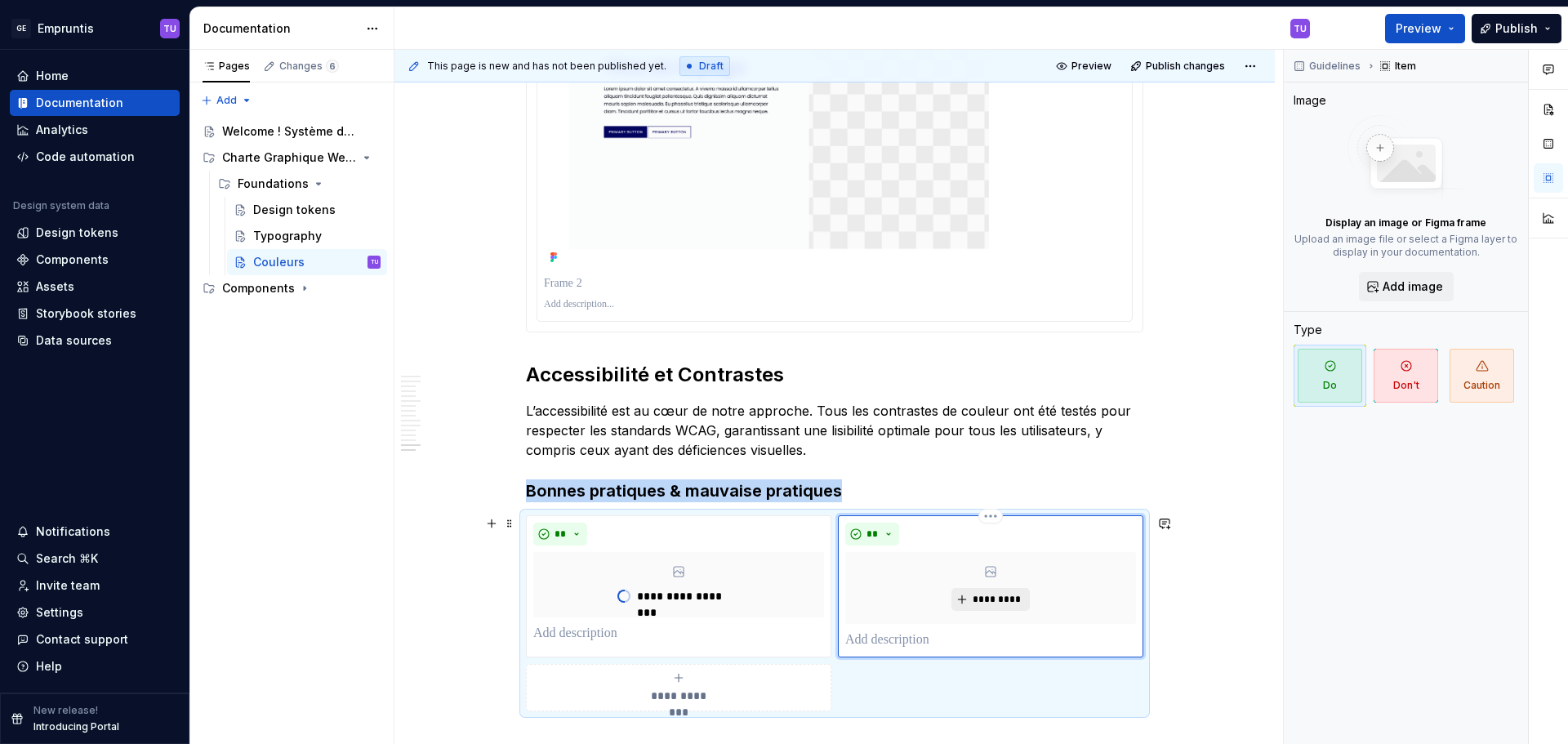
click at [990, 601] on span "*********" at bounding box center [997, 600] width 50 height 13
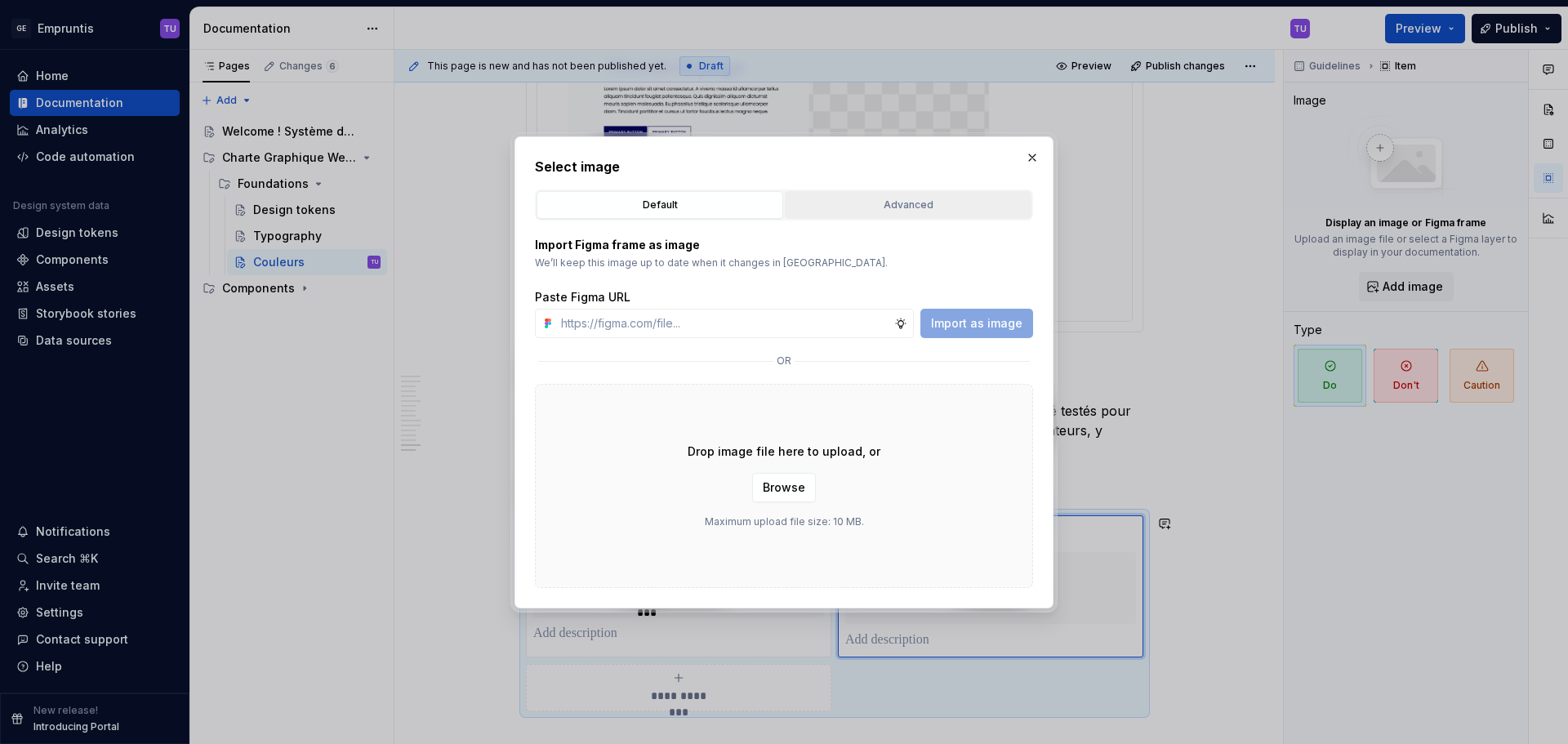
click at [869, 198] on div "Advanced" at bounding box center [908, 205] width 235 height 16
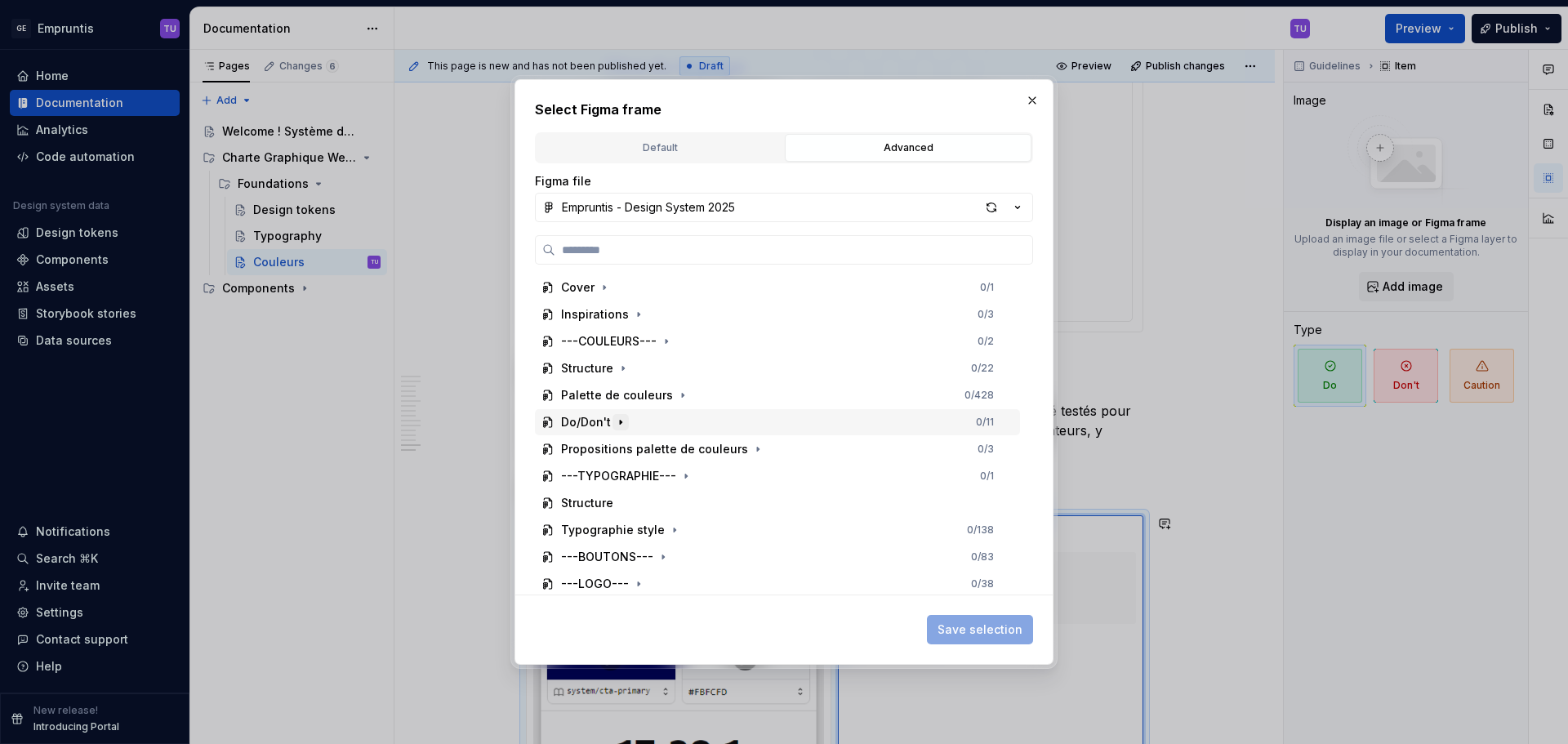
click at [615, 426] on icon "button" at bounding box center [620, 422] width 13 height 13
click at [607, 449] on icon "button" at bounding box center [603, 449] width 13 height 13
click at [607, 444] on icon "button" at bounding box center [603, 449] width 13 height 13
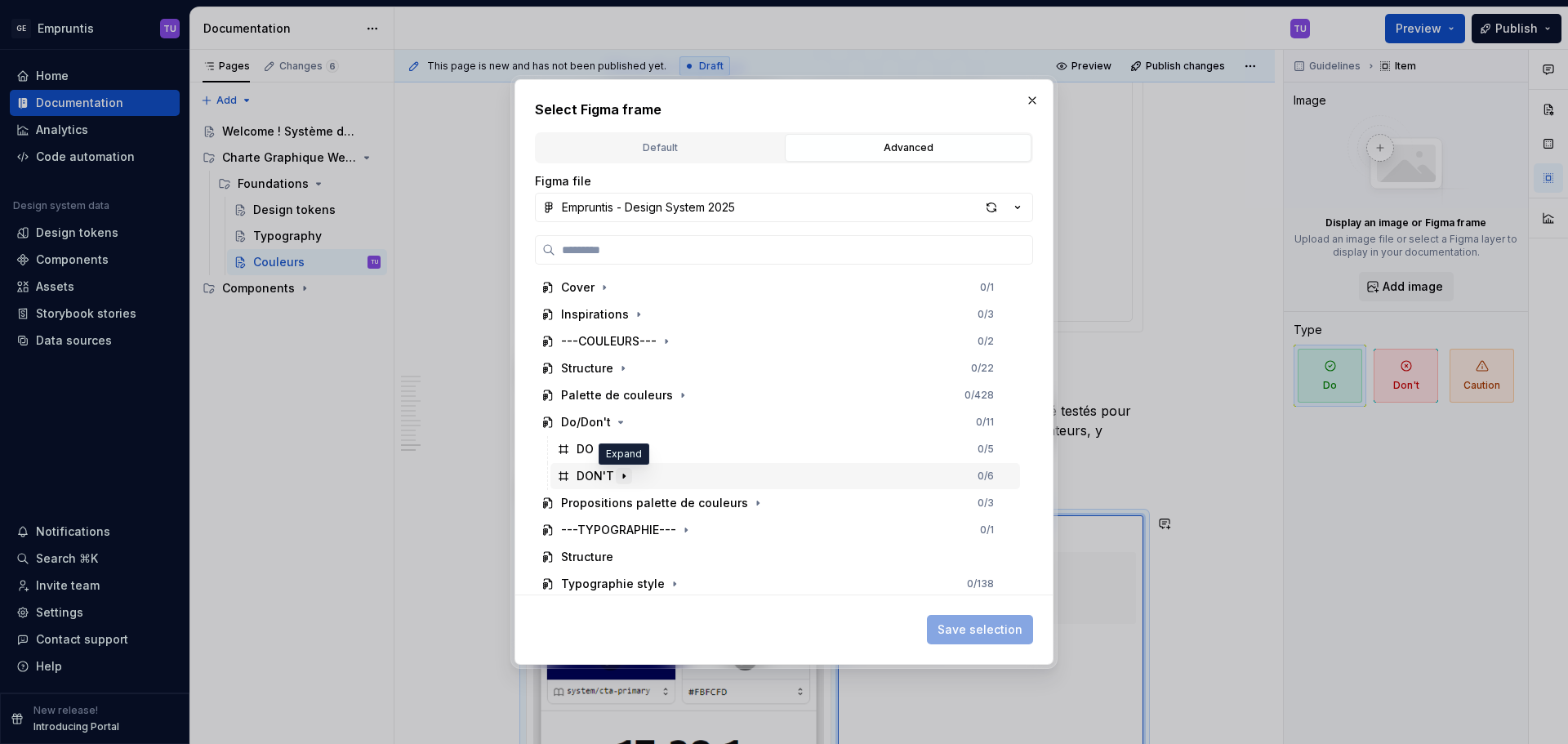
click at [621, 473] on icon "button" at bounding box center [624, 476] width 13 height 13
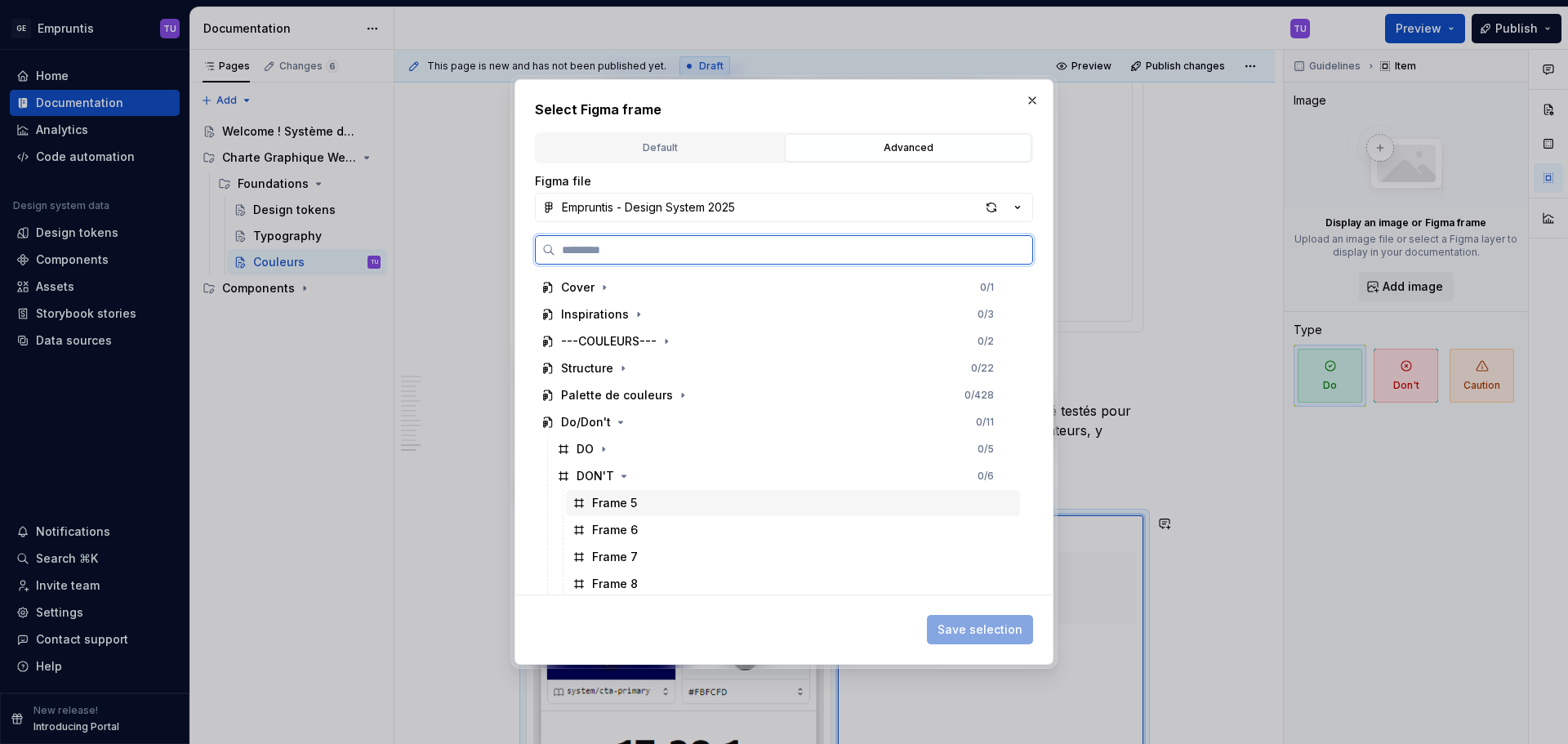
click at [621, 501] on div "Frame 5" at bounding box center [614, 503] width 45 height 16
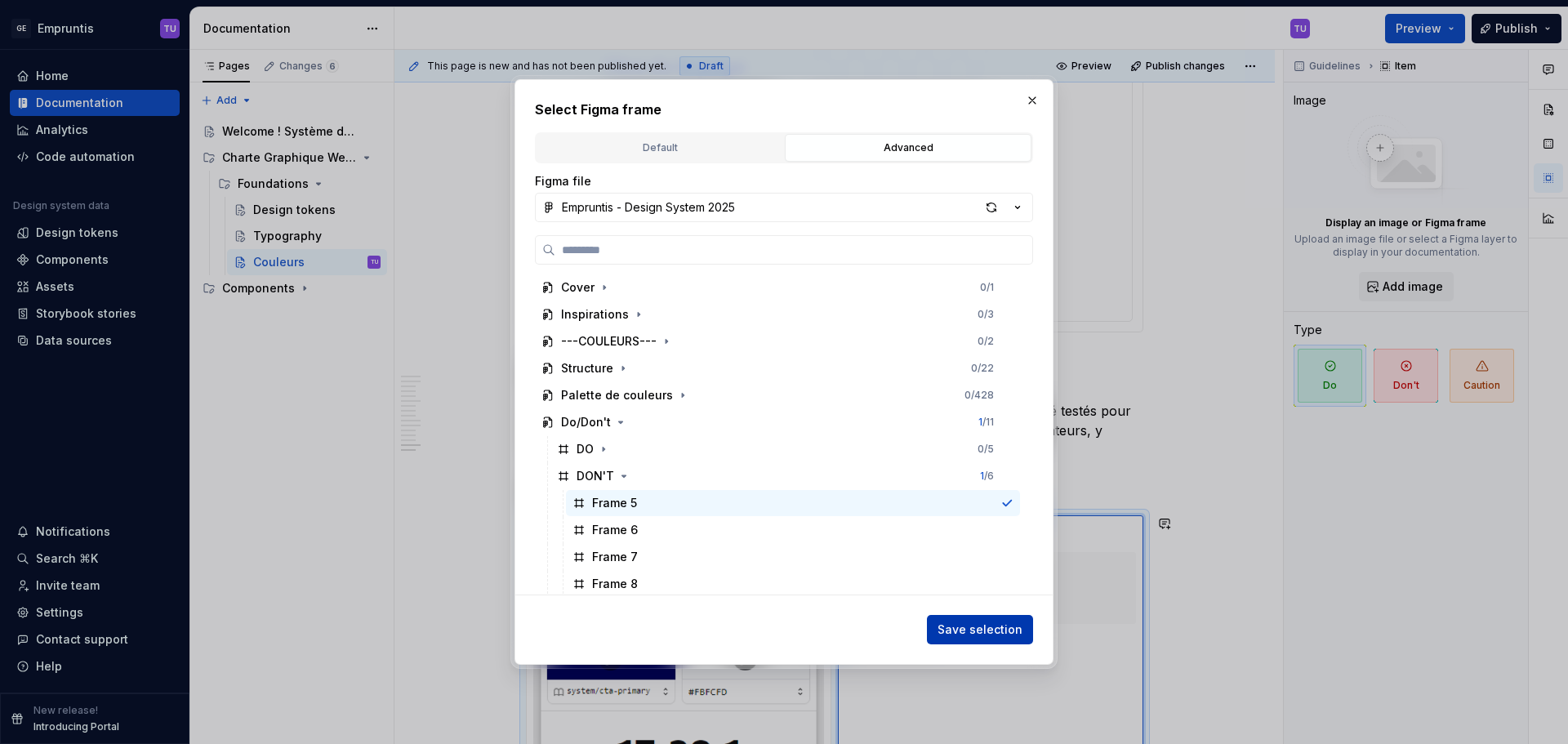
click at [983, 623] on span "Save selection" at bounding box center [979, 630] width 84 height 16
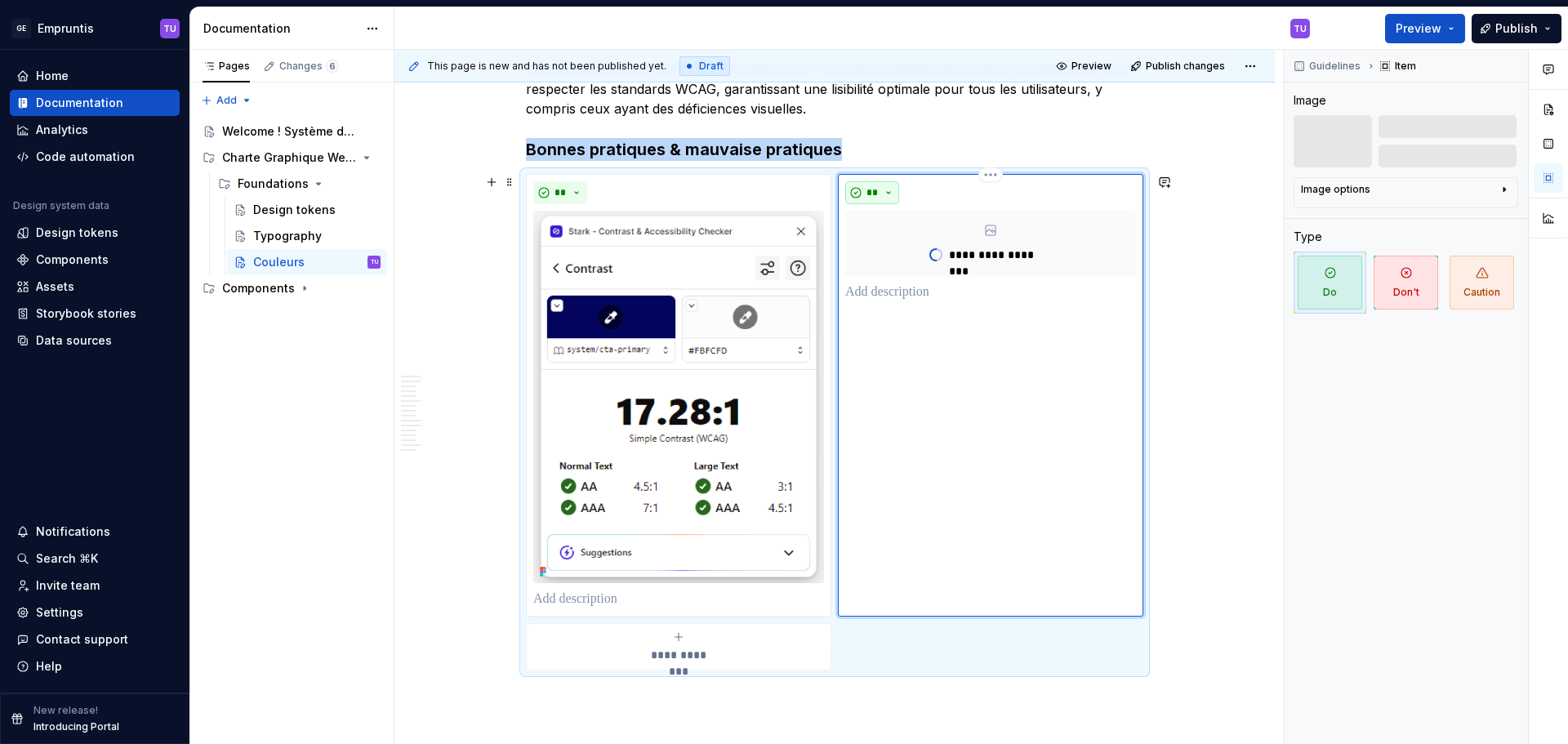
scroll to position [5144, 0]
click at [896, 191] on button "**" at bounding box center [871, 193] width 54 height 23
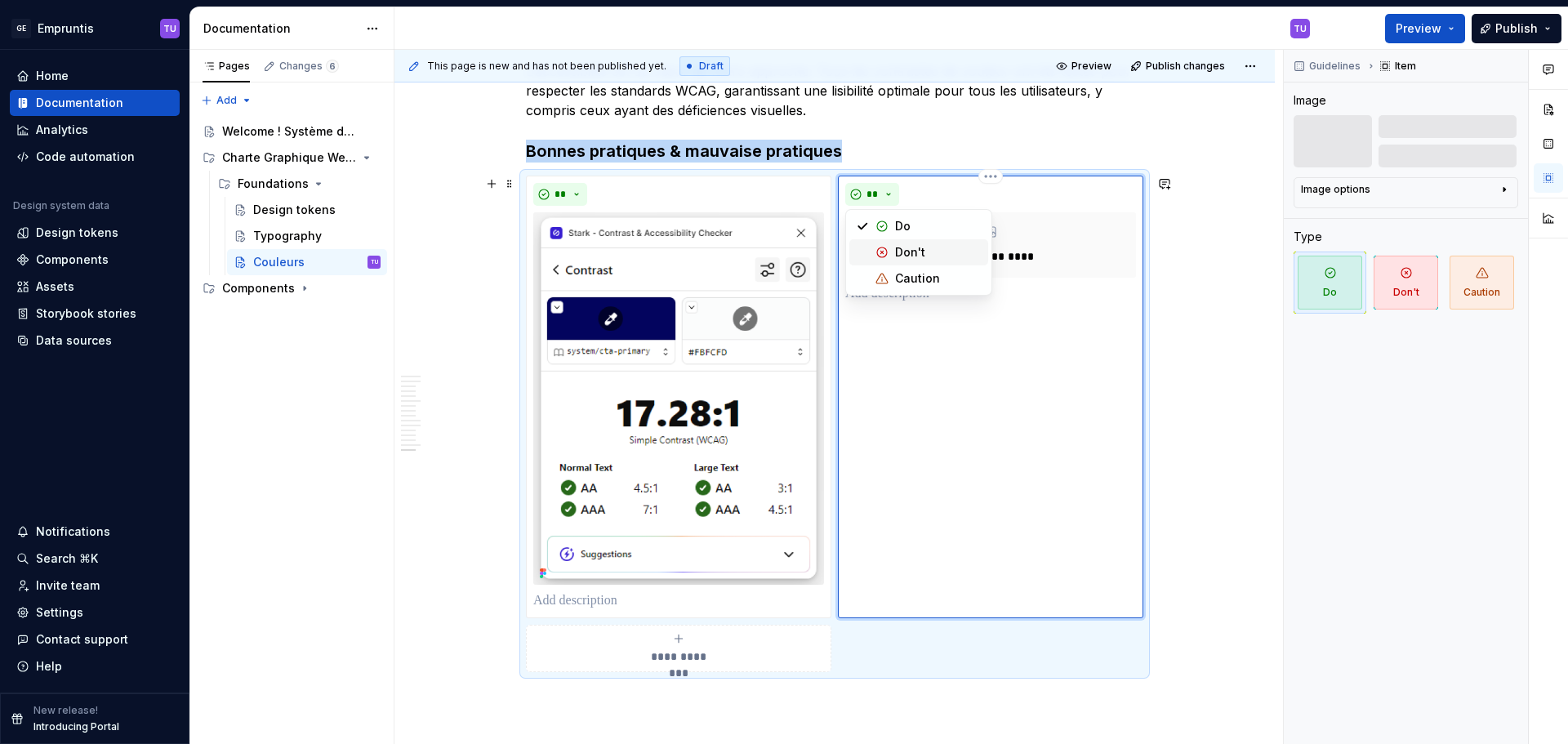
click at [896, 262] on span "Don't" at bounding box center [918, 252] width 139 height 26
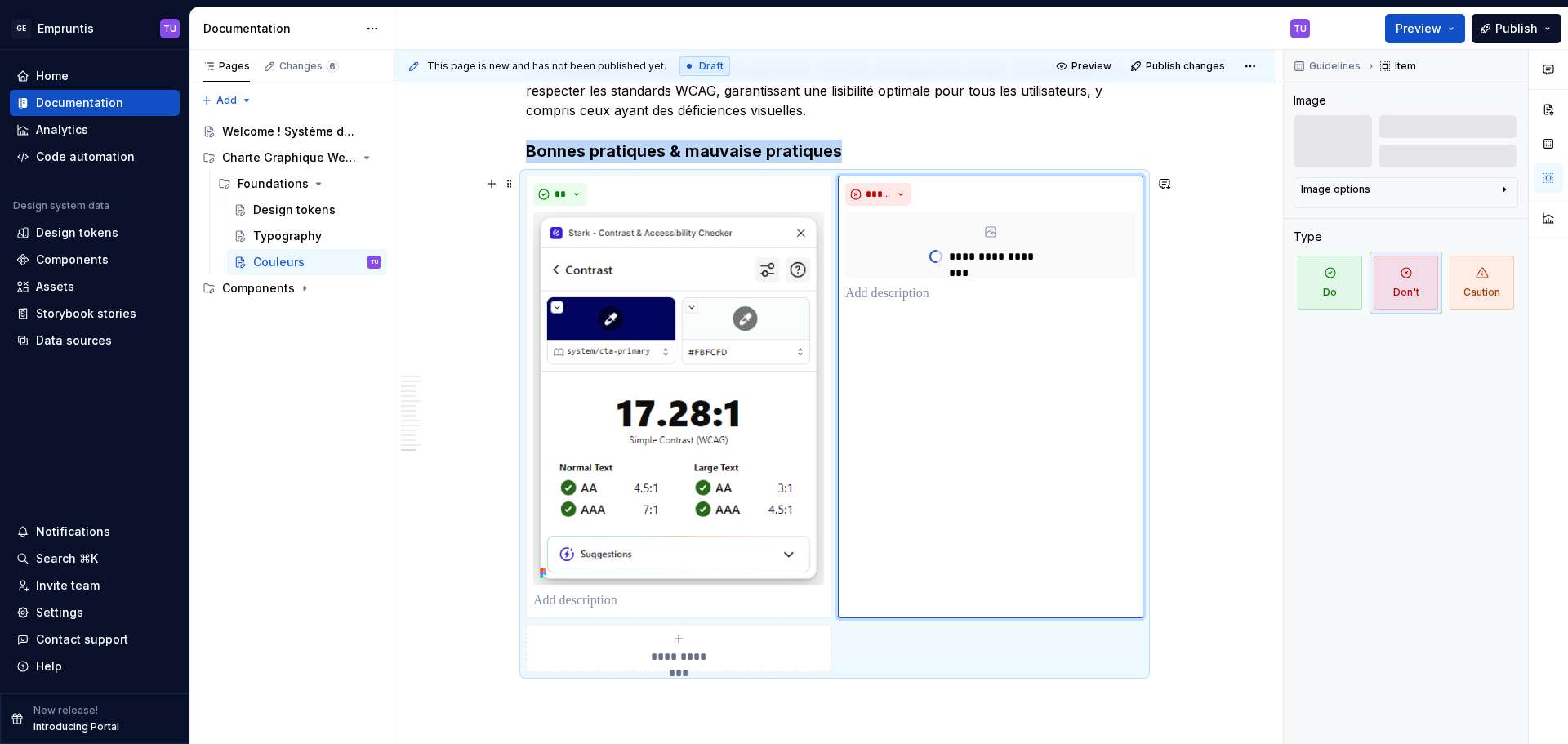
click at [667, 646] on div "**********" at bounding box center [679, 649] width 291 height 33
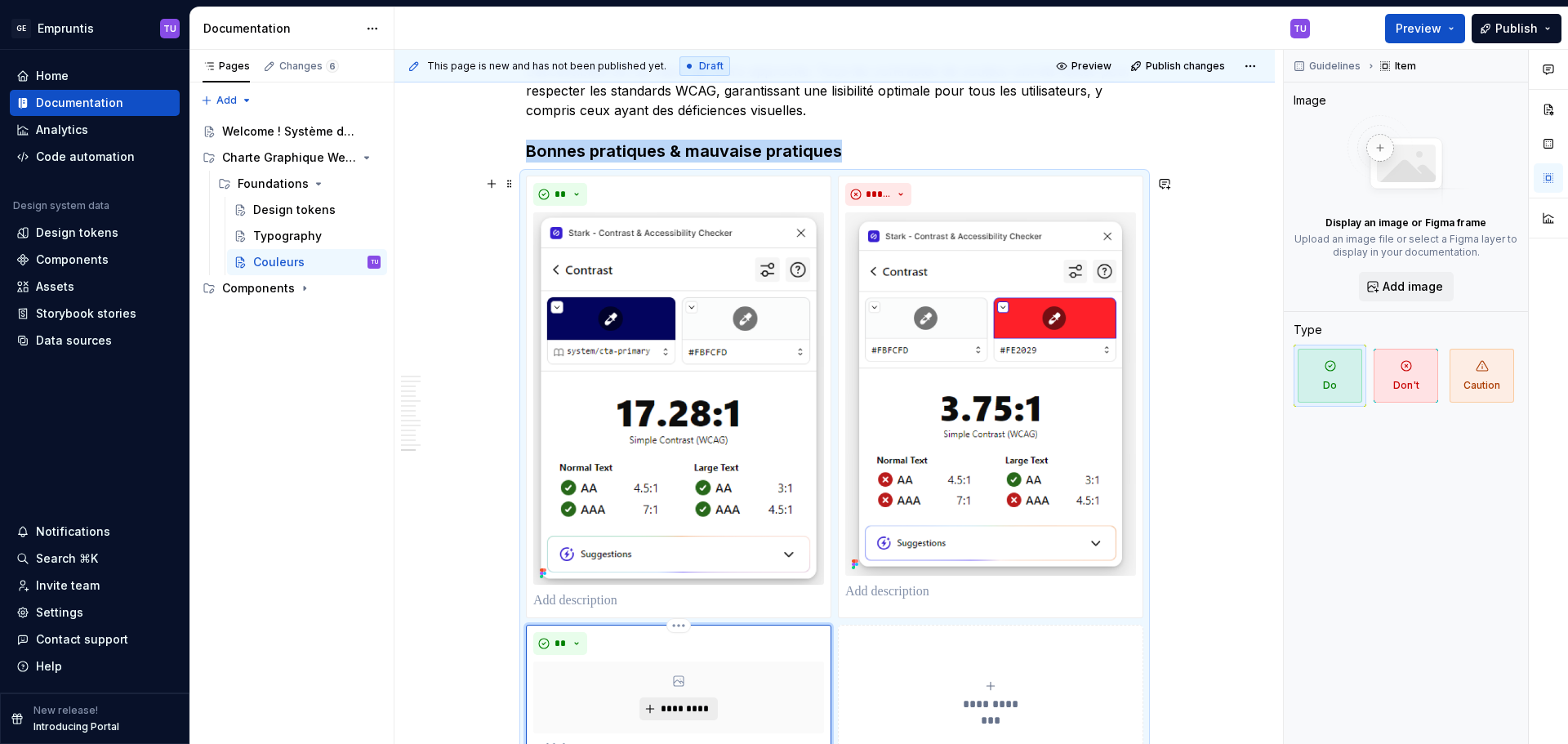
click at [644, 700] on button "*********" at bounding box center [678, 709] width 77 height 23
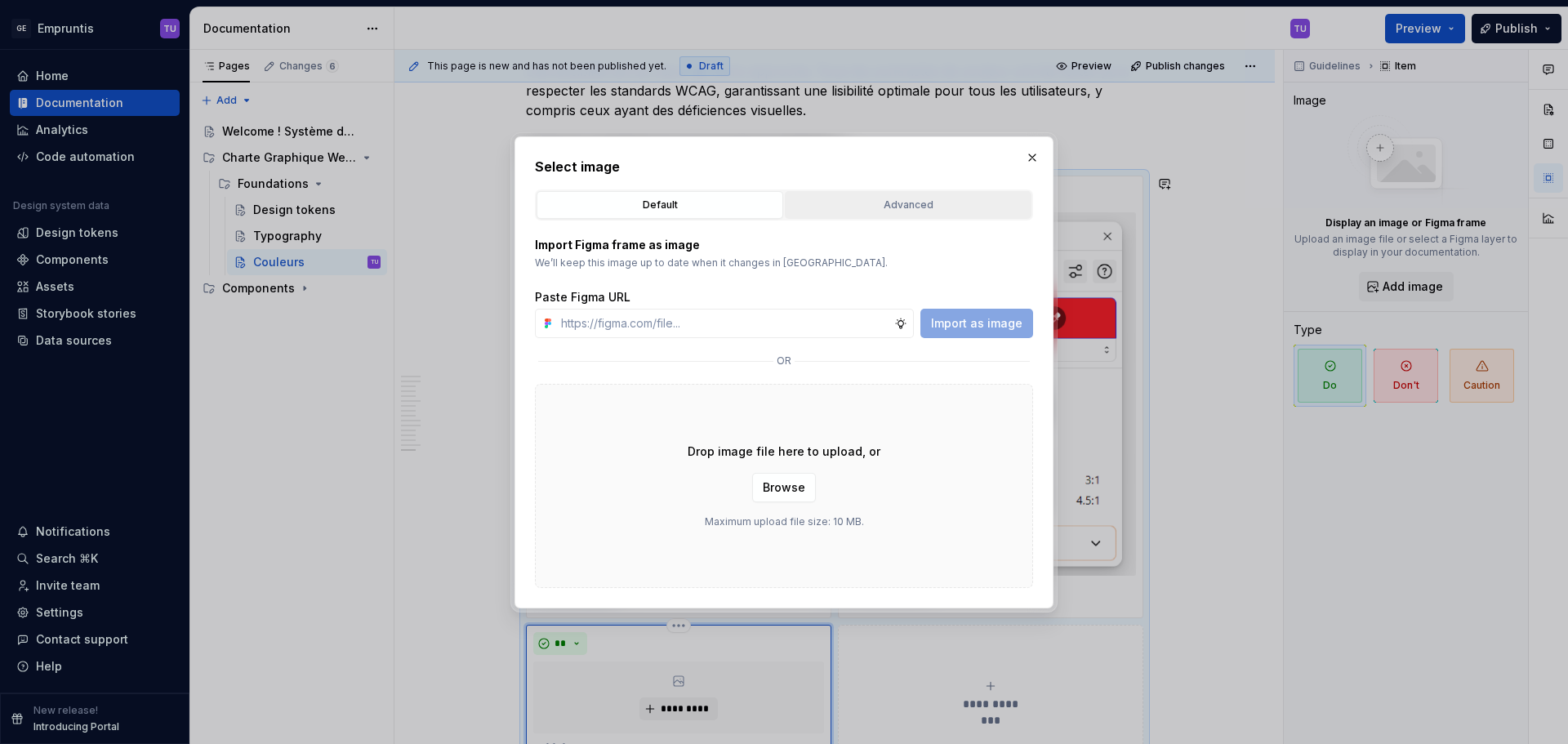
click at [840, 203] on div "Advanced" at bounding box center [908, 205] width 235 height 16
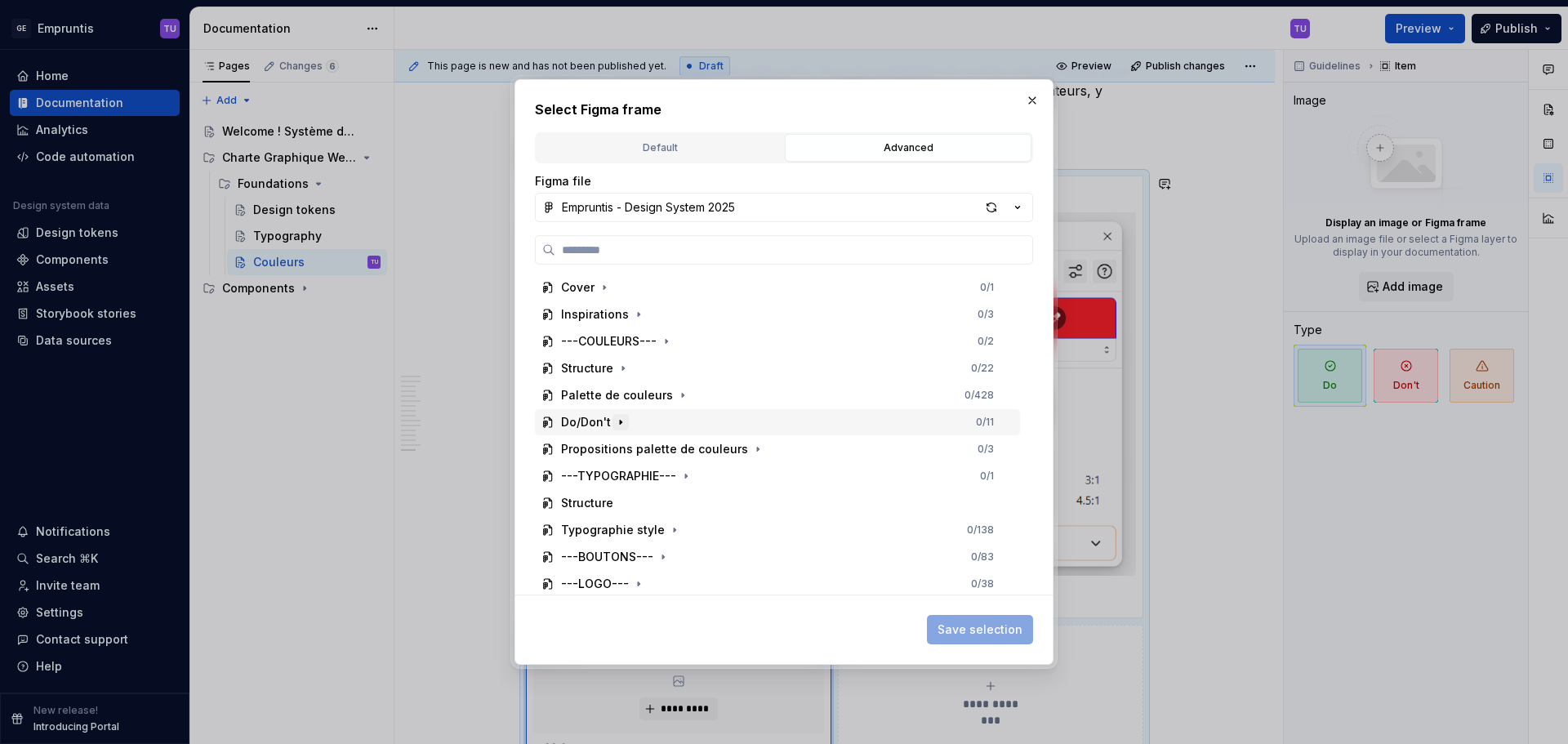
click at [619, 416] on icon "button" at bounding box center [620, 422] width 13 height 13
click at [609, 449] on icon "button" at bounding box center [603, 449] width 13 height 13
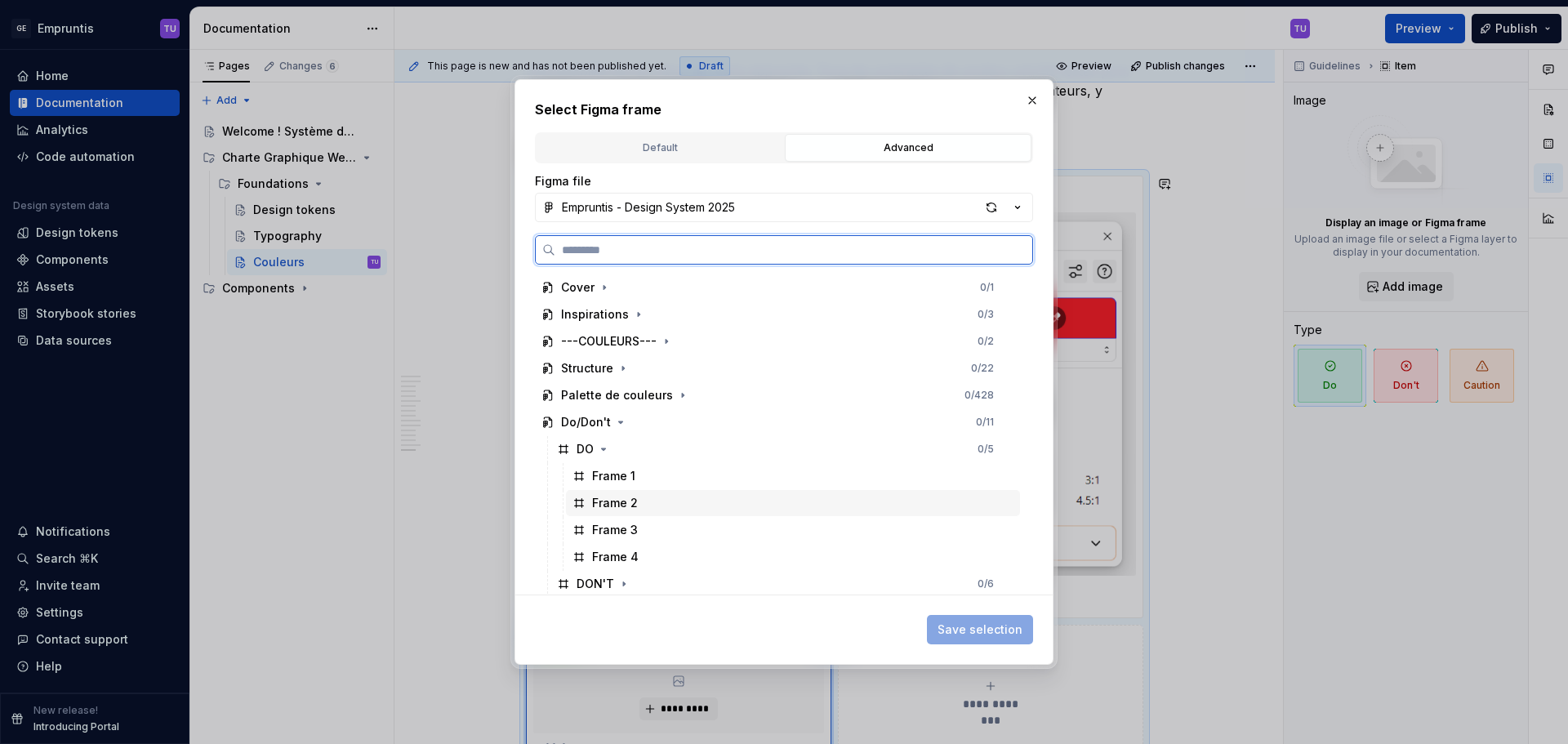
click at [612, 499] on div "Frame 2" at bounding box center [615, 503] width 45 height 16
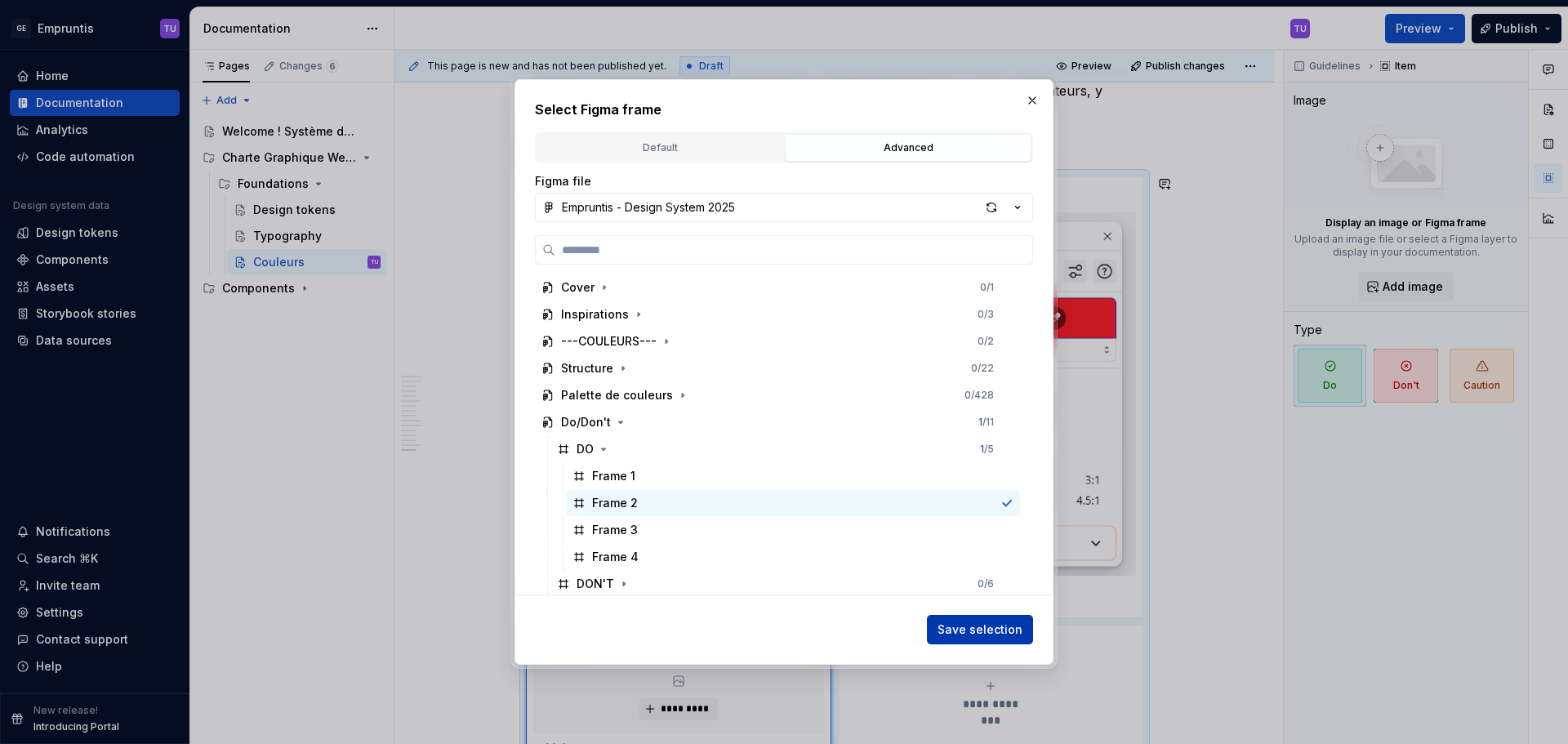
click at [982, 630] on span "Save selection" at bounding box center [979, 630] width 84 height 16
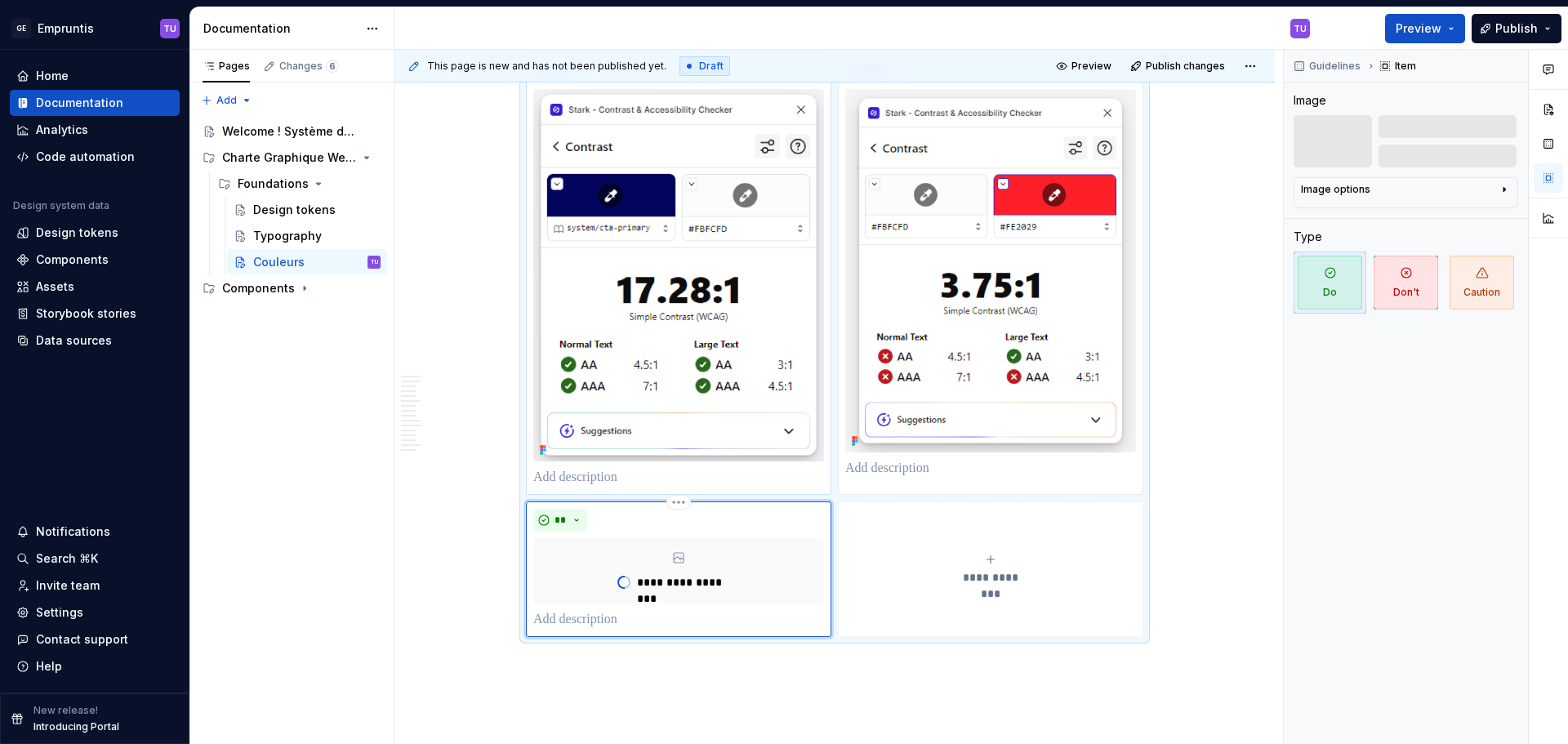
scroll to position [5326, 0]
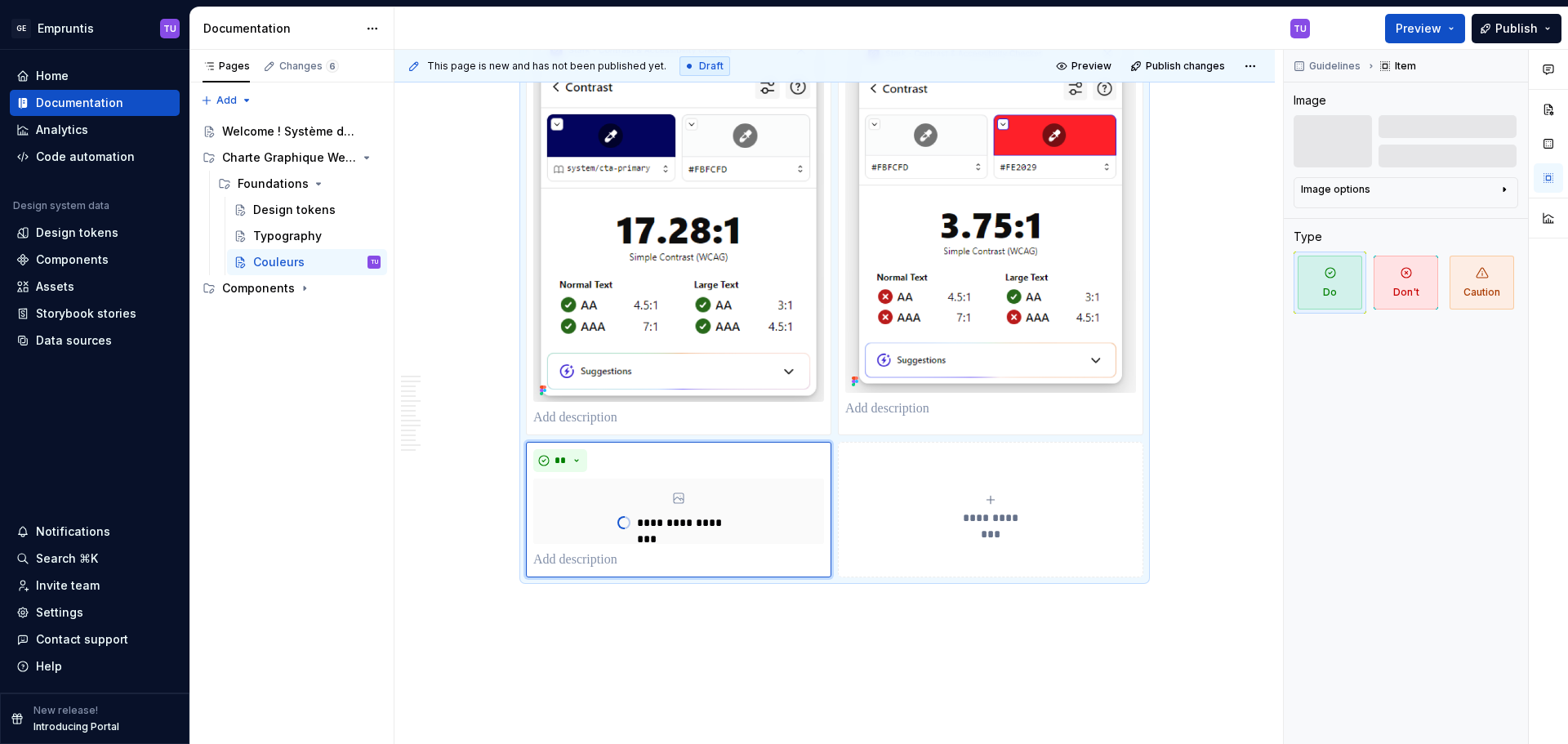
click at [996, 505] on icon "submit" at bounding box center [990, 500] width 13 height 13
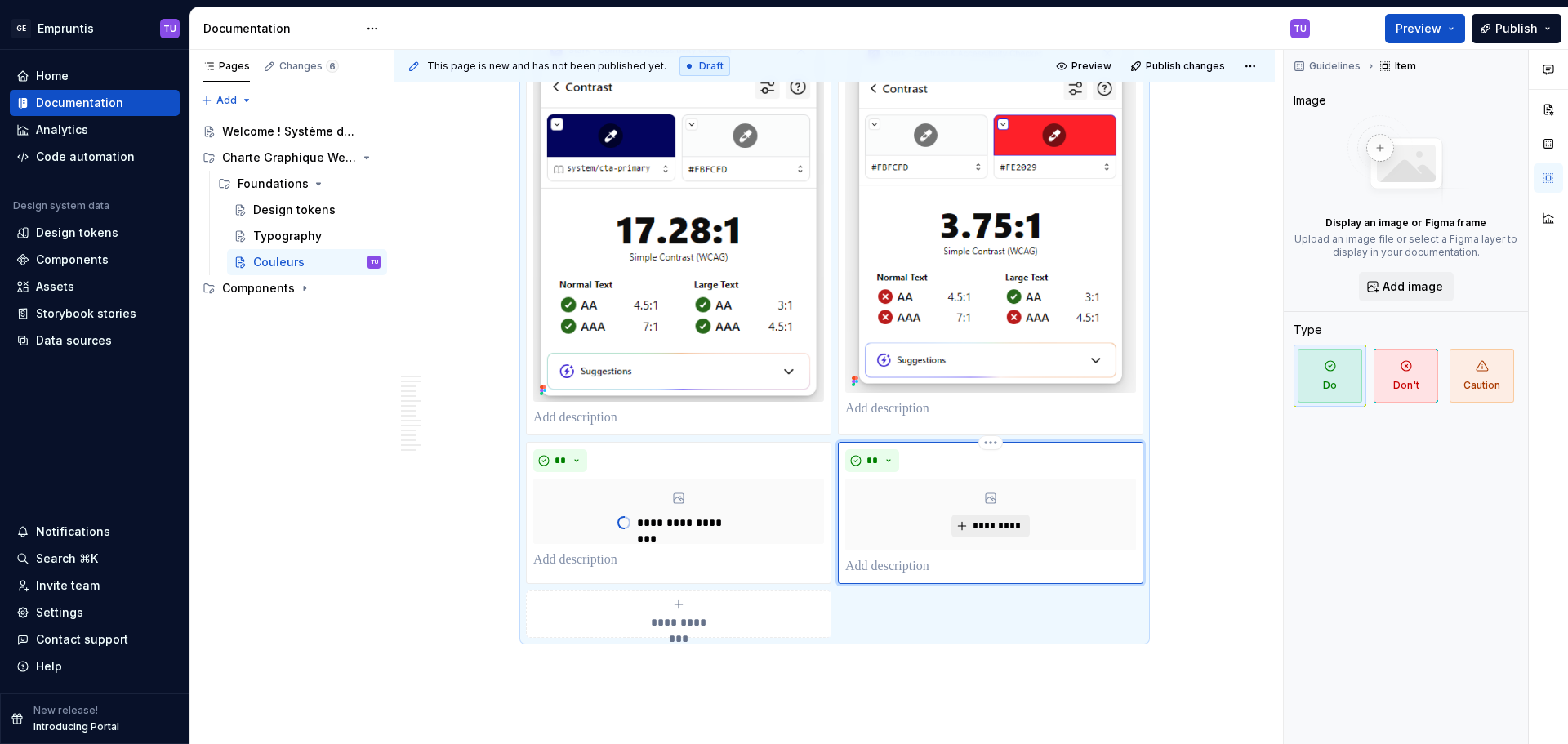
click at [985, 531] on span "*********" at bounding box center [997, 526] width 50 height 13
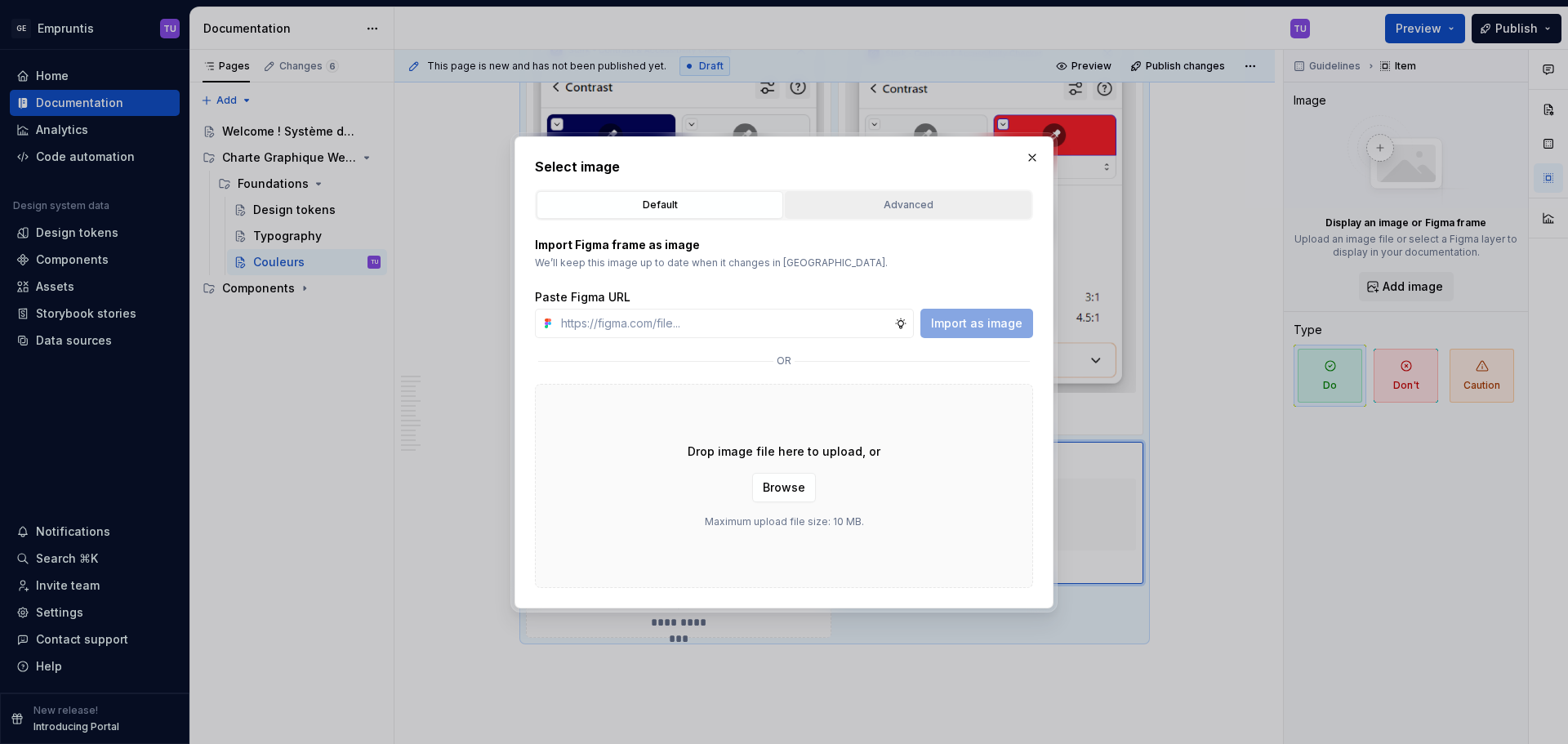
click at [863, 198] on div "Advanced" at bounding box center [908, 205] width 235 height 16
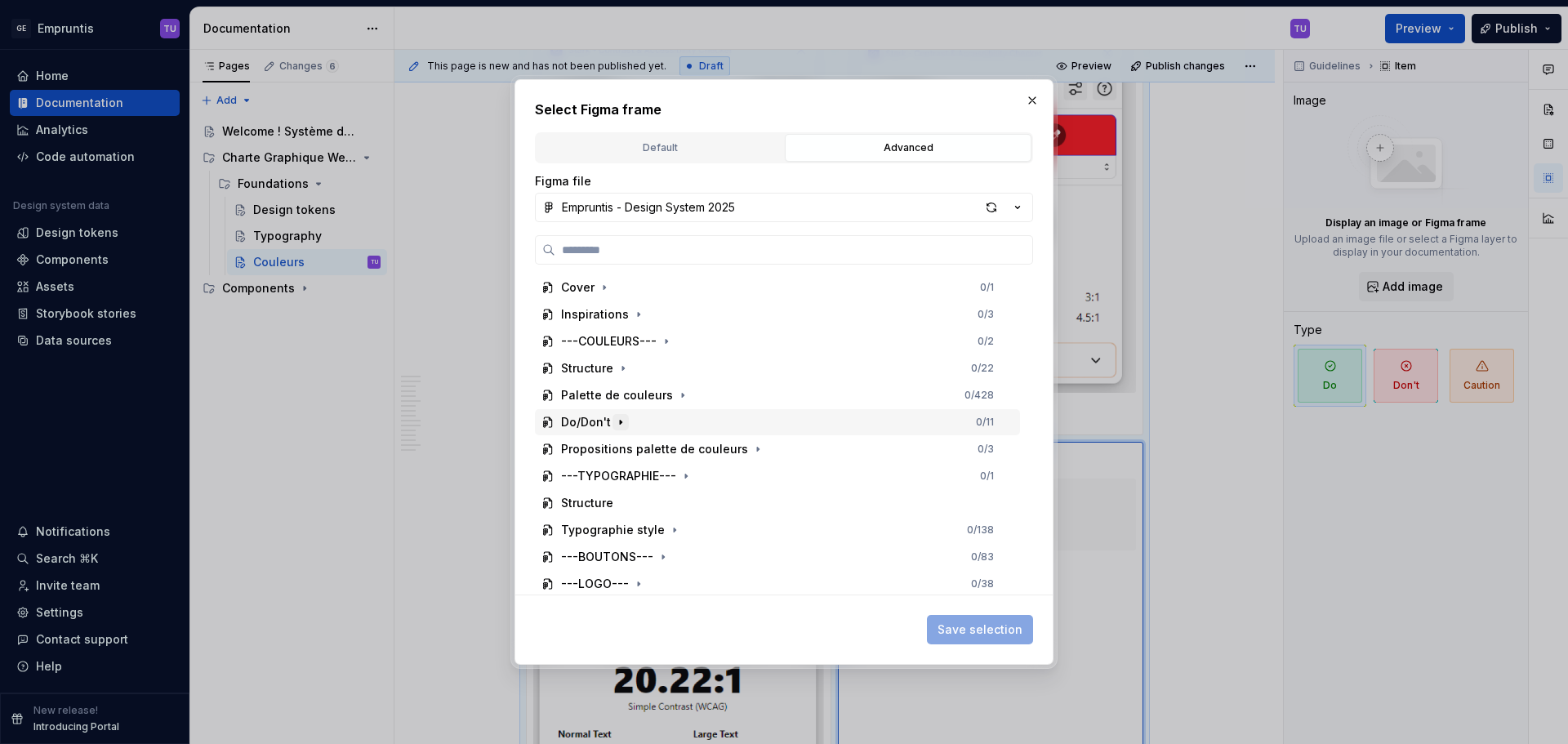
click at [619, 427] on icon "button" at bounding box center [620, 422] width 13 height 13
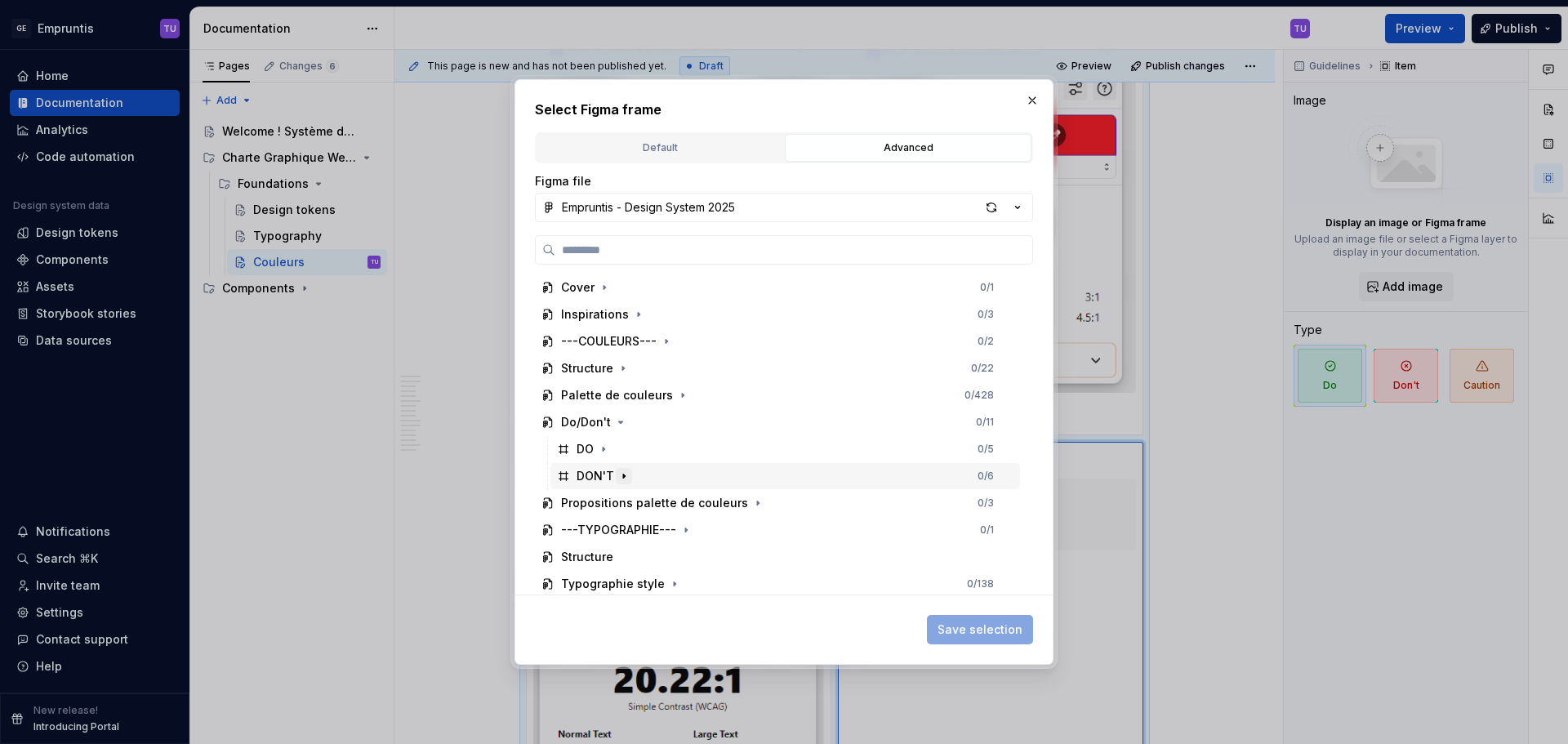
click at [620, 473] on icon "button" at bounding box center [624, 476] width 13 height 13
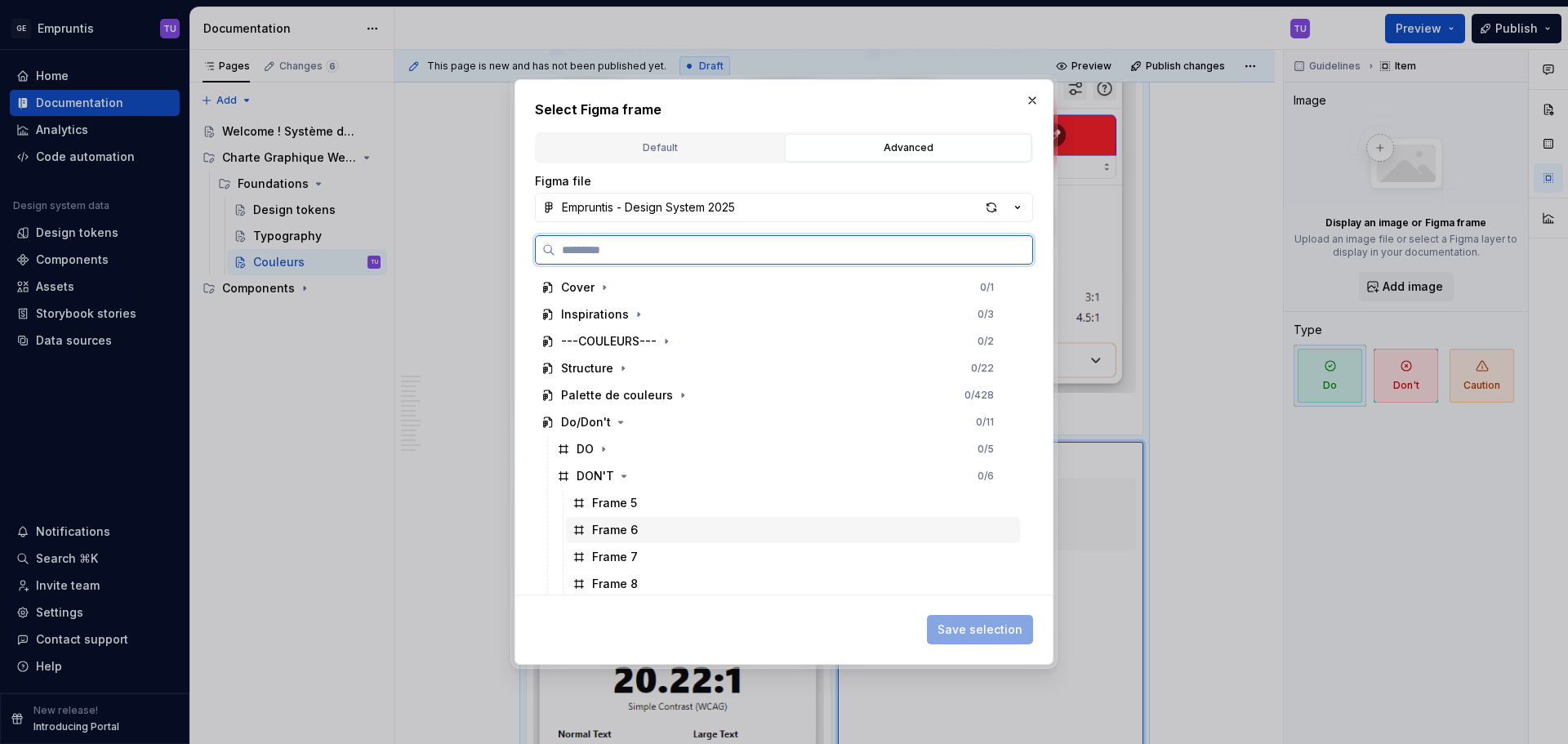
click at [630, 530] on div "Frame 6" at bounding box center [615, 530] width 45 height 16
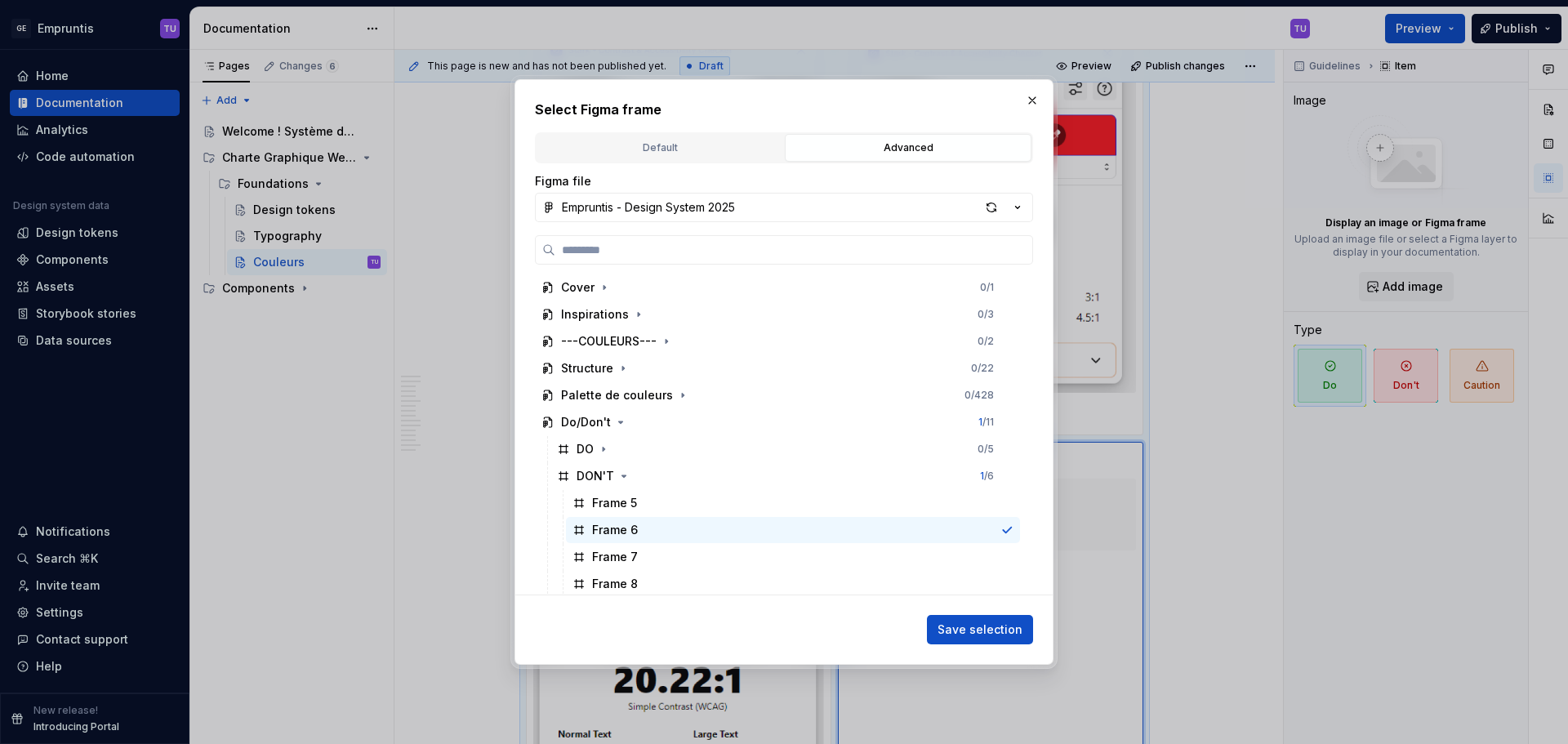
click at [1009, 631] on span "Save selection" at bounding box center [979, 630] width 84 height 16
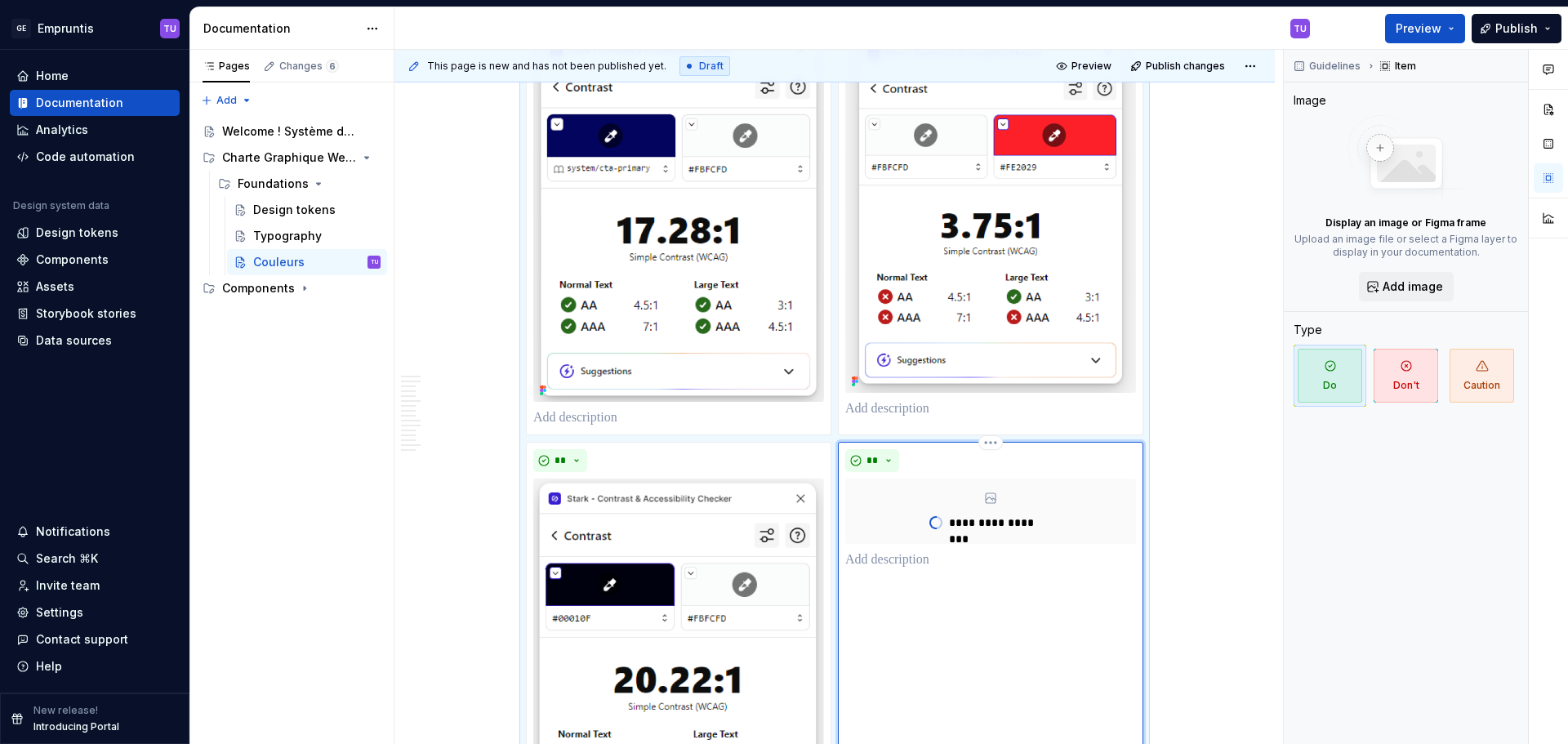
scroll to position [5526, 0]
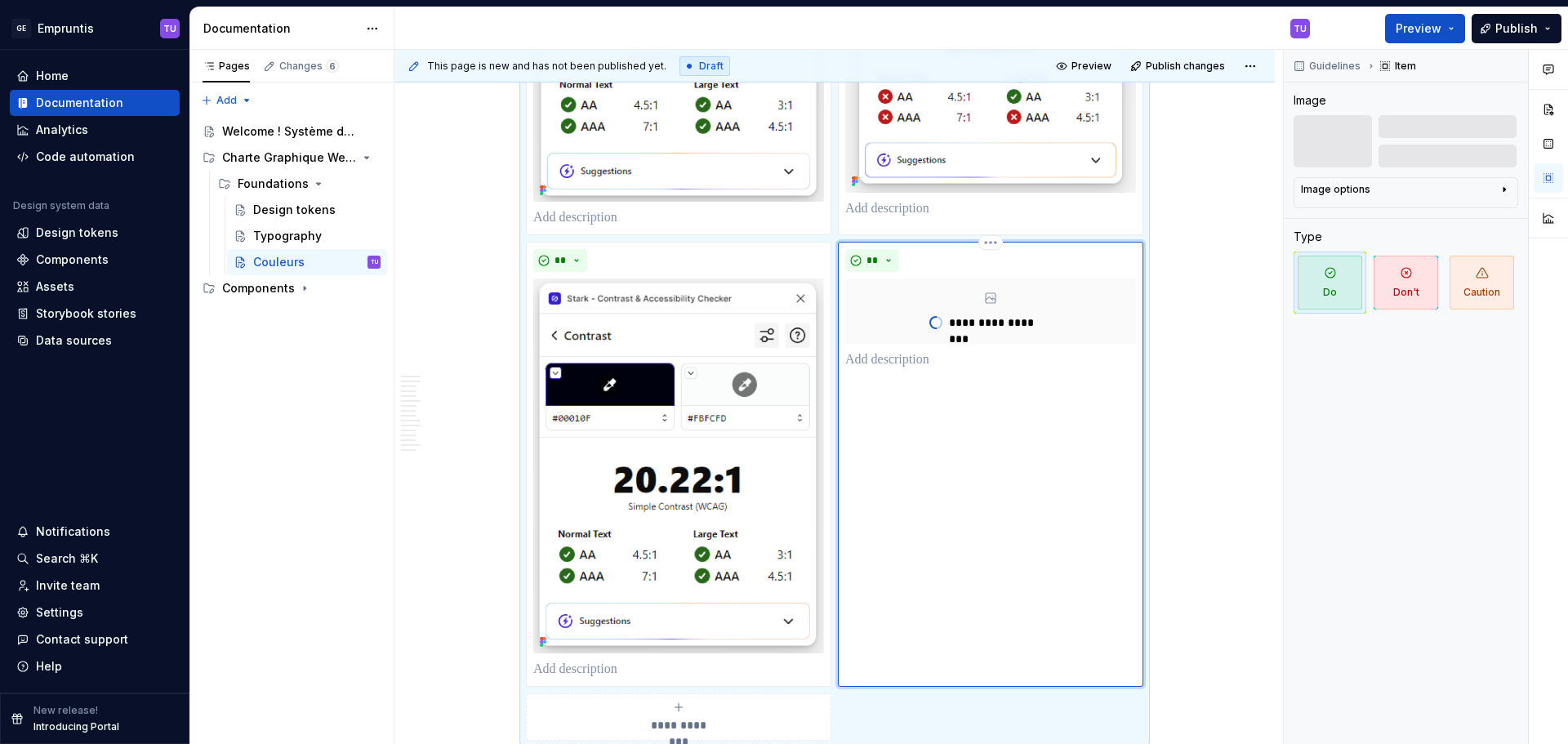
click at [888, 457] on div "**********" at bounding box center [990, 464] width 305 height 445
click at [887, 271] on button "**" at bounding box center [871, 260] width 54 height 23
click at [905, 323] on div "Don't" at bounding box center [909, 319] width 30 height 16
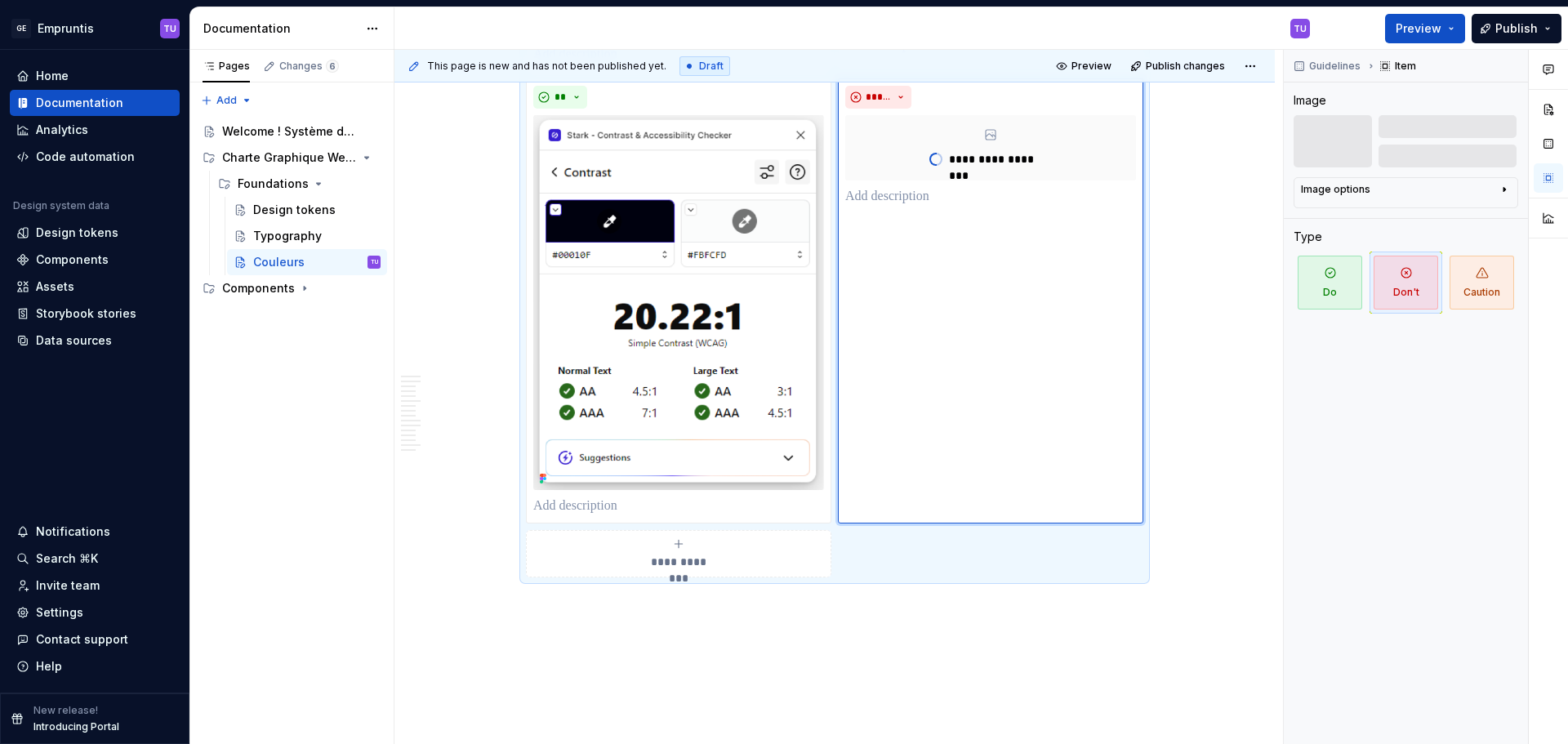
click at [656, 563] on span "**********" at bounding box center [679, 562] width 75 height 16
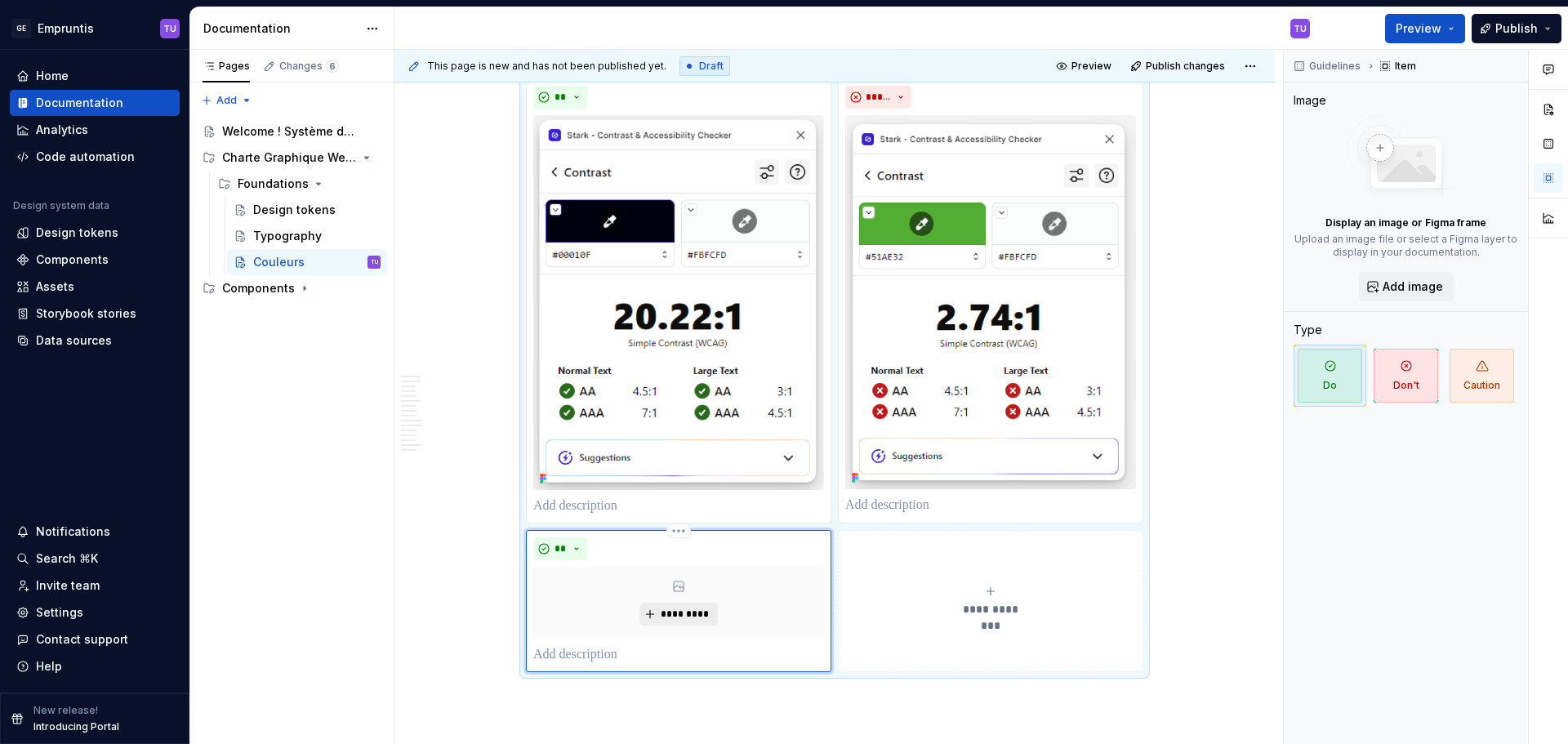
click at [650, 606] on button "*********" at bounding box center [678, 613] width 77 height 23
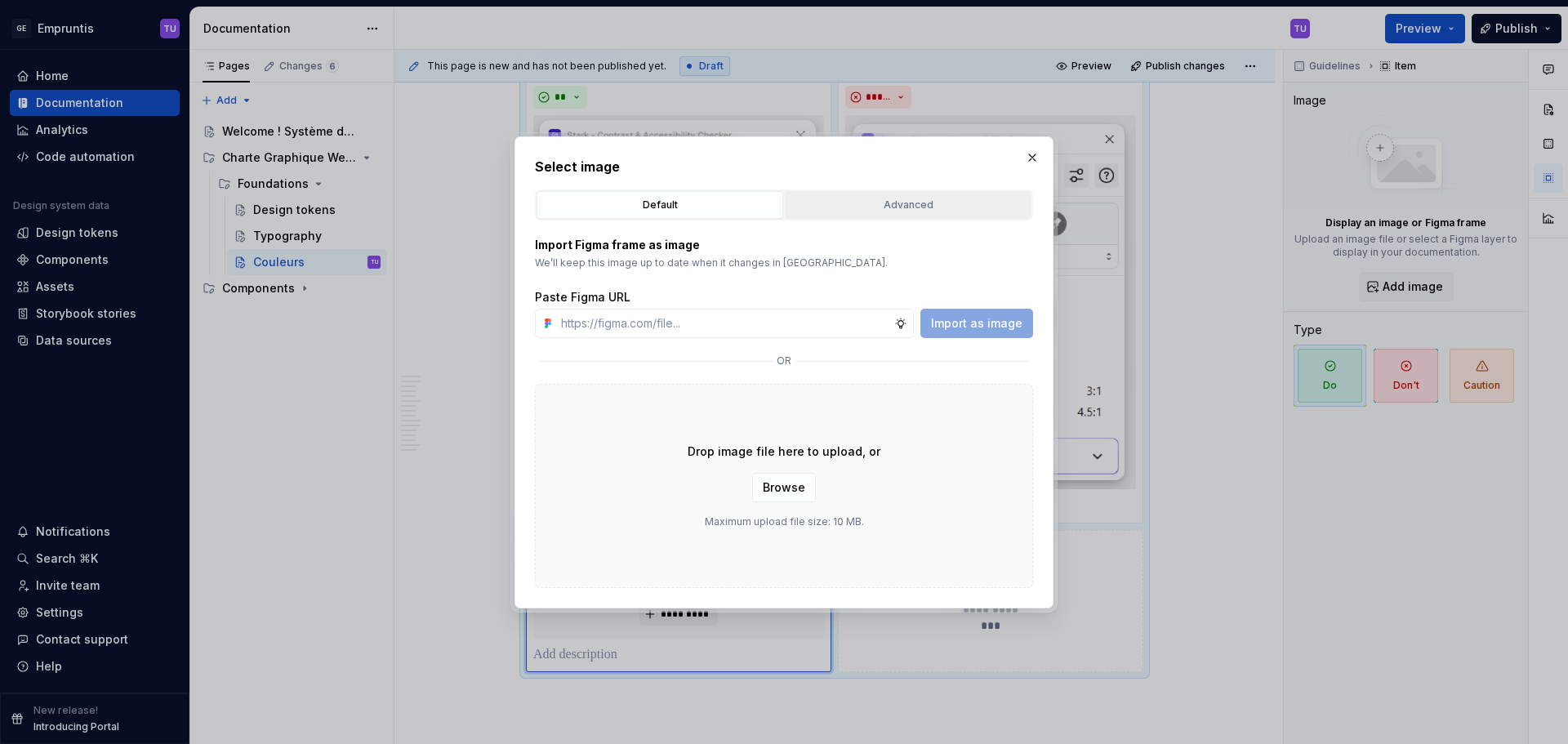
click at [859, 206] on div "Advanced" at bounding box center [908, 205] width 235 height 16
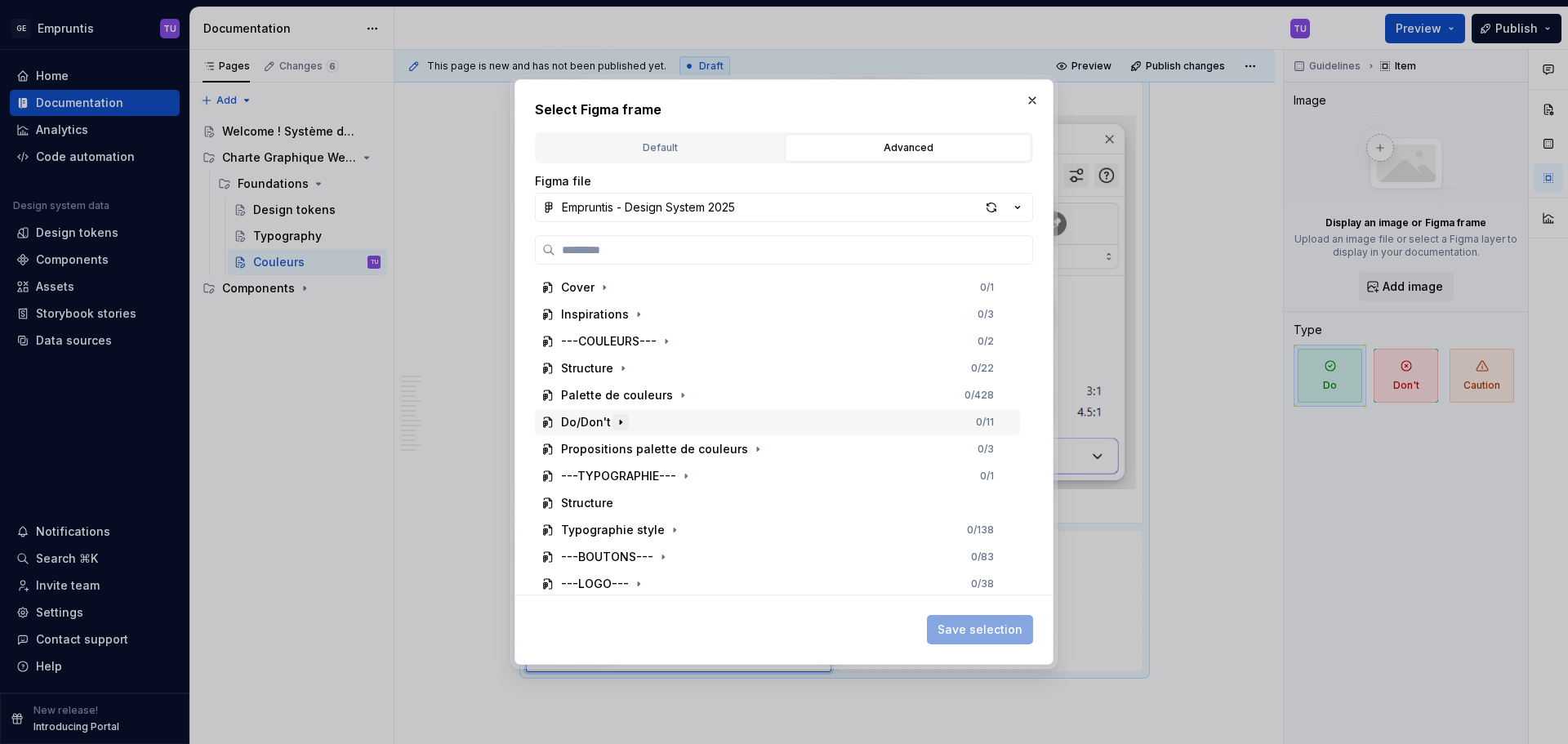
click at [623, 423] on icon "button" at bounding box center [620, 422] width 13 height 13
click at [602, 448] on icon "button" at bounding box center [603, 449] width 13 height 13
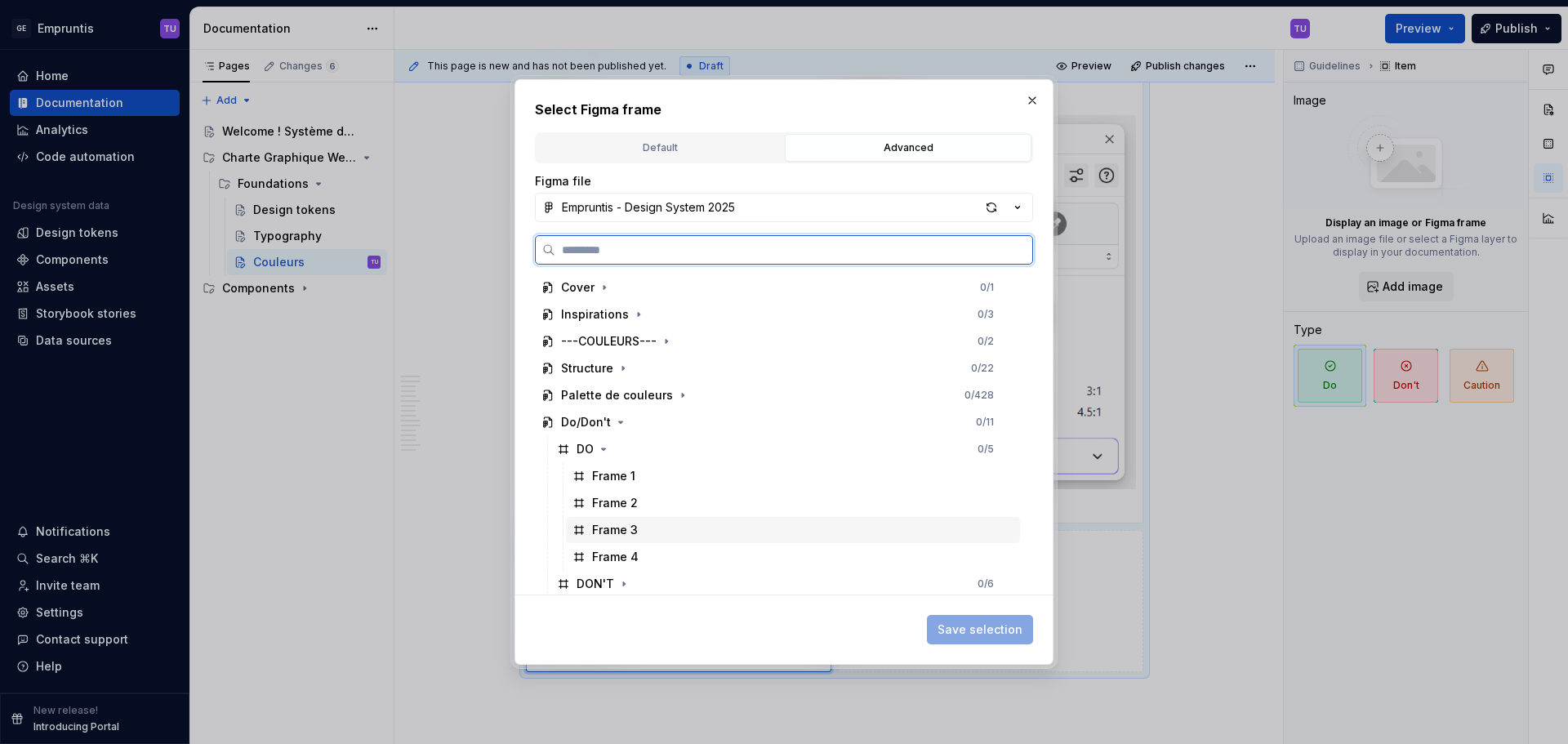
click at [613, 527] on div "Frame 3" at bounding box center [615, 530] width 45 height 16
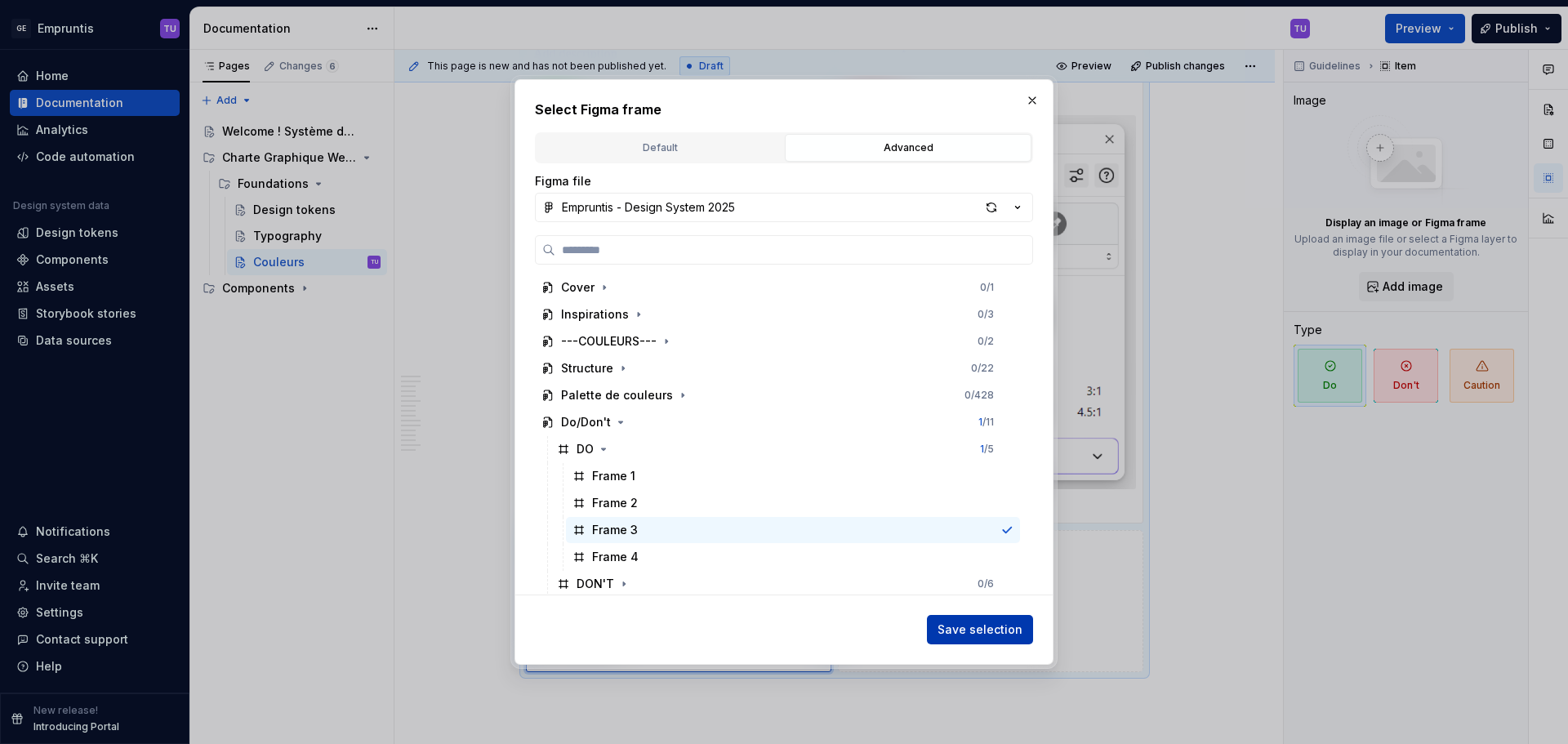
click at [967, 626] on span "Save selection" at bounding box center [979, 630] width 84 height 16
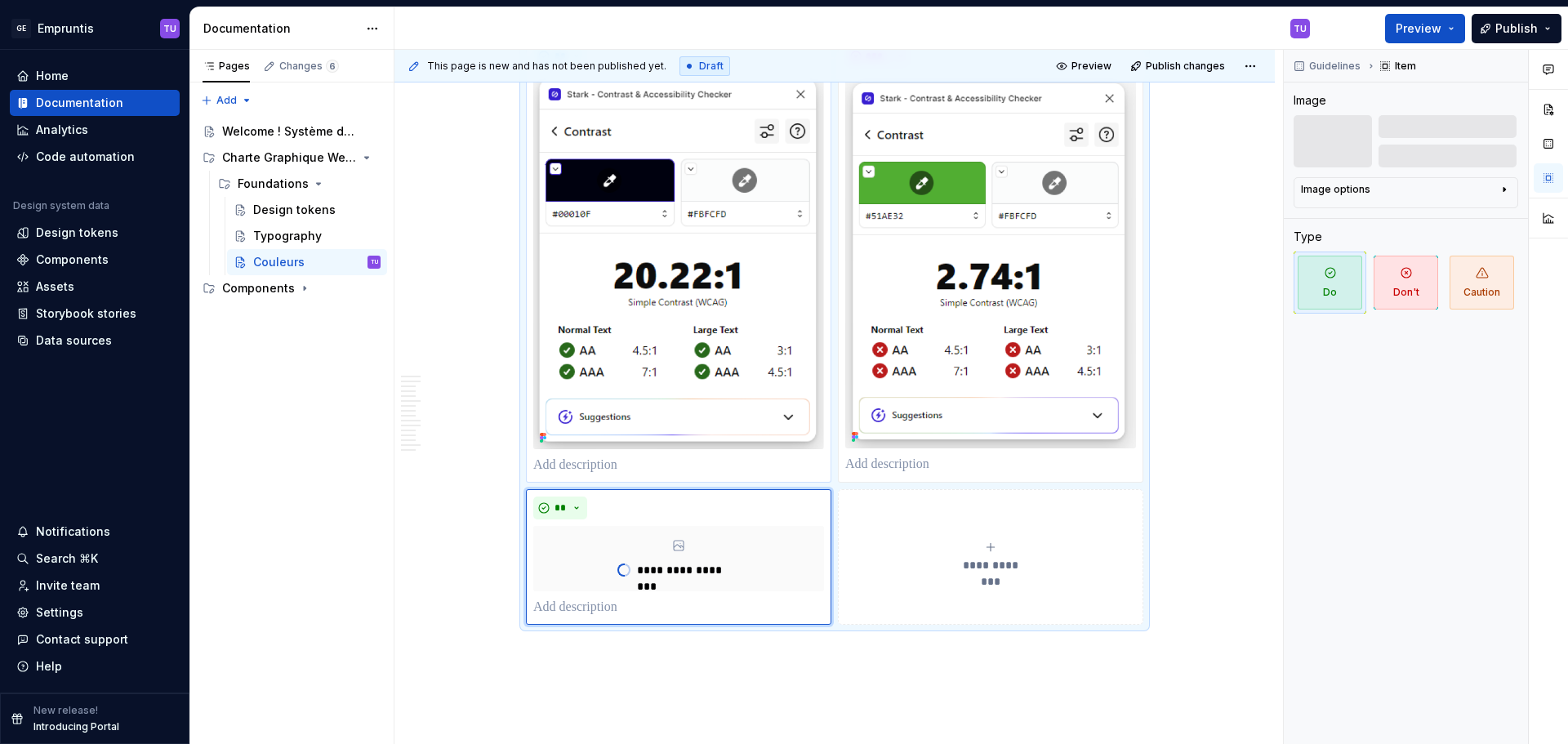
scroll to position [5853, 0]
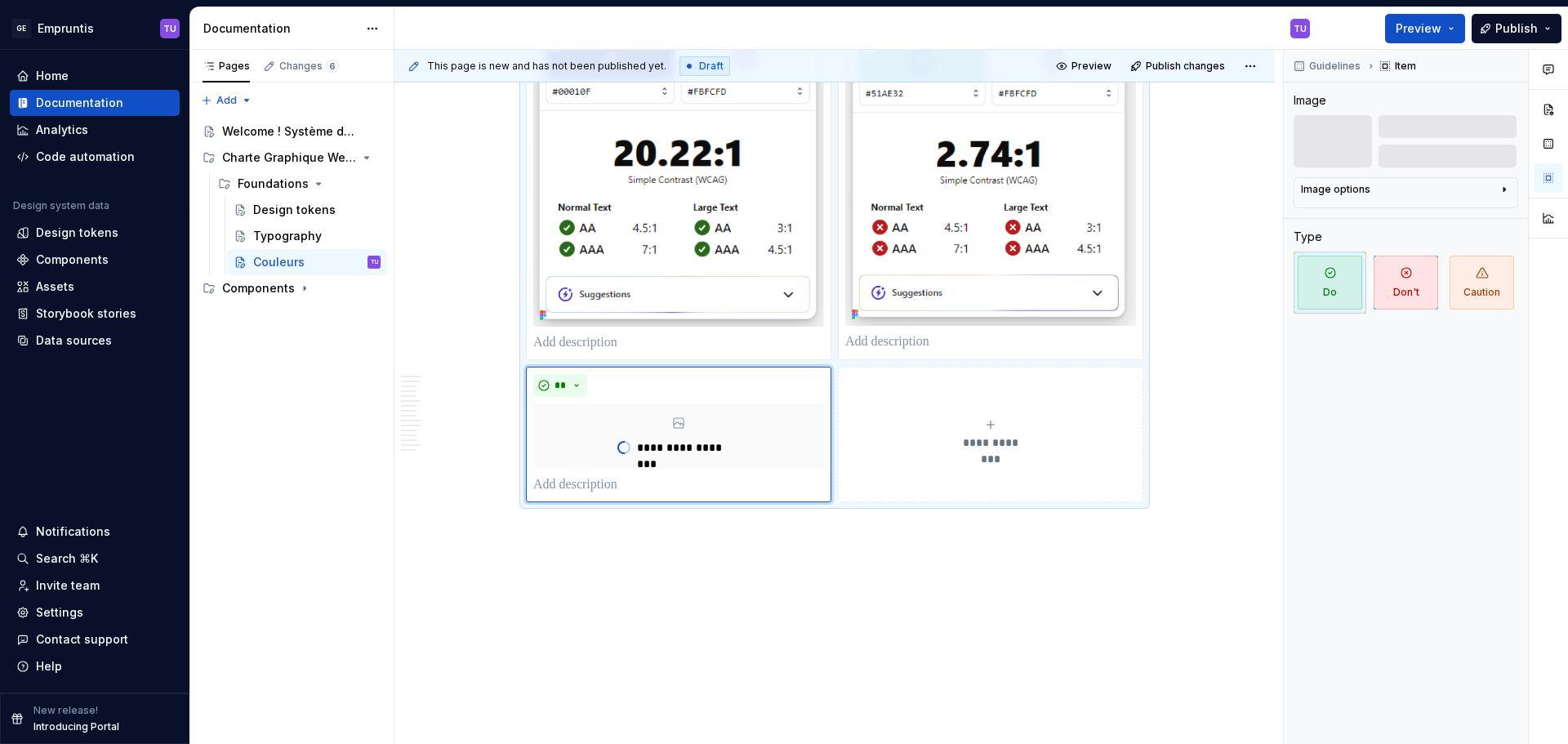
click at [946, 436] on div "**********" at bounding box center [990, 434] width 291 height 33
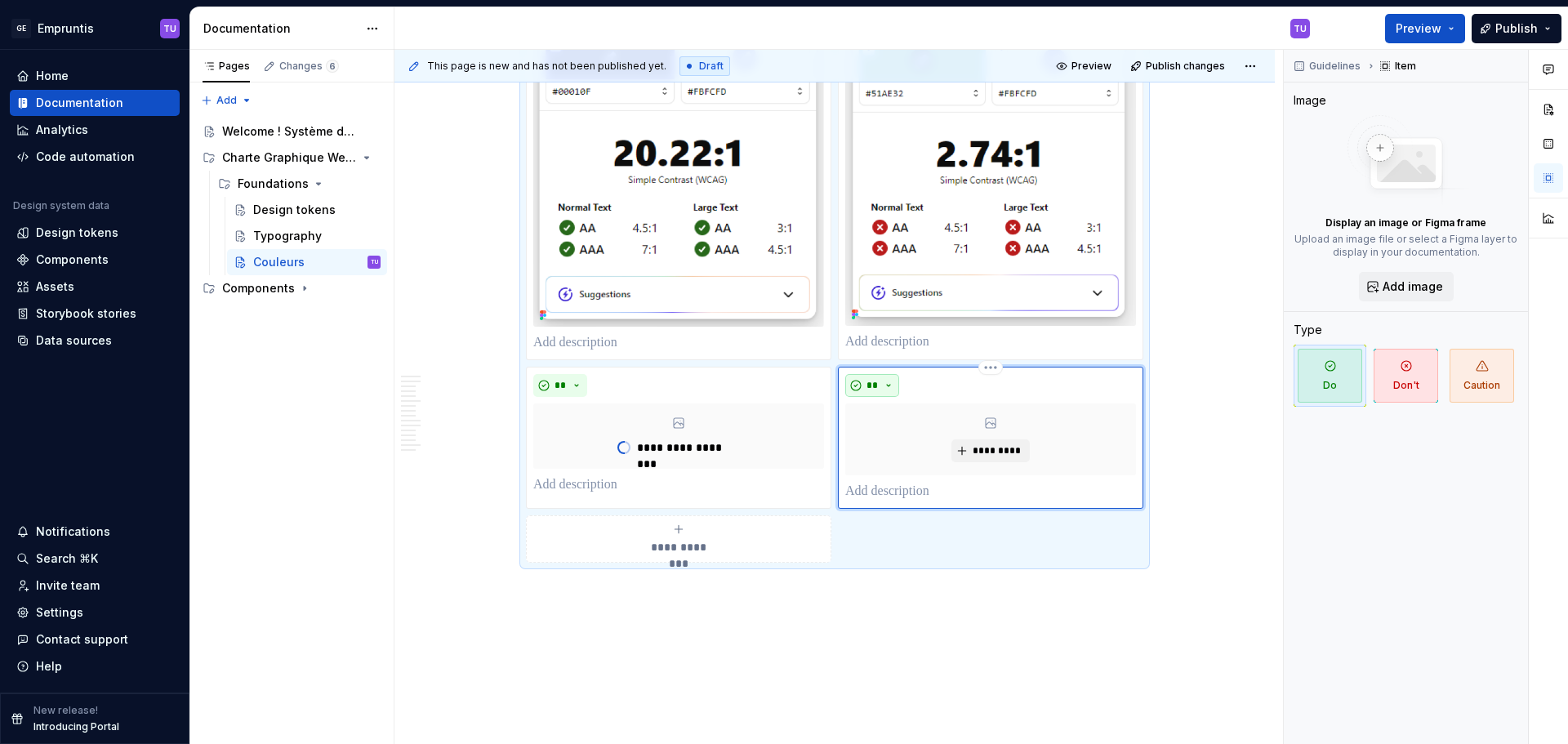
click at [875, 392] on span "**" at bounding box center [872, 385] width 13 height 13
click at [880, 448] on div "Suggestions" at bounding box center [882, 443] width 13 height 13
click at [953, 446] on button "*********" at bounding box center [989, 451] width 77 height 23
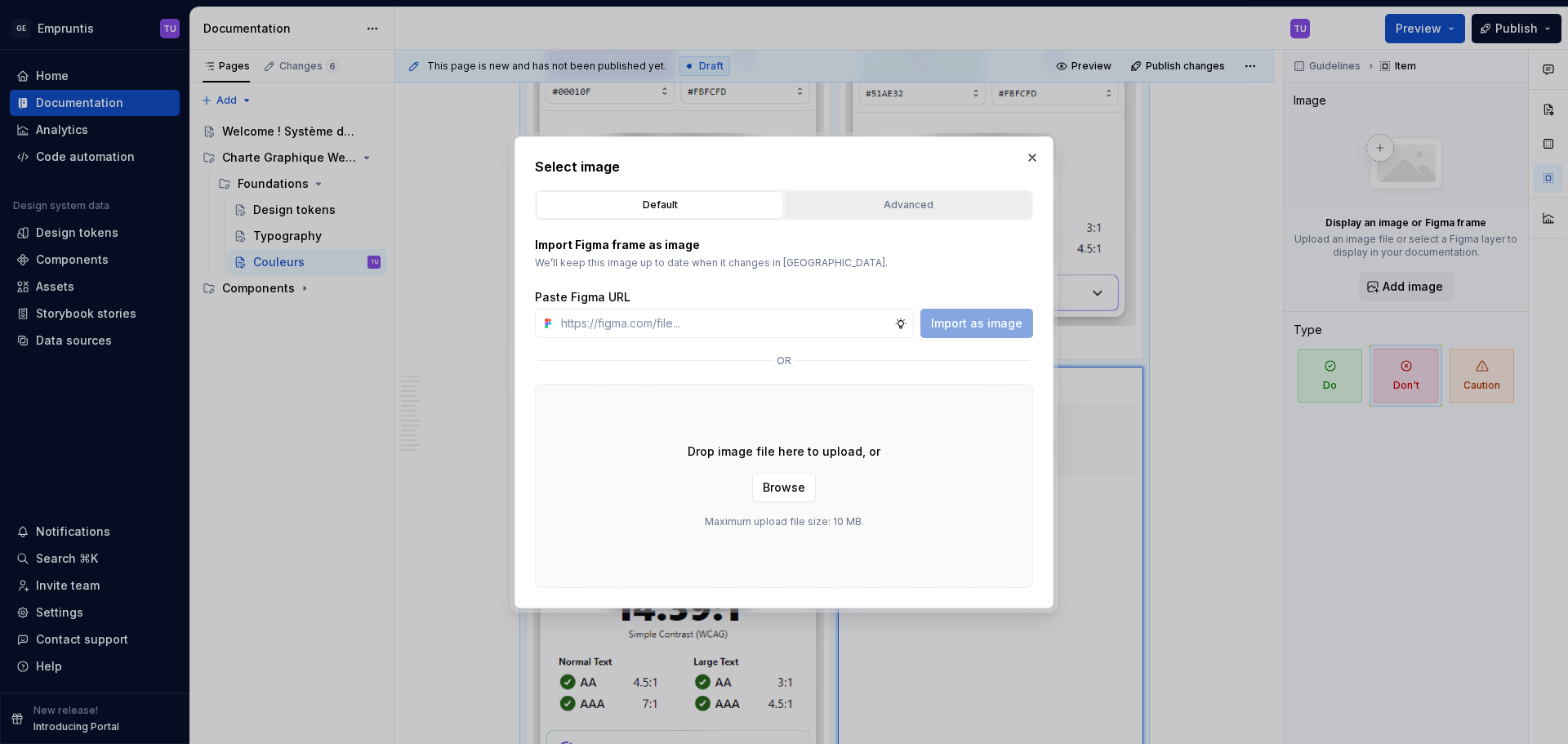
click at [869, 204] on div "Advanced" at bounding box center [908, 205] width 235 height 16
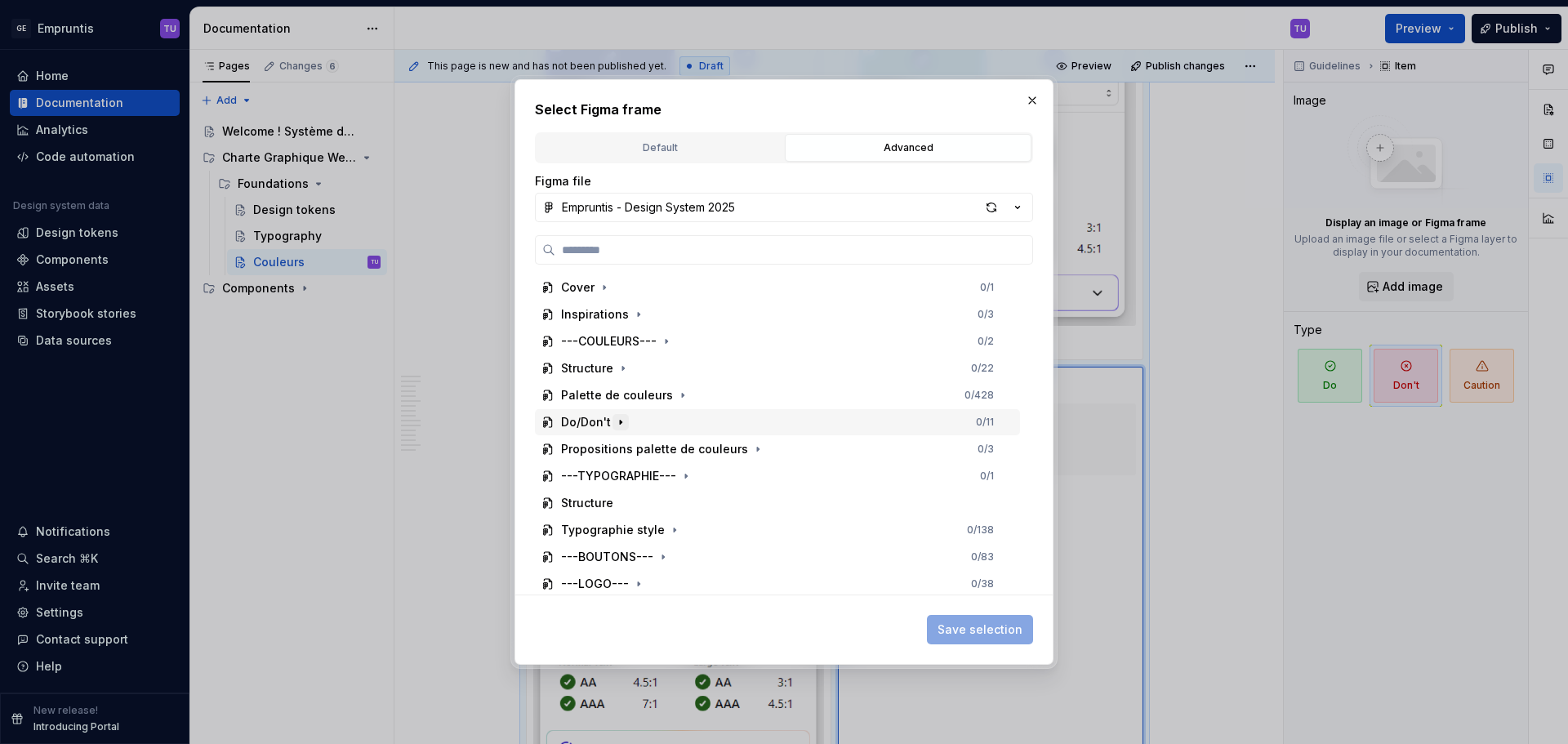
click at [618, 426] on icon "button" at bounding box center [620, 422] width 13 height 13
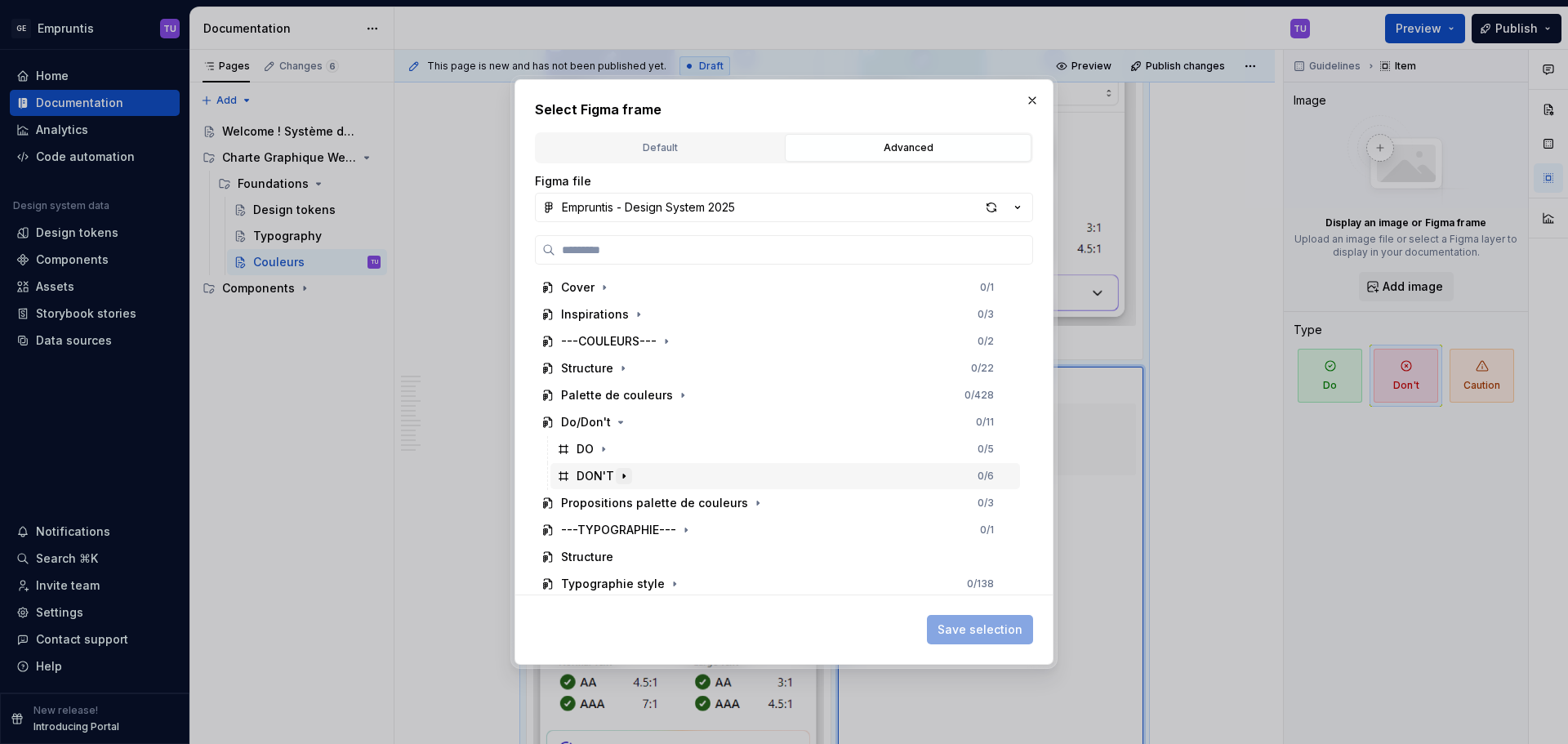
click at [624, 471] on icon "button" at bounding box center [624, 476] width 13 height 13
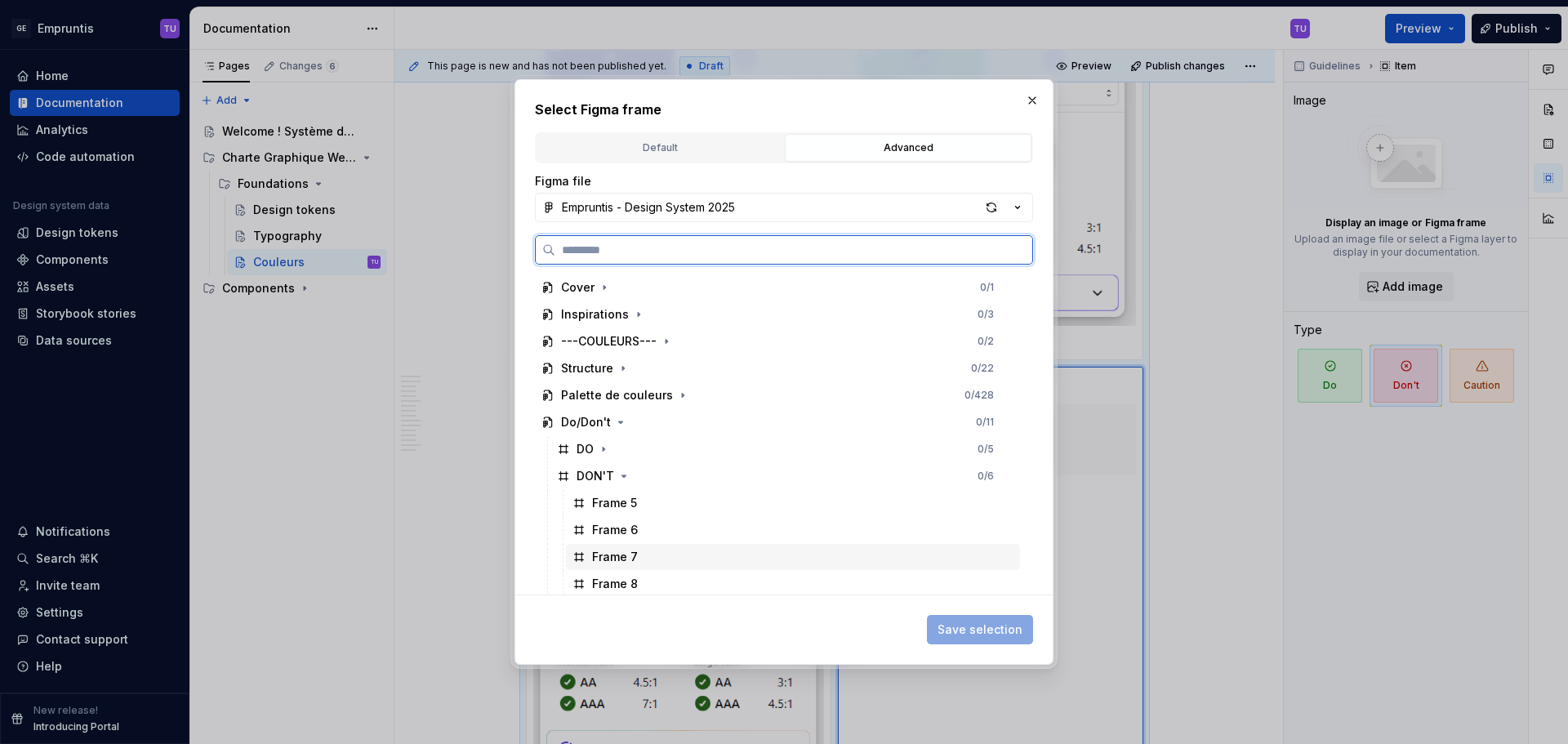
click at [630, 551] on div "Frame 7" at bounding box center [615, 557] width 45 height 16
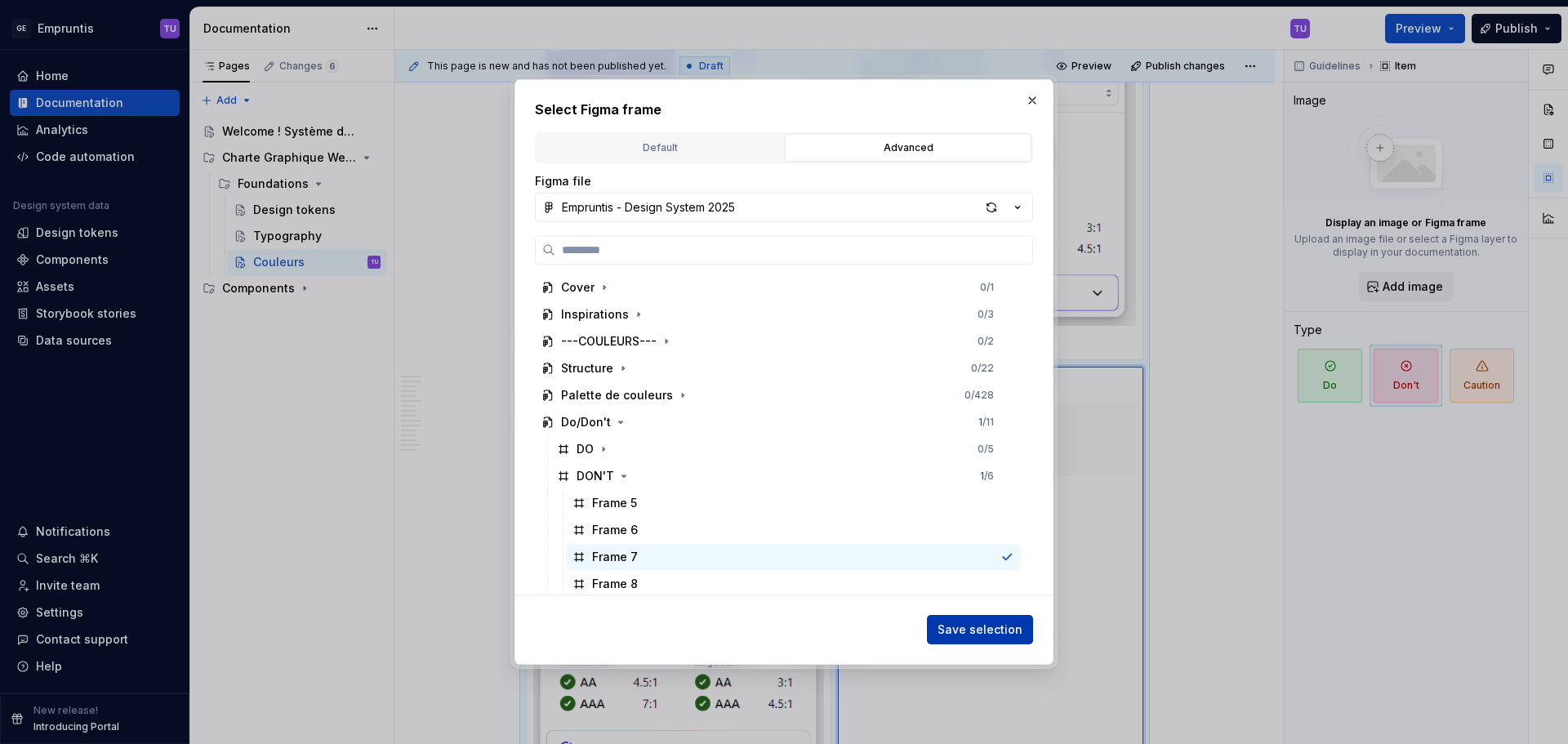
click at [1002, 627] on span "Save selection" at bounding box center [979, 630] width 84 height 16
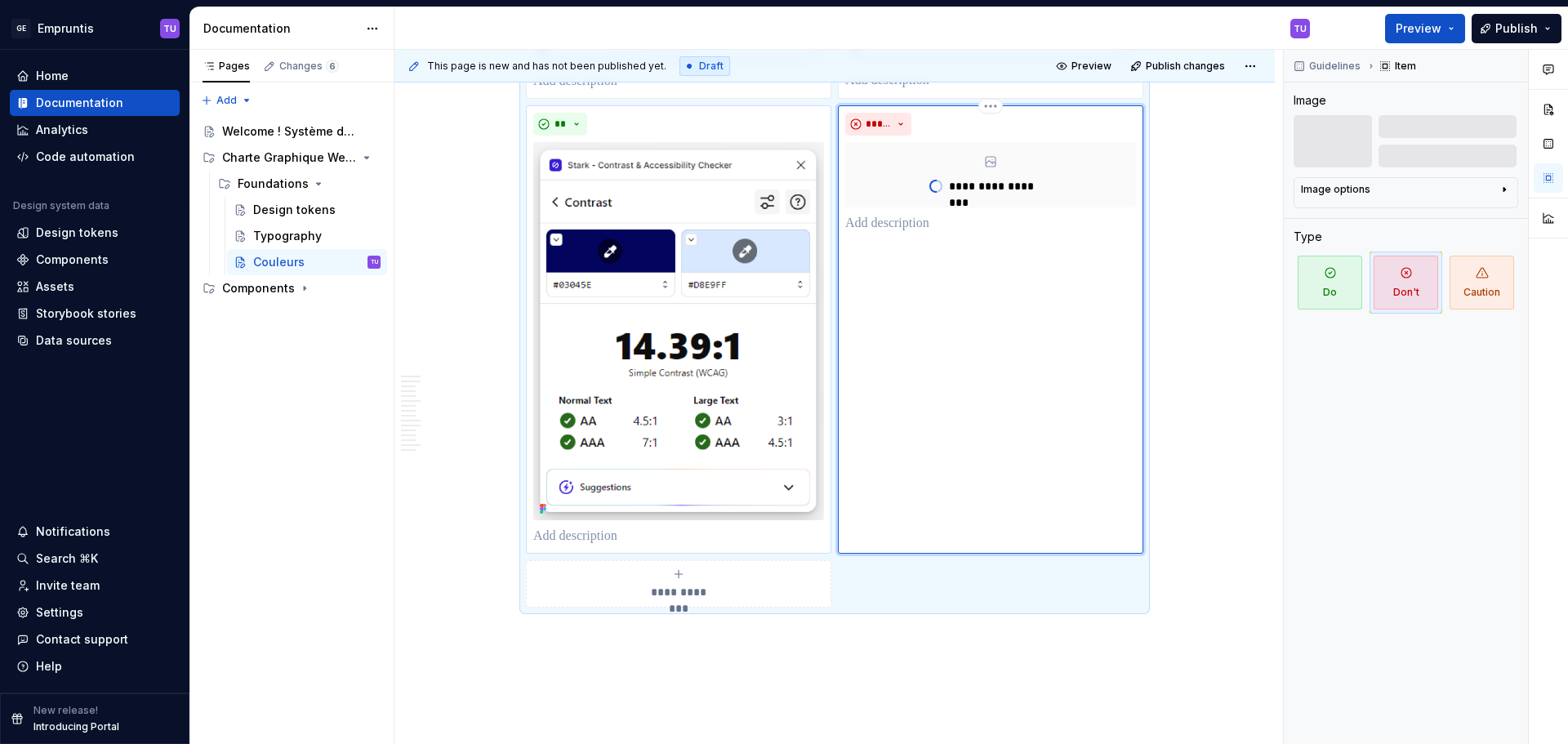
scroll to position [6145, 0]
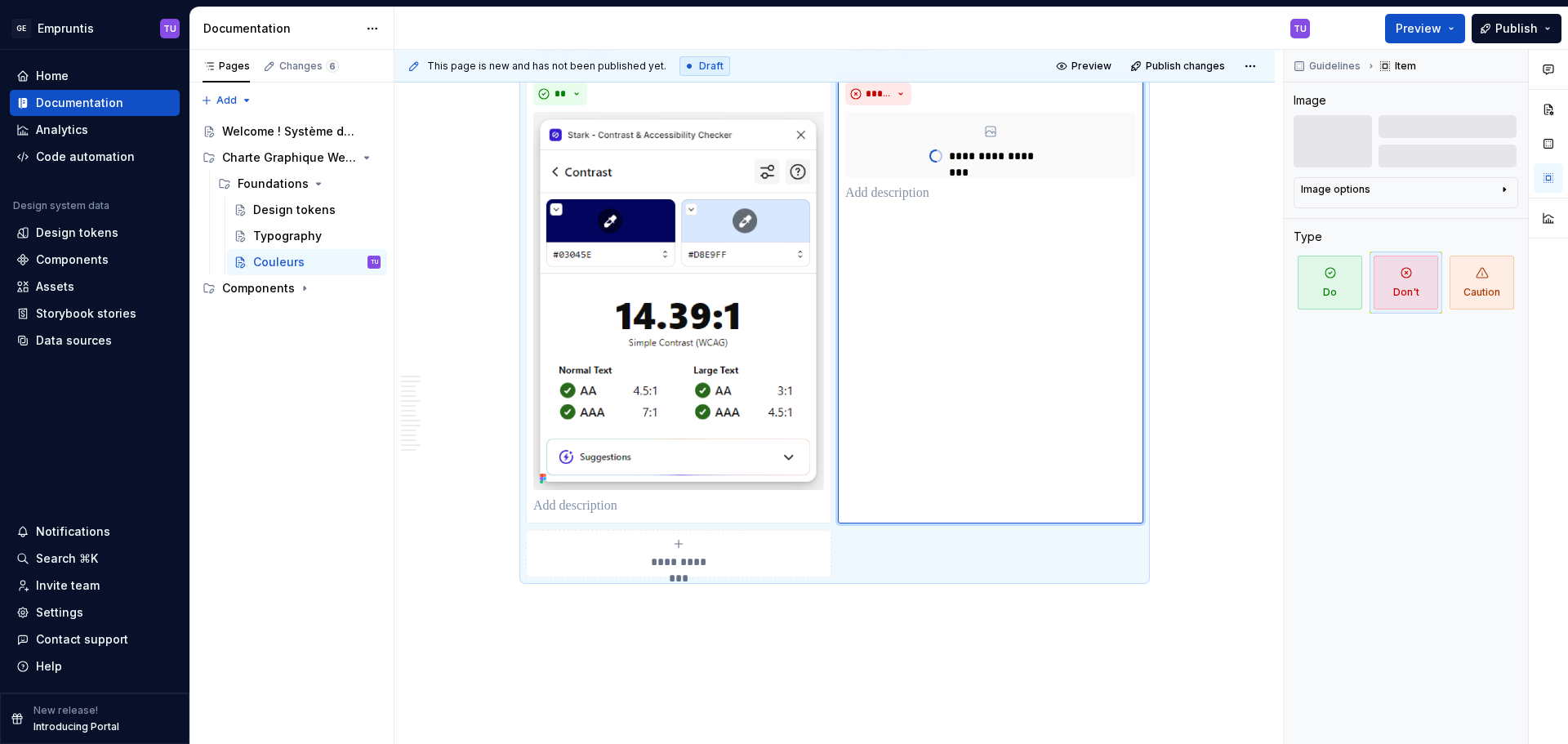
click at [700, 553] on div "**********" at bounding box center [679, 554] width 291 height 33
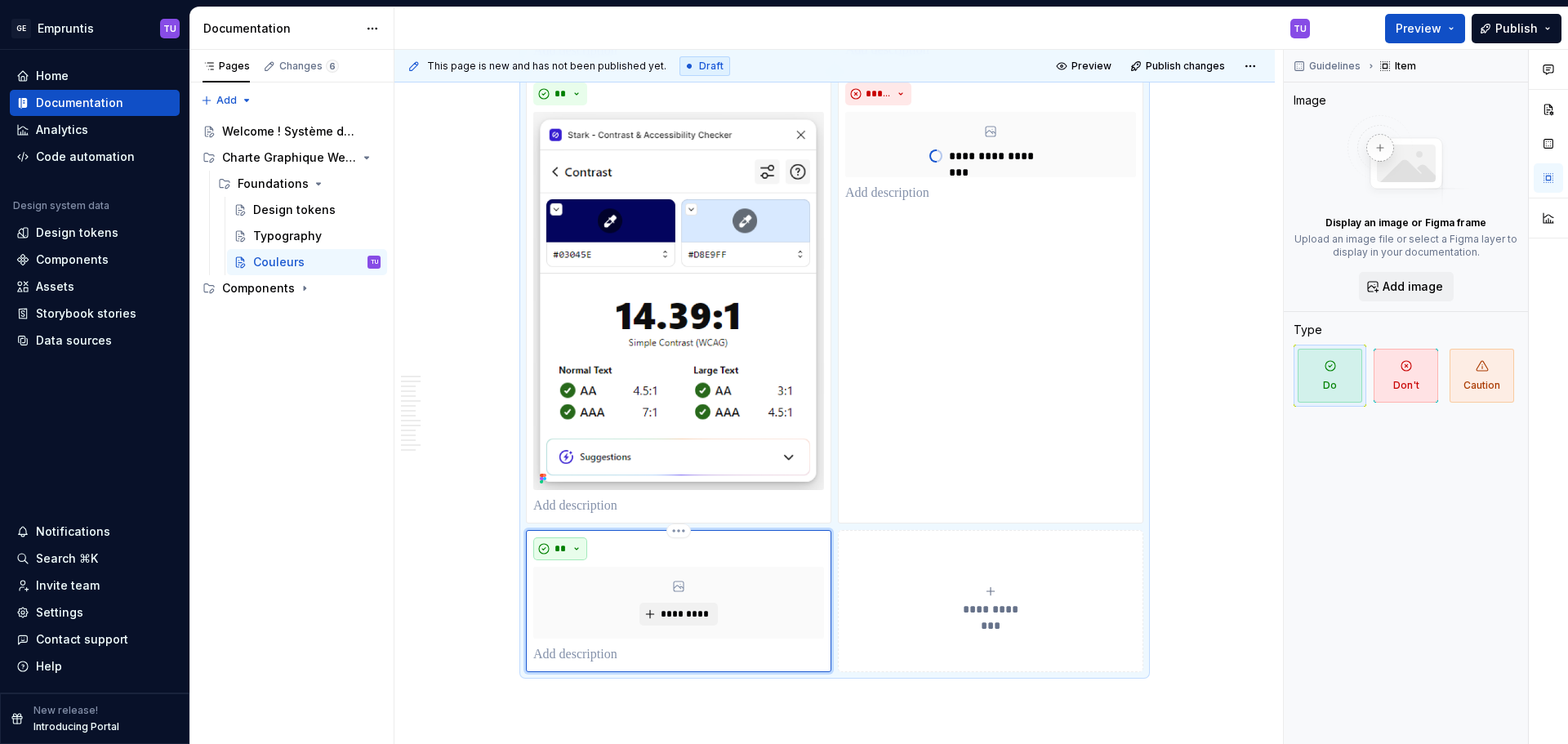
click at [570, 540] on button "**" at bounding box center [560, 549] width 54 height 23
click at [700, 595] on div "*********" at bounding box center [679, 602] width 291 height 72
click at [700, 607] on button "*********" at bounding box center [678, 613] width 77 height 23
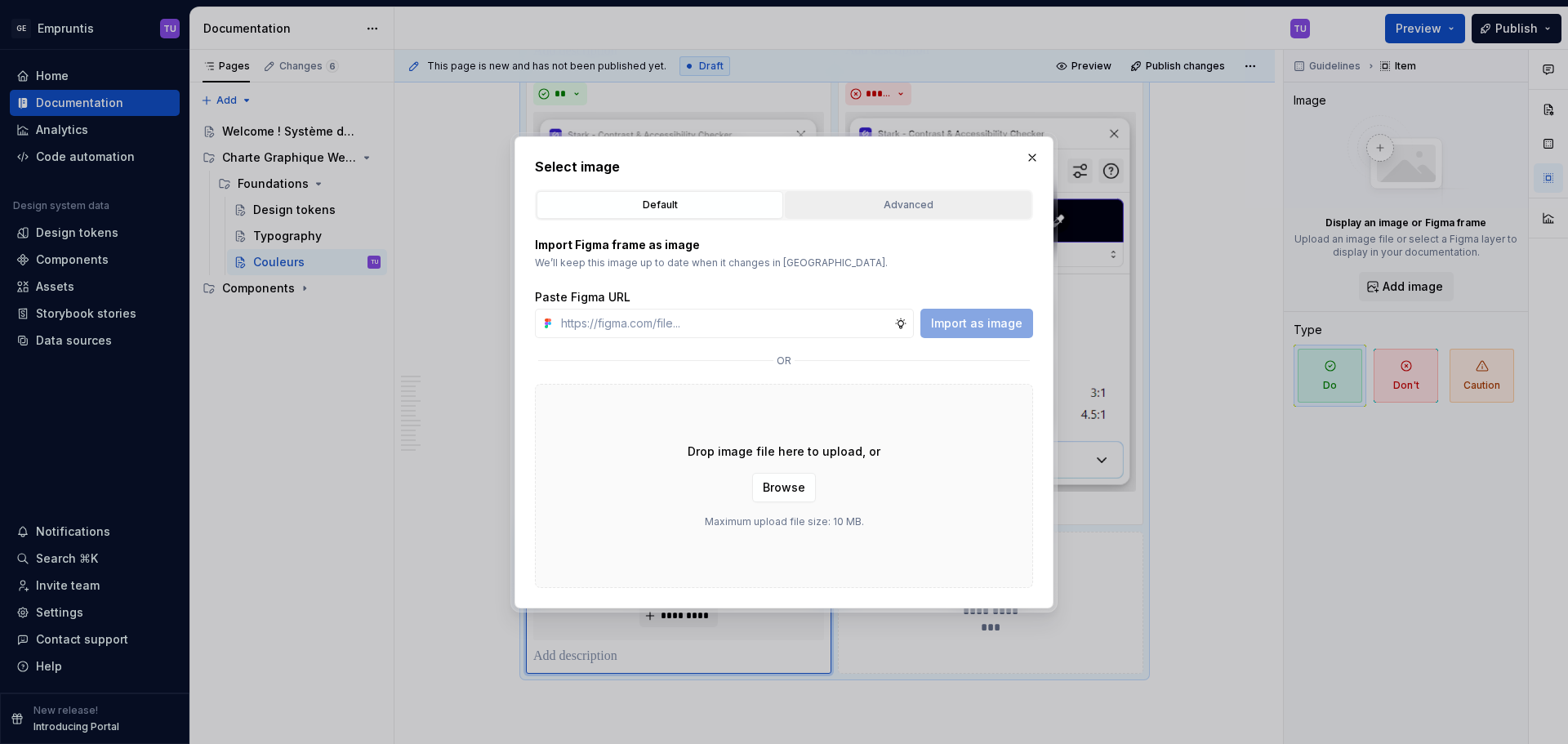
click at [897, 203] on div "Advanced" at bounding box center [908, 205] width 235 height 16
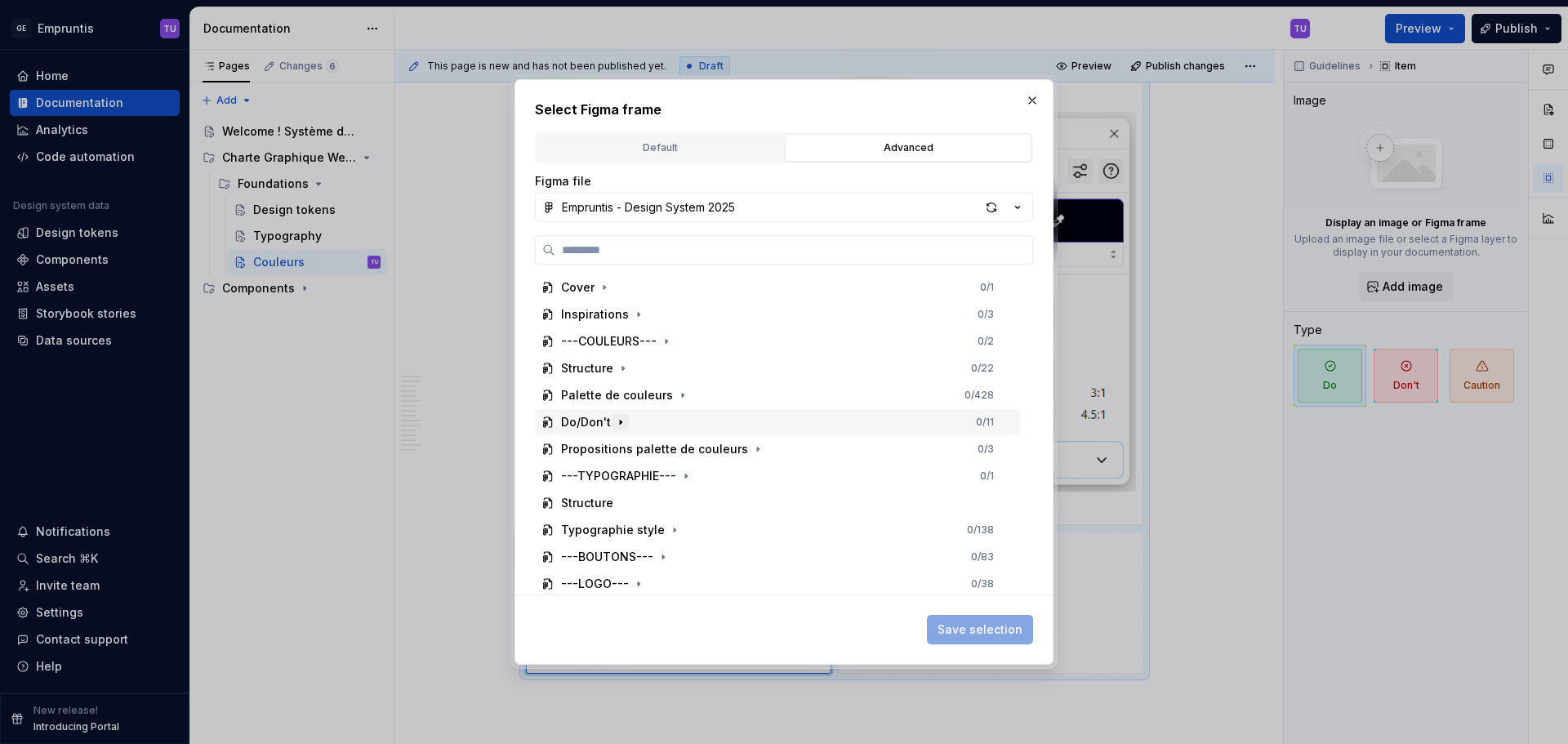
click at [620, 423] on icon "button" at bounding box center [620, 422] width 2 height 4
click at [604, 449] on icon "button" at bounding box center [603, 450] width 2 height 4
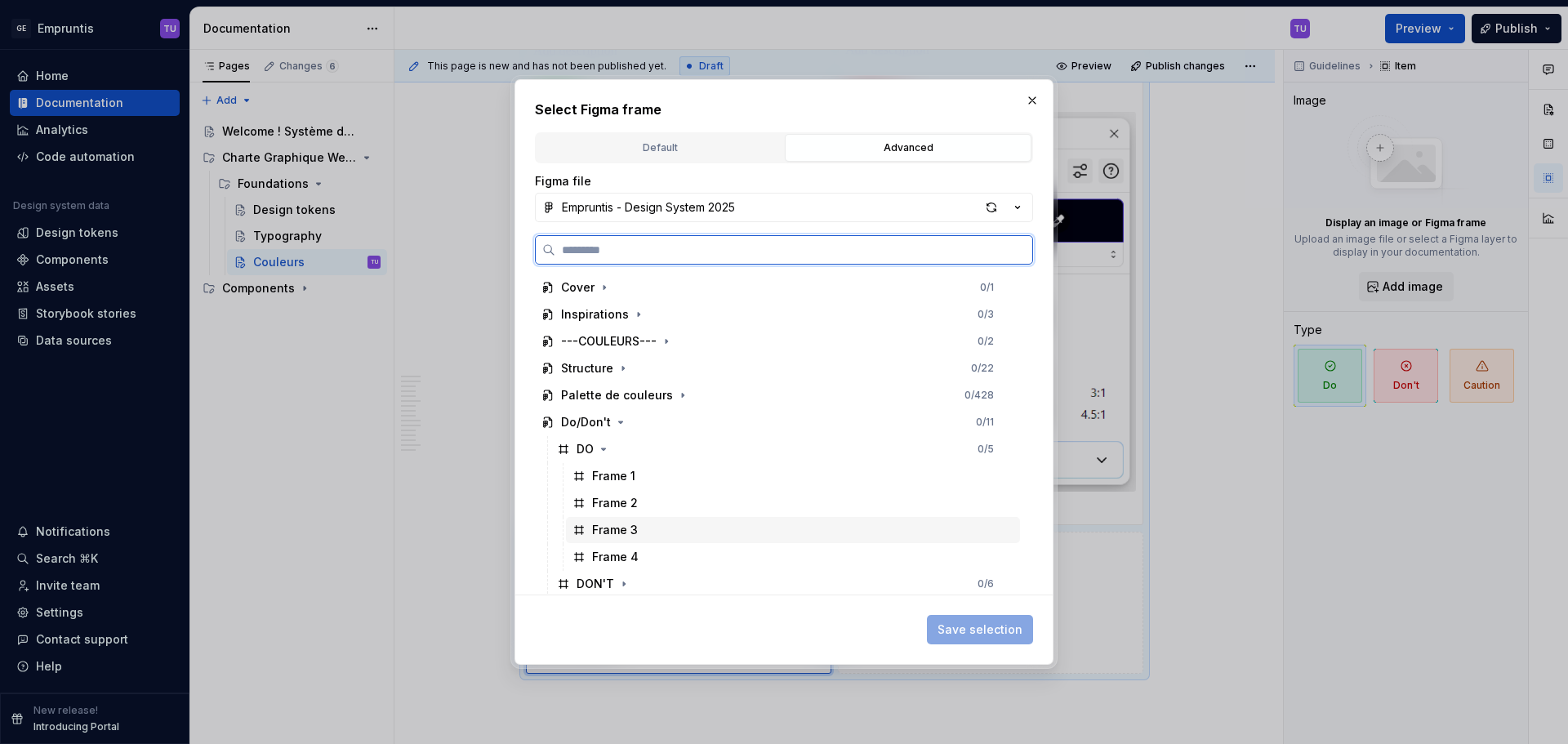
click at [628, 551] on div "Frame 4" at bounding box center [615, 557] width 46 height 16
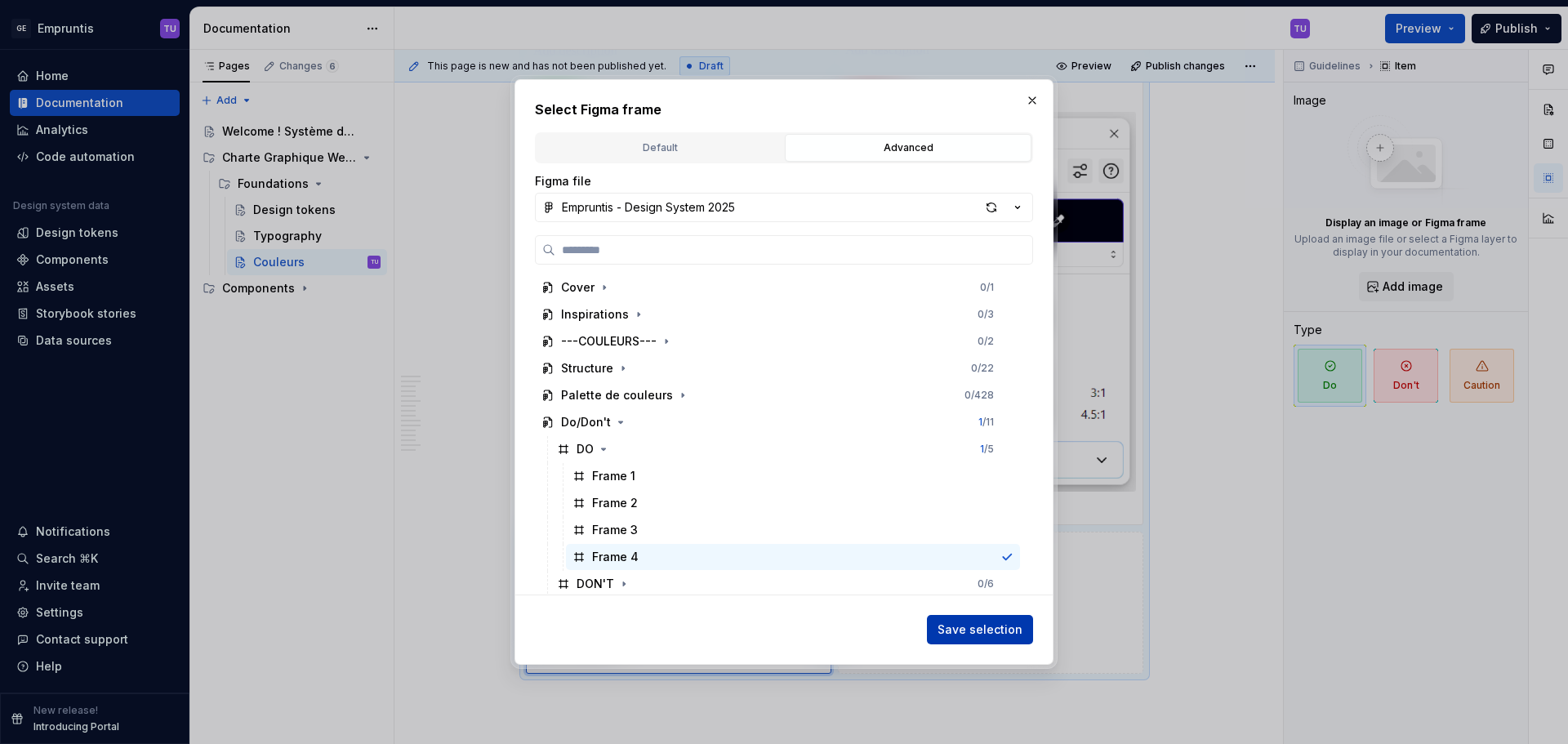
click at [979, 634] on span "Save selection" at bounding box center [979, 630] width 84 height 16
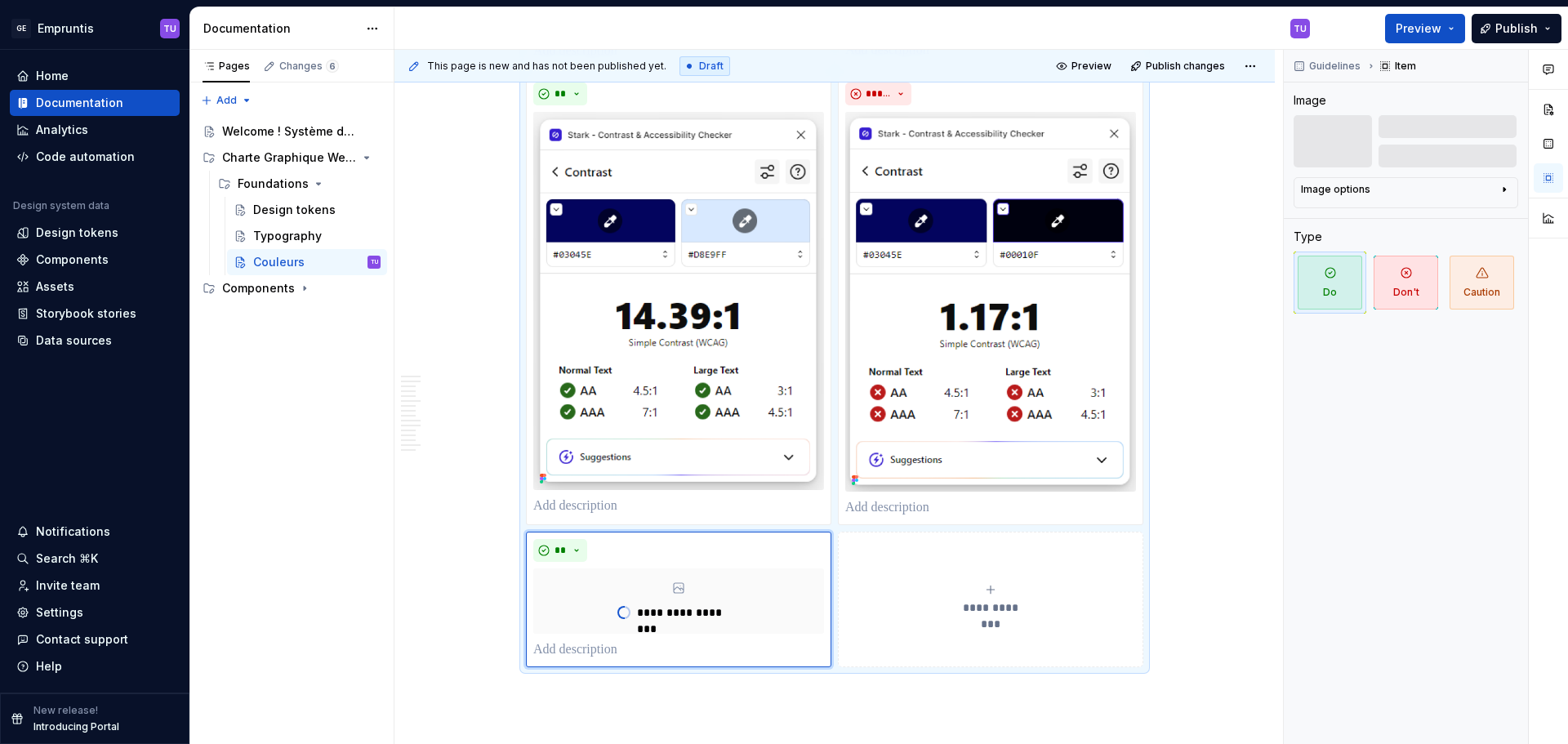
click at [1001, 596] on div "**********" at bounding box center [990, 600] width 291 height 33
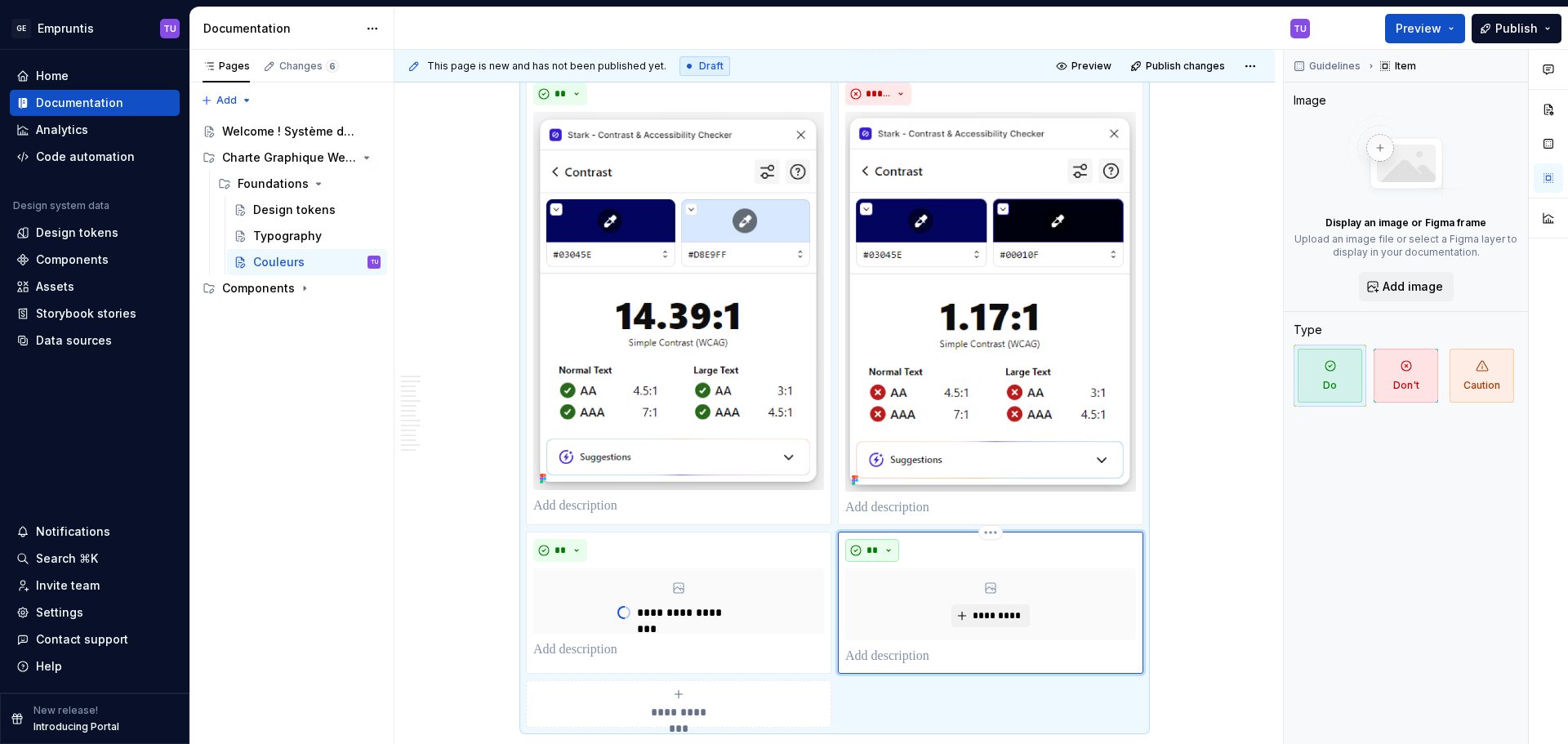
click at [887, 550] on button "**" at bounding box center [871, 550] width 54 height 23
click at [895, 606] on div "Don't" at bounding box center [909, 609] width 30 height 16
click at [952, 619] on button "*********" at bounding box center [989, 615] width 77 height 23
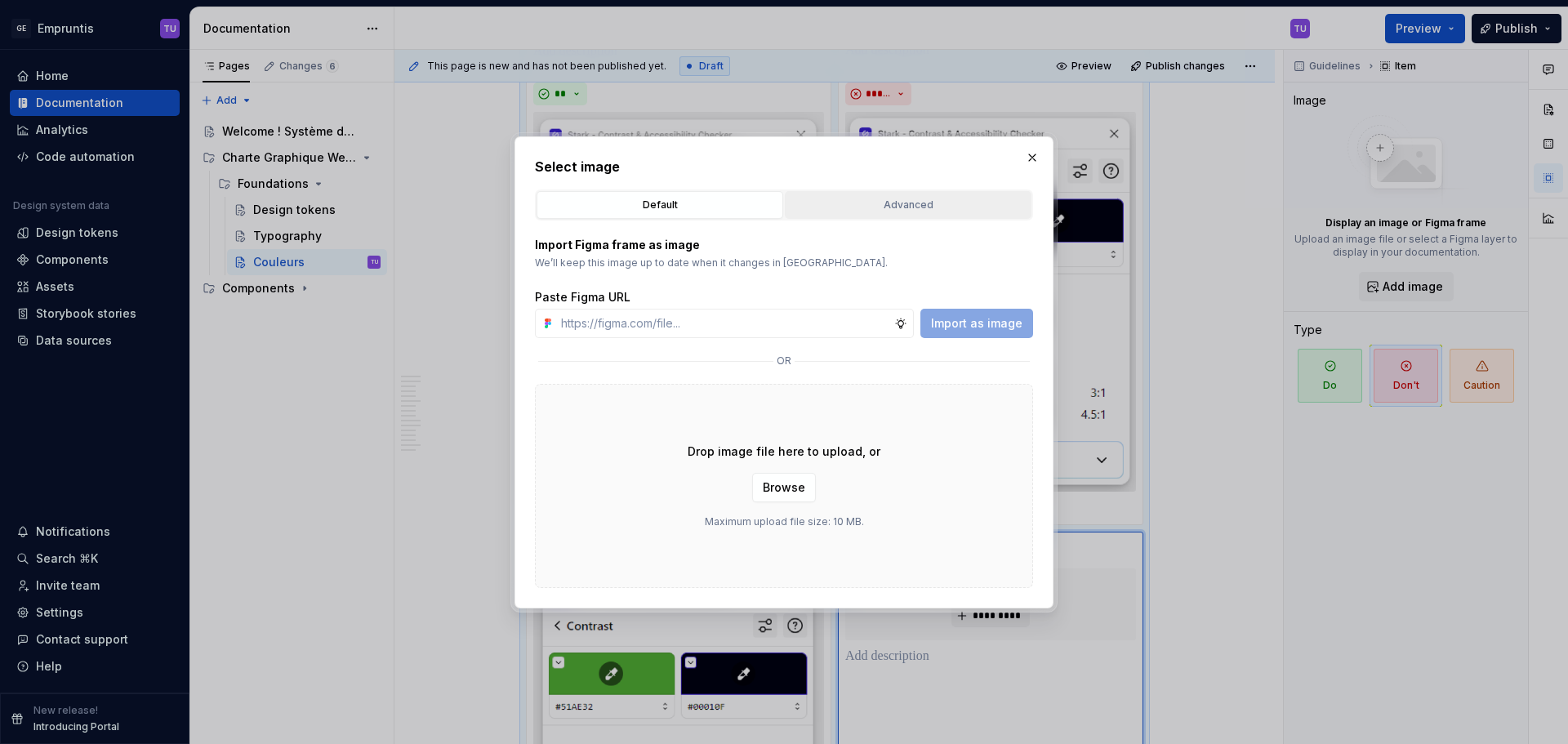
click at [926, 206] on div "Advanced" at bounding box center [908, 205] width 235 height 16
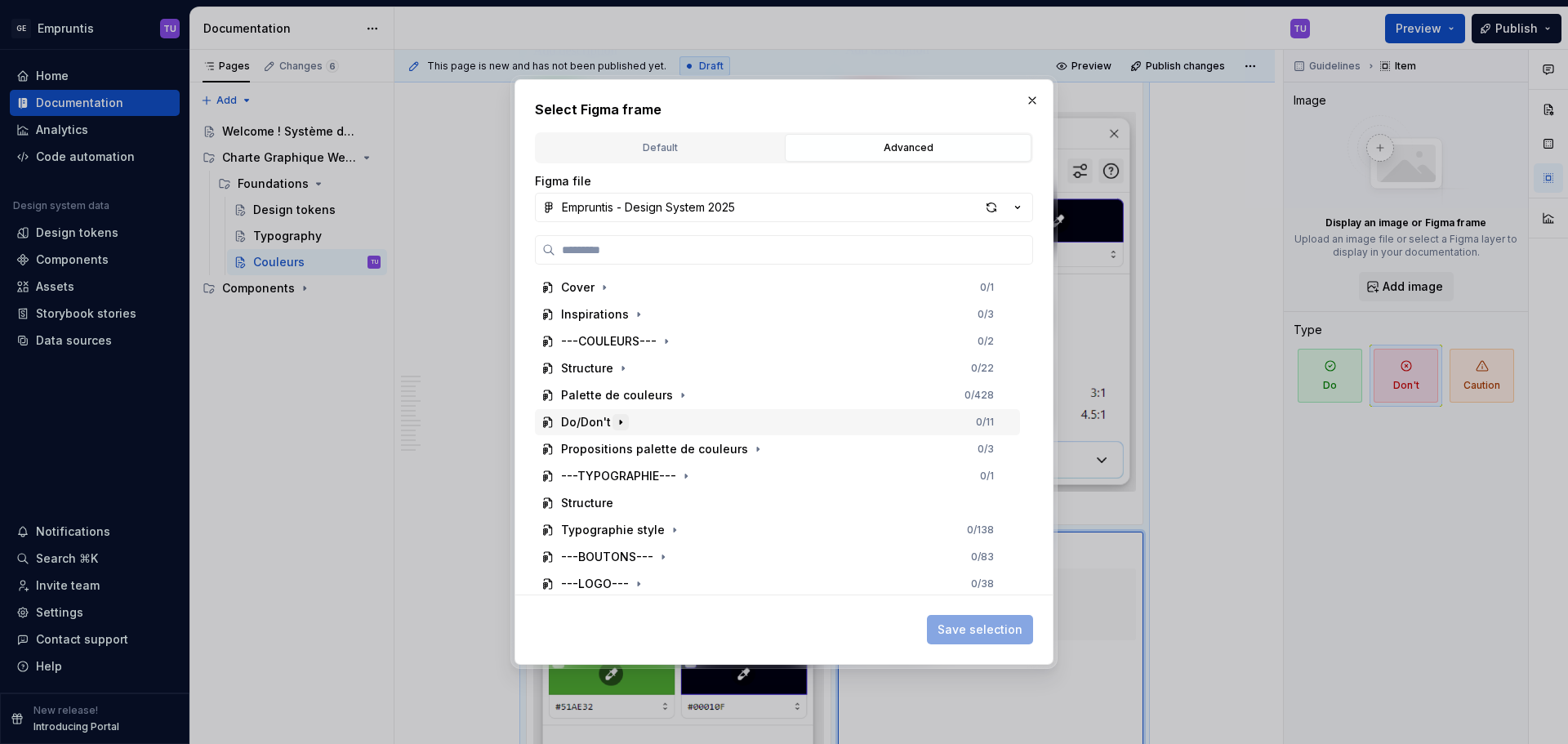
click at [620, 420] on icon "button" at bounding box center [620, 422] width 13 height 13
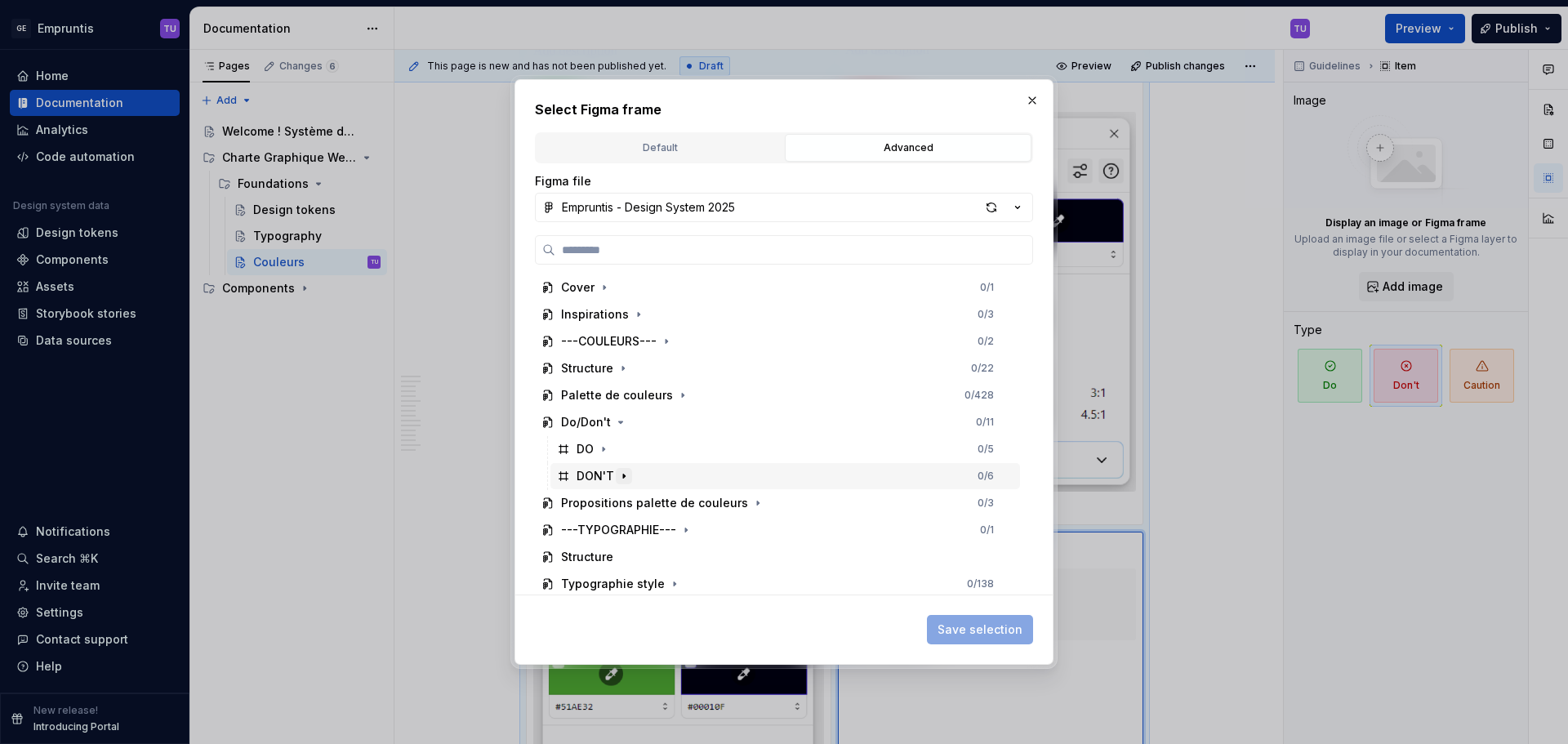
click at [624, 476] on icon "button" at bounding box center [624, 476] width 2 height 4
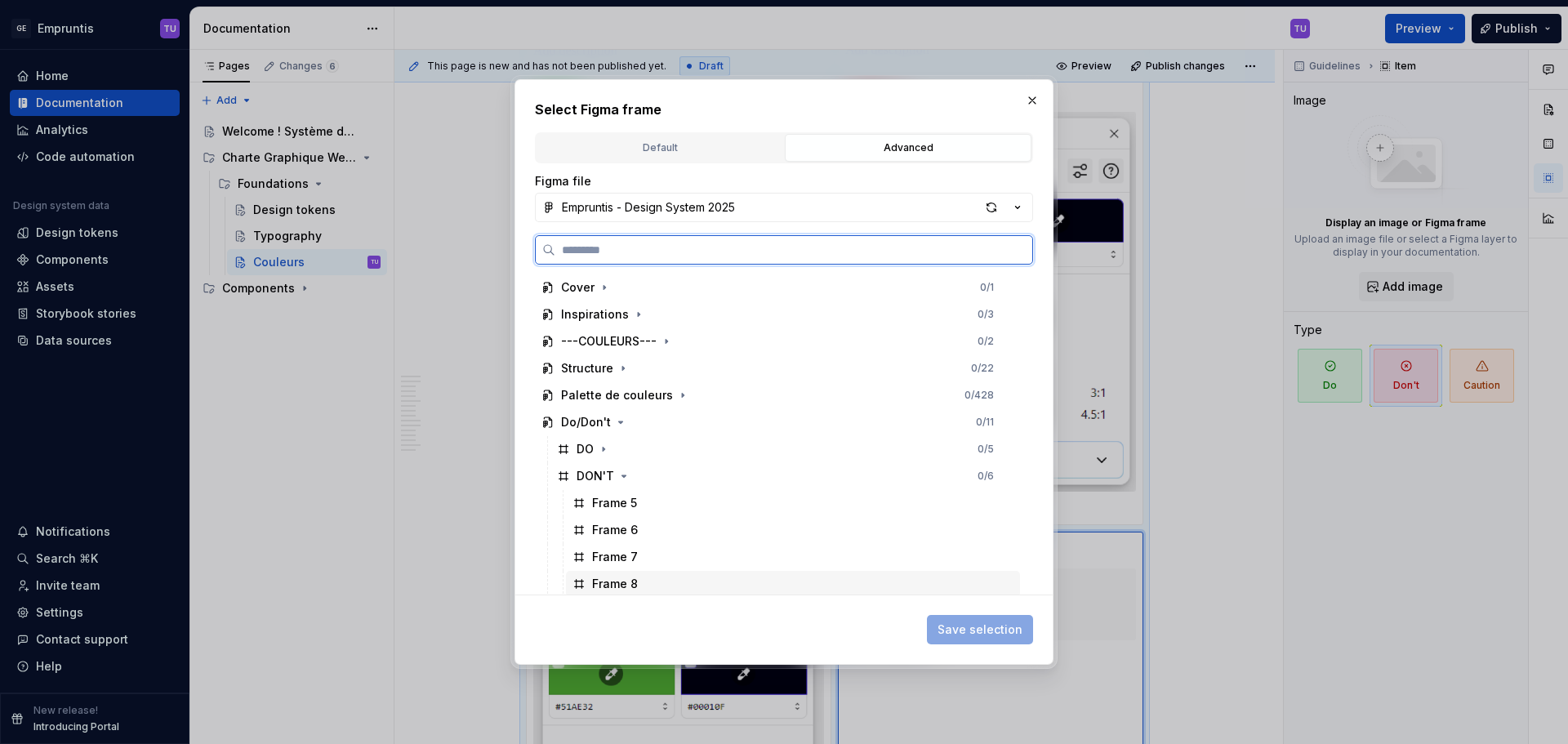
click at [641, 581] on div "Frame 8" at bounding box center [793, 583] width 454 height 26
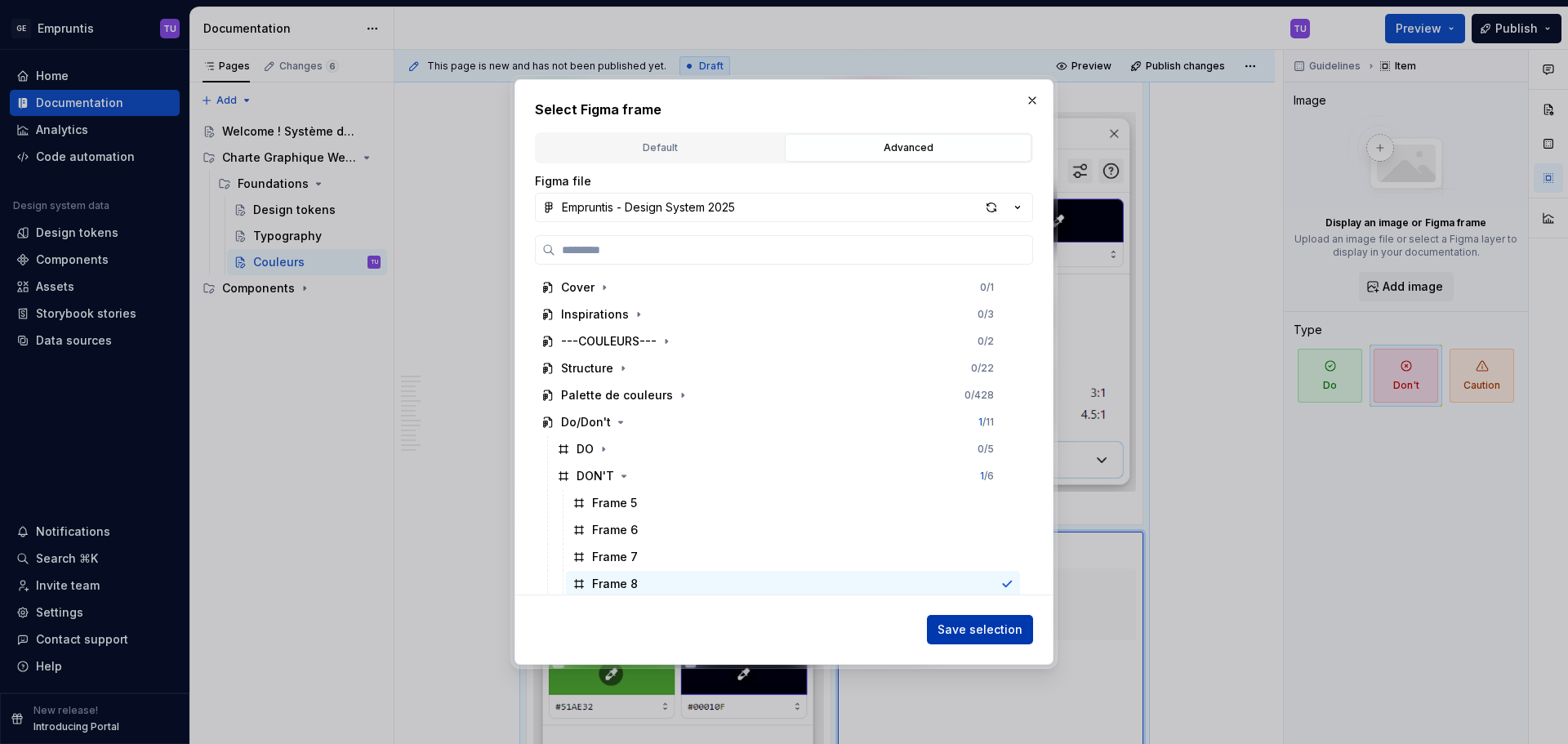
click at [978, 631] on span "Save selection" at bounding box center [979, 630] width 84 height 16
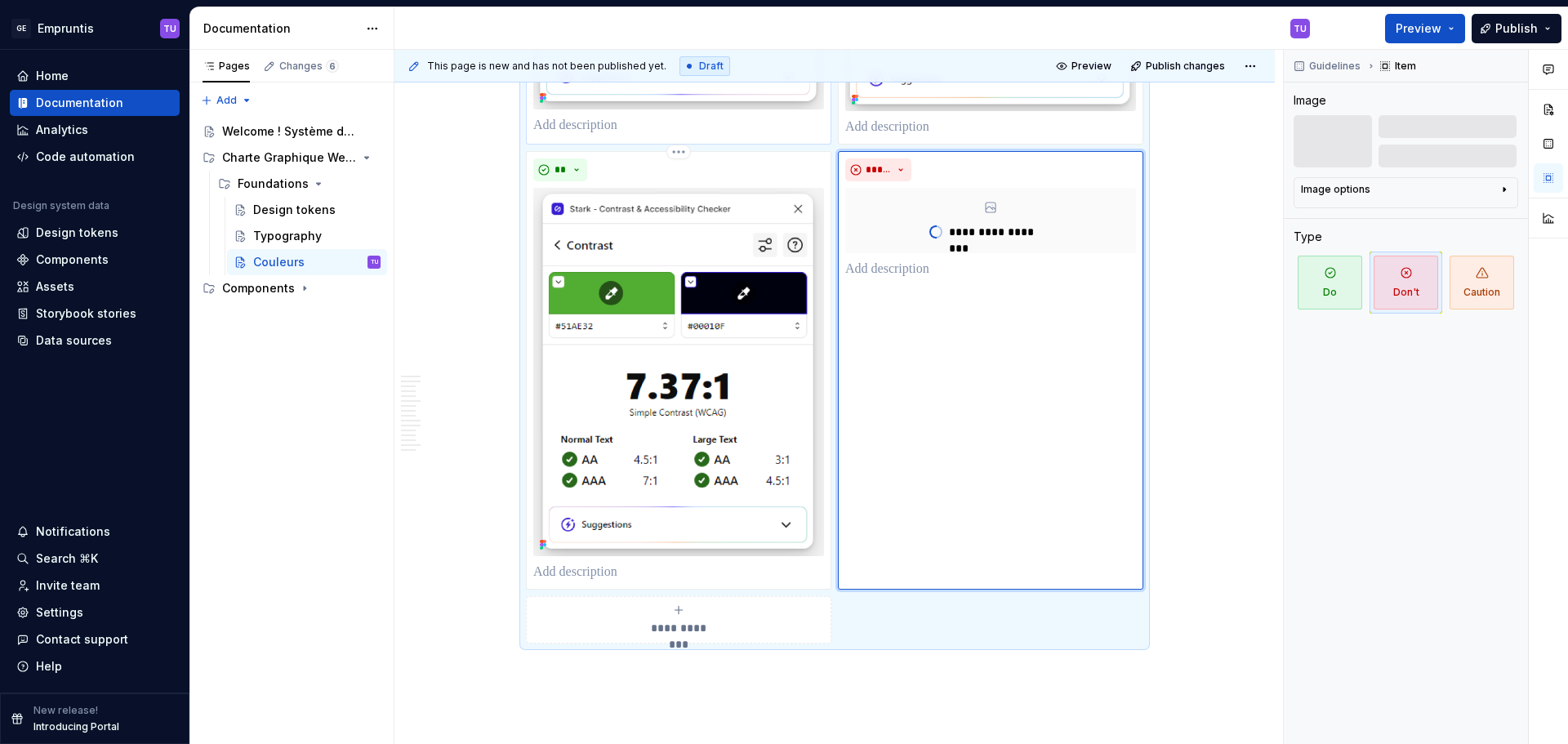
scroll to position [6667, 0]
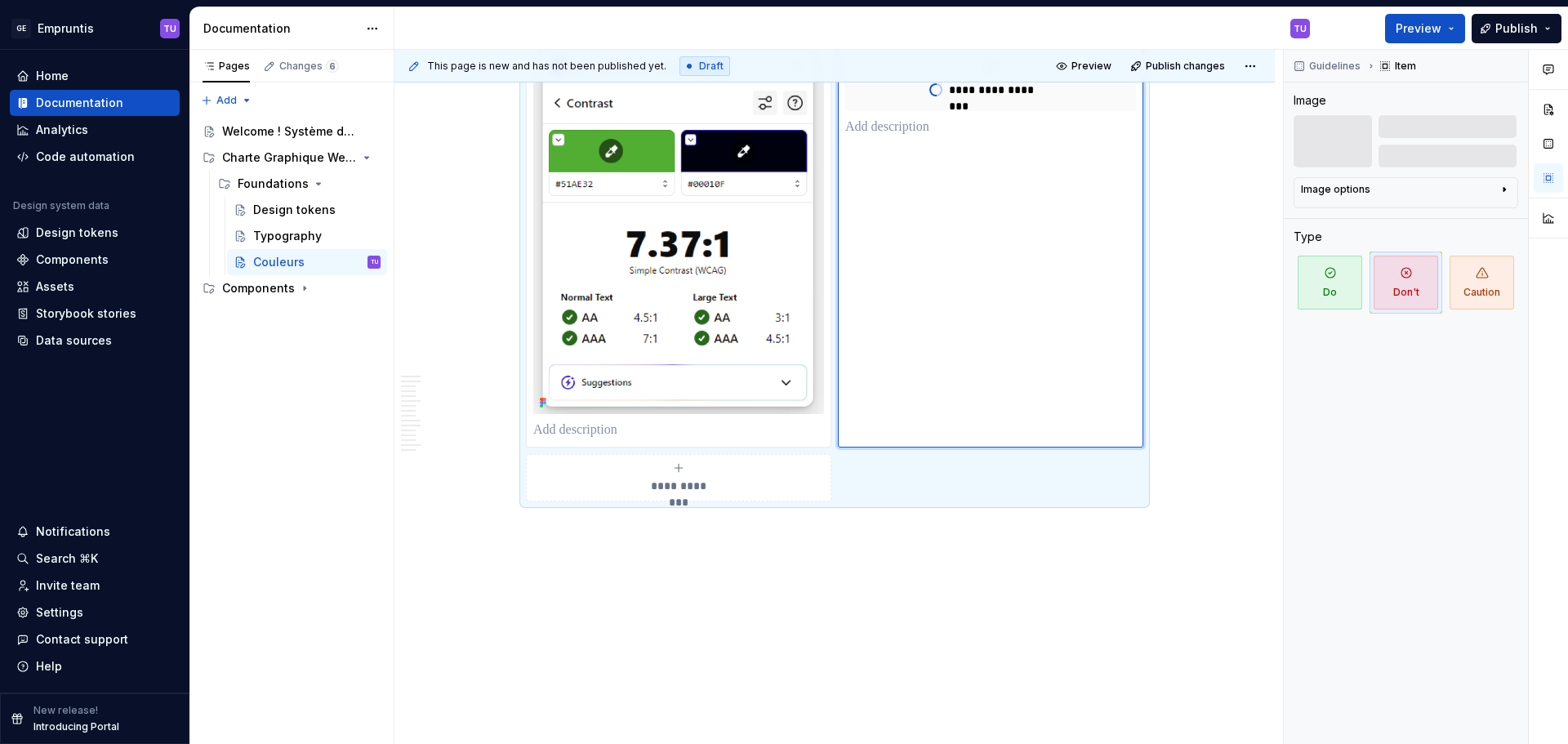
click at [665, 475] on div "**********" at bounding box center [679, 478] width 291 height 33
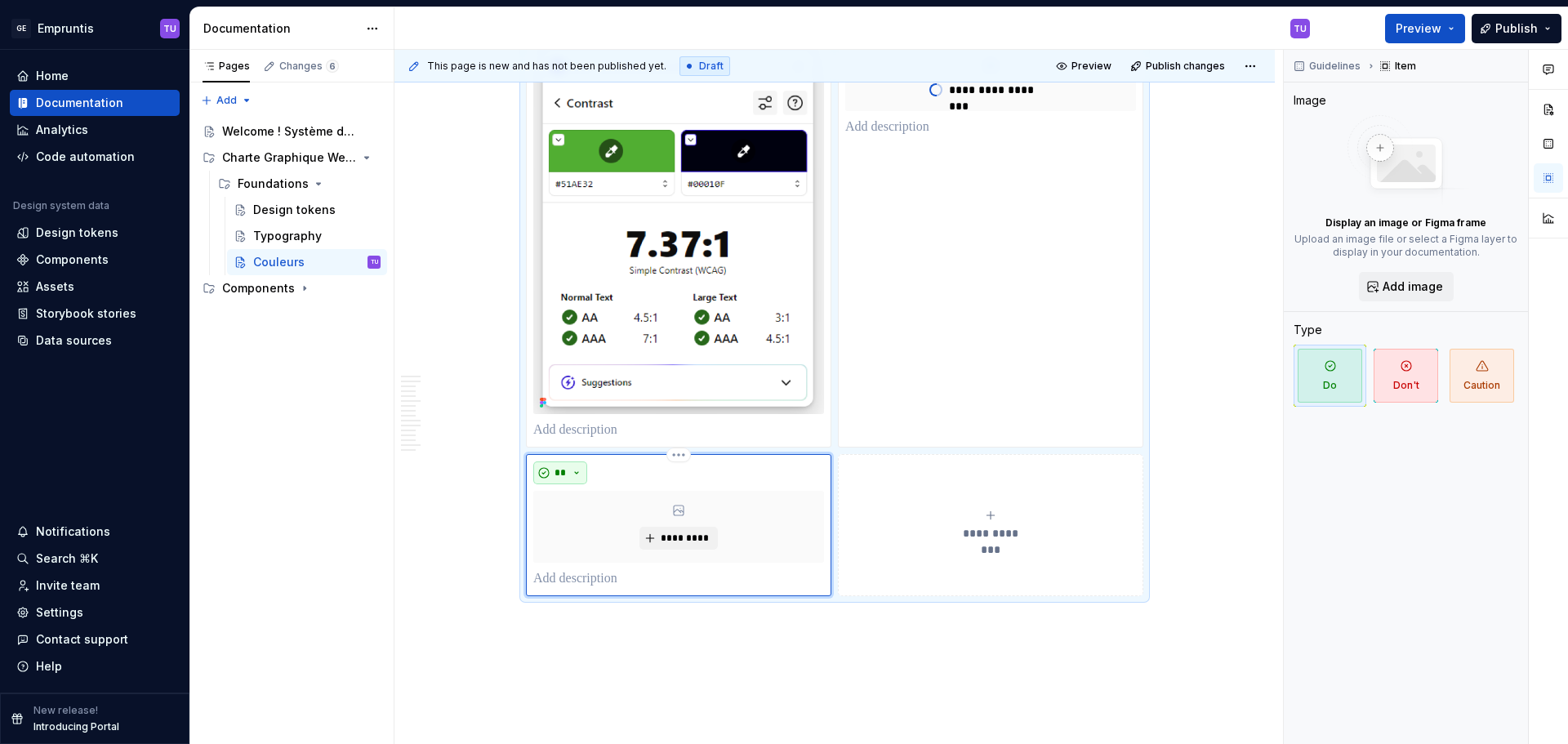
click at [581, 471] on button "**" at bounding box center [560, 472] width 54 height 23
click at [595, 525] on div "Don't" at bounding box center [598, 531] width 30 height 16
click at [644, 531] on button "*********" at bounding box center [678, 538] width 77 height 23
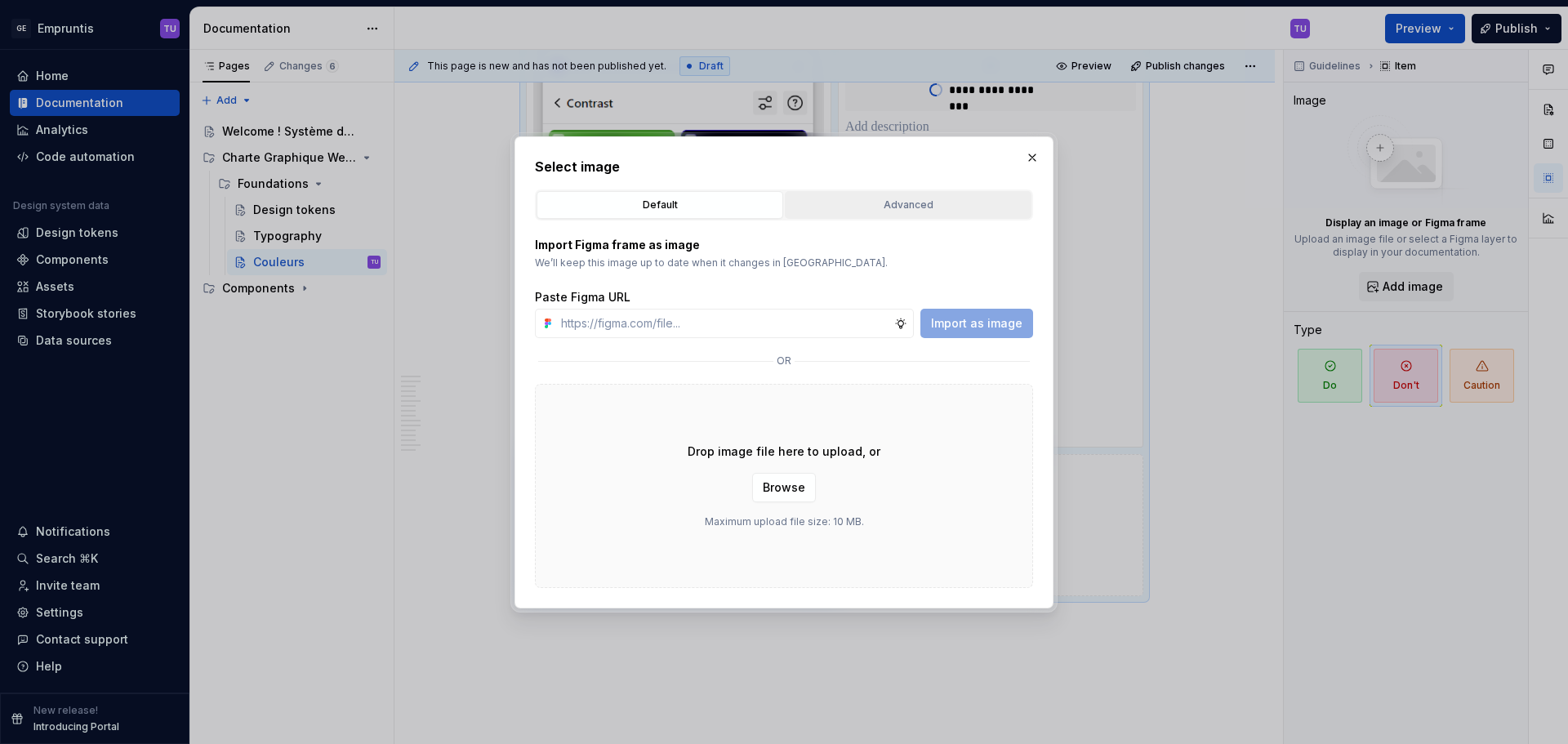
click at [935, 207] on div "Advanced" at bounding box center [908, 205] width 235 height 16
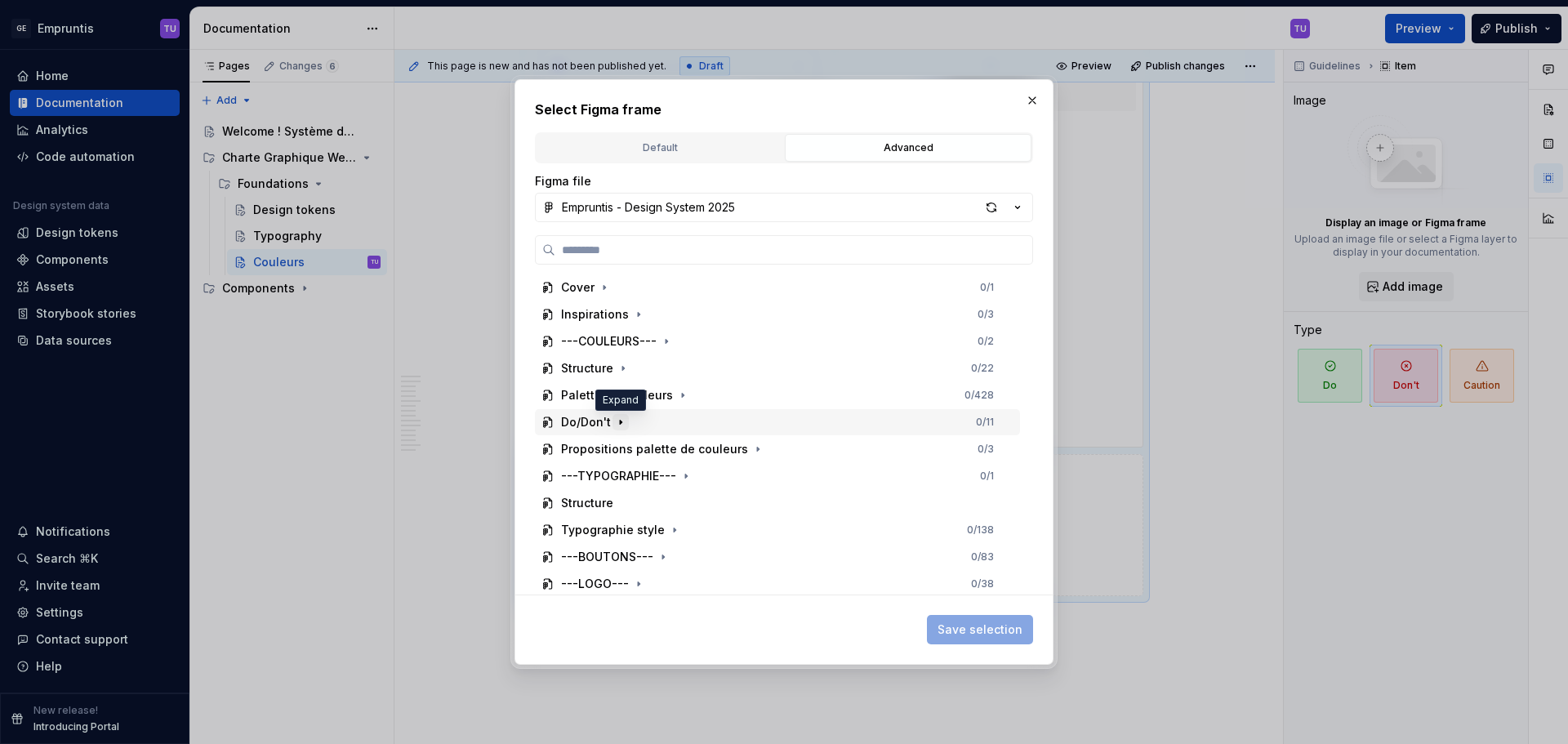
click at [623, 425] on icon "button" at bounding box center [620, 422] width 13 height 13
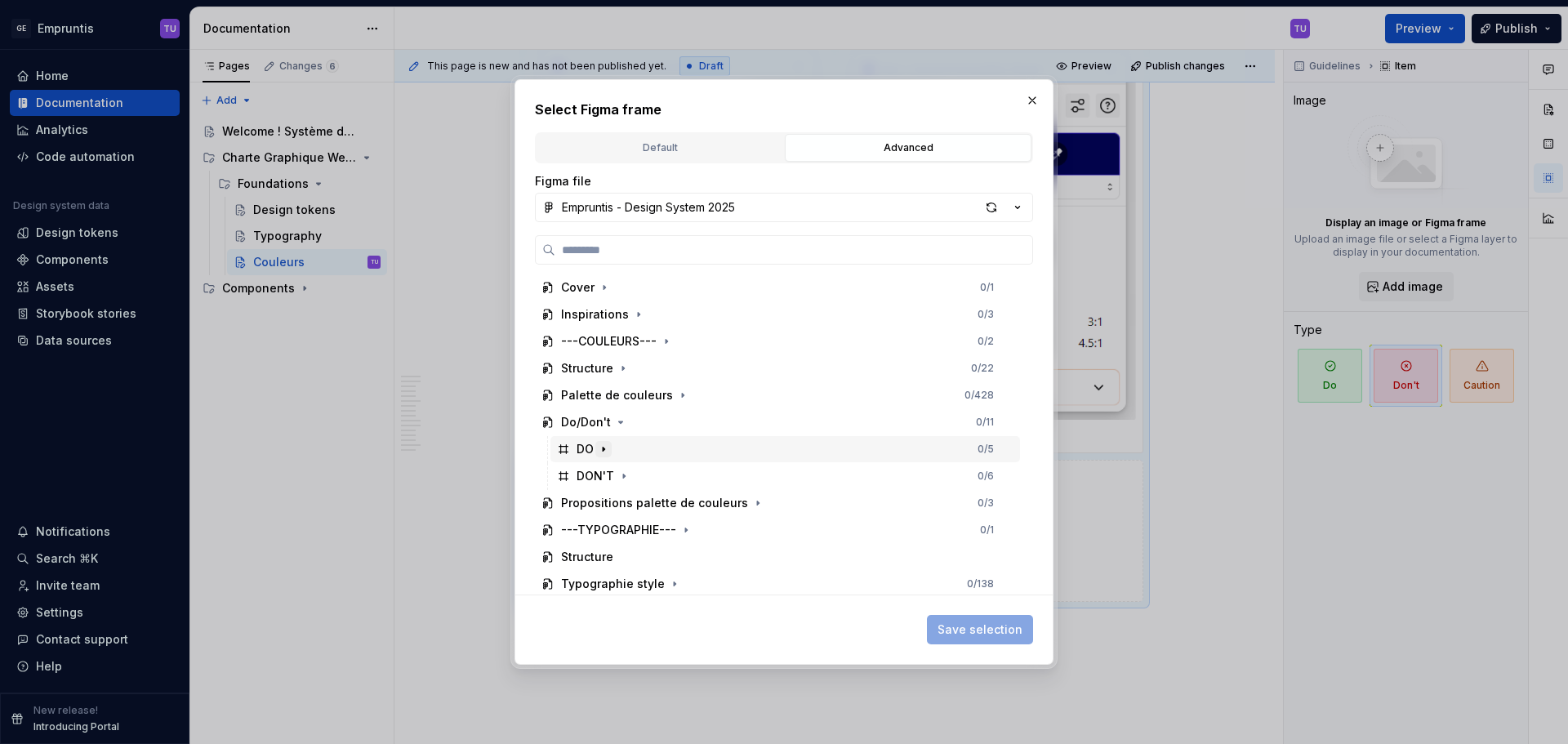
click at [609, 451] on icon "button" at bounding box center [603, 449] width 13 height 13
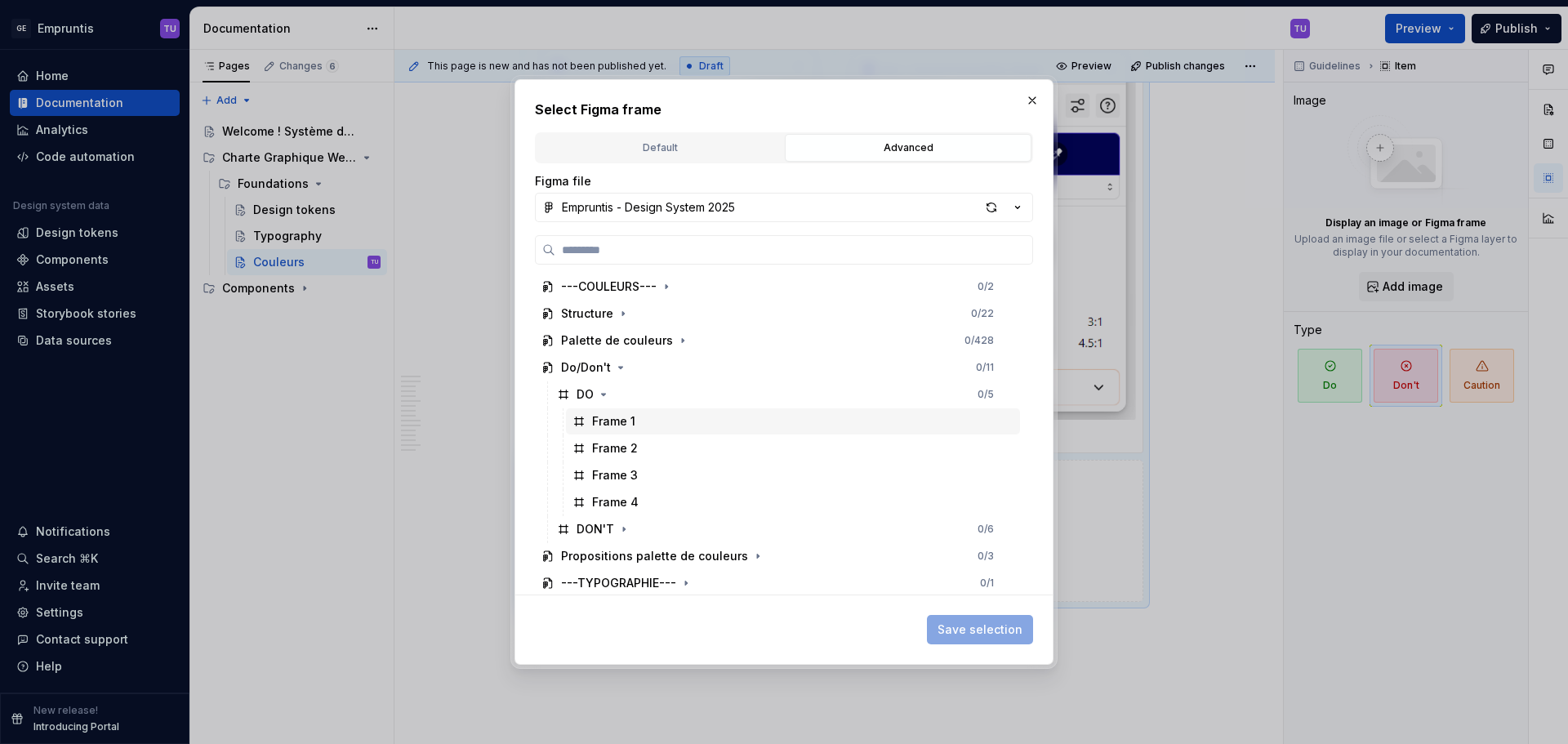
scroll to position [82, 0]
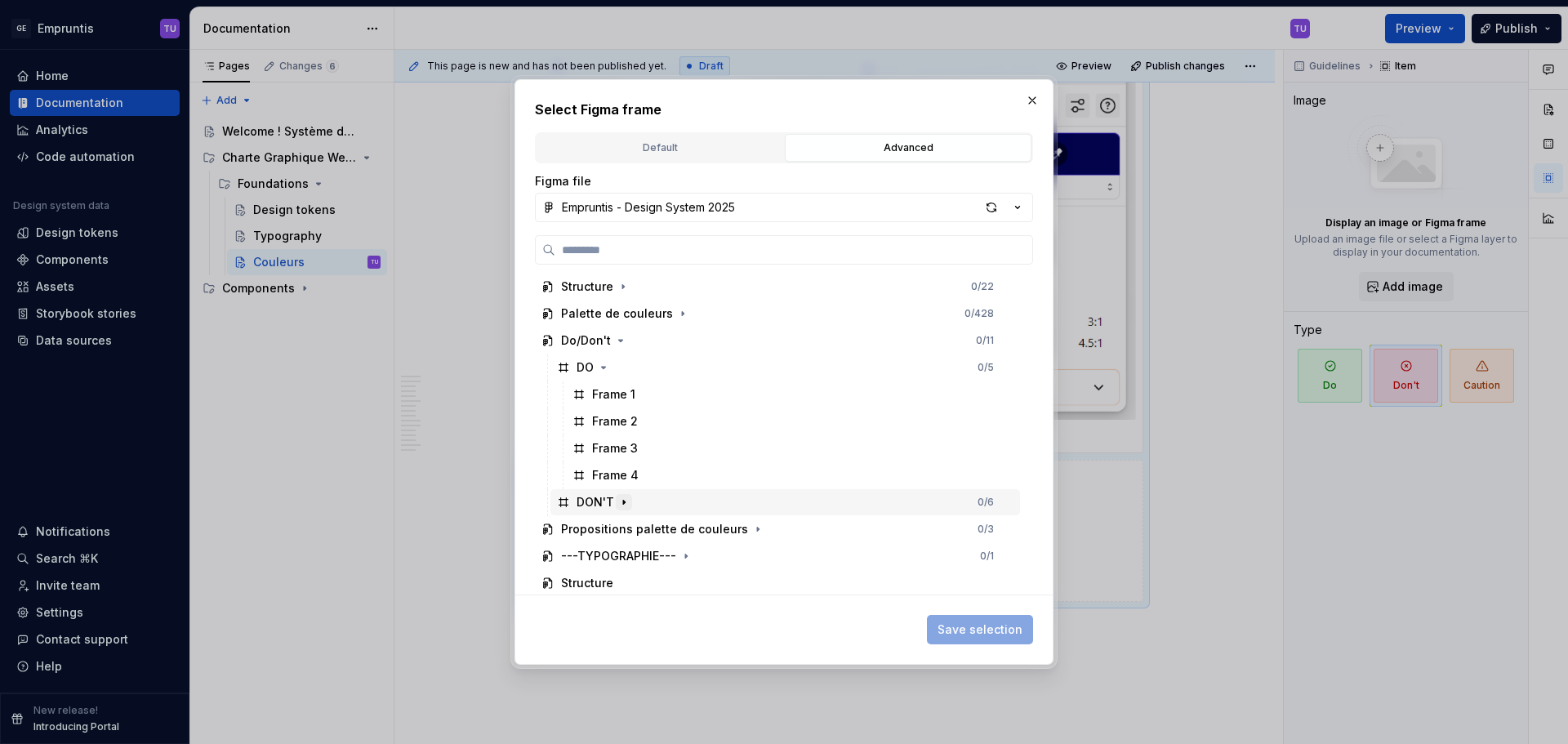
click at [622, 500] on icon "button" at bounding box center [624, 502] width 13 height 13
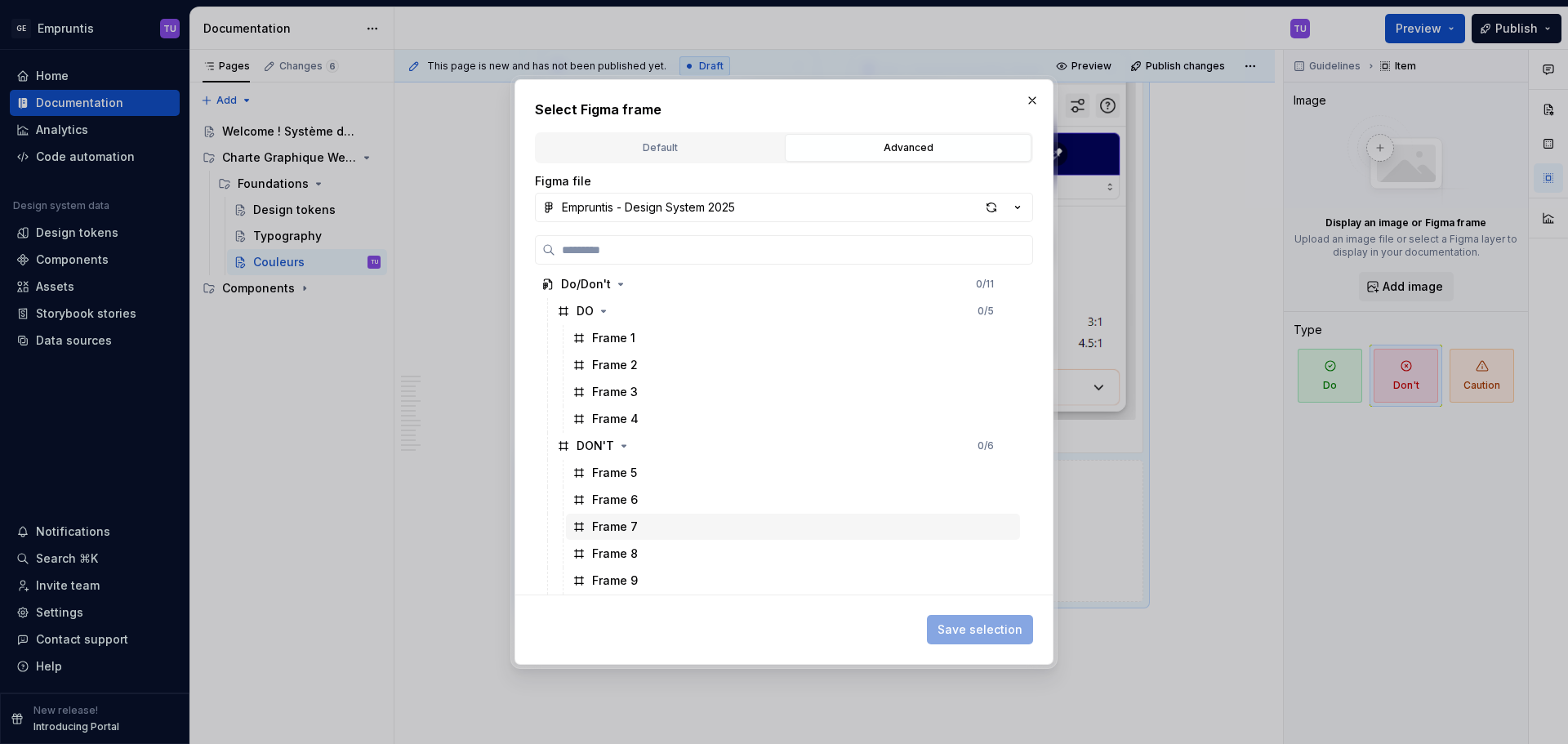
scroll to position [164, 0]
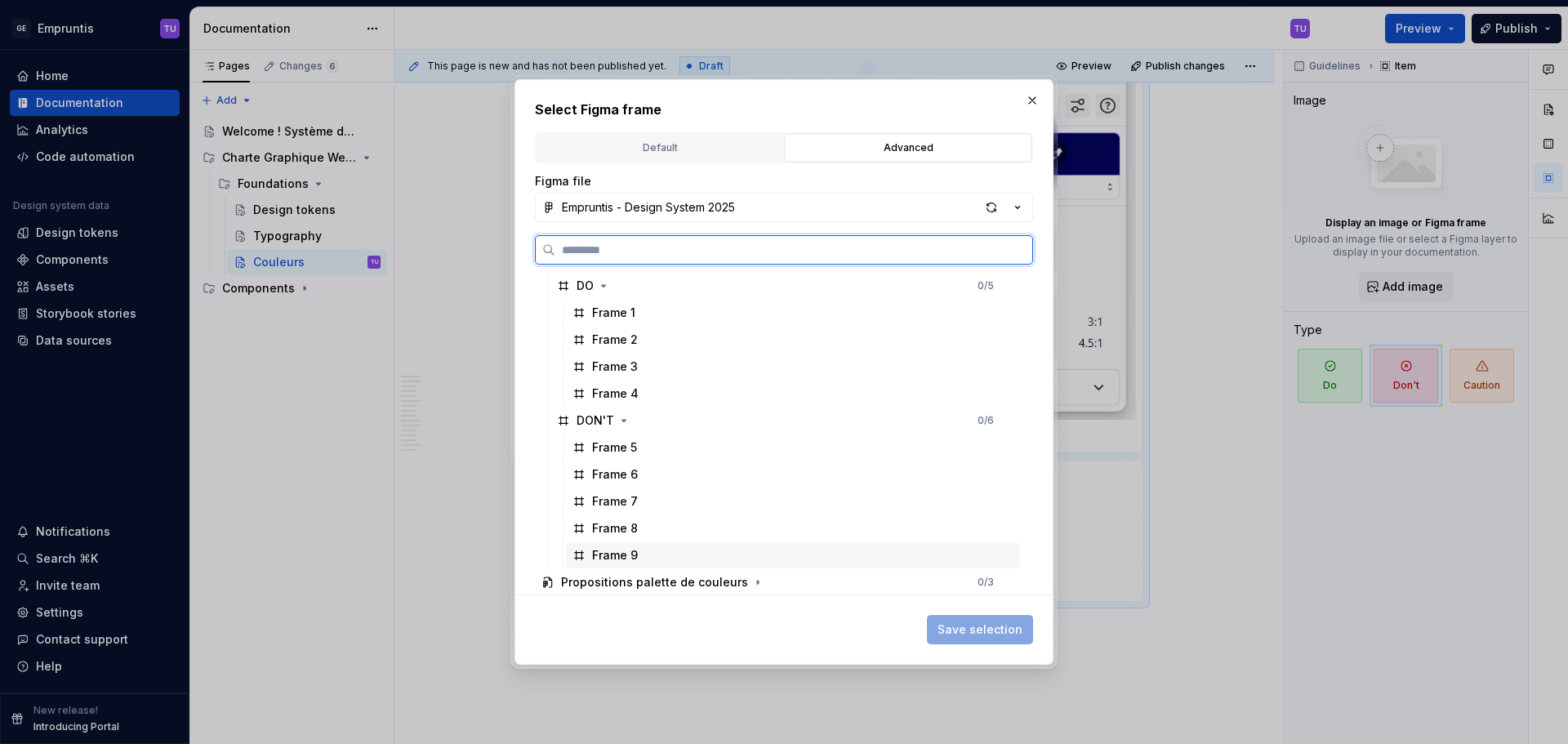
click at [635, 549] on div "Frame 9" at bounding box center [615, 555] width 45 height 16
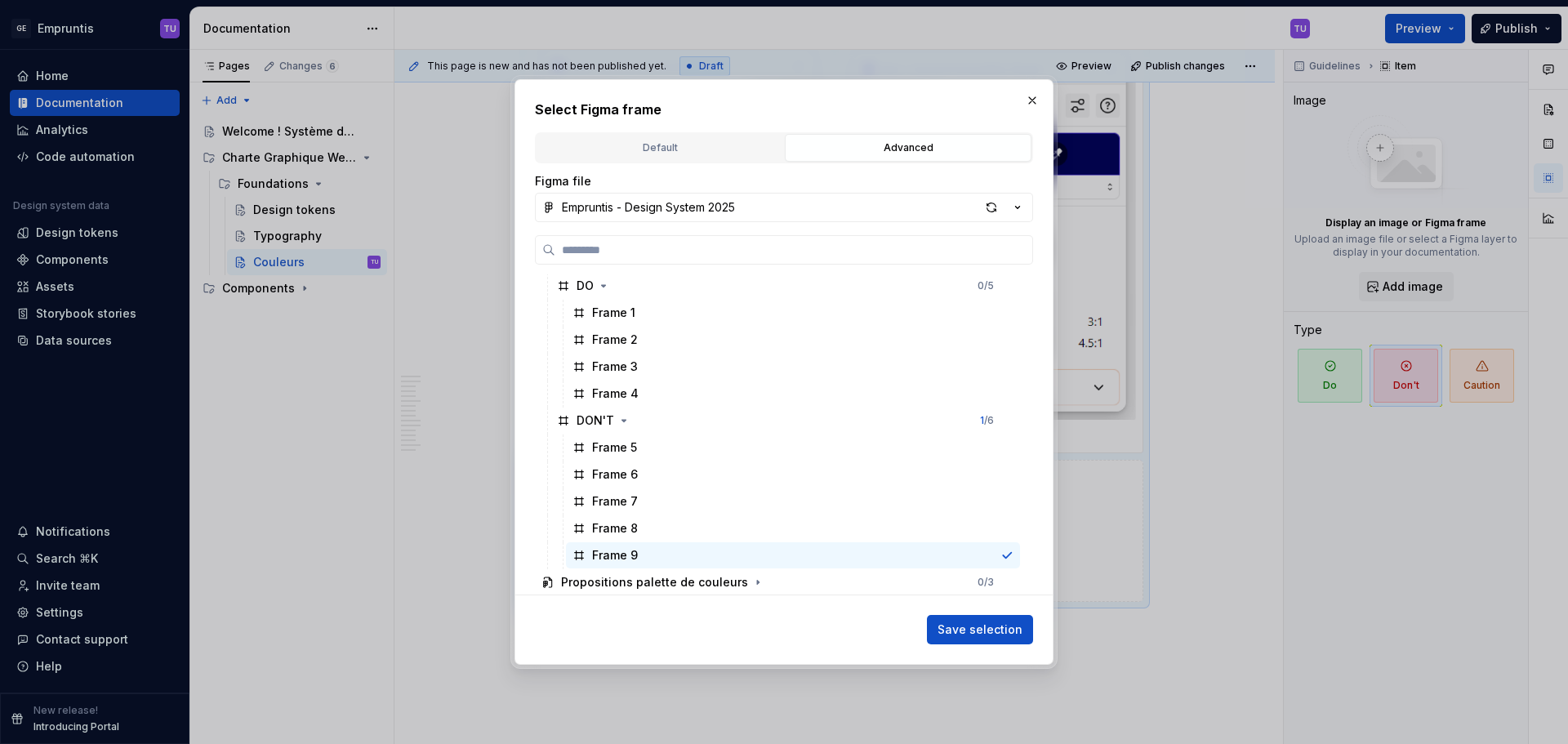
click at [986, 620] on button "Save selection" at bounding box center [979, 630] width 106 height 29
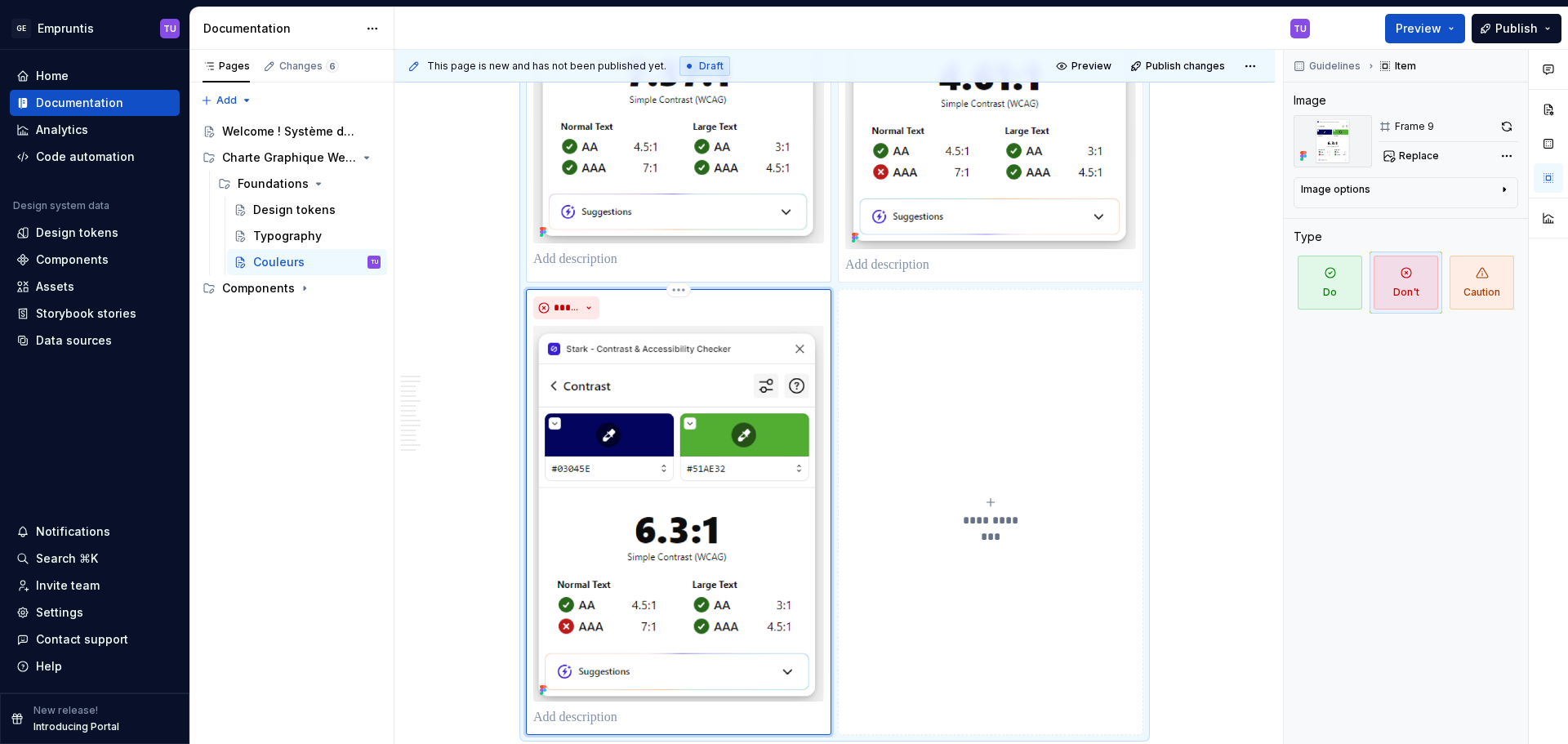
scroll to position [6994, 0]
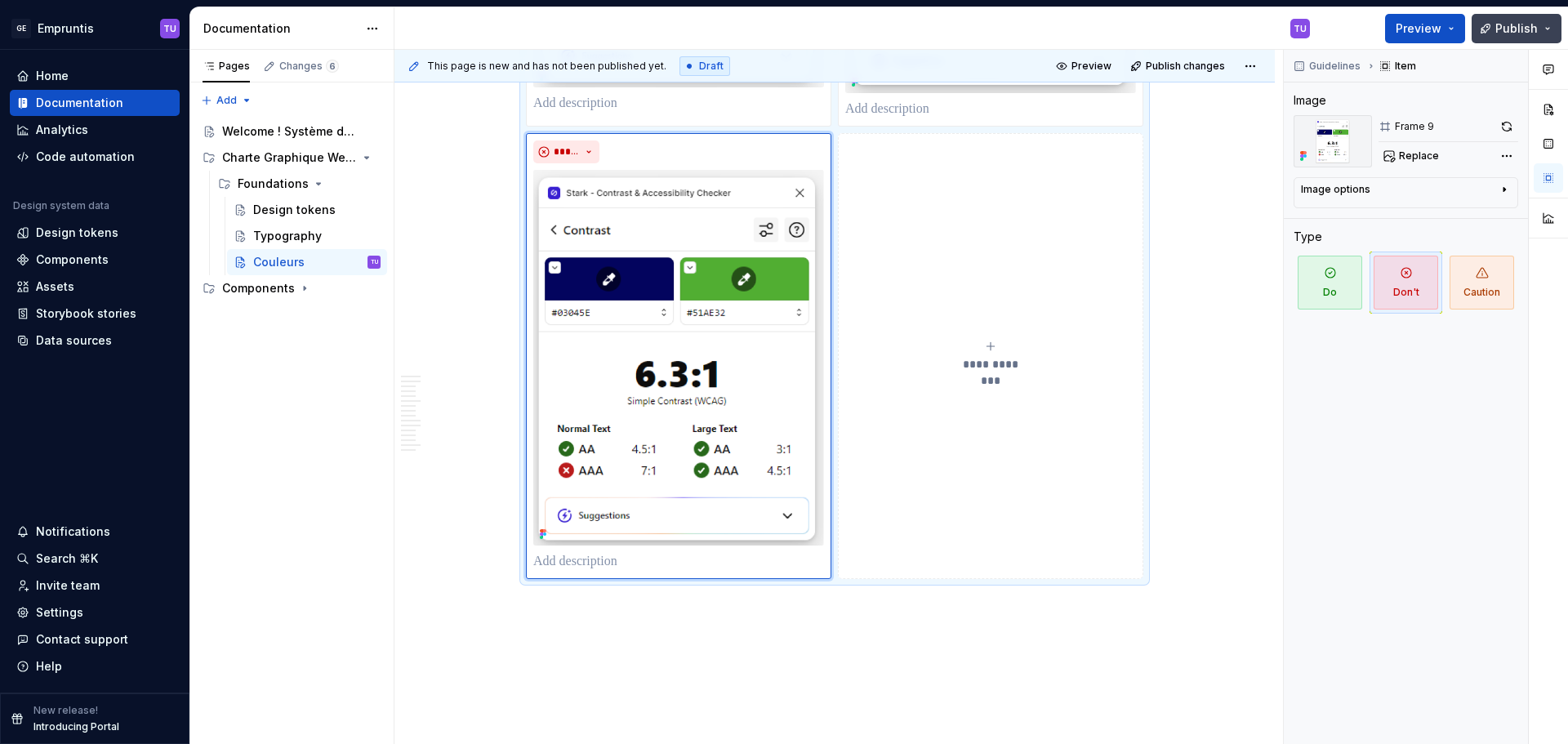
click at [1510, 28] on span "Publish" at bounding box center [1516, 28] width 43 height 16
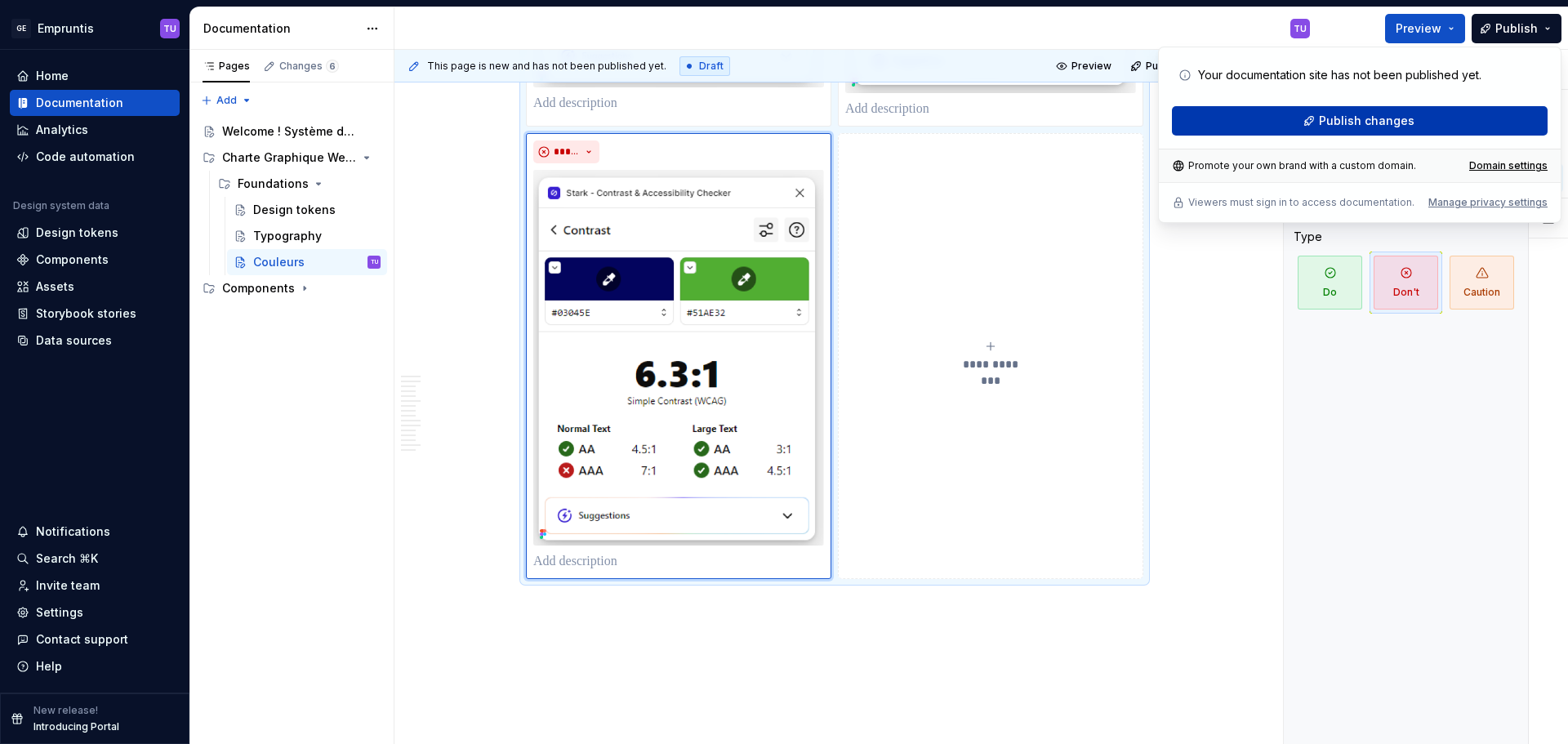
click at [1416, 124] on button "Publish changes" at bounding box center [1360, 121] width 376 height 29
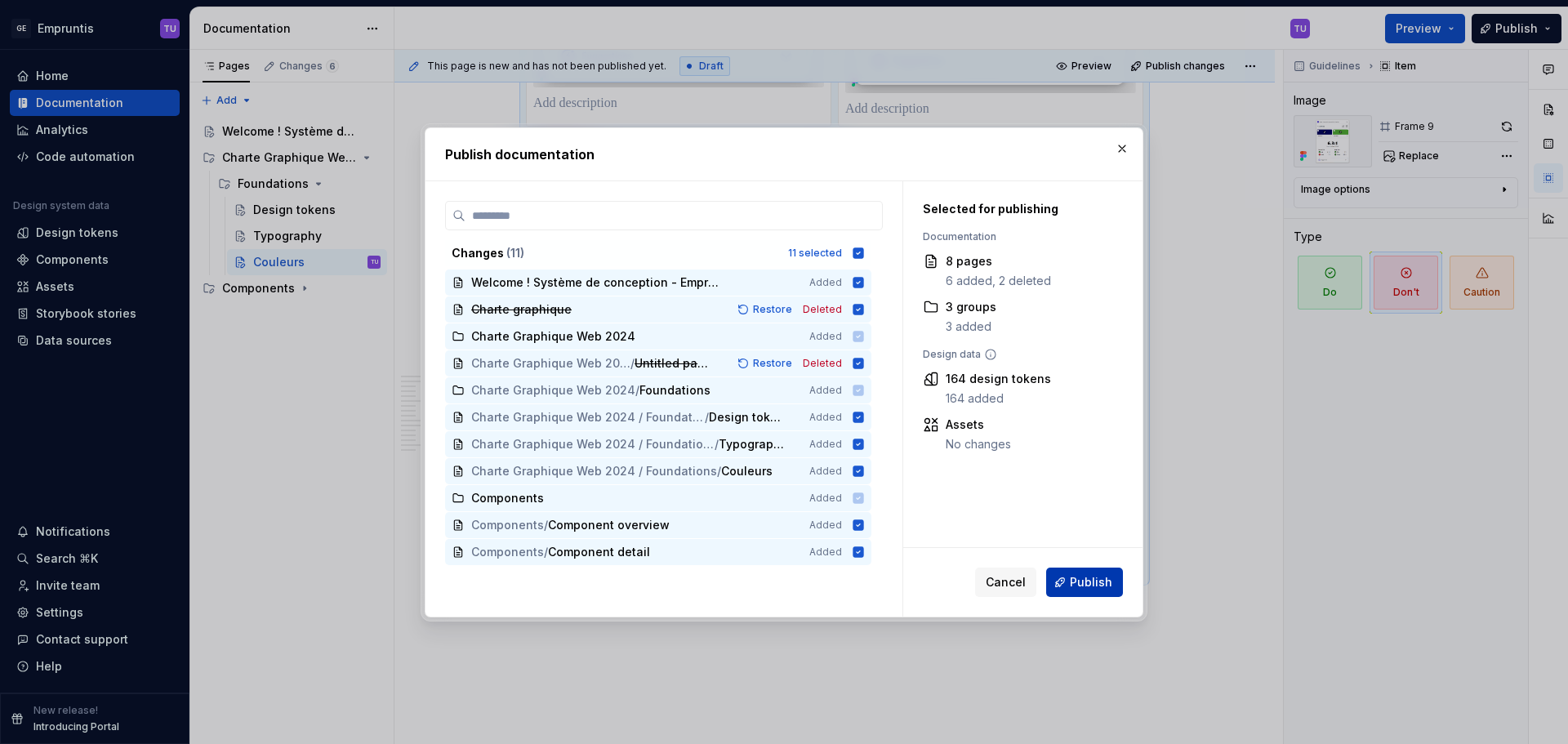
click at [1085, 583] on span "Publish" at bounding box center [1091, 582] width 43 height 16
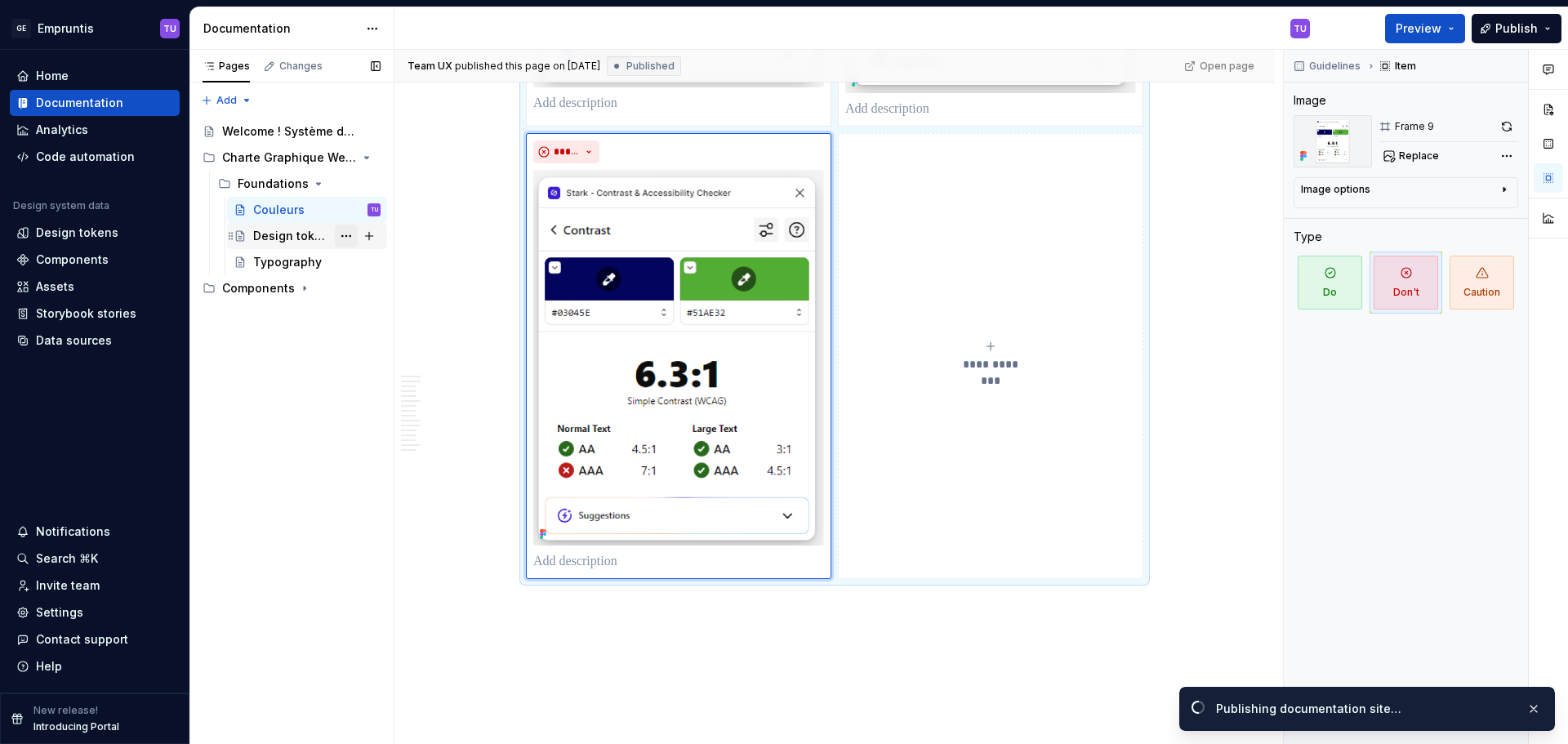
click at [350, 236] on button "Page tree" at bounding box center [346, 235] width 23 height 23
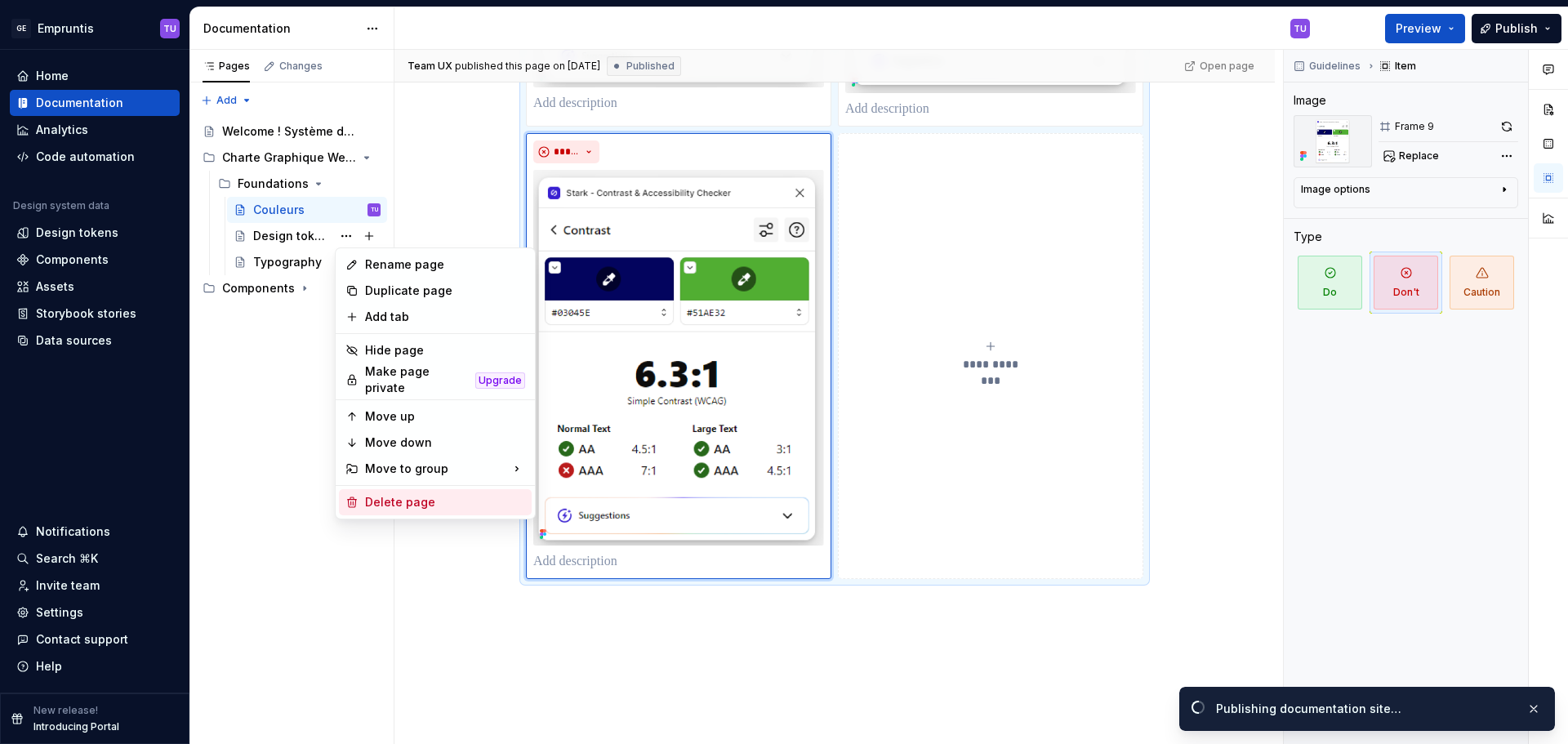
click at [409, 495] on div "Delete page" at bounding box center [445, 502] width 160 height 16
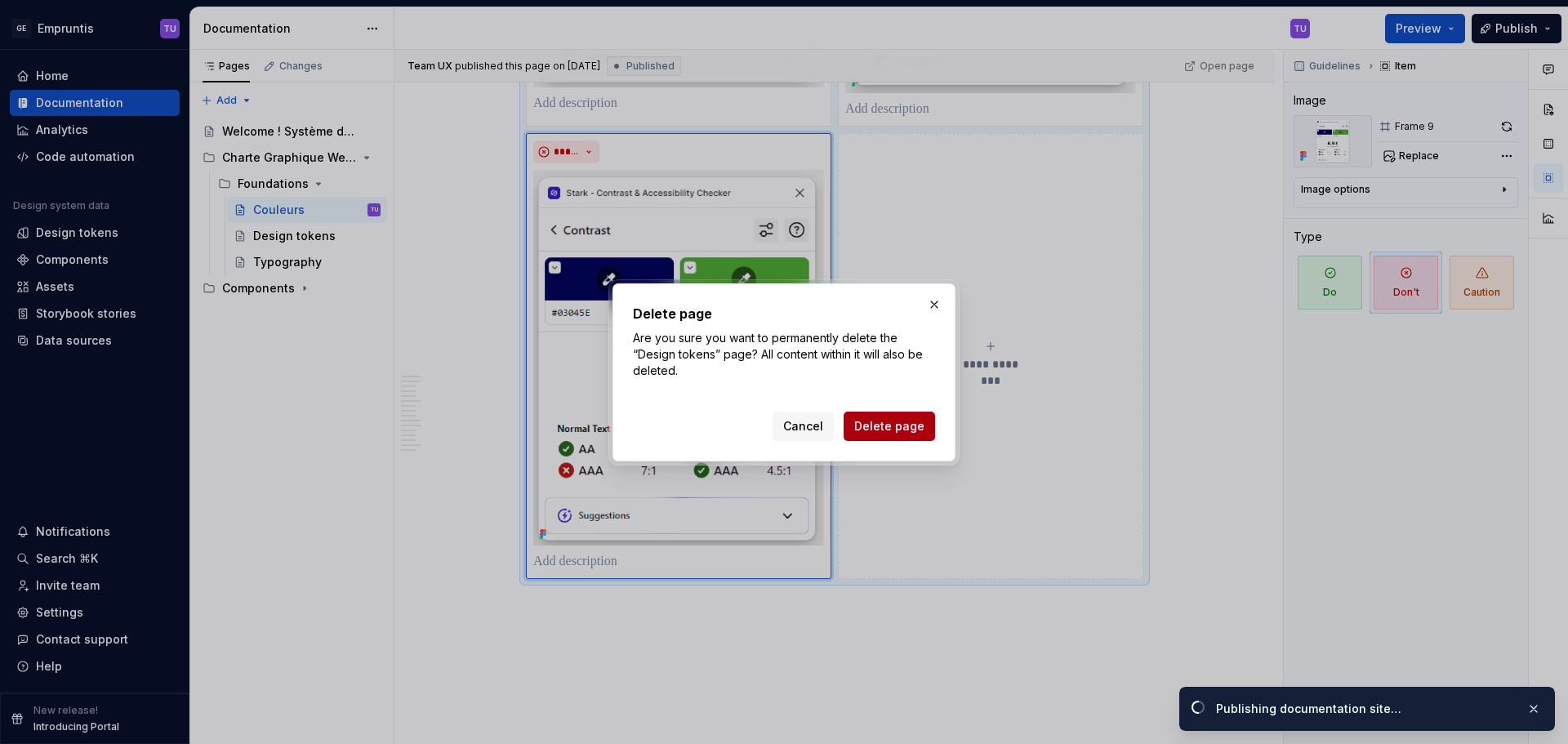
click at [896, 421] on span "Delete page" at bounding box center [888, 426] width 70 height 16
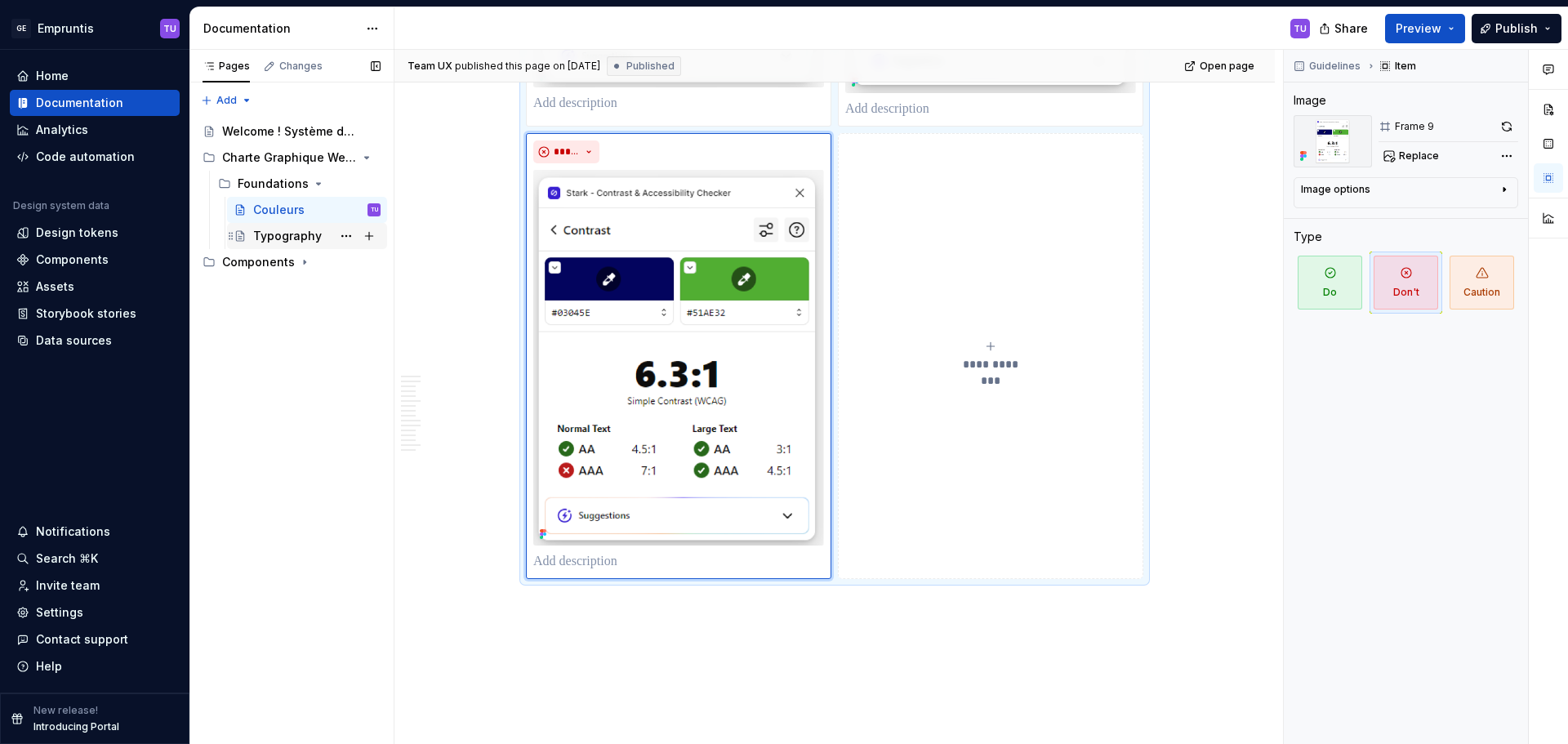
click at [289, 235] on div "Typography" at bounding box center [288, 236] width 69 height 16
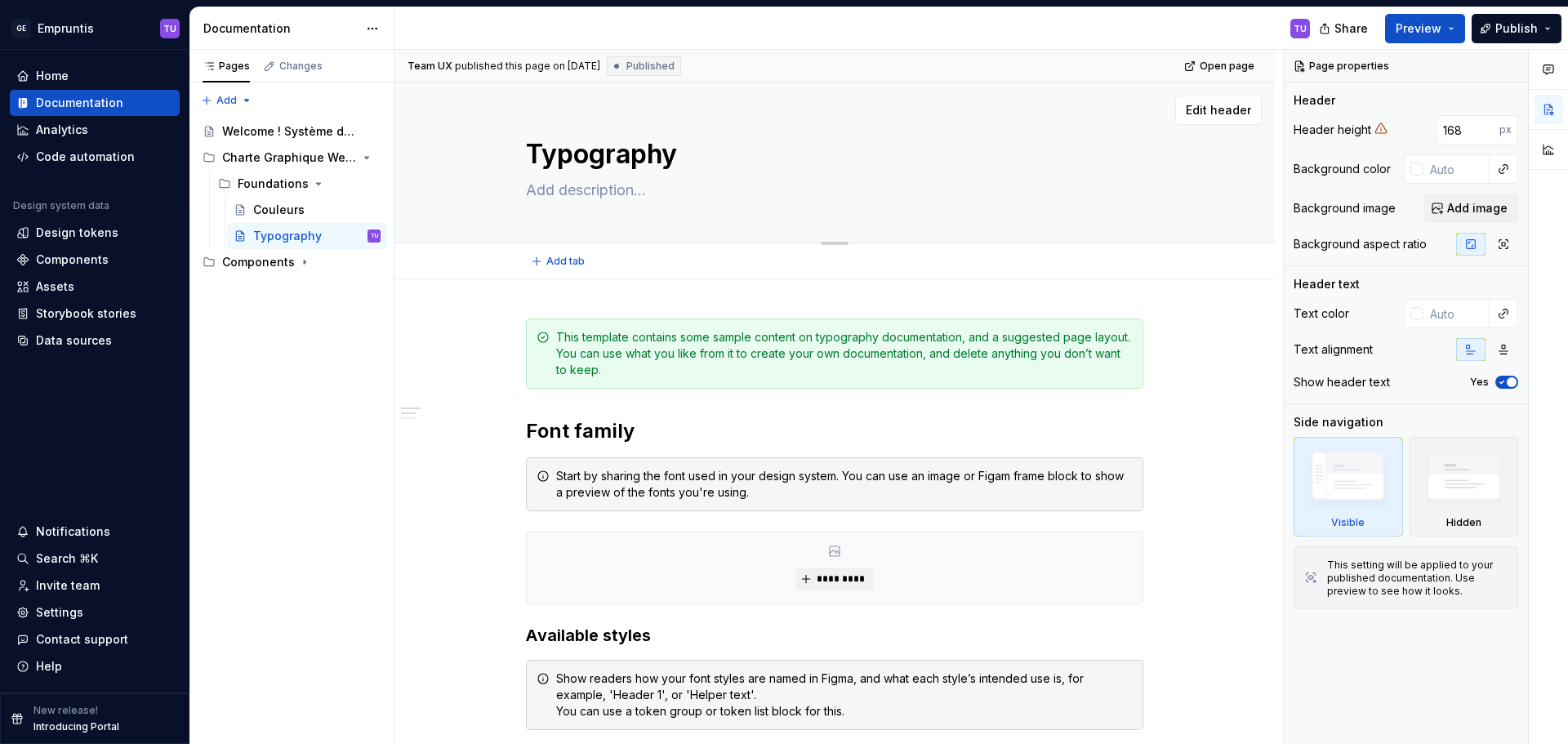
click at [546, 184] on textarea at bounding box center [831, 190] width 618 height 26
paste textarea "La typographie est un pilier fondamental de notre identité visuelle. Elle assur…"
type textarea "*"
type textarea "La typographie est un pilier fondamental de notre identité visuelle. Elle assur…"
type textarea "*"
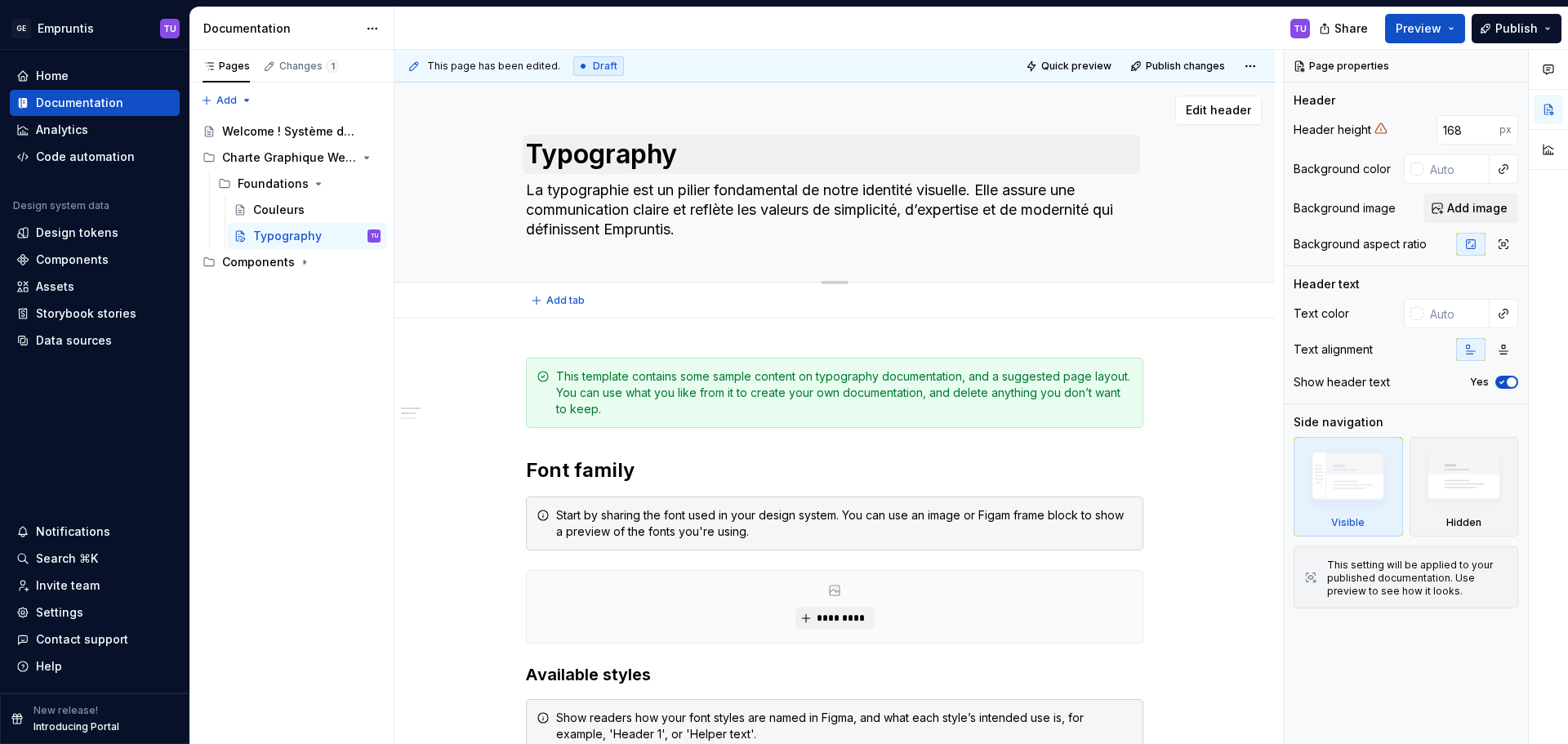
type textarea "La typographie est un pilier fondamental de notre identité visuelle. Elle assur…"
click at [667, 149] on textarea "Typography" at bounding box center [831, 154] width 618 height 39
click at [683, 149] on textarea "Typography" at bounding box center [831, 154] width 618 height 39
type textarea "*"
type textarea "Typograph"
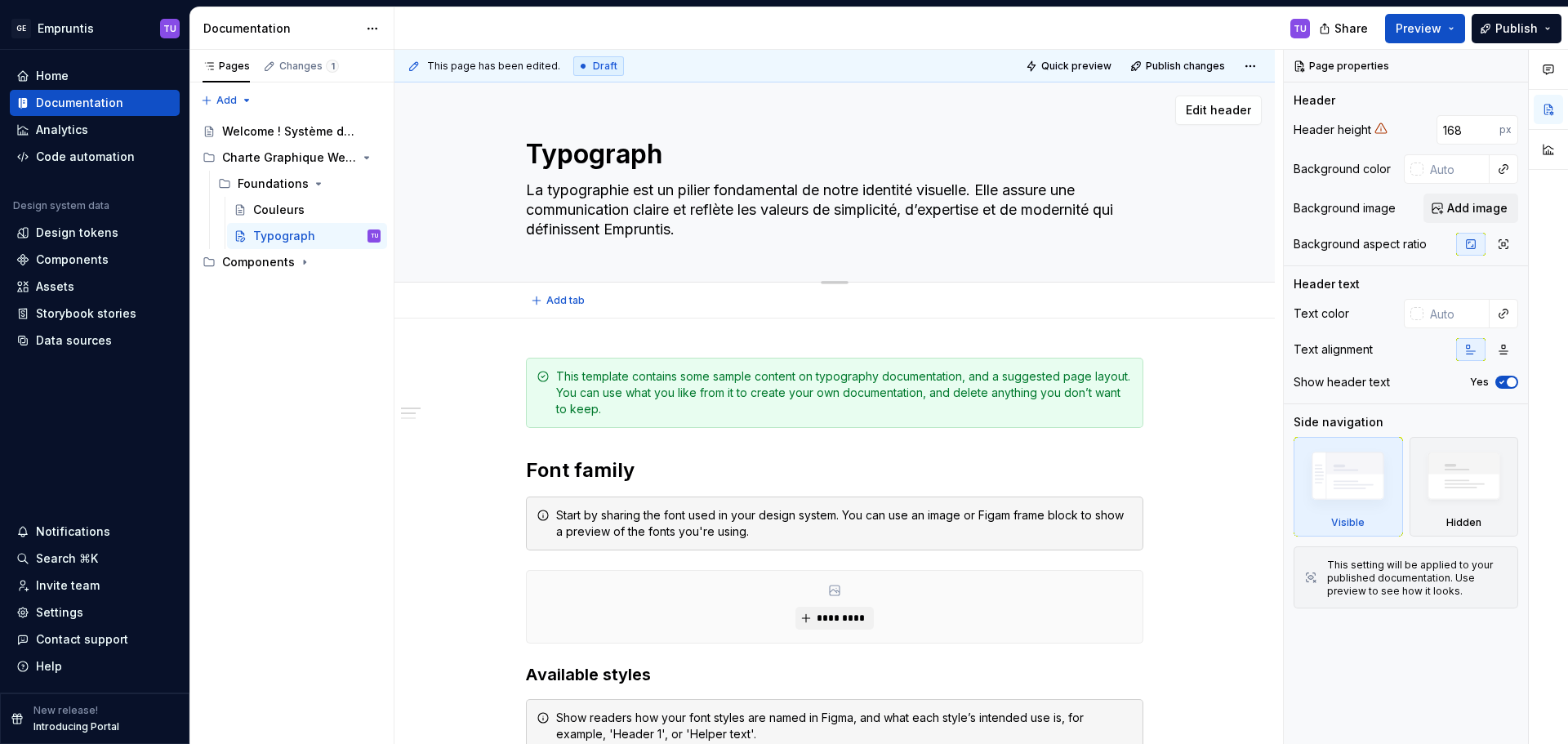
type textarea "*"
type textarea "Typographi"
type textarea "*"
type textarea "Typographie"
type textarea "*"
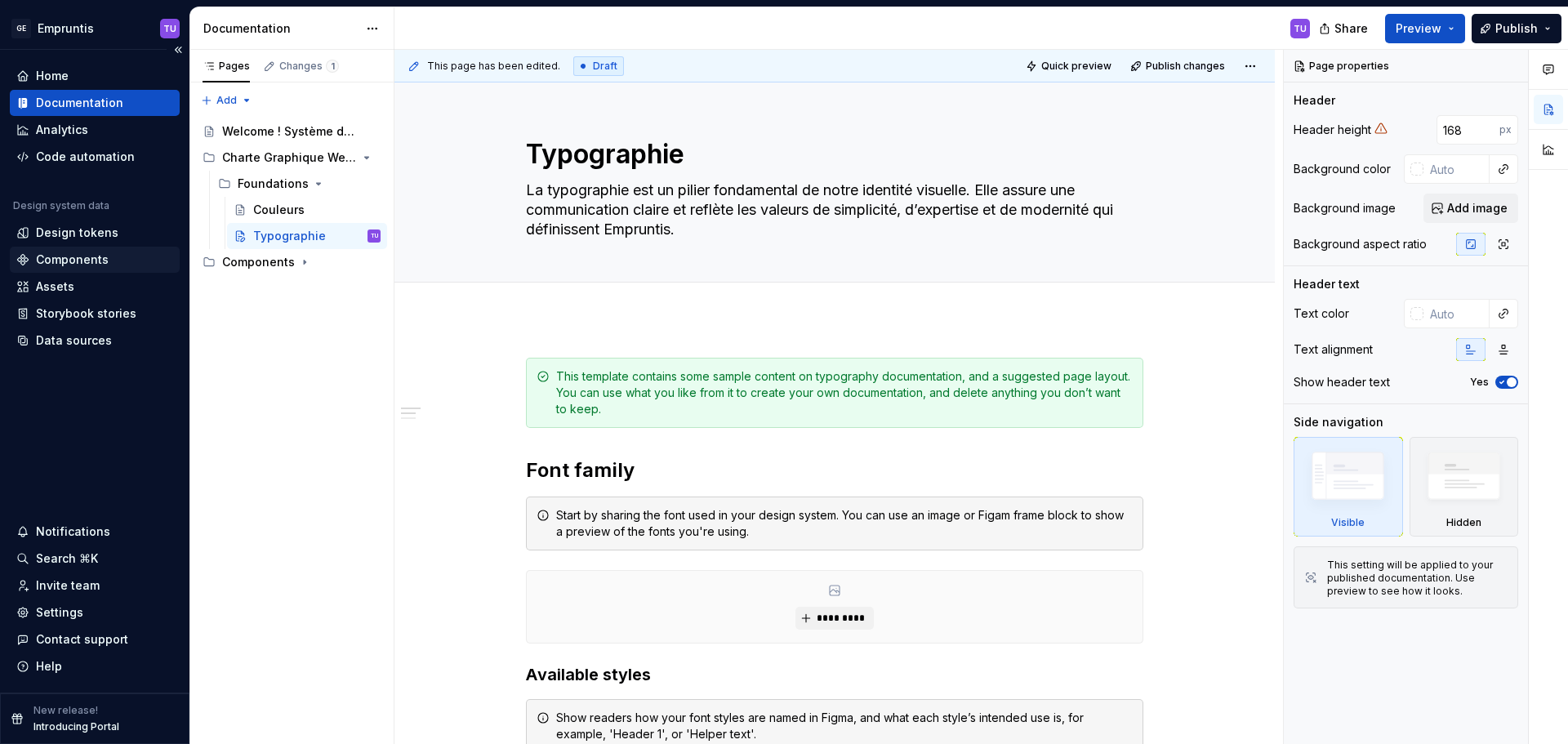
type textarea "Typographie"
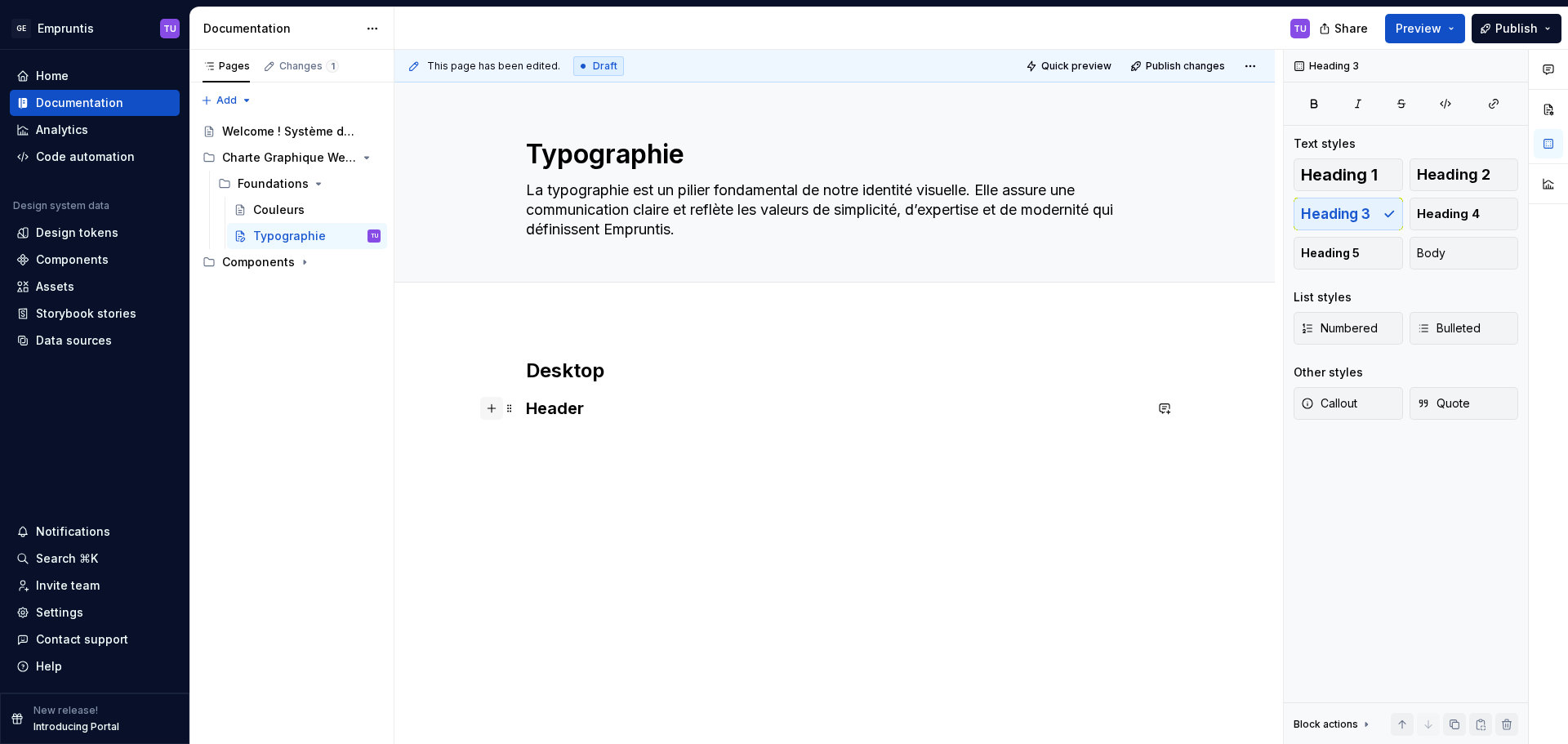
click at [494, 410] on button "button" at bounding box center [491, 408] width 23 height 23
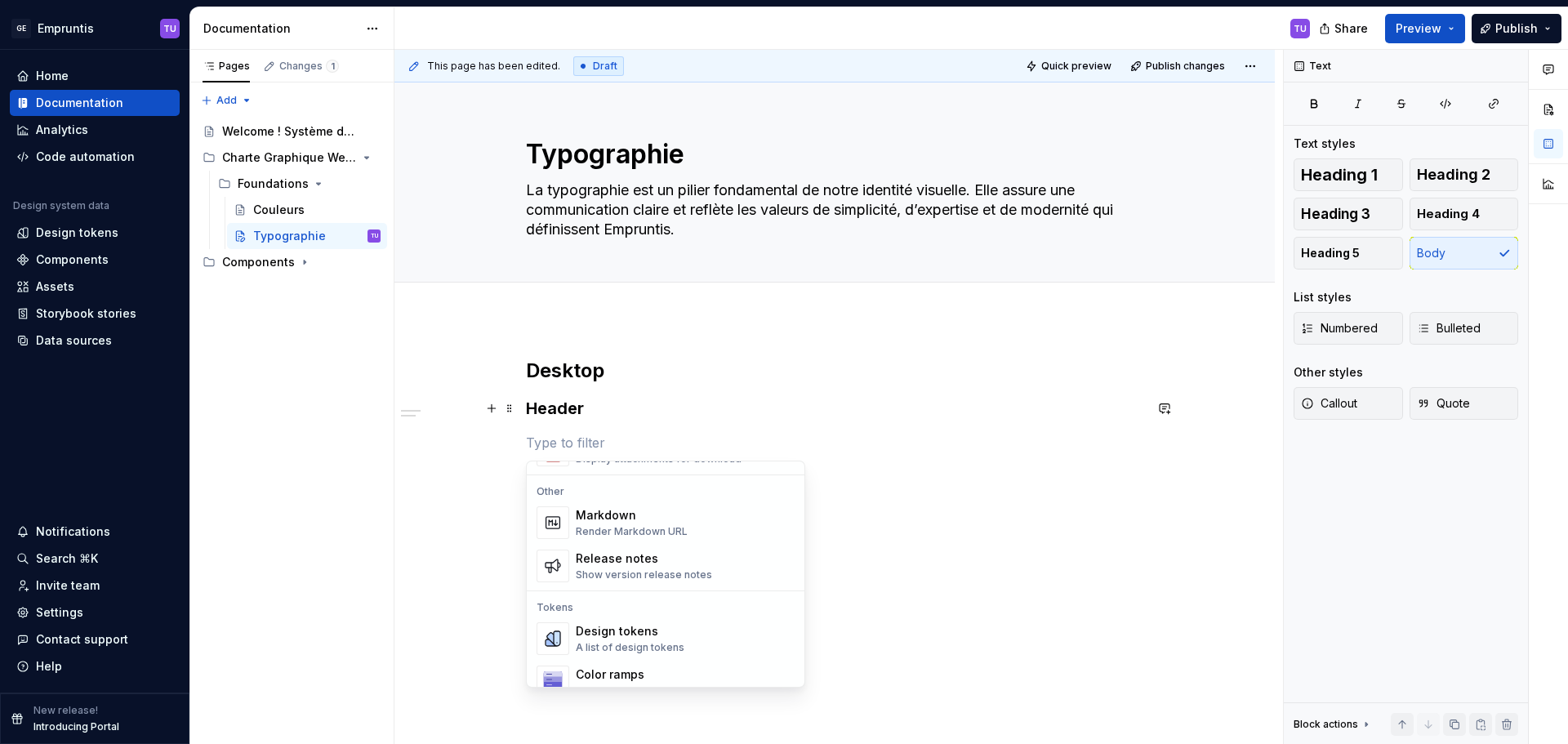
scroll to position [1144, 0]
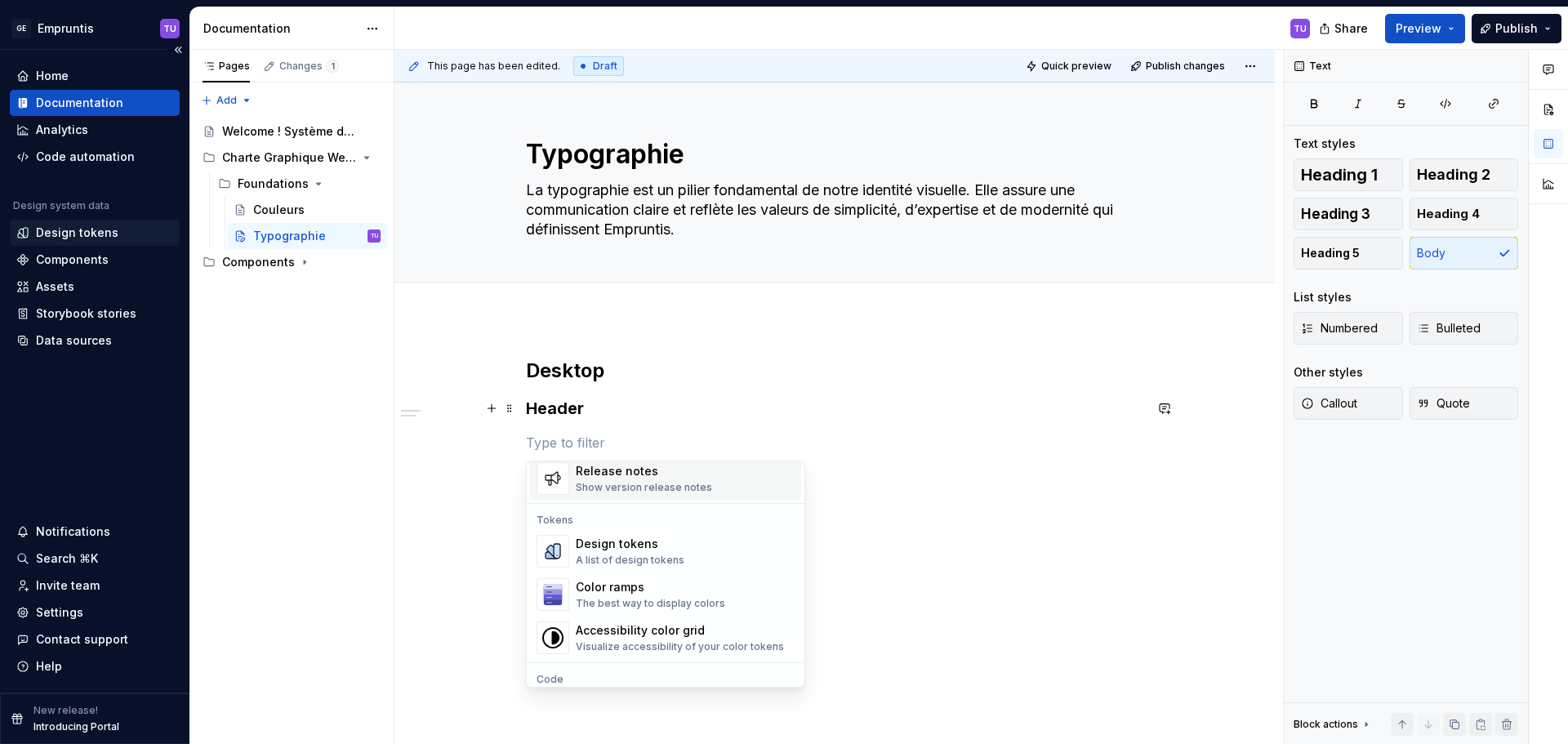
click at [65, 233] on div "Design tokens" at bounding box center [77, 233] width 83 height 16
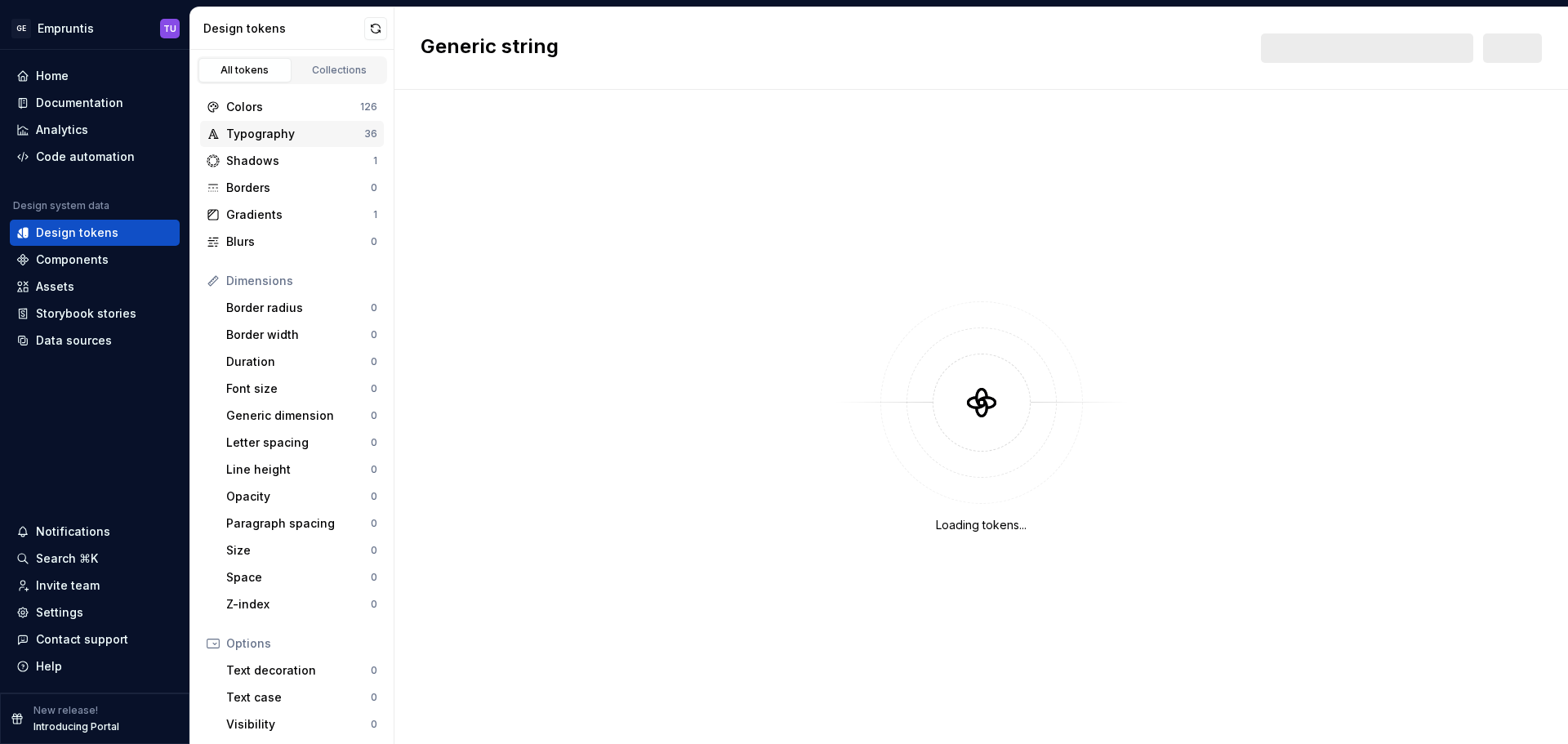
click at [301, 135] on div "Typography" at bounding box center [295, 134] width 138 height 16
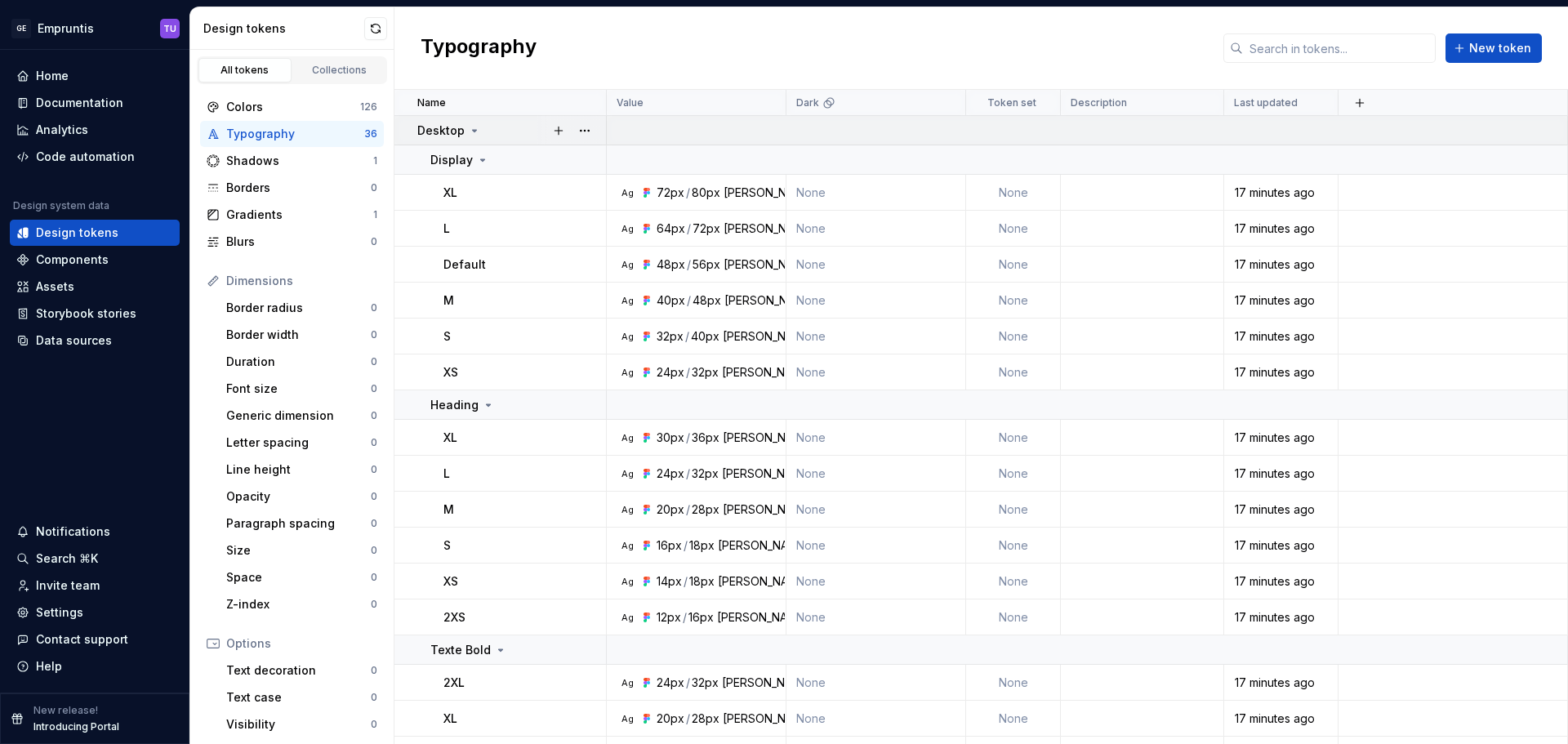
click at [473, 130] on icon at bounding box center [475, 131] width 4 height 2
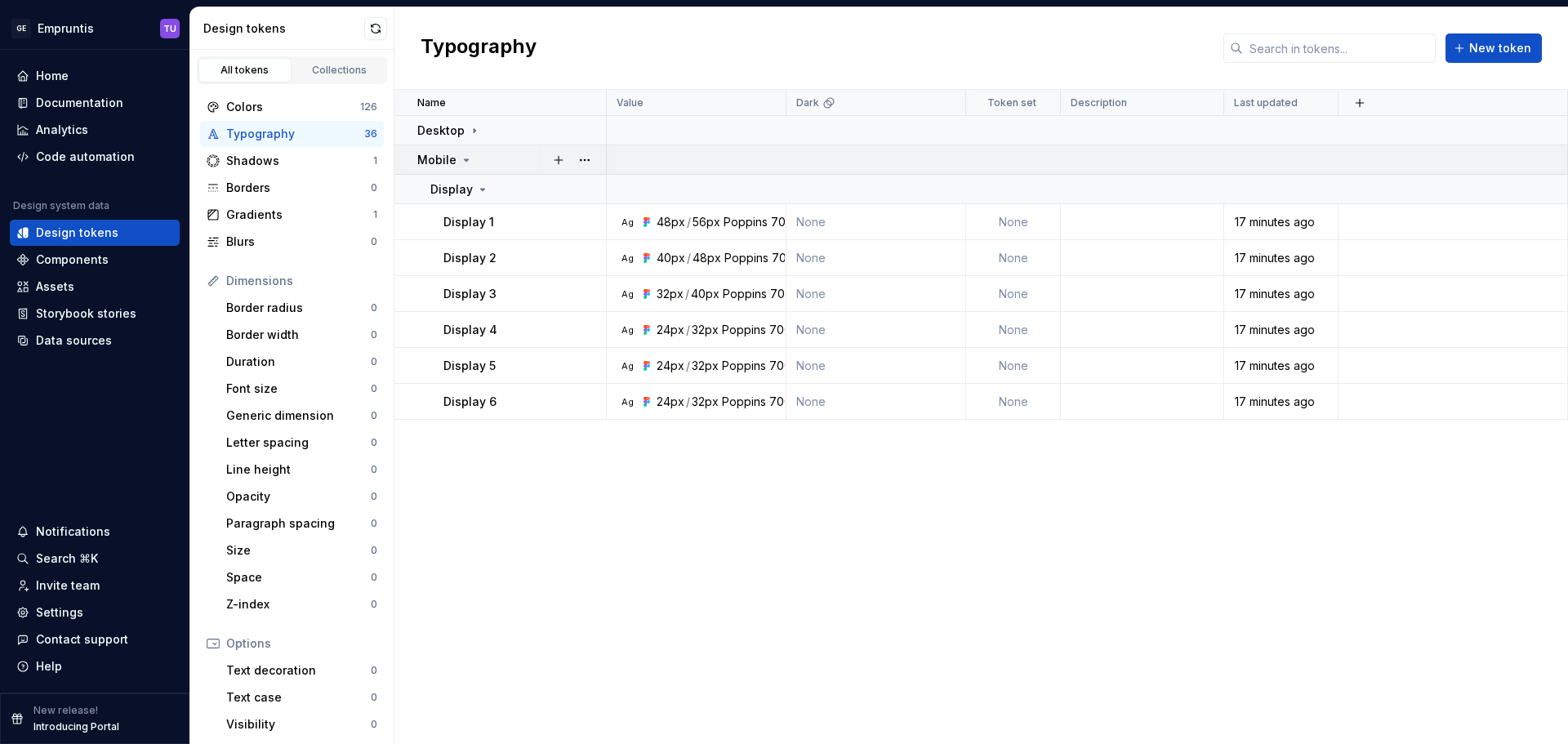
click at [469, 152] on div "Mobile" at bounding box center [444, 160] width 55 height 16
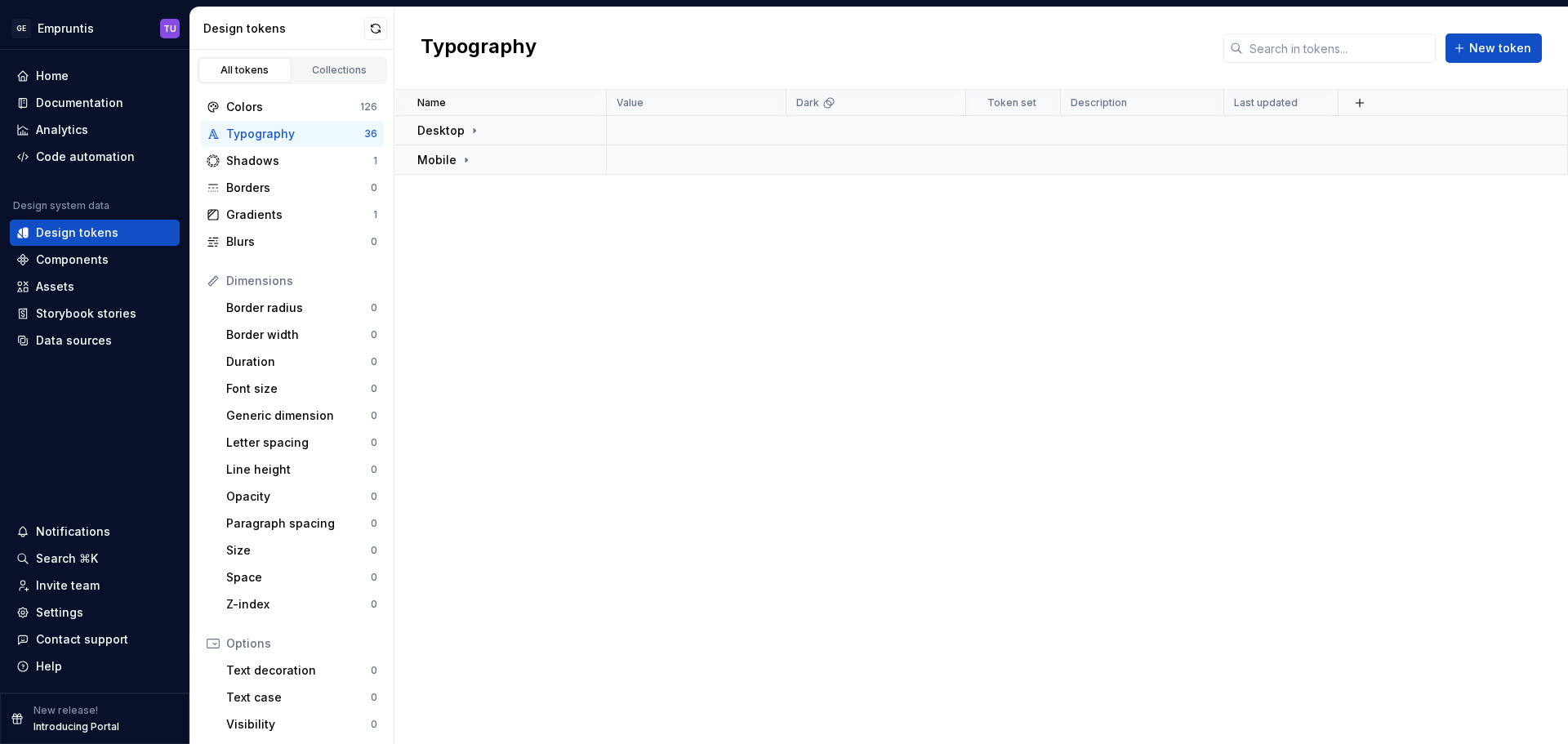
click at [321, 133] on div "Typography" at bounding box center [295, 134] width 138 height 16
click at [470, 123] on div "Desktop" at bounding box center [449, 131] width 64 height 16
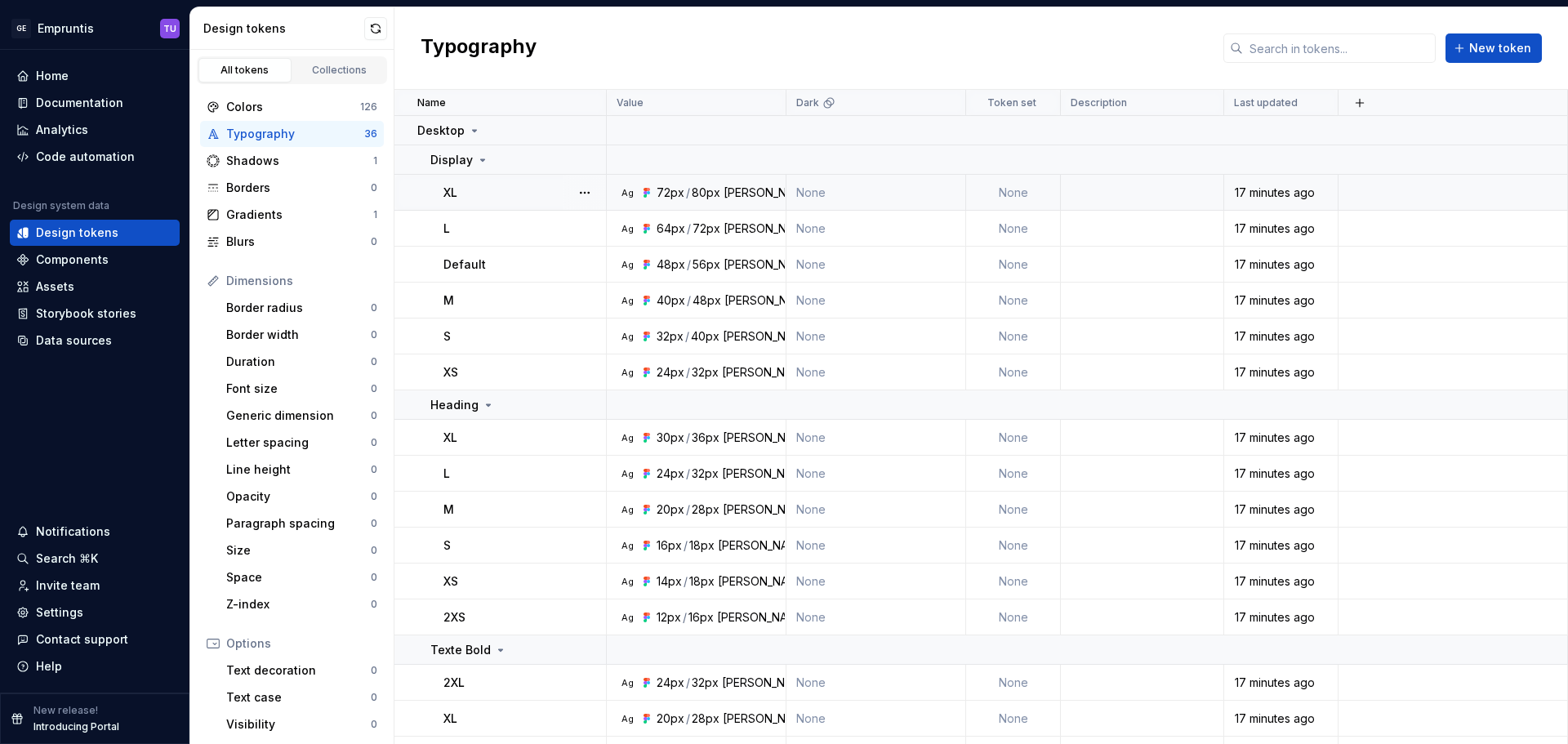
click at [724, 196] on div "[PERSON_NAME]" at bounding box center [769, 193] width 92 height 16
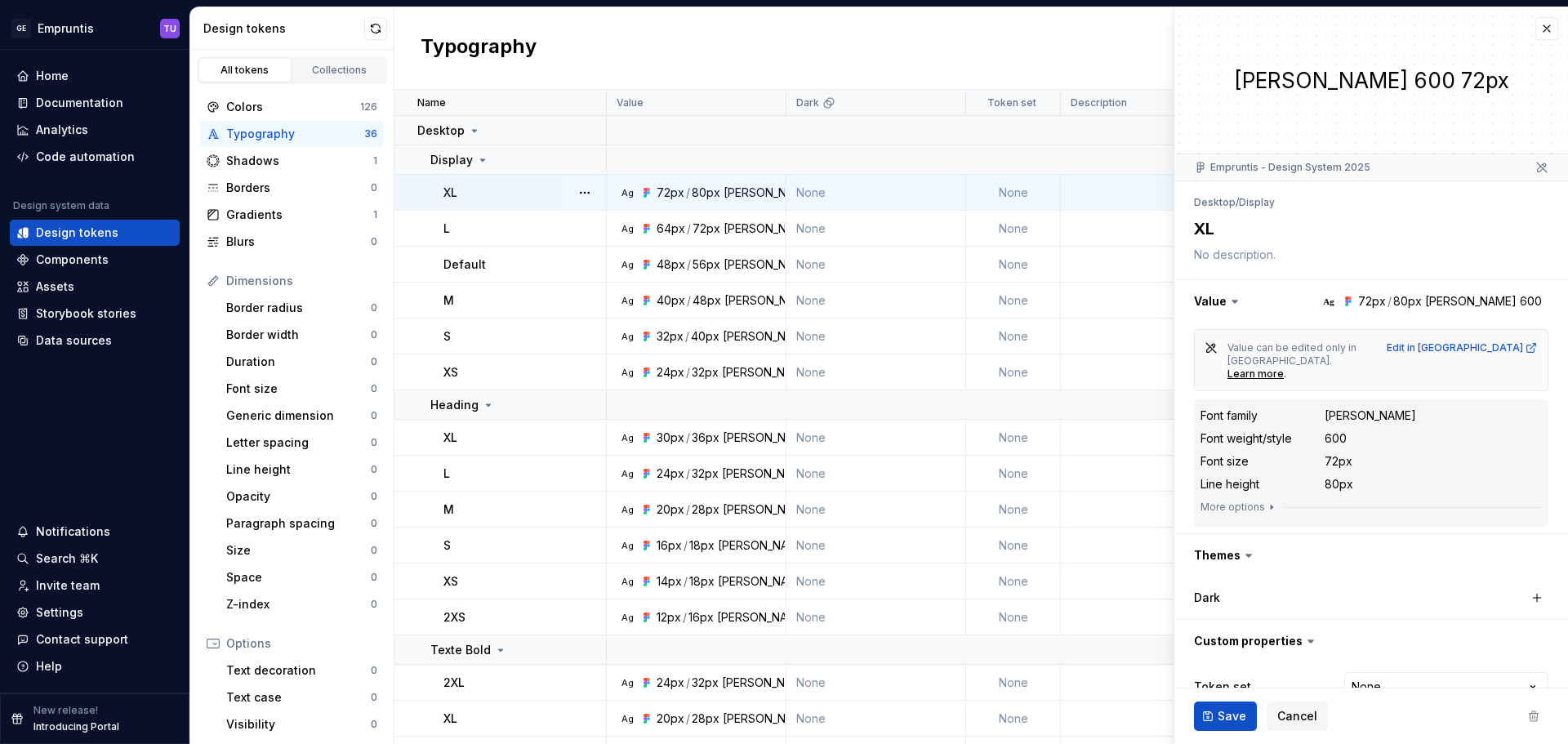
click at [1346, 476] on div "80px" at bounding box center [1338, 484] width 28 height 16
click at [1535, 27] on button "button" at bounding box center [1546, 28] width 23 height 23
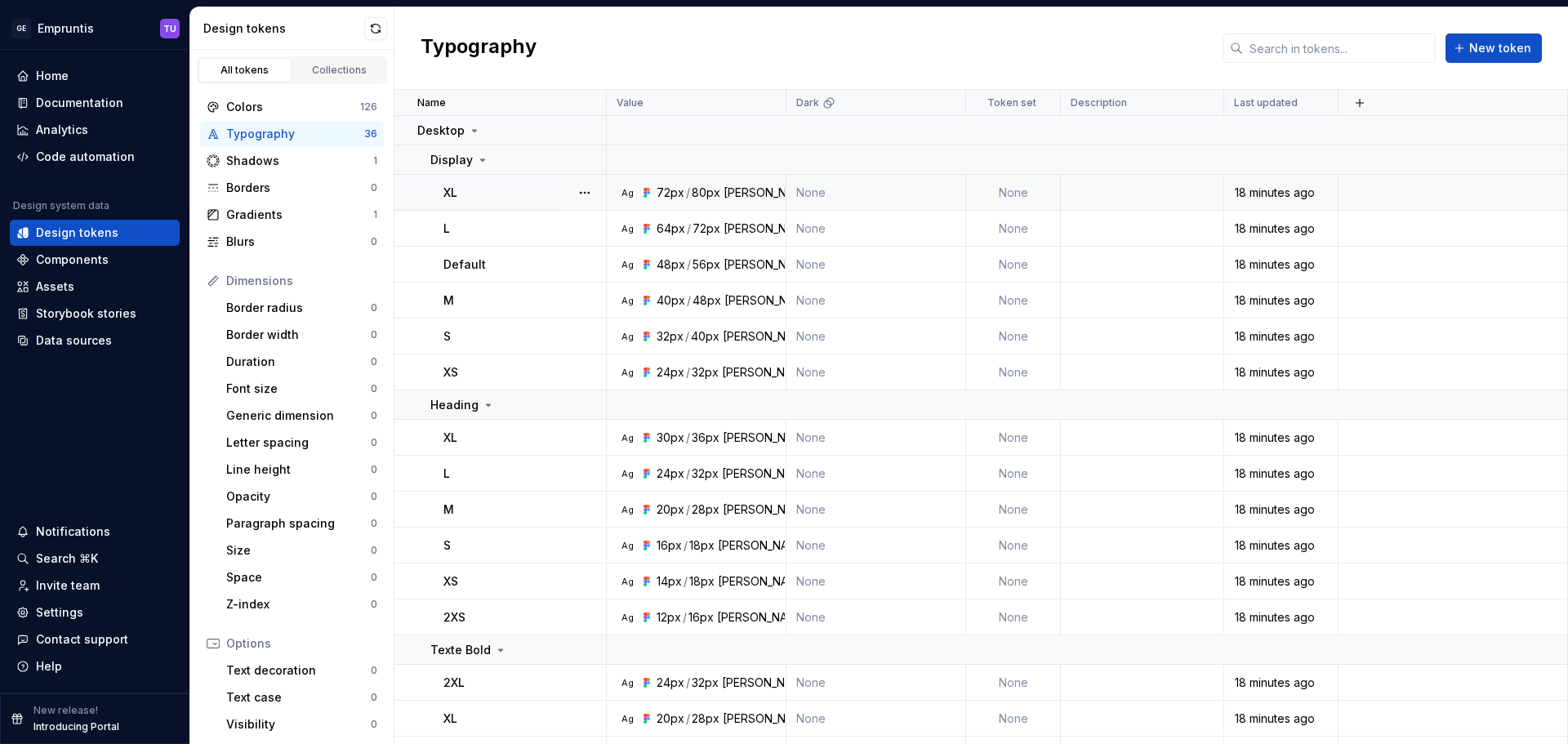
click at [715, 193] on div "80px" at bounding box center [705, 193] width 28 height 16
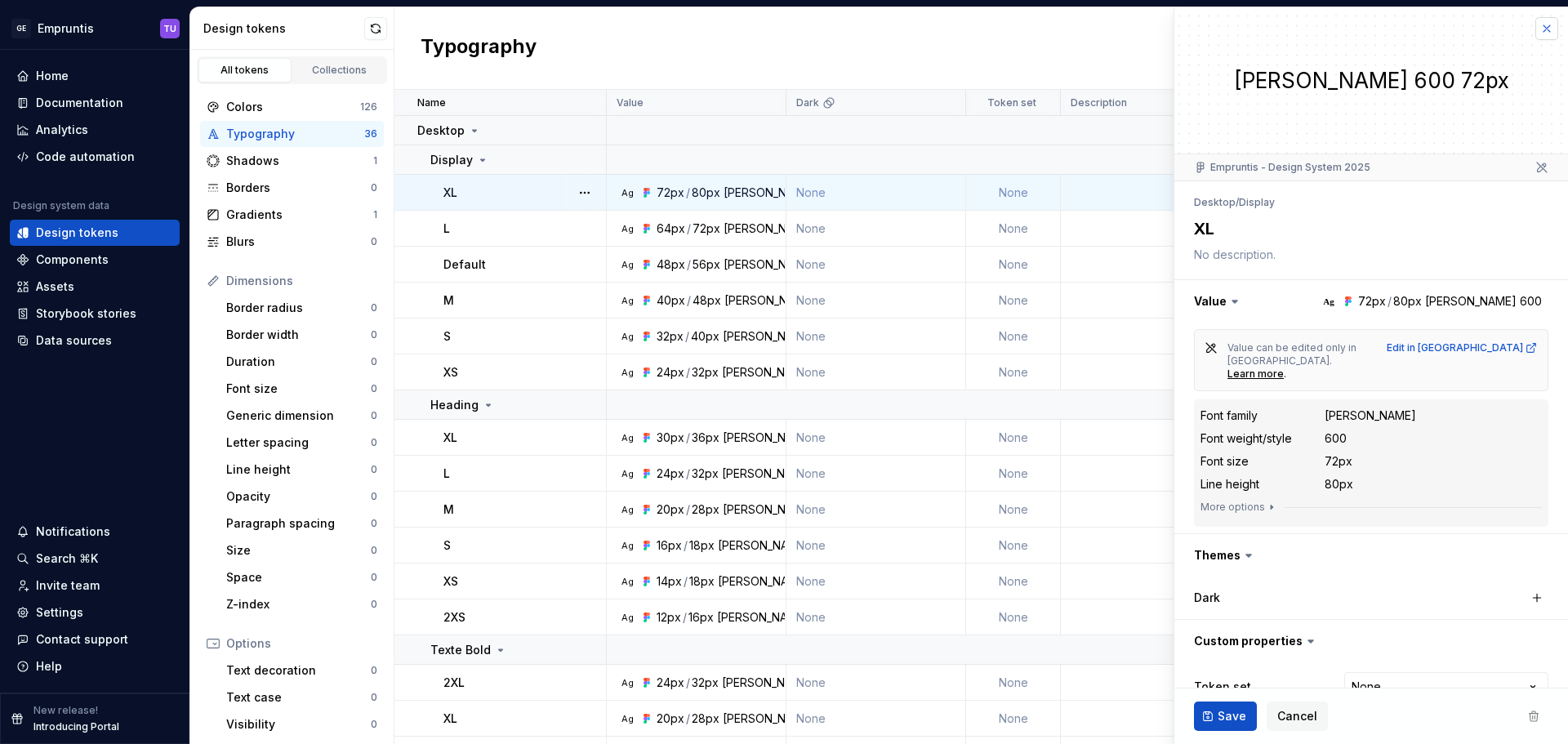
click at [1535, 28] on button "button" at bounding box center [1546, 28] width 23 height 23
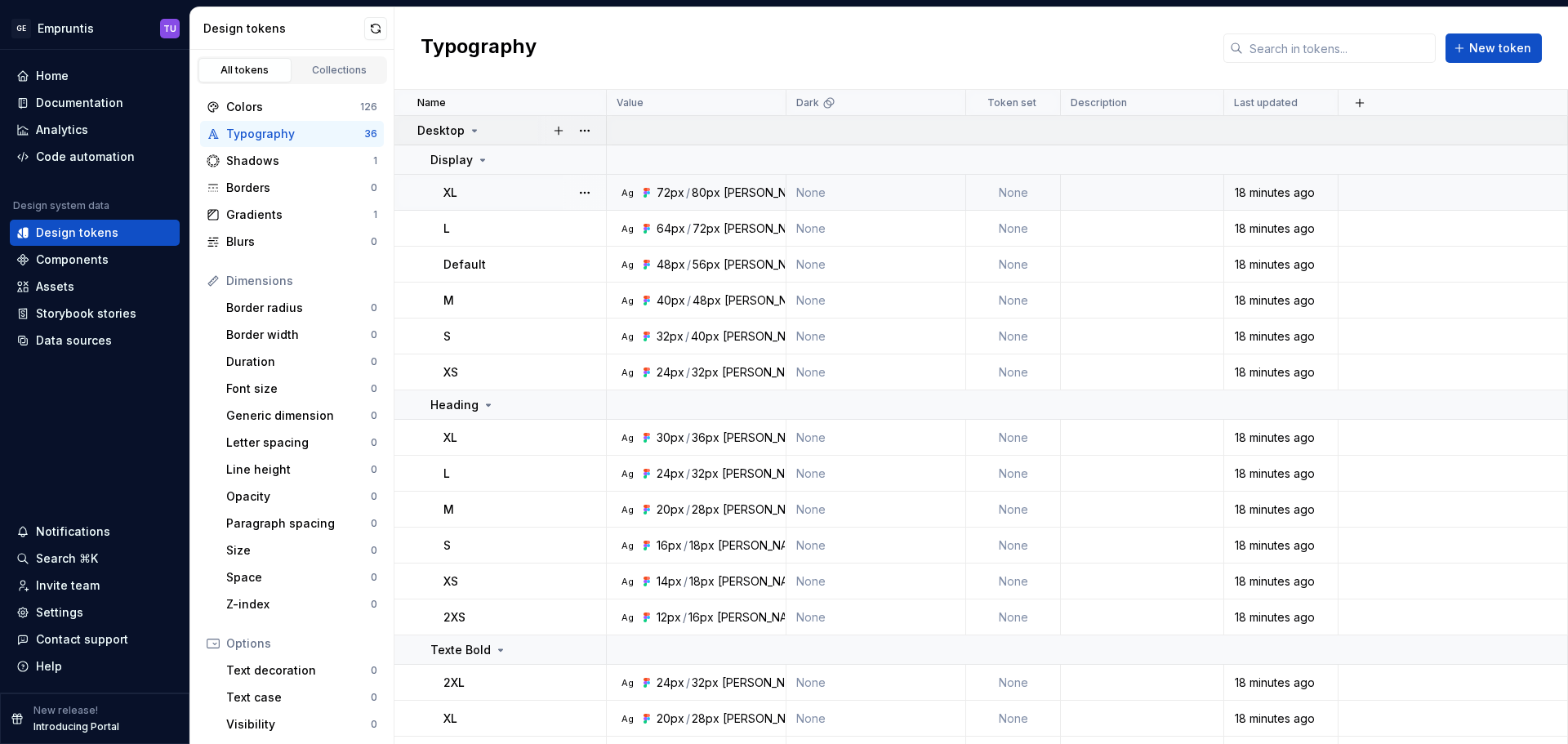
click at [500, 132] on div "Desktop" at bounding box center [511, 131] width 188 height 16
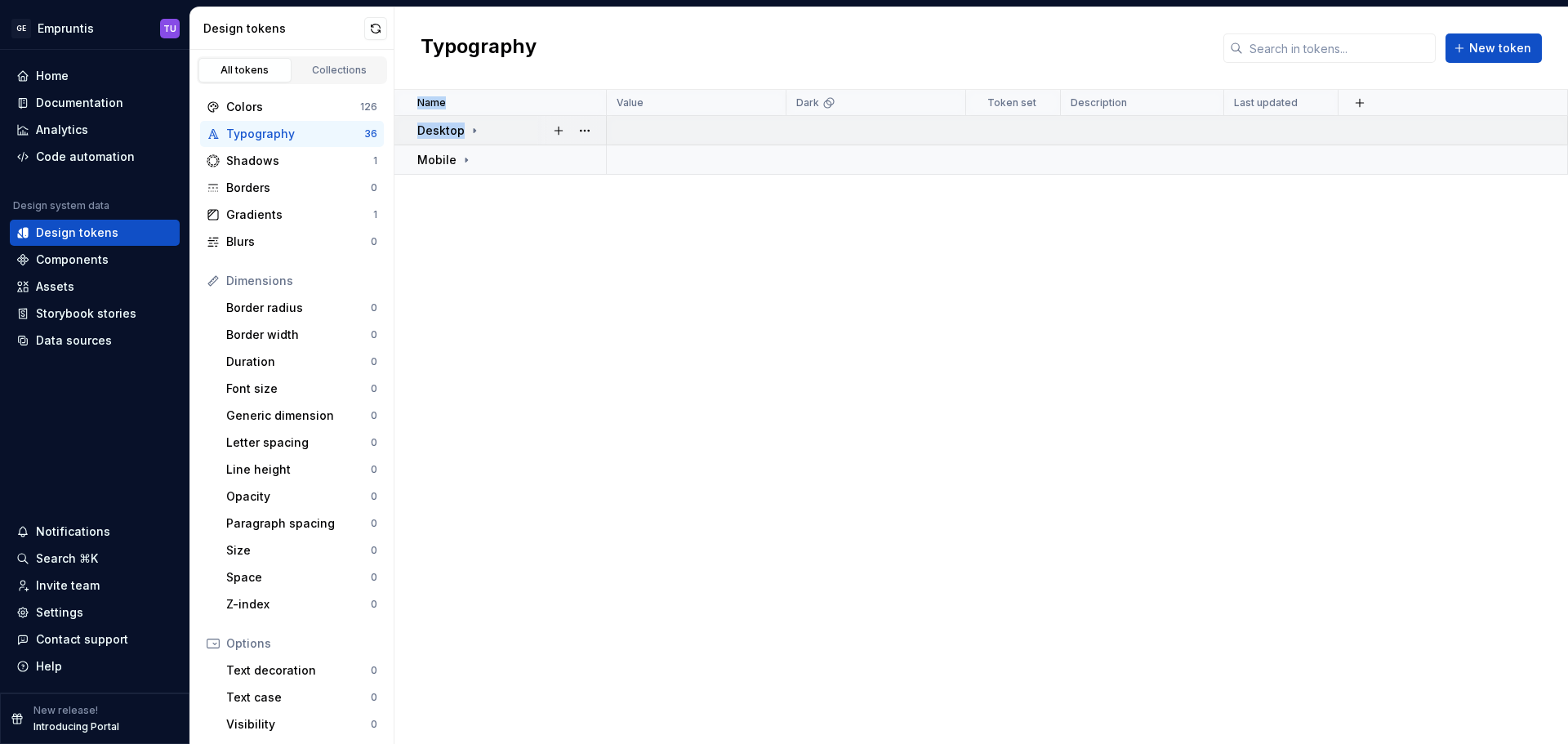
drag, startPoint x: 497, startPoint y: 196, endPoint x: 495, endPoint y: 140, distance: 56.0
click at [495, 140] on div "Name Value Dark Token set Description Last updated Desktop Mobile" at bounding box center [981, 417] width 1174 height 654
click at [512, 227] on div "Name Value Dark Token set Description Last updated Desktop Mobile" at bounding box center [981, 417] width 1174 height 654
click at [571, 219] on div "Name Value Dark Token set Description Last updated Desktop Mobile" at bounding box center [981, 417] width 1174 height 654
drag, startPoint x: 538, startPoint y: 206, endPoint x: 524, endPoint y: 117, distance: 90.1
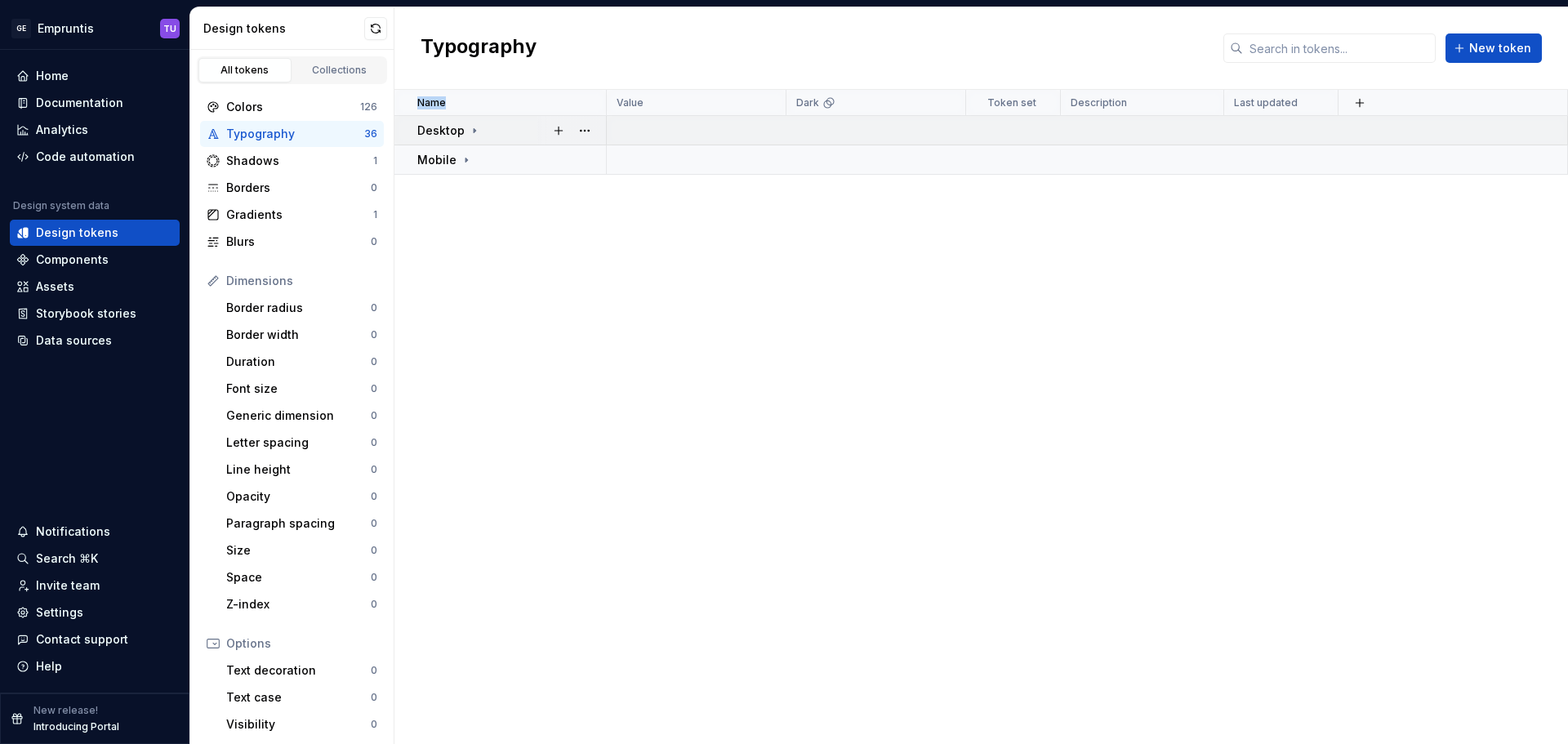
click at [524, 115] on div "Name Value Dark Token set Description Last updated Desktop Mobile" at bounding box center [981, 417] width 1174 height 654
click at [513, 206] on div "Name Value Dark Token set Description Last updated Desktop Mobile" at bounding box center [981, 417] width 1174 height 654
click at [471, 162] on div "Mobile" at bounding box center [511, 160] width 188 height 16
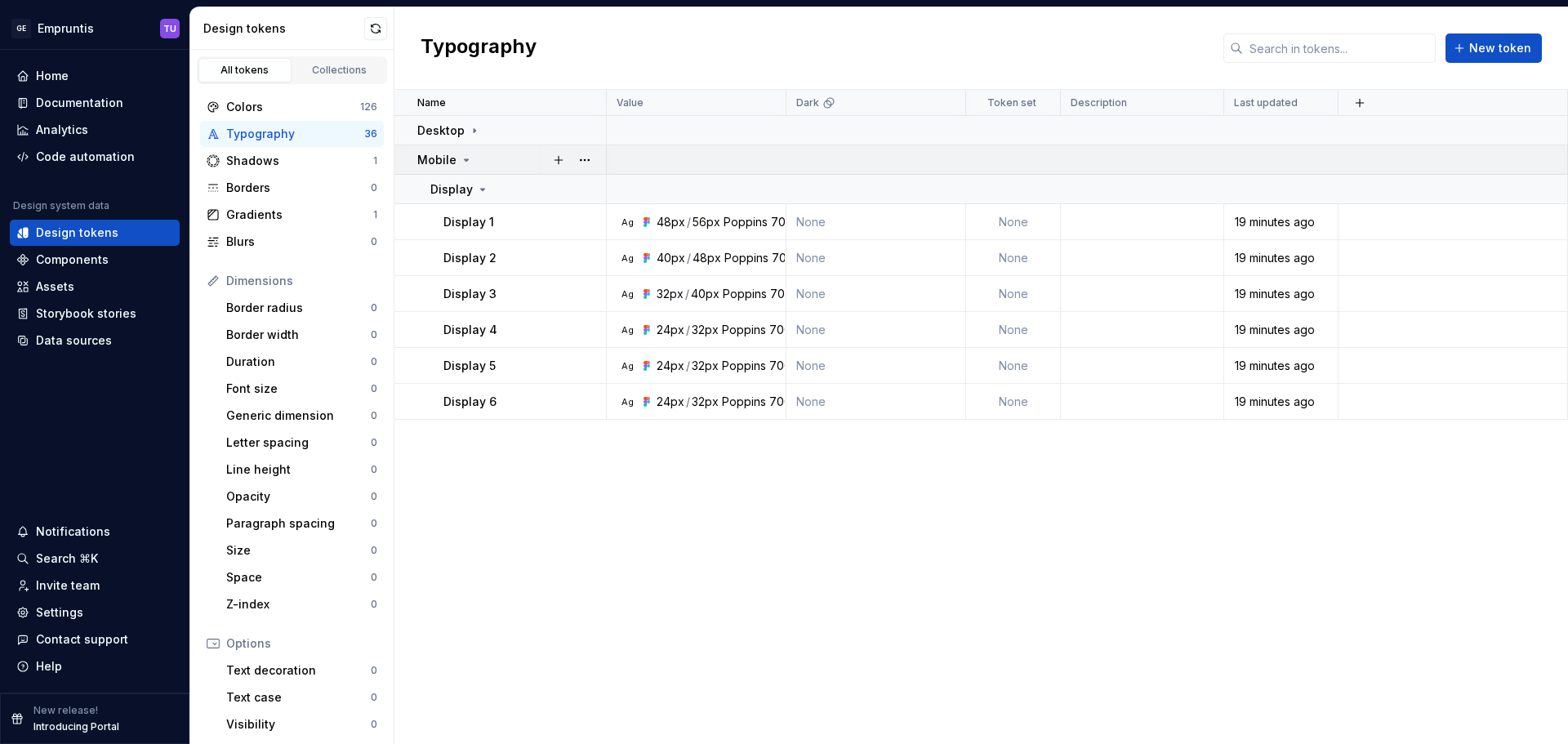
click at [468, 159] on icon at bounding box center [466, 160] width 13 height 13
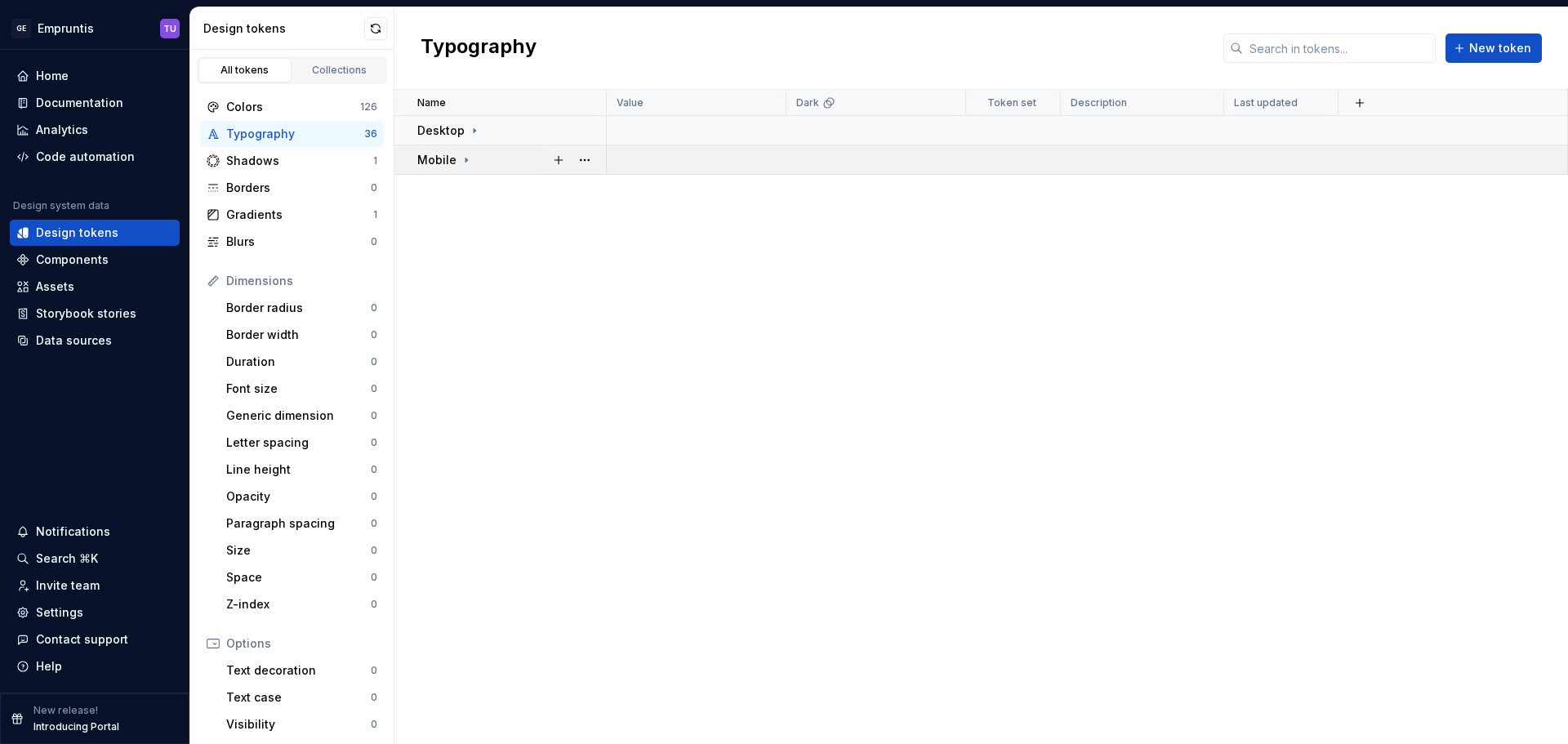
click at [469, 163] on icon at bounding box center [466, 160] width 13 height 13
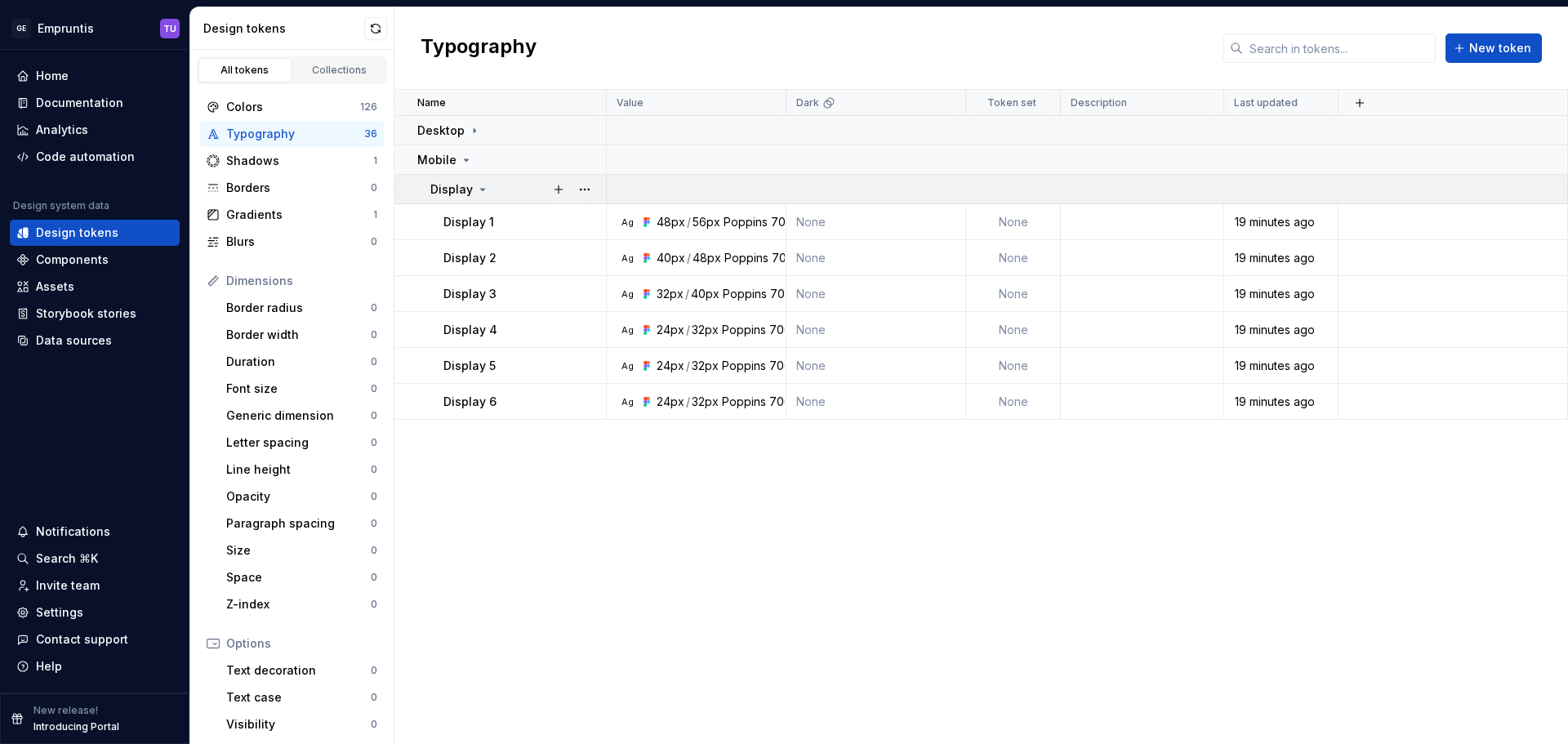
click at [471, 190] on div "Display" at bounding box center [460, 190] width 59 height 16
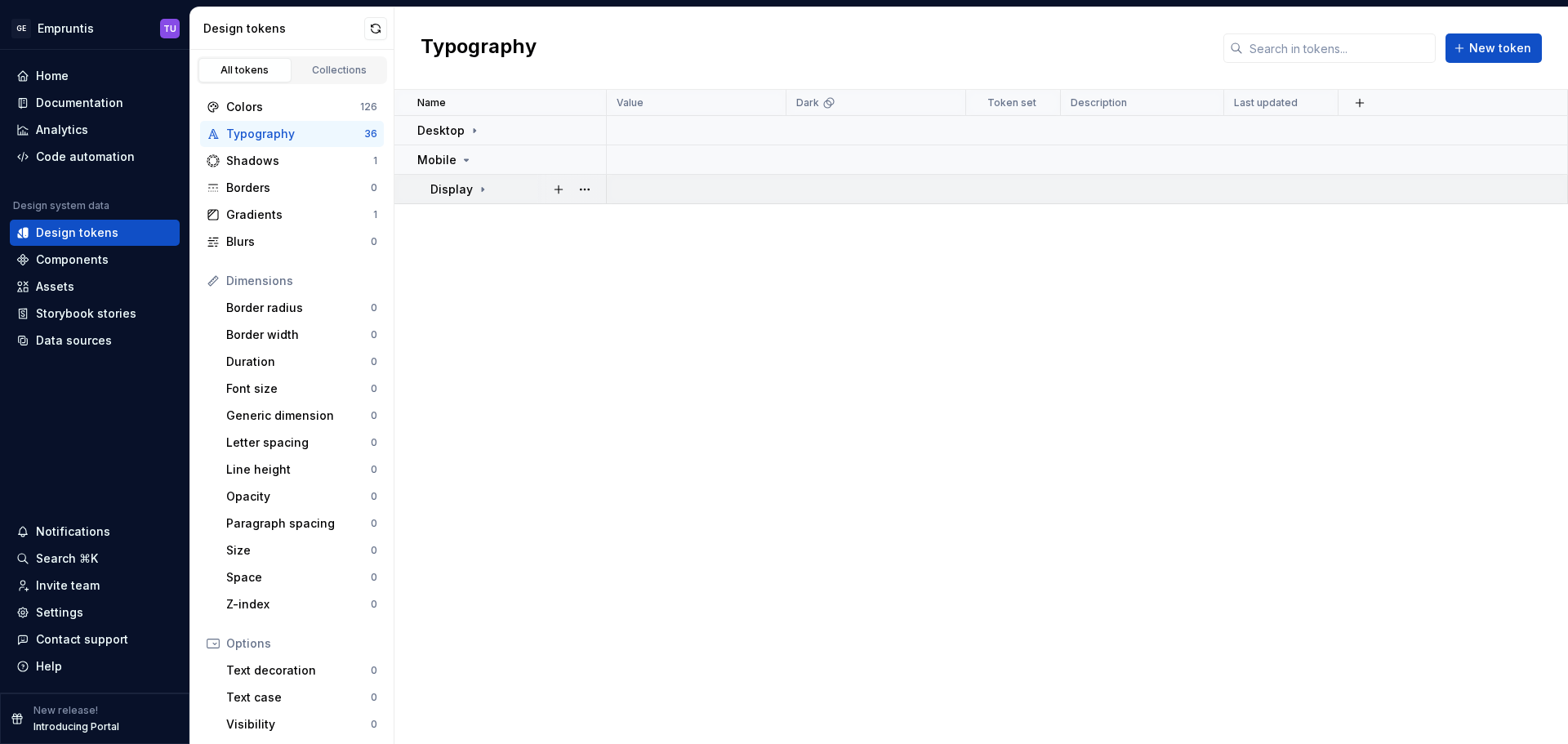
click at [476, 190] on icon at bounding box center [482, 189] width 13 height 13
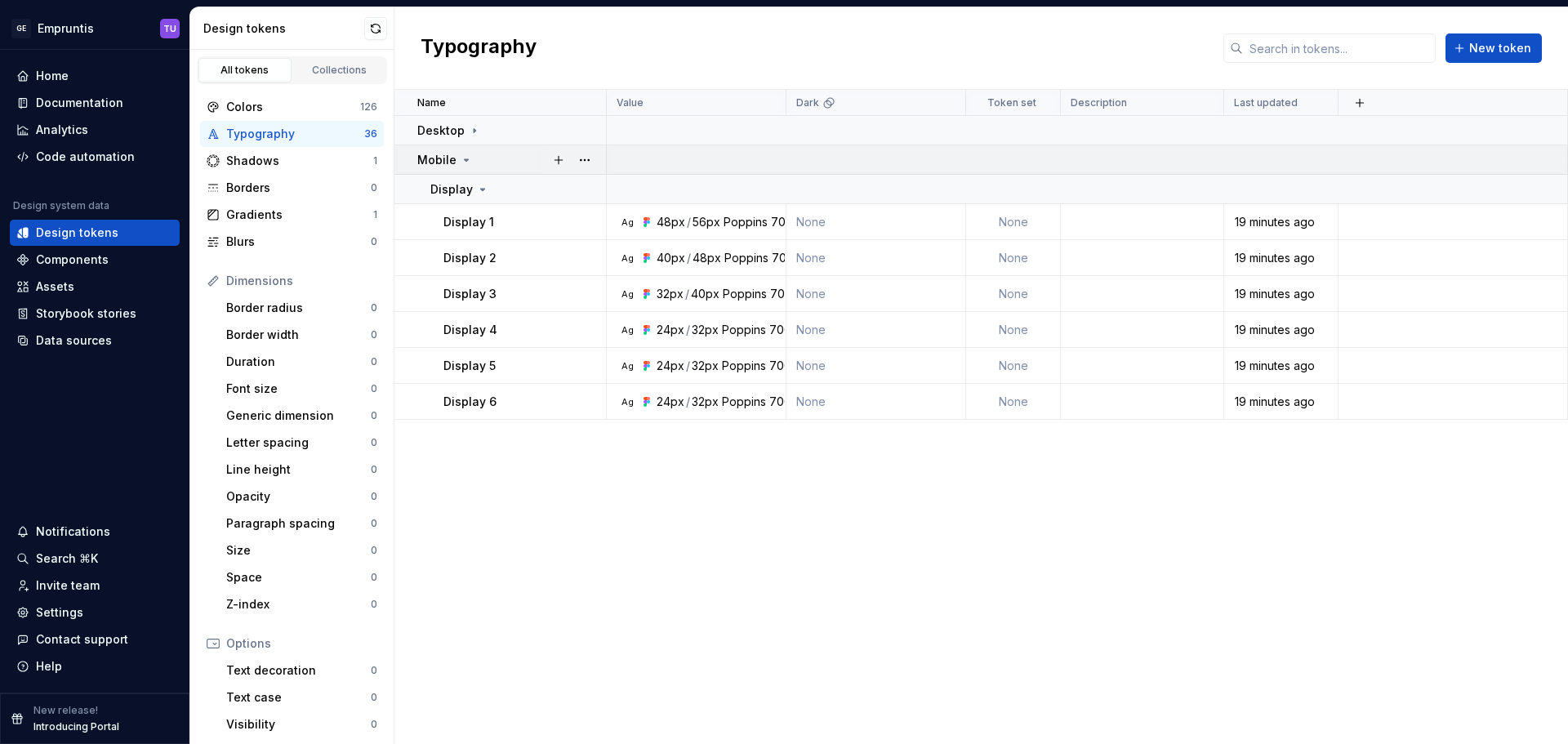
click at [465, 164] on icon at bounding box center [466, 160] width 13 height 13
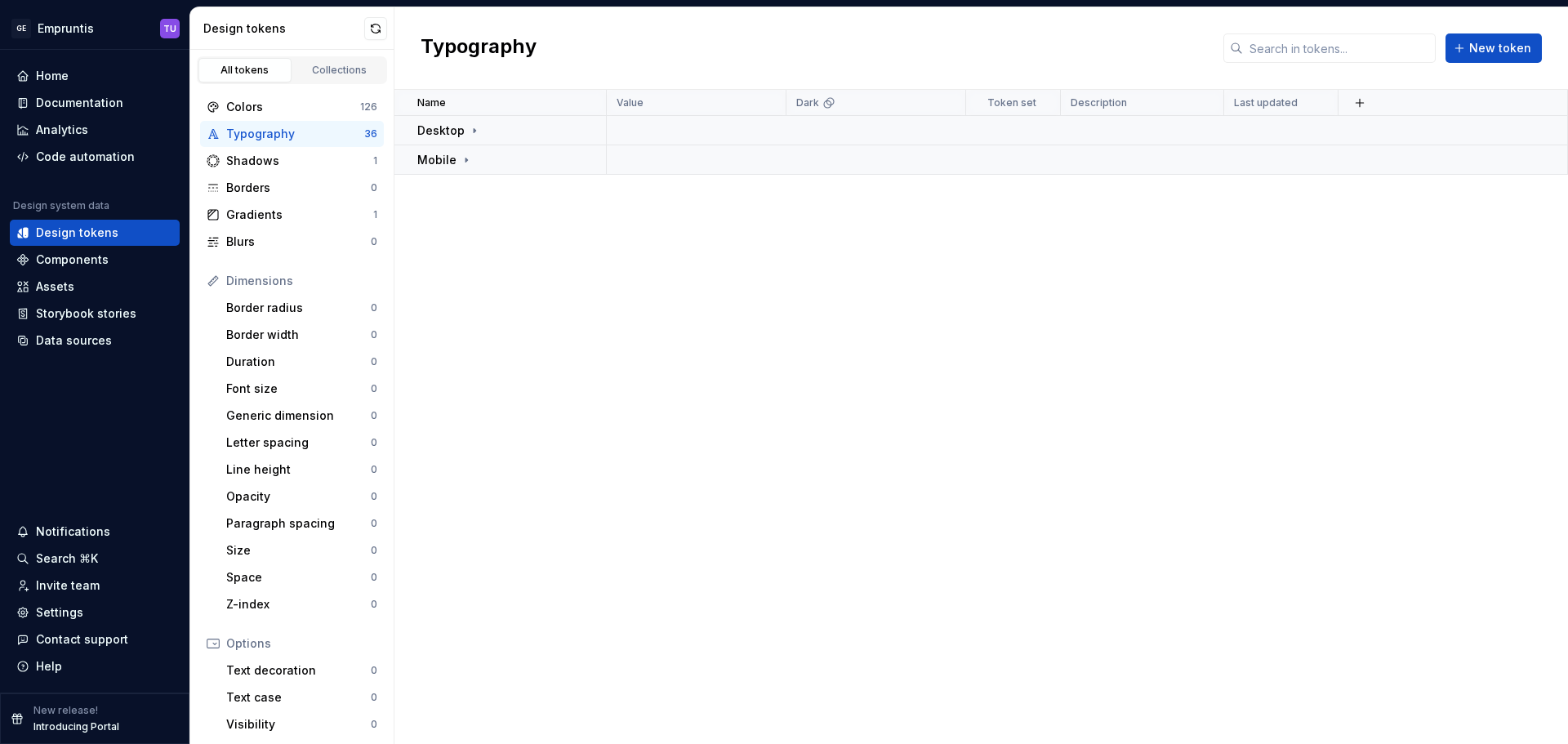
drag, startPoint x: 551, startPoint y: 258, endPoint x: 634, endPoint y: 220, distance: 91.3
click at [592, 236] on div "Name Value Dark Token set Description Last updated Desktop Mobile" at bounding box center [981, 417] width 1174 height 654
click at [1499, 43] on span "New token" at bounding box center [1500, 48] width 62 height 16
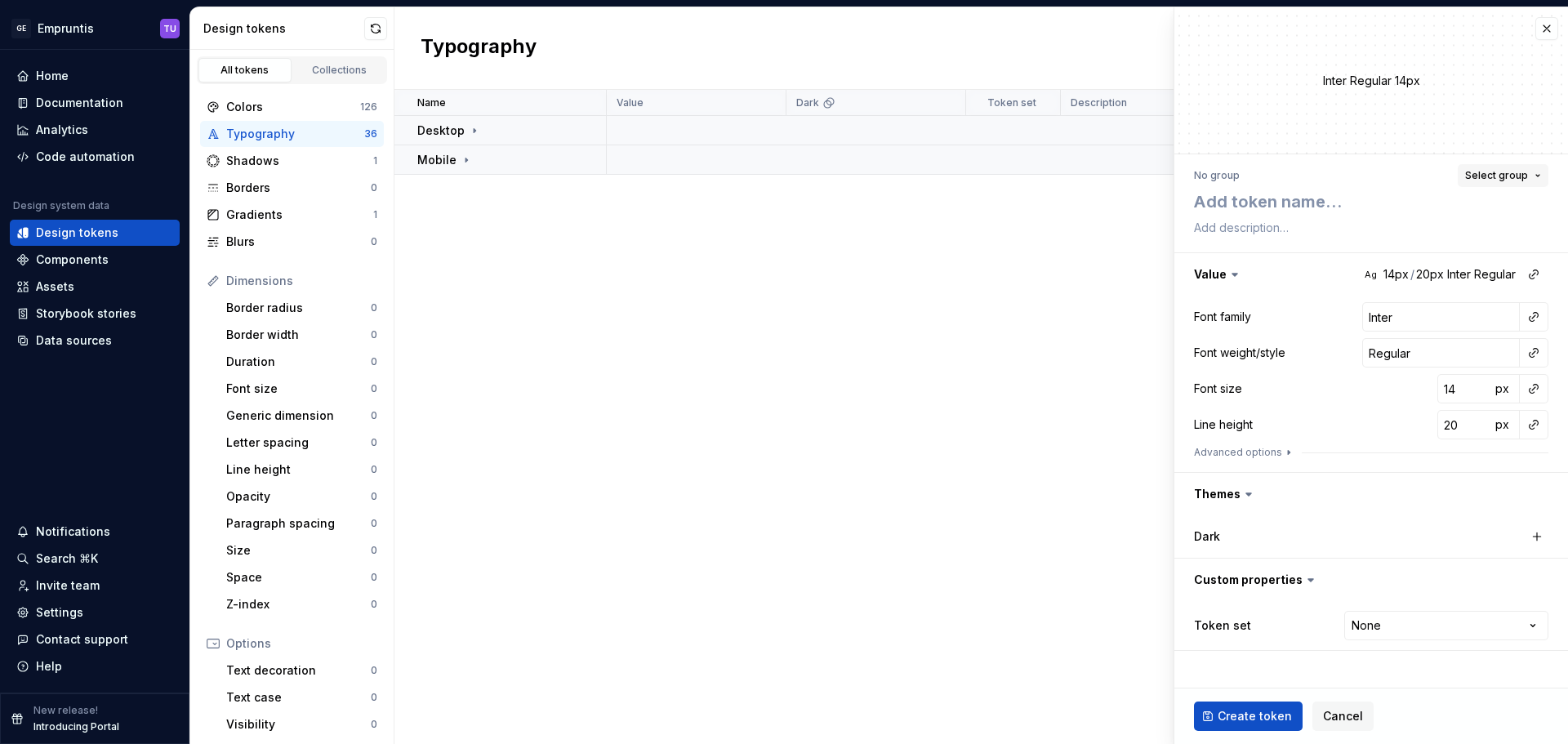
click at [1523, 172] on span "Select group" at bounding box center [1496, 175] width 63 height 13
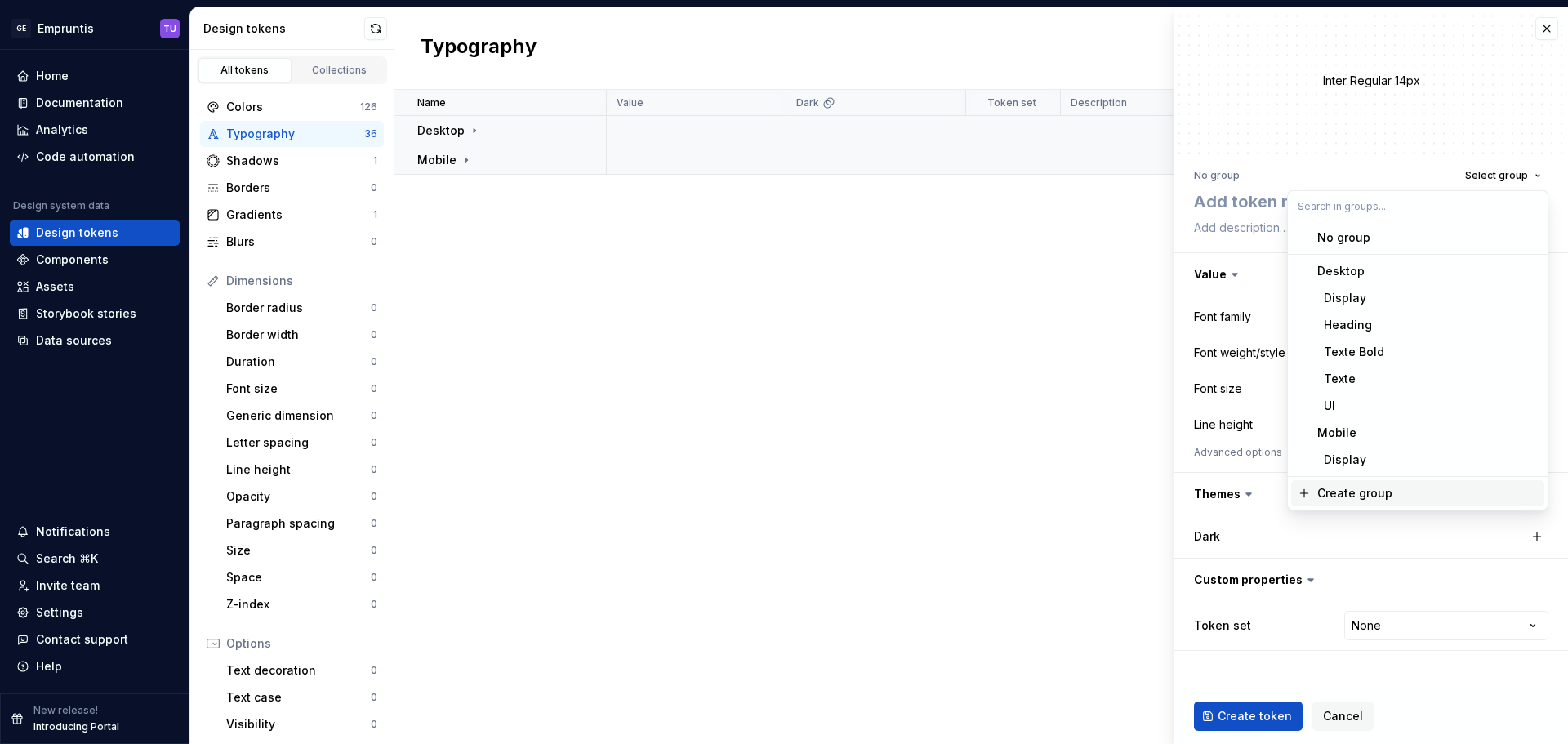
click at [1344, 491] on div "Create group" at bounding box center [1355, 493] width 75 height 16
type textarea "*"
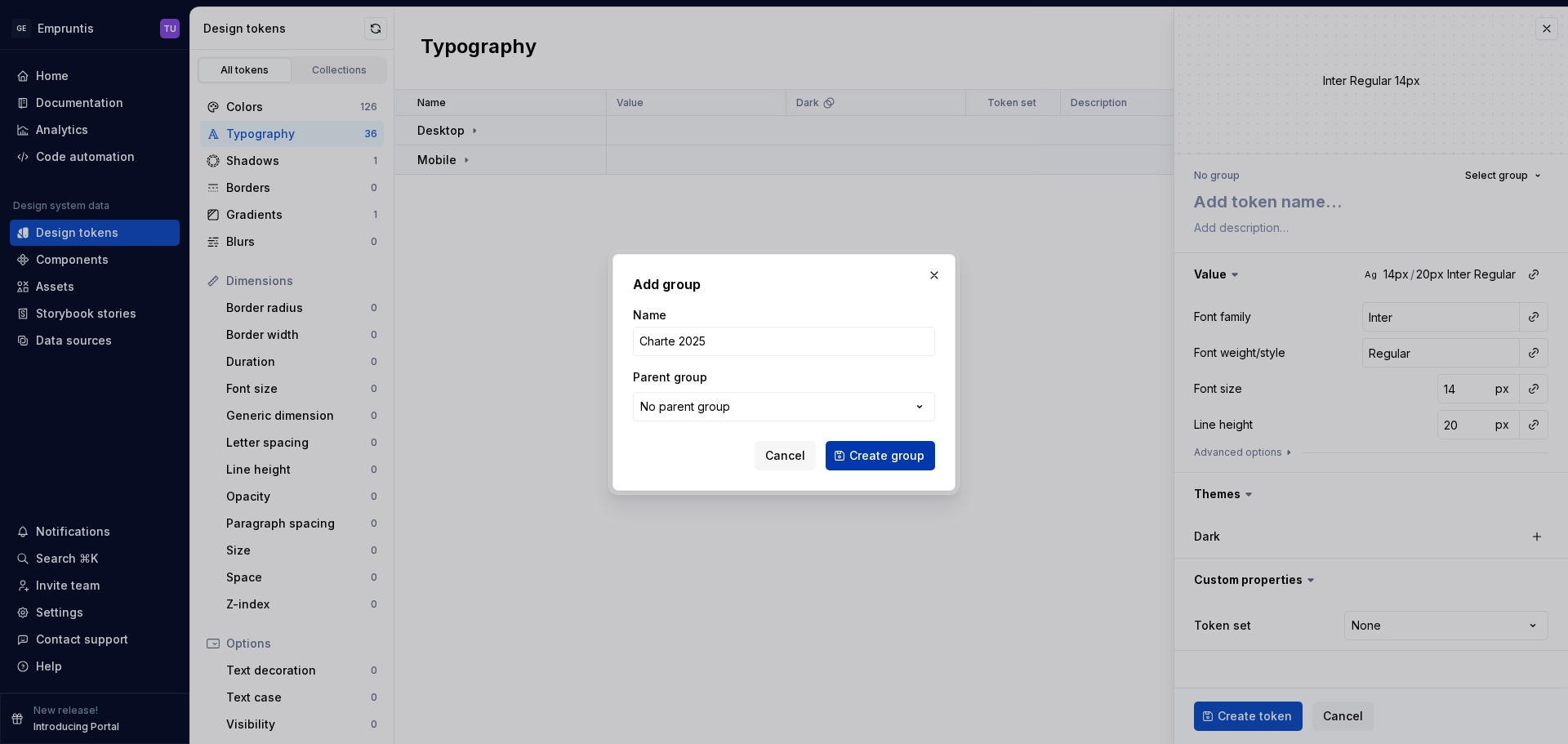
type input "Charte 2025"
click at [897, 453] on span "Create group" at bounding box center [887, 456] width 75 height 16
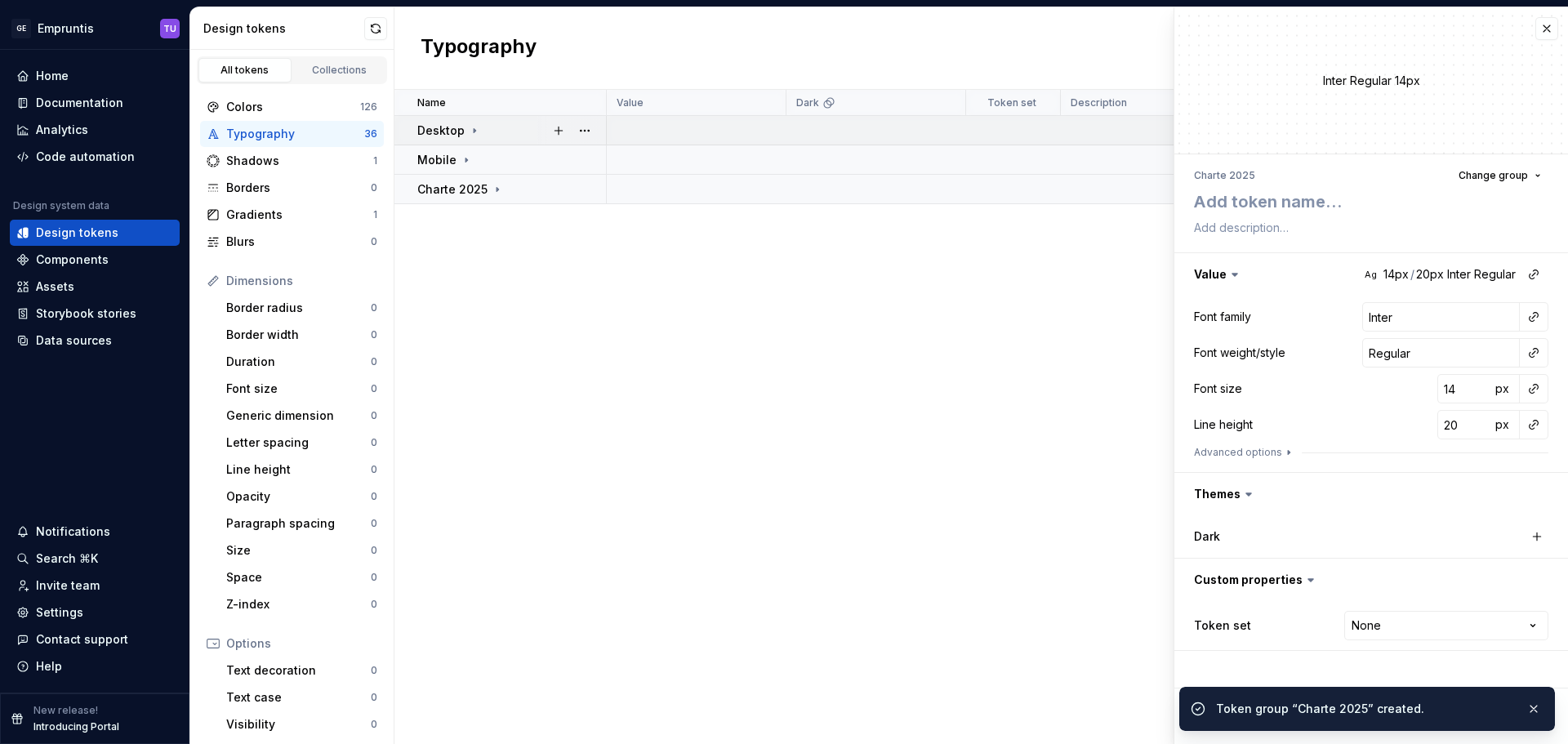
click at [492, 125] on div "Desktop" at bounding box center [511, 131] width 188 height 16
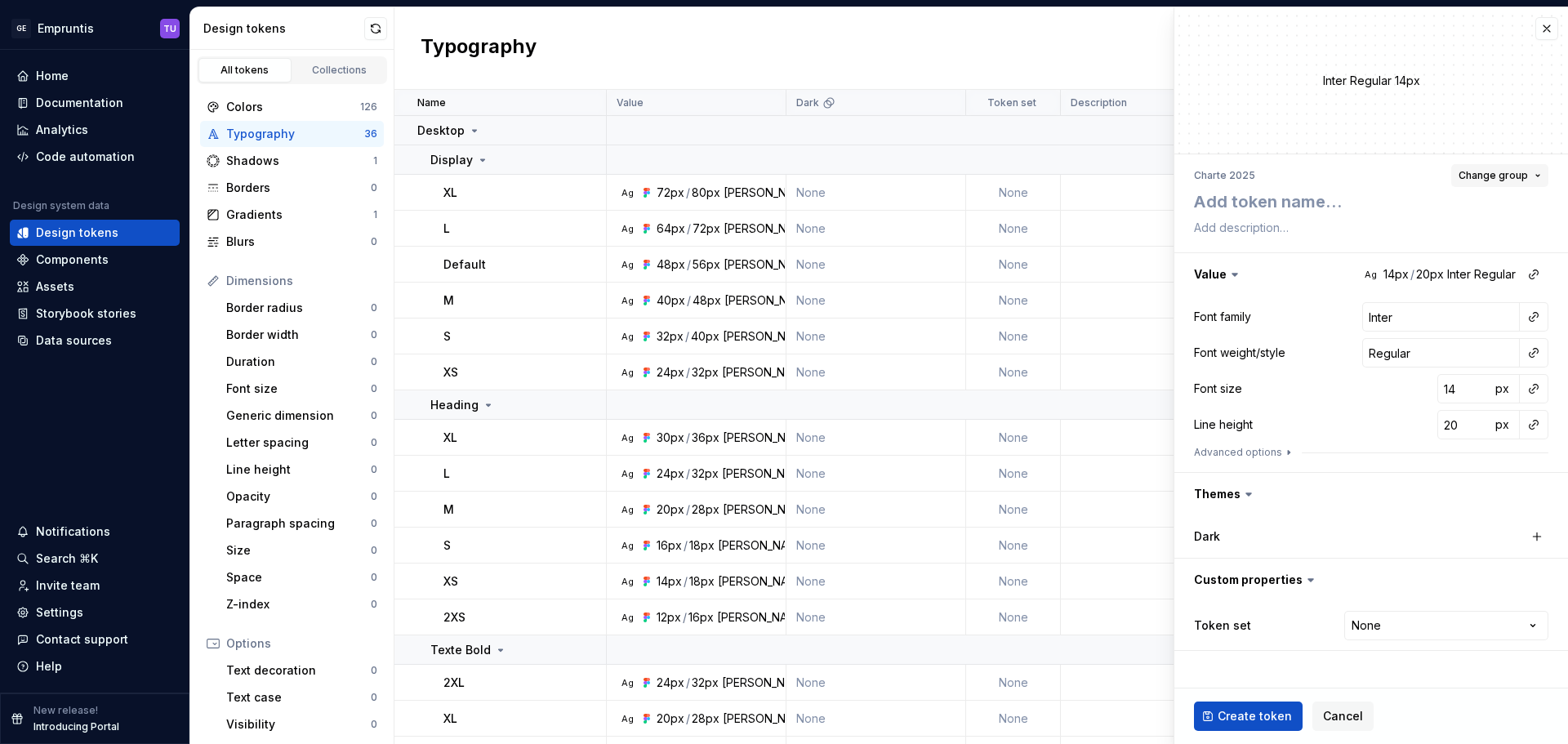
click at [1489, 173] on span "Change group" at bounding box center [1494, 175] width 69 height 13
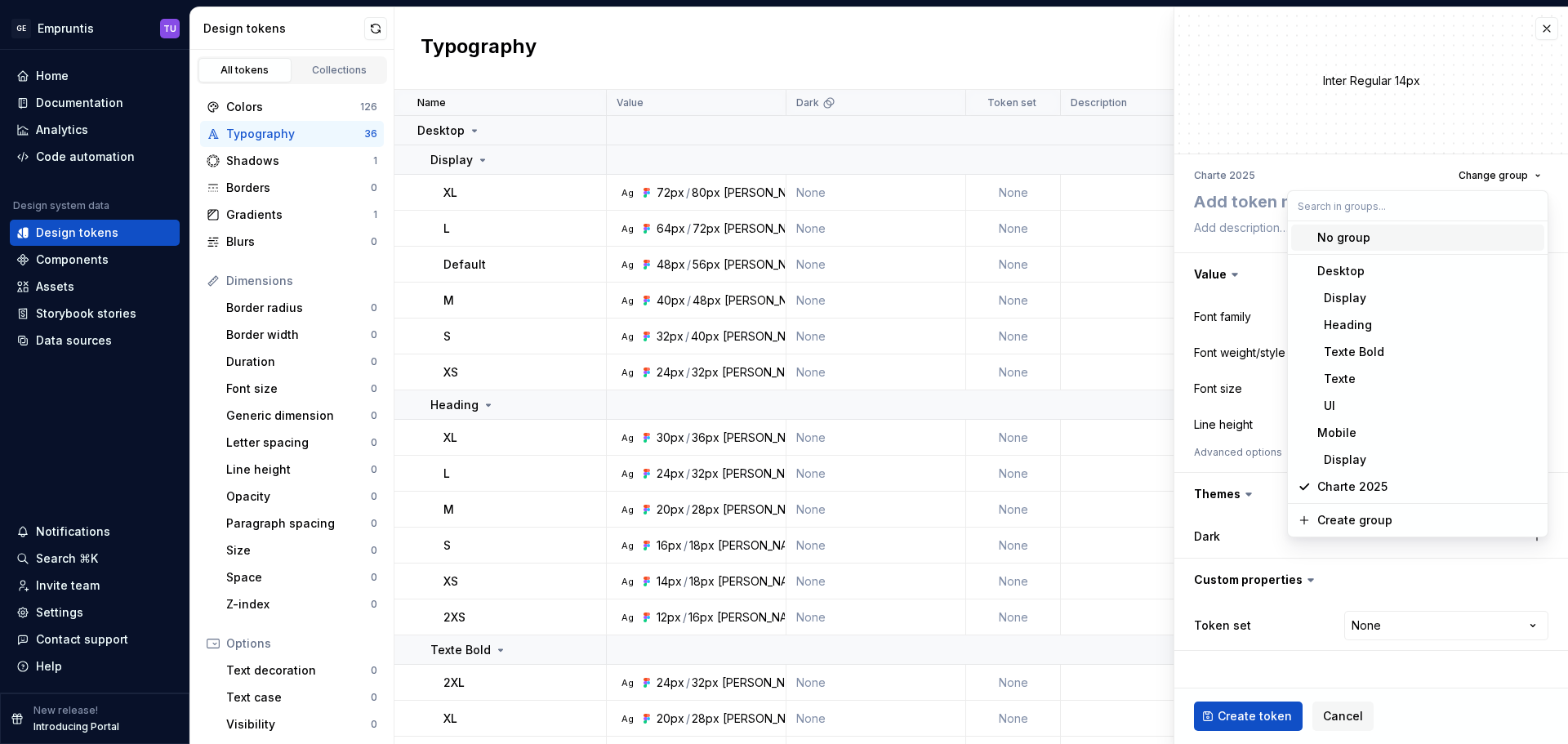
click at [1364, 173] on div "Charte 2025 Change group" at bounding box center [1371, 175] width 354 height 23
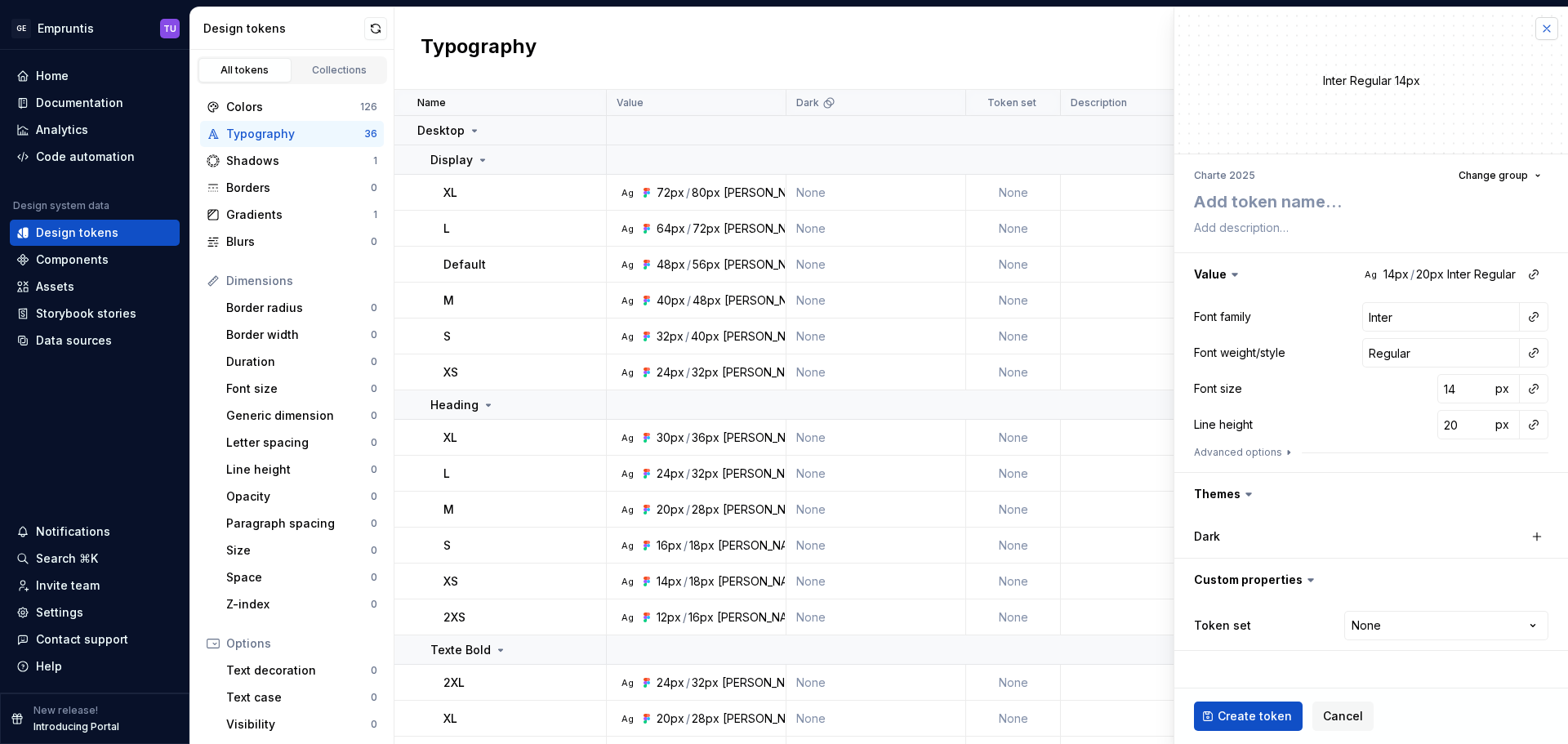
click at [1546, 28] on button "button" at bounding box center [1546, 28] width 23 height 23
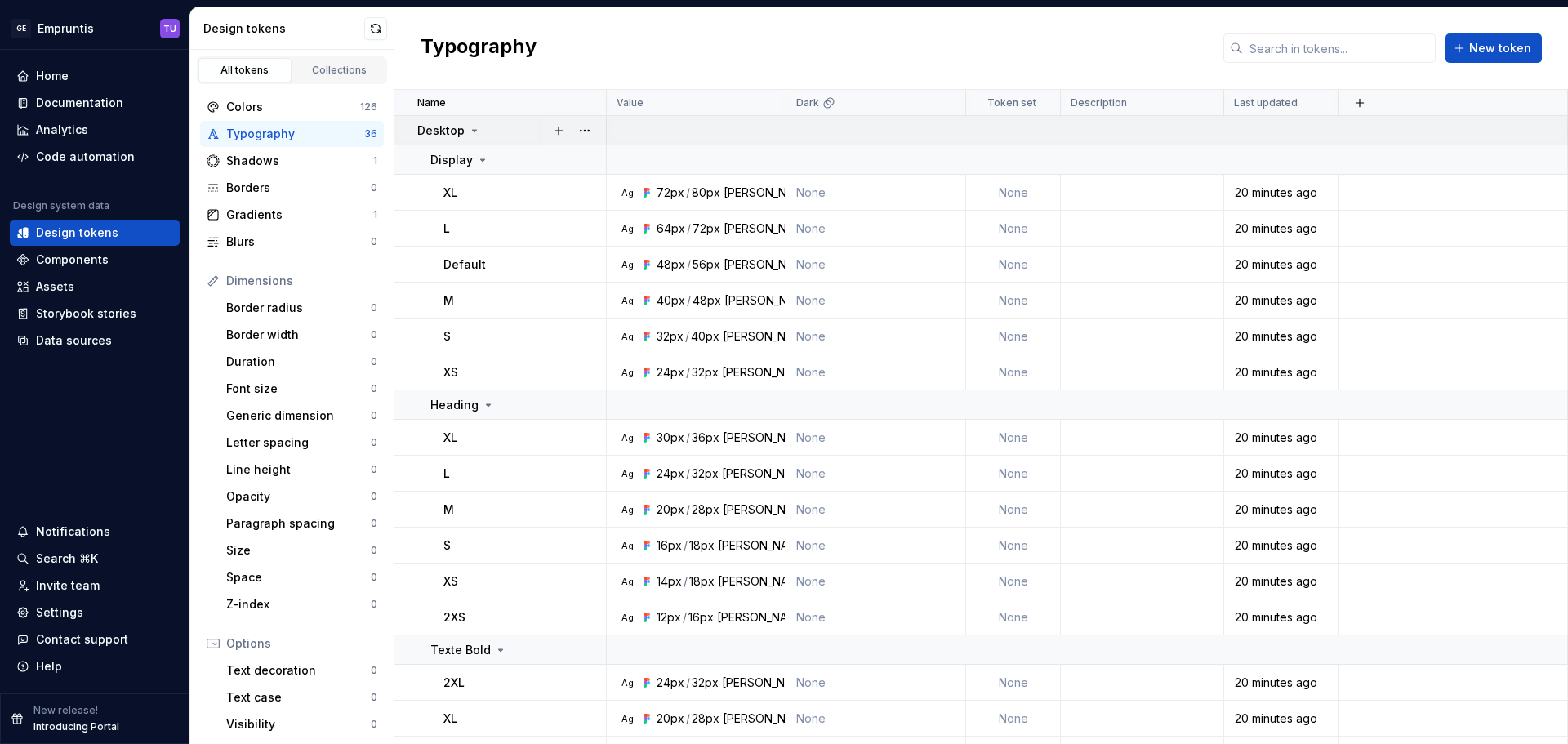
click at [476, 127] on icon at bounding box center [474, 131] width 13 height 13
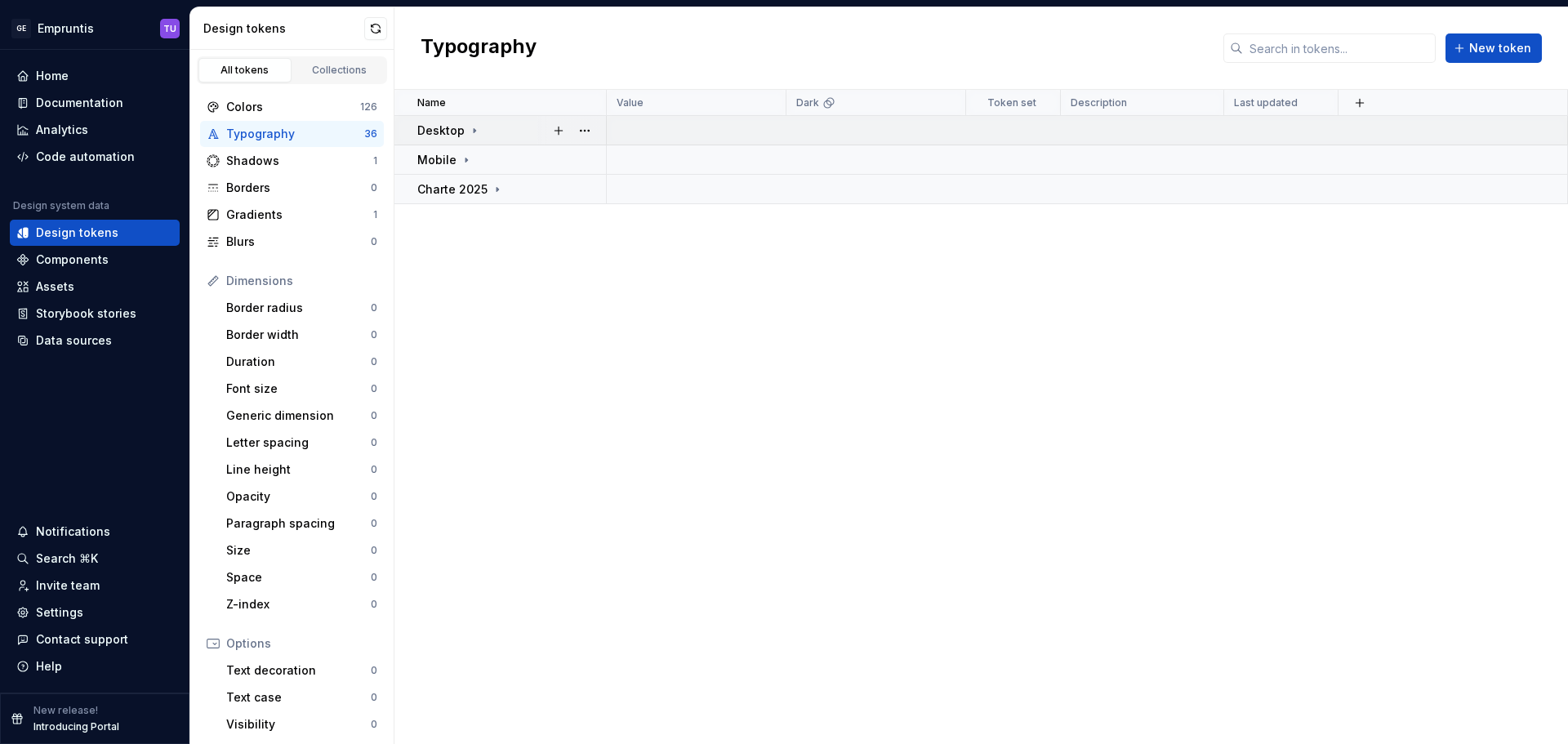
click at [409, 126] on td "Desktop" at bounding box center [501, 131] width 213 height 29
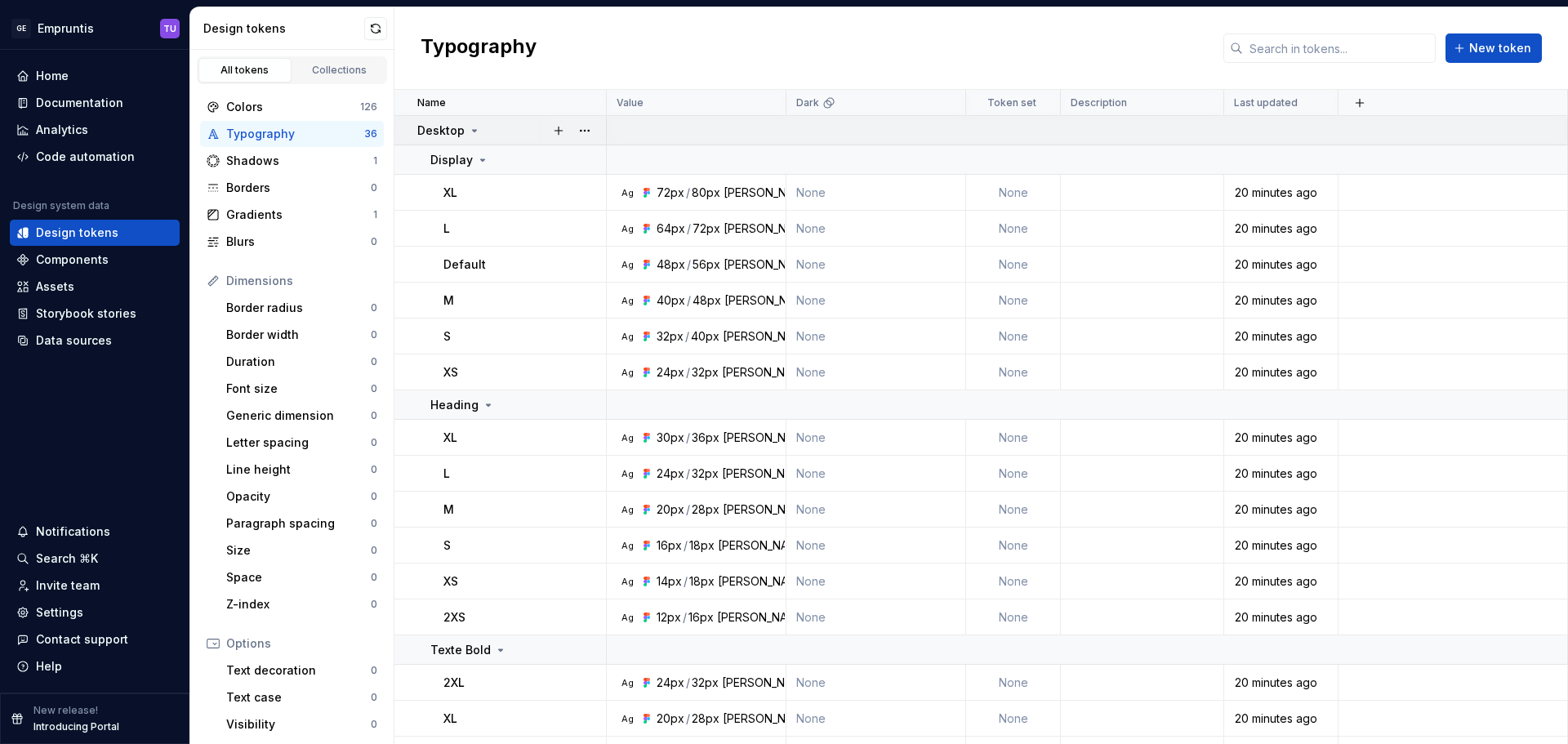
click at [498, 131] on div "Desktop" at bounding box center [511, 131] width 188 height 16
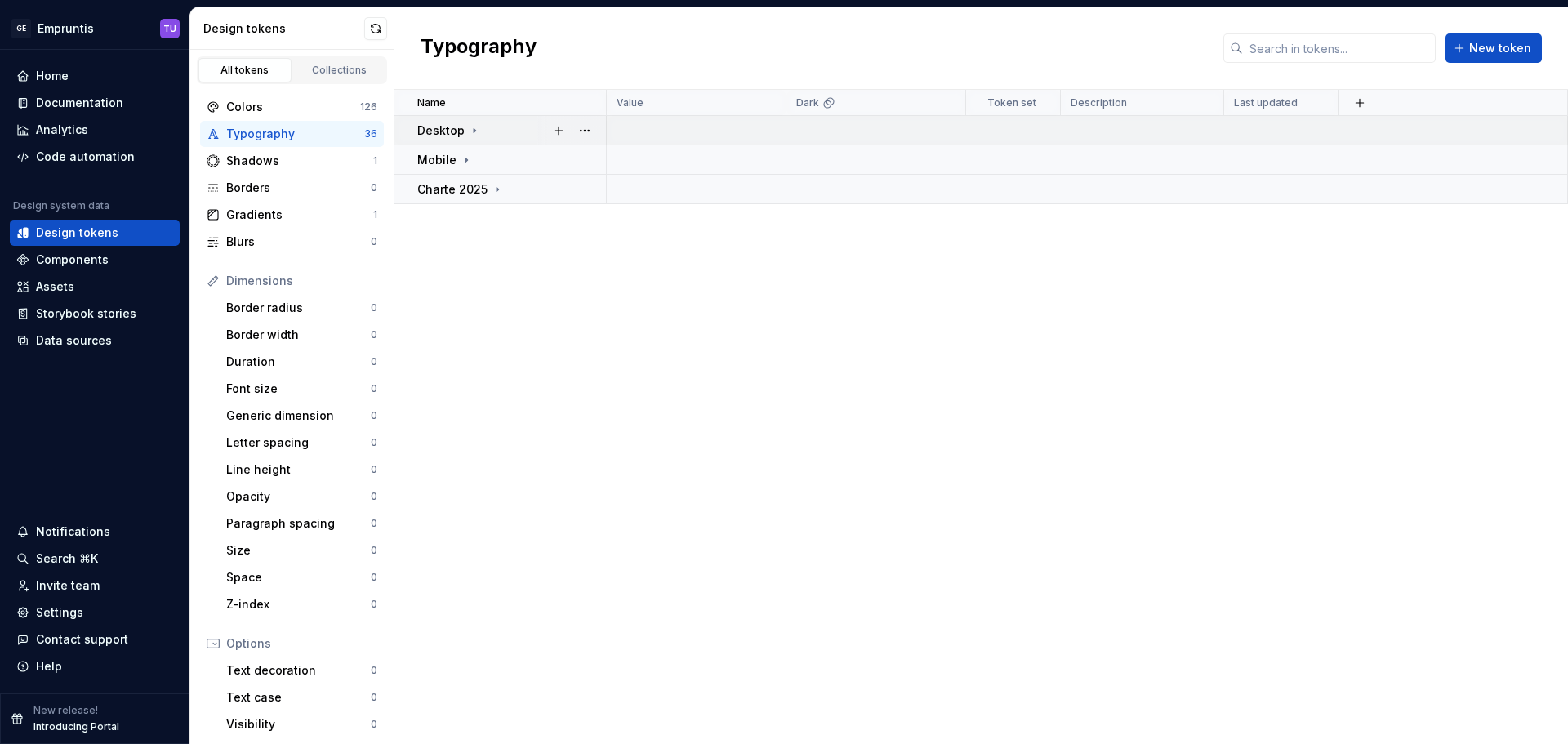
click at [514, 129] on div "Desktop" at bounding box center [511, 131] width 188 height 16
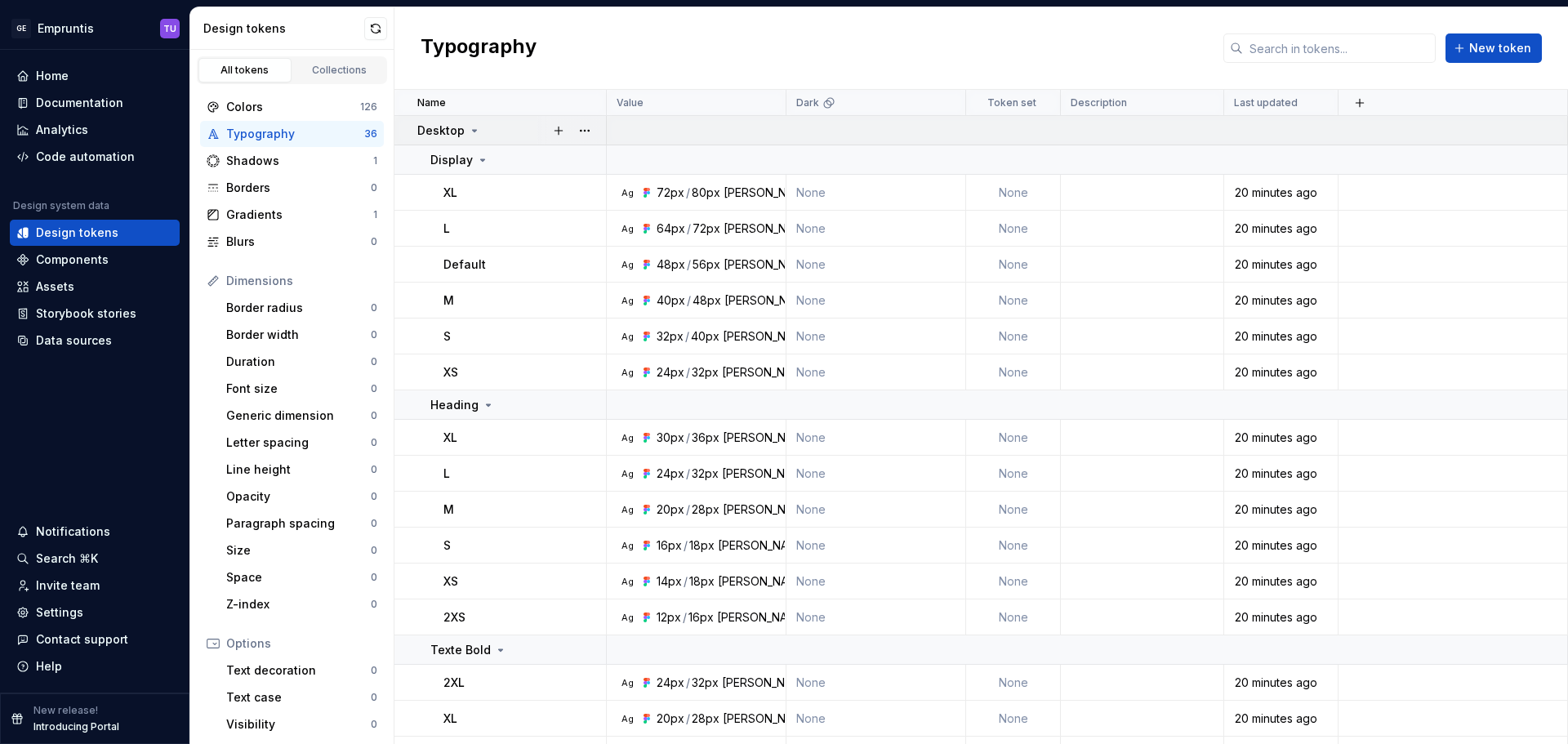
click at [510, 129] on div "Desktop" at bounding box center [511, 131] width 188 height 16
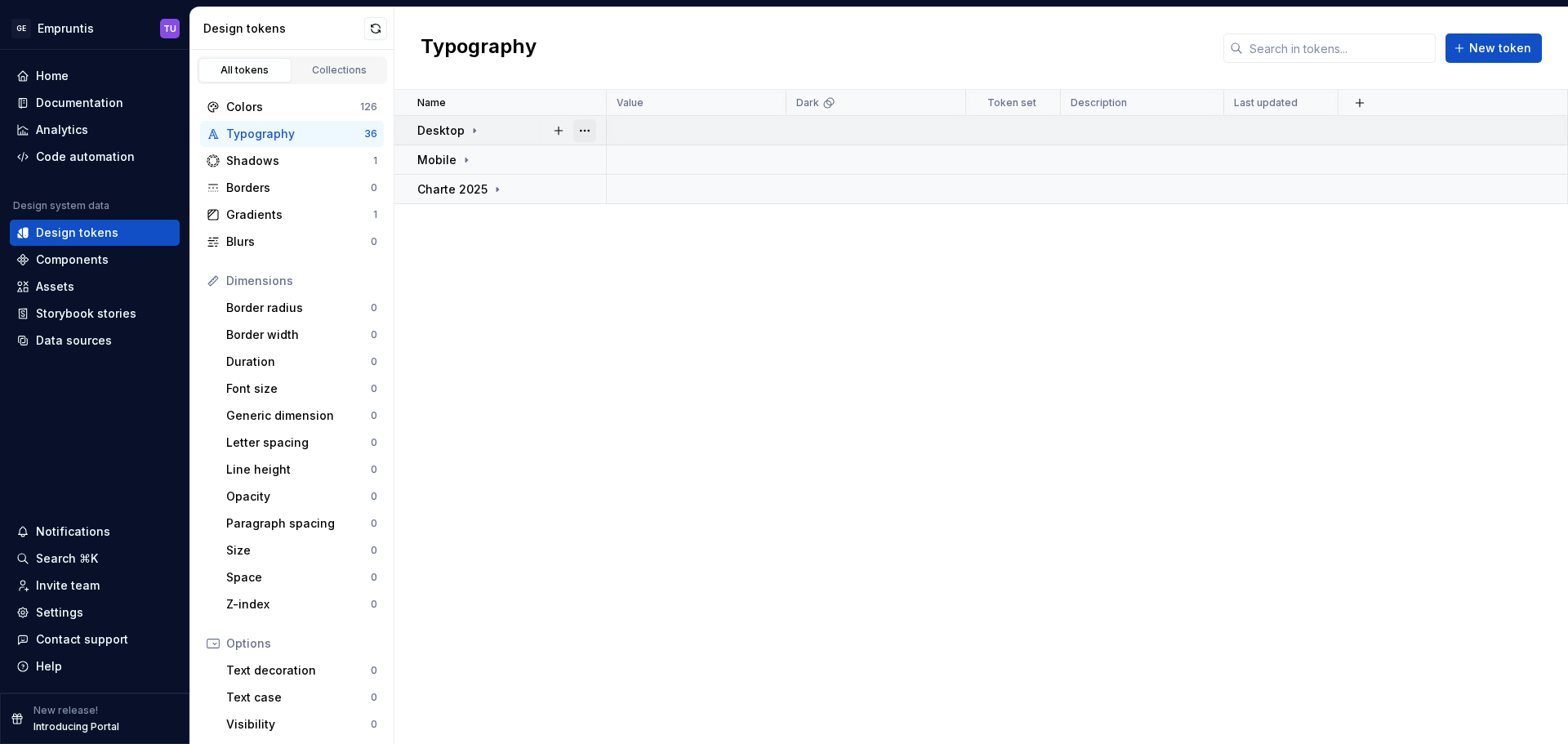
click at [588, 133] on button "button" at bounding box center [584, 130] width 23 height 23
click at [648, 184] on div "Move to group" at bounding box center [647, 188] width 139 height 26
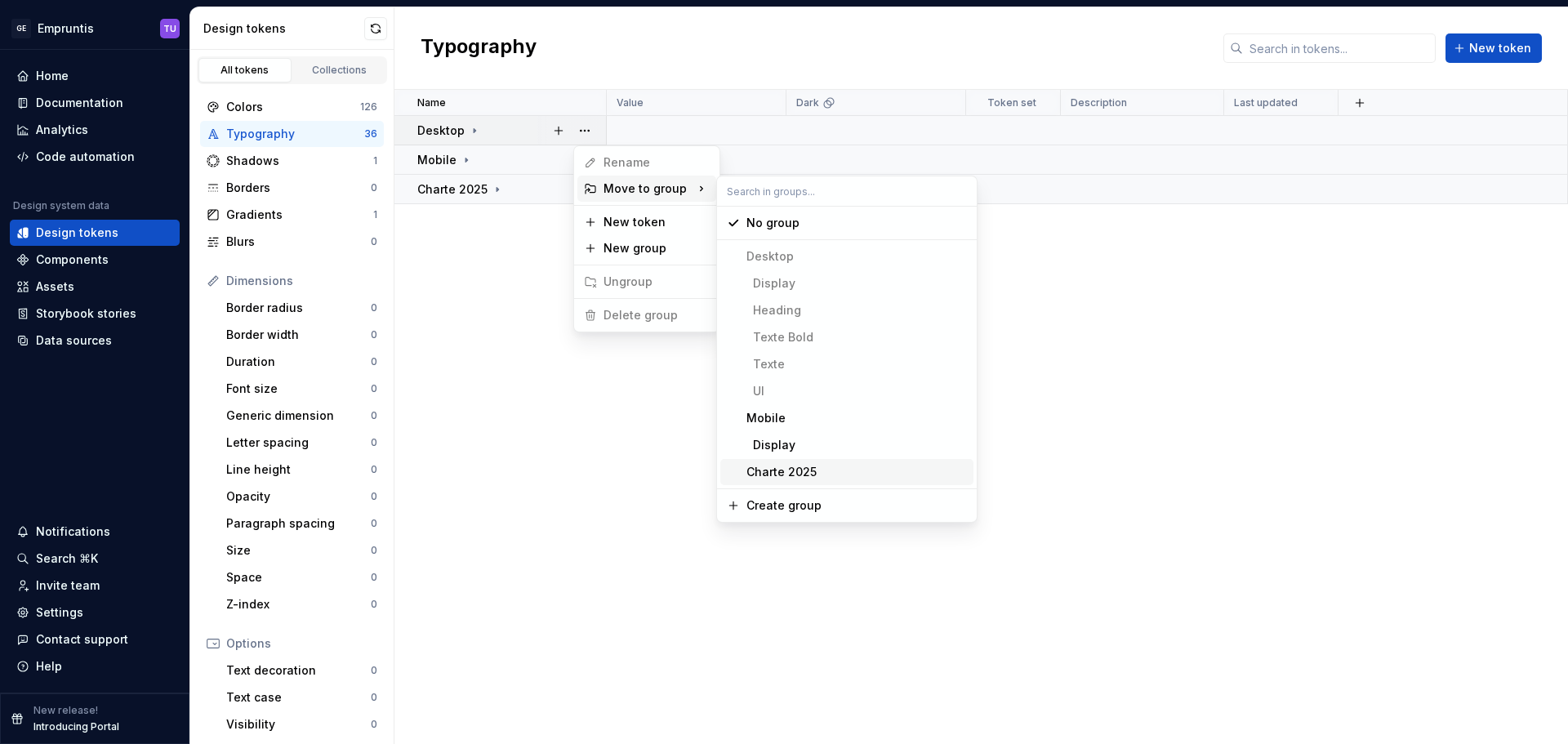
click at [789, 470] on div "Charte 2025" at bounding box center [781, 472] width 70 height 16
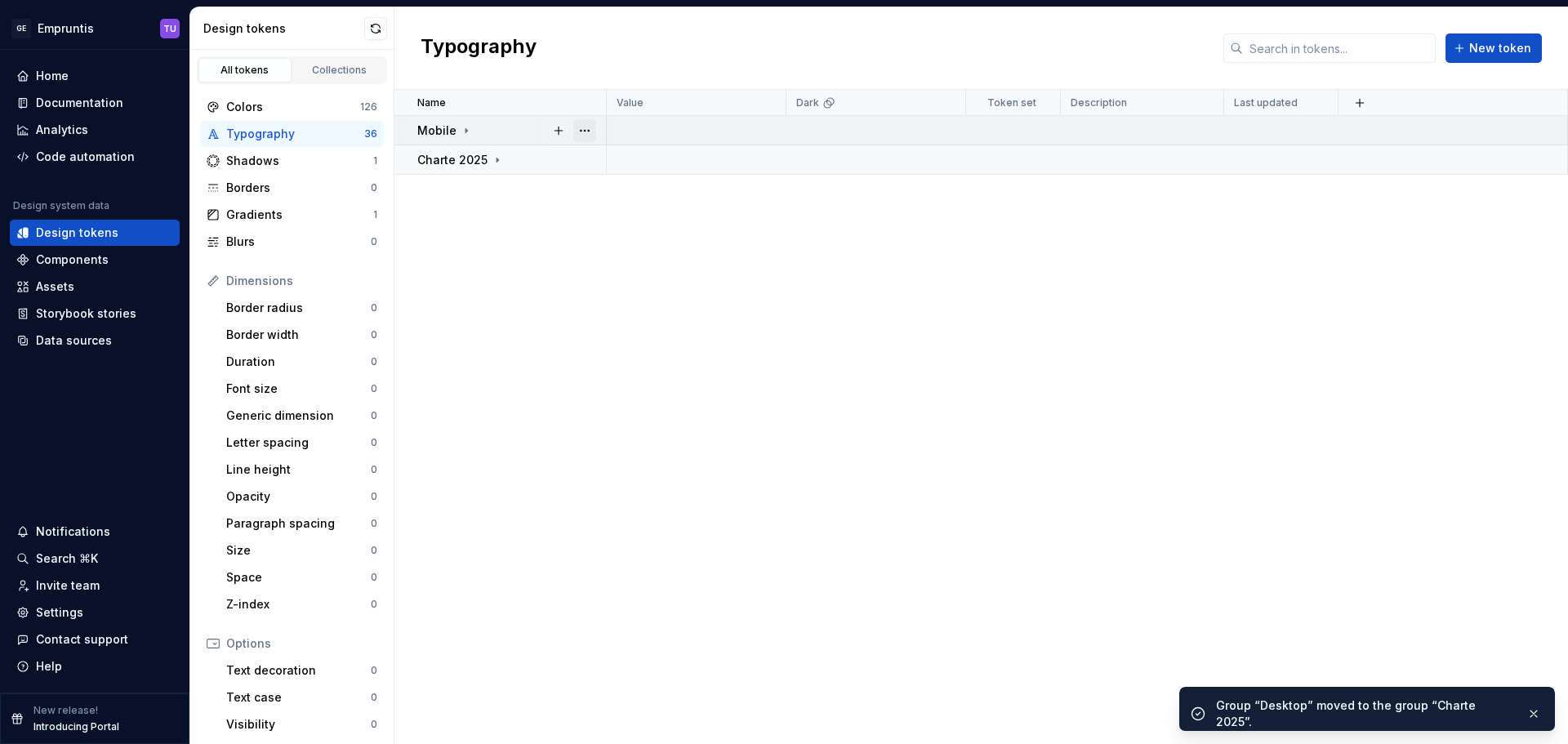
click at [585, 127] on button "button" at bounding box center [584, 130] width 23 height 23
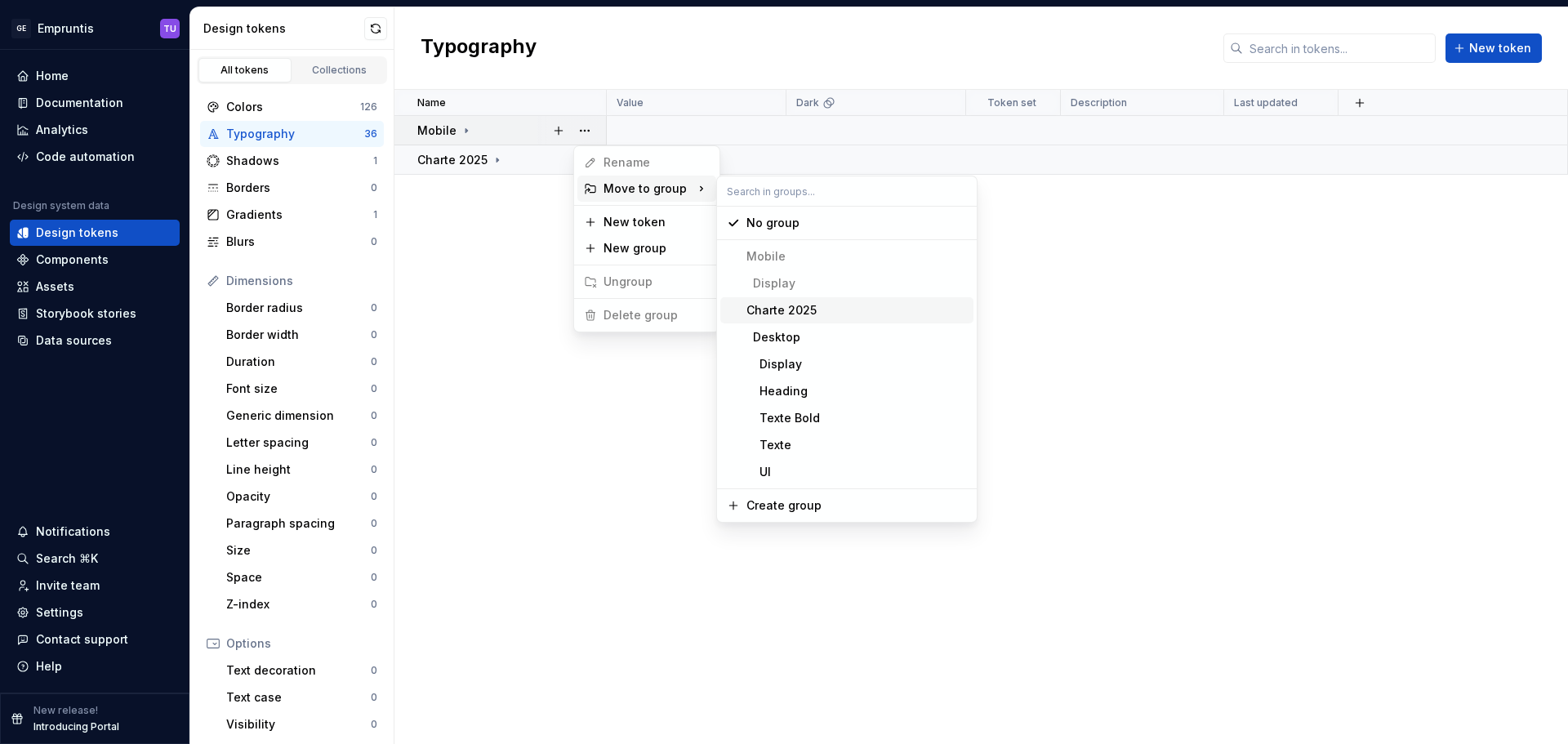
click at [799, 309] on div "Charte 2025" at bounding box center [781, 311] width 70 height 16
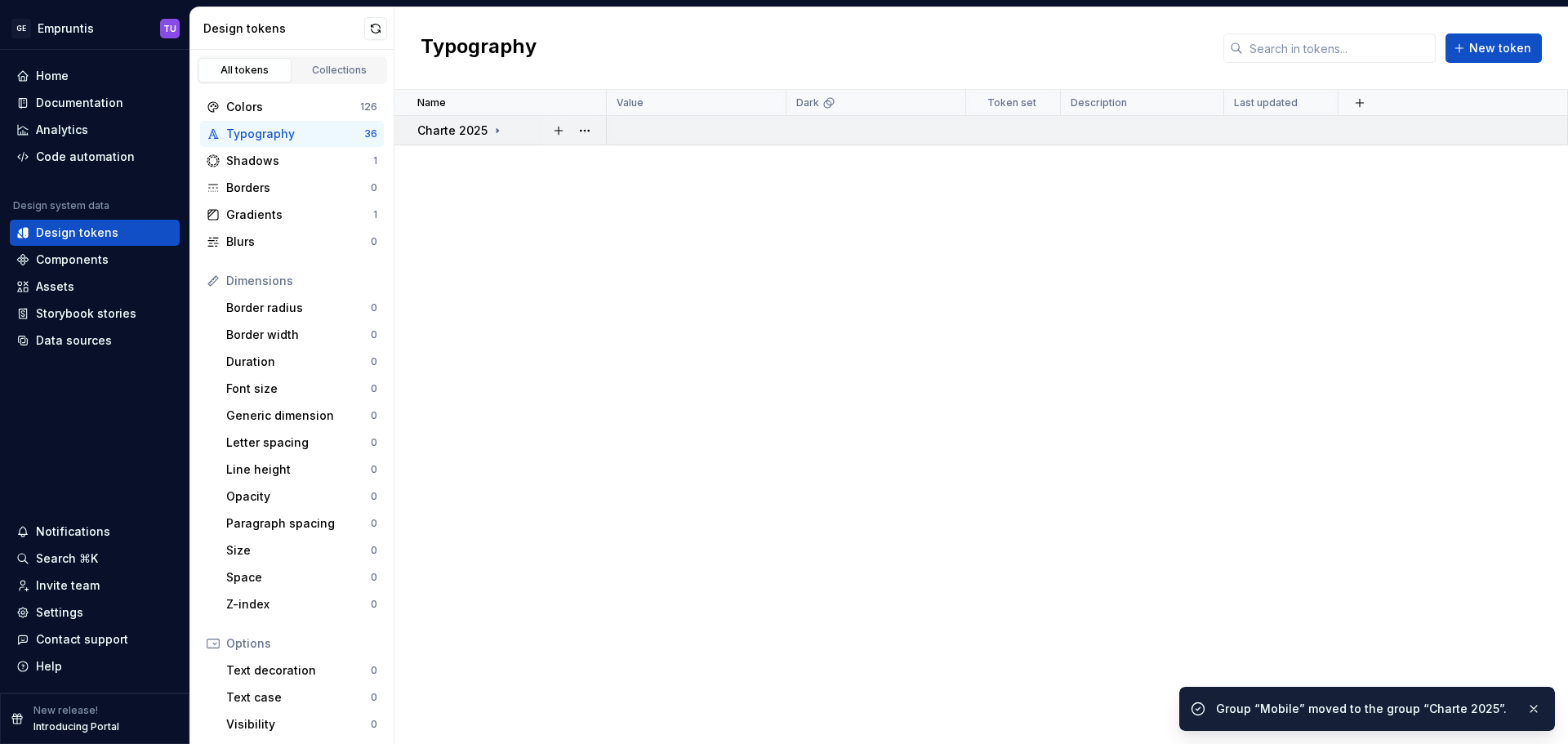
click at [501, 133] on icon at bounding box center [497, 131] width 13 height 13
click at [493, 124] on div "Charte 2025" at bounding box center [460, 131] width 86 height 16
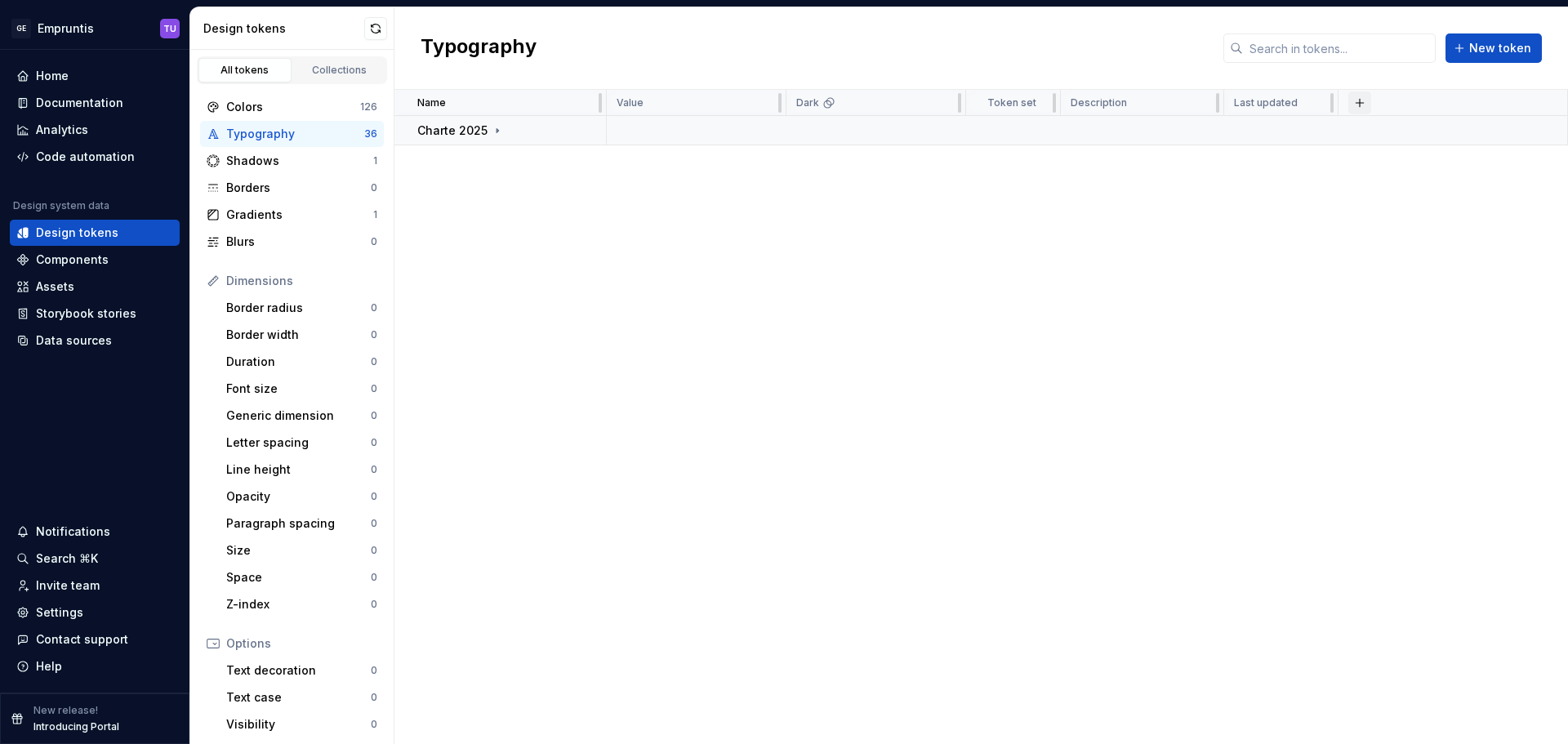
click at [1363, 104] on button "button" at bounding box center [1359, 103] width 23 height 23
click at [1079, 186] on div "Name Value Dark Token set Description Last updated Charte 2025" at bounding box center [981, 417] width 1174 height 654
click at [1523, 50] on span "New token" at bounding box center [1500, 48] width 62 height 16
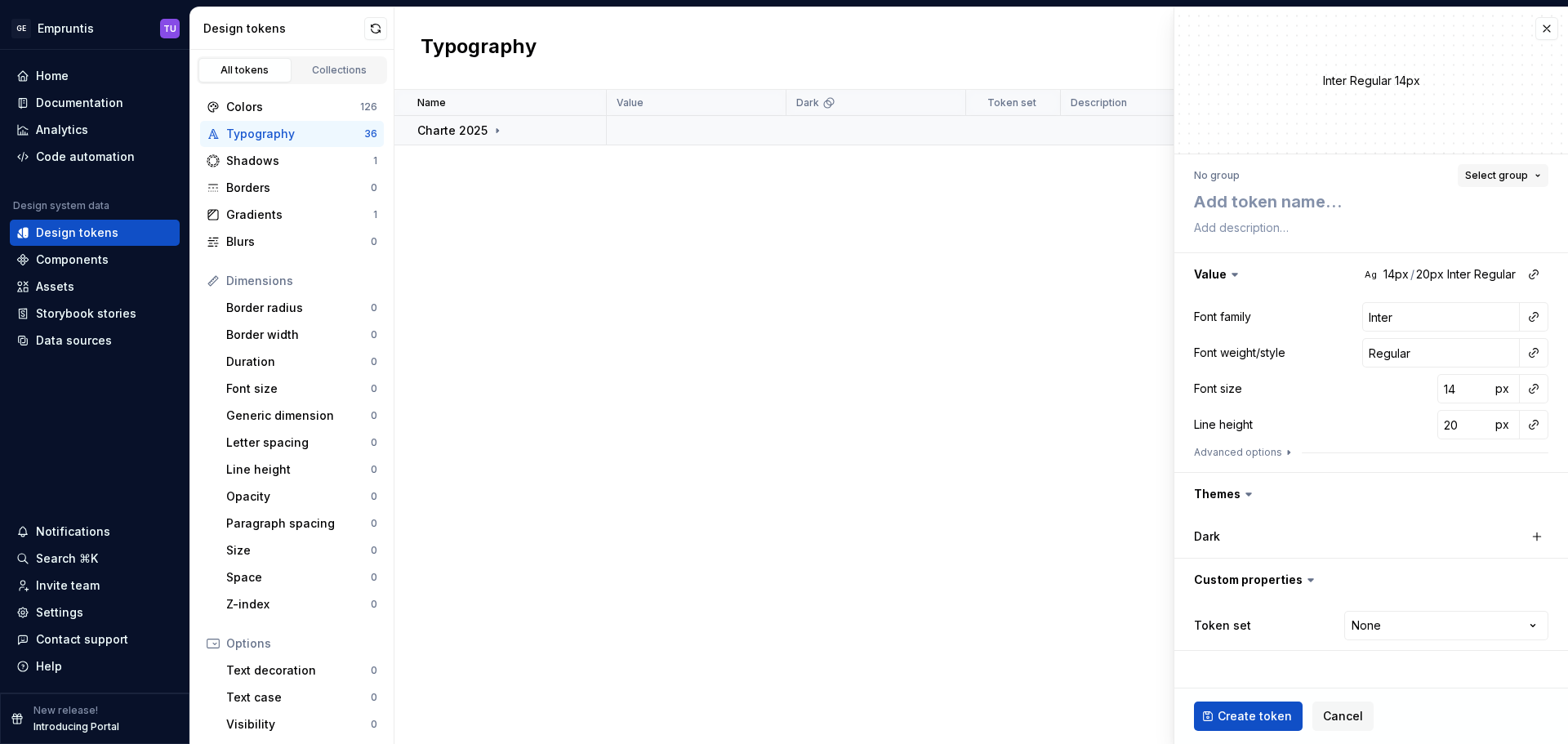
click at [1505, 170] on span "Select group" at bounding box center [1496, 175] width 63 height 13
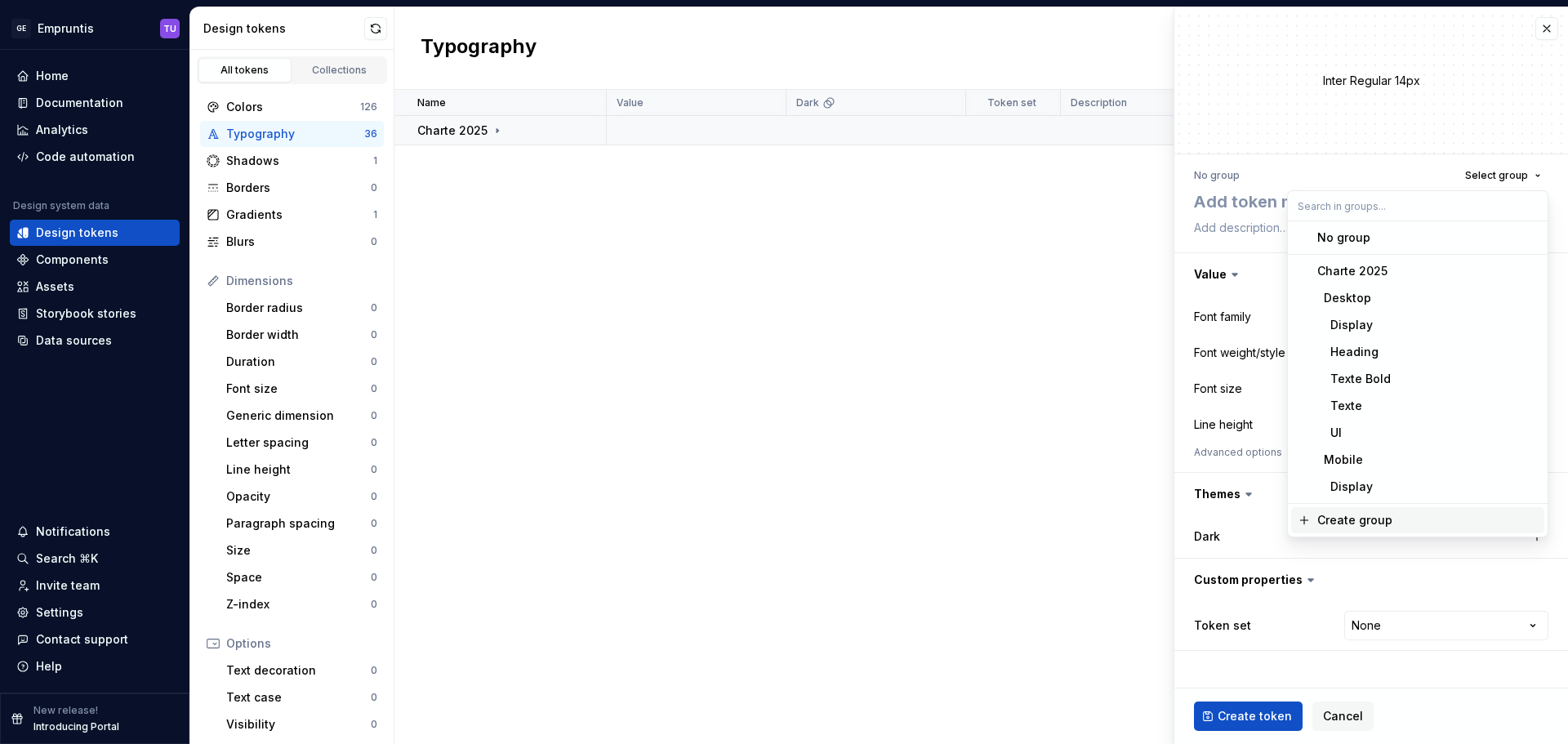
click at [1357, 521] on div "Create group" at bounding box center [1355, 521] width 75 height 16
type textarea "*"
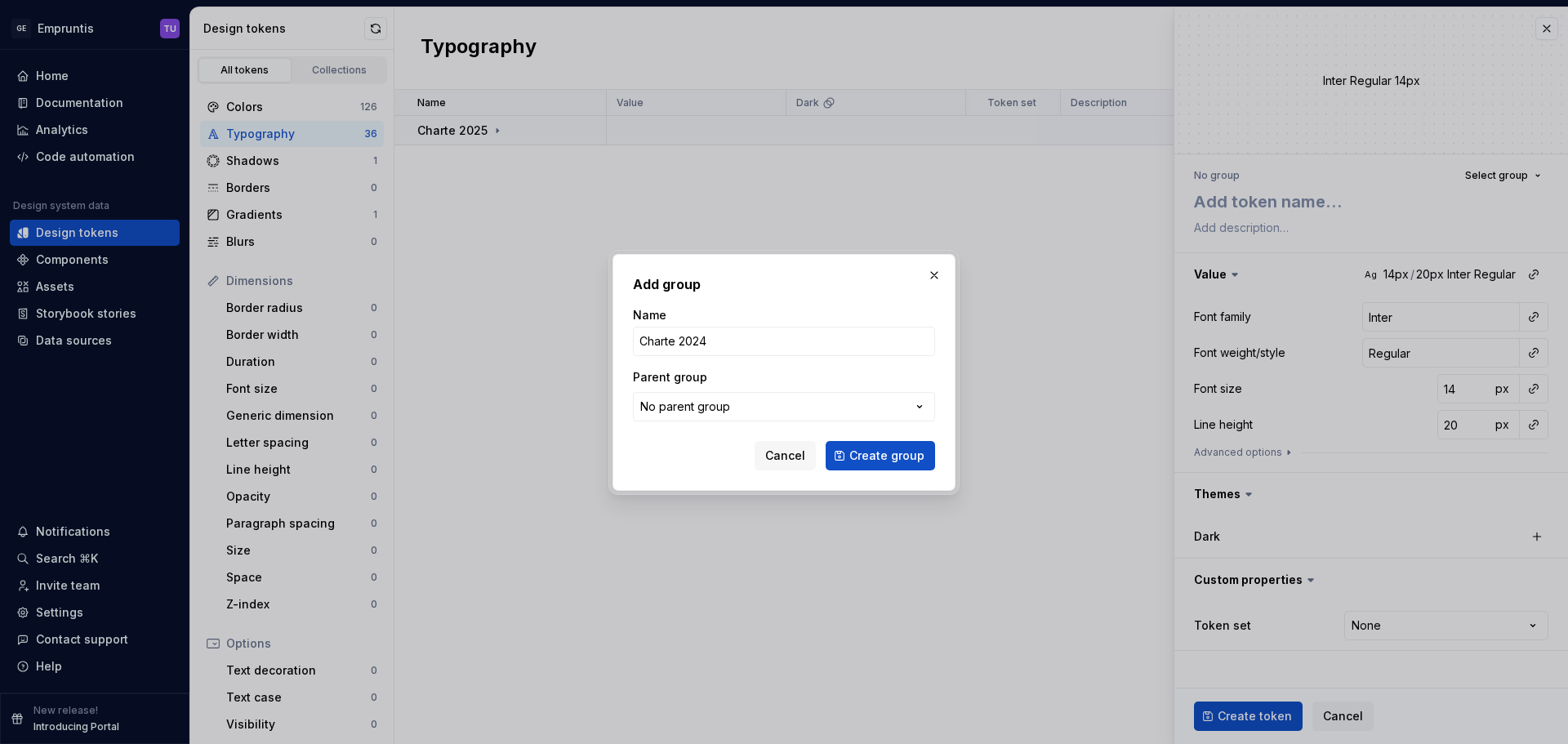
type input "Charte 2024"
click at [826, 441] on button "Create group" at bounding box center [880, 455] width 109 height 29
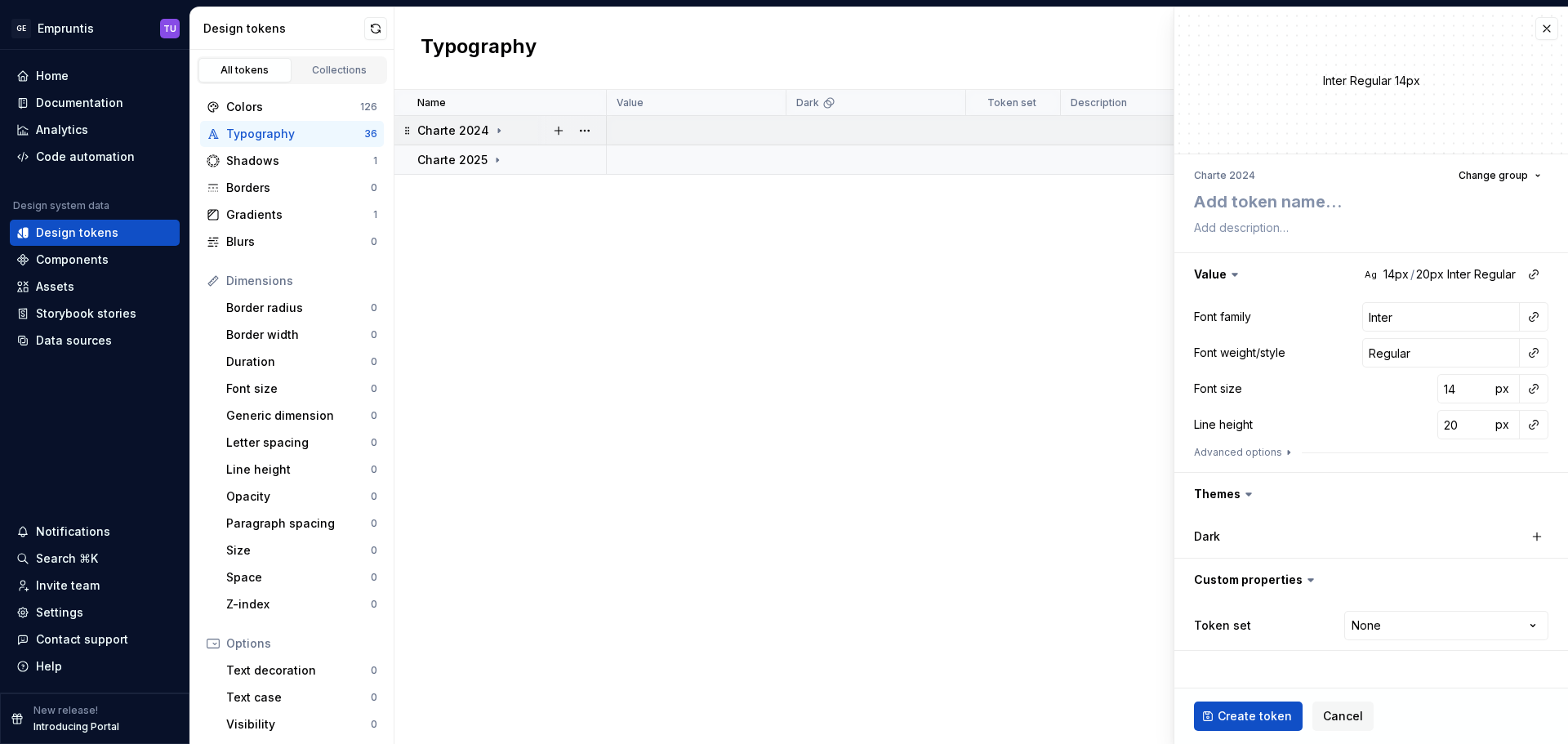
click at [492, 128] on icon at bounding box center [499, 131] width 13 height 13
click at [491, 163] on icon at bounding box center [497, 160] width 13 height 13
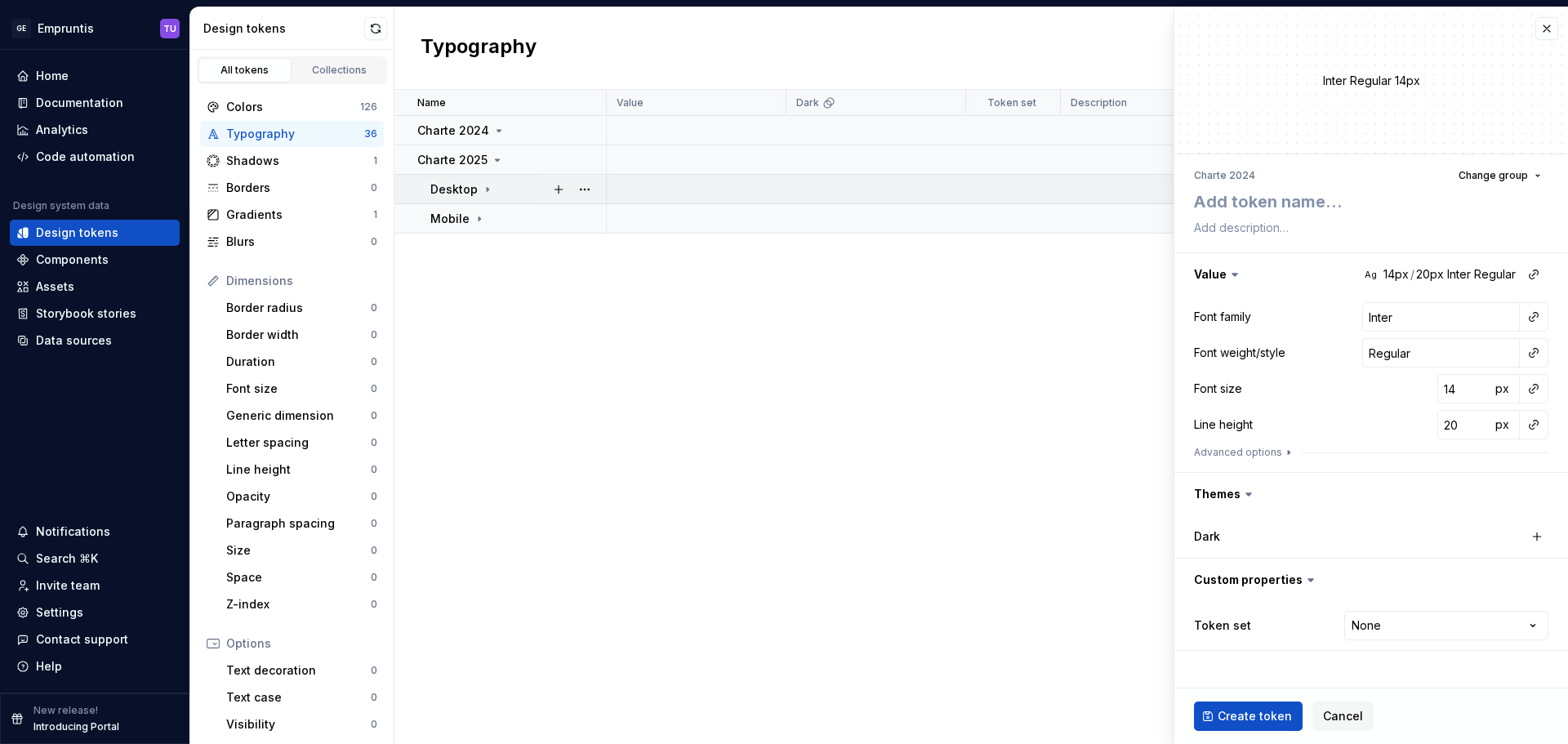
click at [489, 196] on div "Desktop" at bounding box center [462, 190] width 64 height 16
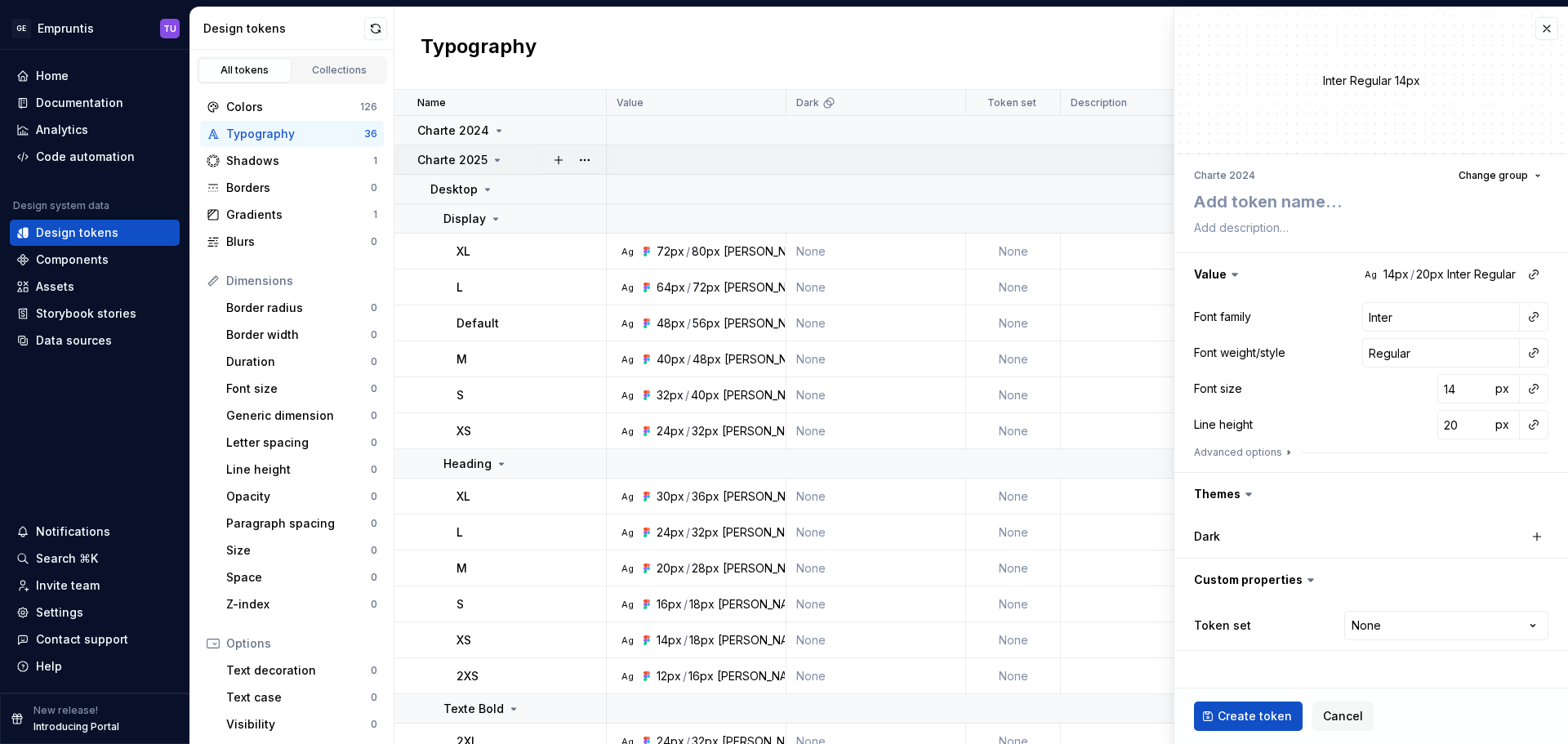
click at [495, 158] on icon at bounding box center [497, 160] width 13 height 13
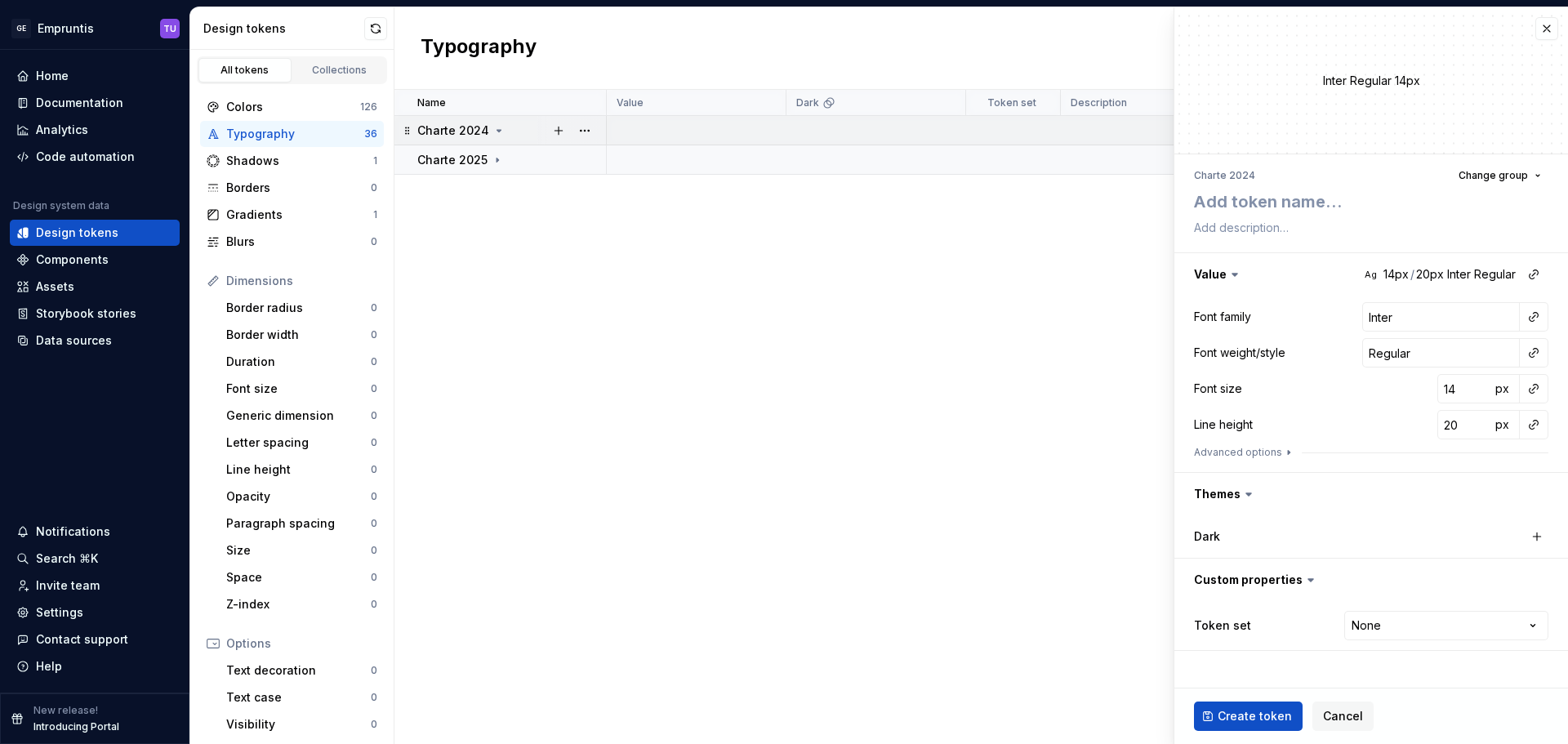
click at [497, 125] on icon at bounding box center [499, 131] width 13 height 13
click at [497, 128] on icon at bounding box center [499, 131] width 13 height 13
click at [556, 128] on button "button" at bounding box center [558, 130] width 23 height 23
click at [1501, 176] on span "Change group" at bounding box center [1494, 175] width 69 height 13
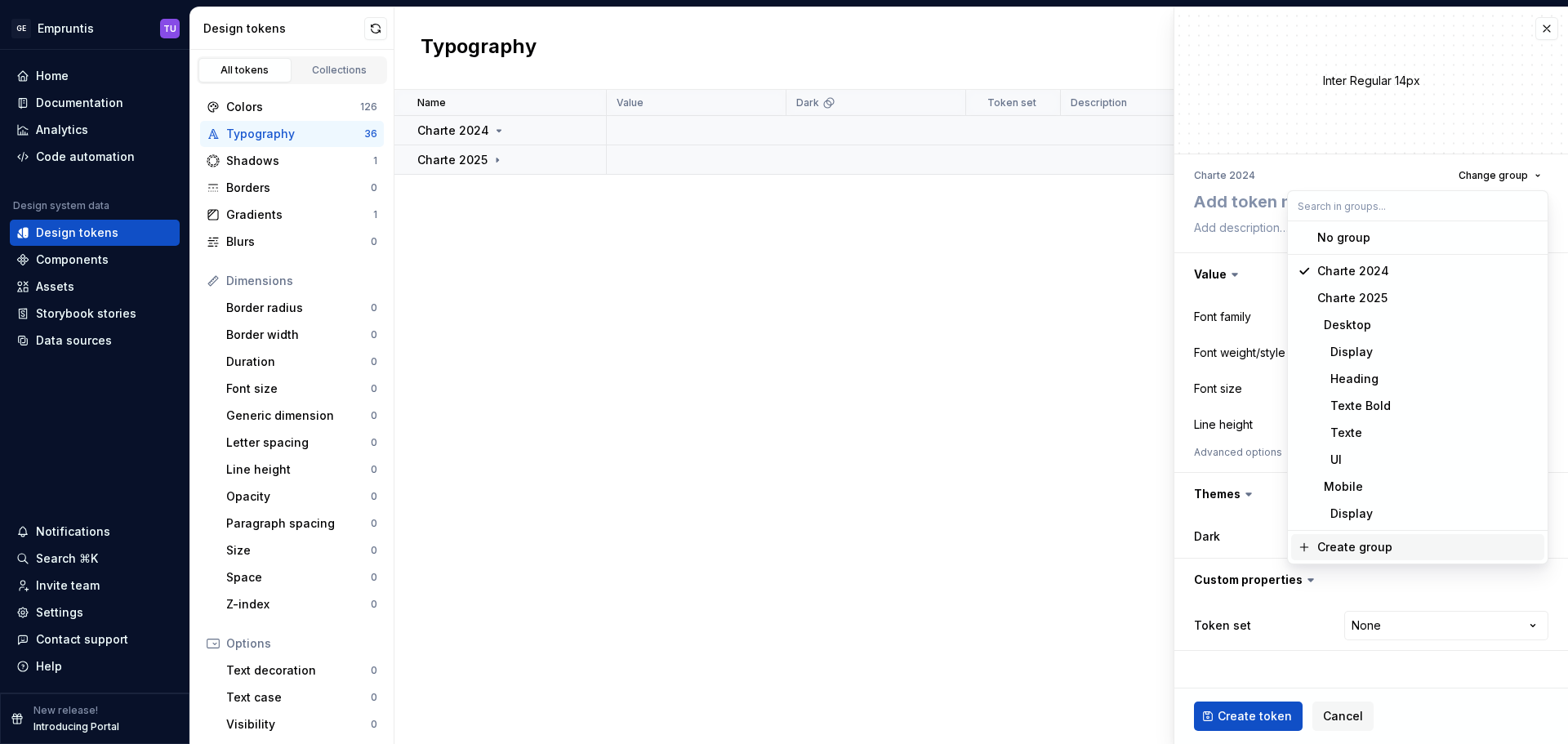
click at [1330, 550] on div "Create group" at bounding box center [1355, 547] width 75 height 16
type textarea "*"
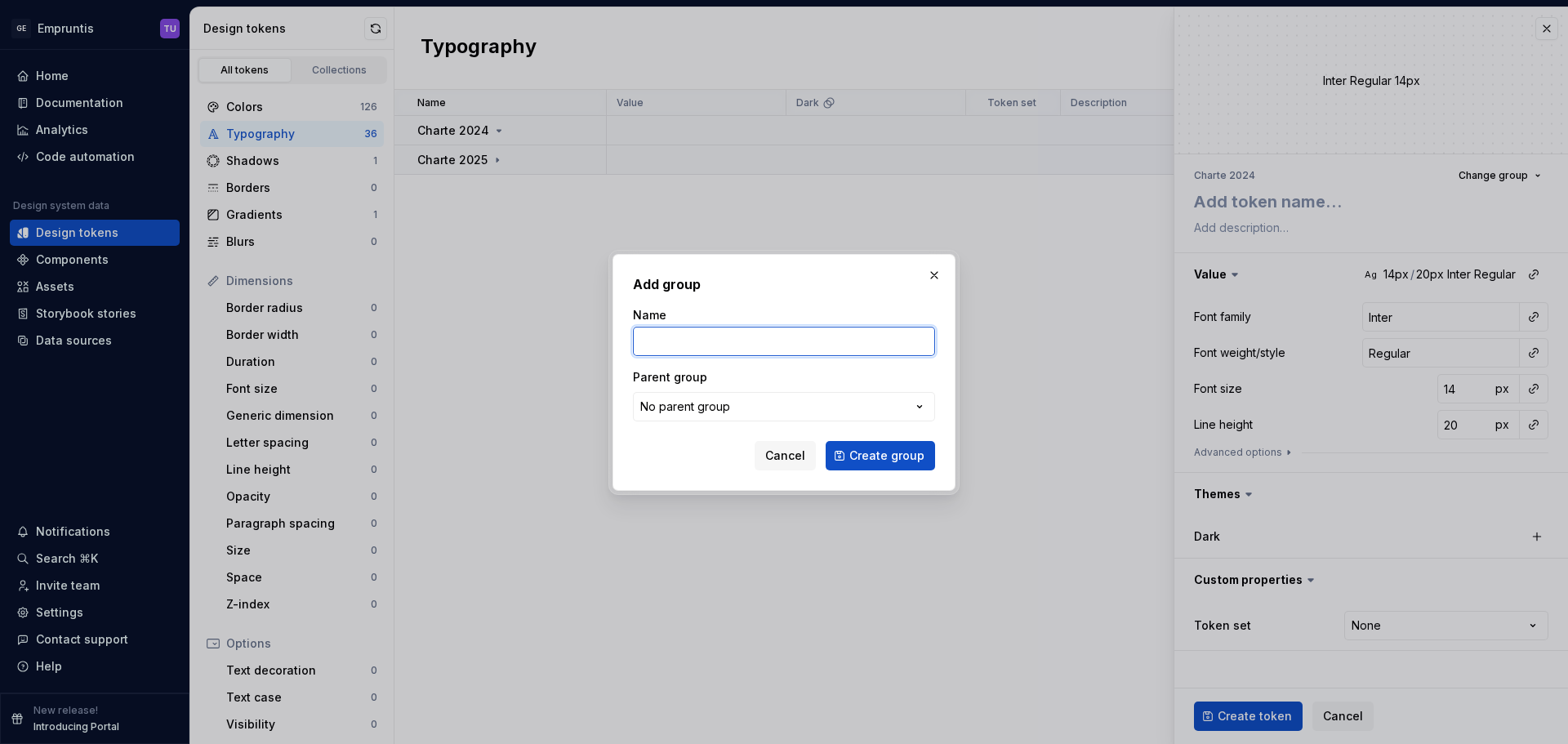
click at [678, 343] on input "Name" at bounding box center [784, 342] width 303 height 29
type input "Desktop"
click at [715, 405] on div "No parent group" at bounding box center [685, 407] width 90 height 16
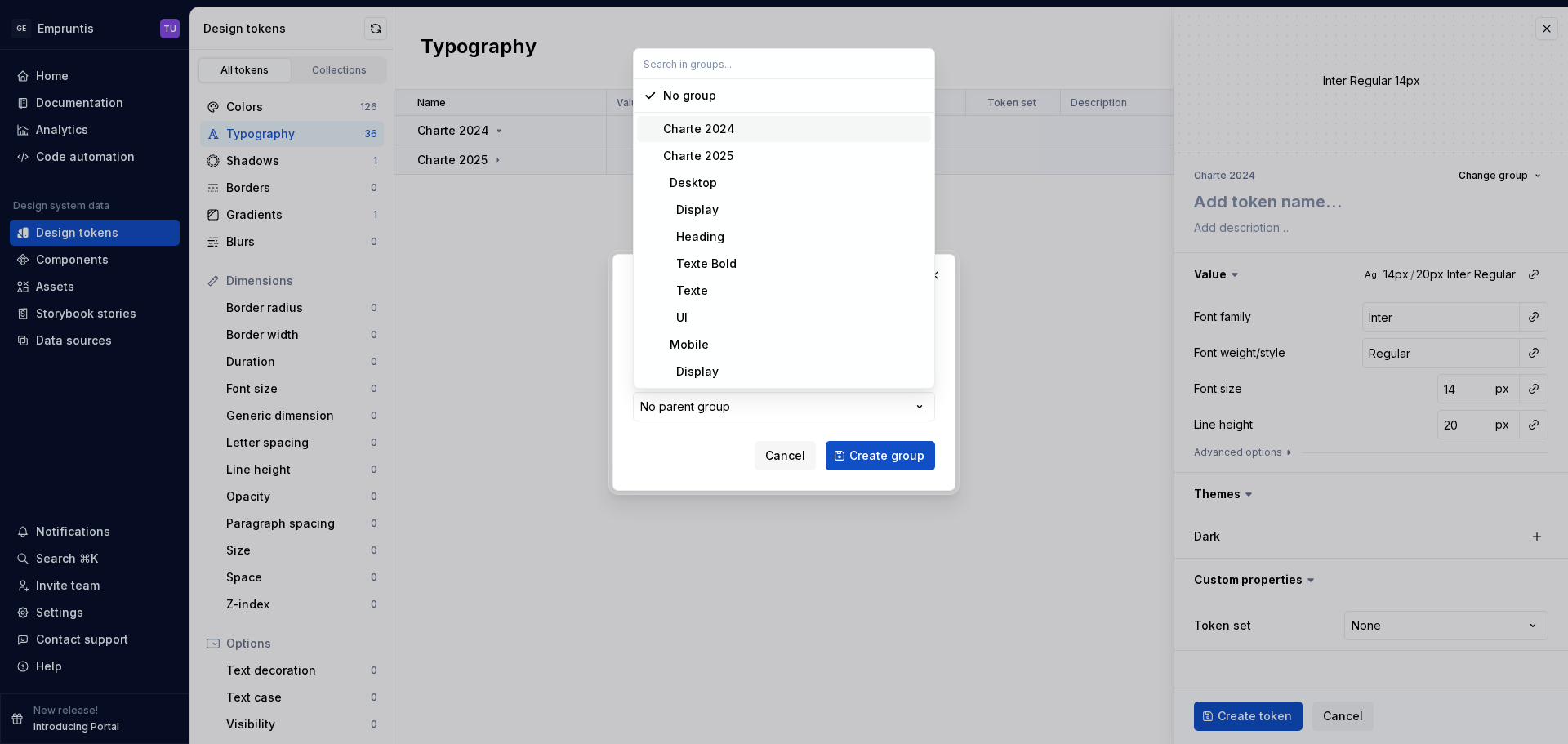
click at [725, 130] on div "Charte 2024" at bounding box center [699, 129] width 72 height 16
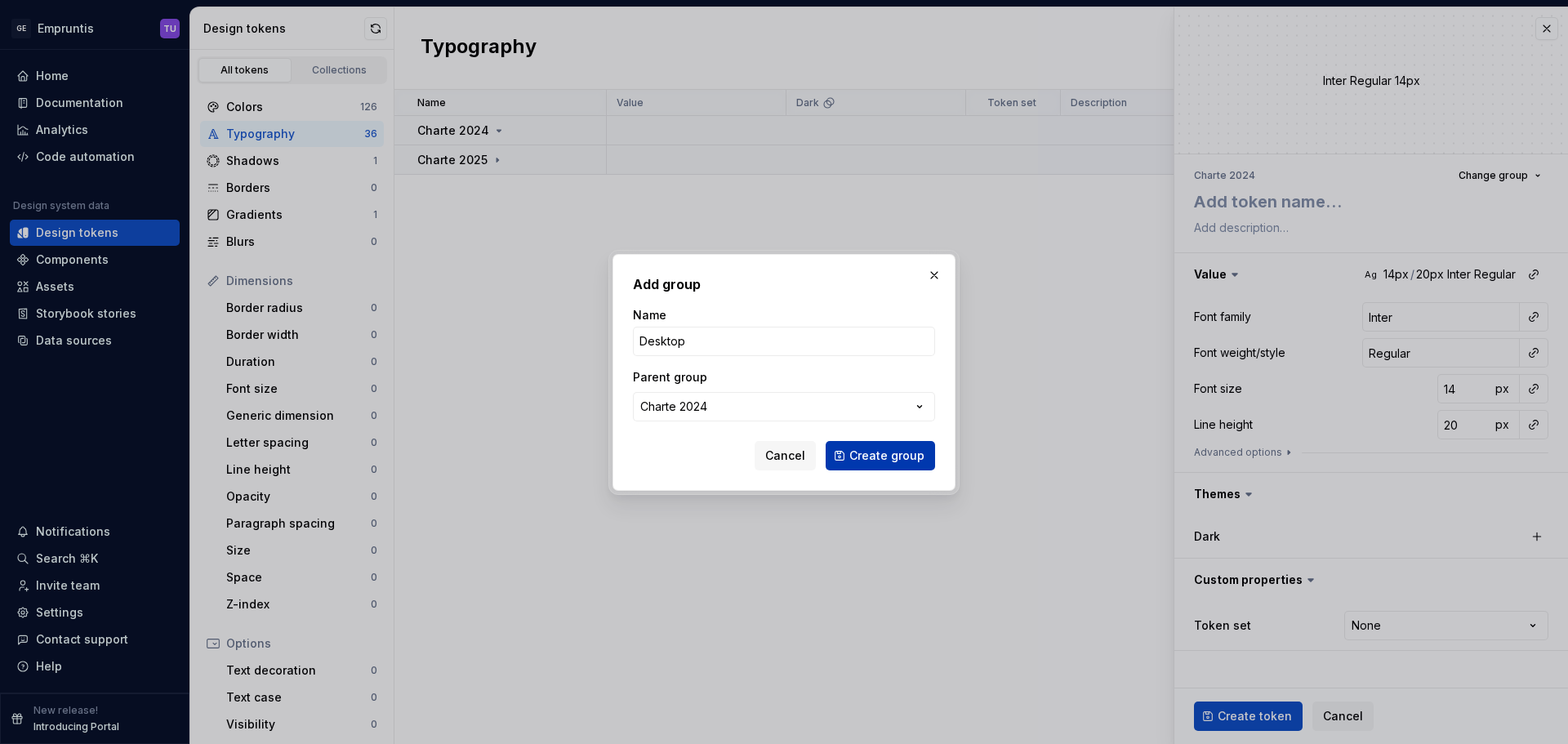
click at [881, 456] on span "Create group" at bounding box center [887, 456] width 75 height 16
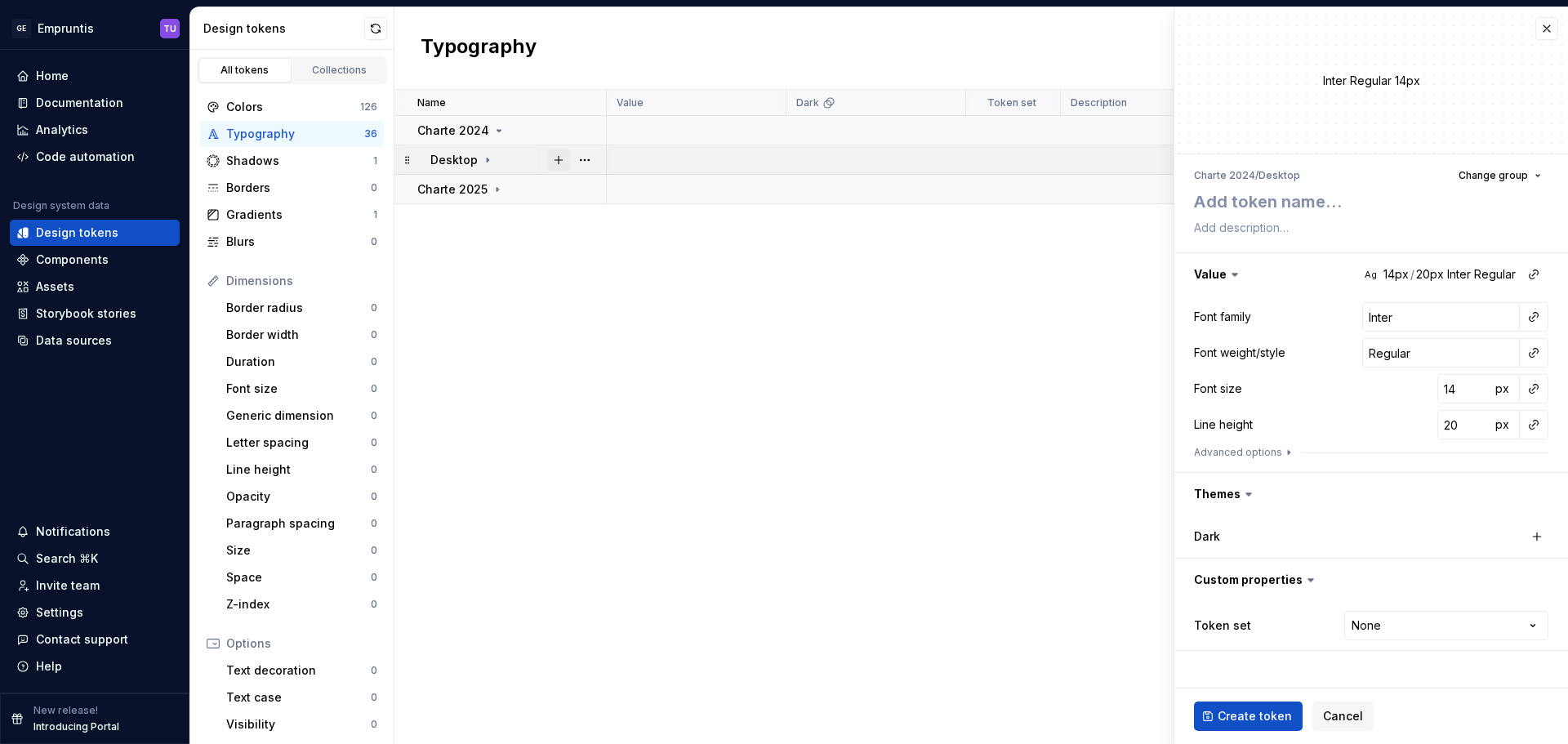
drag, startPoint x: 555, startPoint y: 158, endPoint x: 567, endPoint y: 158, distance: 12.0
click at [555, 158] on button "button" at bounding box center [558, 160] width 23 height 23
click at [1505, 179] on span "Change group" at bounding box center [1494, 175] width 69 height 13
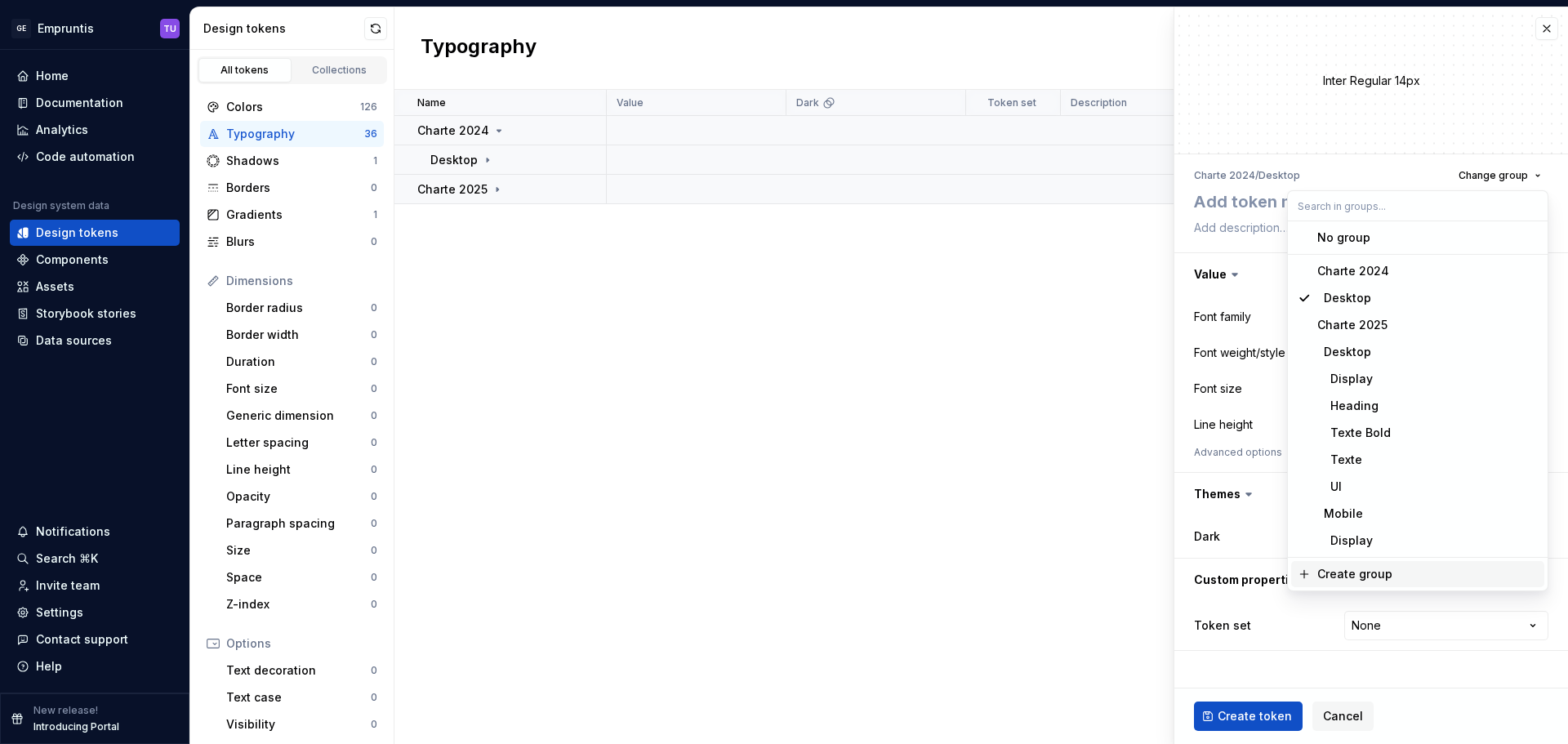
click at [1334, 572] on div "Create group" at bounding box center [1355, 574] width 75 height 16
type textarea "*"
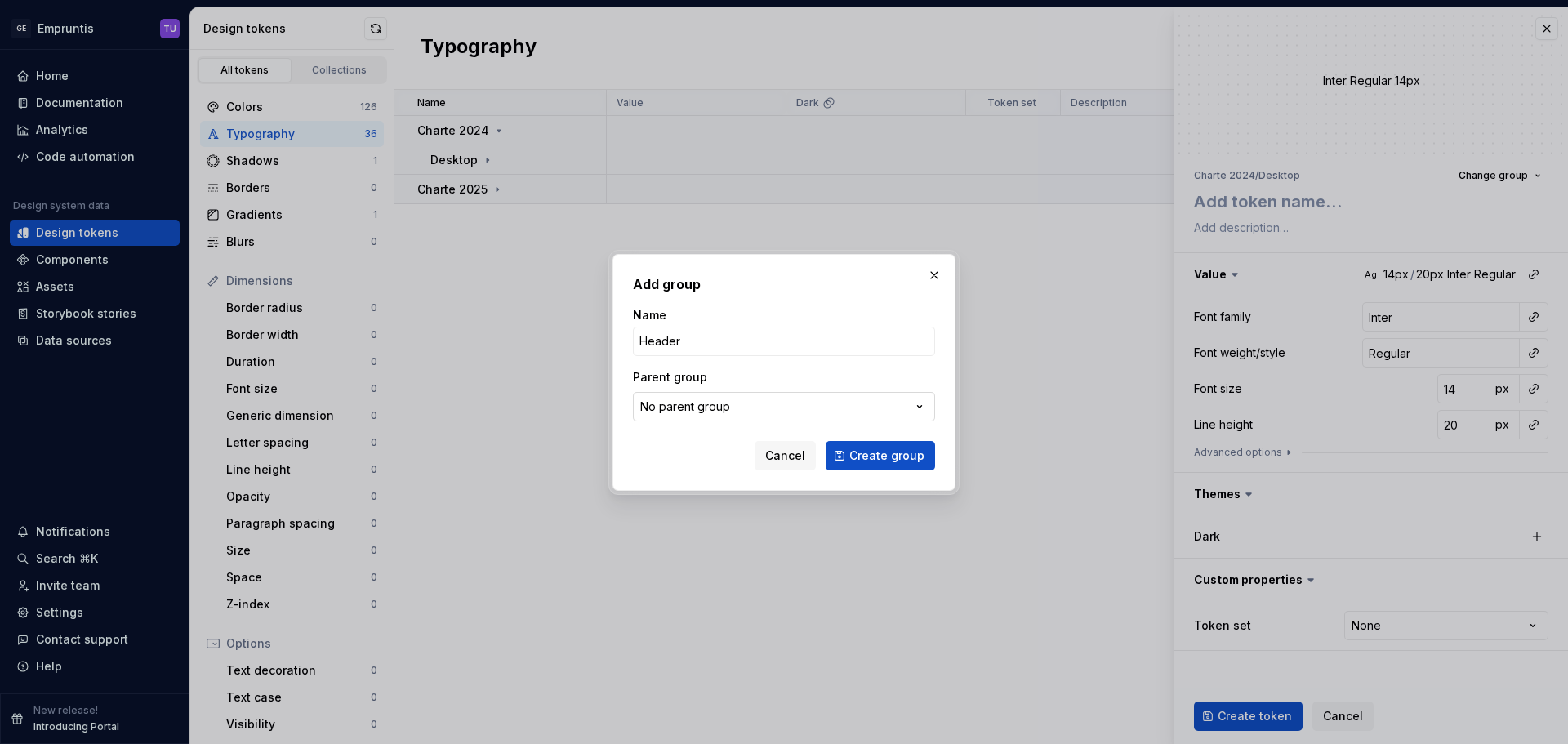
type input "Header"
click at [701, 409] on div "No parent group" at bounding box center [685, 407] width 90 height 16
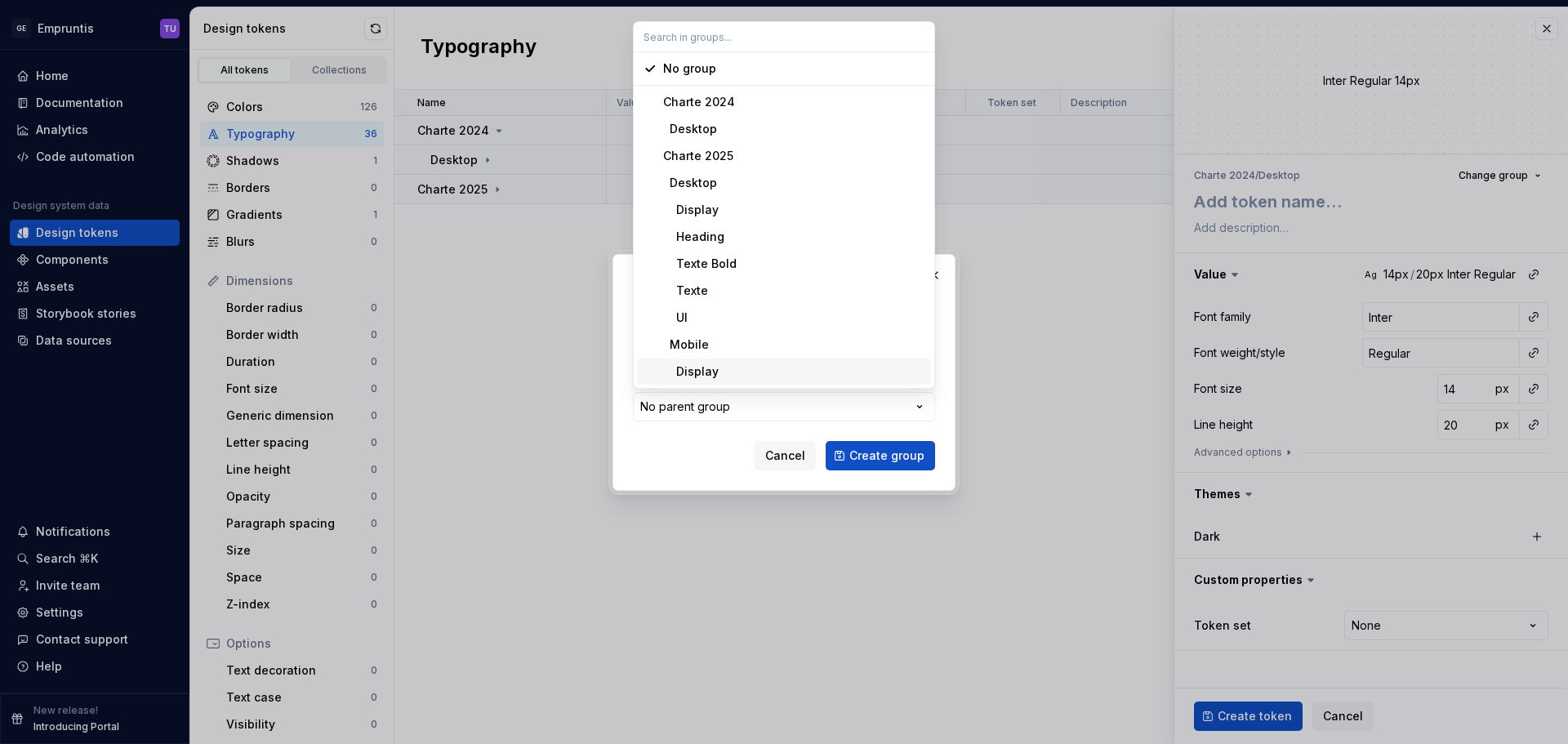
click at [713, 372] on div "Display" at bounding box center [690, 372] width 55 height 16
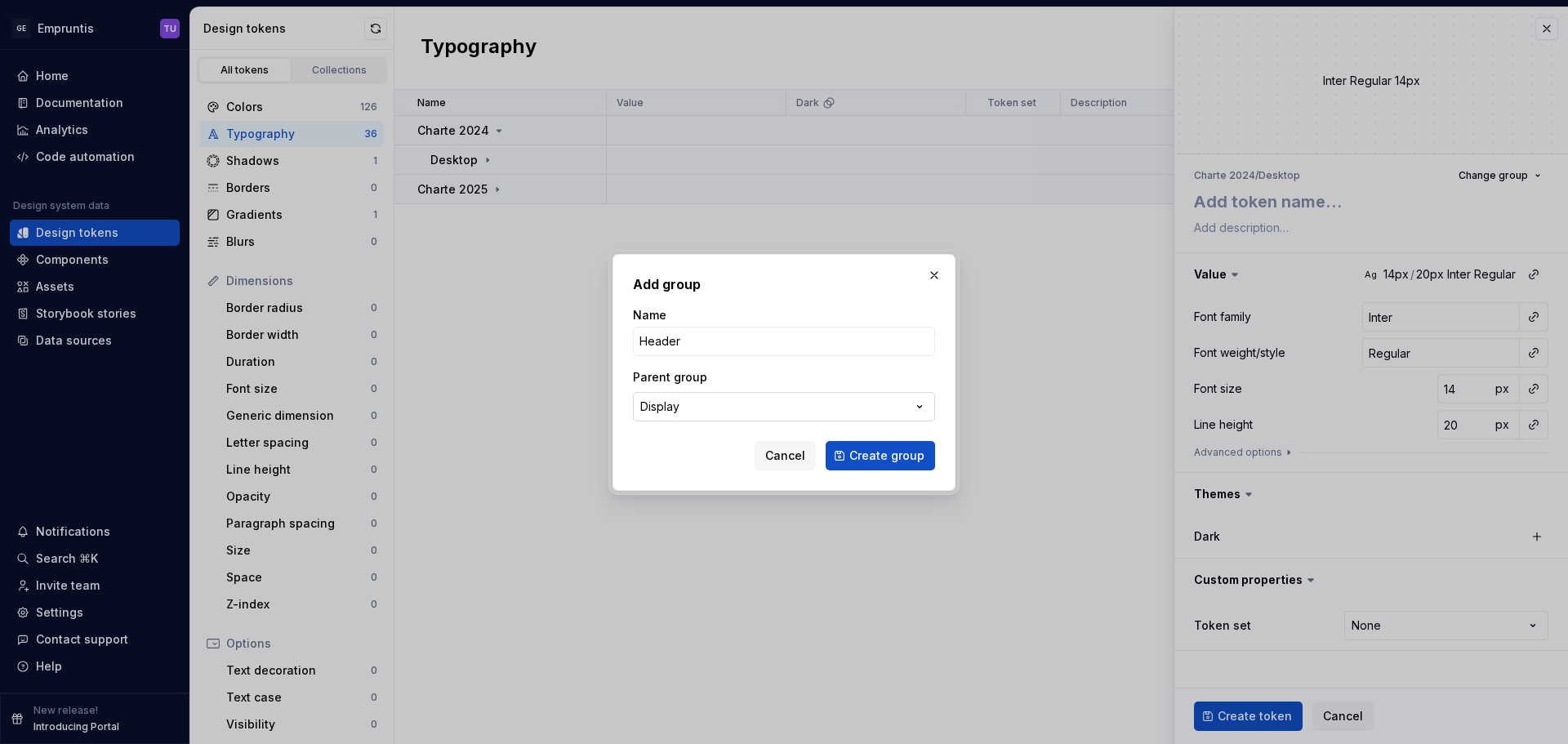
click at [683, 405] on button "Display" at bounding box center [784, 407] width 303 height 29
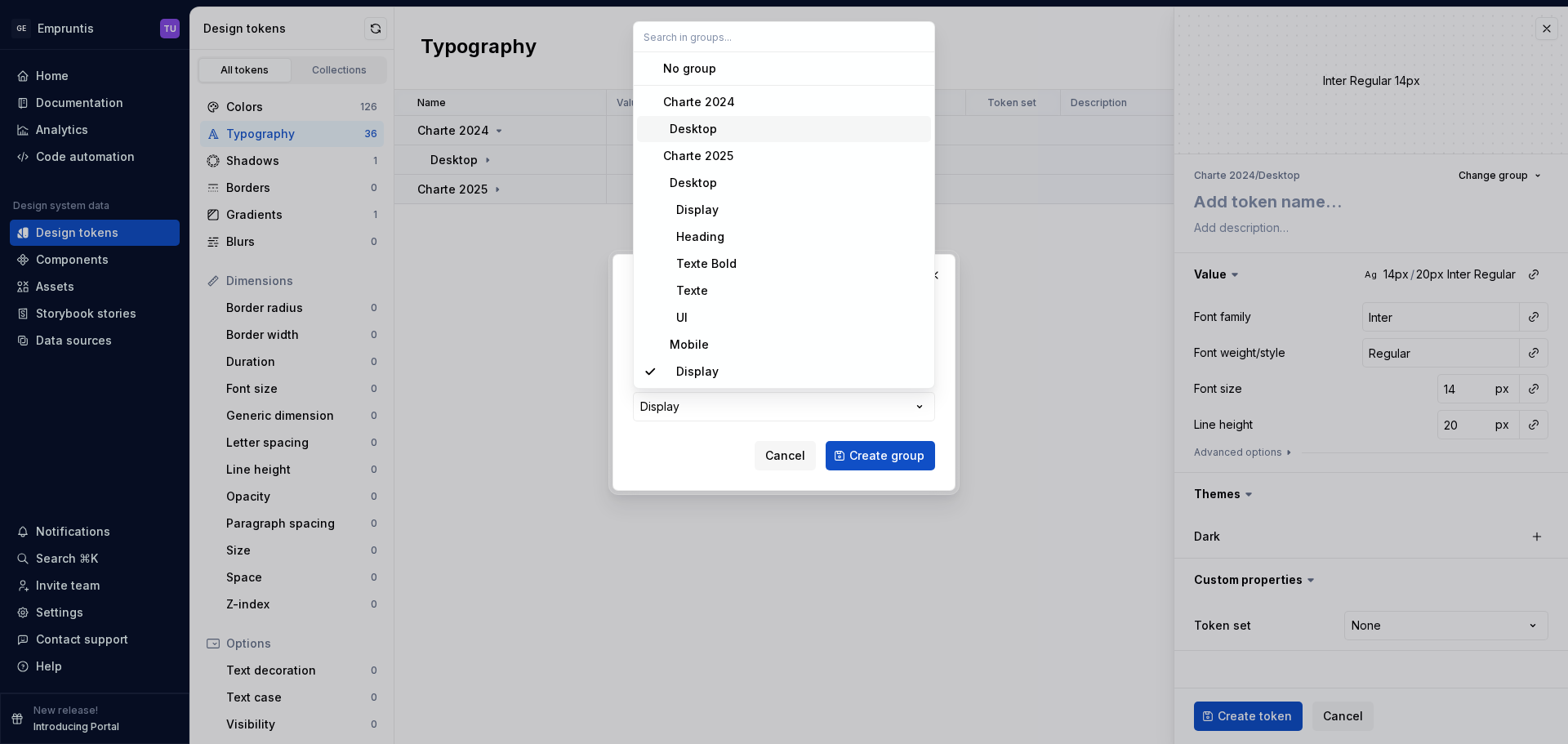
click at [709, 130] on div "Desktop" at bounding box center [690, 129] width 54 height 16
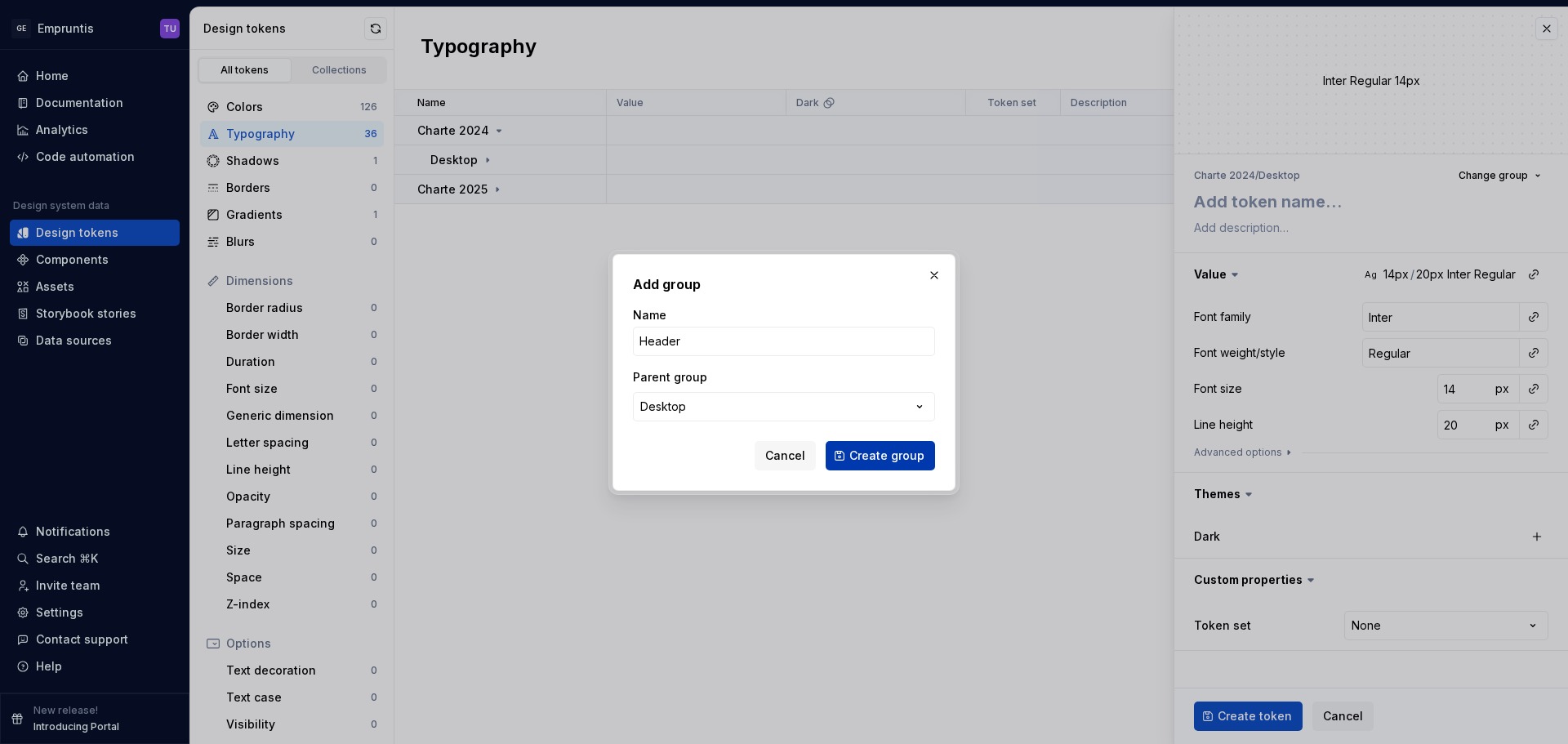
click at [880, 458] on span "Create group" at bounding box center [887, 456] width 75 height 16
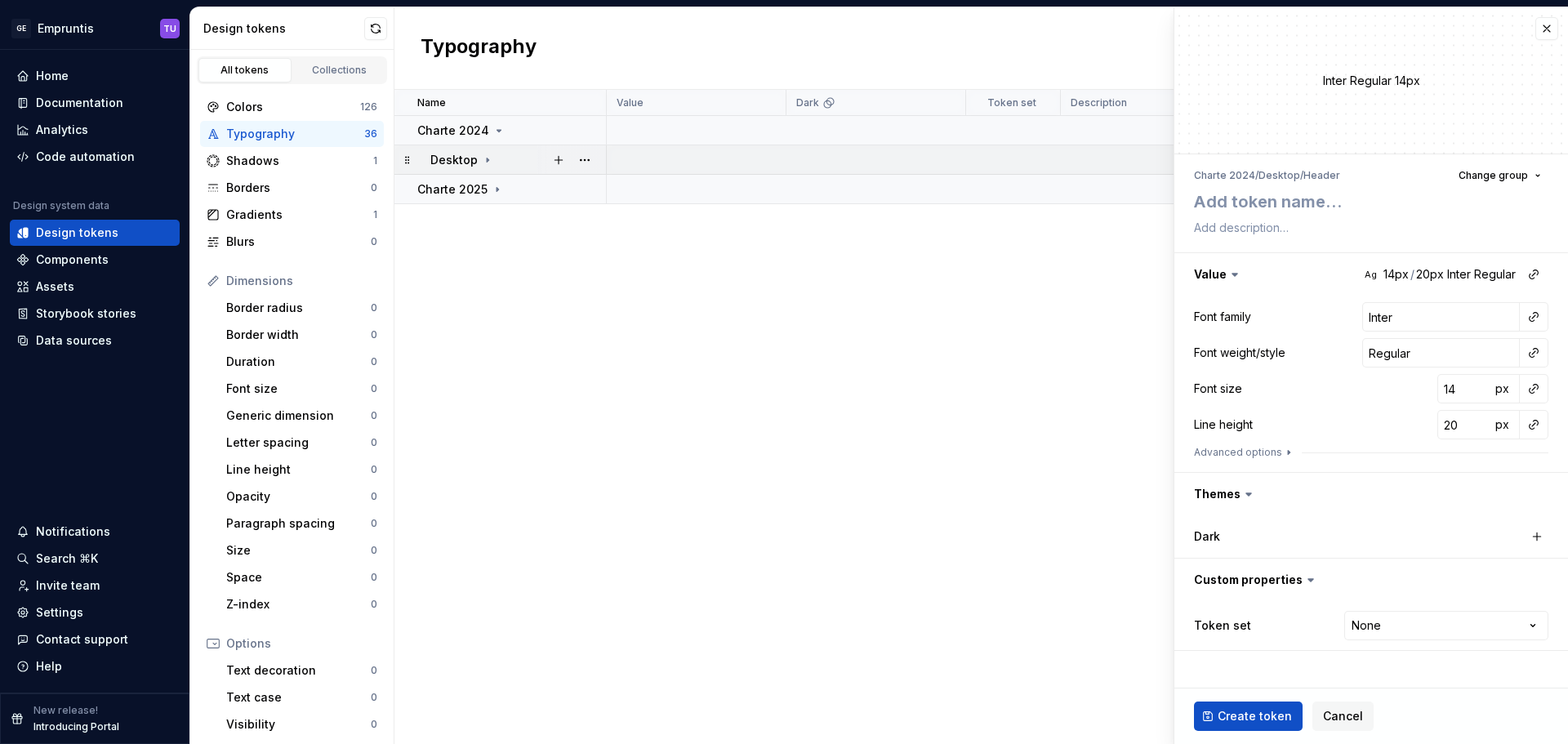
click at [487, 158] on icon at bounding box center [488, 160] width 13 height 13
click at [562, 185] on button "button" at bounding box center [558, 189] width 23 height 23
type textarea "*"
type textarea "H"
type textarea "*"
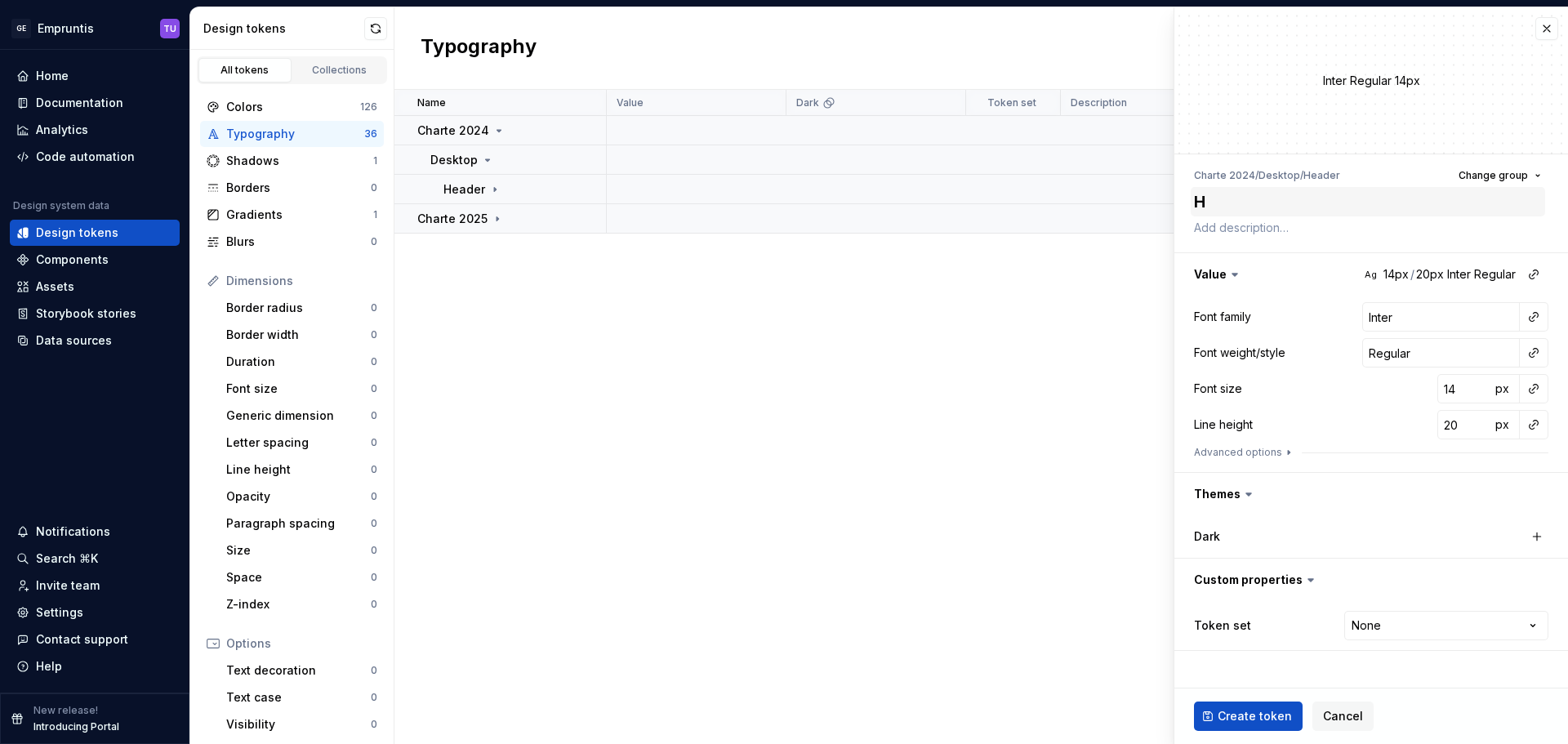
type textarea "H1"
type textarea "*"
type textarea "H1-"
type textarea "*"
type textarea "H1-6"
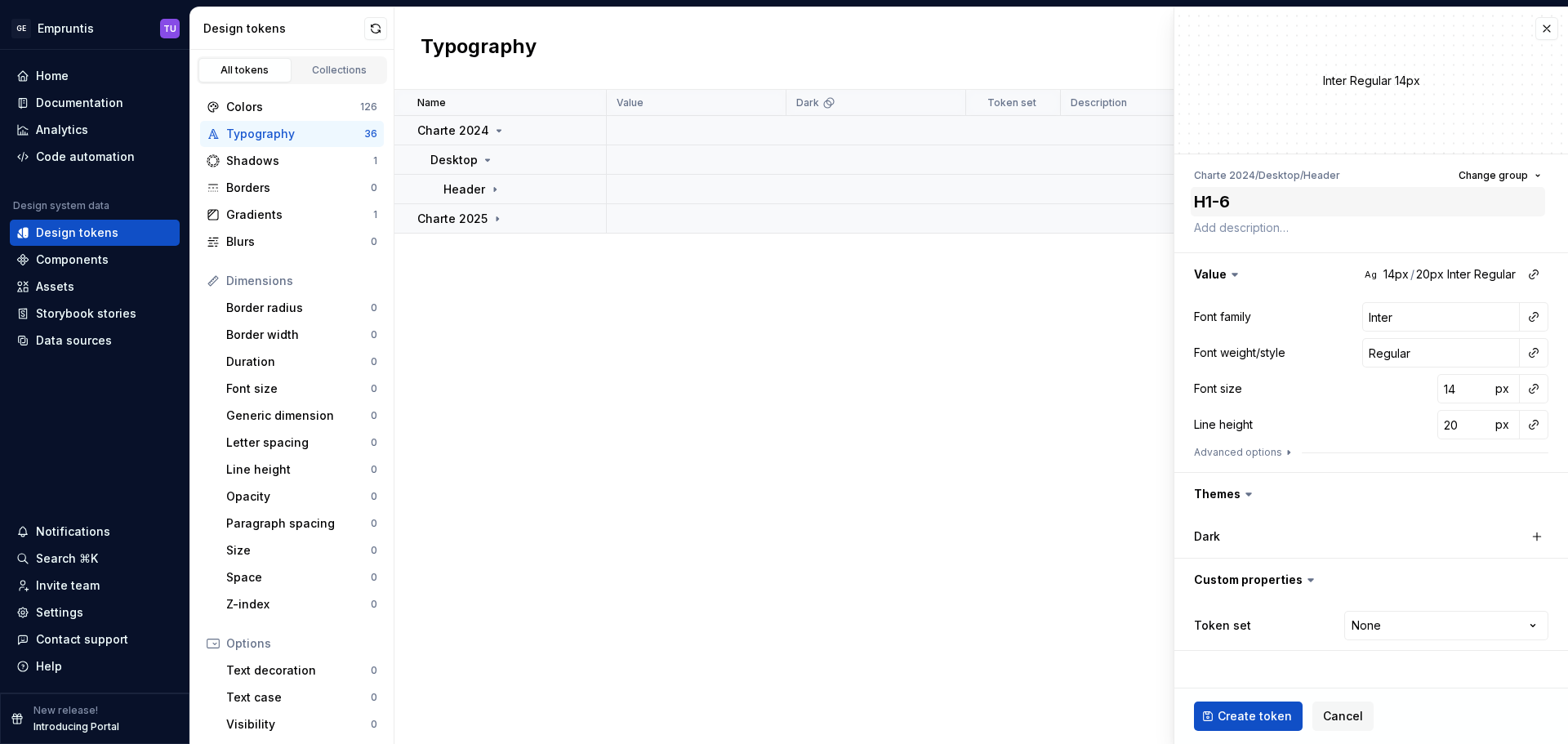
type textarea "*"
type textarea "H1-64"
type textarea "*"
type textarea "H1-64p"
type textarea "*"
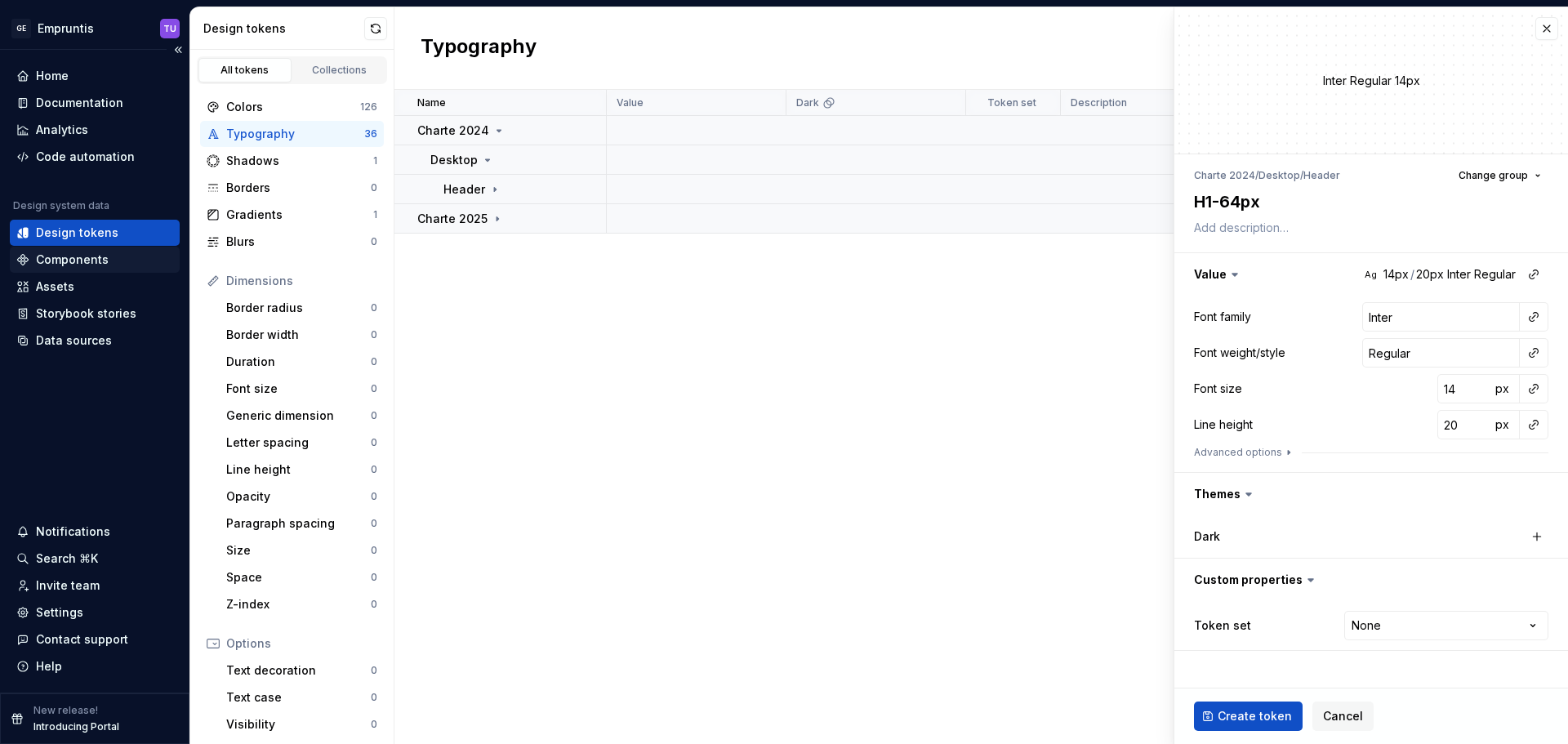
type textarea "H1-64px"
click at [1394, 322] on input "Inter" at bounding box center [1442, 317] width 158 height 29
paste input "Poppins"
type textarea "*"
type input "Poppins"
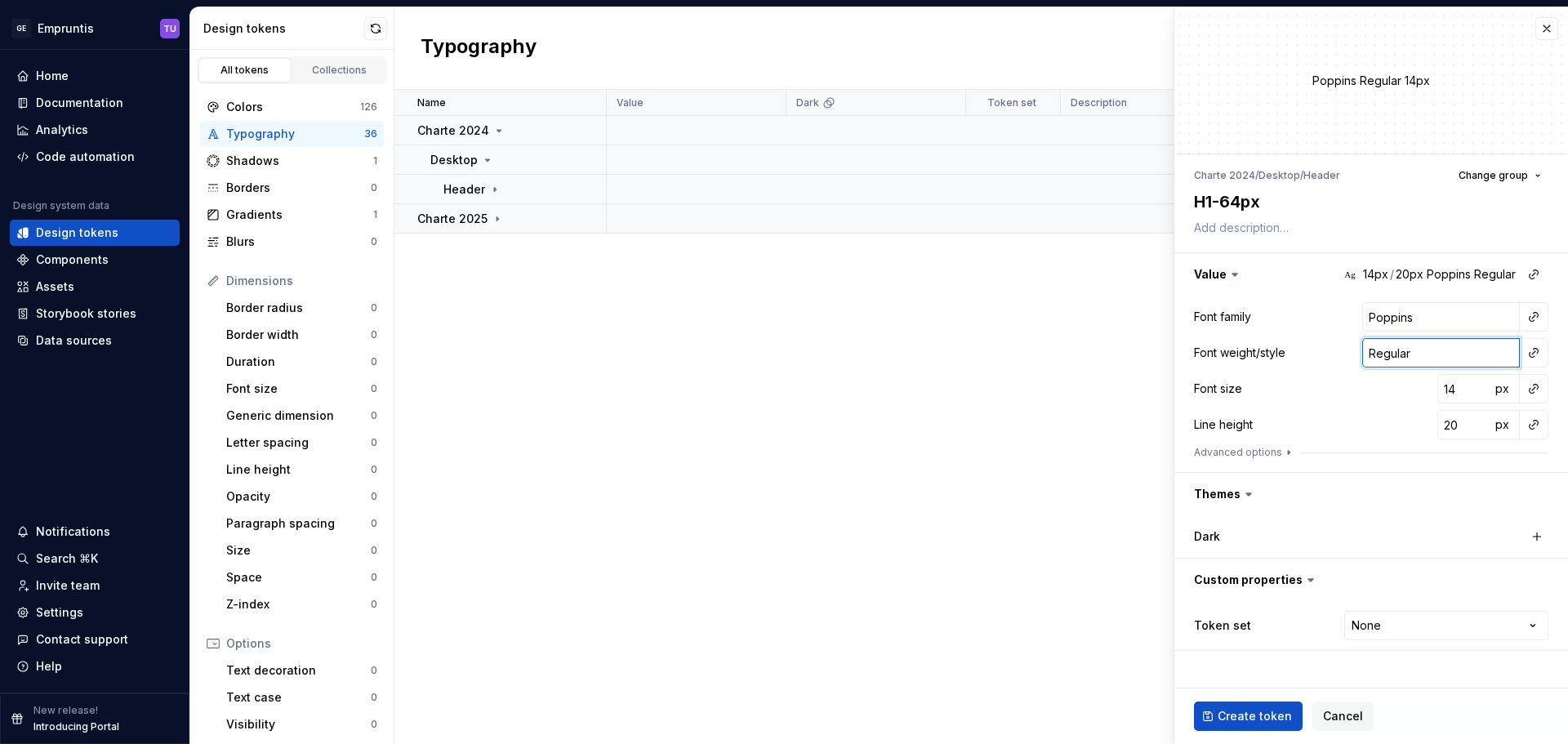
click at [1395, 356] on input "Regular" at bounding box center [1442, 352] width 158 height 29
click at [1456, 391] on input "14" at bounding box center [1464, 389] width 53 height 29
paste input "6"
type textarea "*"
type input "64"
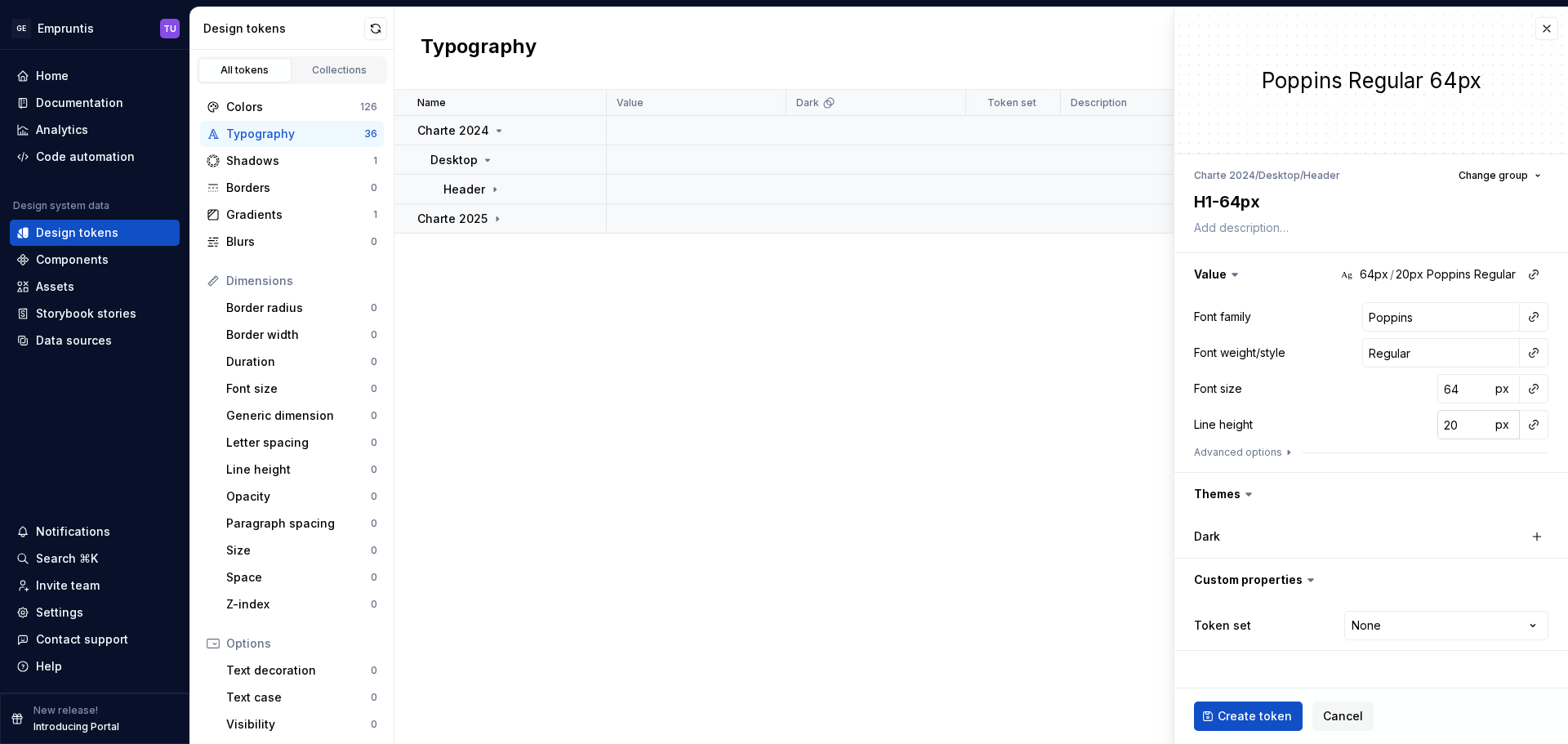
click at [1454, 430] on input "20" at bounding box center [1464, 424] width 53 height 29
paste input "10"
type textarea "*"
type input "100"
click at [1503, 421] on span "px" at bounding box center [1502, 423] width 14 height 14
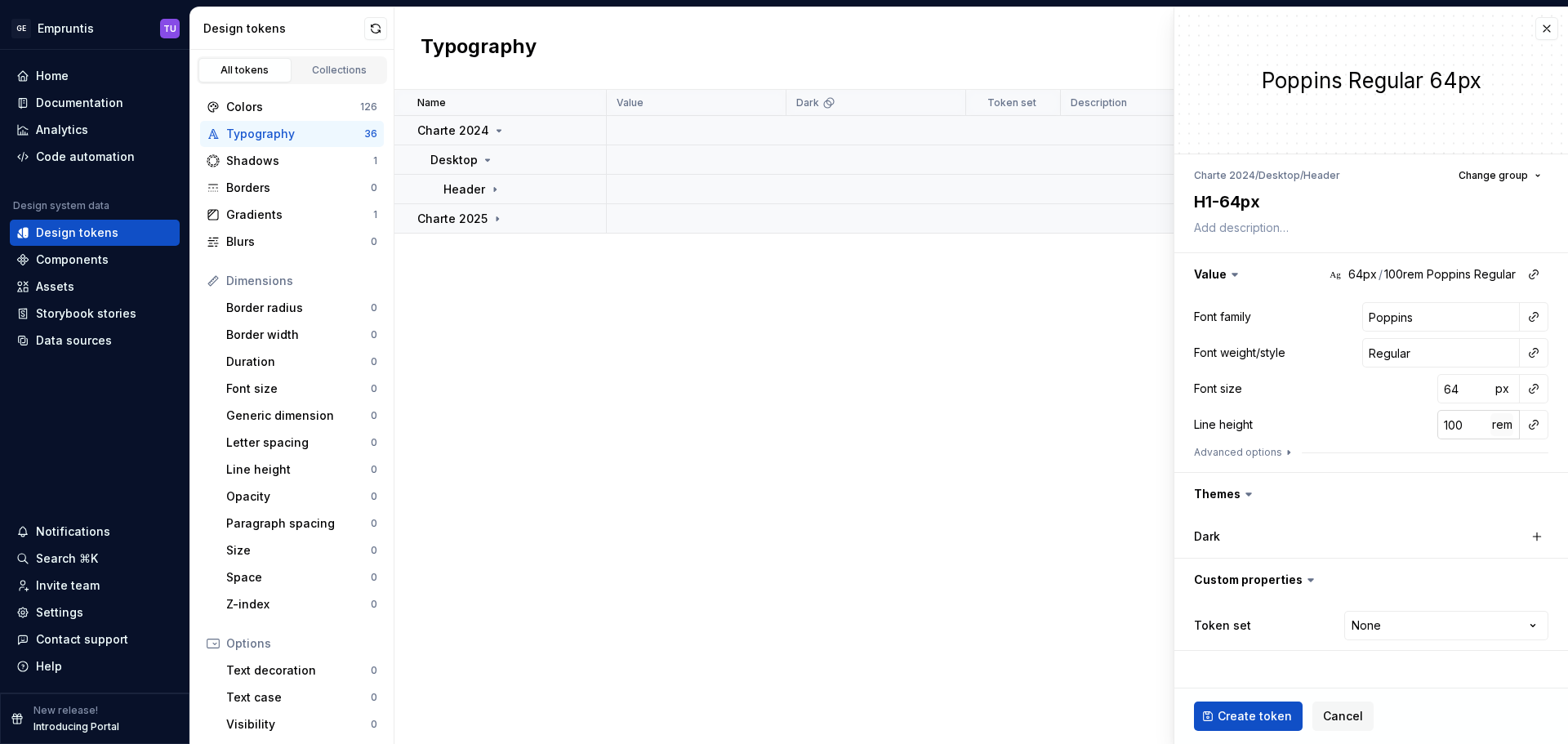
click at [1504, 424] on span "rem" at bounding box center [1502, 423] width 20 height 14
click at [1254, 710] on span "Create token" at bounding box center [1255, 716] width 74 height 16
type textarea "*"
type input "Inter"
type input "14"
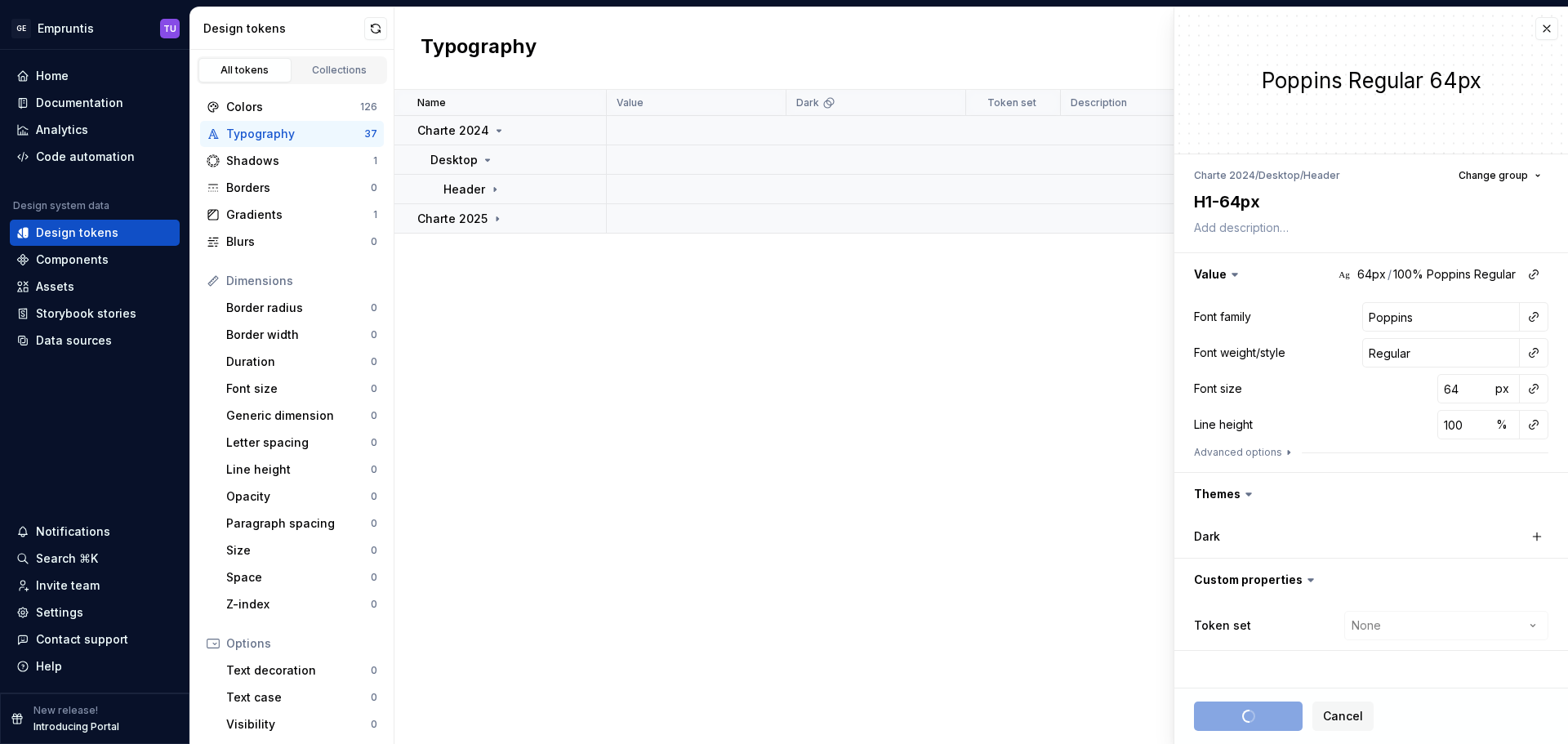
type input "20"
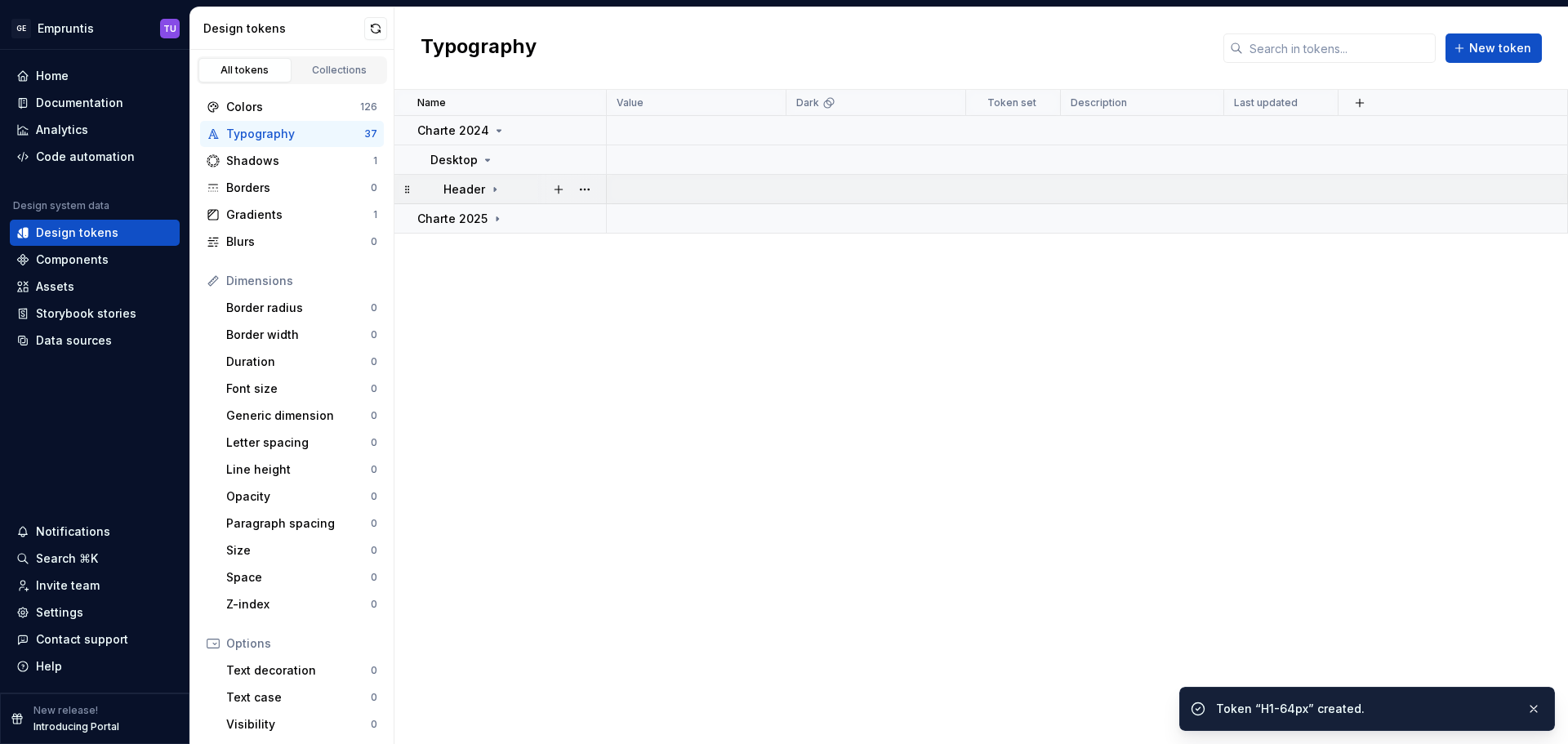
click at [495, 190] on icon at bounding box center [495, 189] width 13 height 13
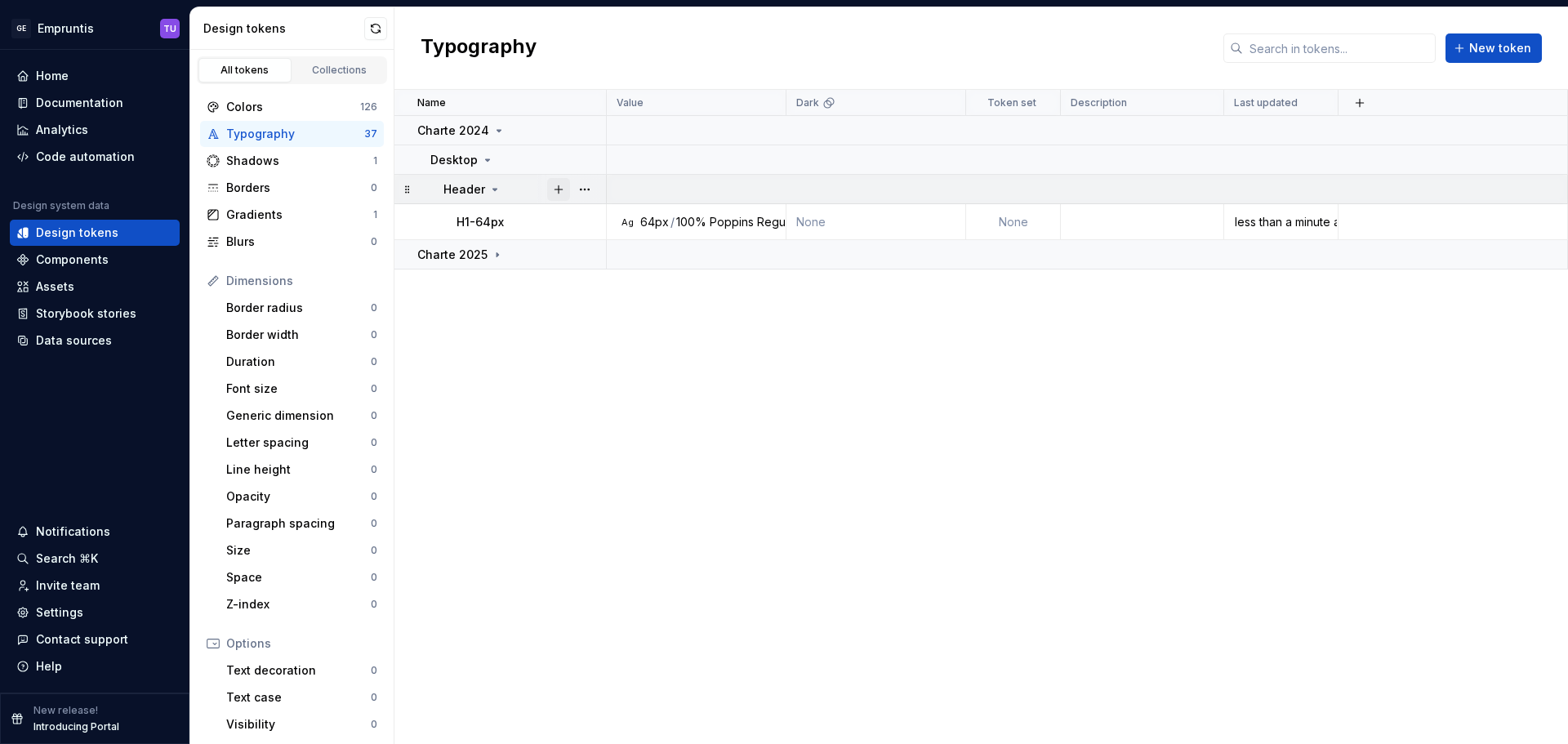
click at [565, 193] on button "button" at bounding box center [558, 189] width 23 height 23
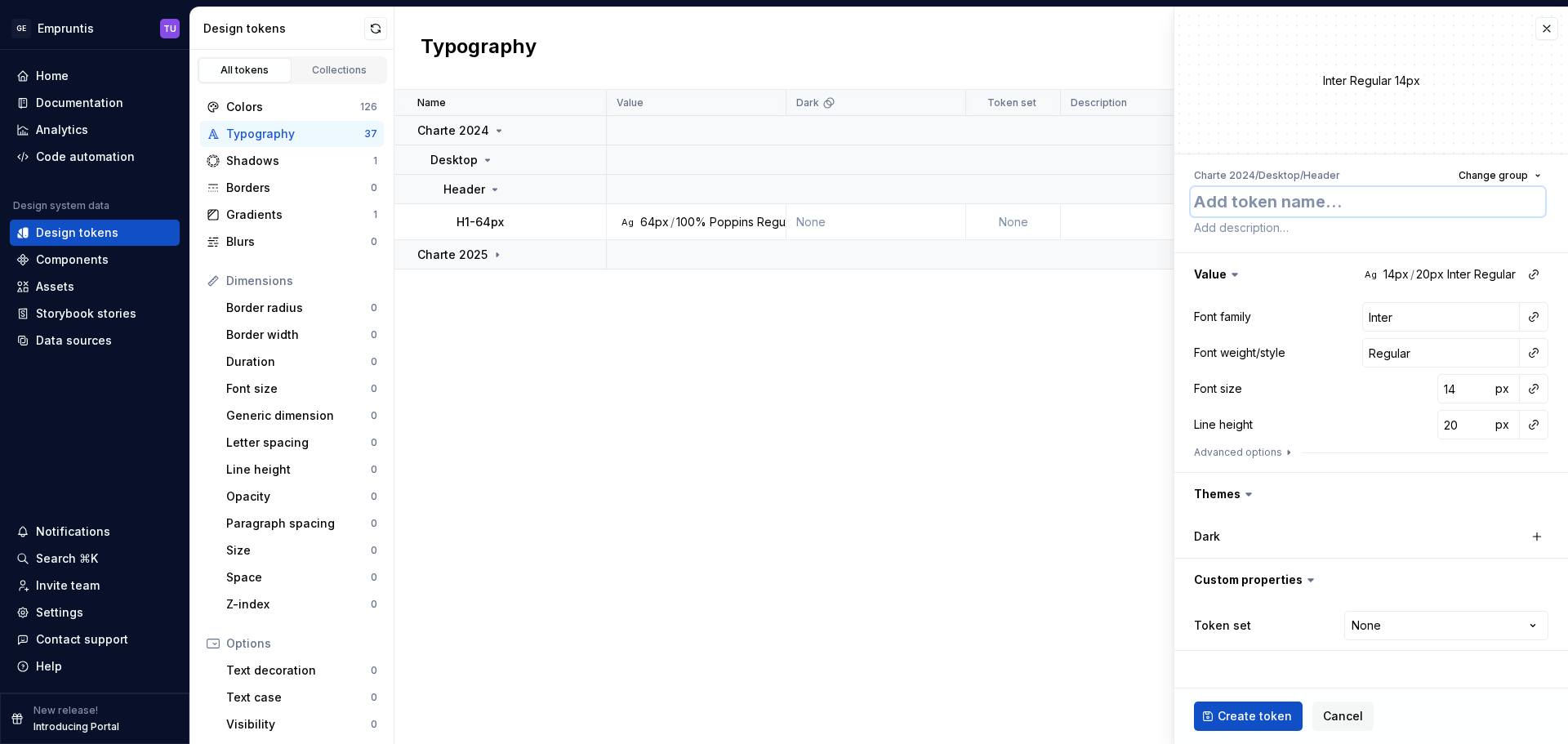
click at [1238, 206] on textarea at bounding box center [1368, 202] width 354 height 29
paste textarea "H2-48px"
type textarea "*"
type textarea "H2-48px"
click at [1399, 319] on input "Inter" at bounding box center [1442, 317] width 158 height 29
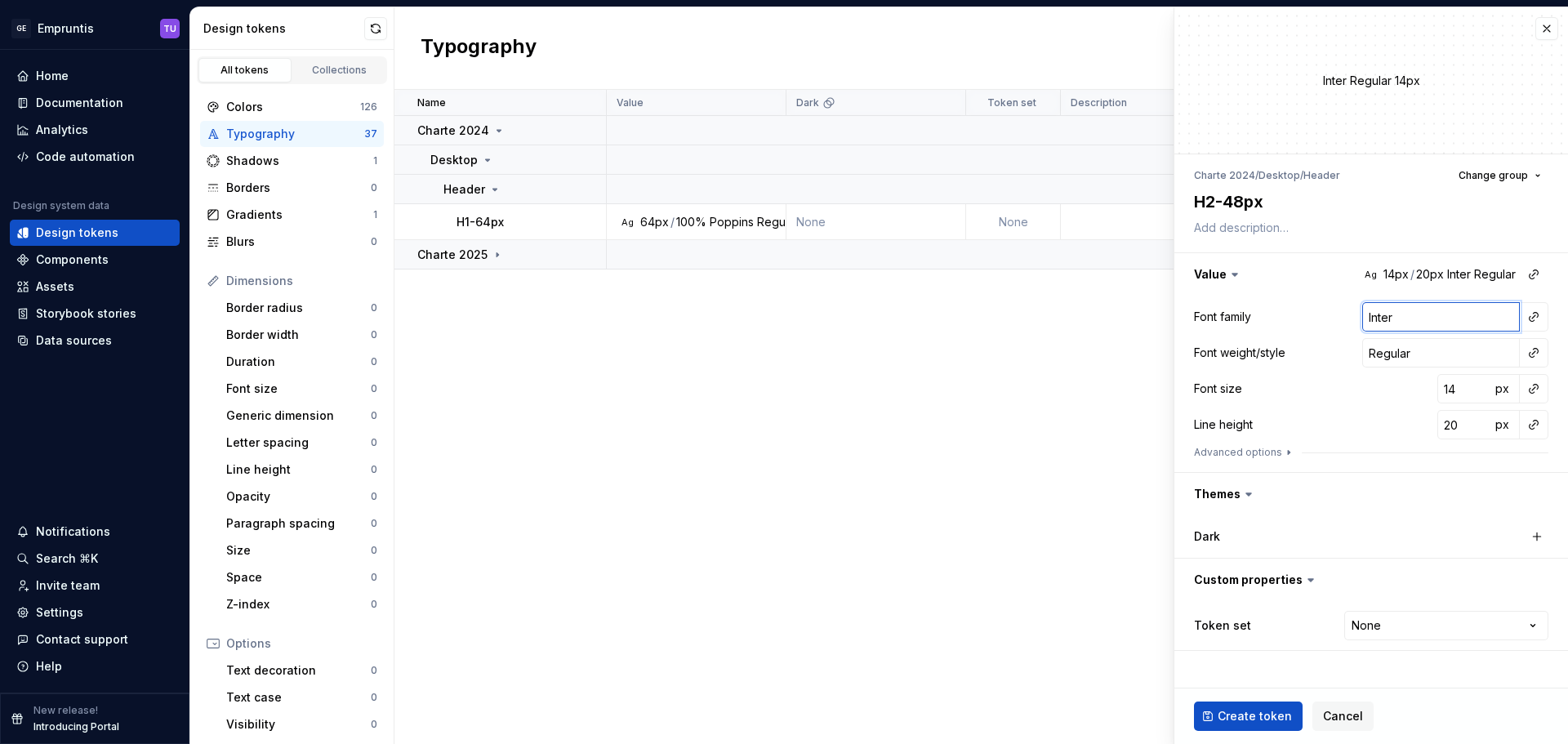
paste input "Poppins"
type textarea "*"
type input "Poppins"
click at [1452, 384] on input "14" at bounding box center [1464, 389] width 53 height 29
paste input "48"
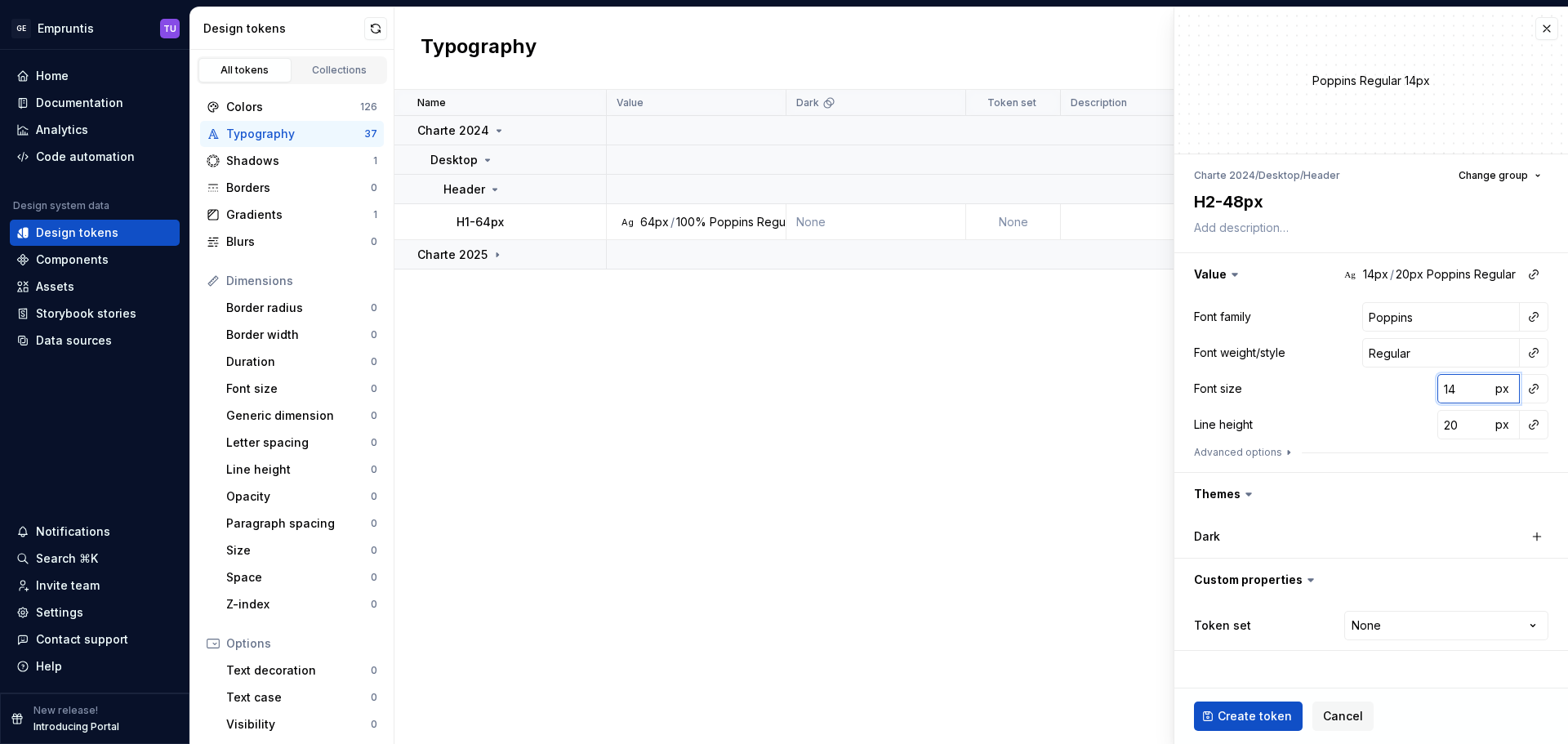
type textarea "*"
type input "48"
click at [1444, 422] on input "20" at bounding box center [1464, 424] width 53 height 29
paste input "10"
type textarea "*"
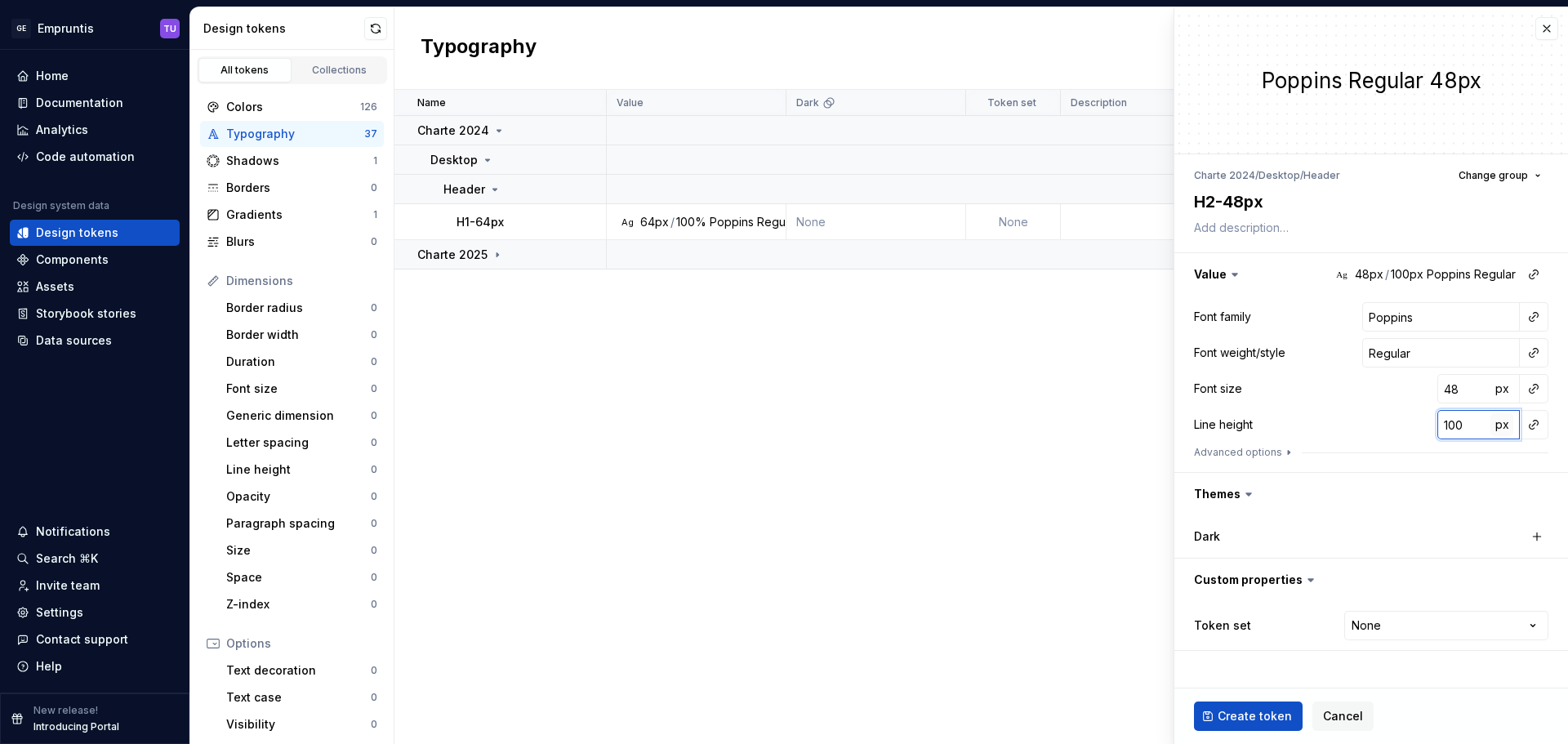
type input "100"
click at [1499, 426] on span "px" at bounding box center [1502, 423] width 14 height 14
click at [1503, 417] on span "rem" at bounding box center [1502, 423] width 20 height 14
click at [1352, 403] on div "Font family Poppins Font weight/style Regular Font size 48 px Line height 100 %…" at bounding box center [1371, 384] width 354 height 164
click at [1242, 712] on span "Create token" at bounding box center [1255, 716] width 74 height 16
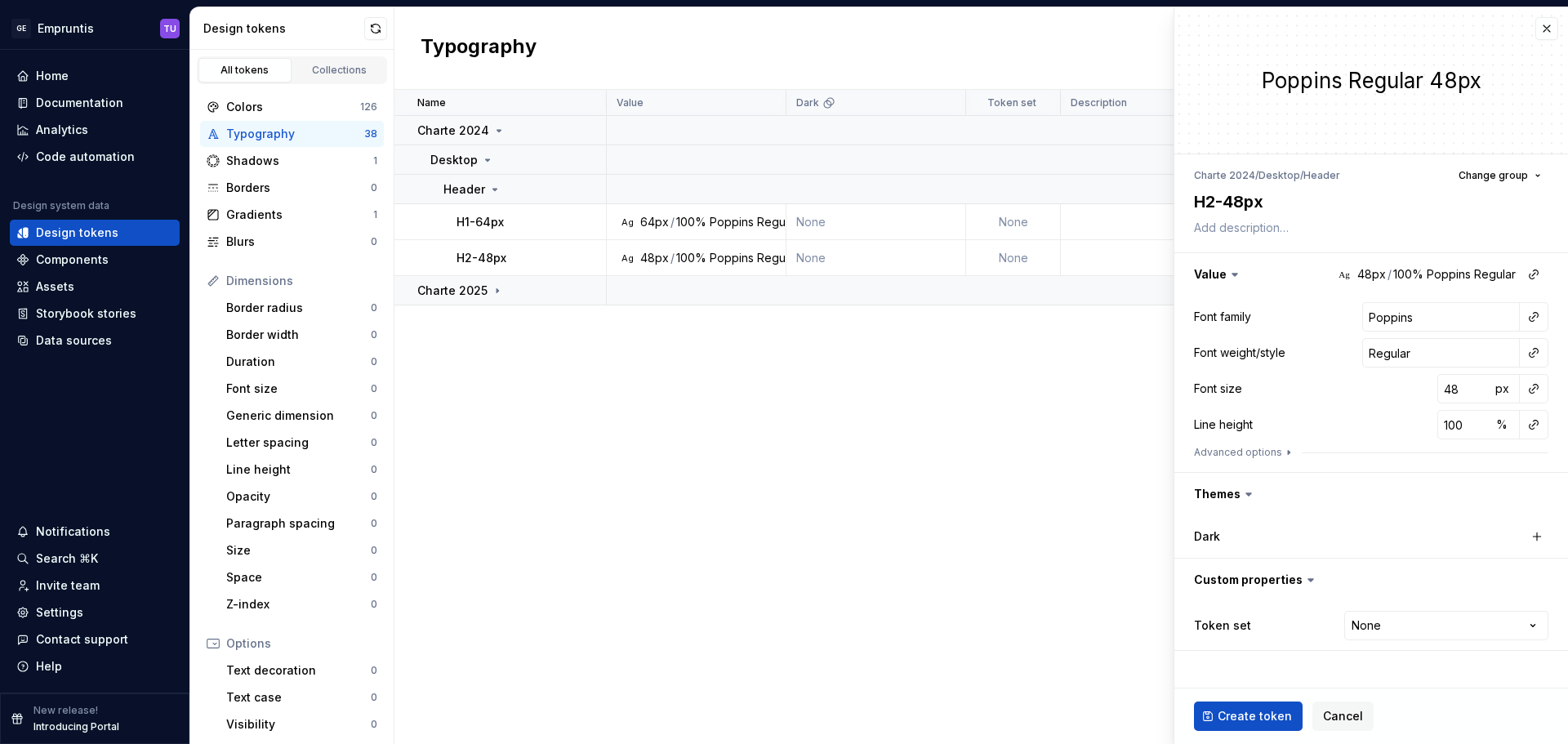
type textarea "*"
type input "Inter"
type input "14"
type input "20"
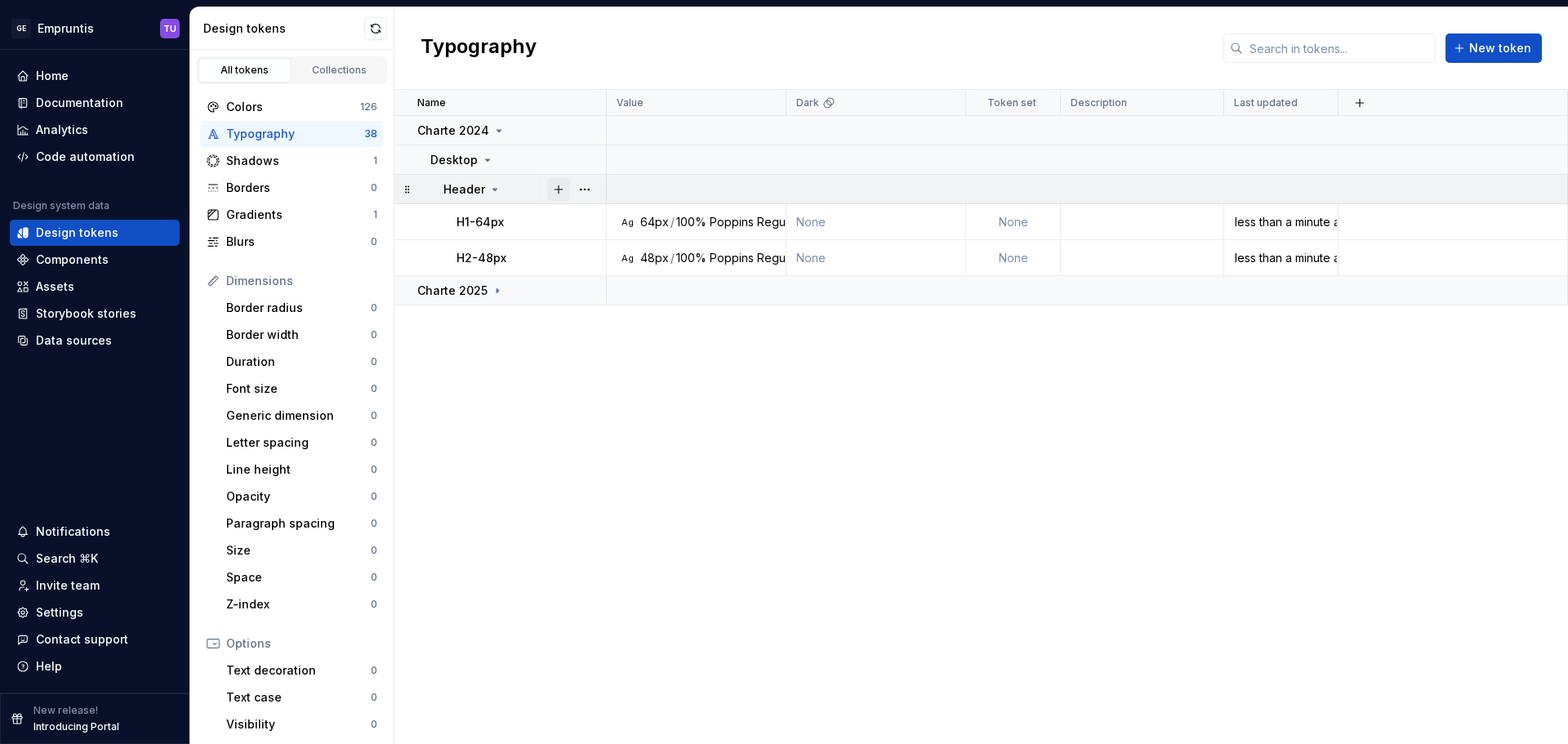
click at [559, 188] on button "button" at bounding box center [558, 189] width 23 height 23
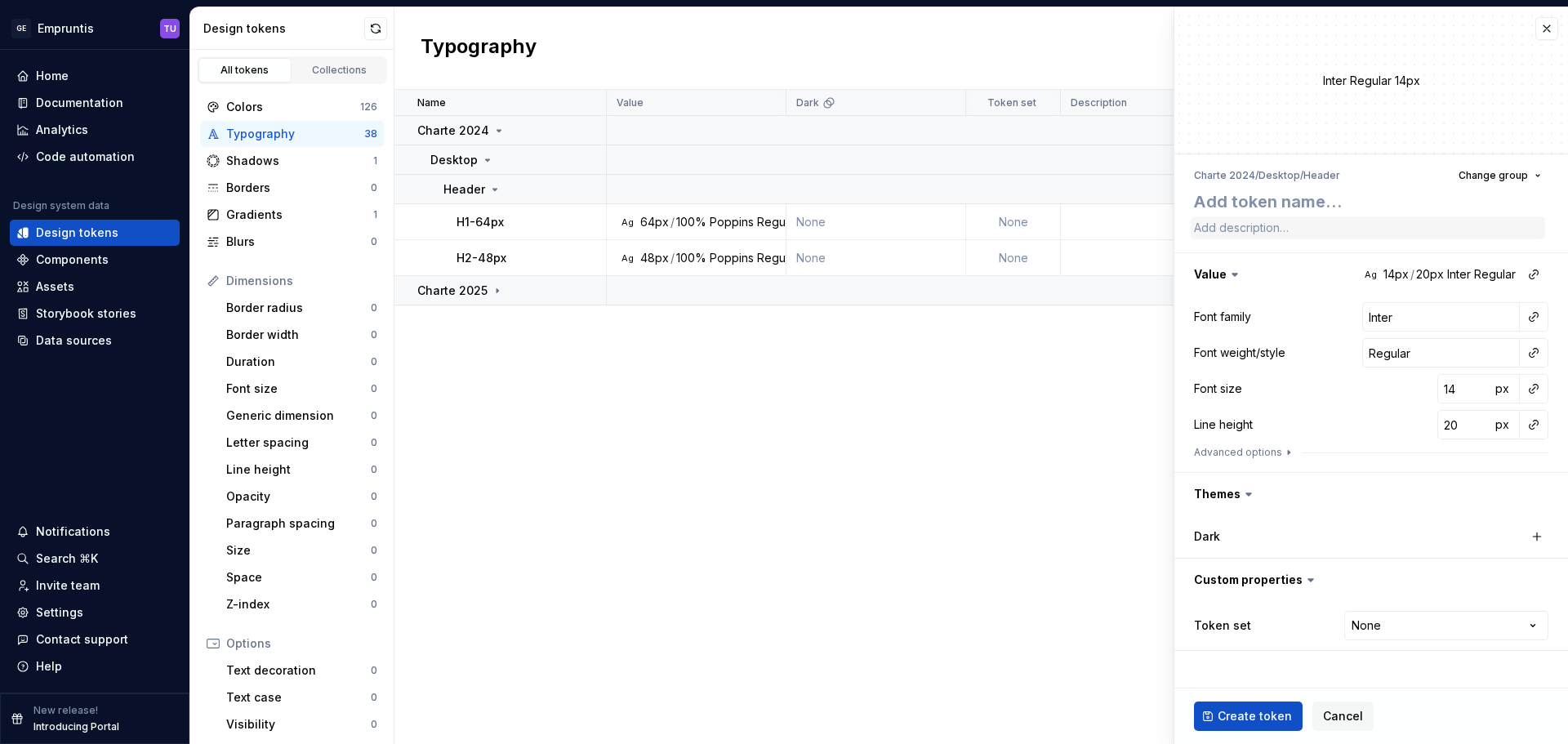
type textarea "*"
type textarea "H3-32px"
click at [1392, 311] on input "Inter" at bounding box center [1442, 317] width 158 height 29
paste input "Poppins"
type textarea "*"
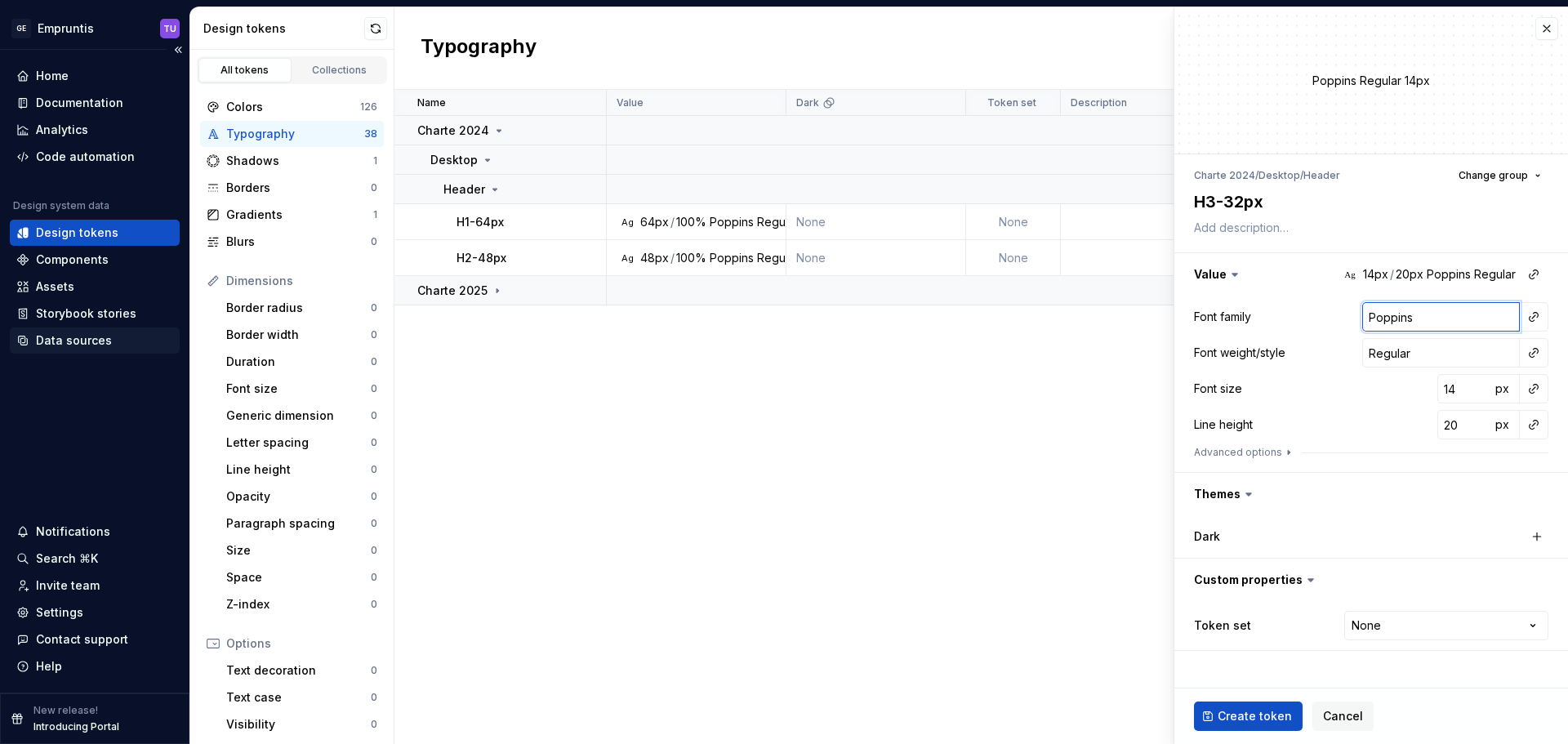
type input "Poppins"
click at [1457, 392] on input "14" at bounding box center [1464, 389] width 53 height 29
paste input "32"
type textarea "*"
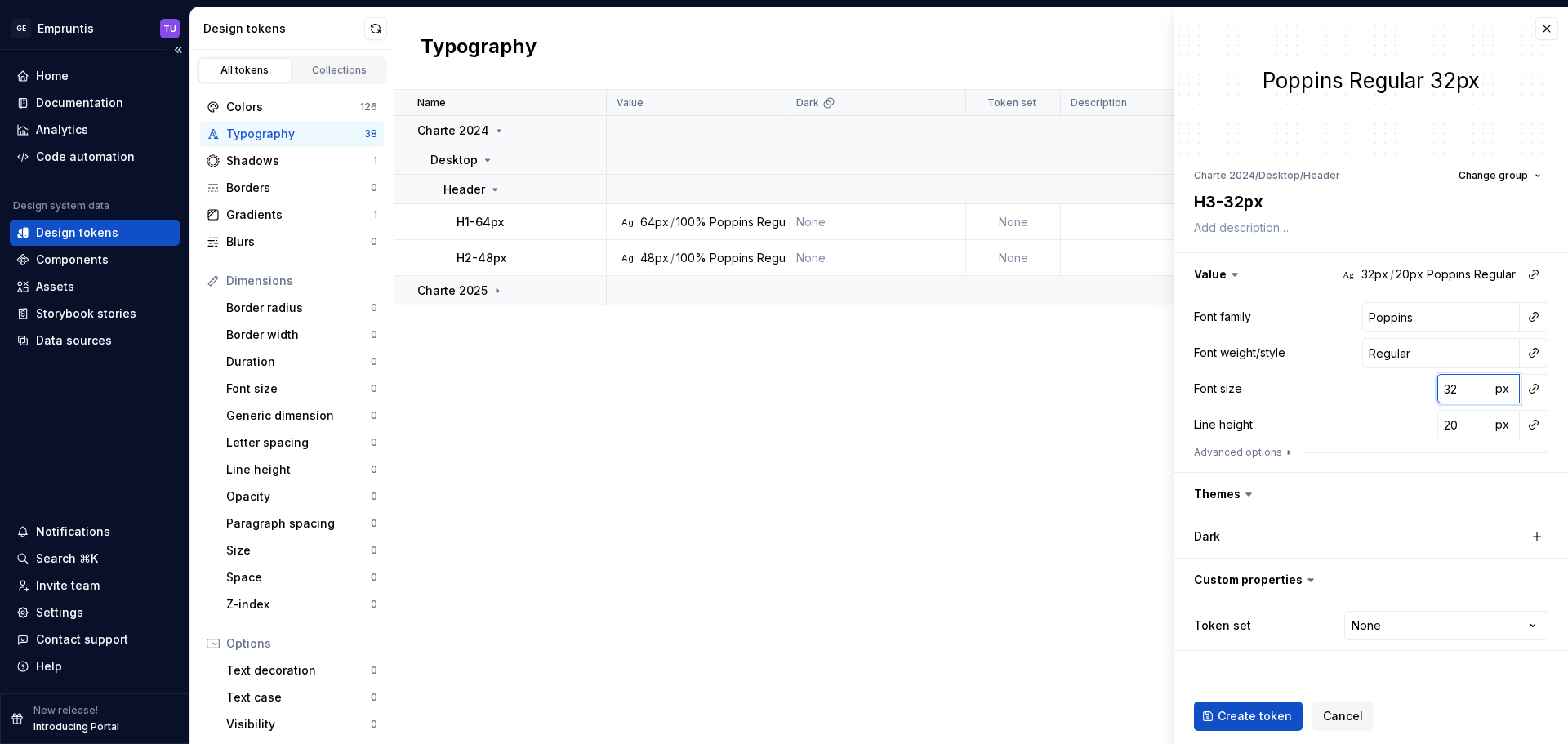
type input "32"
click at [1460, 427] on input "20" at bounding box center [1464, 424] width 53 height 29
paste input "10"
type textarea "*"
type input "100"
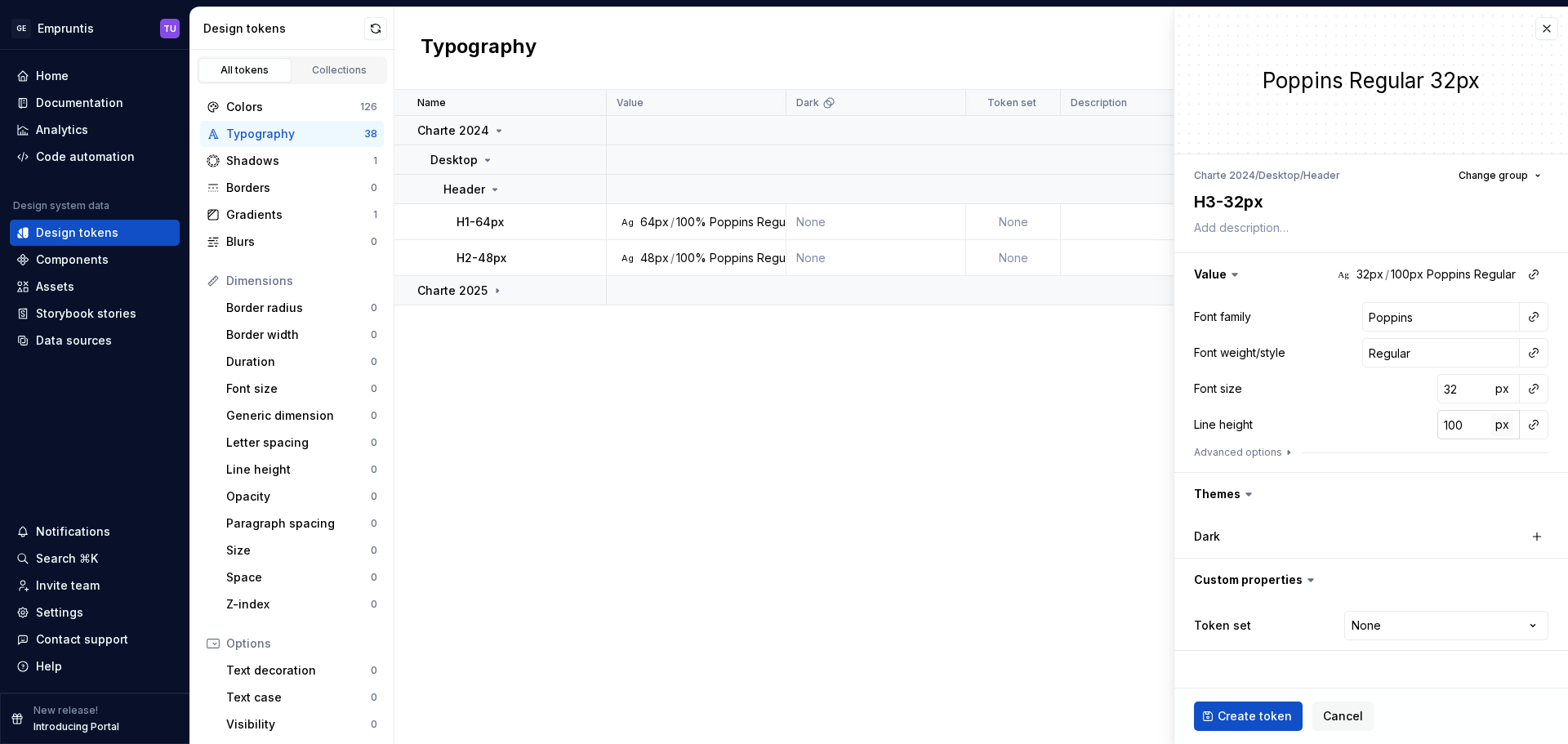
click at [1506, 420] on span "px" at bounding box center [1502, 423] width 14 height 14
click at [1505, 419] on span "rem" at bounding box center [1502, 423] width 20 height 14
click at [1325, 402] on div "Font size 32 px" at bounding box center [1371, 389] width 354 height 29
click at [1245, 717] on span "Create token" at bounding box center [1255, 716] width 74 height 16
type textarea "*"
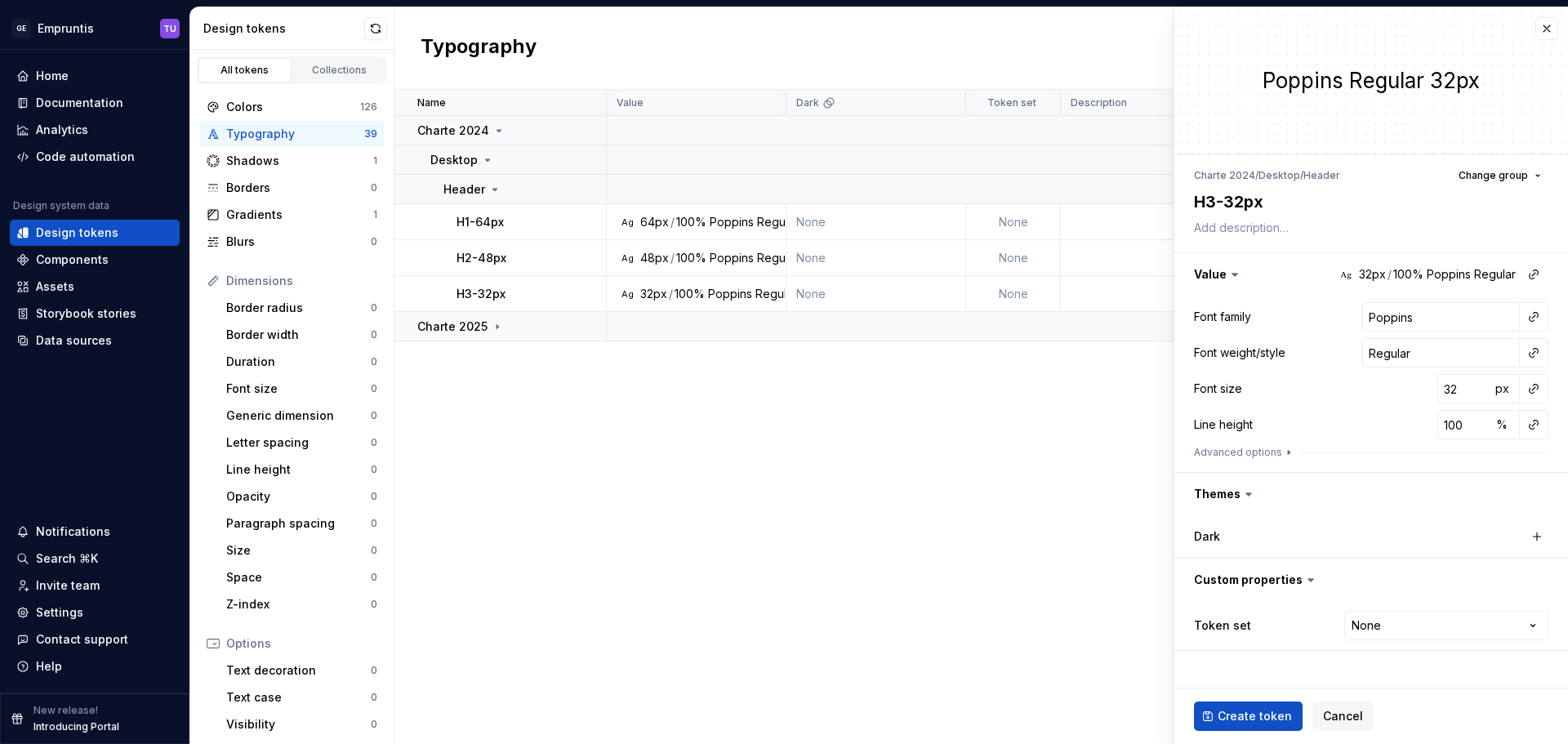
type input "Inter"
type input "14"
type input "20"
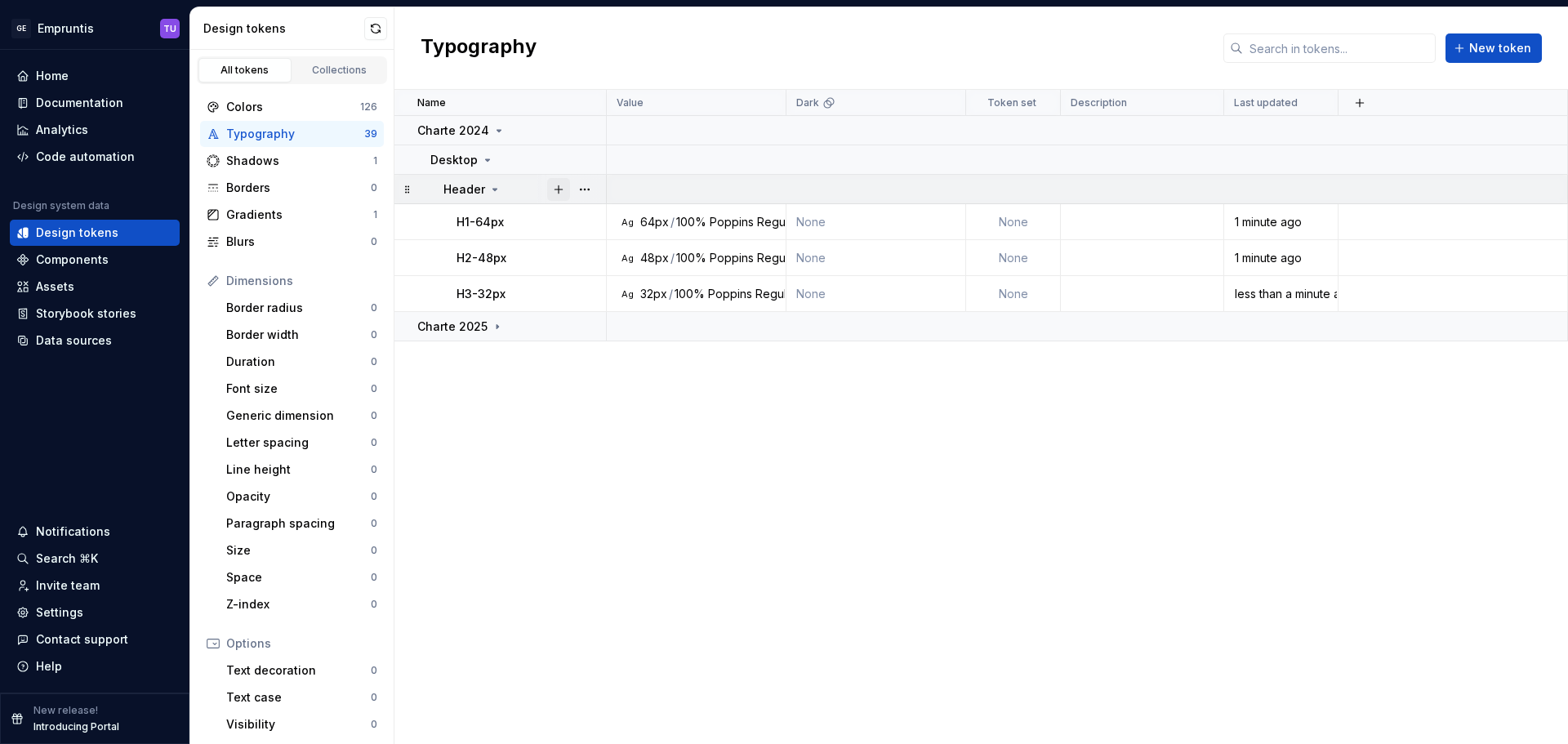
click at [556, 189] on button "button" at bounding box center [558, 189] width 23 height 23
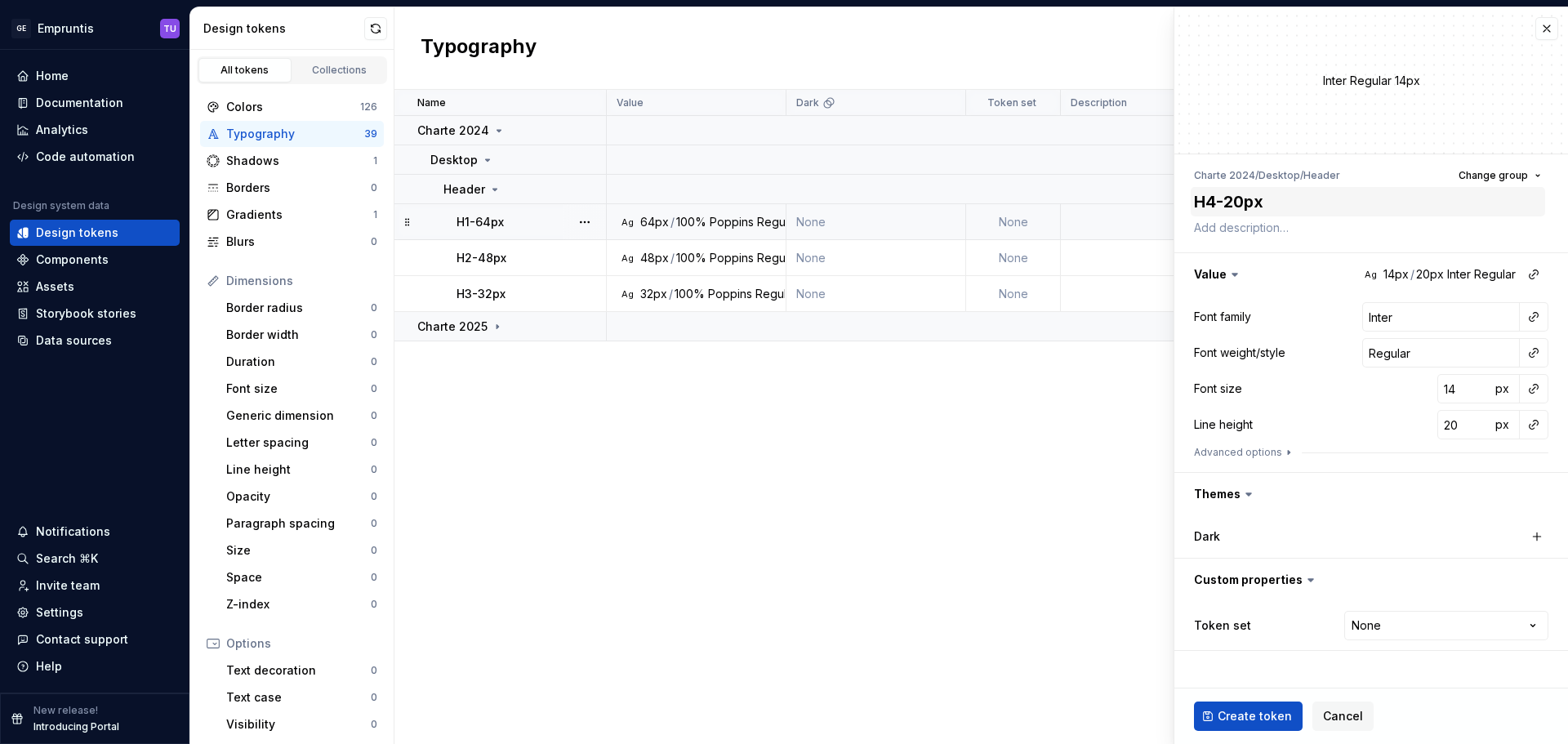
type textarea "*"
type textarea "H4-20px"
click at [1378, 317] on input "Inter" at bounding box center [1442, 317] width 158 height 29
paste input "Poppins"
type textarea "*"
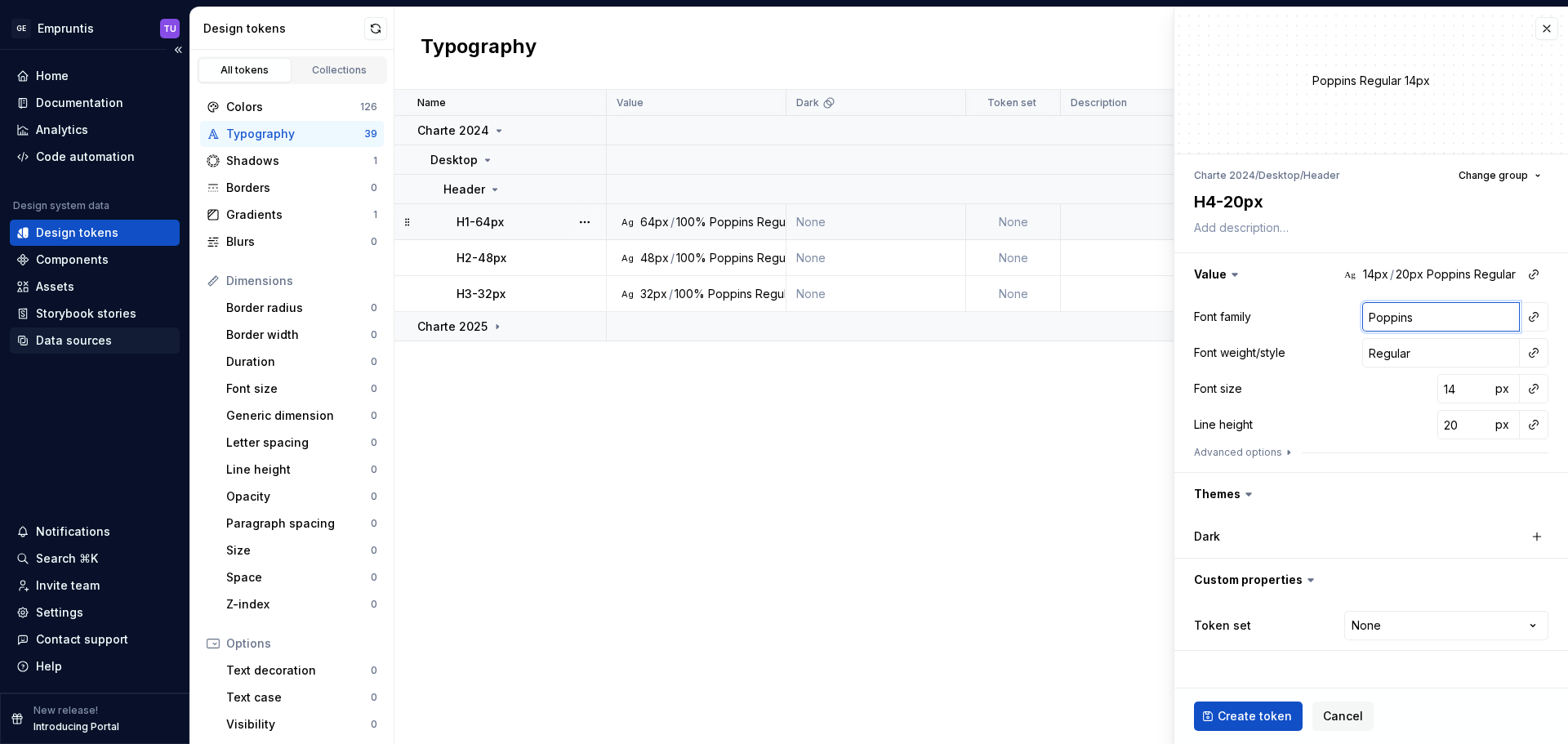
type input "Poppins"
click at [1452, 382] on input "14" at bounding box center [1464, 389] width 53 height 29
paste input "20"
type textarea "*"
type input "20"
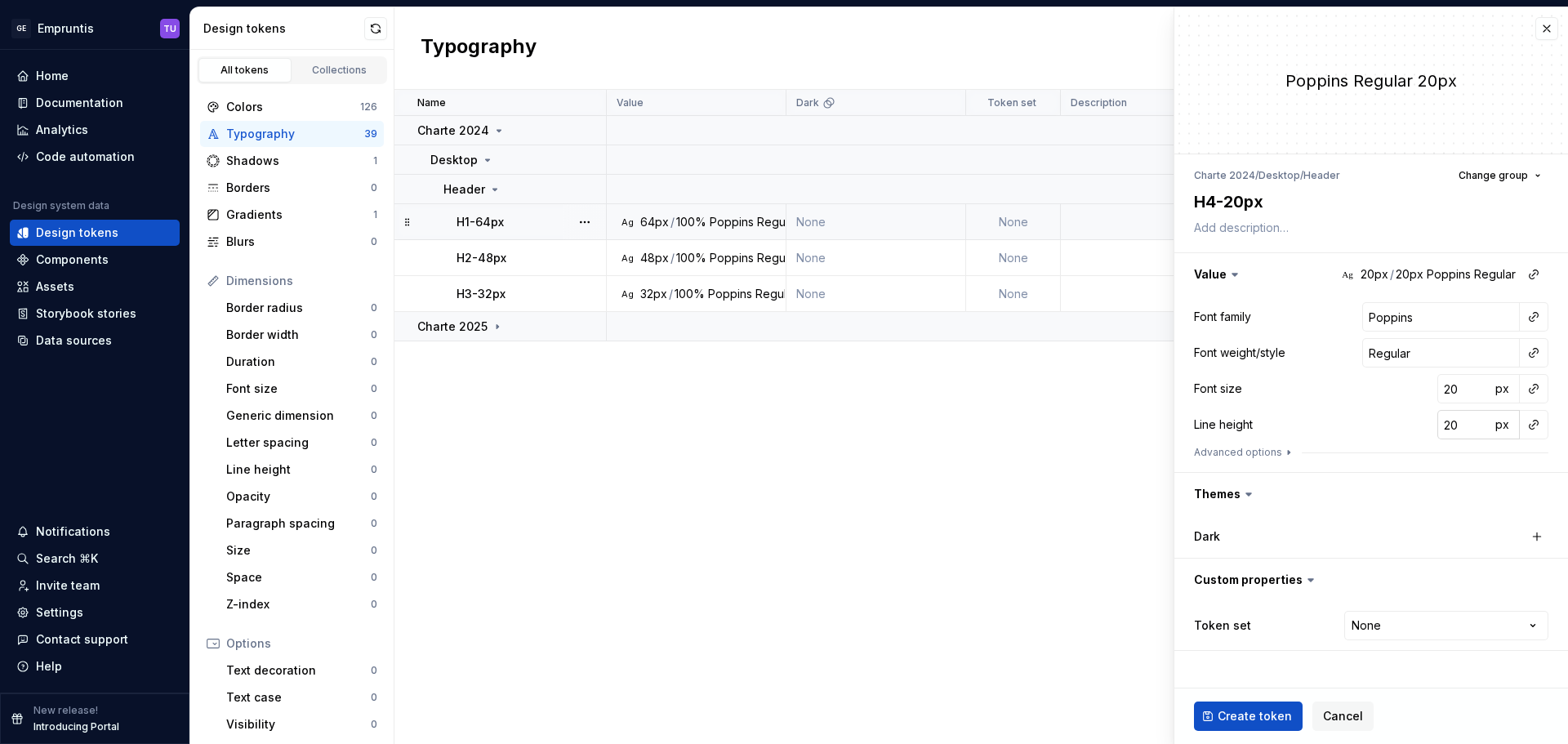
click at [1446, 420] on input "20" at bounding box center [1464, 424] width 53 height 29
paste input "10"
type textarea "*"
type input "100"
click at [1493, 424] on button "px" at bounding box center [1502, 424] width 23 height 23
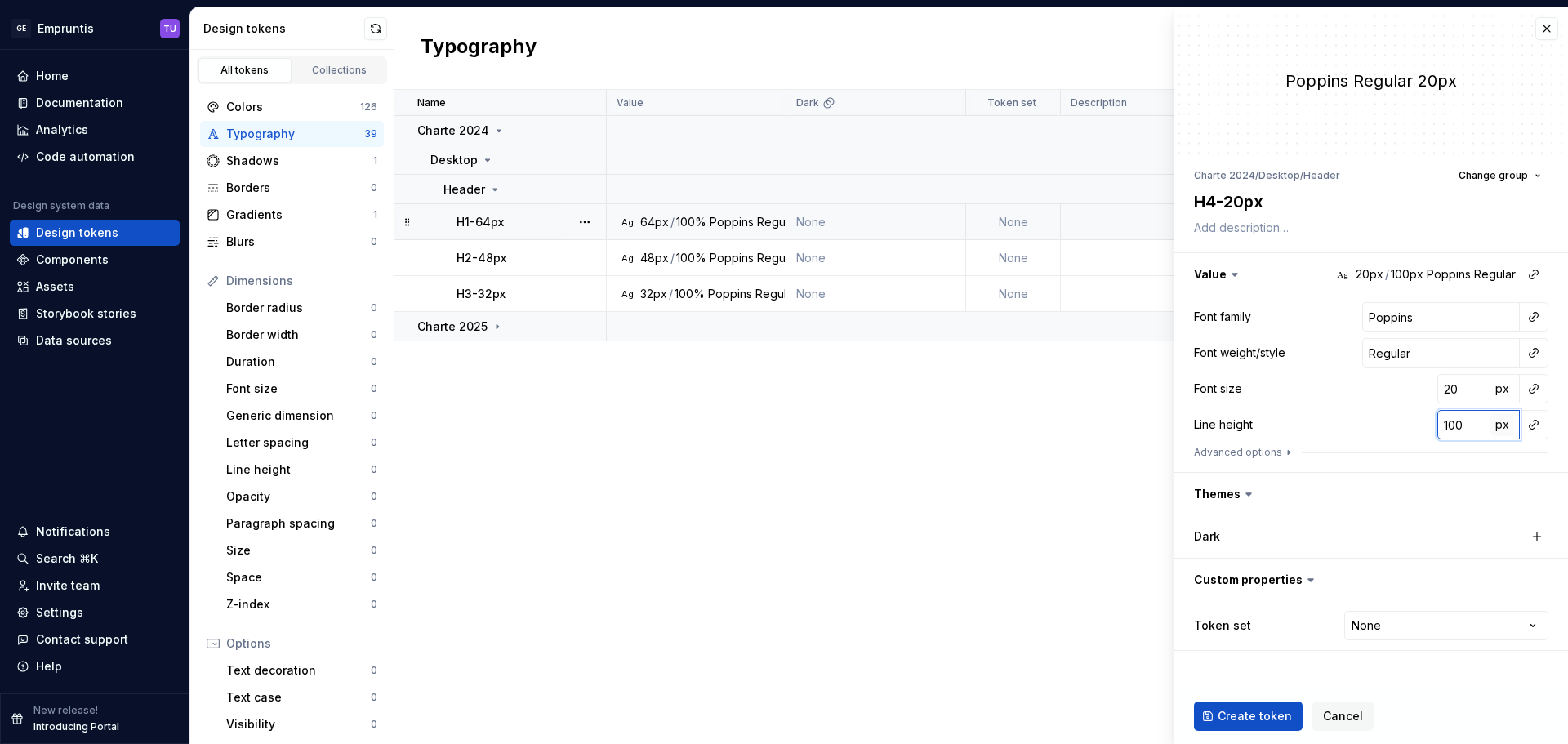
click at [1495, 424] on span "px" at bounding box center [1502, 423] width 14 height 14
click at [1249, 722] on span "Create token" at bounding box center [1255, 716] width 74 height 16
type textarea "*"
type input "Inter"
type input "14"
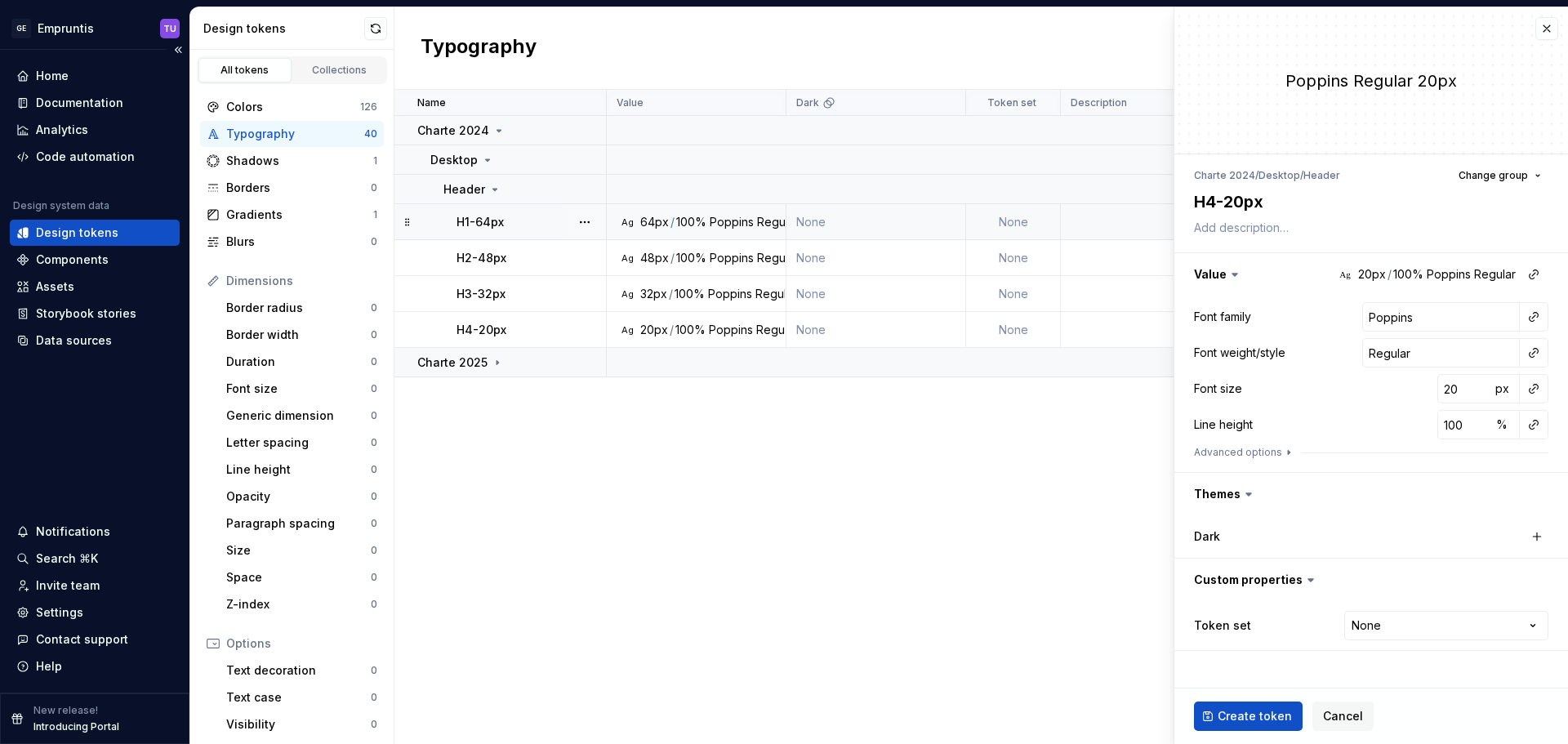
type input "20"
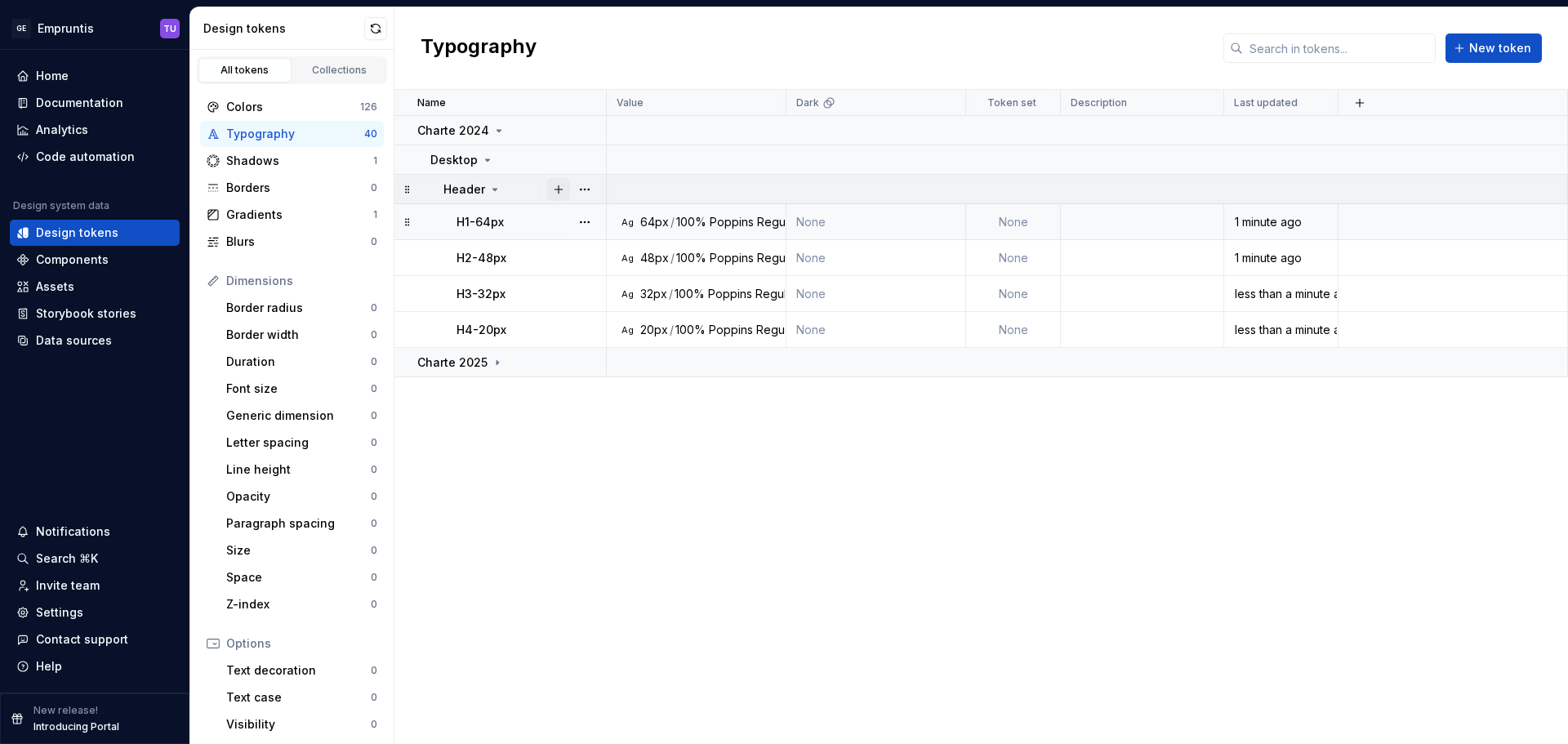
click at [565, 186] on button "button" at bounding box center [558, 189] width 23 height 23
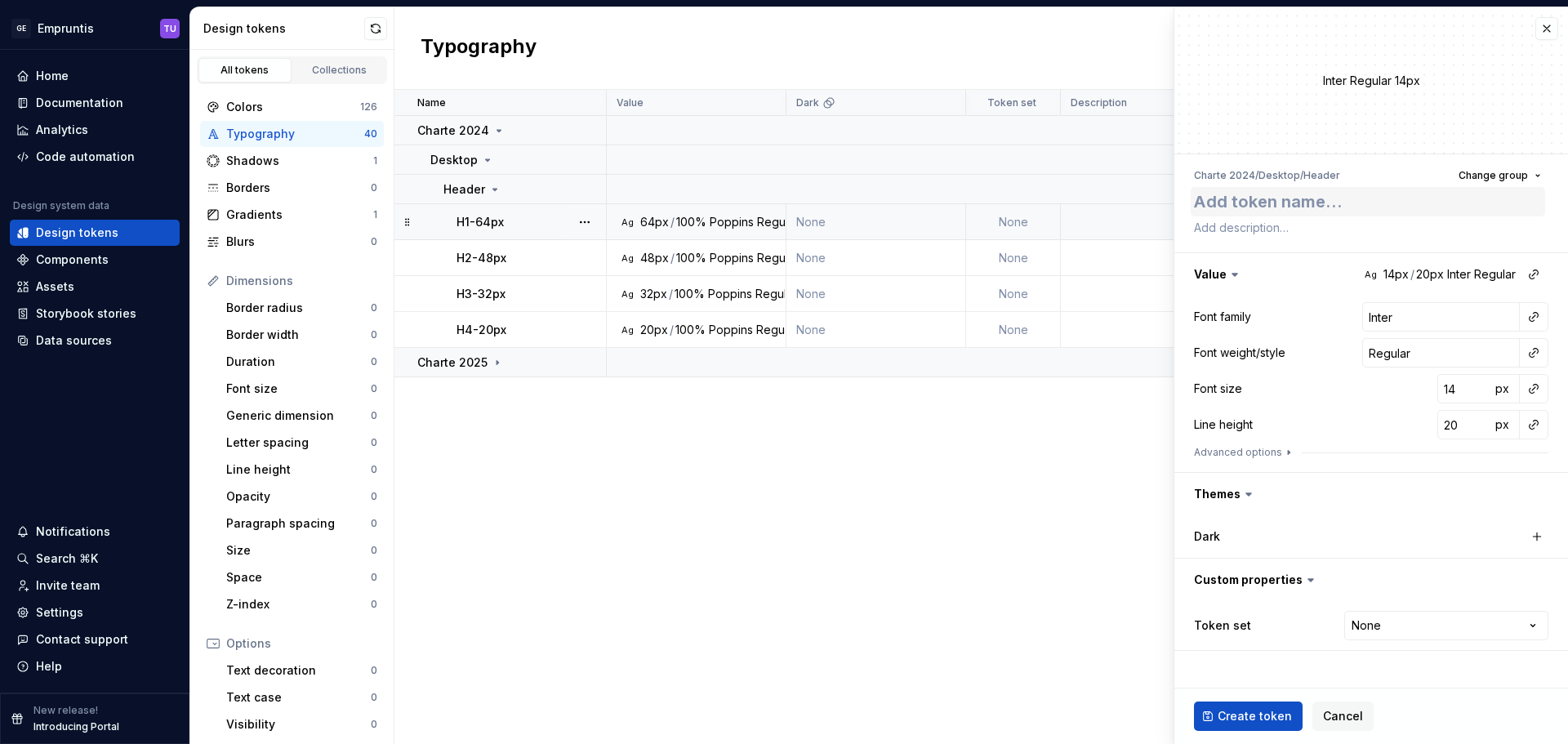
click at [1265, 202] on textarea at bounding box center [1368, 202] width 354 height 29
type textarea "*"
type textarea "H5-16px"
click at [1396, 320] on input "Inter" at bounding box center [1442, 317] width 158 height 29
paste input "Poppins"
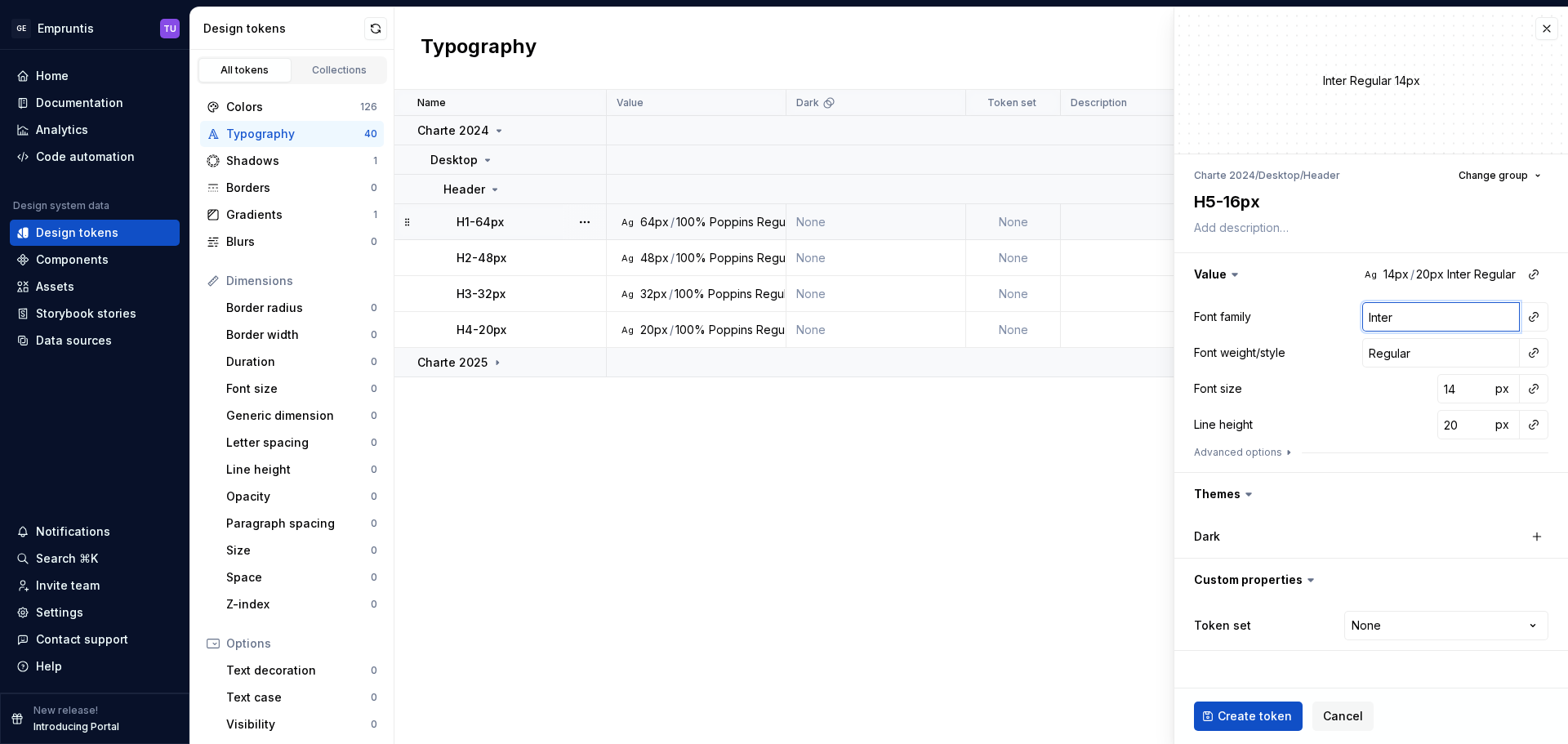
type textarea "*"
type input "Poppins"
click at [1458, 398] on input "14" at bounding box center [1464, 389] width 53 height 29
paste input "6"
type textarea "*"
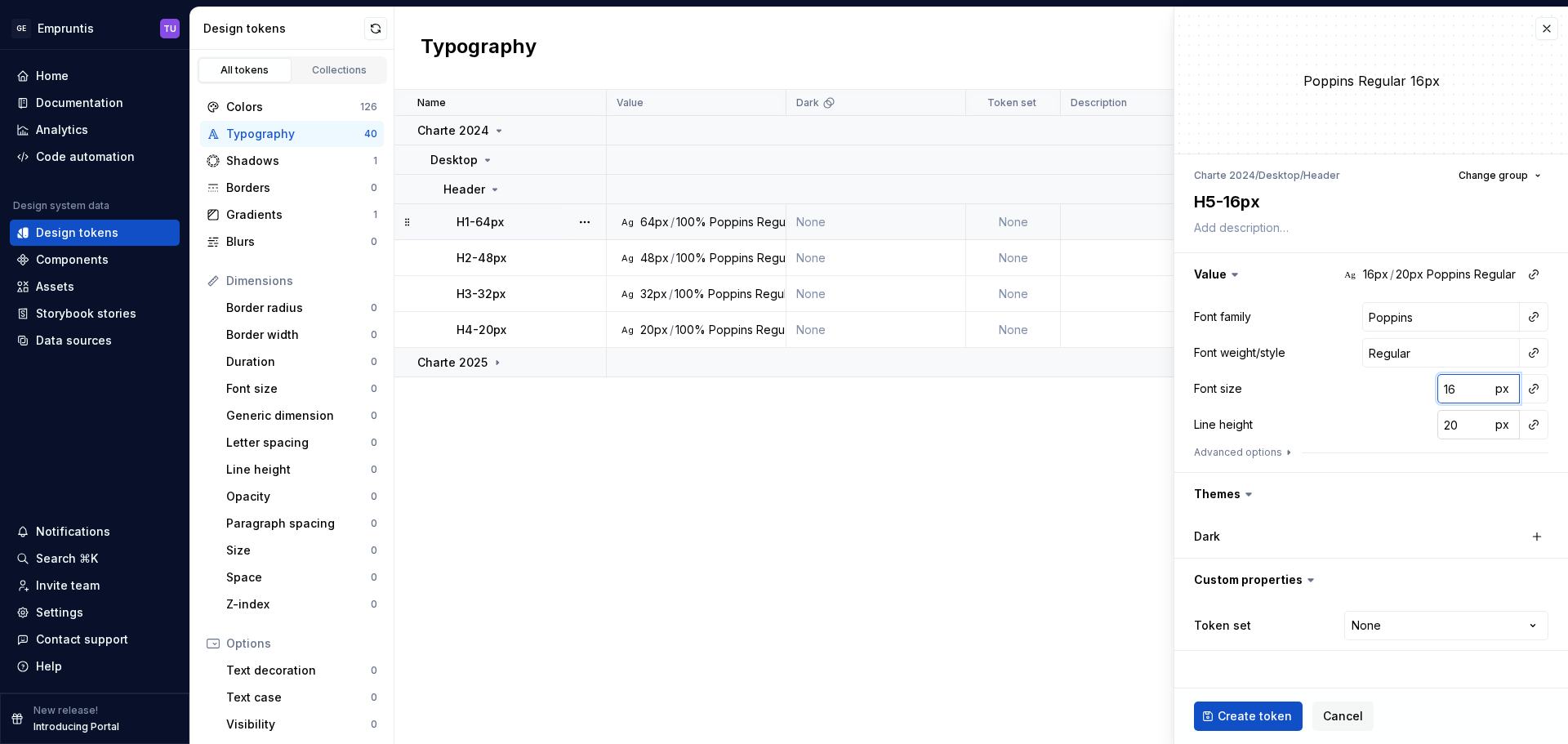
type input "16"
click at [1455, 424] on input "20" at bounding box center [1464, 424] width 53 height 29
type textarea "*"
type input "1"
type textarea "*"
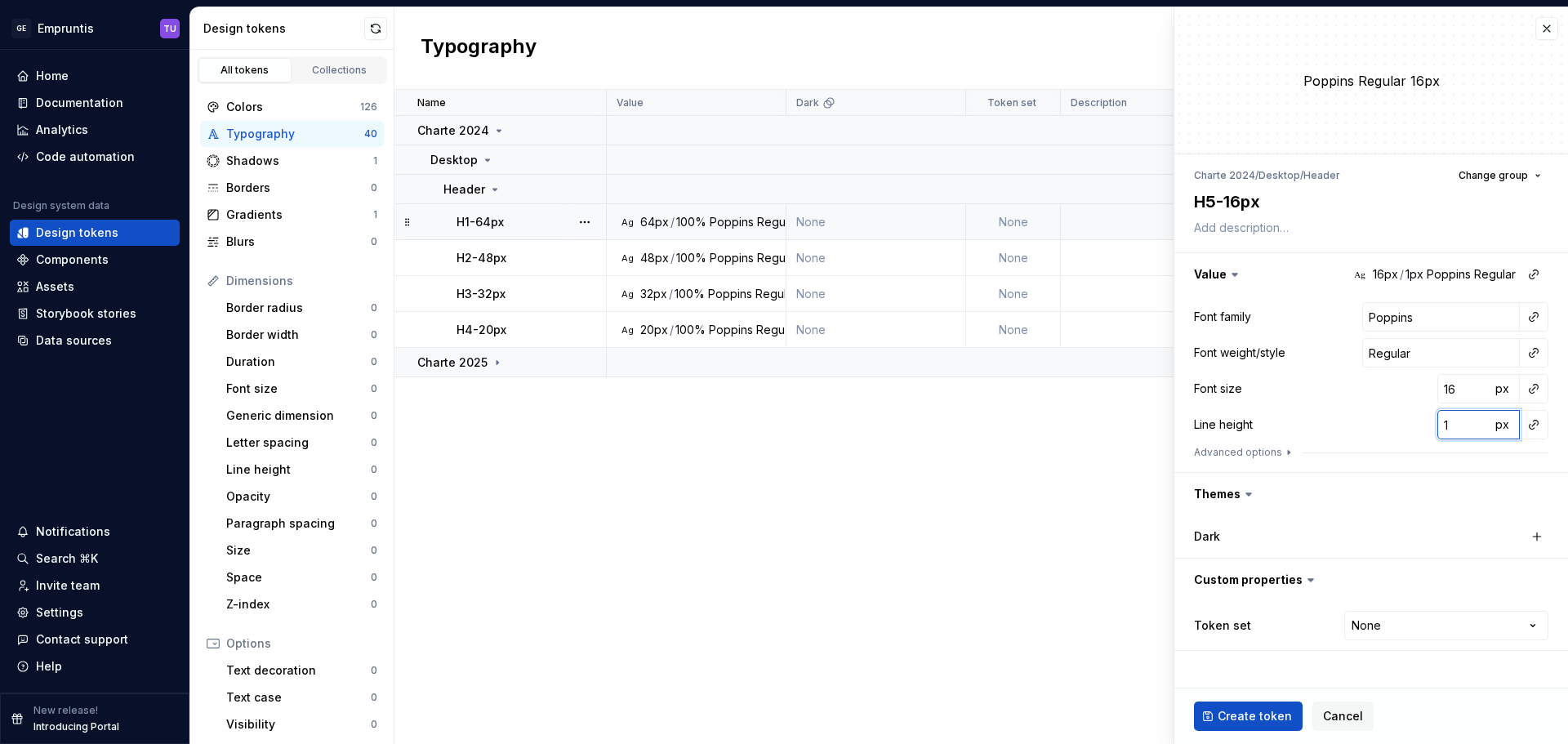
type input "10"
type textarea "*"
type input "100"
click at [1501, 420] on span "px" at bounding box center [1502, 423] width 14 height 14
click at [1501, 420] on span "rem" at bounding box center [1502, 423] width 20 height 14
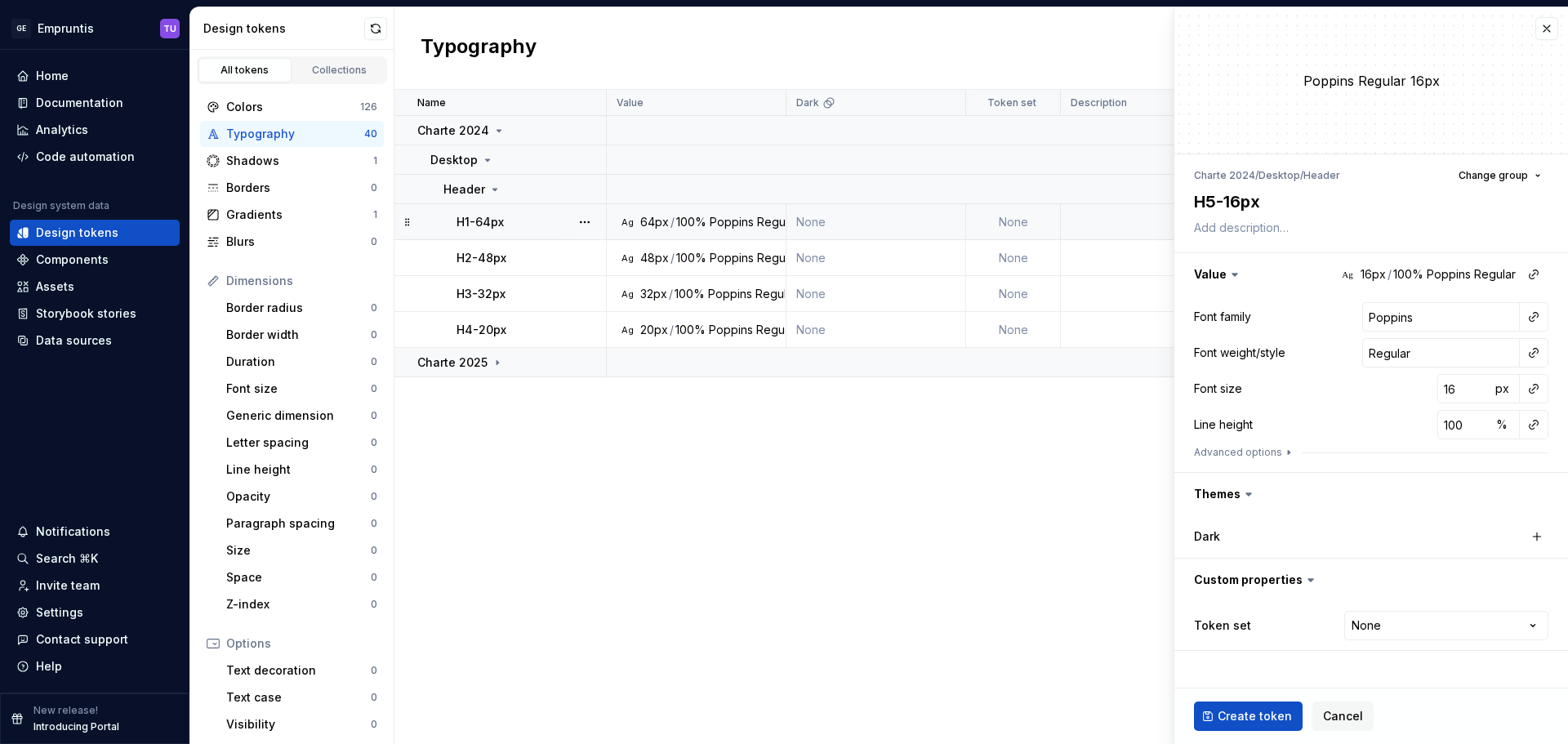
click at [1364, 403] on div "Font family Poppins Font weight/style Regular Font size 16 px Line height 100 %…" at bounding box center [1371, 384] width 354 height 164
click at [1265, 716] on span "Create token" at bounding box center [1255, 716] width 74 height 16
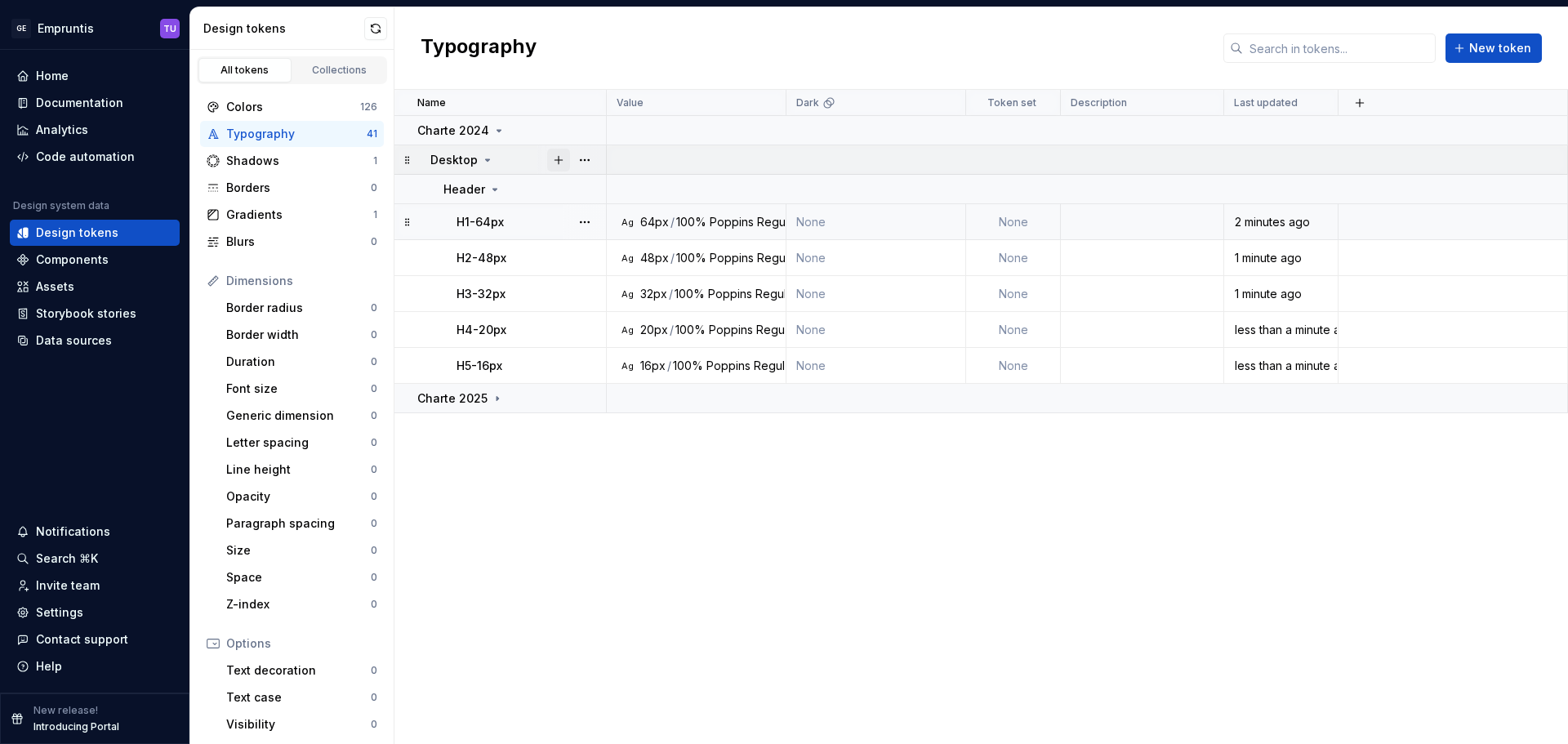
click at [556, 158] on button "button" at bounding box center [558, 160] width 23 height 23
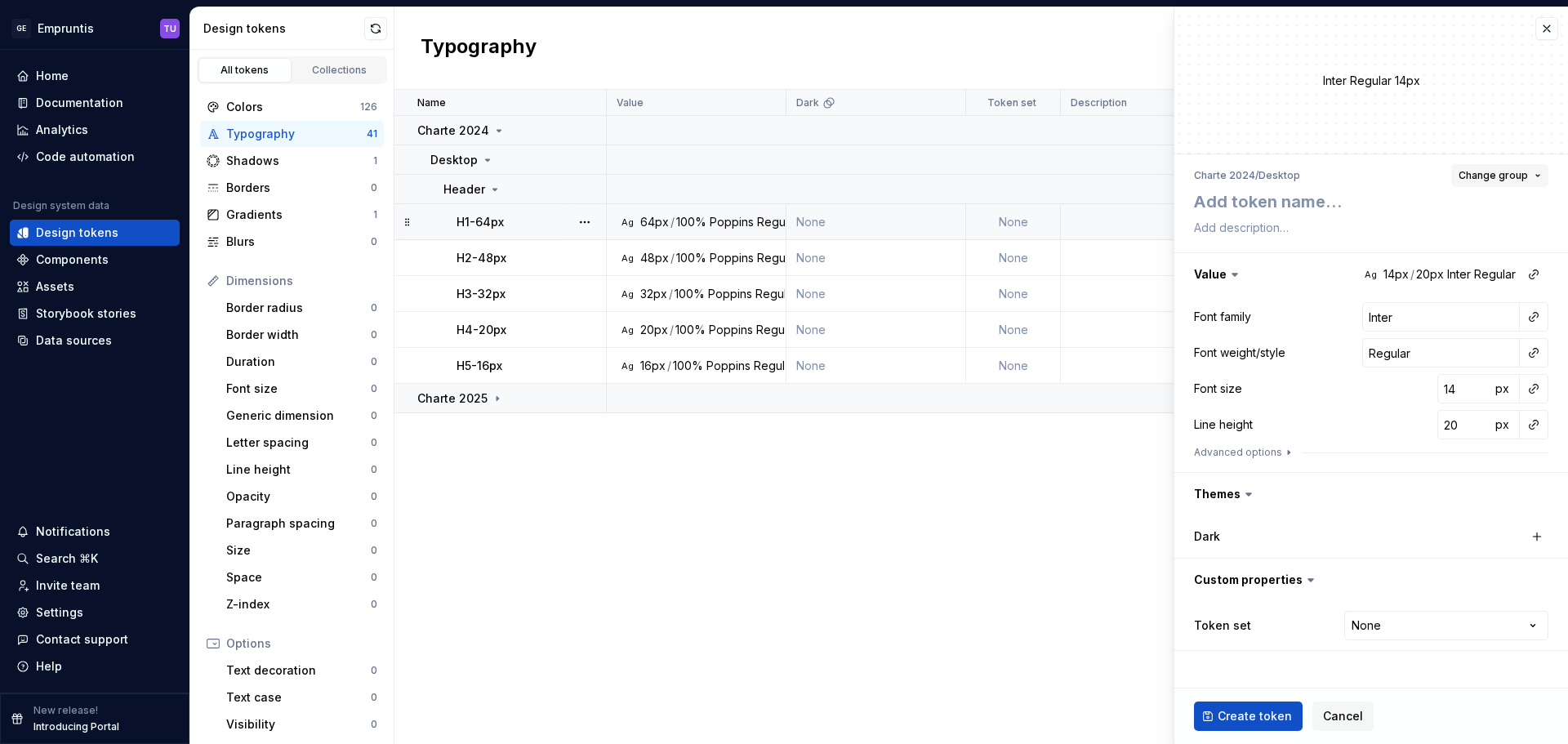
click at [1490, 166] on button "Change group" at bounding box center [1500, 175] width 97 height 23
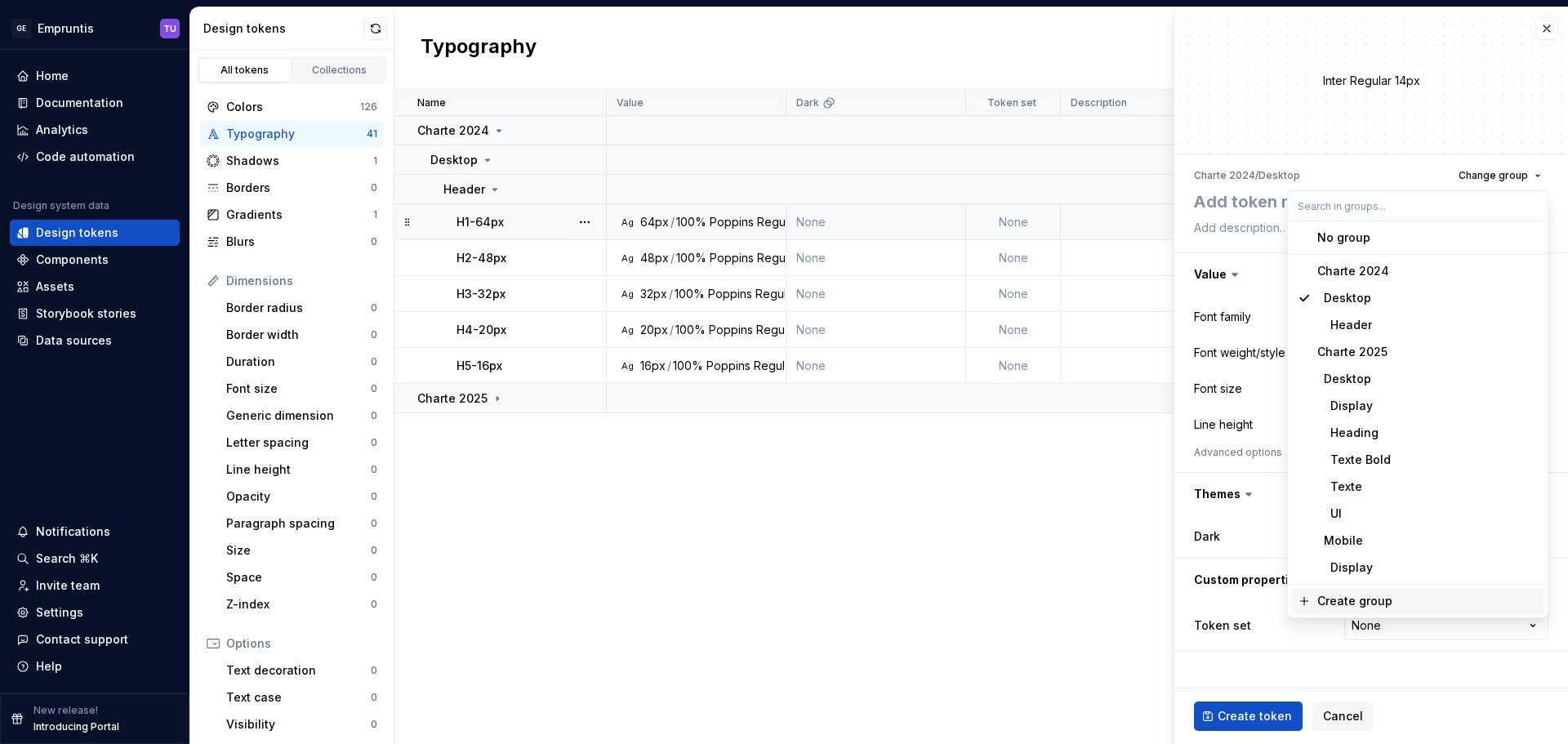
click at [1356, 602] on div "Create group" at bounding box center [1355, 601] width 75 height 16
type textarea "*"
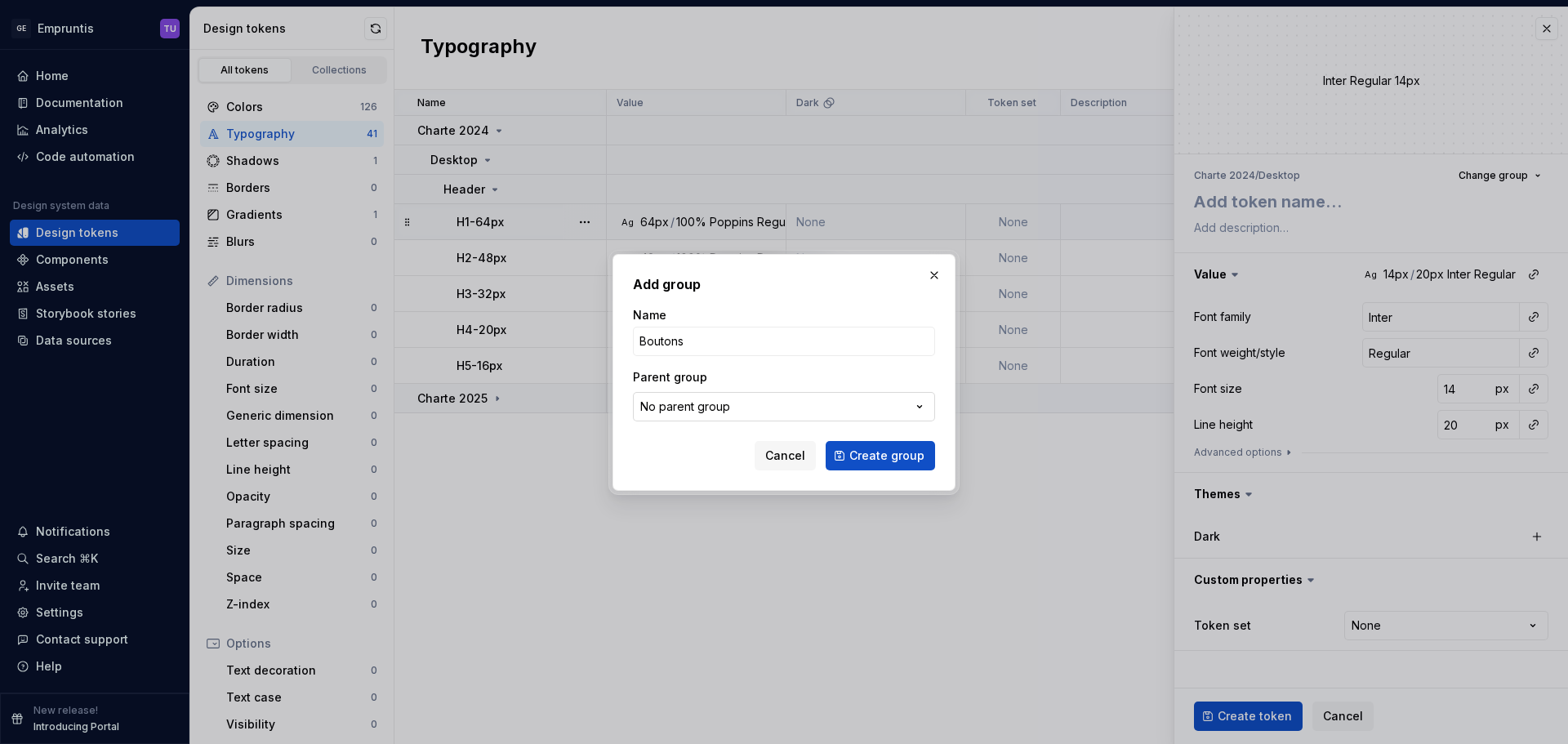
type input "Boutons"
click at [692, 404] on div "No parent group" at bounding box center [685, 407] width 90 height 16
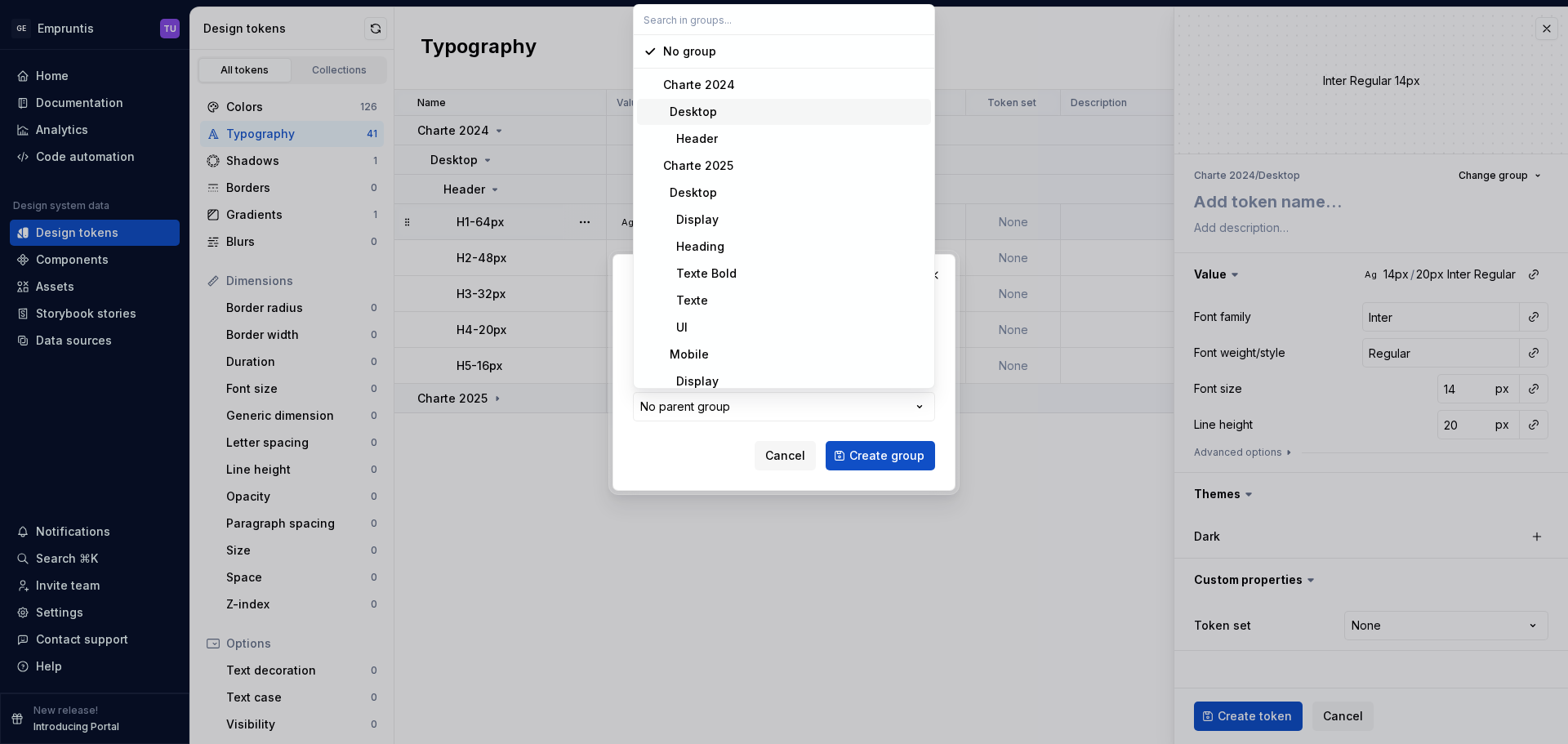
click at [705, 111] on div "Desktop" at bounding box center [690, 112] width 54 height 16
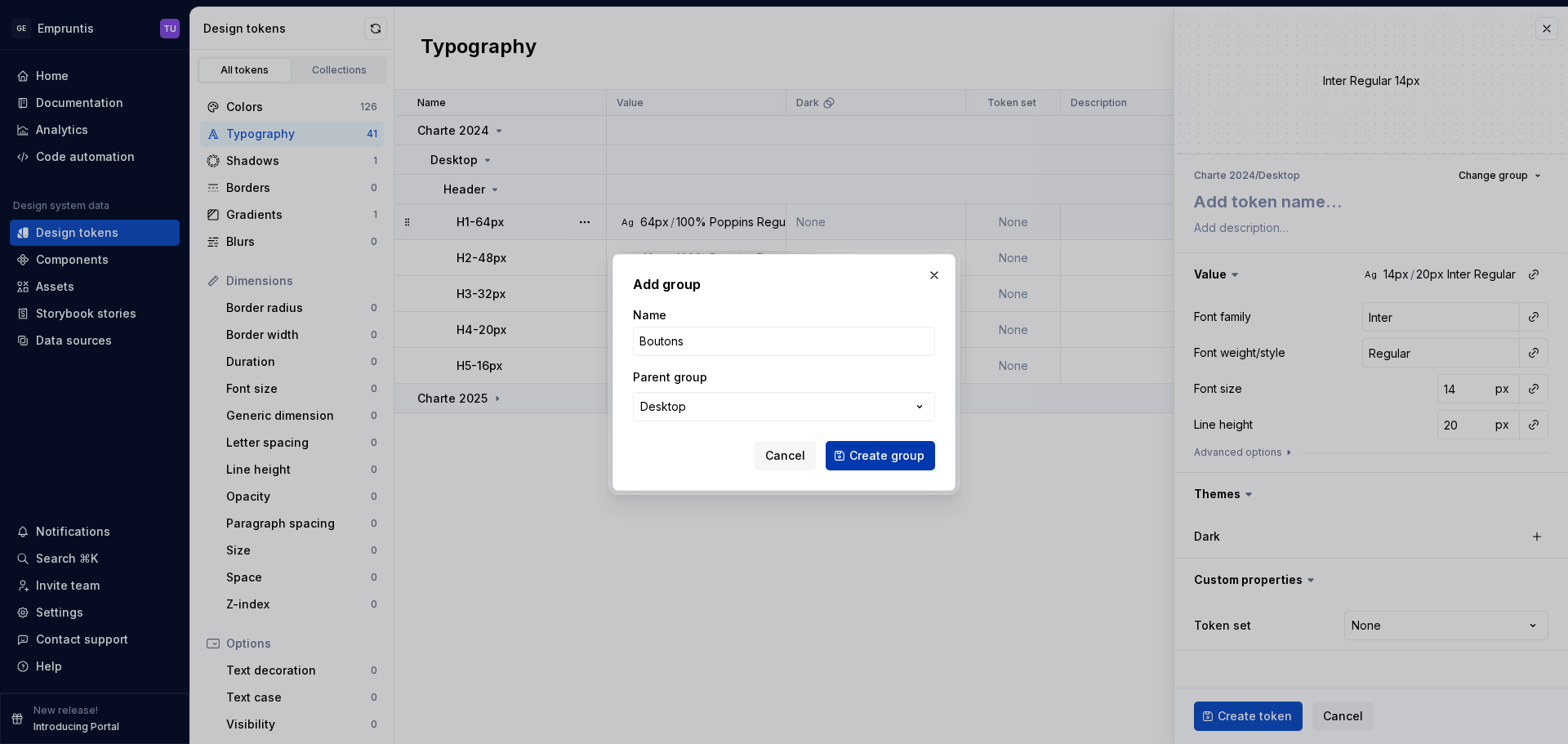
click at [857, 454] on span "Create group" at bounding box center [887, 456] width 75 height 16
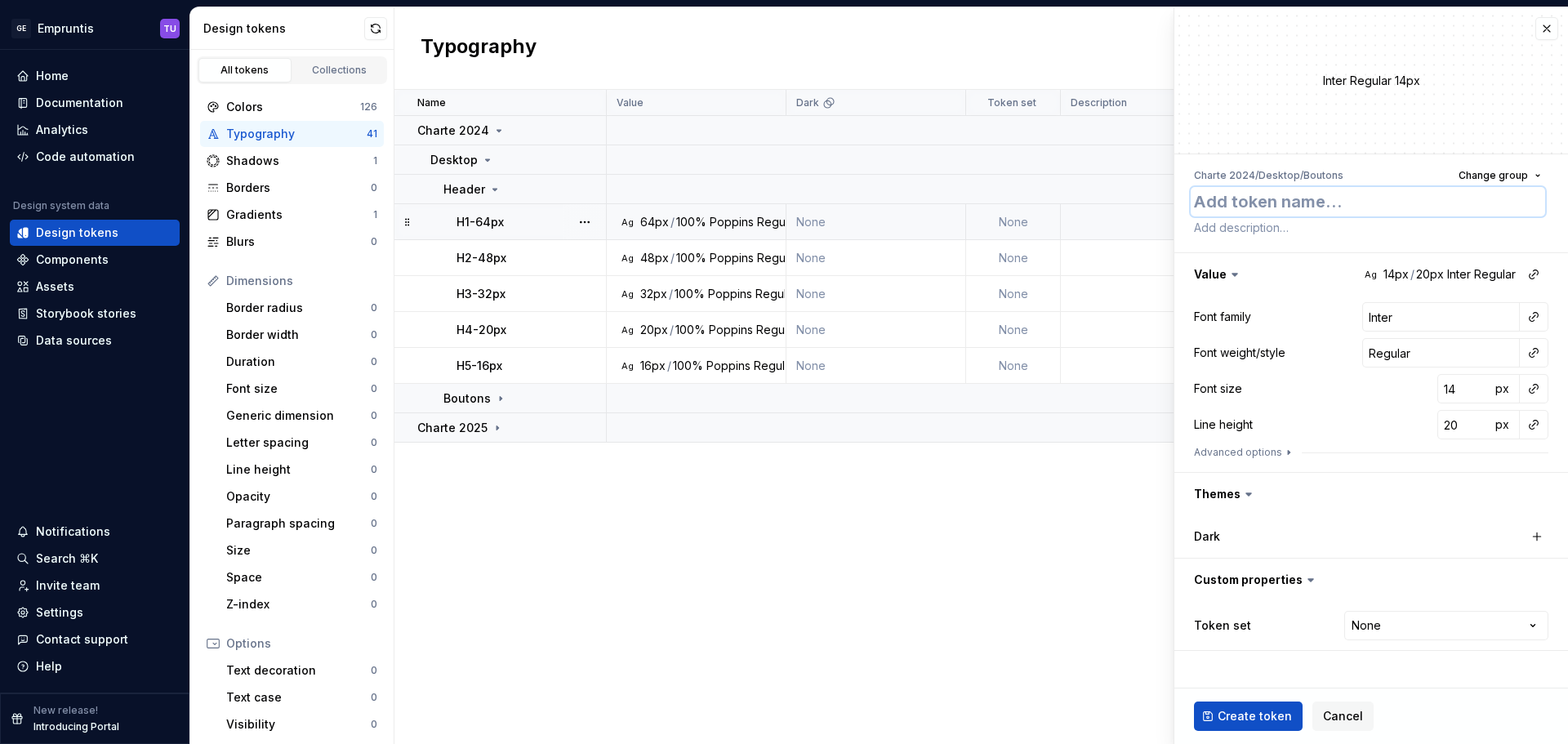
click at [1271, 206] on textarea at bounding box center [1368, 202] width 354 height 29
paste textarea "bouton-16px"
type textarea "*"
type textarea "bouton-16px"
click at [1397, 319] on input "Inter" at bounding box center [1442, 317] width 158 height 29
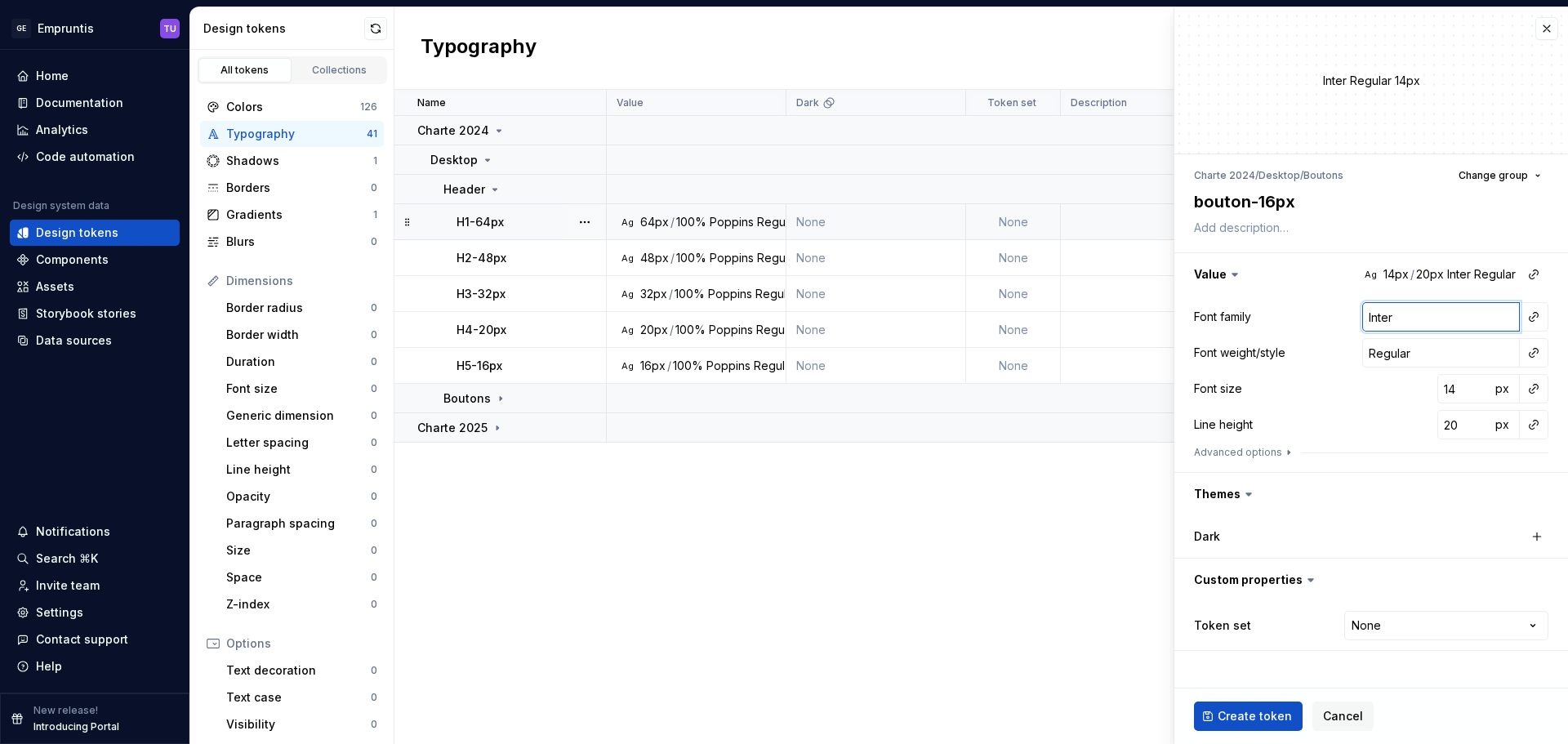
paste input "Poppins"
type textarea "*"
type input "Poppins"
click at [1456, 400] on input "14" at bounding box center [1464, 389] width 53 height 29
paste input "6"
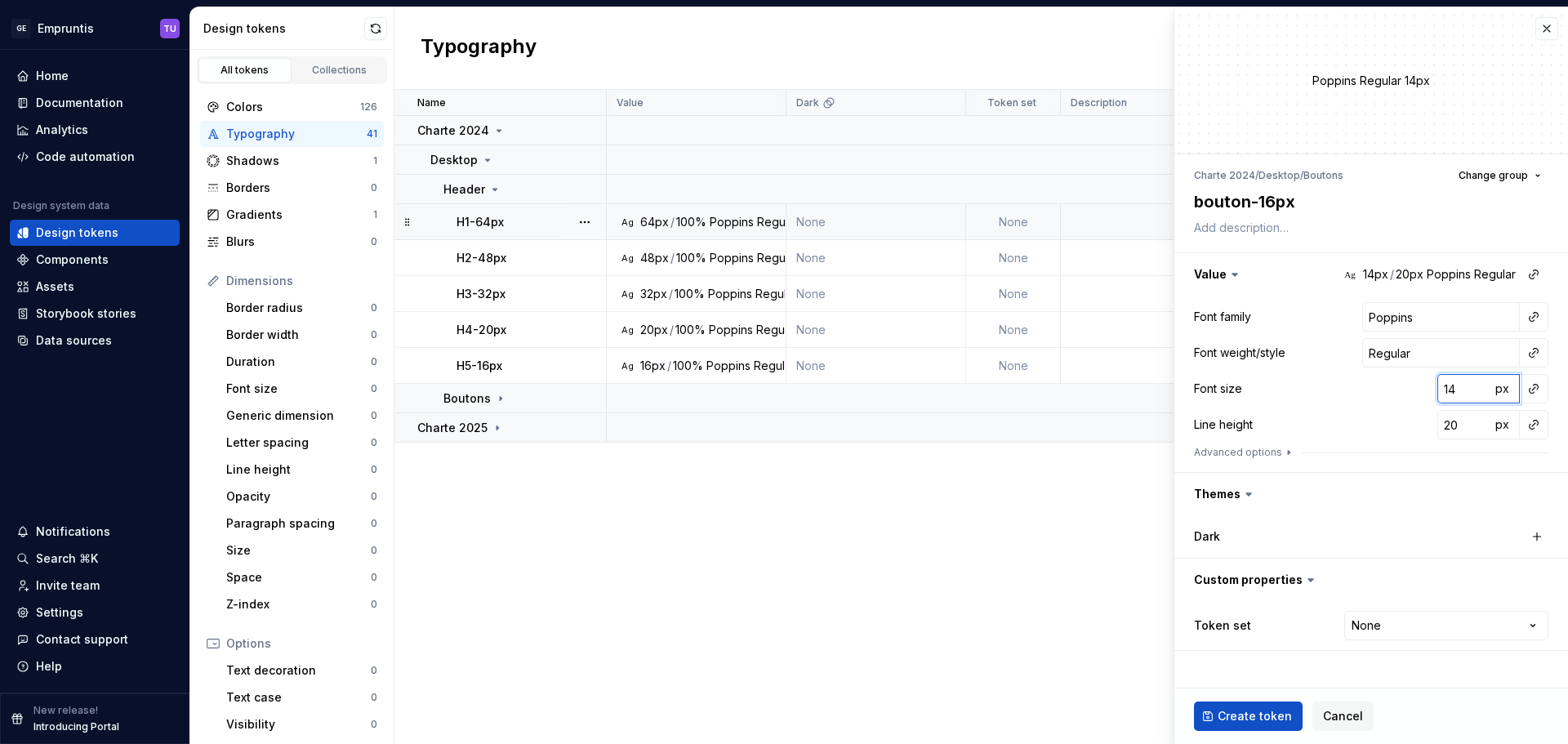
type textarea "*"
type input "16"
click at [1449, 420] on input "20" at bounding box center [1464, 424] width 53 height 29
paste input "16"
type textarea "*"
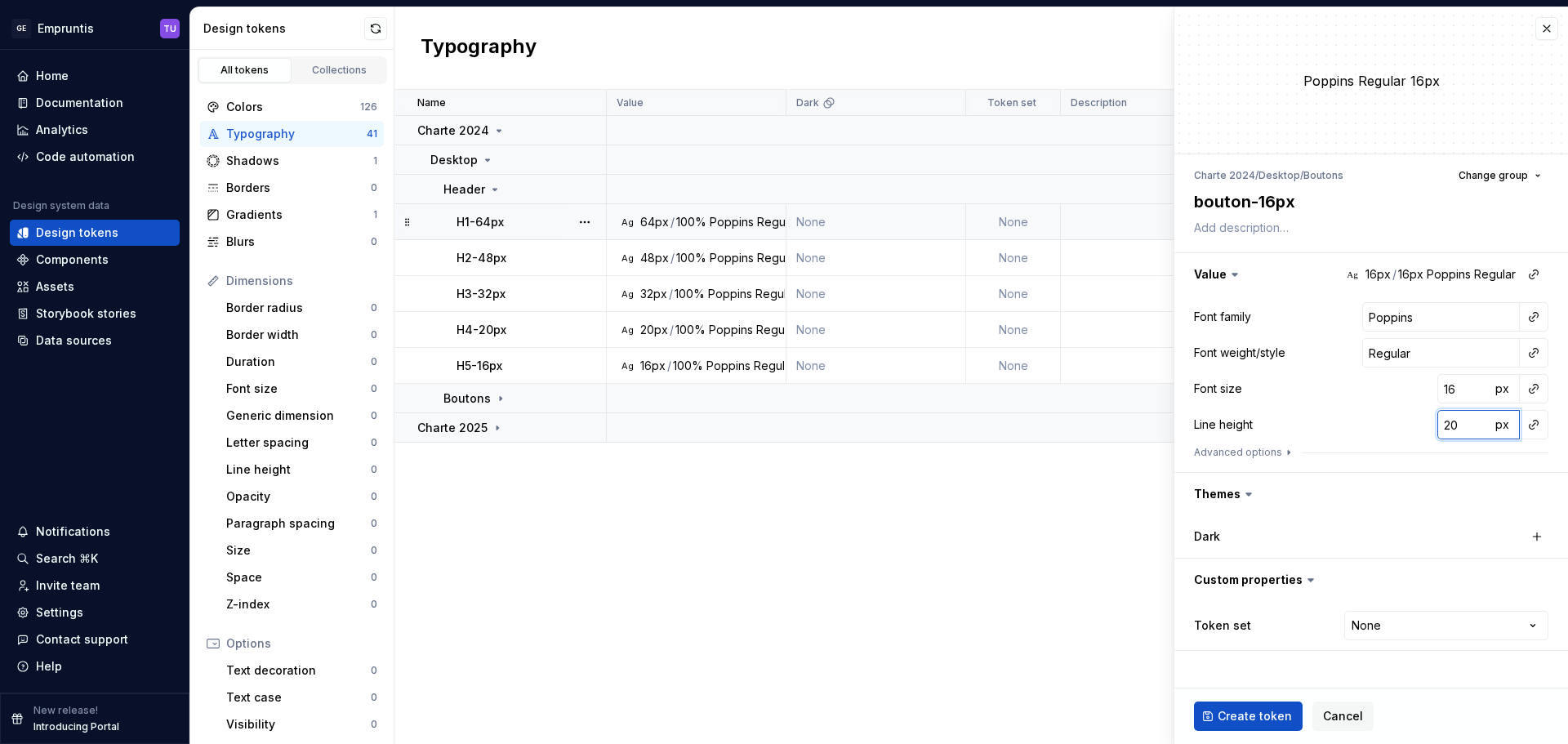
type input "16"
type textarea "*"
type input "16"
click at [1258, 708] on span "Create token" at bounding box center [1255, 716] width 74 height 16
type textarea "*"
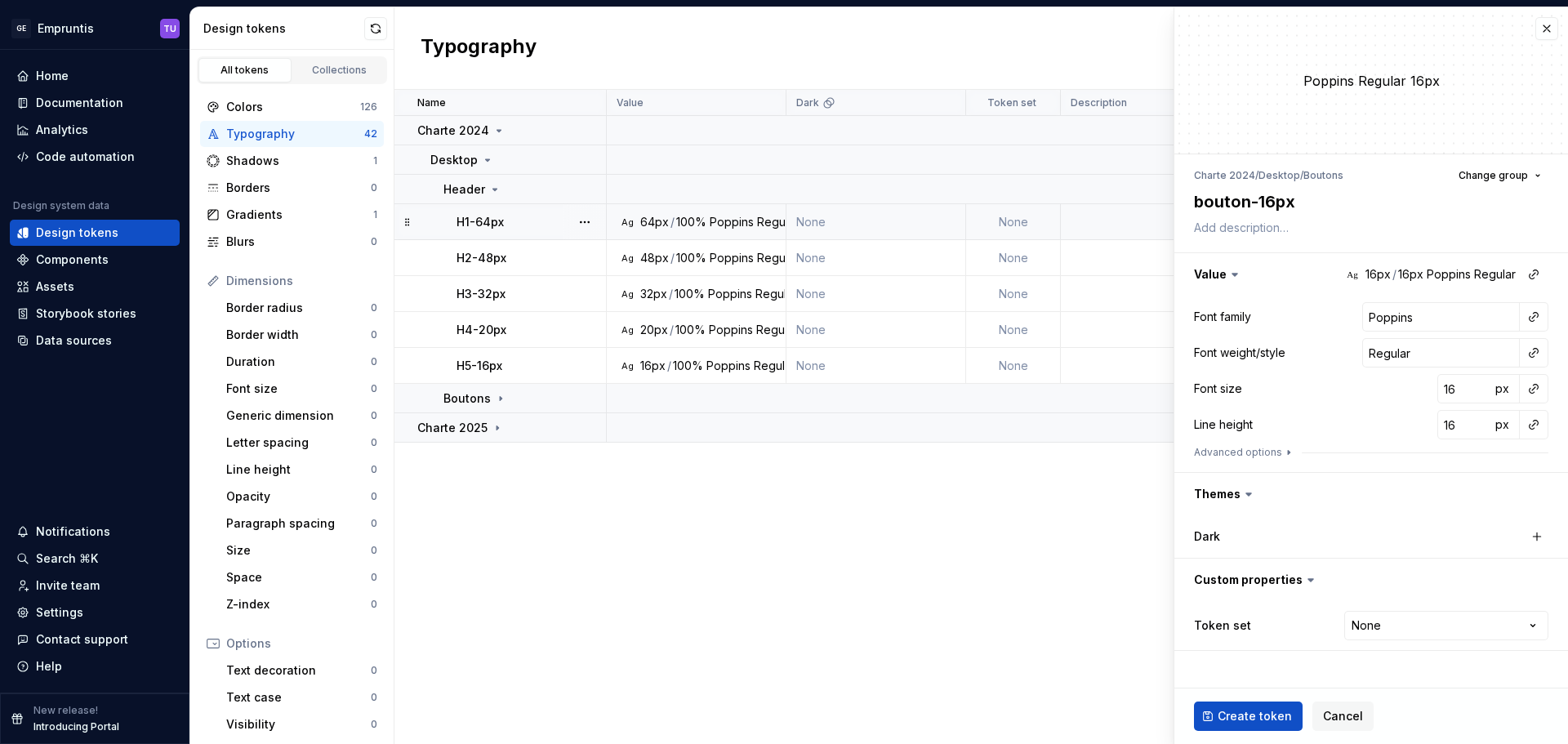
type input "Inter"
type input "14"
type input "20"
